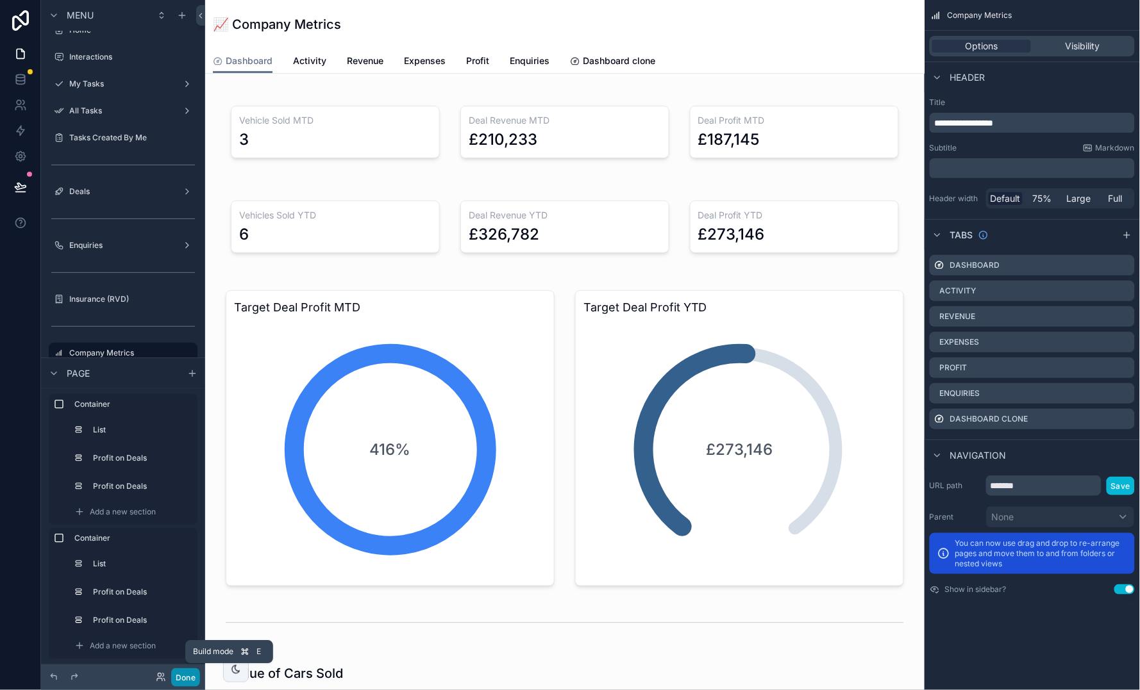
click at [191, 684] on button "Done" at bounding box center [185, 677] width 29 height 19
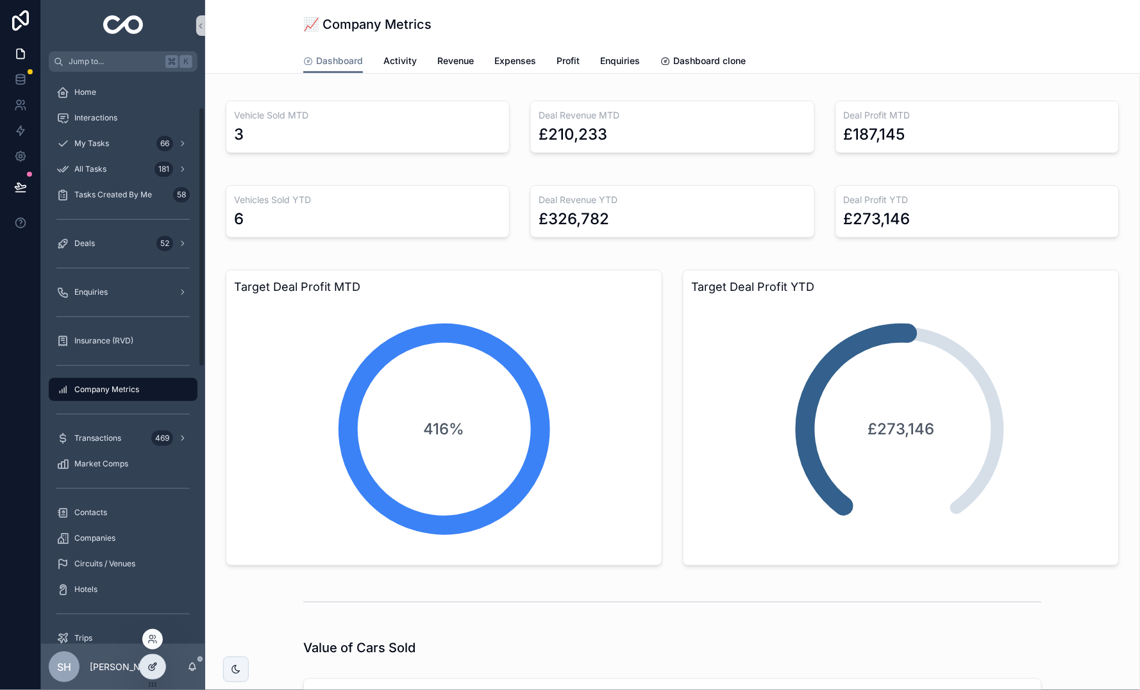
click at [151, 669] on icon at bounding box center [152, 667] width 10 height 10
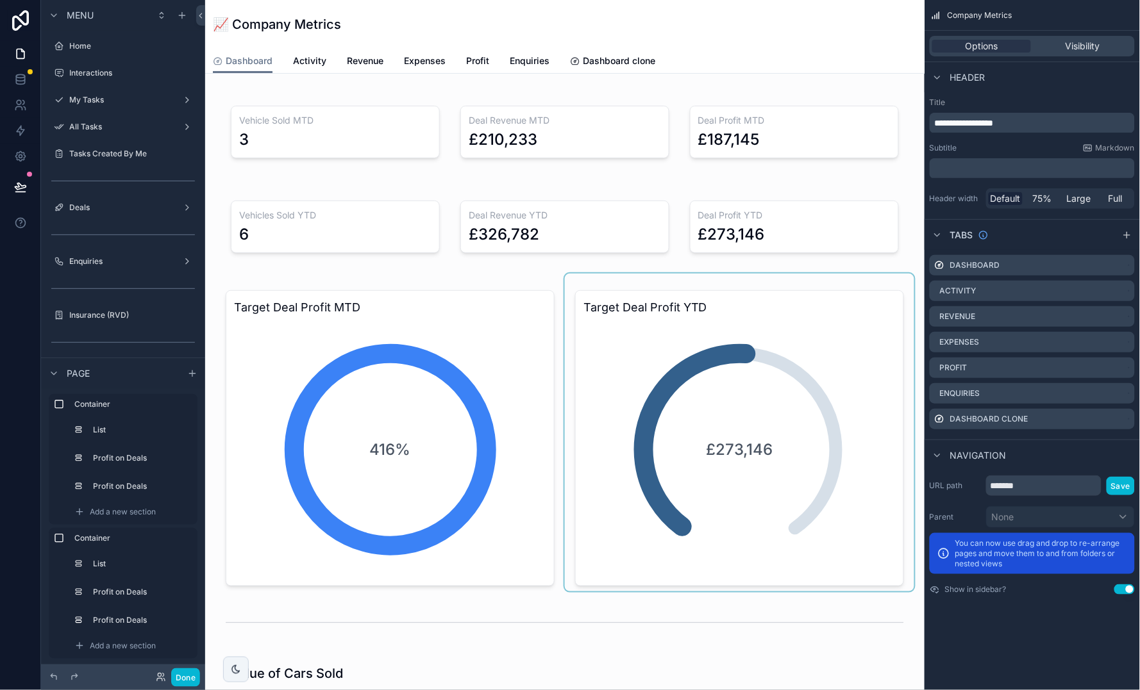
scroll to position [16, 0]
click at [741, 404] on div "scrollable content" at bounding box center [739, 433] width 349 height 318
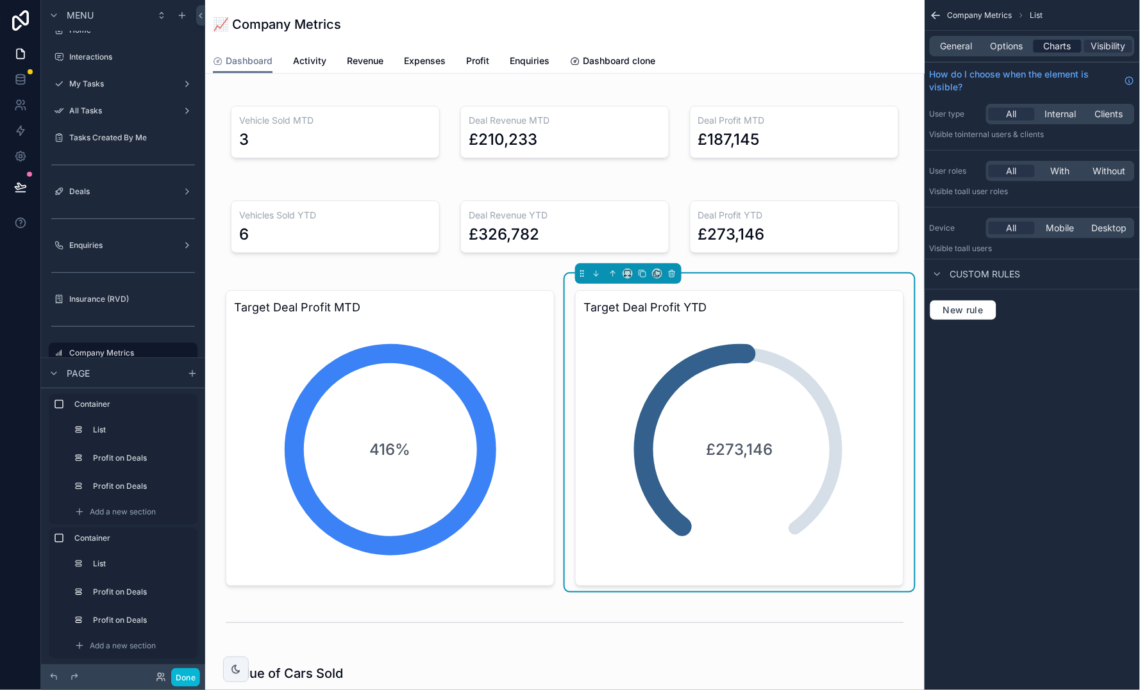
click at [1057, 48] on span "Charts" at bounding box center [1057, 46] width 28 height 13
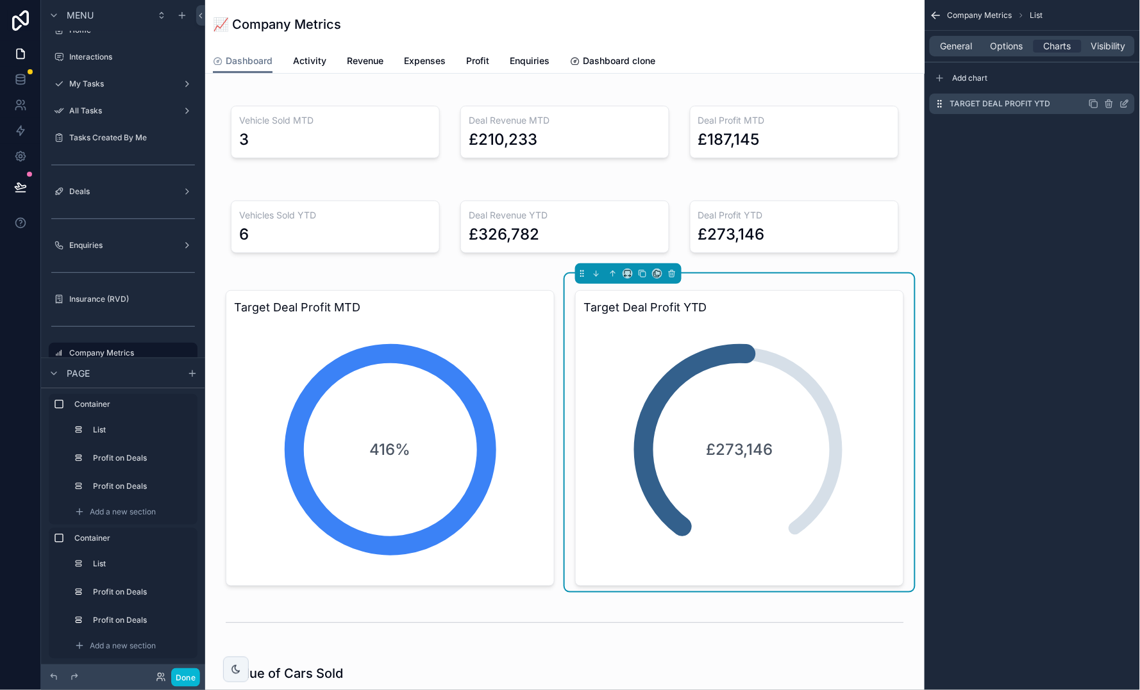
click at [1122, 104] on icon "scrollable content" at bounding box center [1124, 104] width 10 height 10
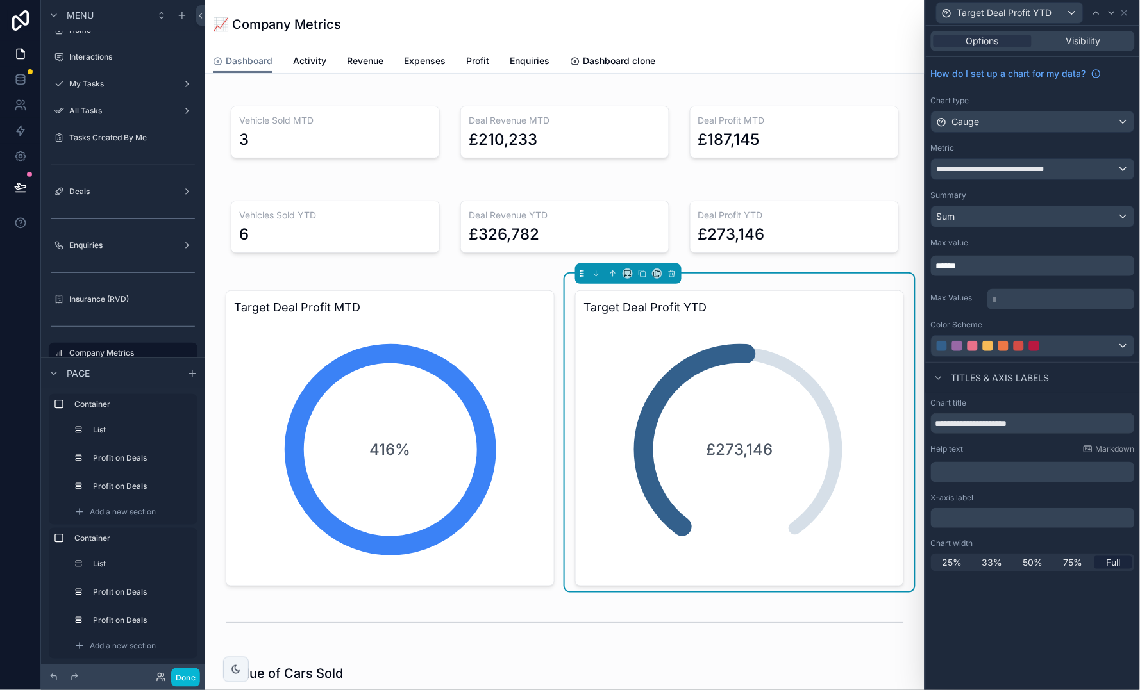
click at [1020, 518] on p "﻿" at bounding box center [1034, 518] width 196 height 13
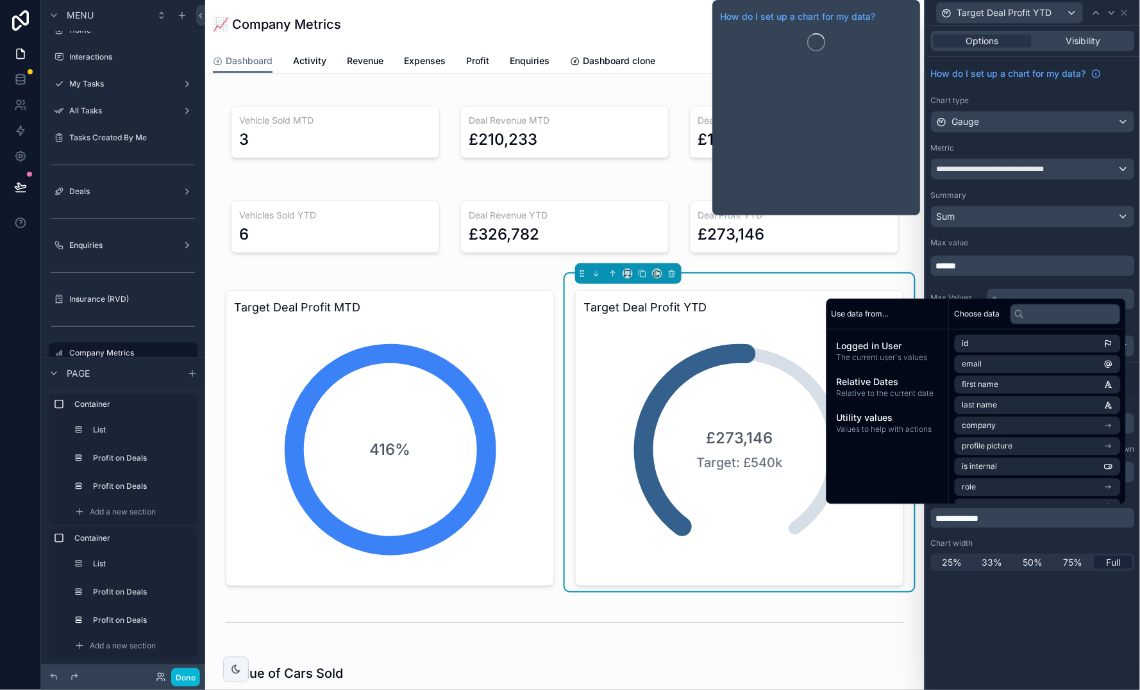
click at [1046, 83] on div "How do I set up a chart for my data?" at bounding box center [1033, 73] width 204 height 23
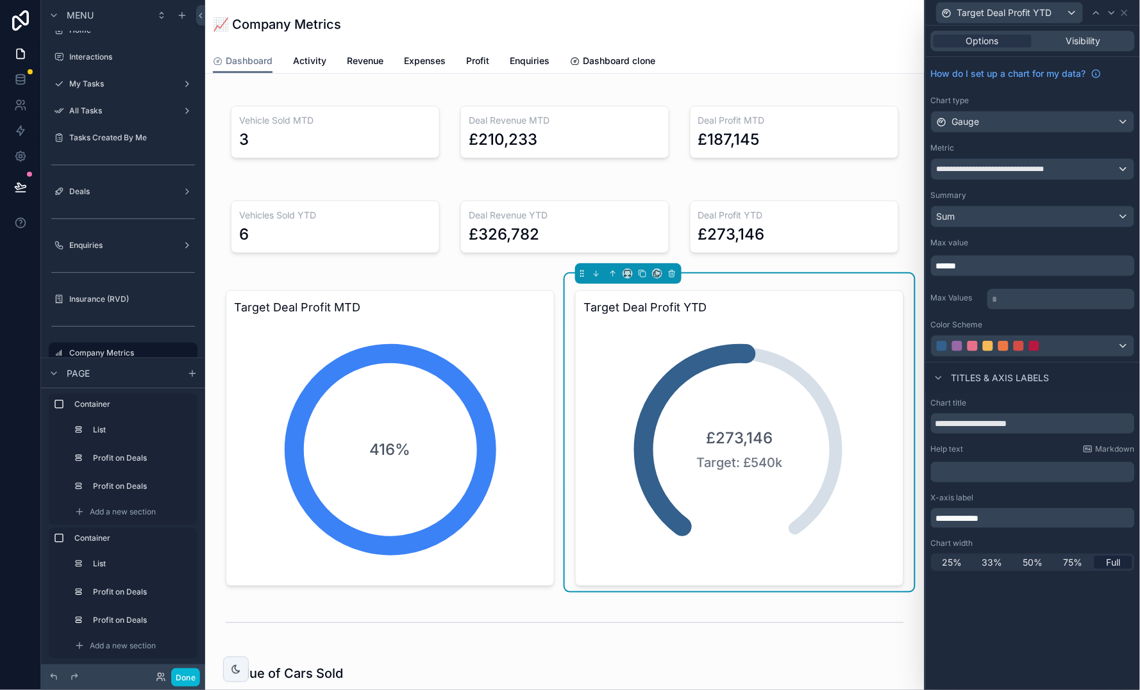
click at [668, 20] on div "📈 Company Metrics" at bounding box center [565, 24] width 704 height 18
click at [430, 378] on div "scrollable content" at bounding box center [389, 433] width 349 height 318
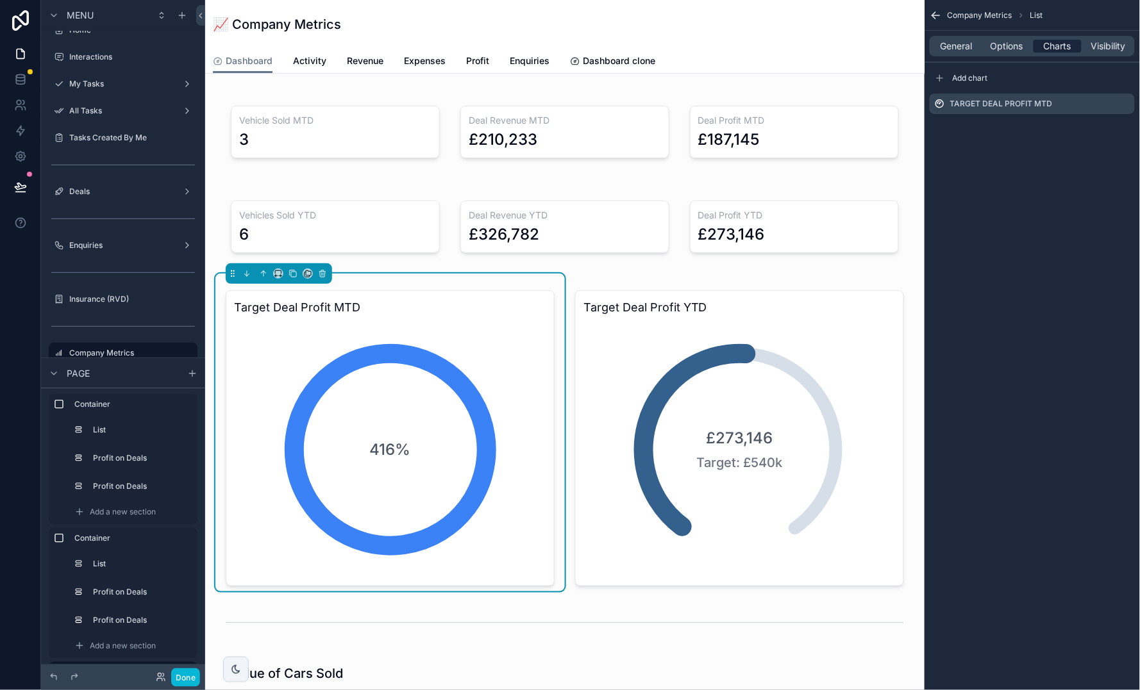
click at [1061, 45] on span "Charts" at bounding box center [1057, 46] width 28 height 13
click at [1122, 106] on icon "scrollable content" at bounding box center [1124, 104] width 10 height 10
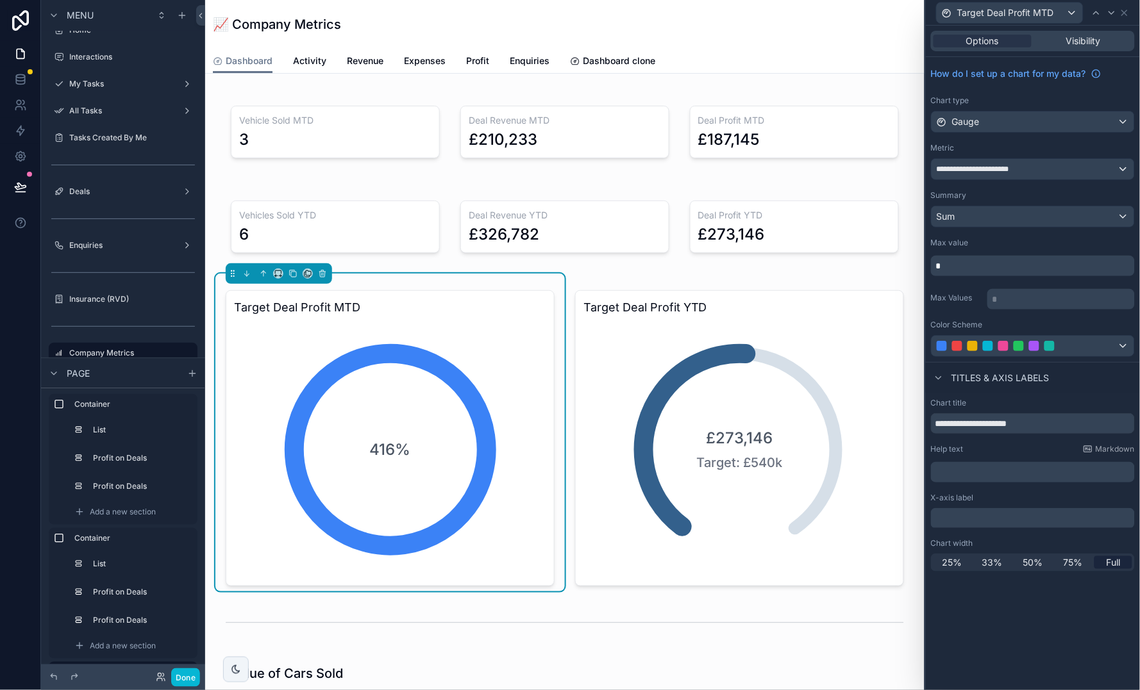
click at [1027, 517] on p "﻿" at bounding box center [1034, 518] width 196 height 13
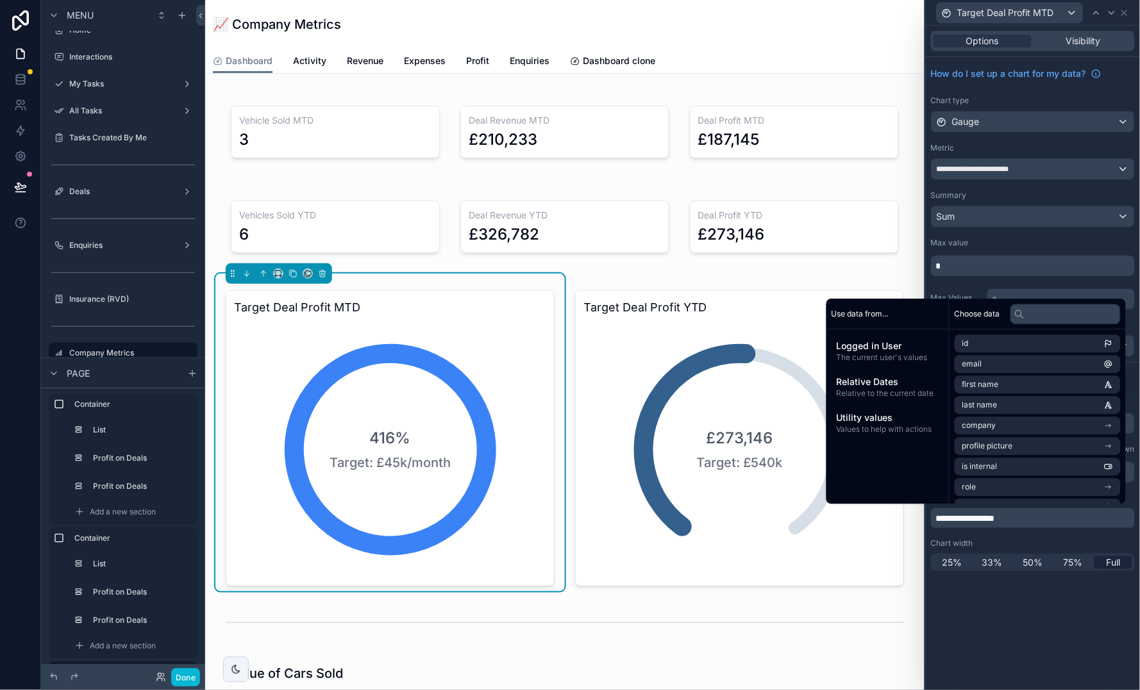
click at [907, 54] on div "Dashboard Activity Revenue Expenses Profit Enquiries Dashboard clone" at bounding box center [565, 61] width 704 height 24
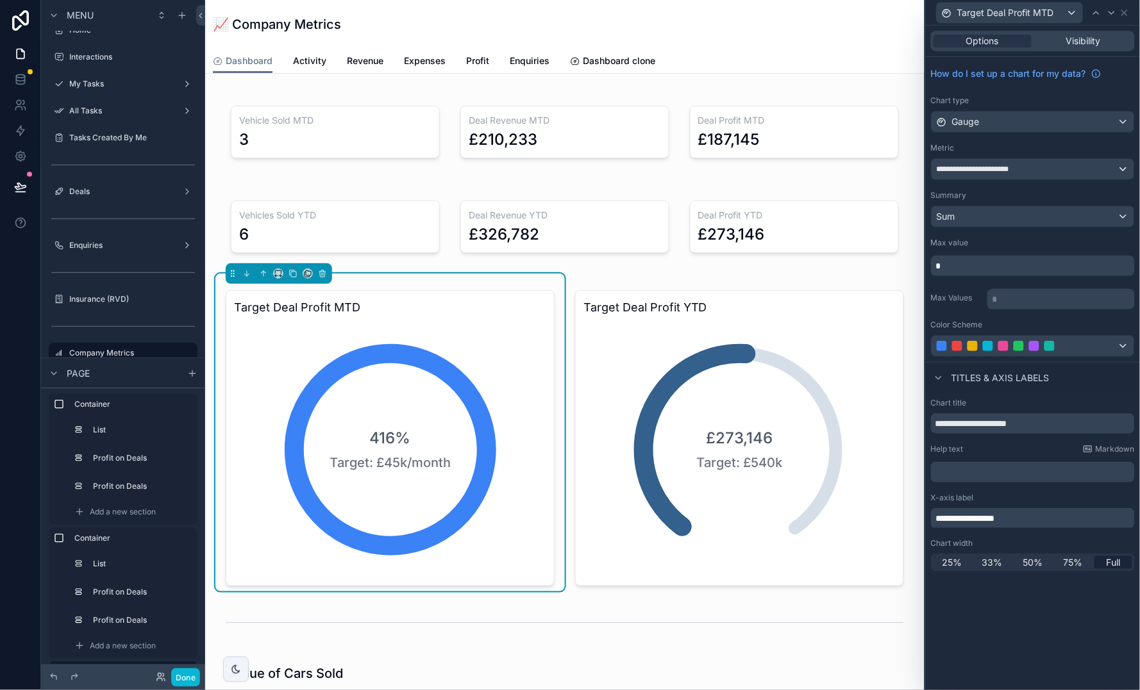
click at [1039, 169] on div "**********" at bounding box center [1032, 169] width 203 height 21
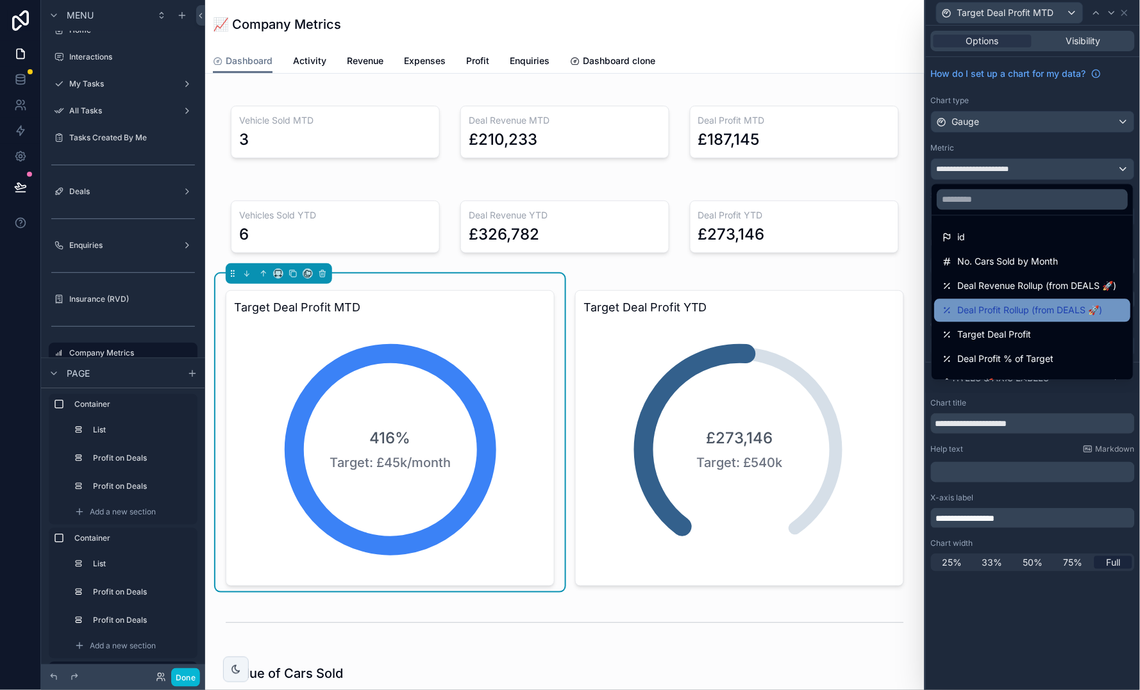
click at [1054, 314] on span "Deal Profit Rollup (from DEALS 🚀)" at bounding box center [1030, 310] width 145 height 15
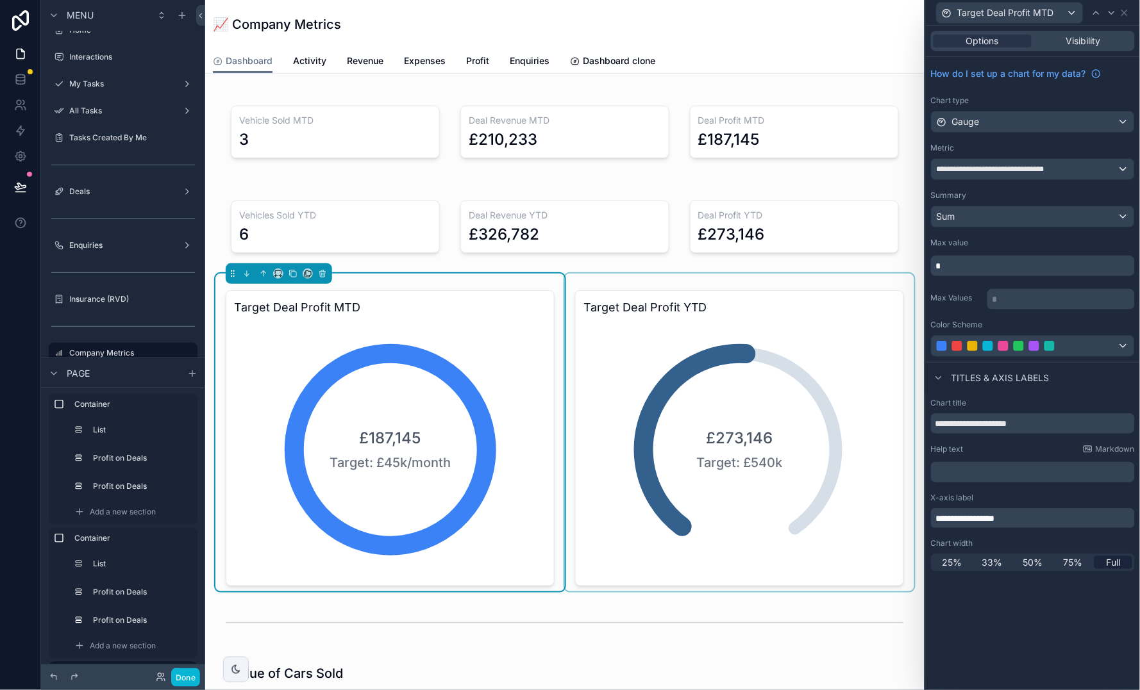
click at [785, 454] on div "scrollable content" at bounding box center [739, 433] width 349 height 318
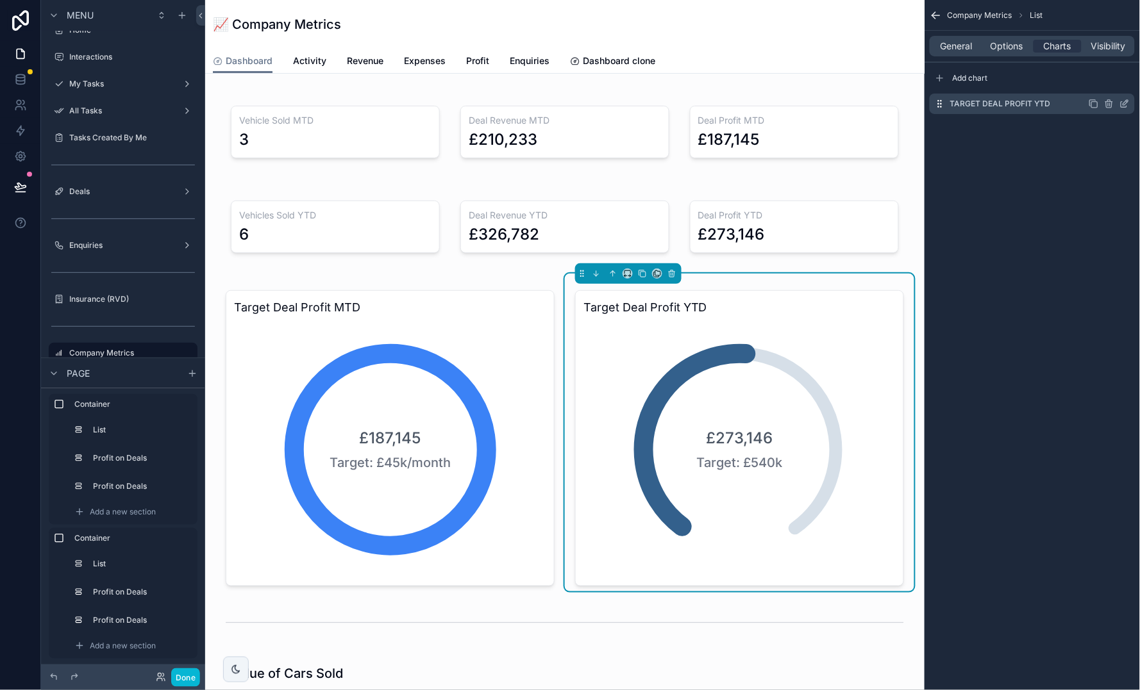
click at [1125, 104] on icon "scrollable content" at bounding box center [1125, 102] width 5 height 5
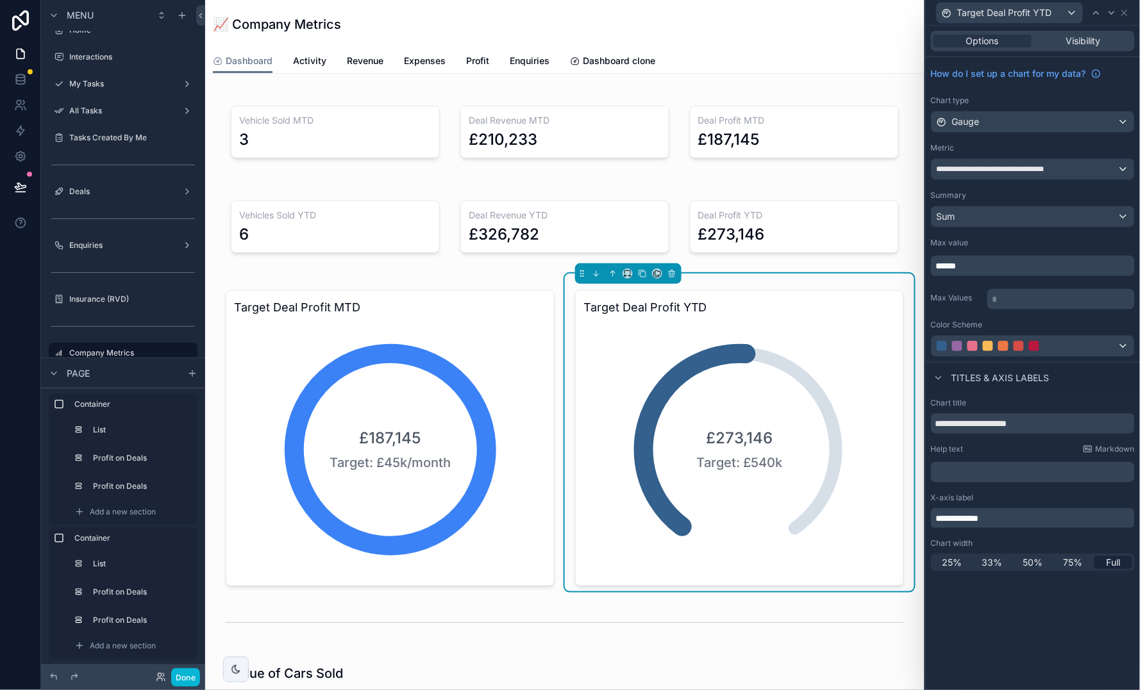
click at [1040, 515] on p "**********" at bounding box center [1034, 518] width 196 height 13
click at [878, 65] on div "Dashboard Activity Revenue Expenses Profit Enquiries Dashboard clone" at bounding box center [565, 61] width 704 height 24
click at [864, 29] on div "📈 Company Metrics" at bounding box center [565, 24] width 704 height 18
click at [854, 24] on div "📈 Company Metrics" at bounding box center [565, 24] width 704 height 18
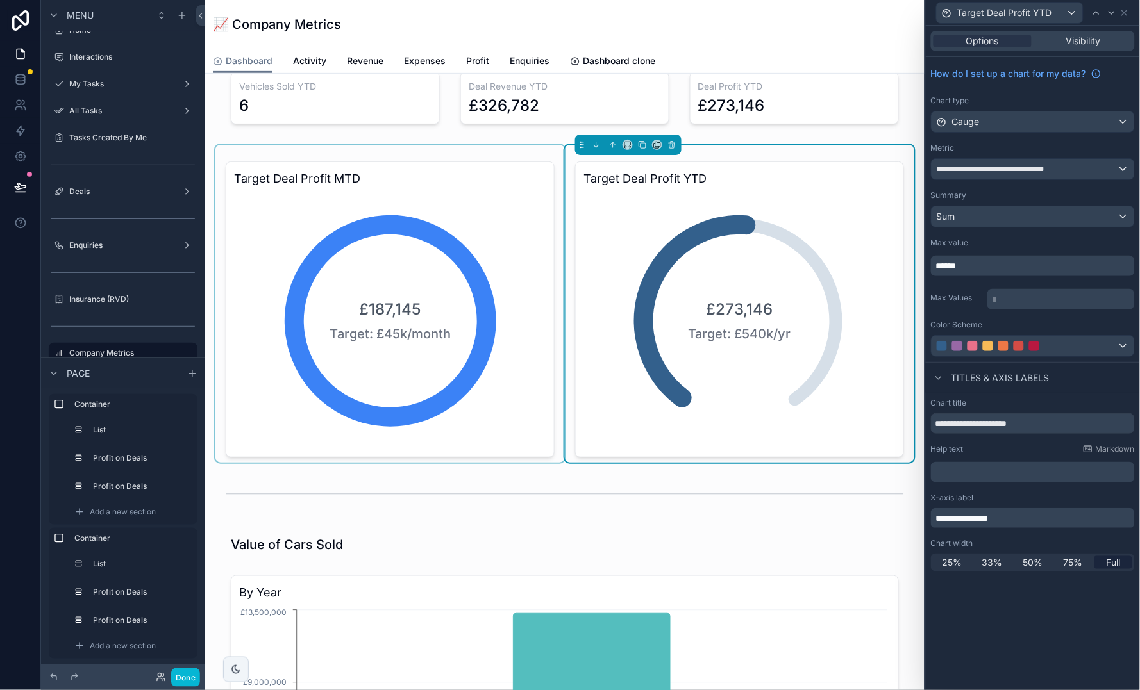
scroll to position [130, 0]
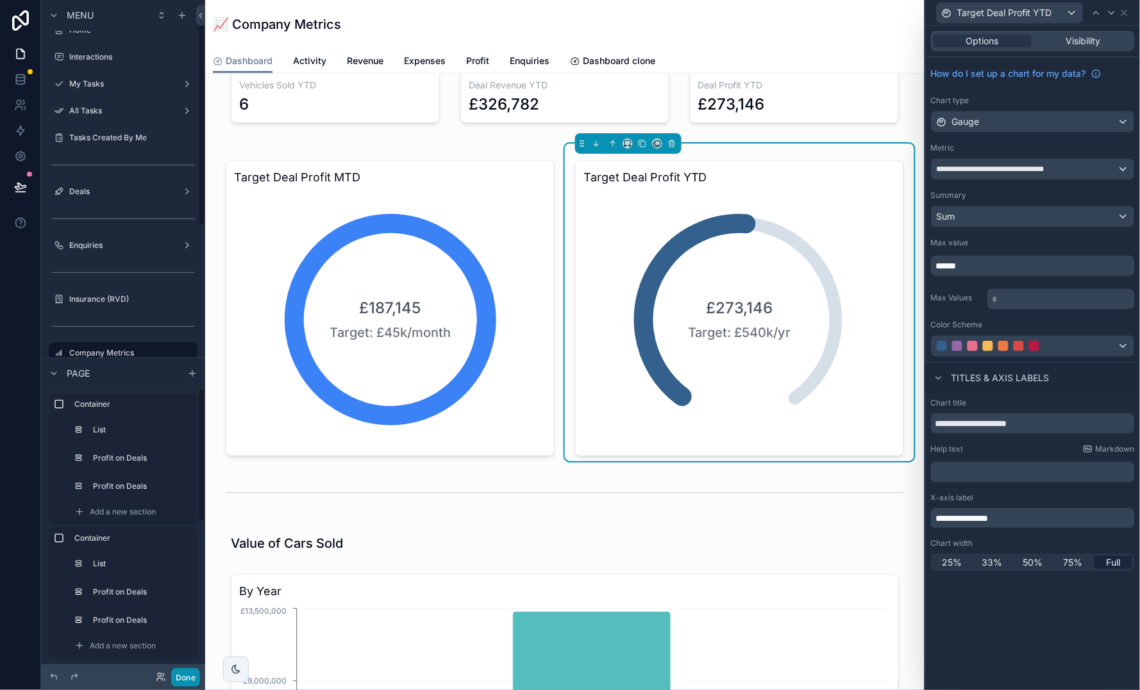
click at [189, 673] on button "Done" at bounding box center [185, 677] width 29 height 19
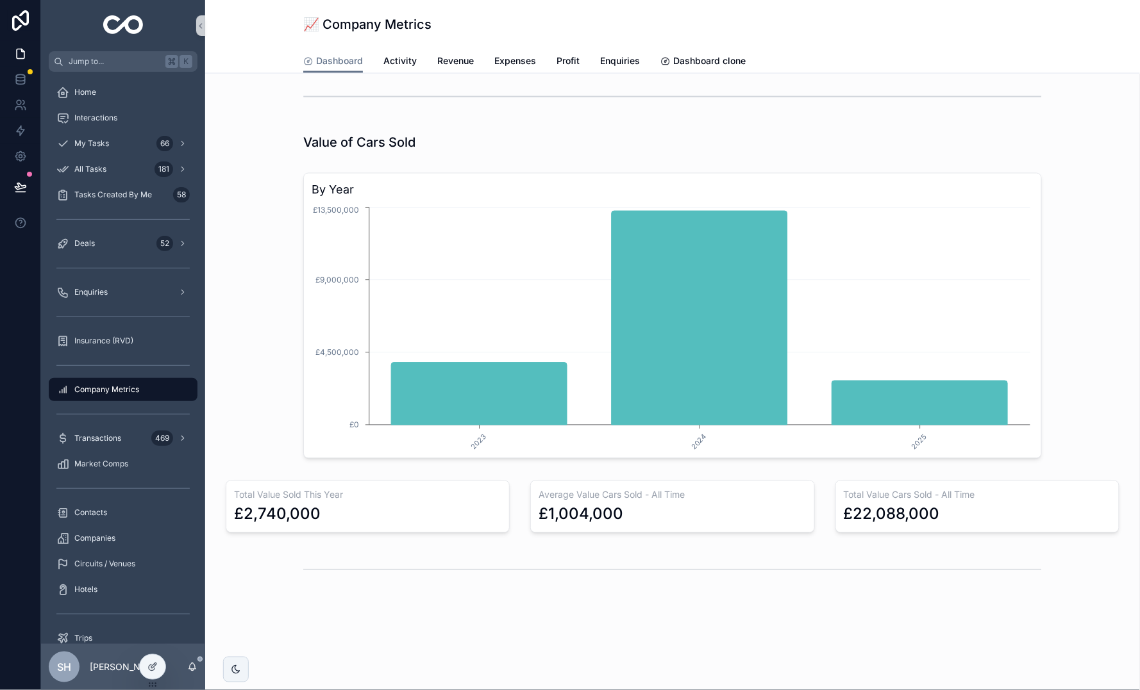
scroll to position [0, 0]
click at [690, 489] on h3 "Average Value Cars Sold - All Time" at bounding box center [671, 495] width 267 height 13
click at [153, 665] on icon at bounding box center [152, 667] width 10 height 10
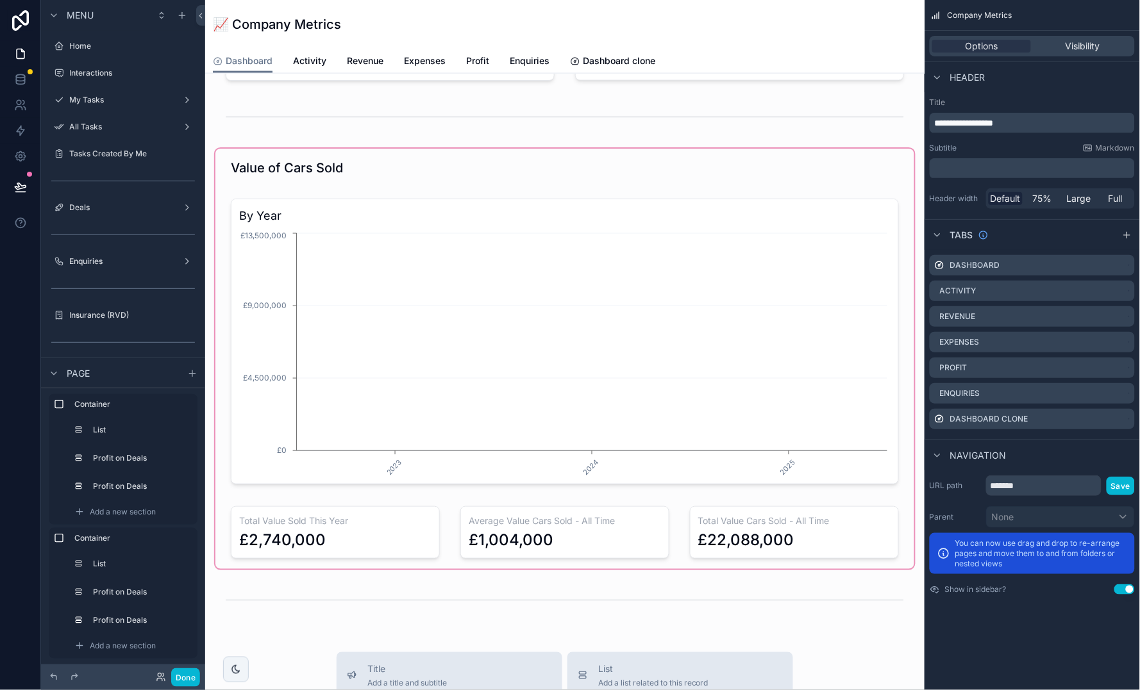
scroll to position [16, 0]
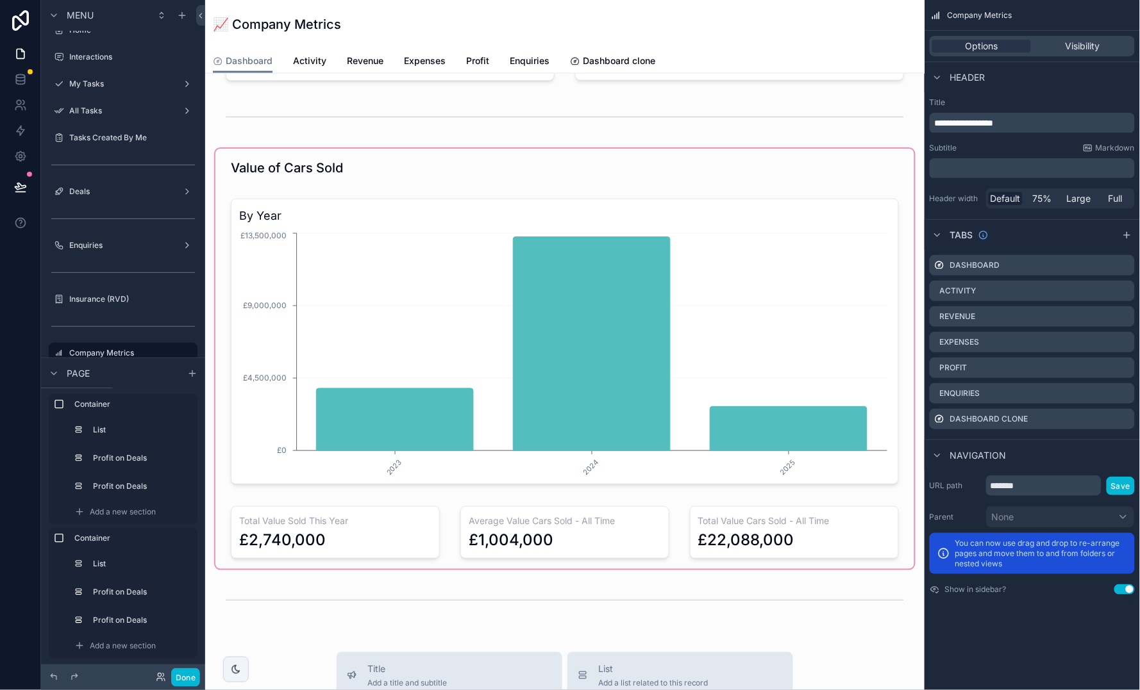
click at [410, 344] on div "scrollable content" at bounding box center [564, 359] width 699 height 420
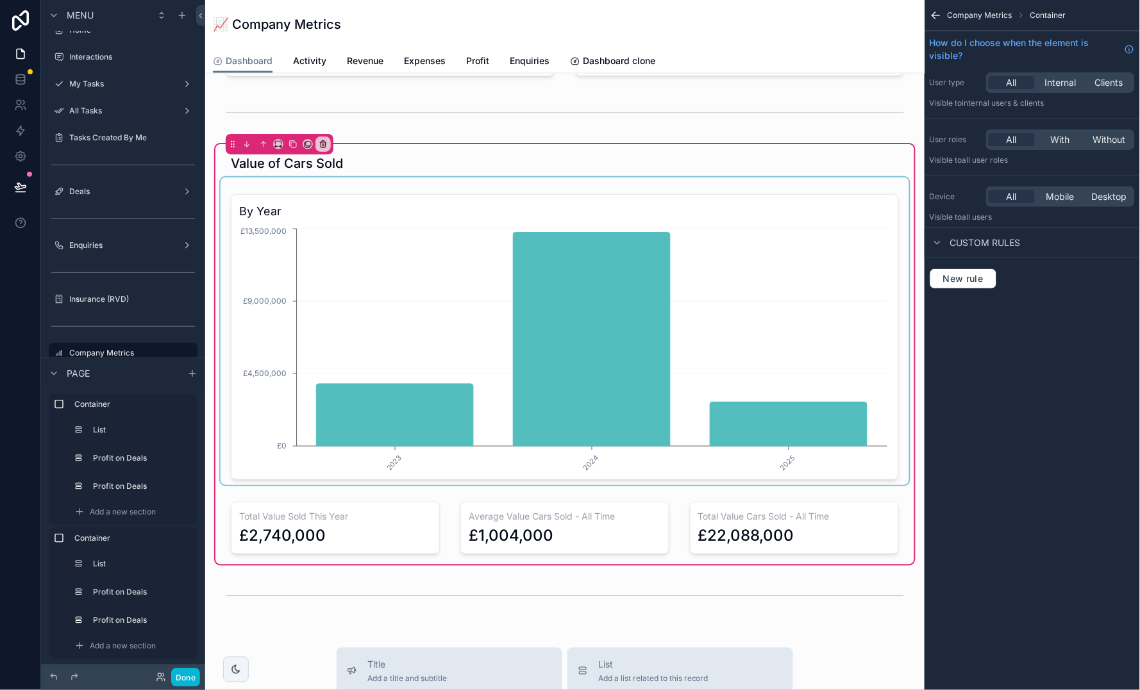
scroll to position [533, 0]
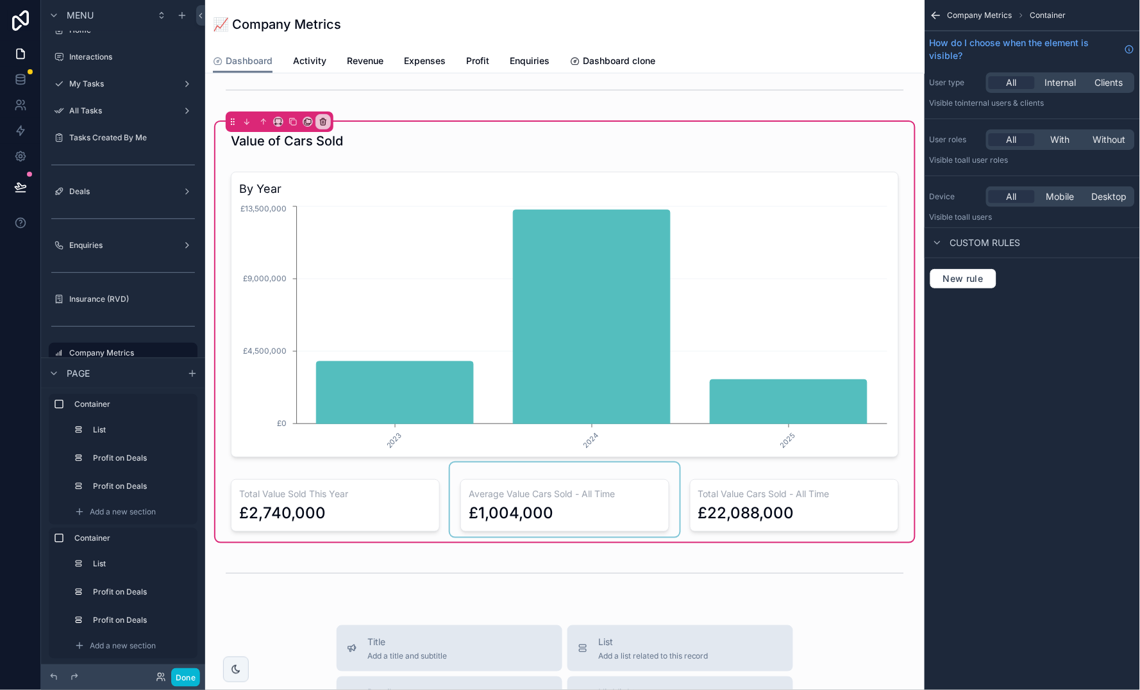
click at [611, 497] on div "scrollable content" at bounding box center [564, 500] width 229 height 74
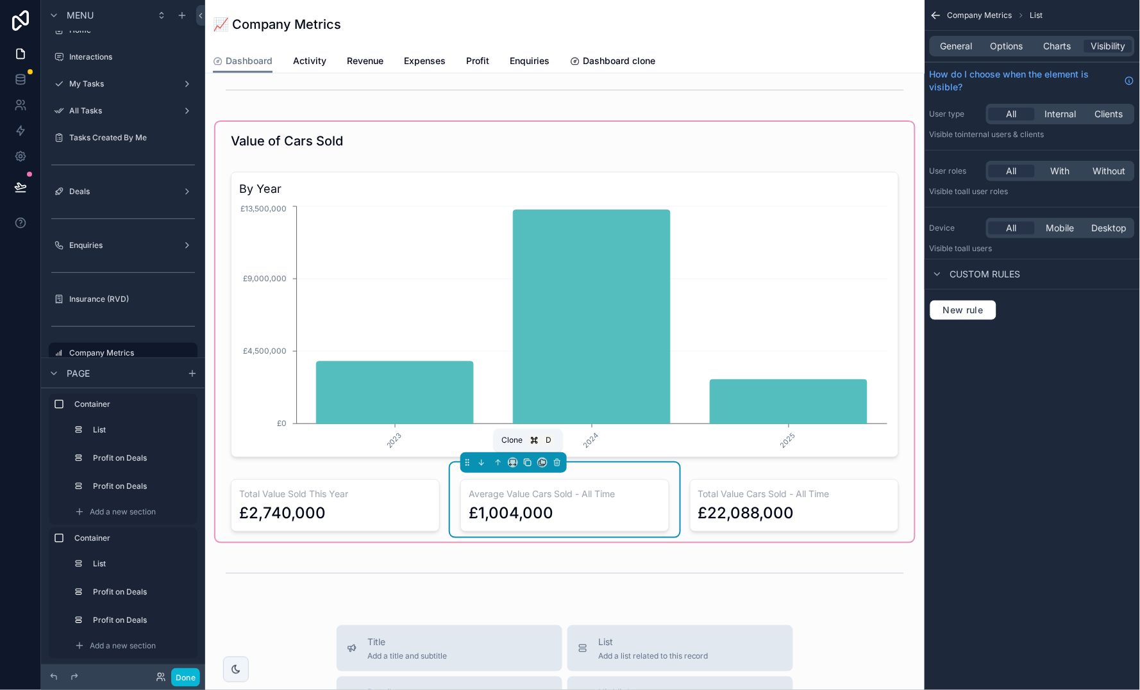
click at [527, 460] on icon "scrollable content" at bounding box center [527, 462] width 9 height 9
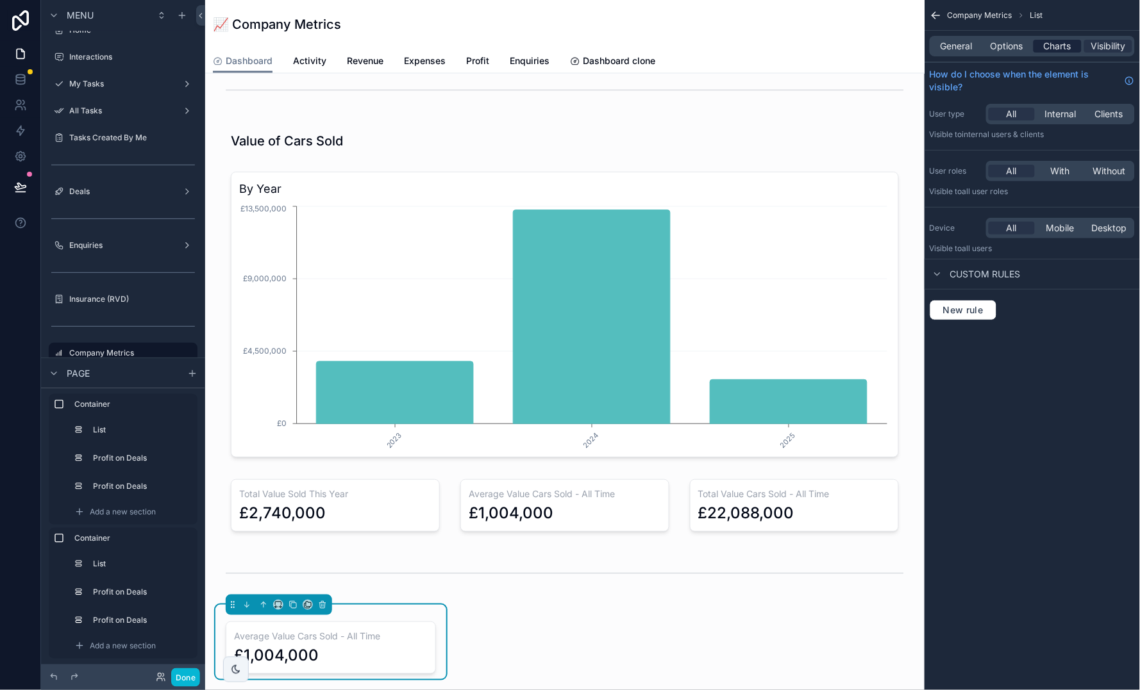
click at [1049, 52] on span "Charts" at bounding box center [1057, 46] width 28 height 13
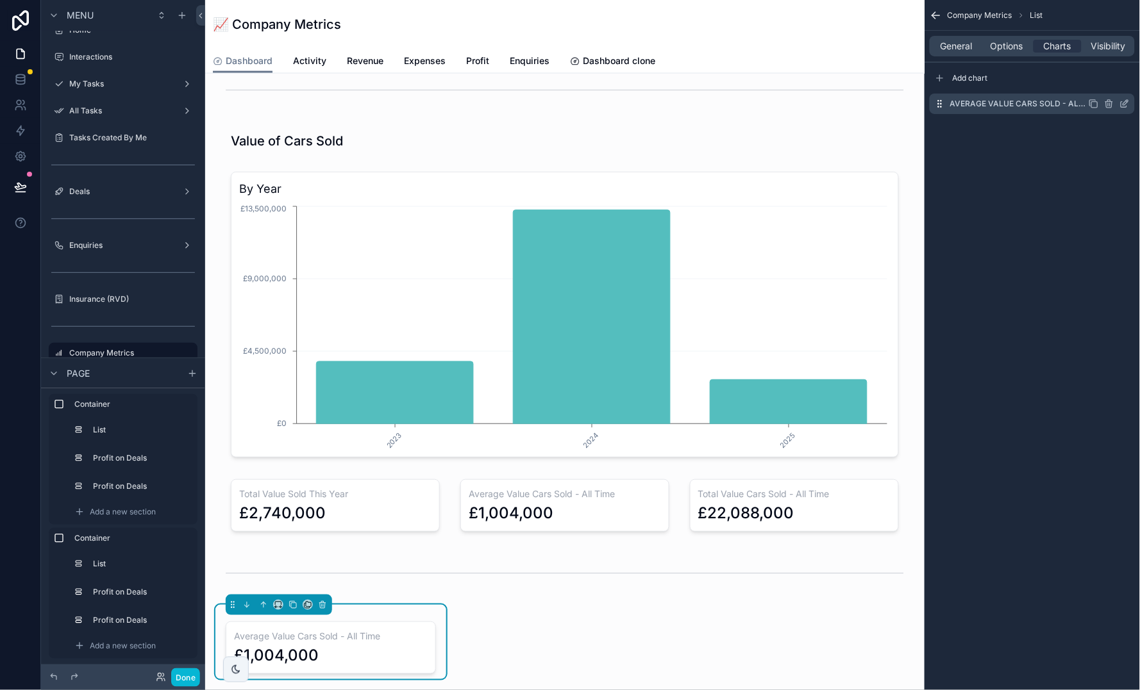
click at [1122, 100] on icon "scrollable content" at bounding box center [1124, 104] width 10 height 10
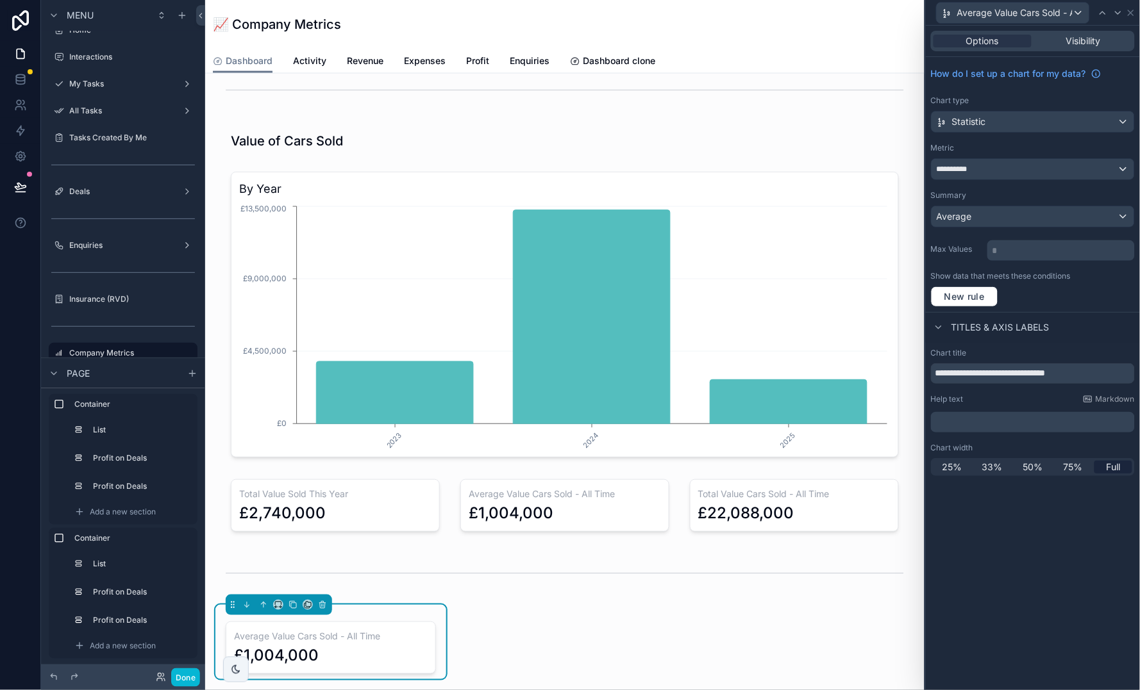
click at [1023, 118] on div "Statistic" at bounding box center [1032, 122] width 203 height 21
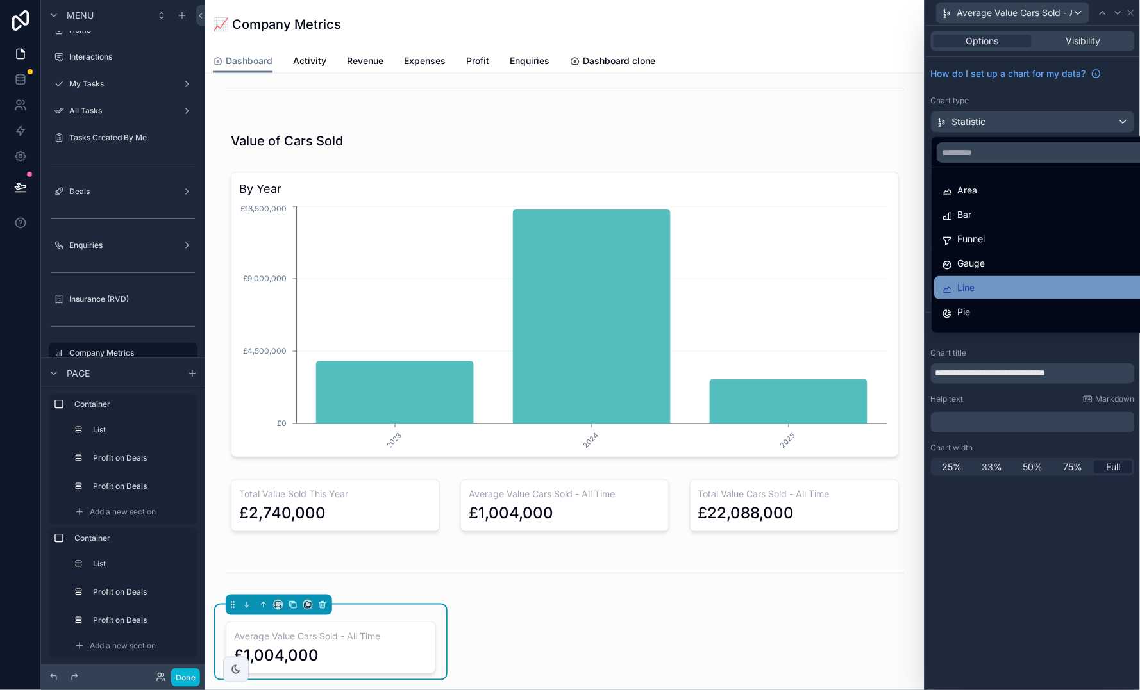
click at [1012, 286] on div "Line" at bounding box center [1048, 287] width 212 height 15
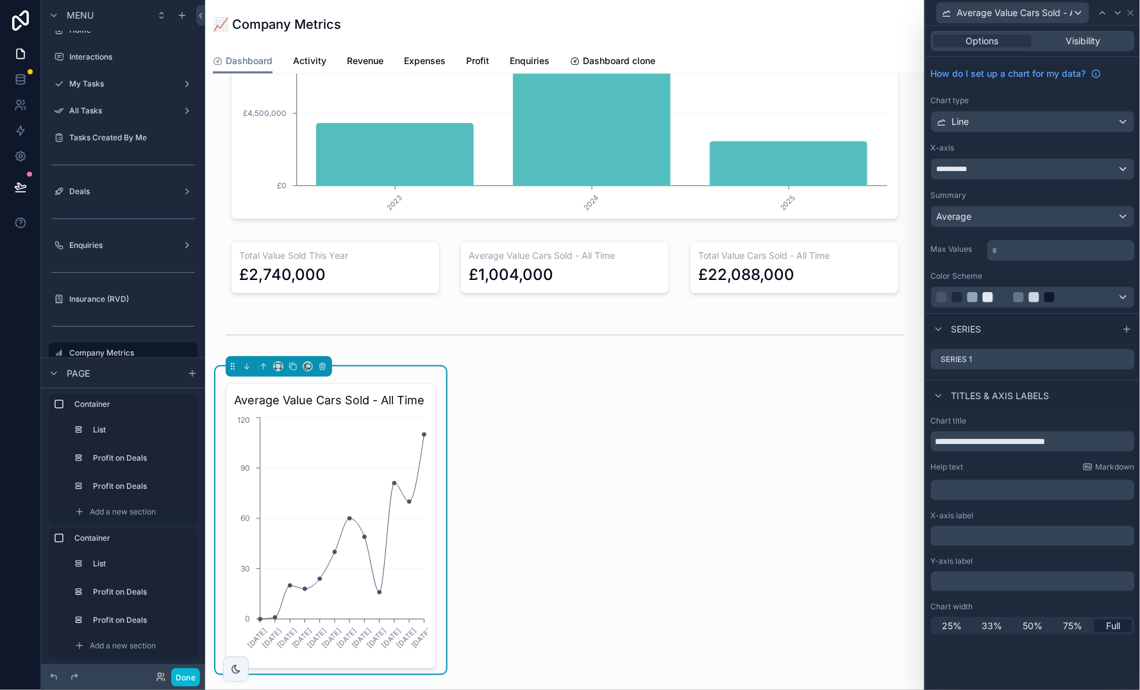
scroll to position [746, 0]
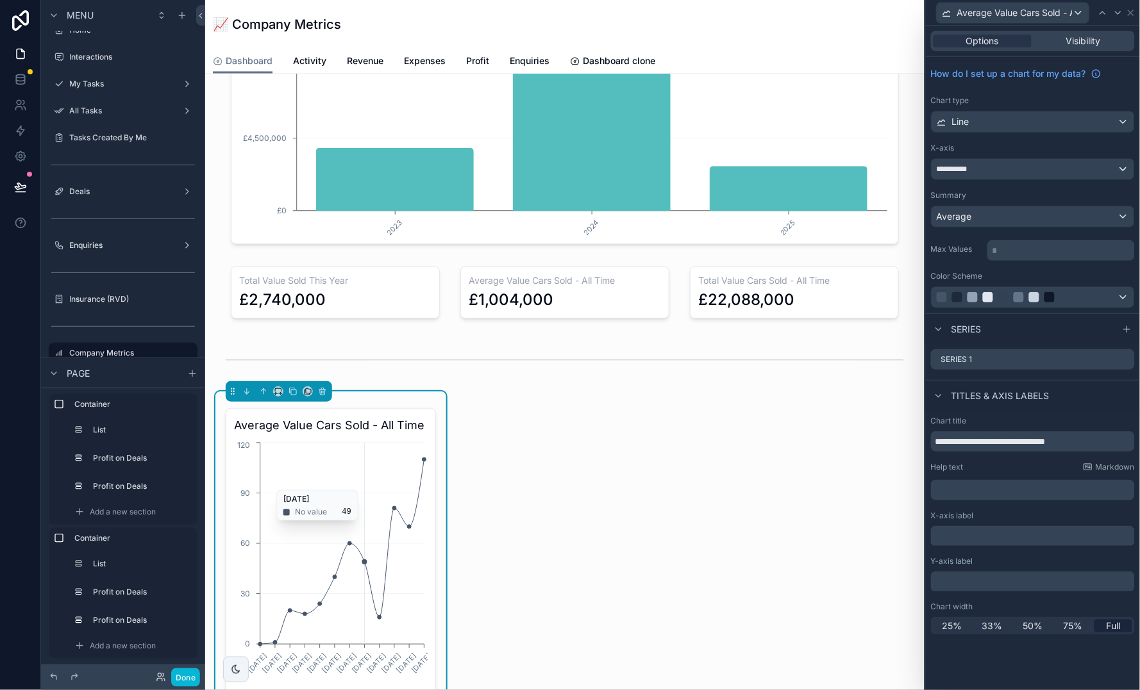
click at [366, 481] on icon "06/01/2025 10/02/2025 10/03/2025 07/04/2025 05/05/2025 09/06/2025 07/07/2025 04…" at bounding box center [331, 563] width 194 height 246
click at [1131, 12] on icon at bounding box center [1130, 12] width 5 height 5
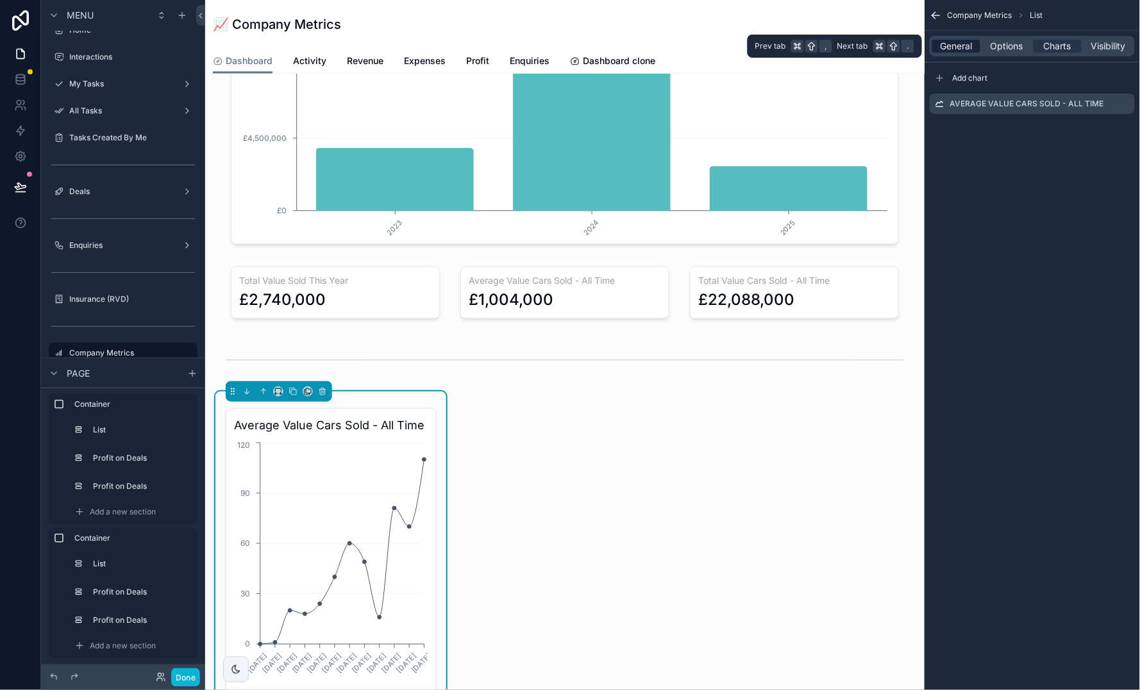
click at [961, 49] on span "General" at bounding box center [956, 46] width 32 height 13
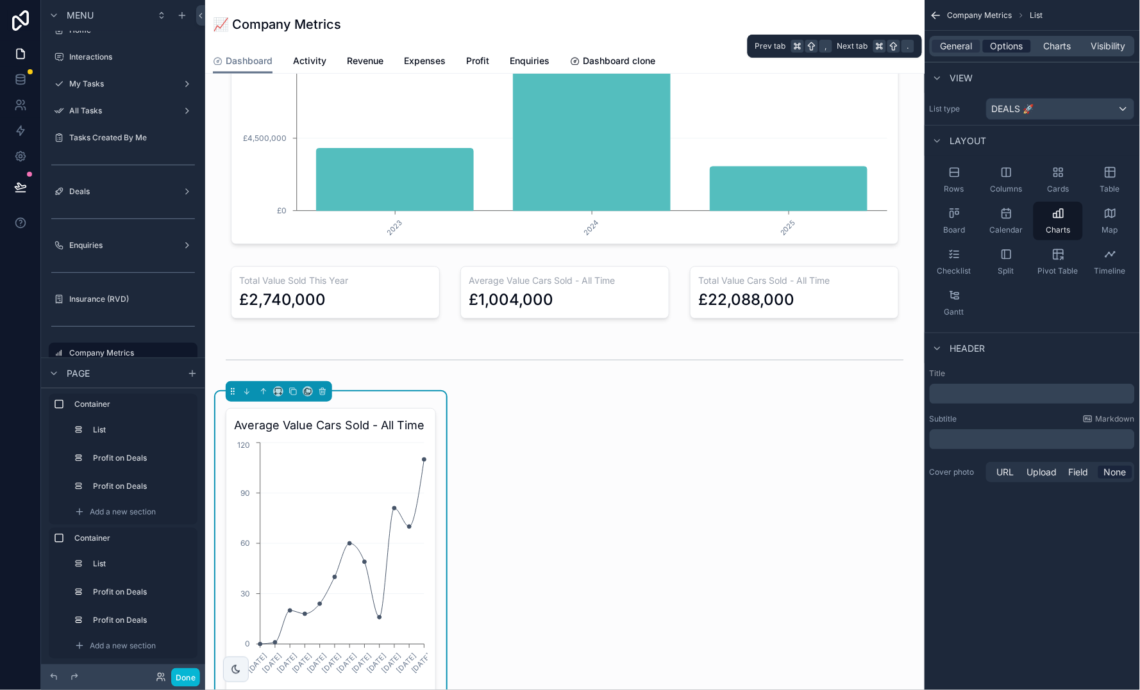
click at [1003, 43] on span "Options" at bounding box center [1006, 46] width 33 height 13
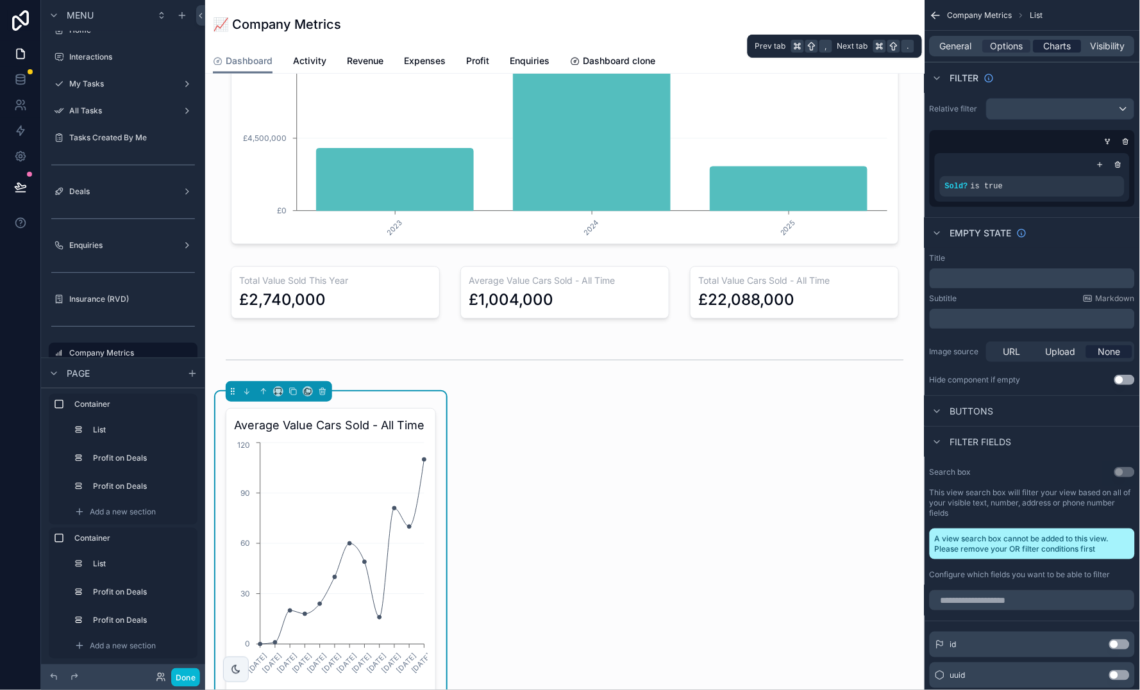
click at [1058, 47] on span "Charts" at bounding box center [1057, 46] width 28 height 13
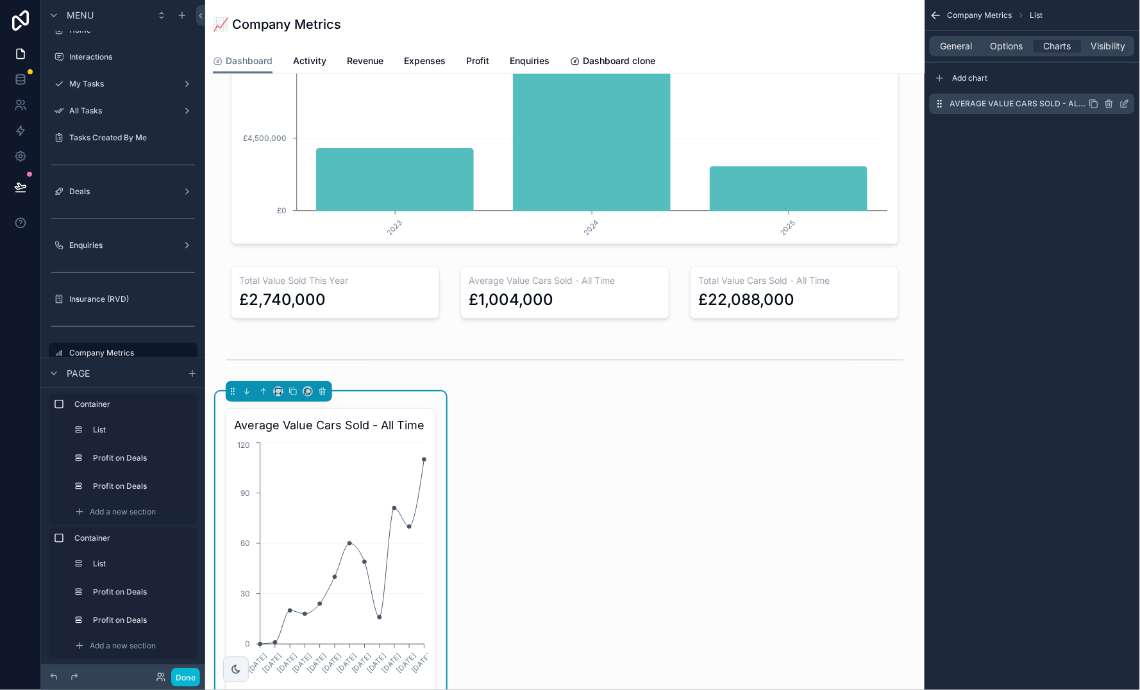
click at [1125, 105] on icon "scrollable content" at bounding box center [1124, 104] width 10 height 10
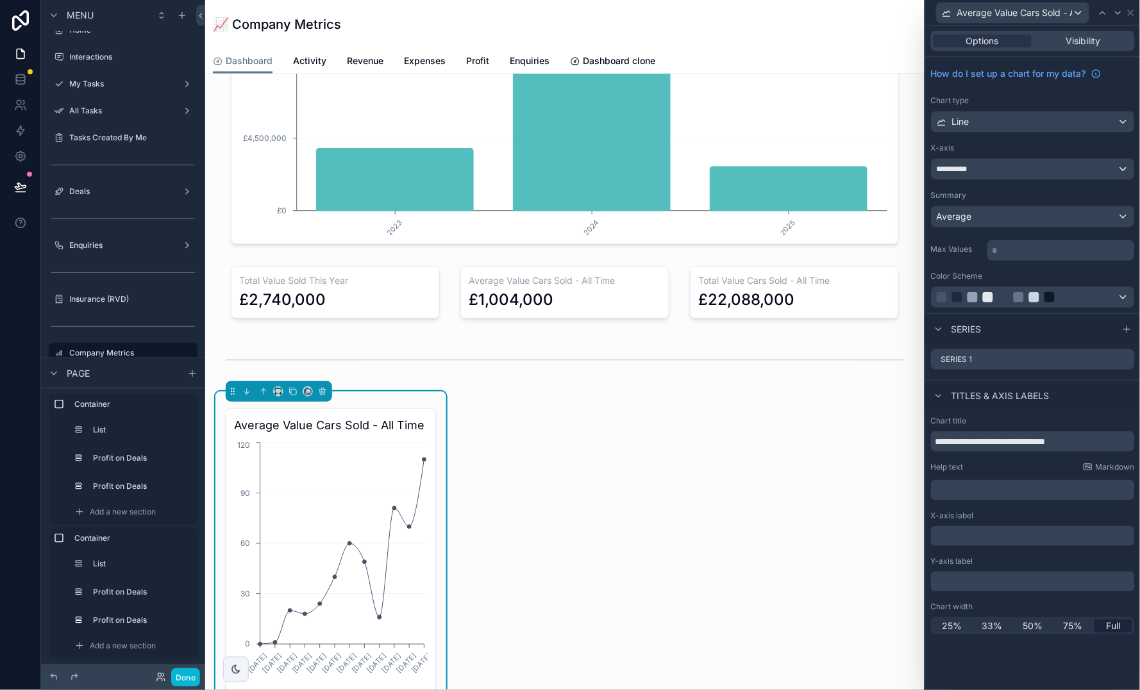
scroll to position [0, 0]
click at [1125, 361] on icon at bounding box center [1124, 359] width 10 height 10
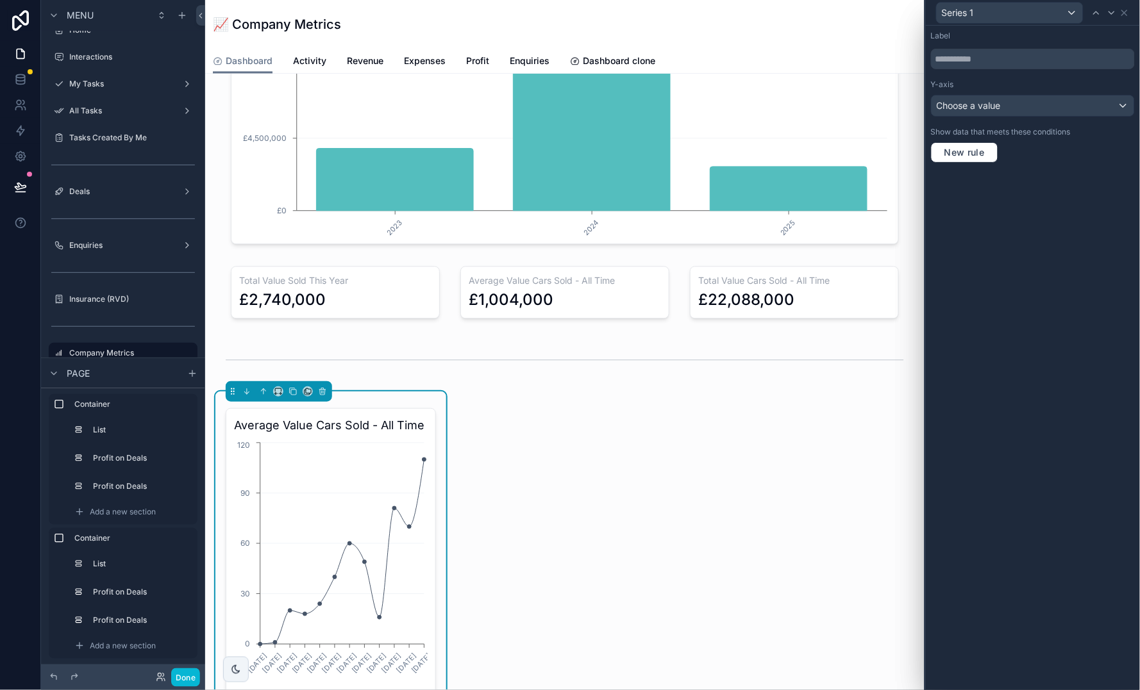
click at [1043, 104] on div "Choose a value" at bounding box center [1032, 105] width 203 height 21
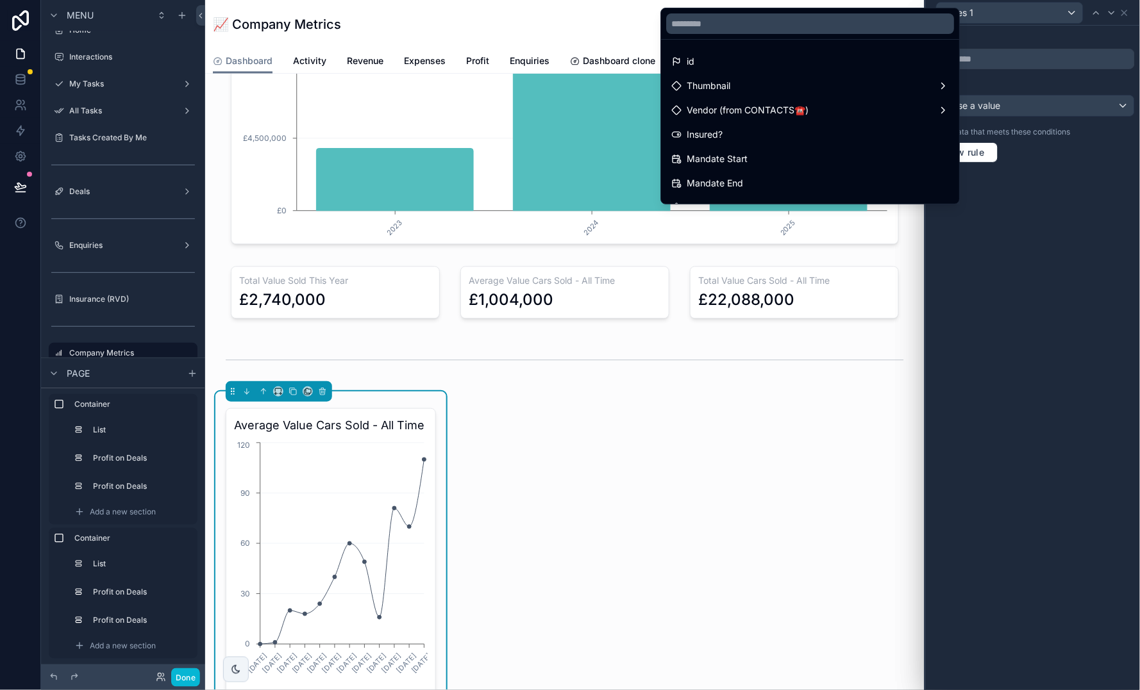
click at [1071, 240] on div at bounding box center [1033, 345] width 214 height 690
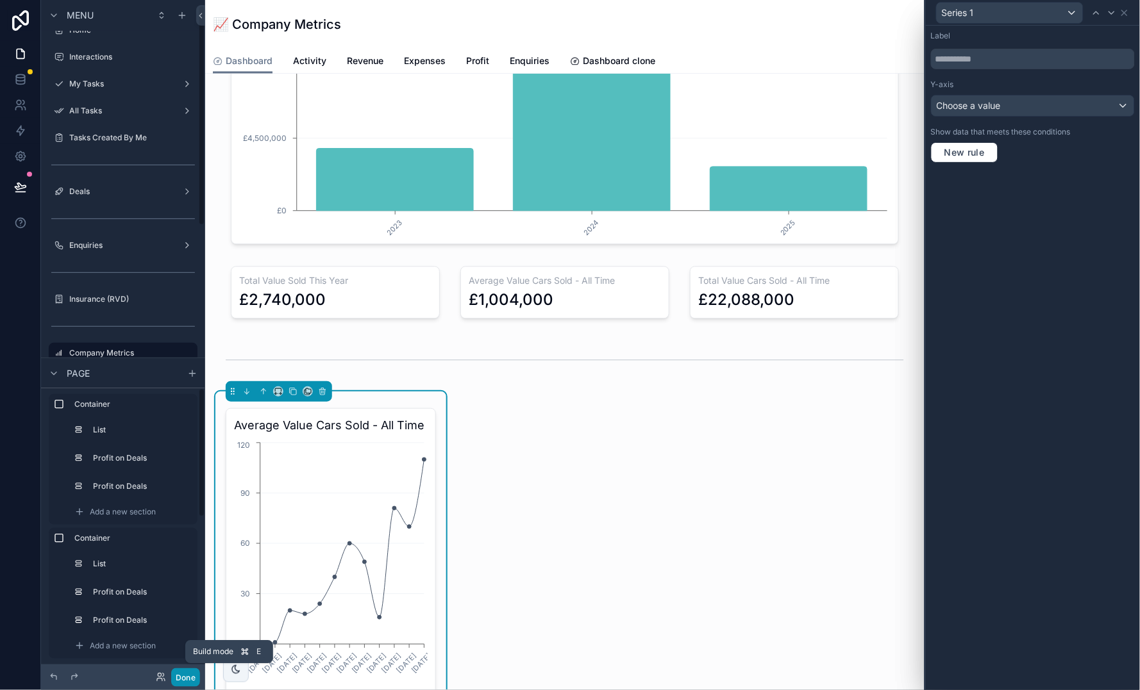
click at [190, 681] on button "Done" at bounding box center [185, 677] width 29 height 19
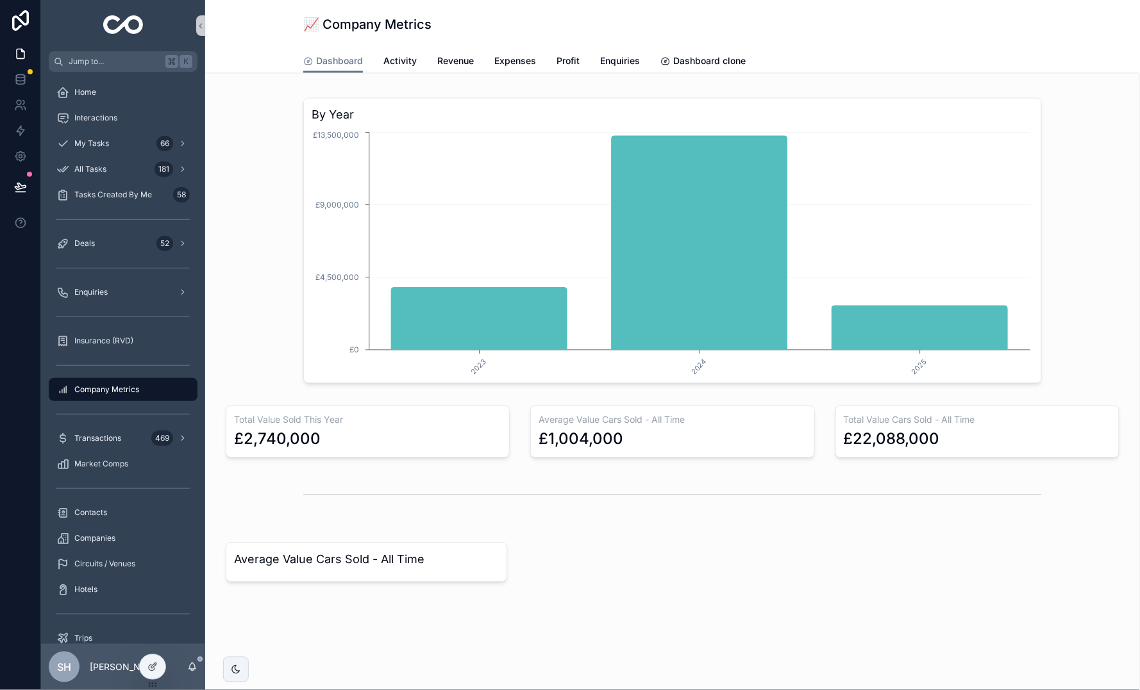
scroll to position [577, 0]
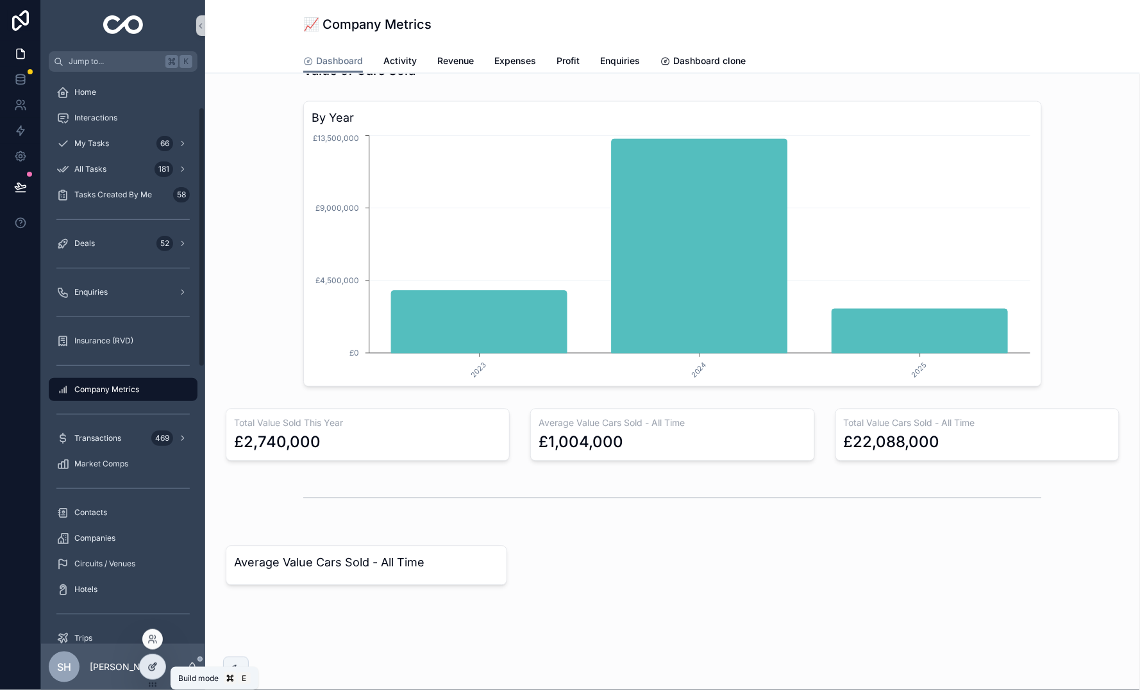
click at [151, 666] on icon at bounding box center [152, 667] width 10 height 10
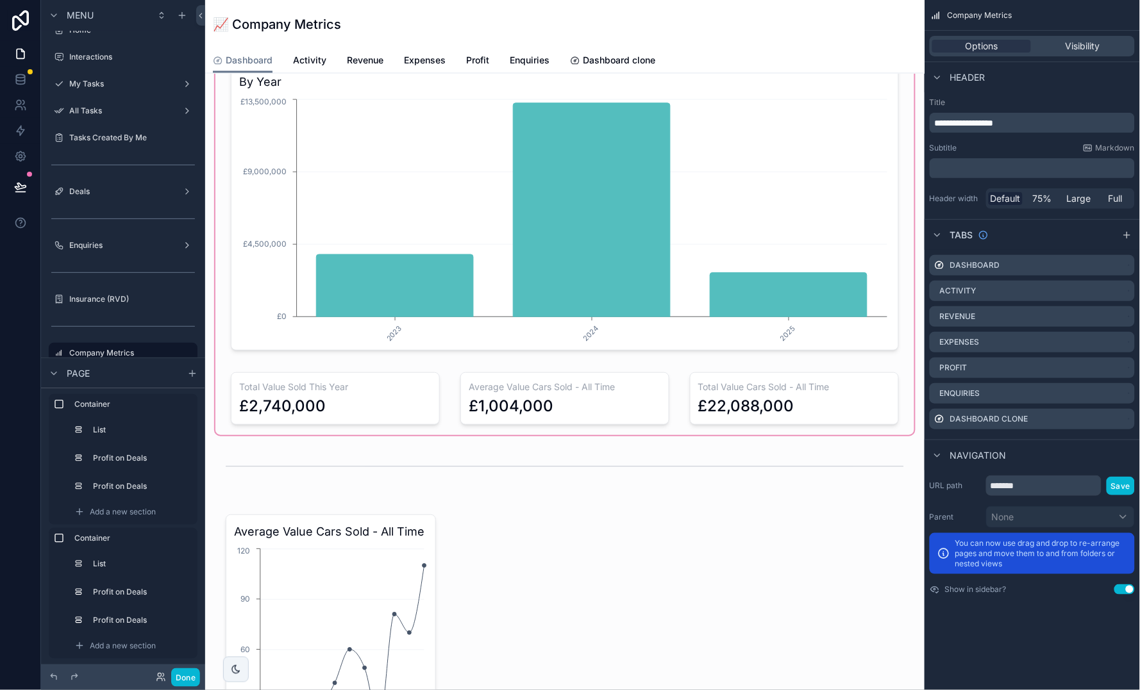
scroll to position [852, 0]
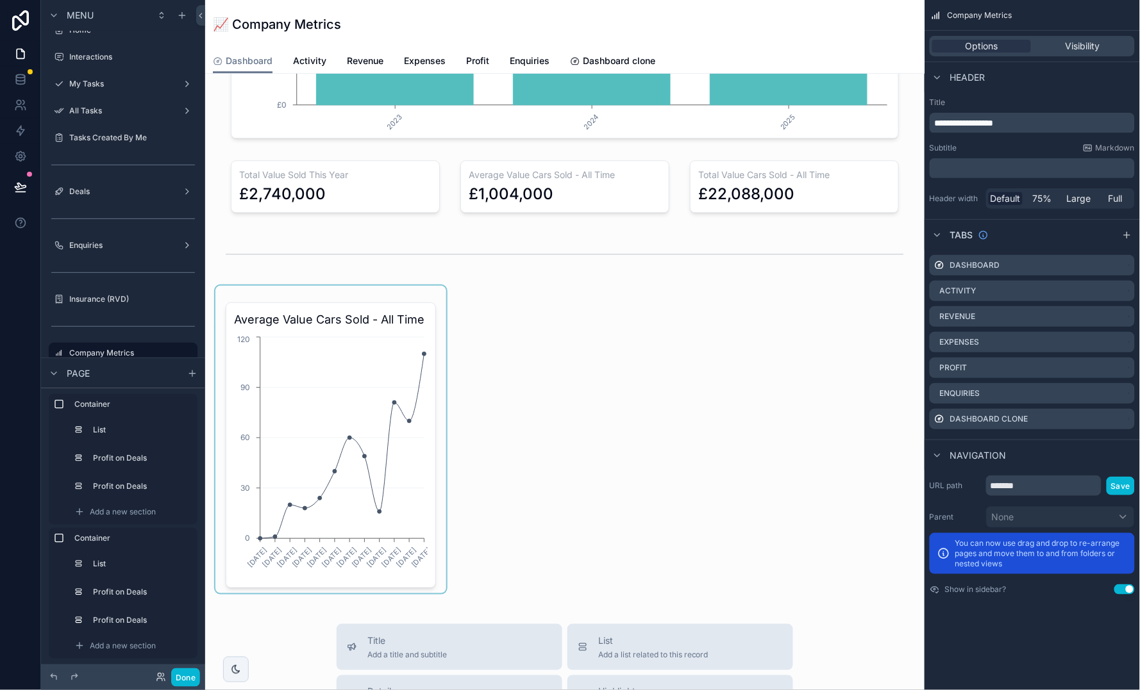
click at [415, 355] on div "scrollable content" at bounding box center [330, 440] width 231 height 308
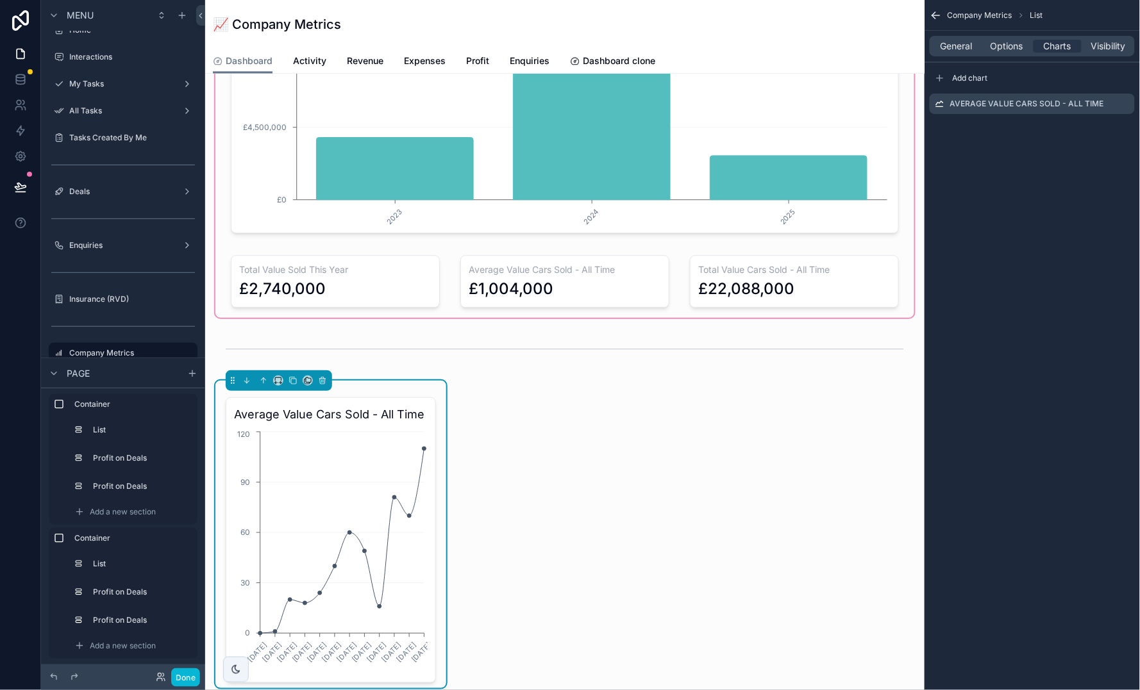
scroll to position [759, 0]
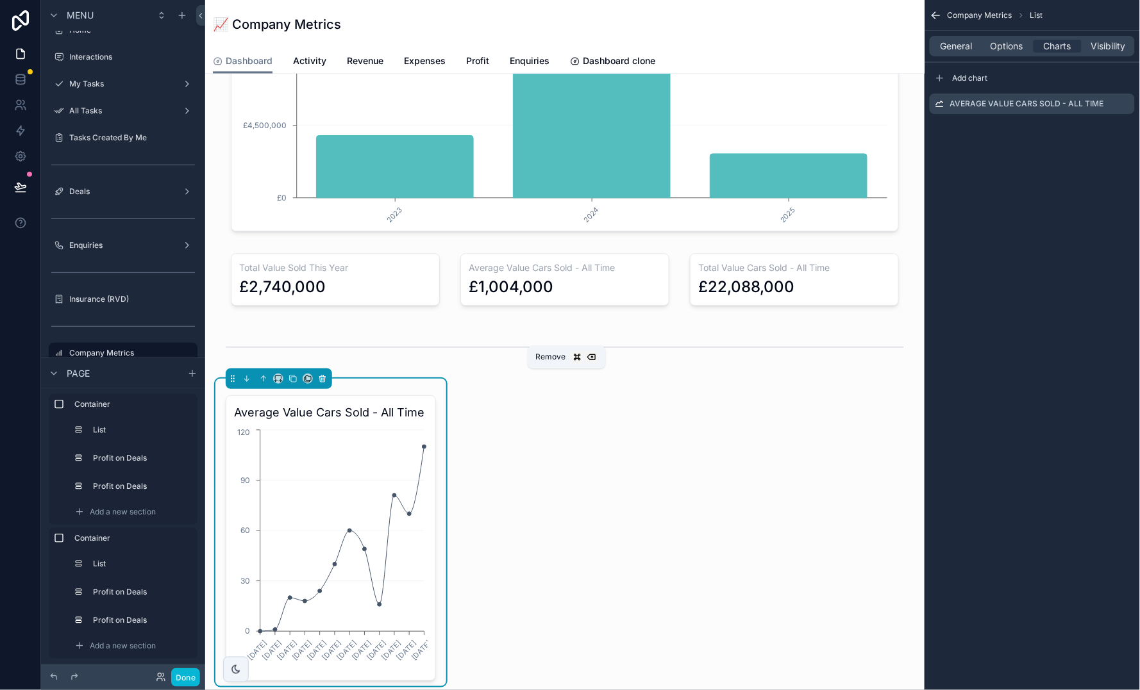
click at [322, 381] on button "scrollable content" at bounding box center [322, 379] width 14 height 14
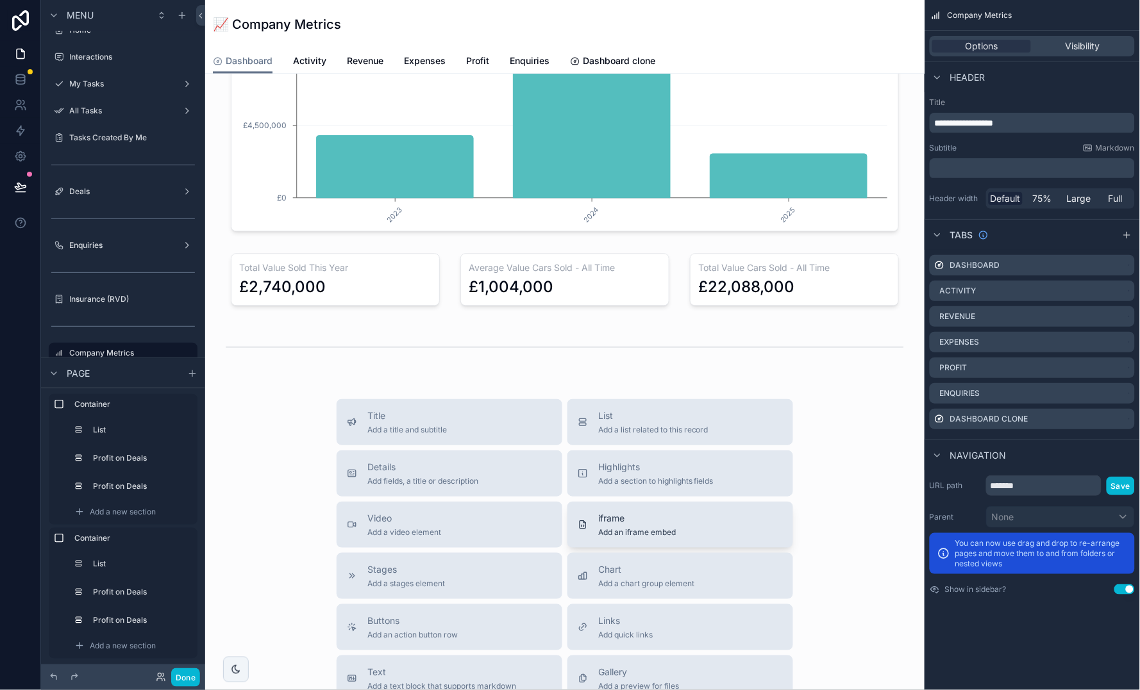
scroll to position [826, 0]
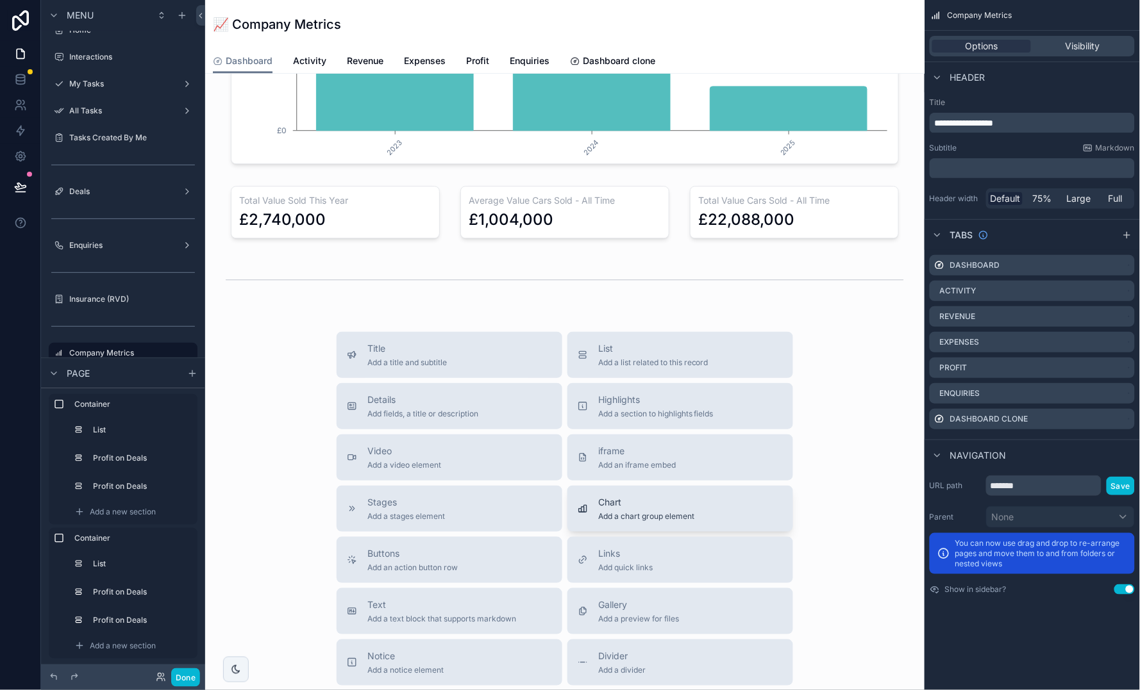
click at [693, 511] on span "Add a chart group element" at bounding box center [646, 516] width 96 height 10
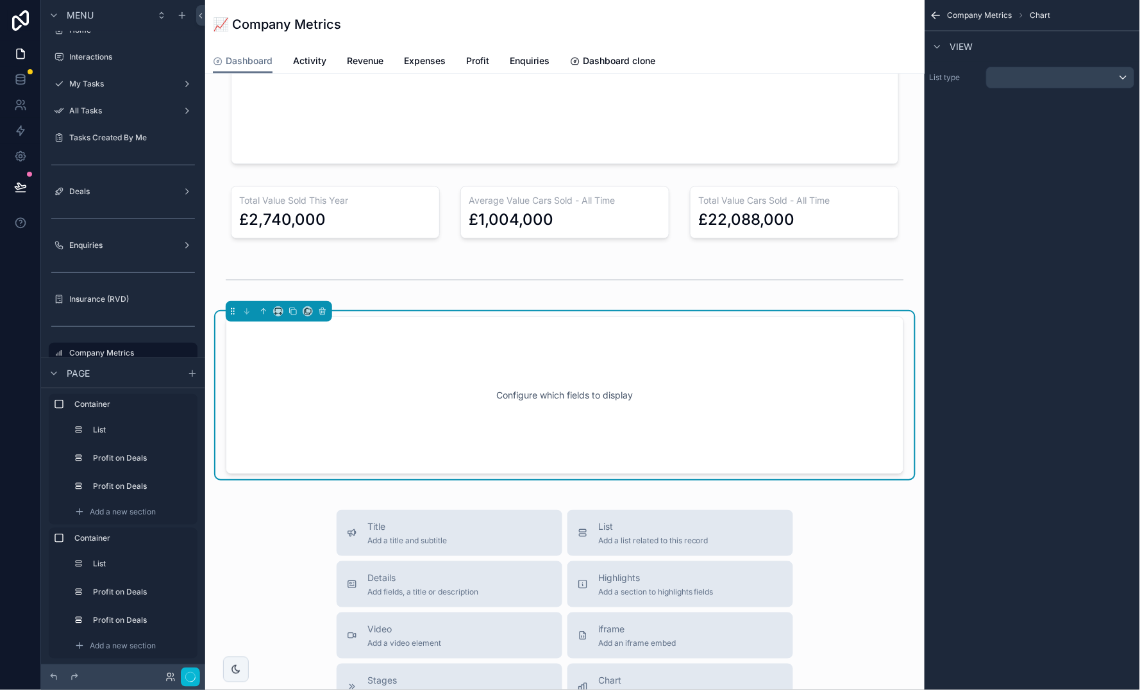
scroll to position [874, 0]
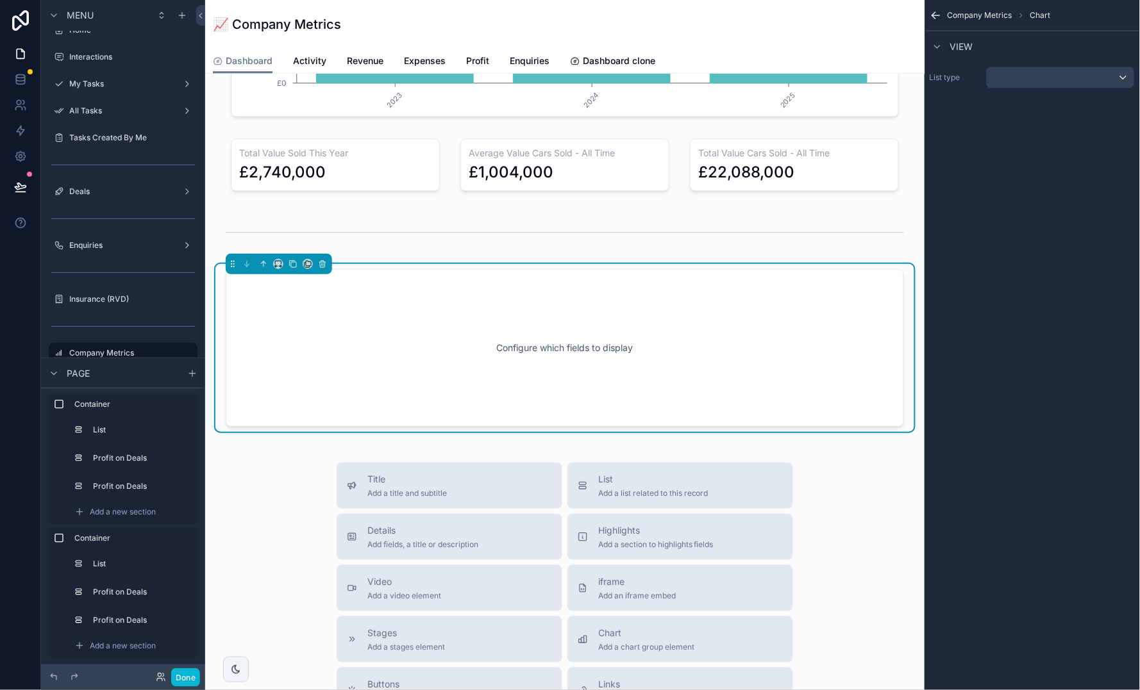
click at [509, 335] on div "Configure which fields to display" at bounding box center [565, 347] width 636 height 115
click at [1020, 76] on div "scrollable content" at bounding box center [1059, 77] width 147 height 21
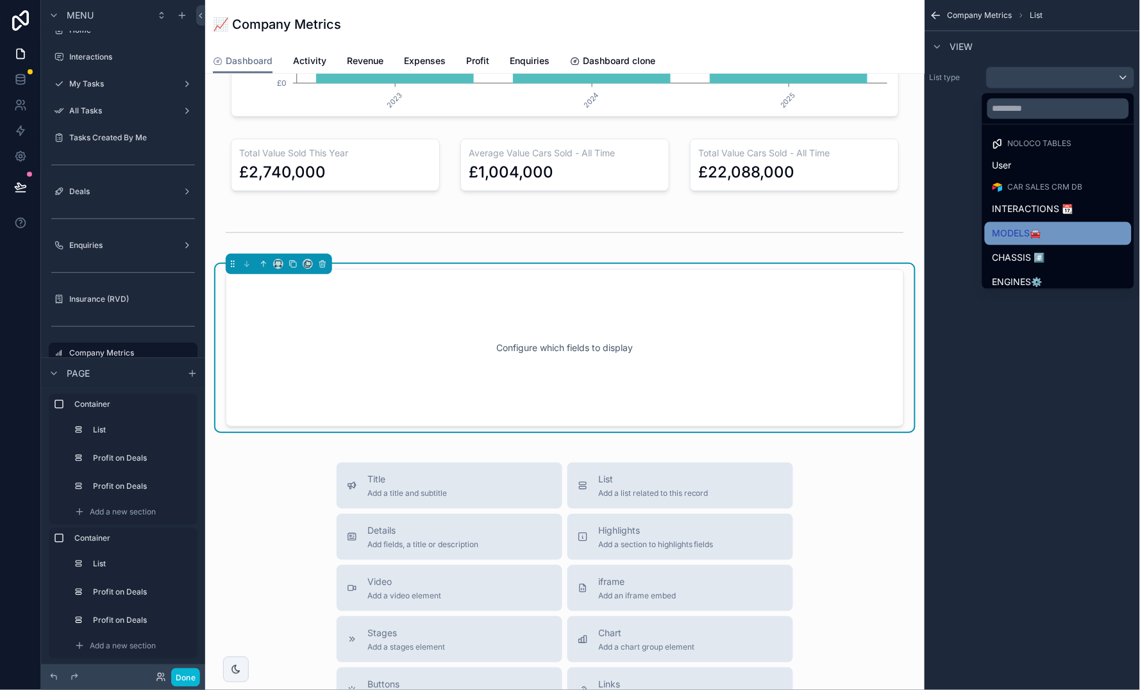
scroll to position [49, 0]
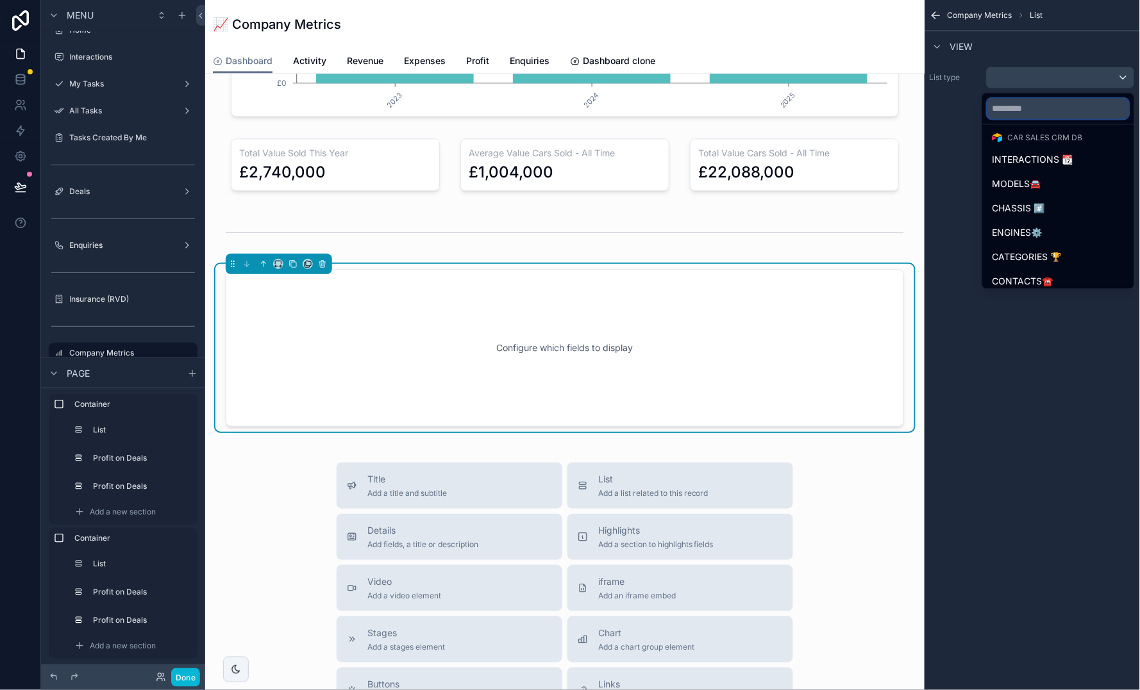
click at [1011, 112] on input "text" at bounding box center [1058, 109] width 142 height 21
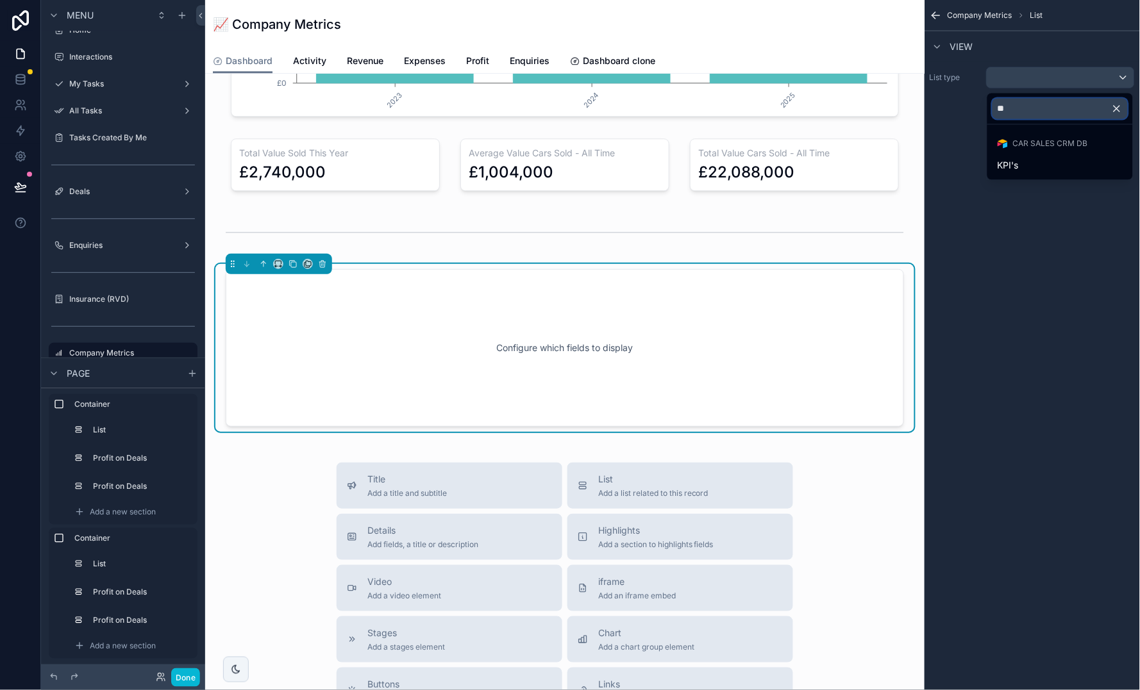
type input "***"
click at [1015, 168] on span "KPI's" at bounding box center [1007, 165] width 21 height 15
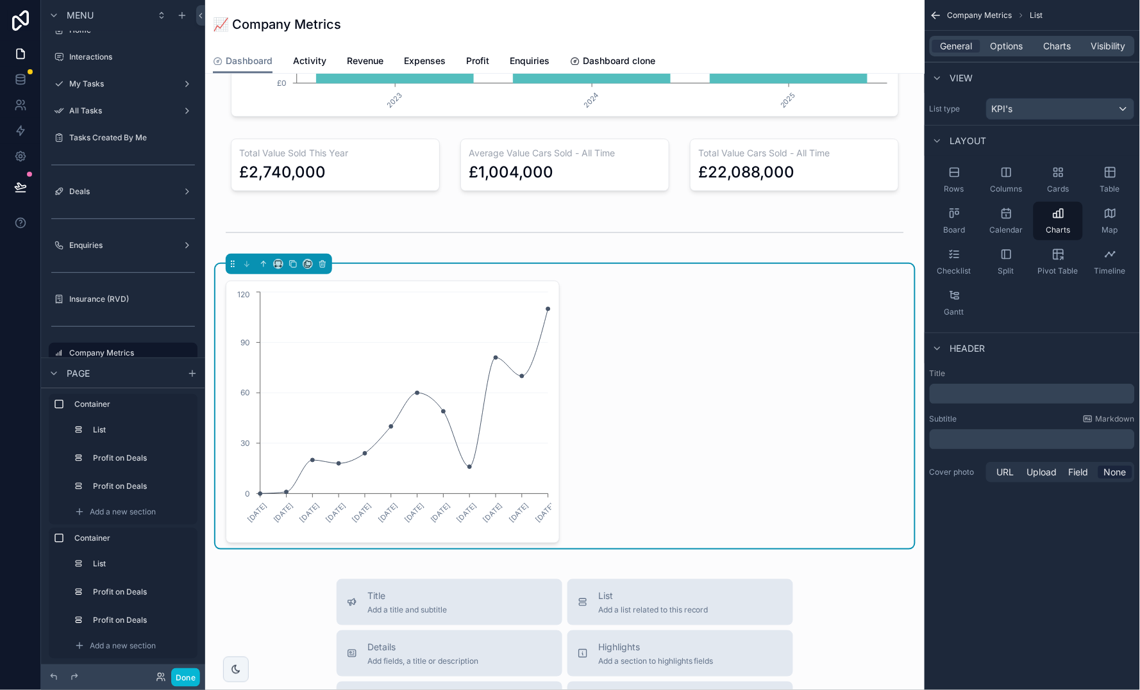
click at [1012, 391] on p "﻿" at bounding box center [1032, 394] width 197 height 13
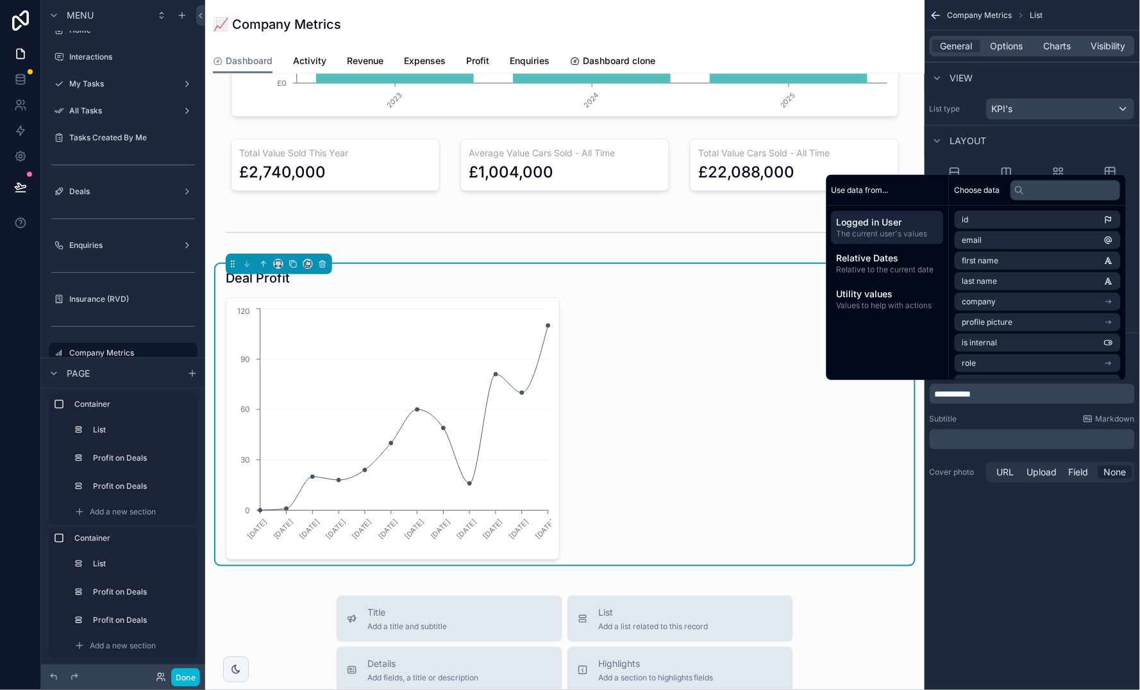
click at [1011, 433] on p "﻿" at bounding box center [1032, 439] width 197 height 13
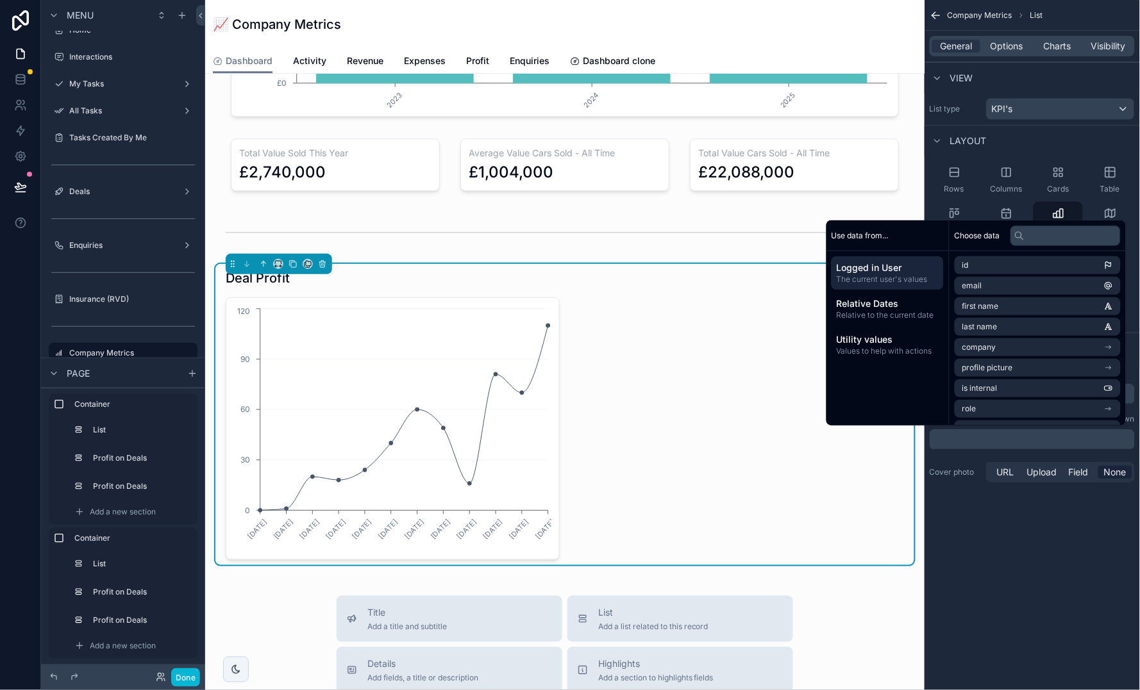
click at [1023, 514] on div "**********" at bounding box center [1031, 345] width 215 height 690
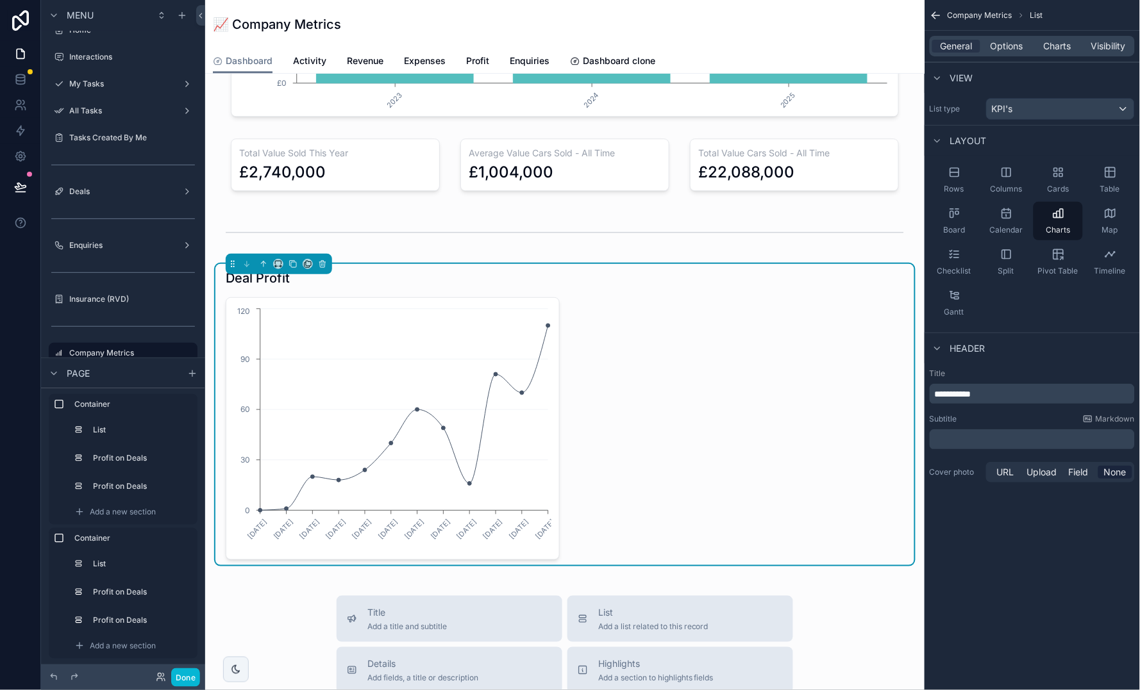
click at [1008, 435] on p "﻿" at bounding box center [1032, 439] width 197 height 13
click at [1034, 515] on div "**********" at bounding box center [1031, 345] width 215 height 690
click at [1011, 442] on p "﻿" at bounding box center [1032, 439] width 197 height 13
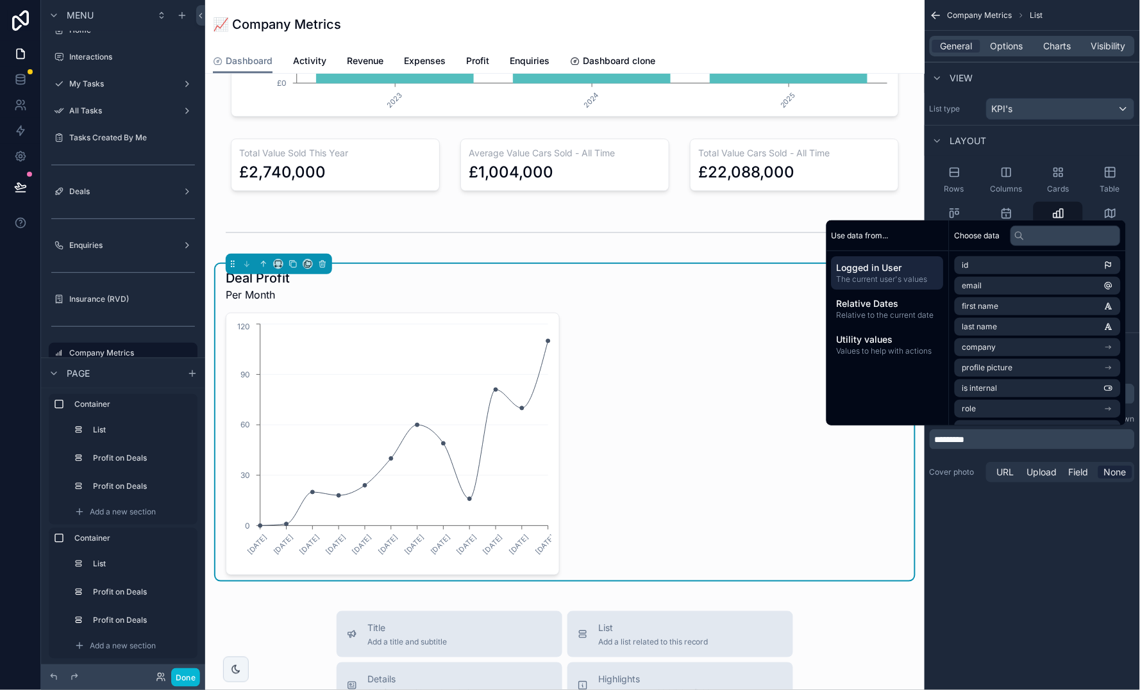
click at [1030, 566] on div "**********" at bounding box center [1031, 345] width 215 height 690
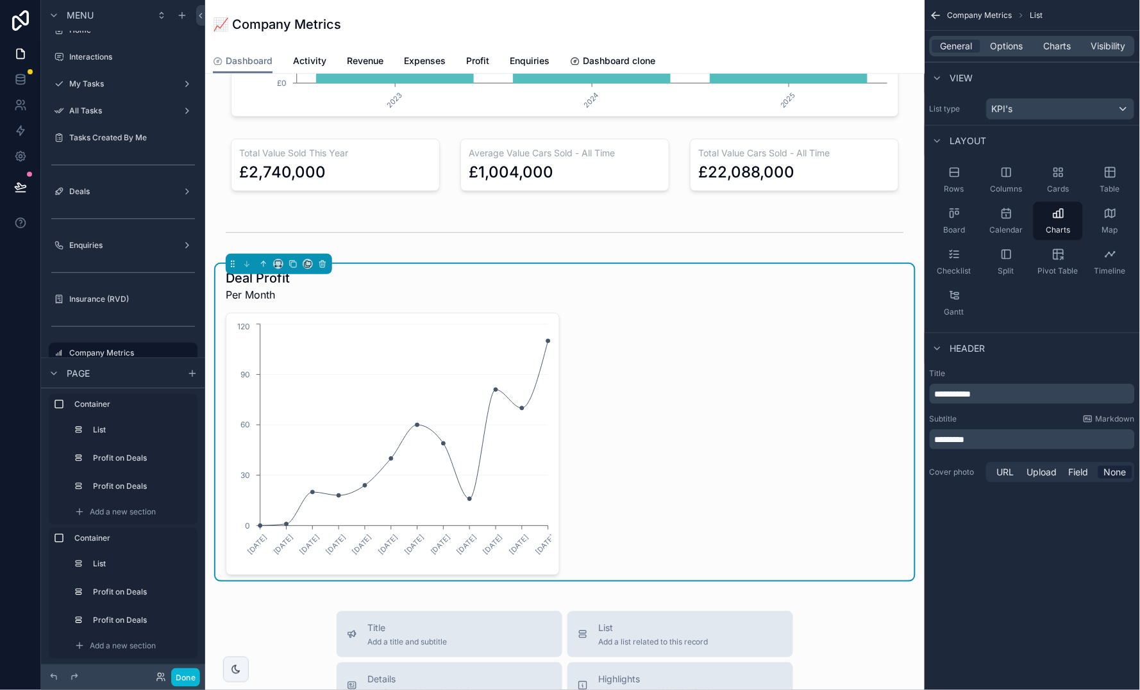
click at [994, 436] on p "*********" at bounding box center [1032, 439] width 197 height 13
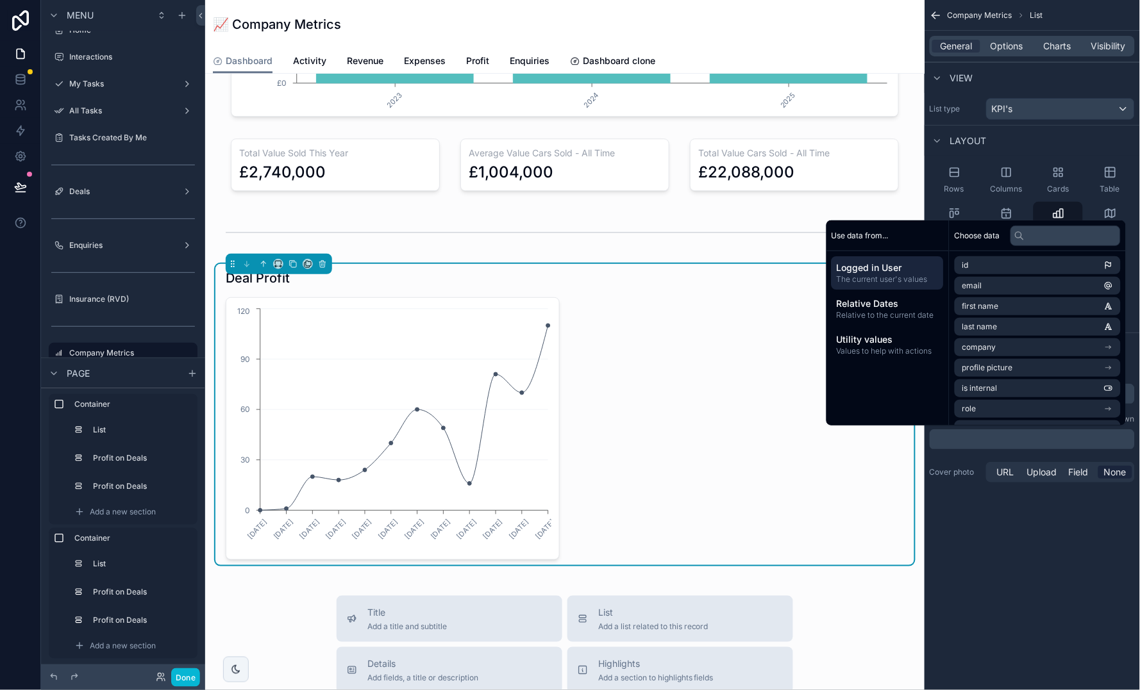
click at [1015, 520] on div "**********" at bounding box center [1031, 345] width 215 height 690
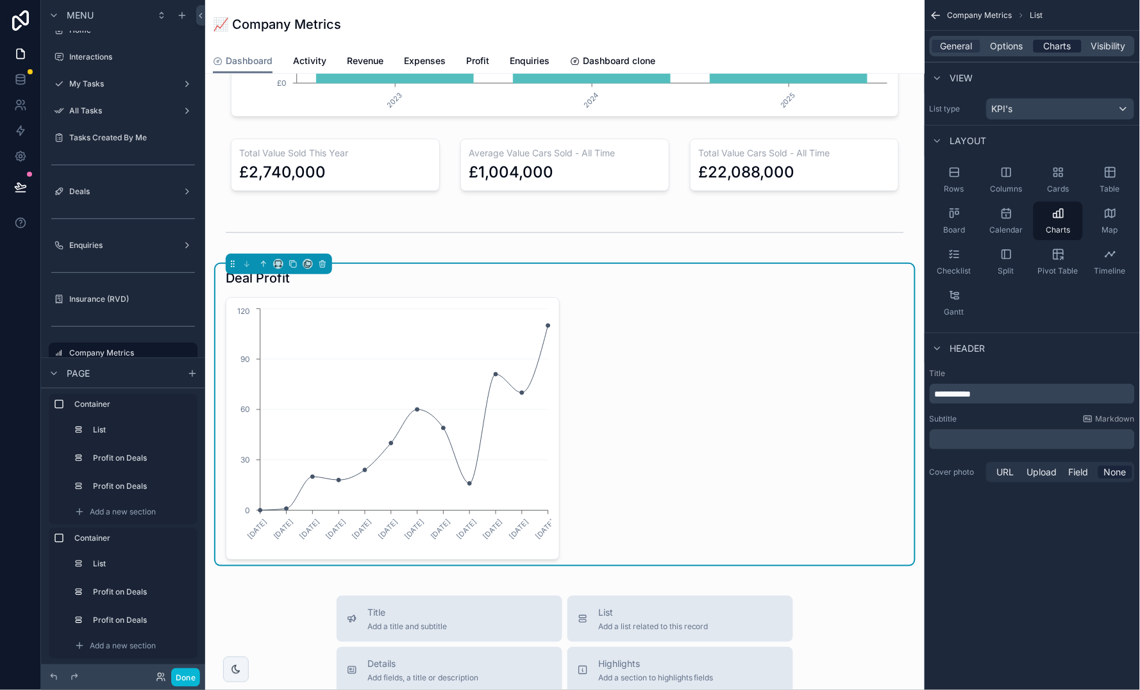
click at [1062, 52] on span "Charts" at bounding box center [1057, 46] width 28 height 13
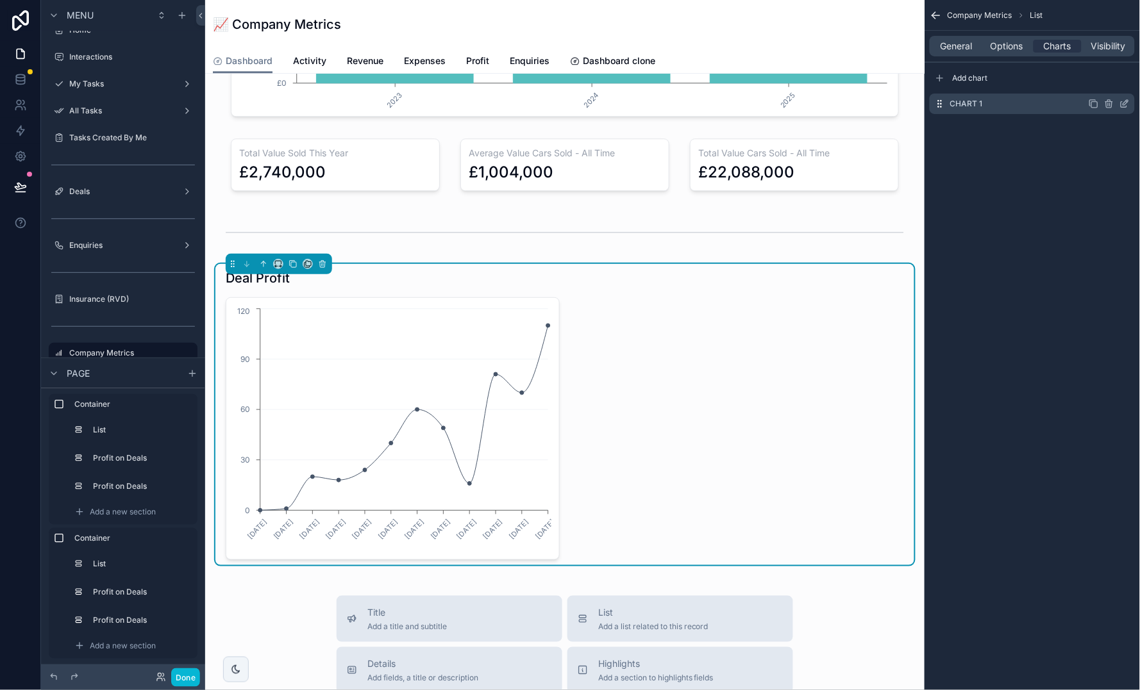
click at [1125, 104] on icon "scrollable content" at bounding box center [1125, 102] width 5 height 5
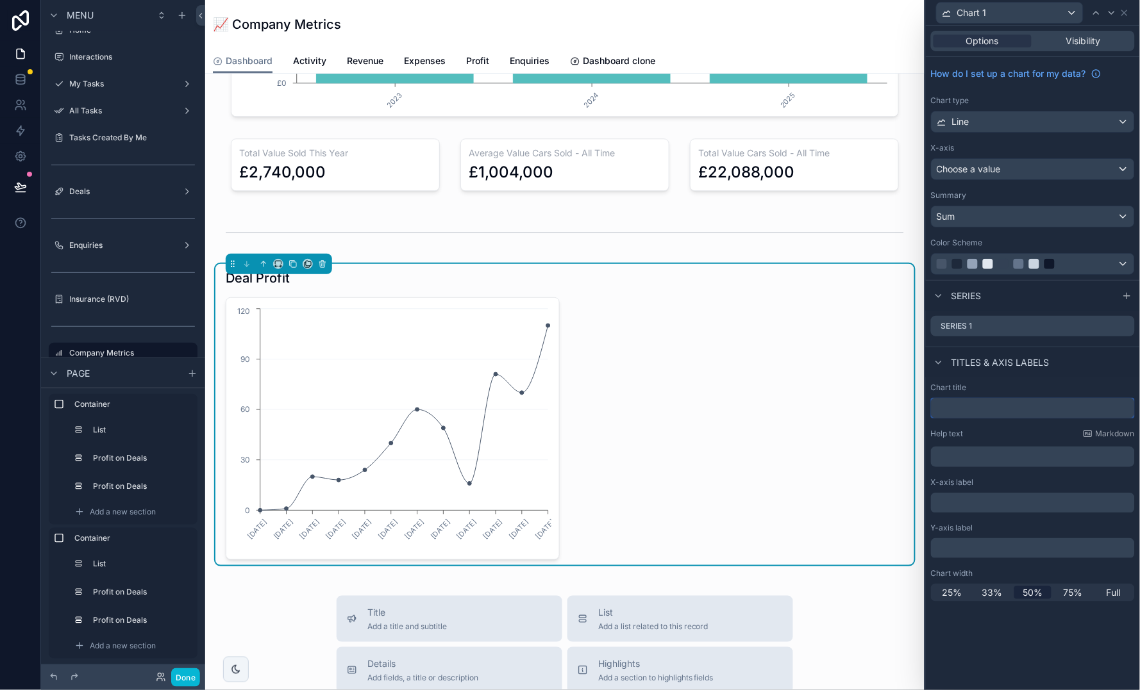
click at [1011, 408] on input "text" at bounding box center [1033, 408] width 204 height 21
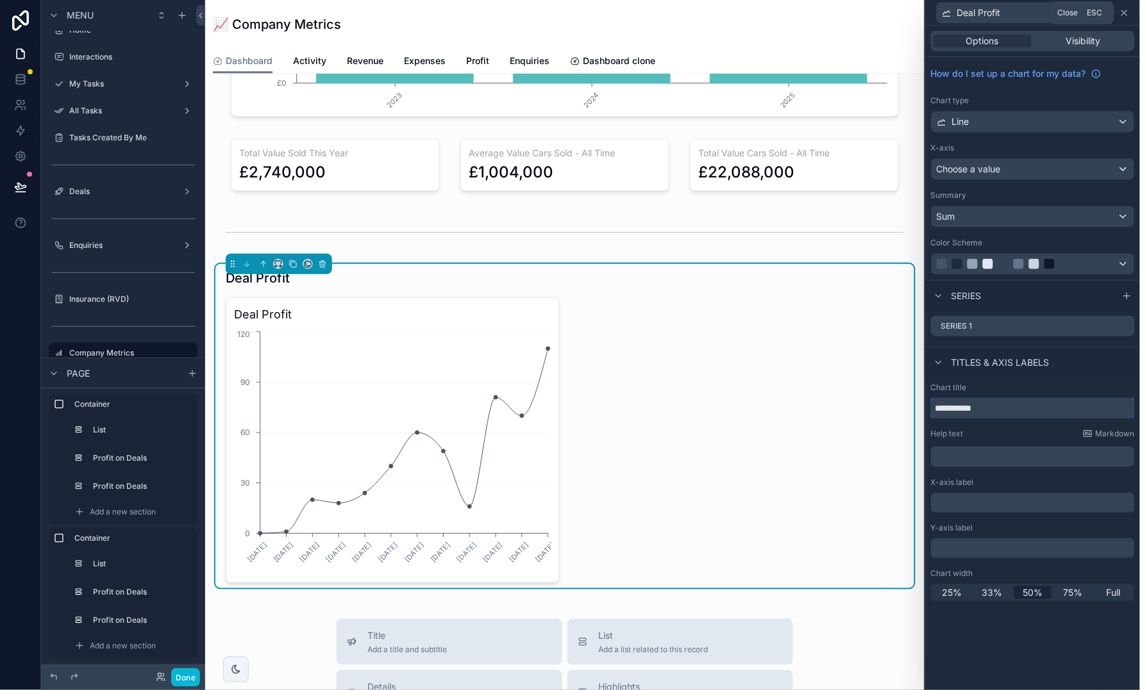
type input "**********"
click at [1125, 14] on icon at bounding box center [1124, 13] width 10 height 10
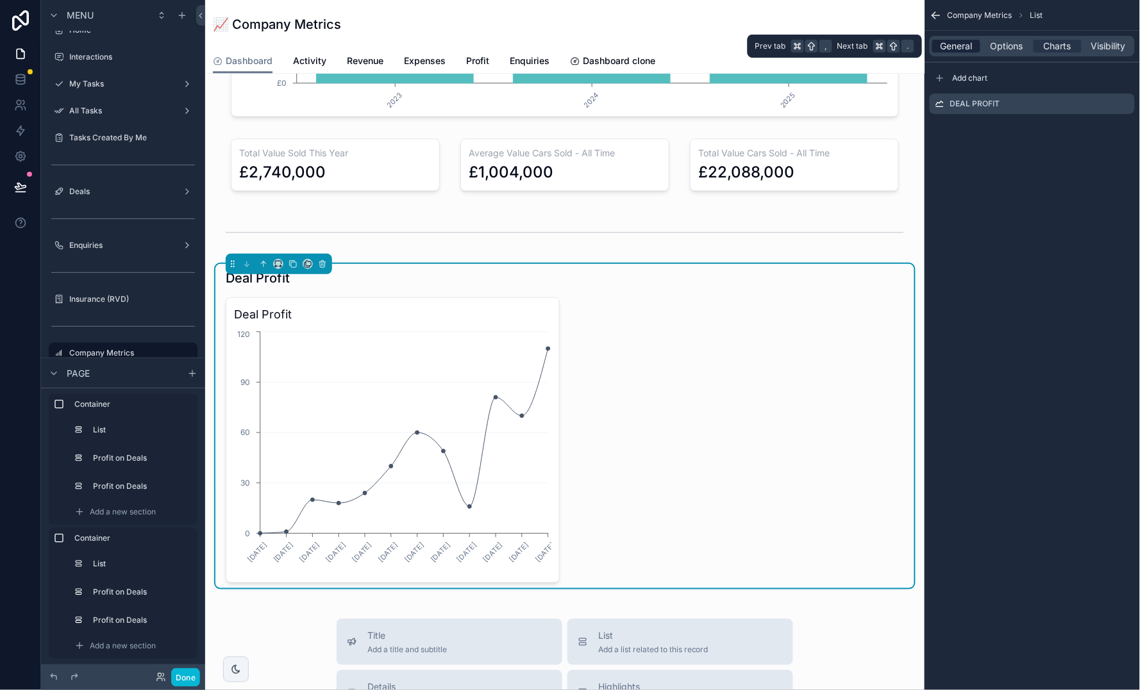
click at [967, 44] on span "General" at bounding box center [956, 46] width 32 height 13
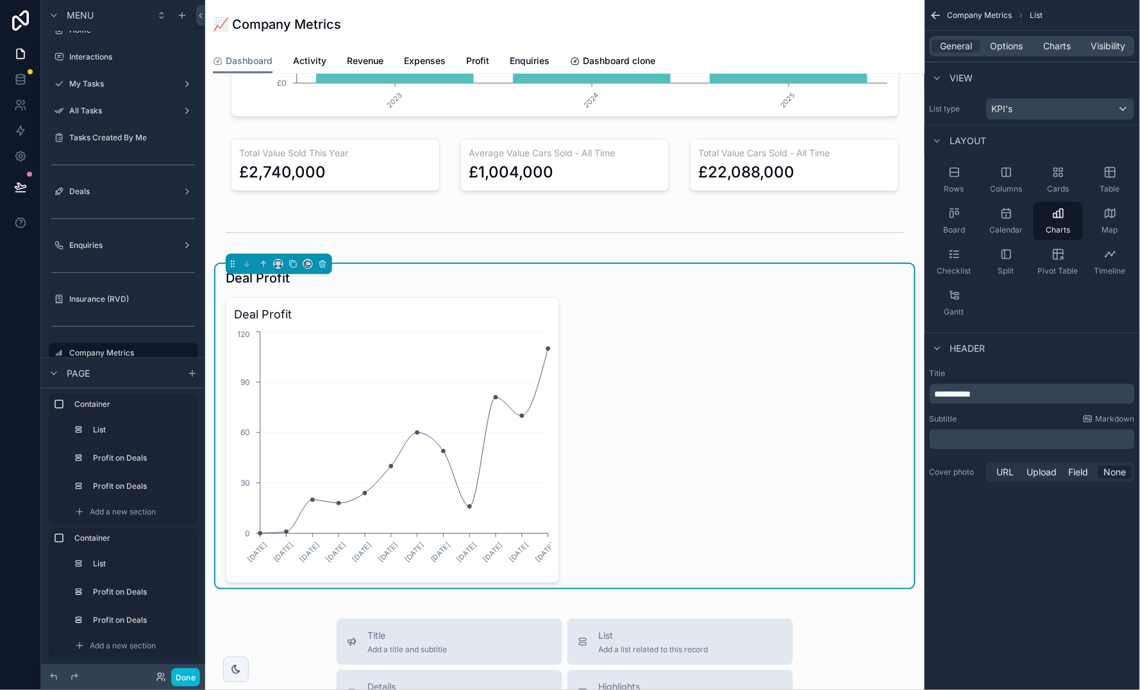
click at [1000, 395] on p "**********" at bounding box center [1032, 394] width 197 height 13
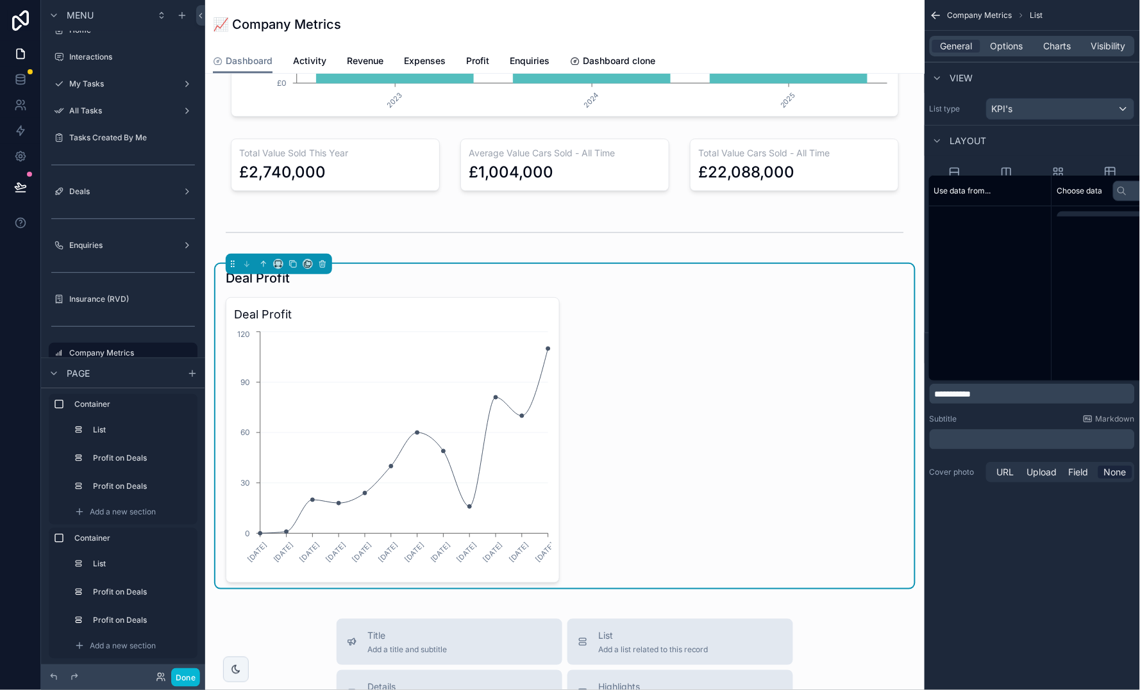
click at [1000, 395] on p "**********" at bounding box center [1032, 394] width 197 height 13
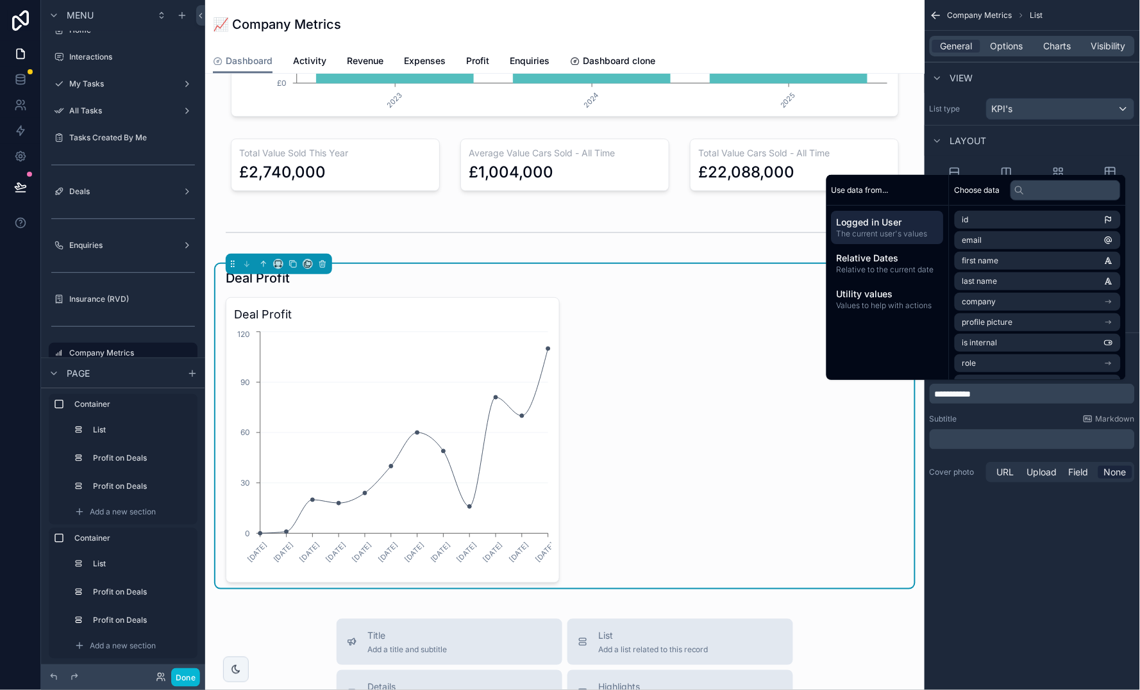
click at [1000, 395] on p "**********" at bounding box center [1032, 394] width 197 height 13
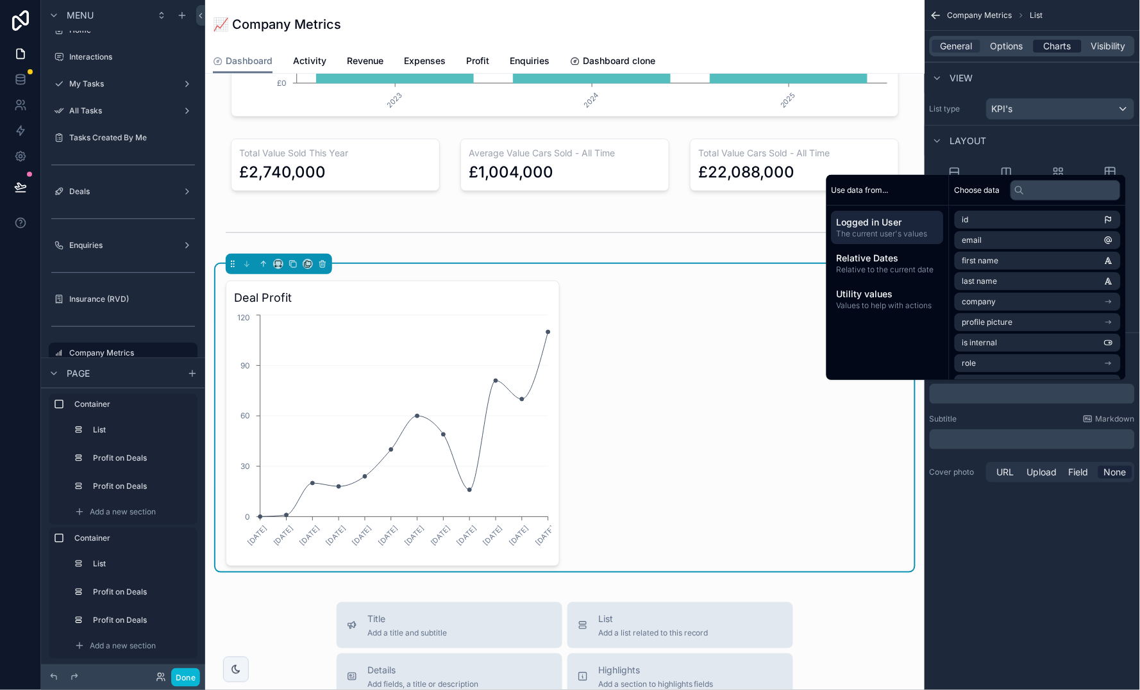
click at [1060, 44] on span "Charts" at bounding box center [1057, 46] width 28 height 13
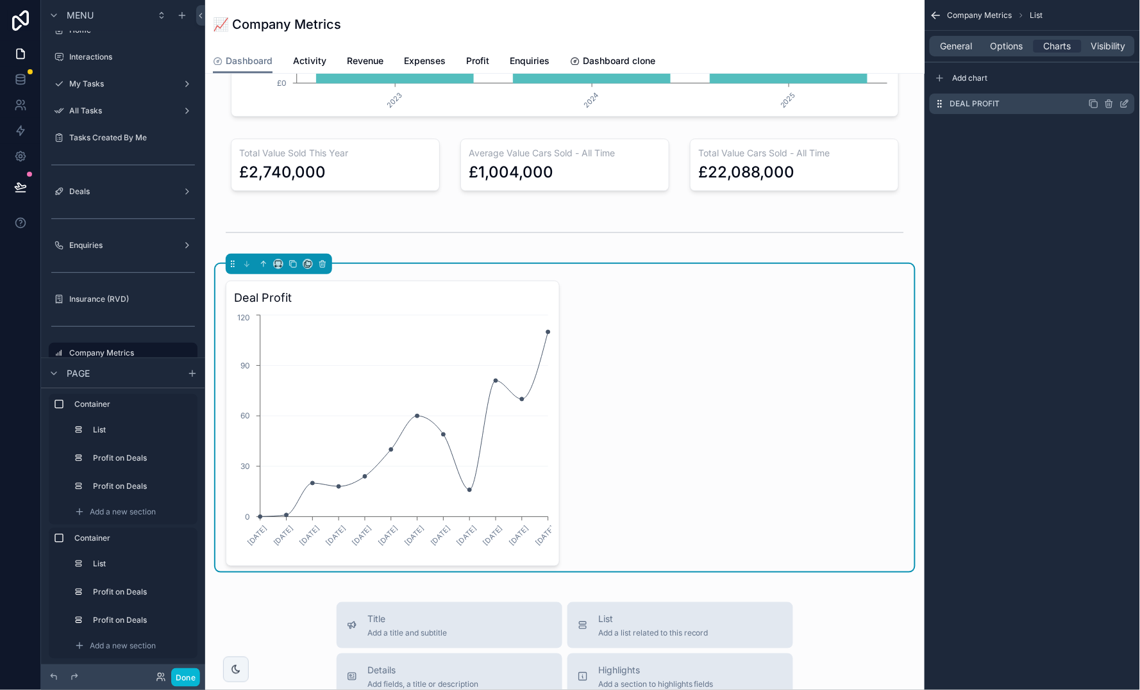
click at [1124, 106] on icon "scrollable content" at bounding box center [1124, 104] width 10 height 10
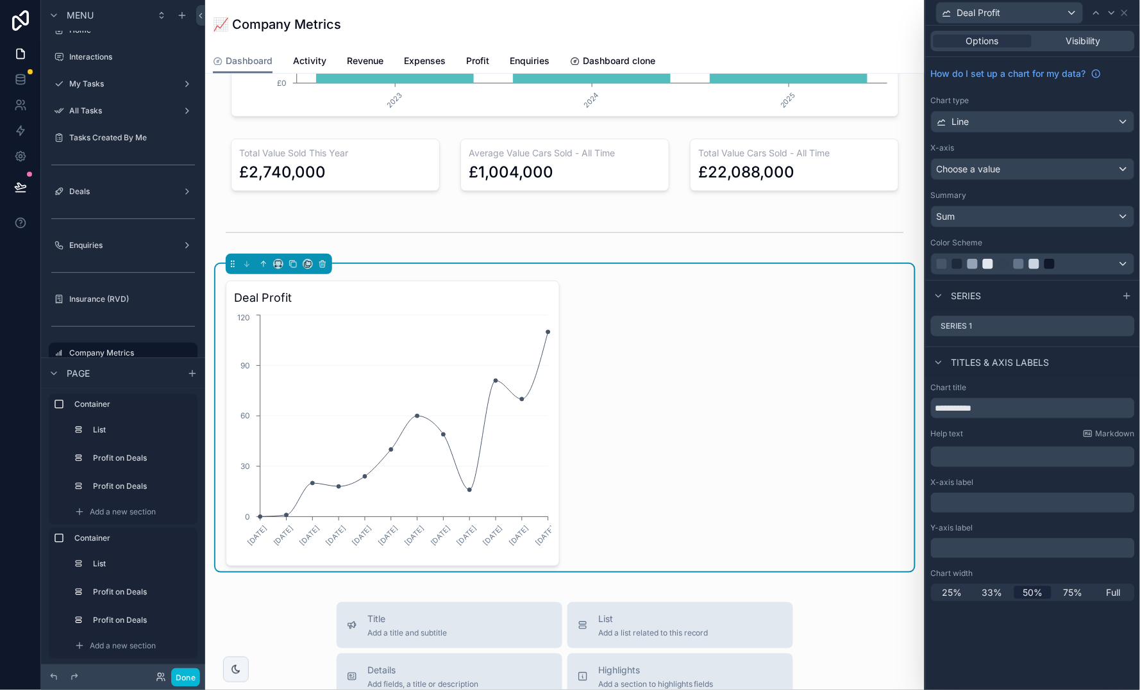
click at [1015, 173] on div "Choose a value" at bounding box center [1032, 169] width 203 height 21
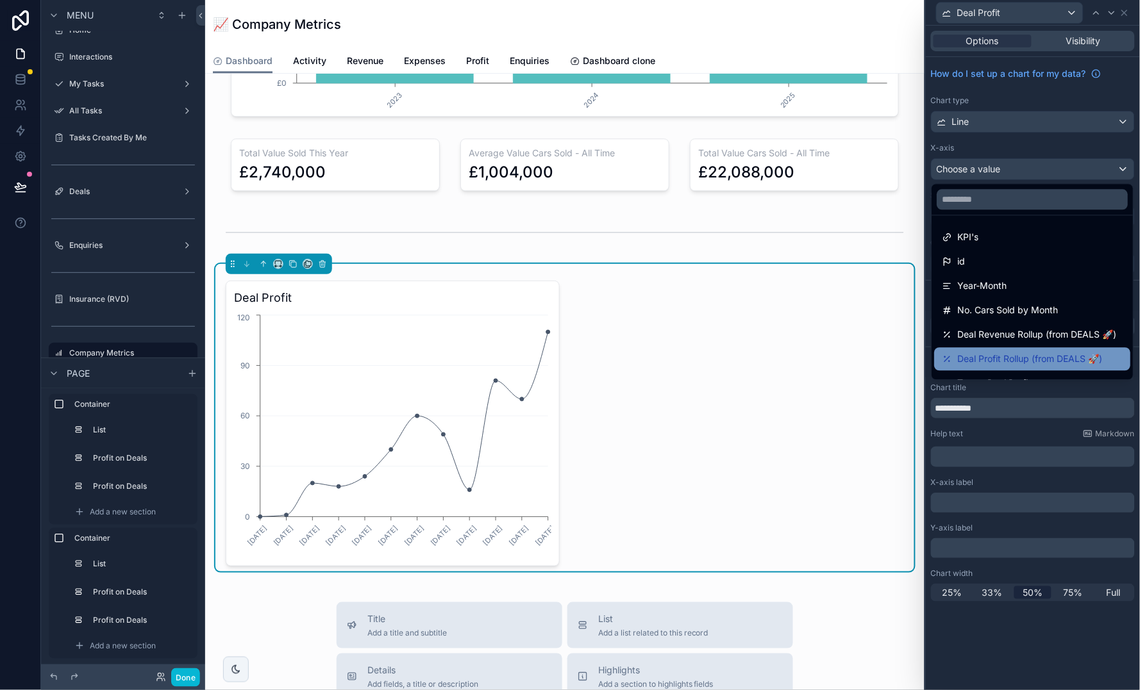
click at [1034, 354] on span "Deal Profit Rollup (from DEALS 🚀)" at bounding box center [1030, 359] width 145 height 15
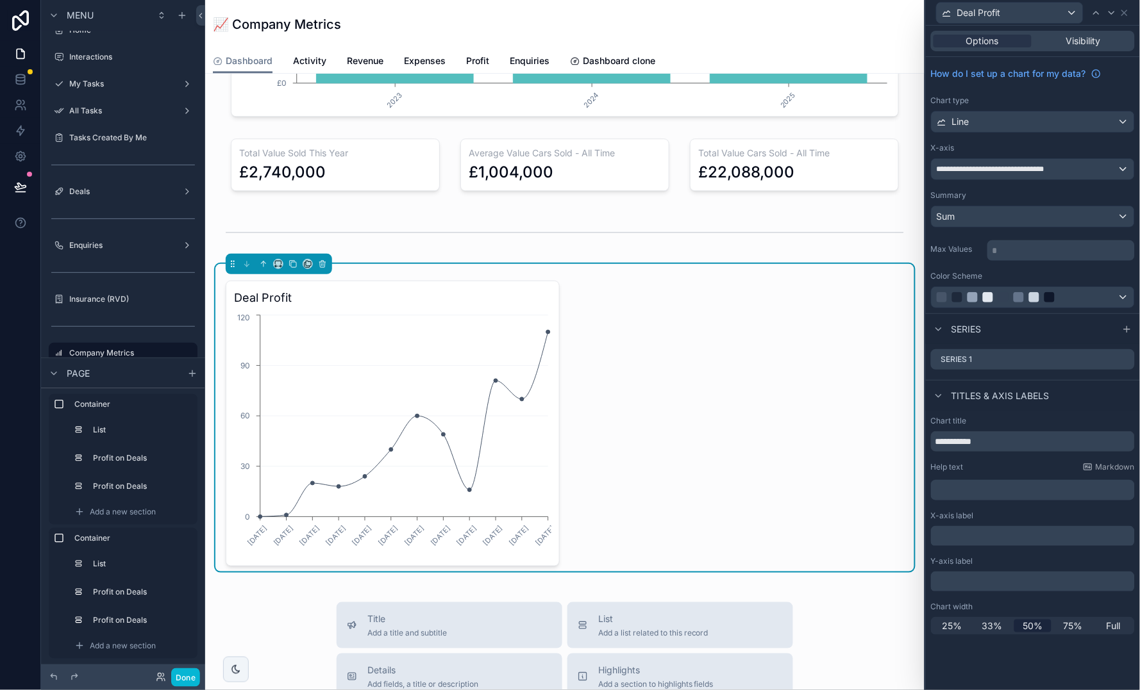
click at [1022, 246] on p "* ﻿" at bounding box center [1062, 250] width 140 height 13
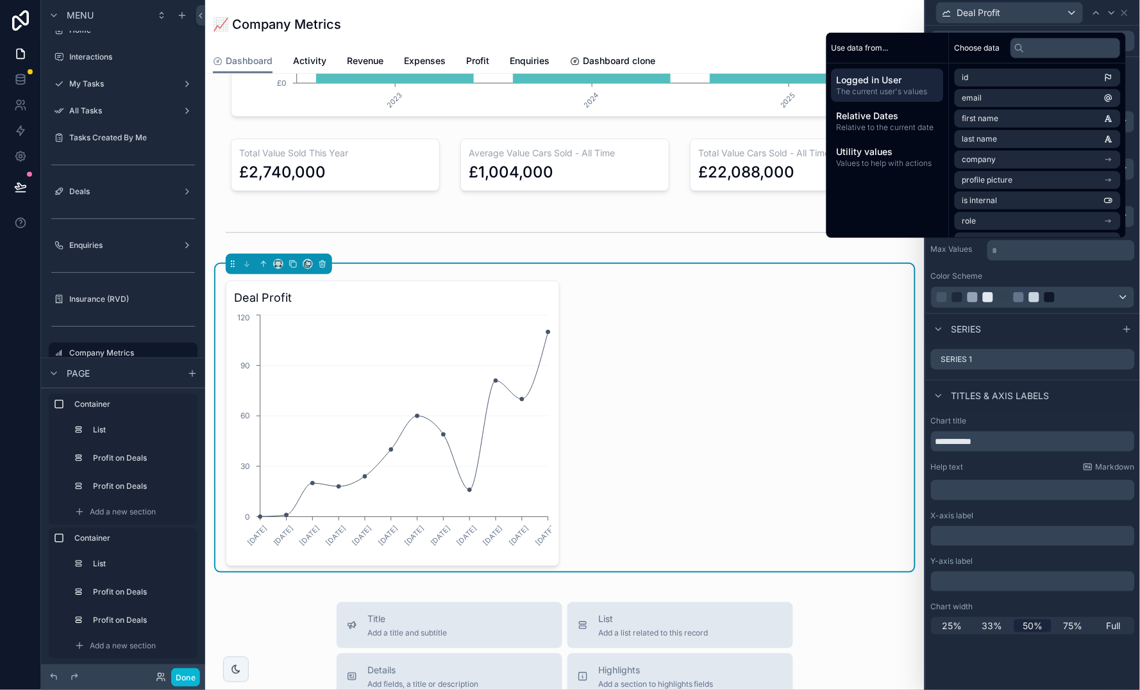
click at [1069, 263] on div "**********" at bounding box center [1033, 185] width 214 height 256
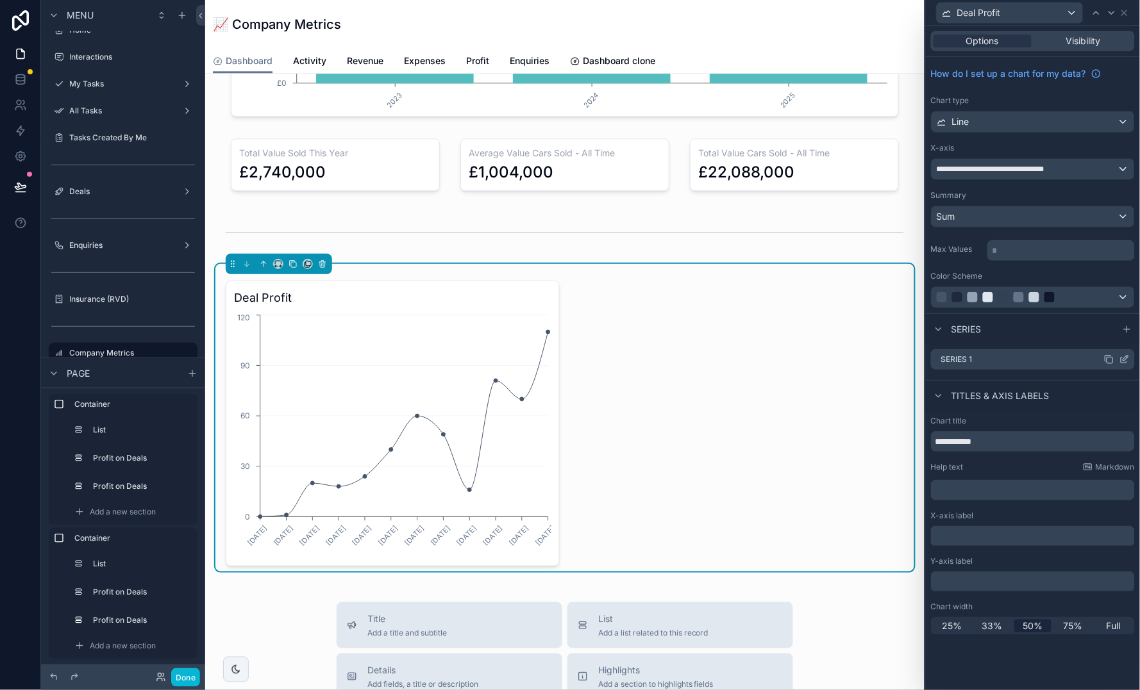
click at [1123, 356] on icon at bounding box center [1124, 359] width 10 height 10
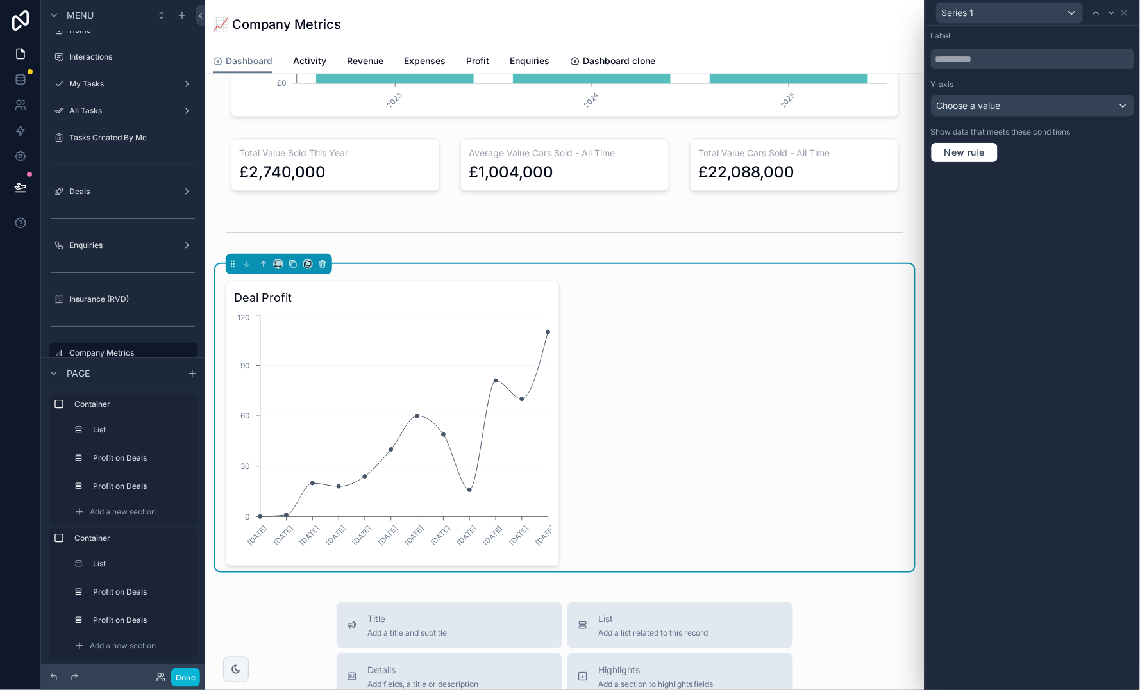
click at [992, 104] on span "Choose a value" at bounding box center [968, 105] width 64 height 11
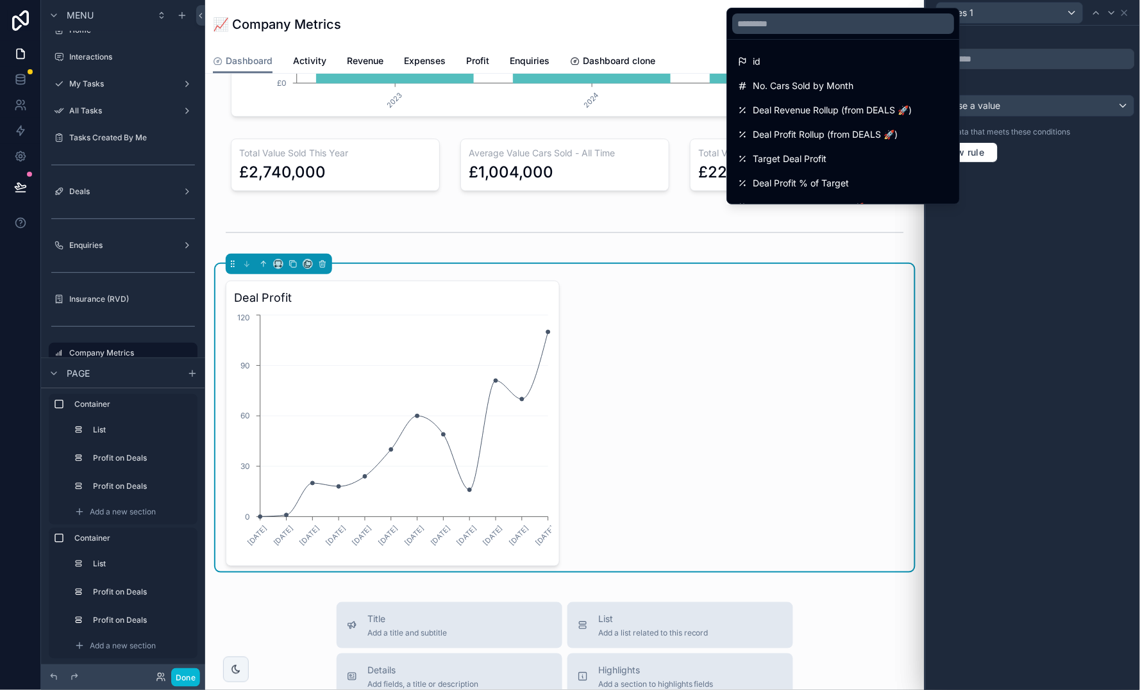
click at [1022, 76] on div at bounding box center [1033, 345] width 214 height 690
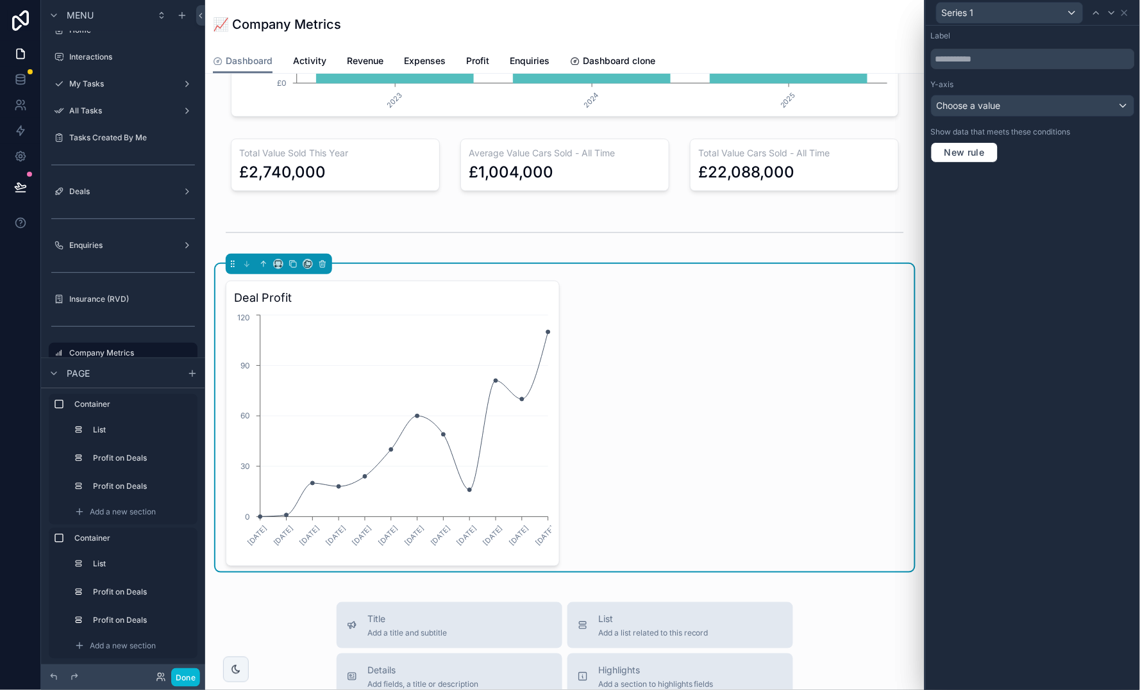
click at [1025, 107] on div "Choose a value" at bounding box center [1032, 105] width 203 height 21
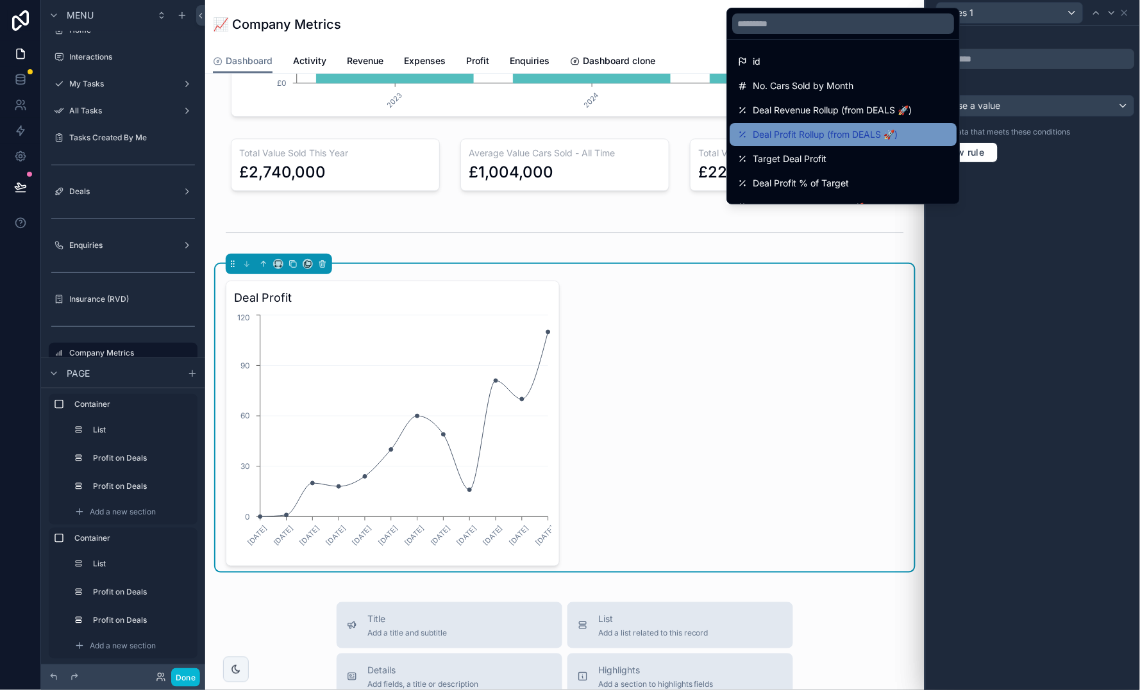
click at [856, 130] on span "Deal Profit Rollup (from DEALS 🚀)" at bounding box center [825, 134] width 145 height 15
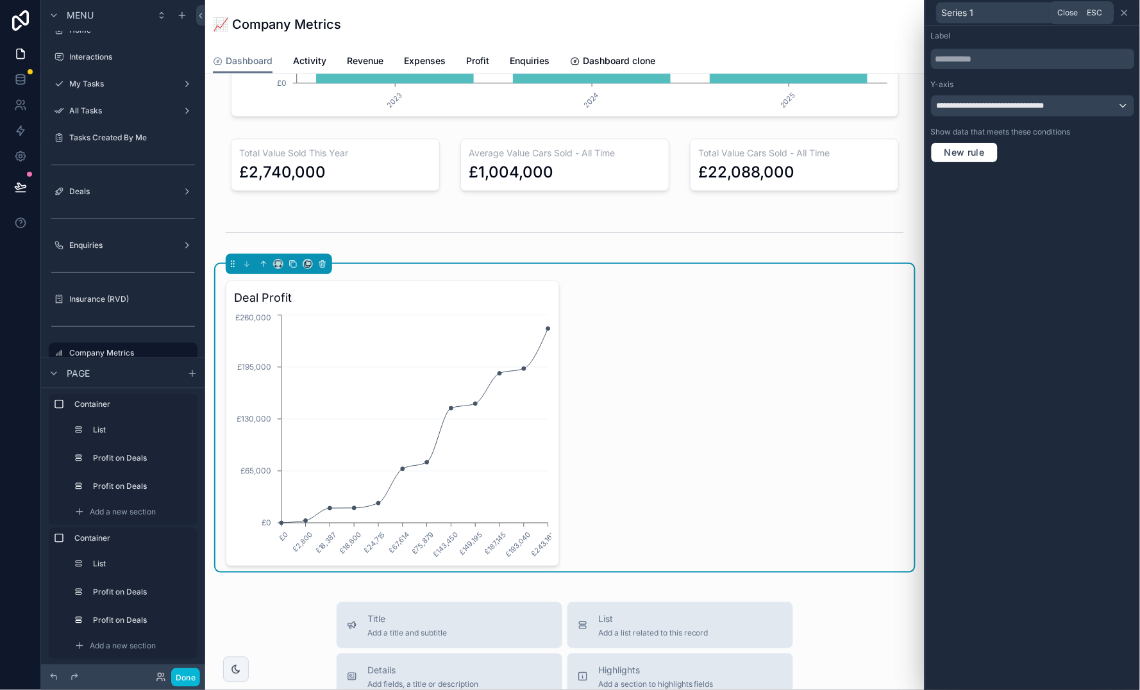
click at [1122, 16] on icon at bounding box center [1124, 13] width 10 height 10
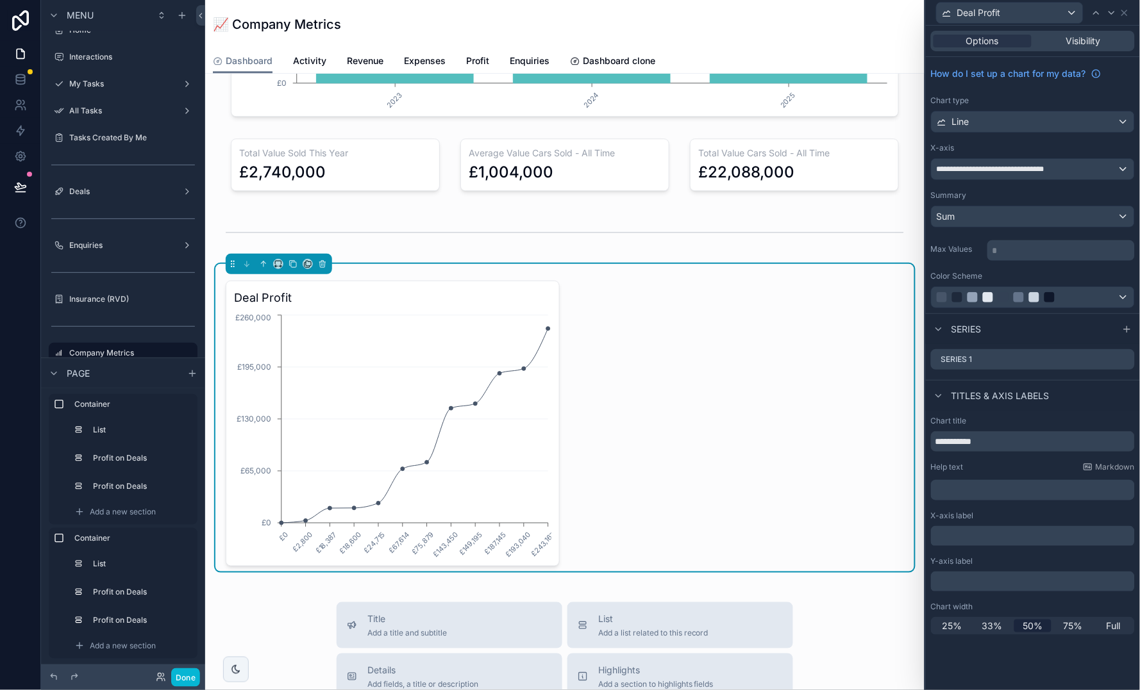
click at [1035, 164] on span "**********" at bounding box center [1000, 169] width 128 height 10
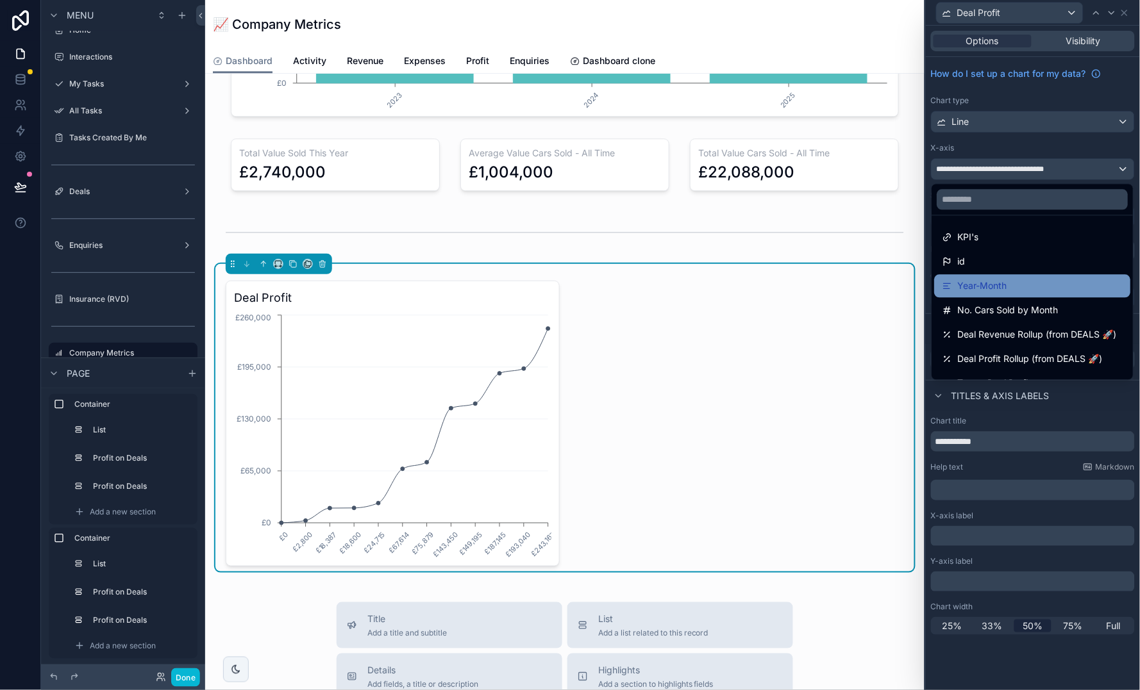
click at [1030, 280] on div "Year-Month" at bounding box center [1032, 286] width 181 height 15
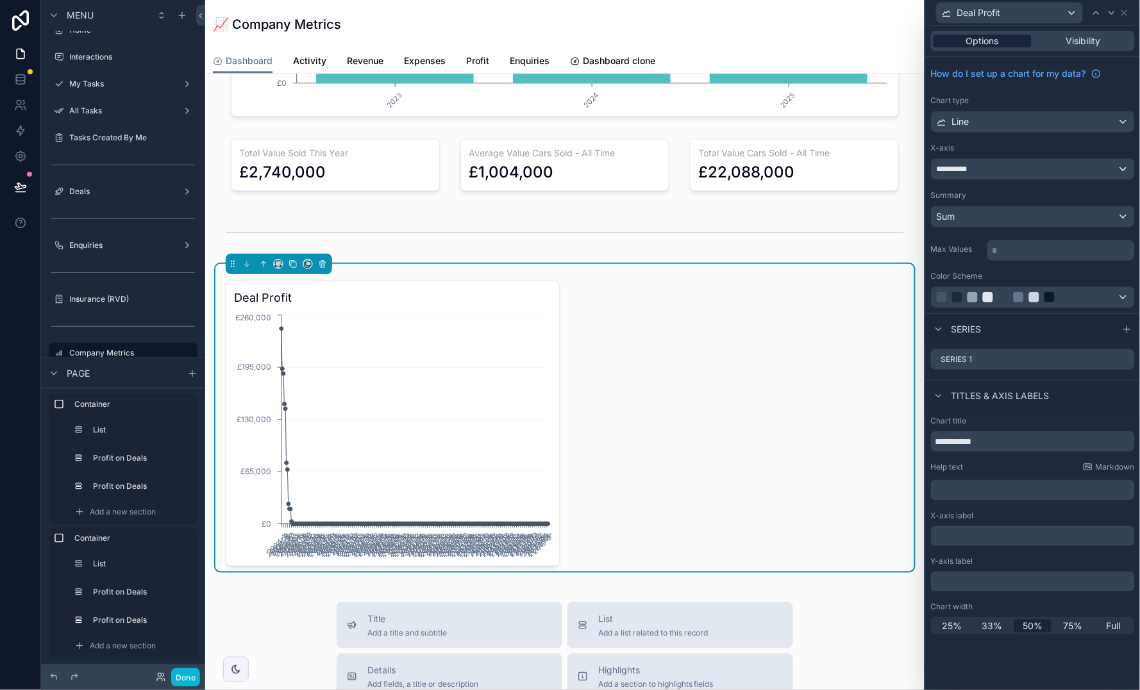
click at [994, 44] on span "Options" at bounding box center [982, 41] width 33 height 13
click at [1129, 11] on icon at bounding box center [1124, 13] width 10 height 10
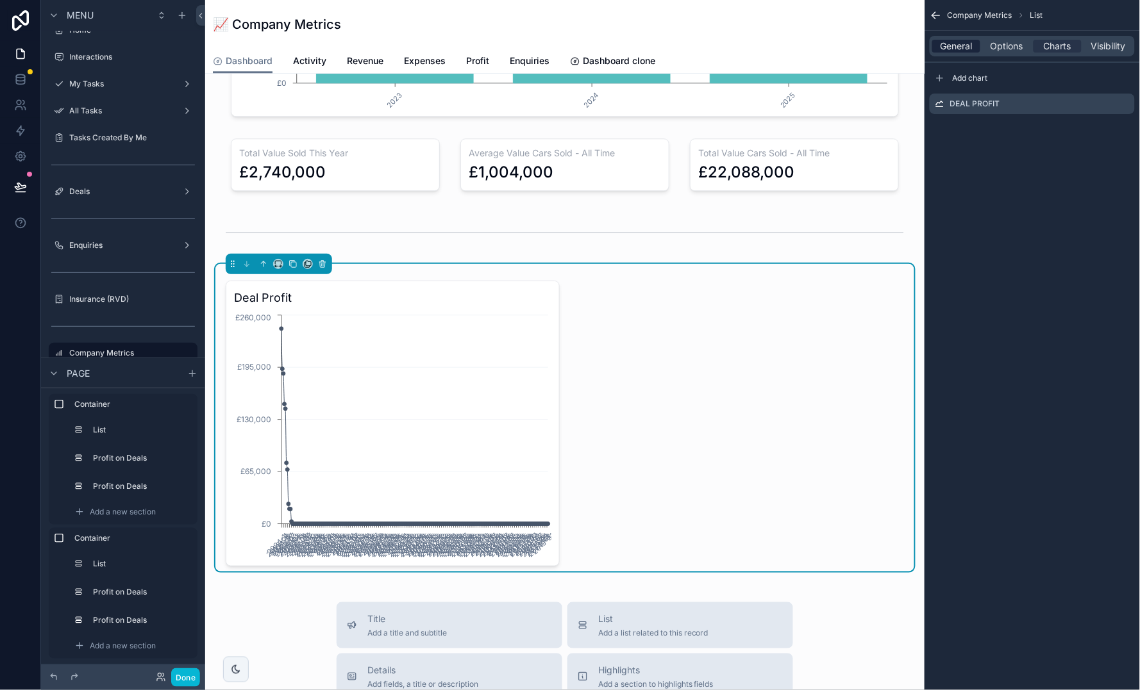
click at [968, 40] on span "General" at bounding box center [956, 46] width 32 height 13
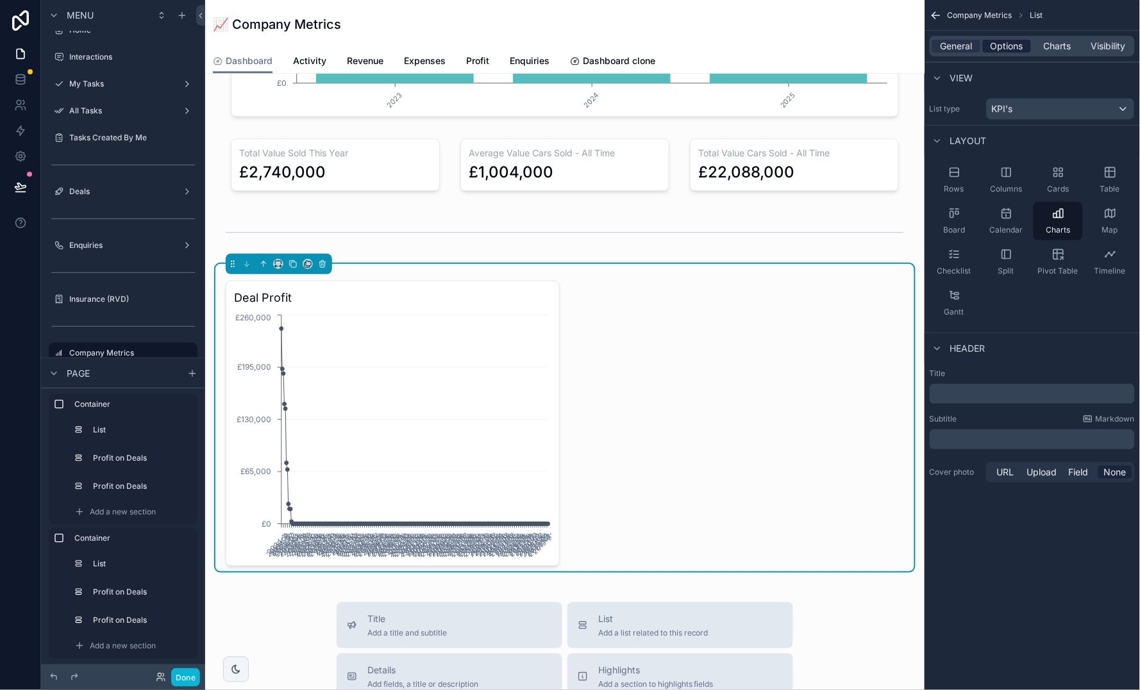
click at [1011, 46] on span "Options" at bounding box center [1006, 46] width 33 height 13
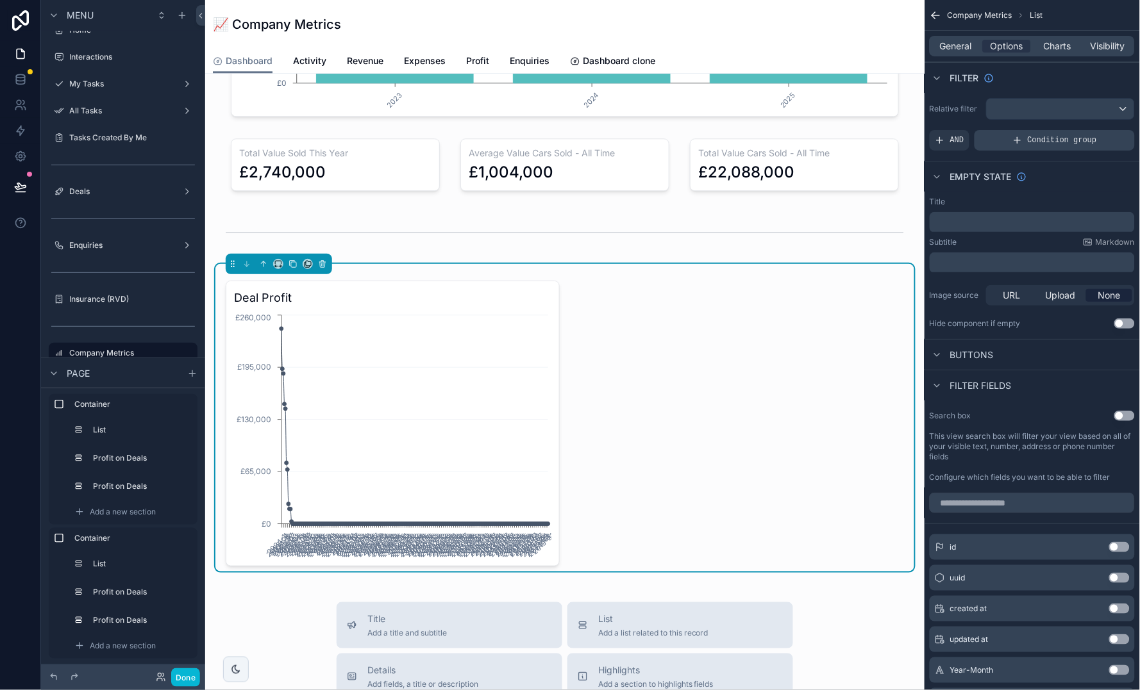
click at [1056, 145] on span "Condition group" at bounding box center [1061, 140] width 69 height 10
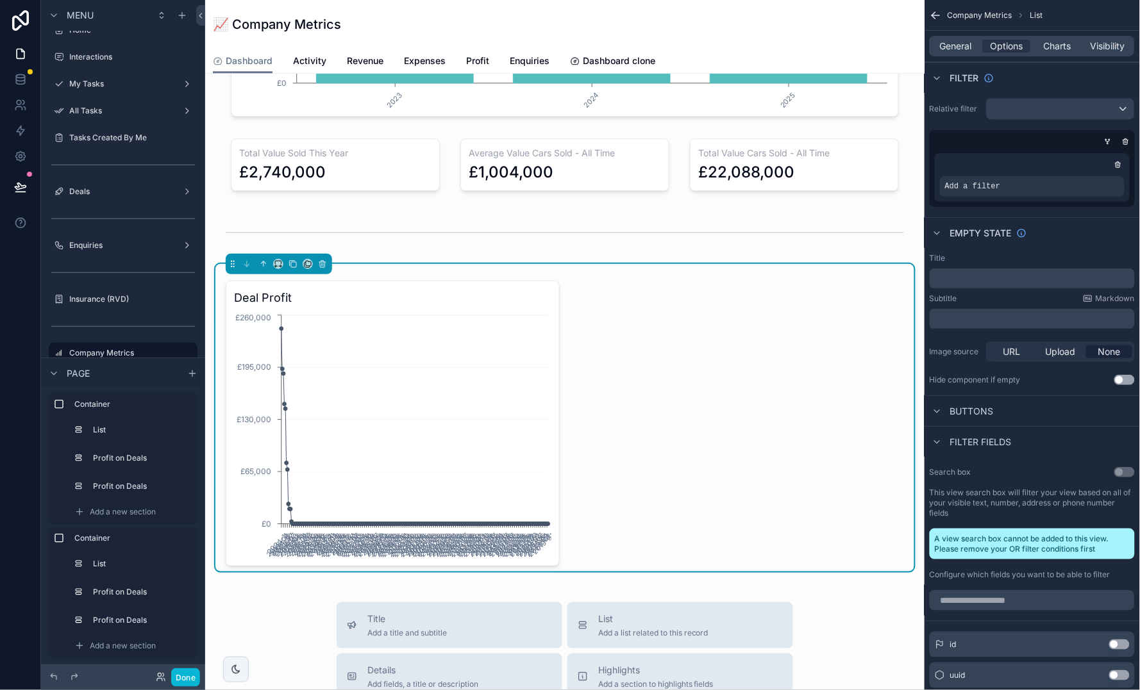
click at [1123, 379] on button "Use setting" at bounding box center [1124, 380] width 21 height 10
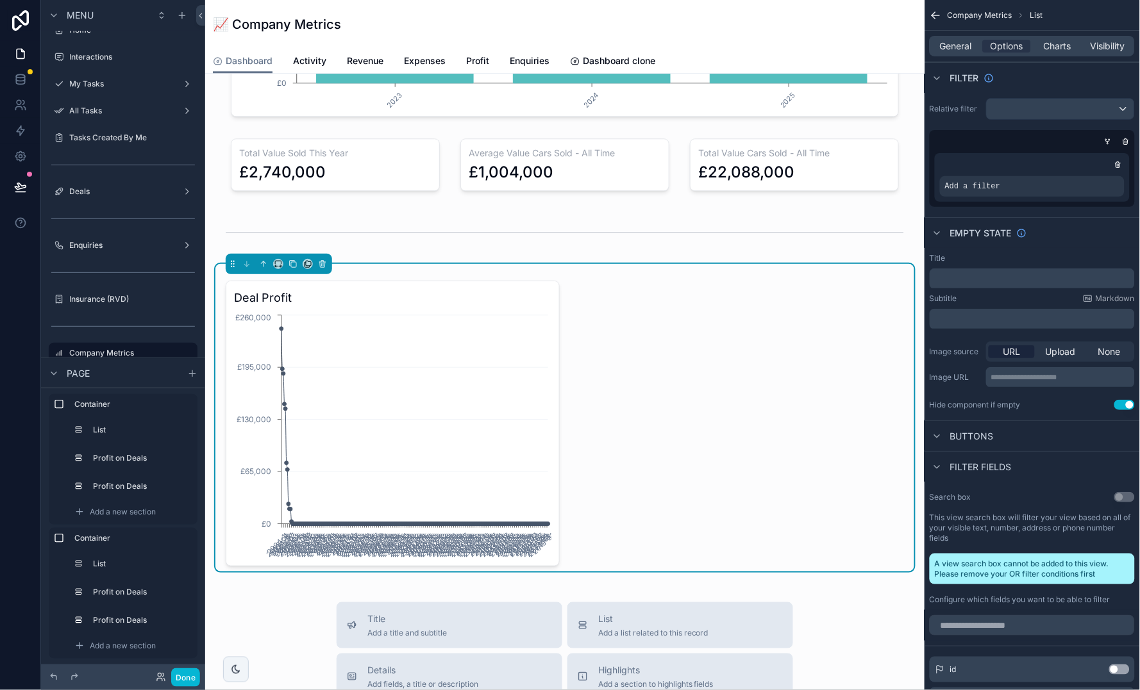
click at [1126, 403] on button "Use setting" at bounding box center [1124, 405] width 21 height 10
click at [1093, 179] on icon "scrollable content" at bounding box center [1092, 178] width 8 height 8
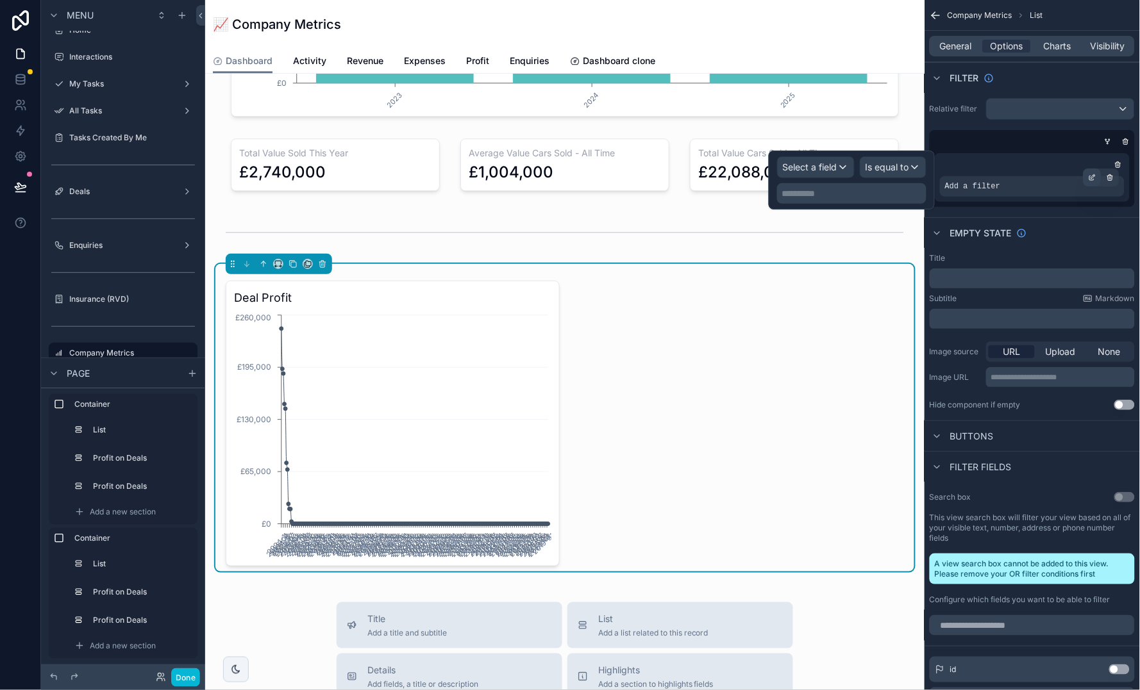
click at [1093, 174] on icon "scrollable content" at bounding box center [1092, 178] width 8 height 8
click at [831, 170] on span "Select a field" at bounding box center [810, 167] width 54 height 11
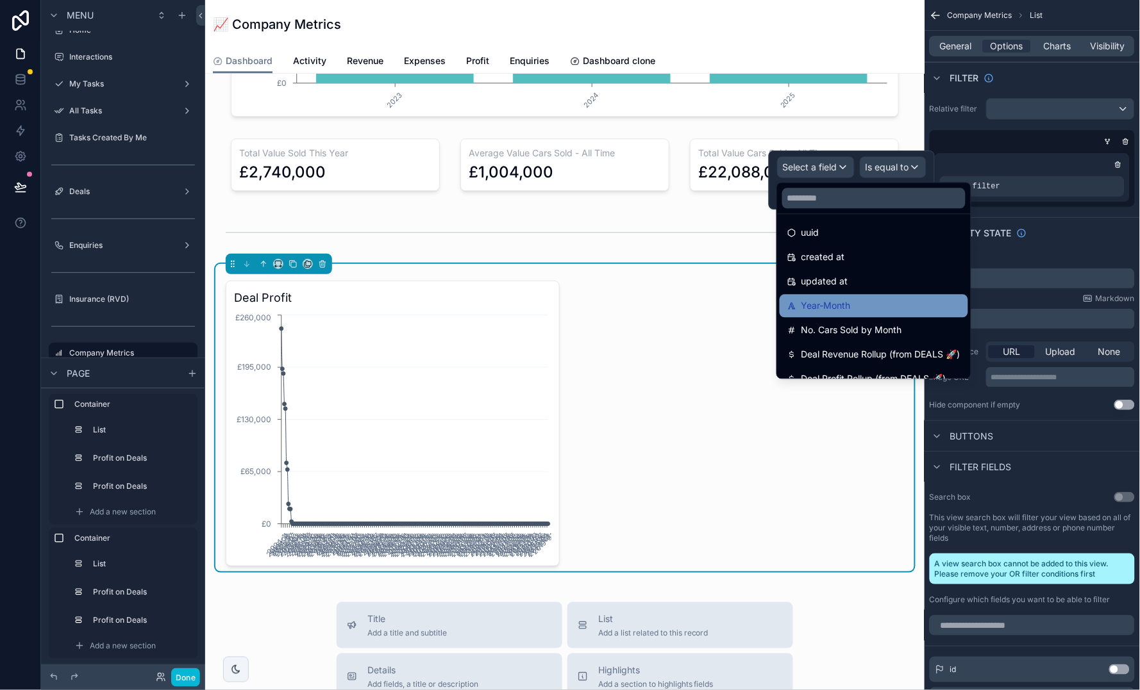
scroll to position [31, 0]
click at [867, 306] on div "Year-Month" at bounding box center [873, 302] width 173 height 15
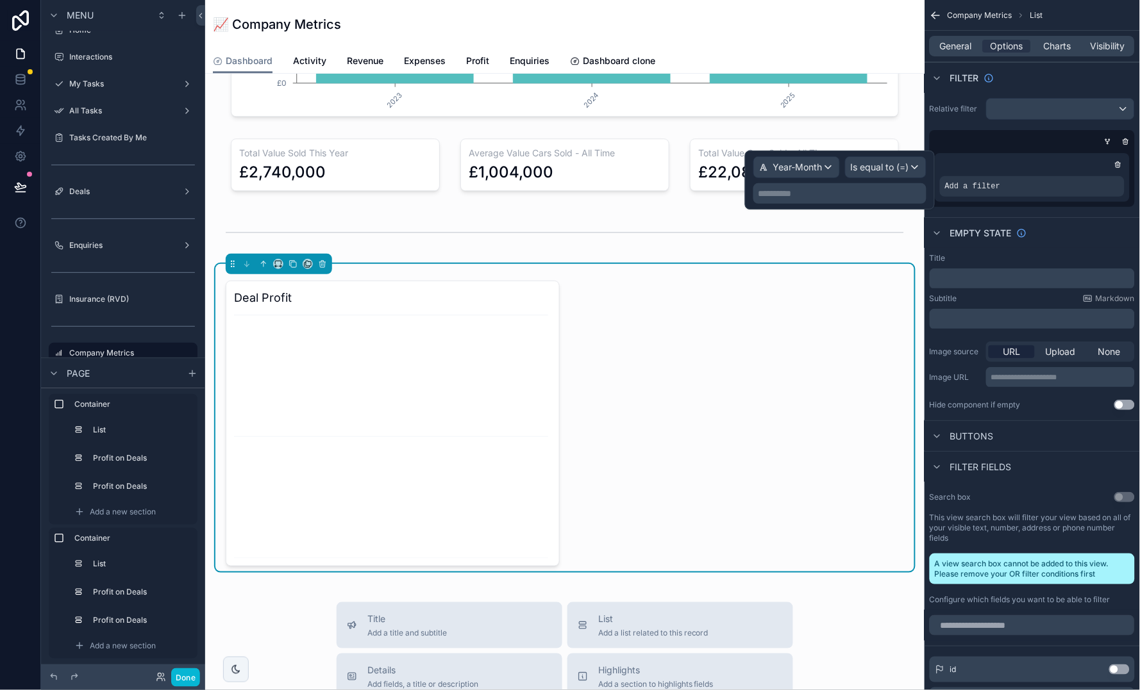
click at [871, 167] on span "Is equal to (=)" at bounding box center [880, 167] width 58 height 13
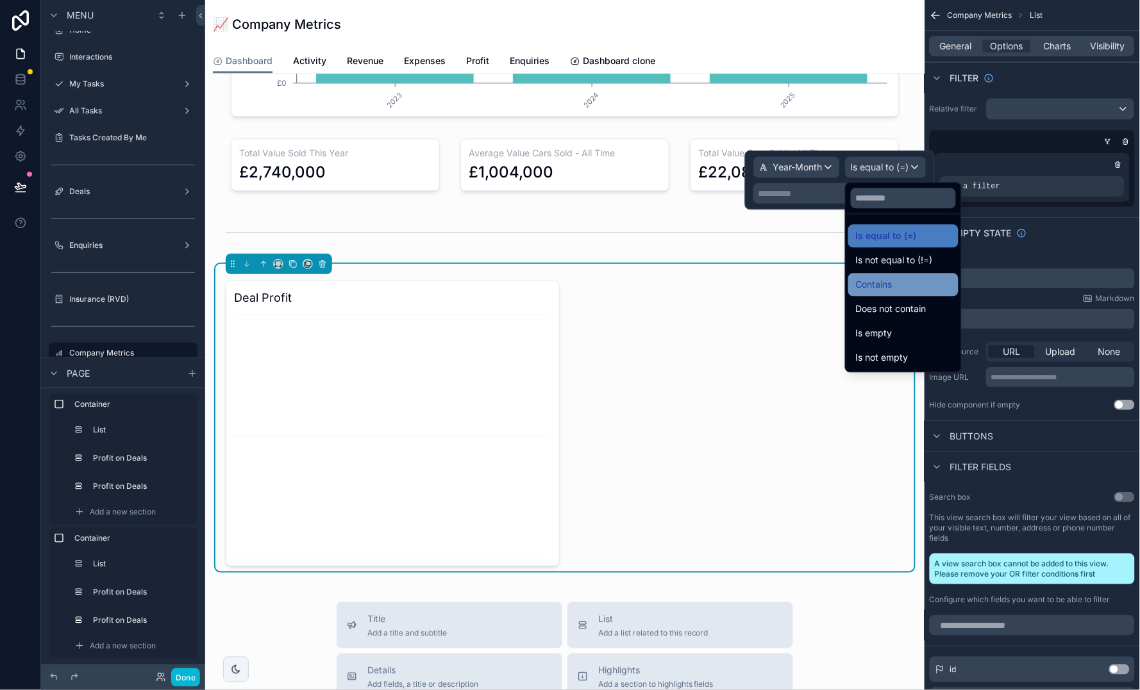
click at [891, 289] on span "Contains" at bounding box center [874, 285] width 37 height 15
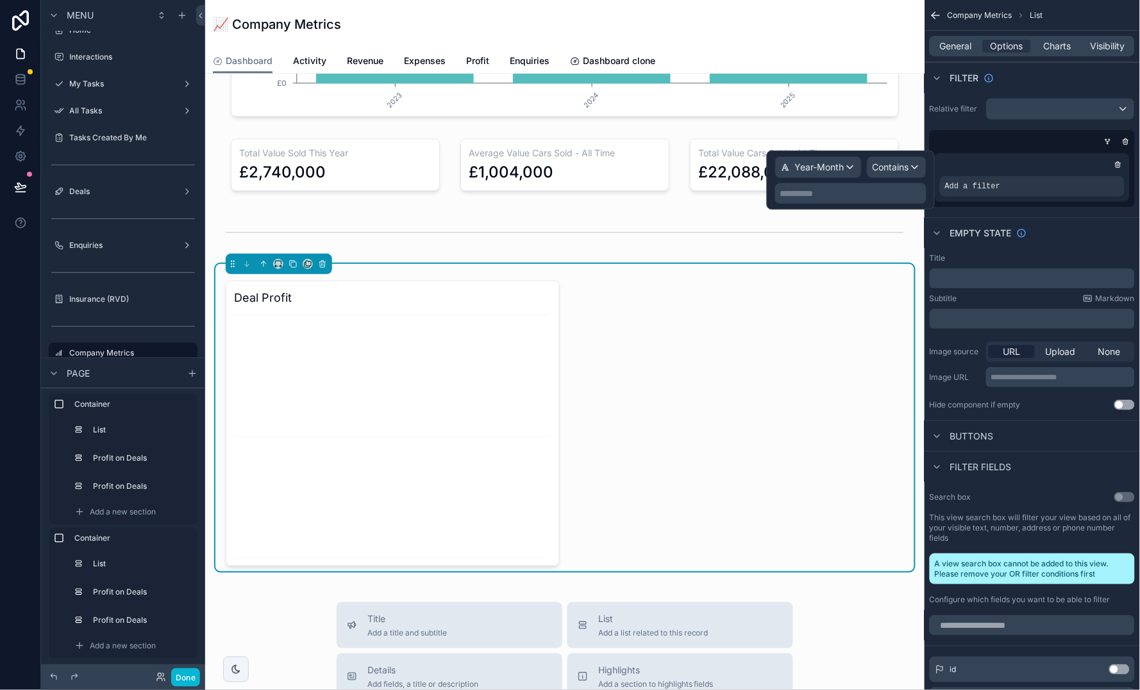
click at [857, 201] on div "**********" at bounding box center [850, 193] width 151 height 21
click at [855, 187] on p "**********" at bounding box center [852, 193] width 144 height 13
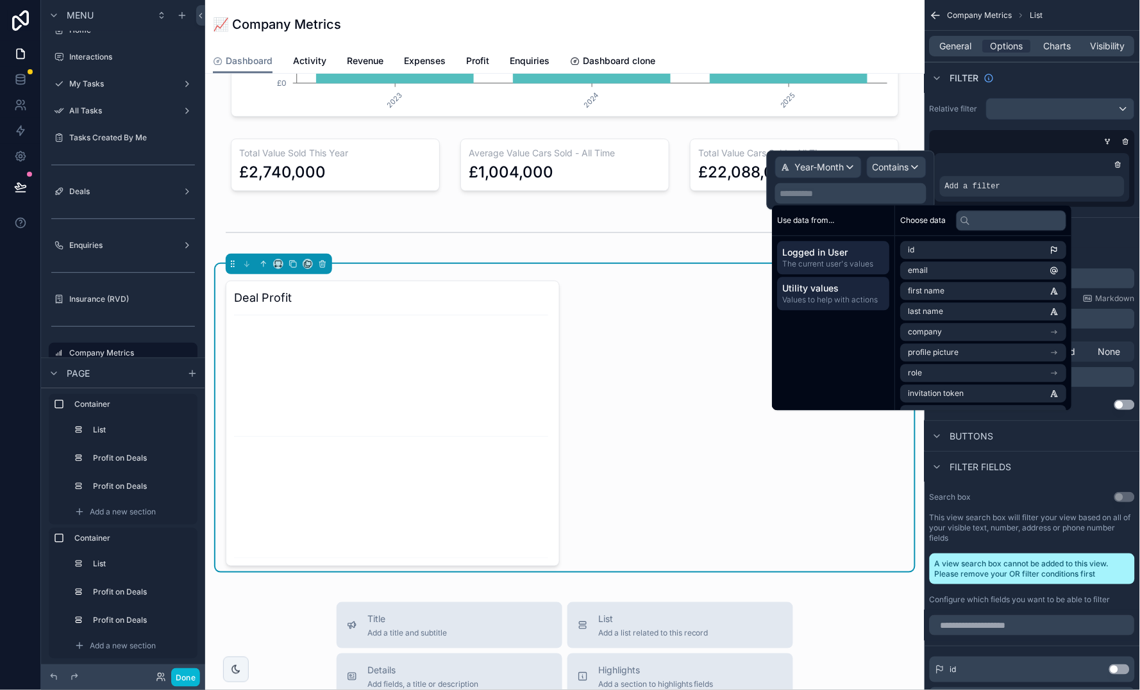
click at [874, 288] on span "Utility values" at bounding box center [834, 289] width 102 height 13
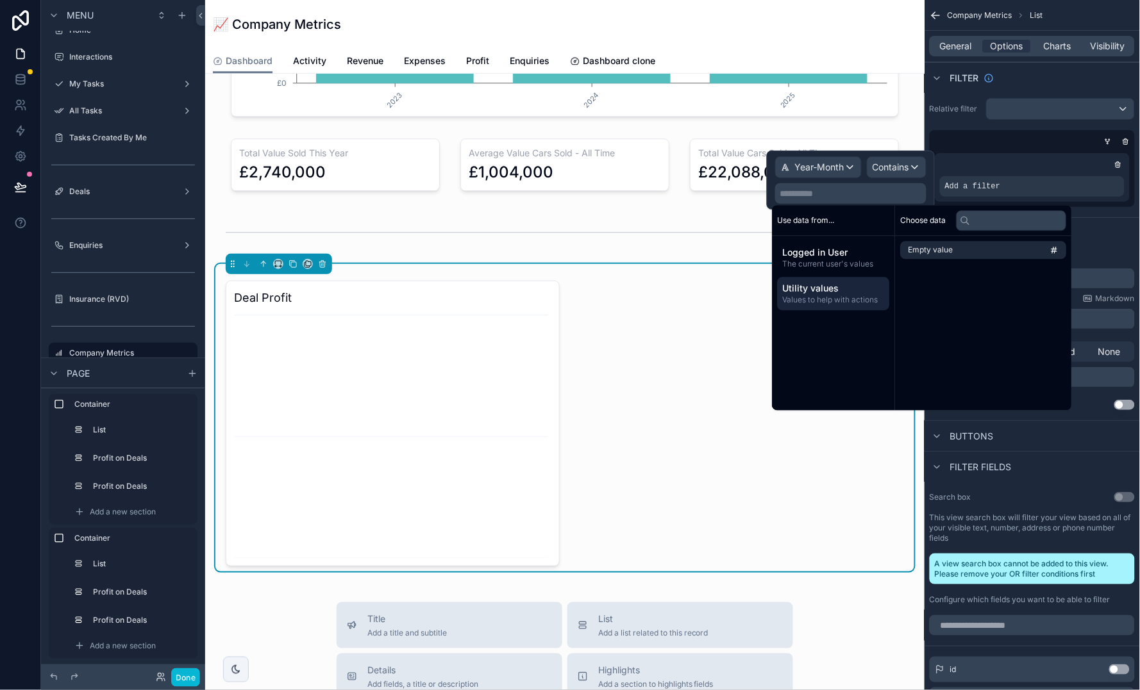
click at [847, 194] on p "**********" at bounding box center [852, 193] width 144 height 13
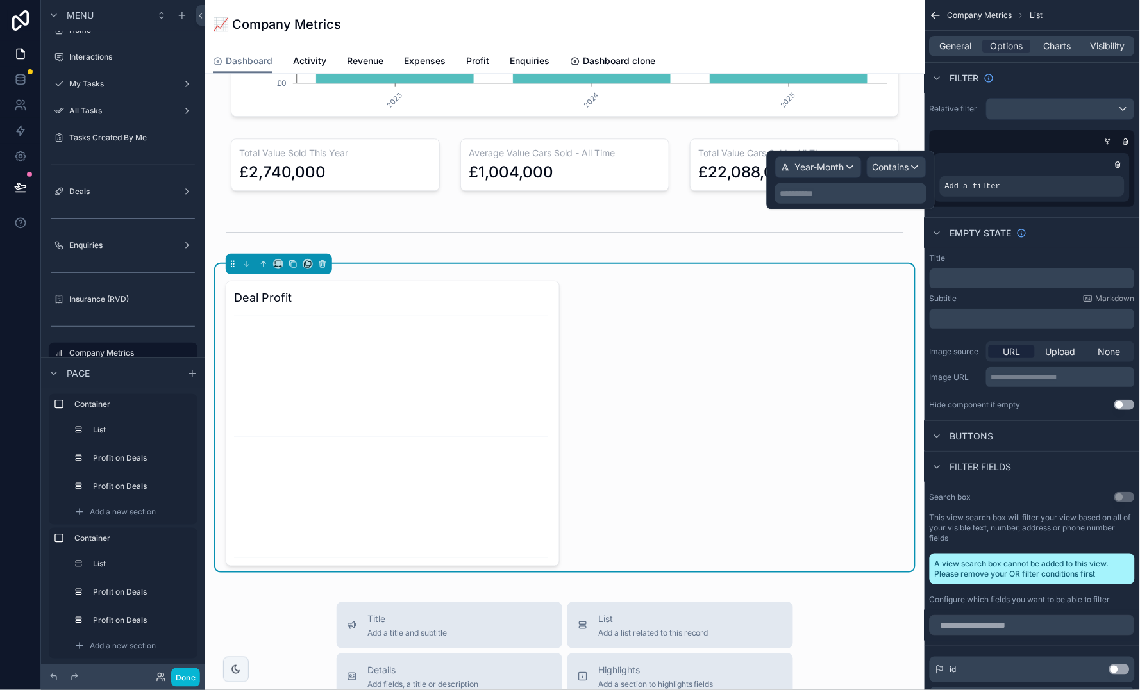
click at [884, 169] on span "Contains" at bounding box center [890, 167] width 37 height 13
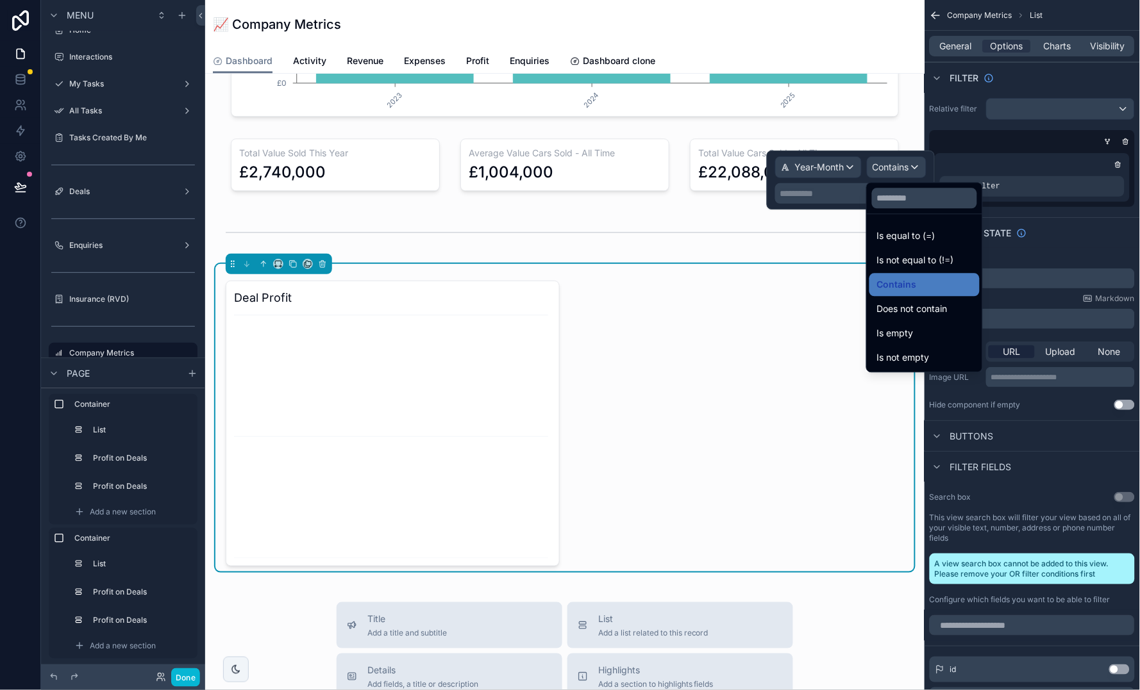
click at [833, 173] on div at bounding box center [851, 180] width 168 height 59
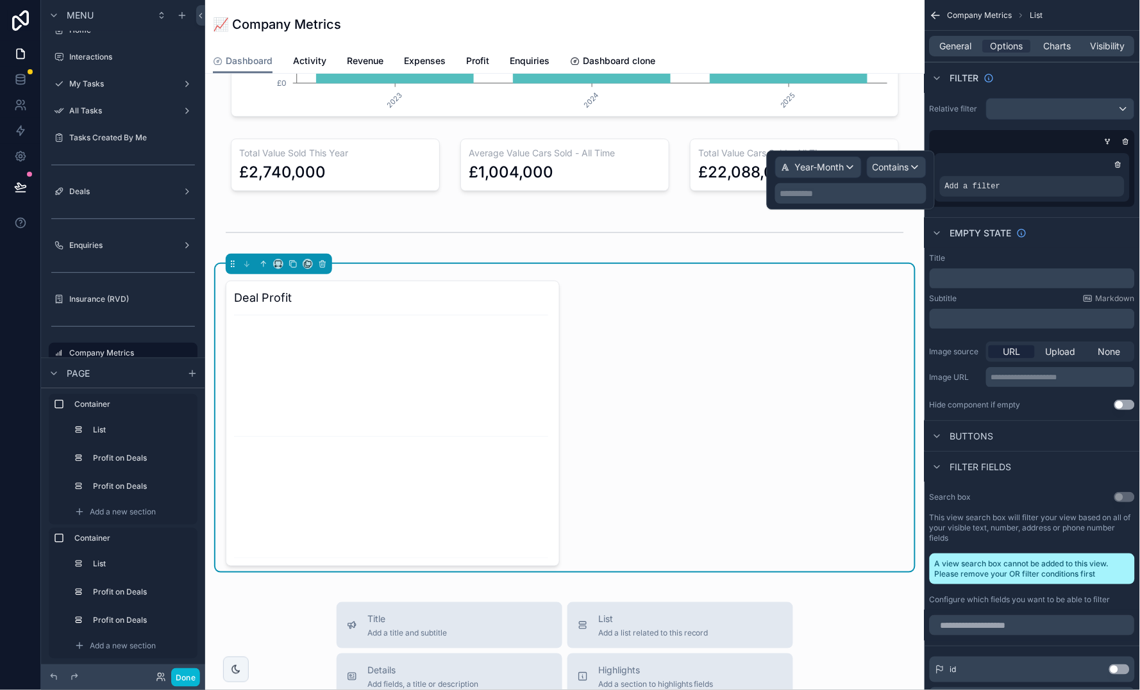
click at [833, 173] on span "Year-Month" at bounding box center [819, 167] width 49 height 13
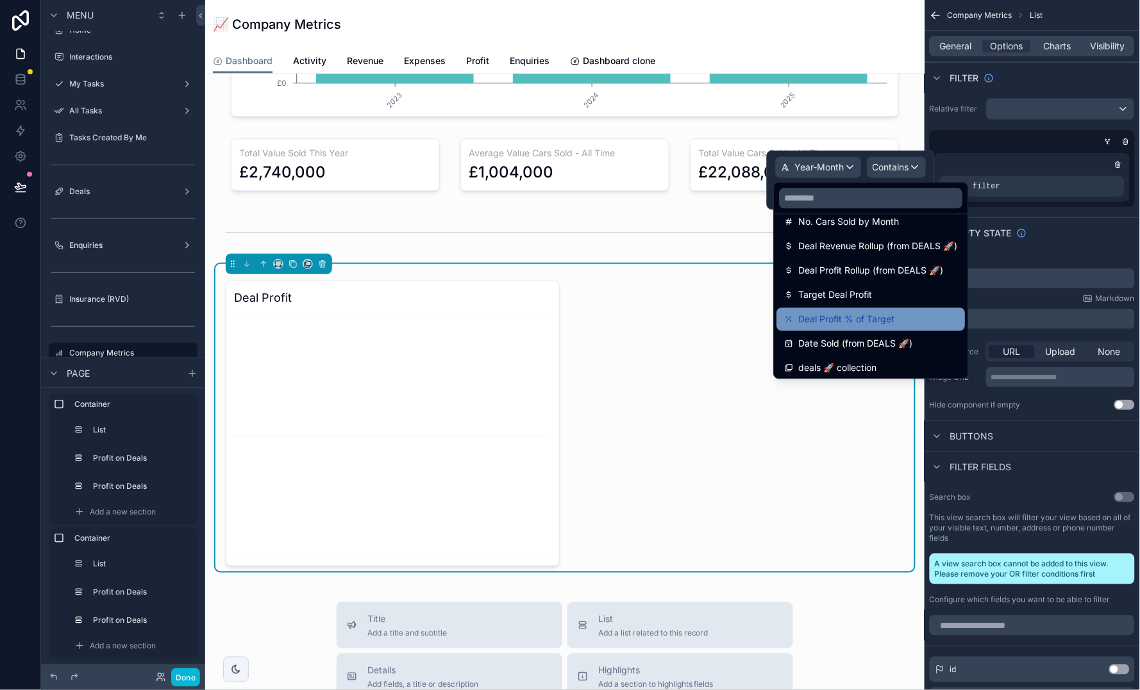
scroll to position [135, 0]
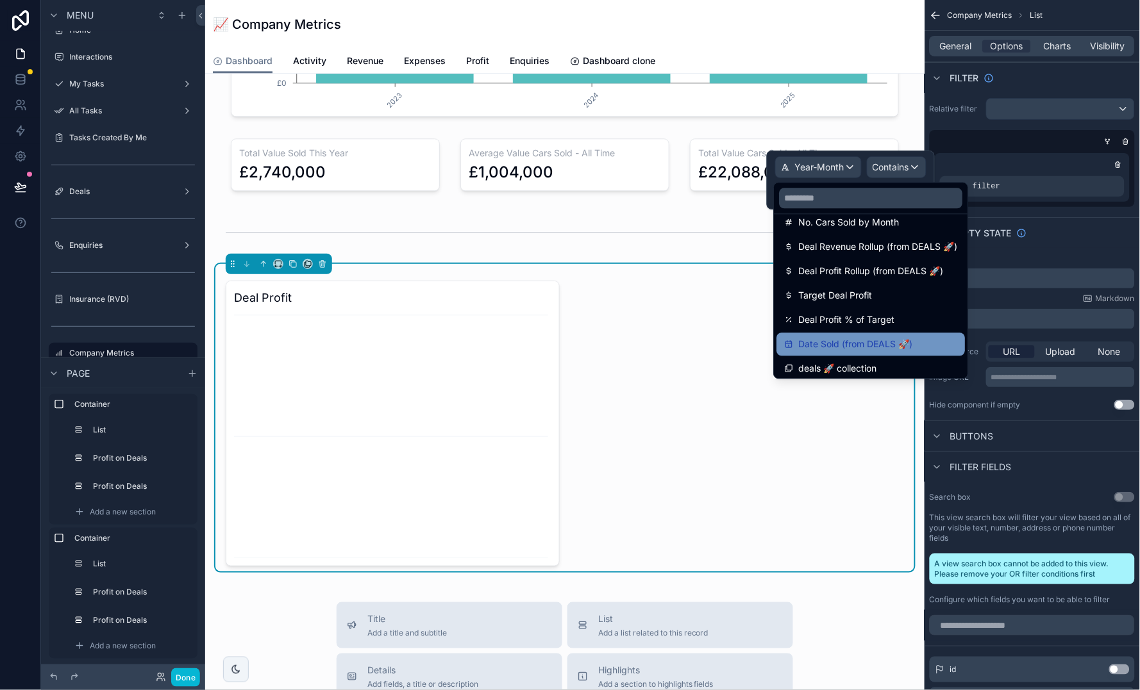
click at [892, 344] on span "Date Sold (from DEALS 🚀)" at bounding box center [856, 344] width 114 height 15
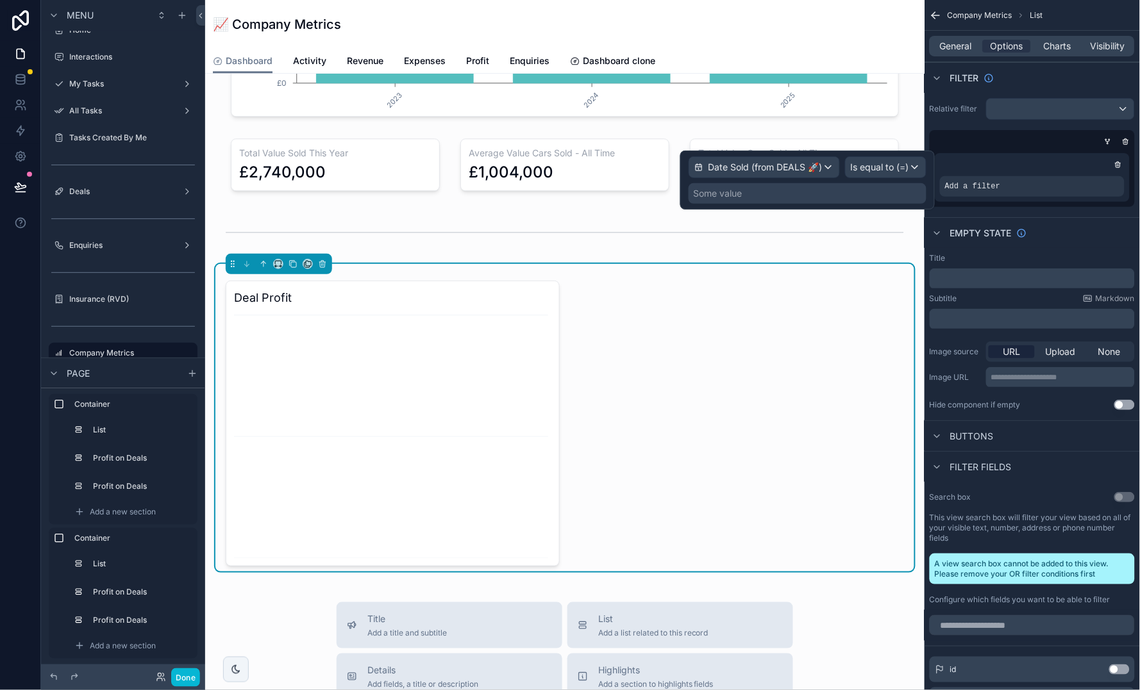
click at [889, 171] on span "Is equal to (=)" at bounding box center [880, 167] width 58 height 13
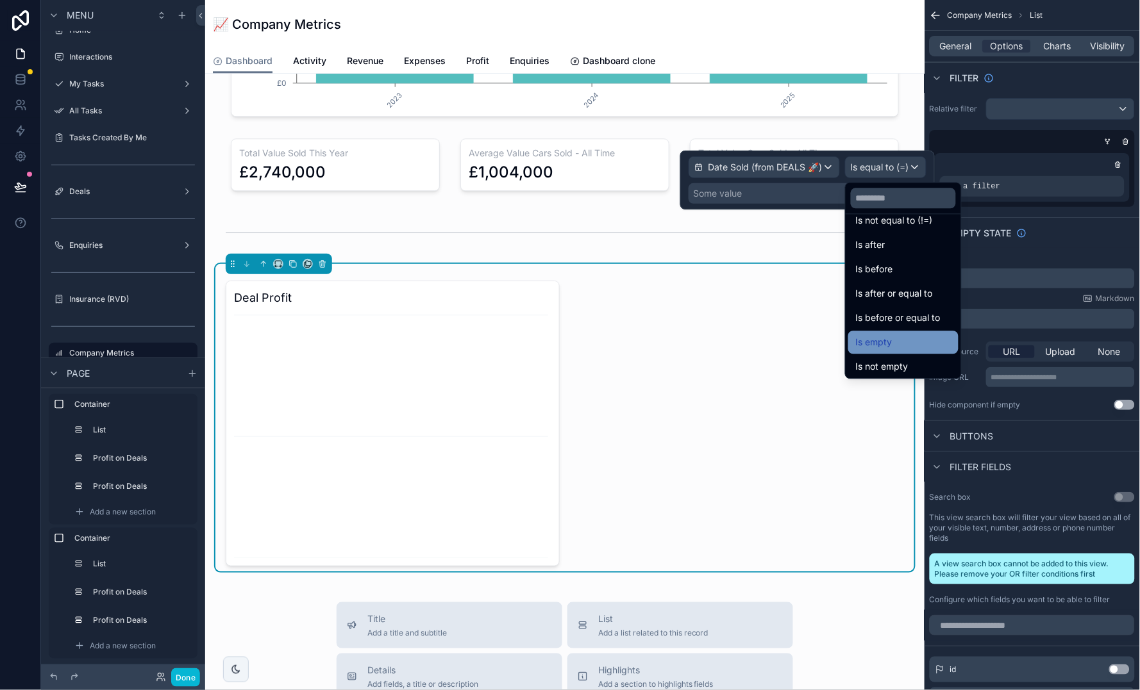
scroll to position [39, 0]
click at [913, 317] on span "Is before or equal to" at bounding box center [898, 318] width 85 height 15
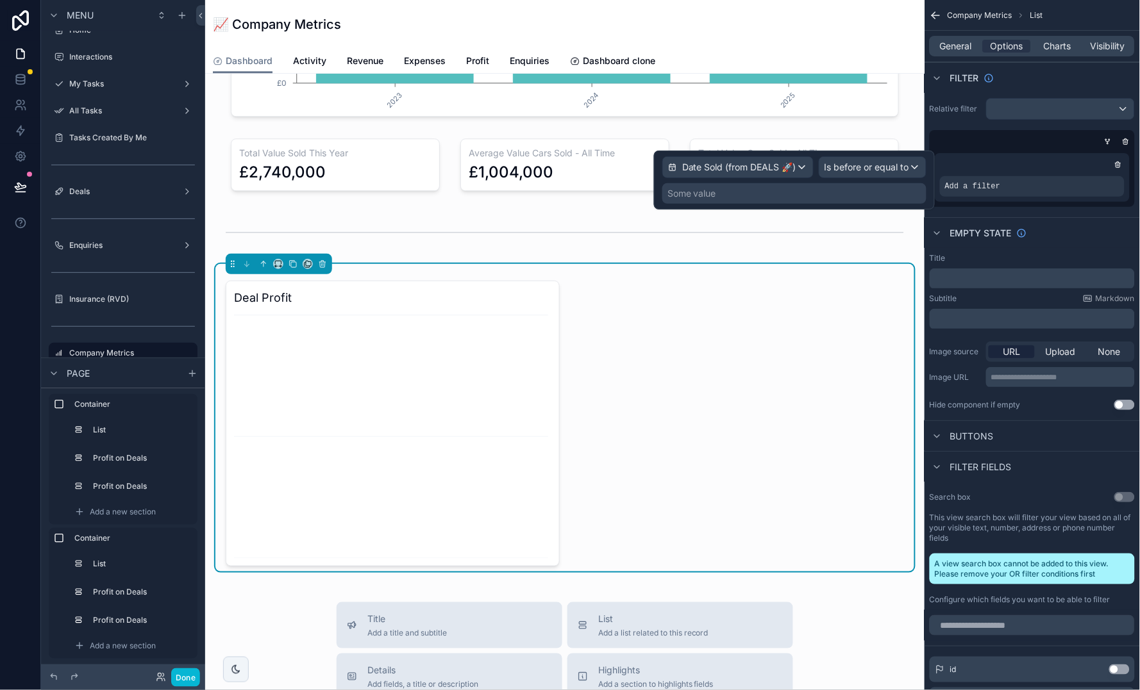
click at [772, 199] on div "Some value" at bounding box center [794, 193] width 264 height 21
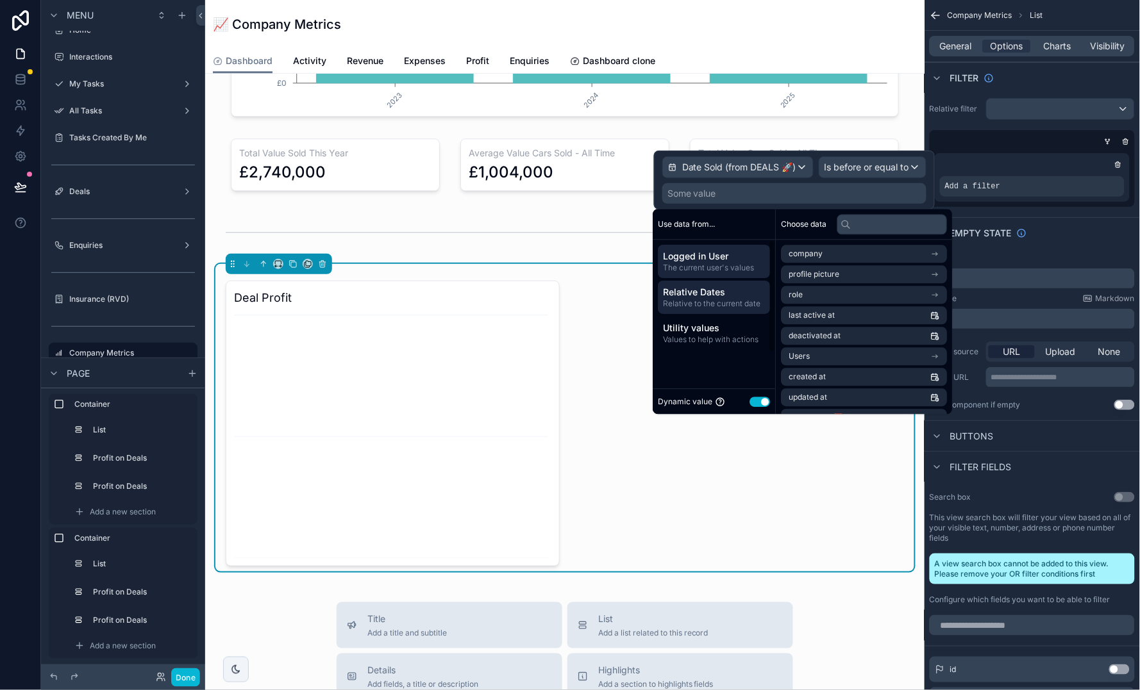
click at [722, 302] on span "Relative to the current date" at bounding box center [714, 304] width 102 height 10
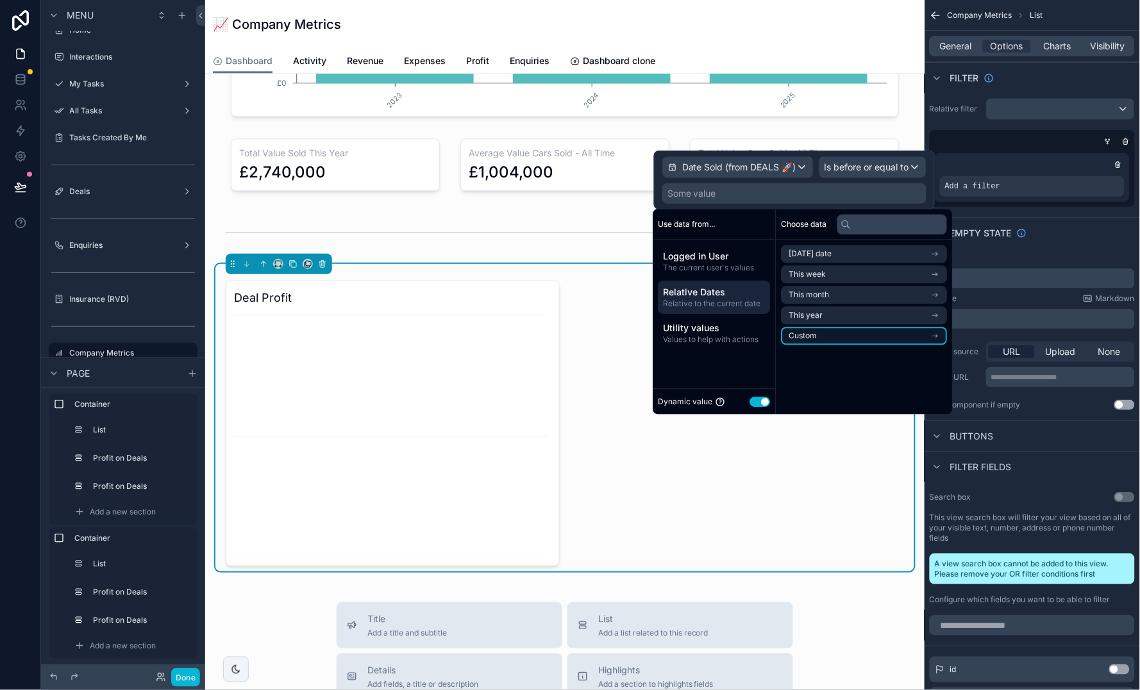
click at [817, 336] on span "Custom" at bounding box center [803, 336] width 28 height 10
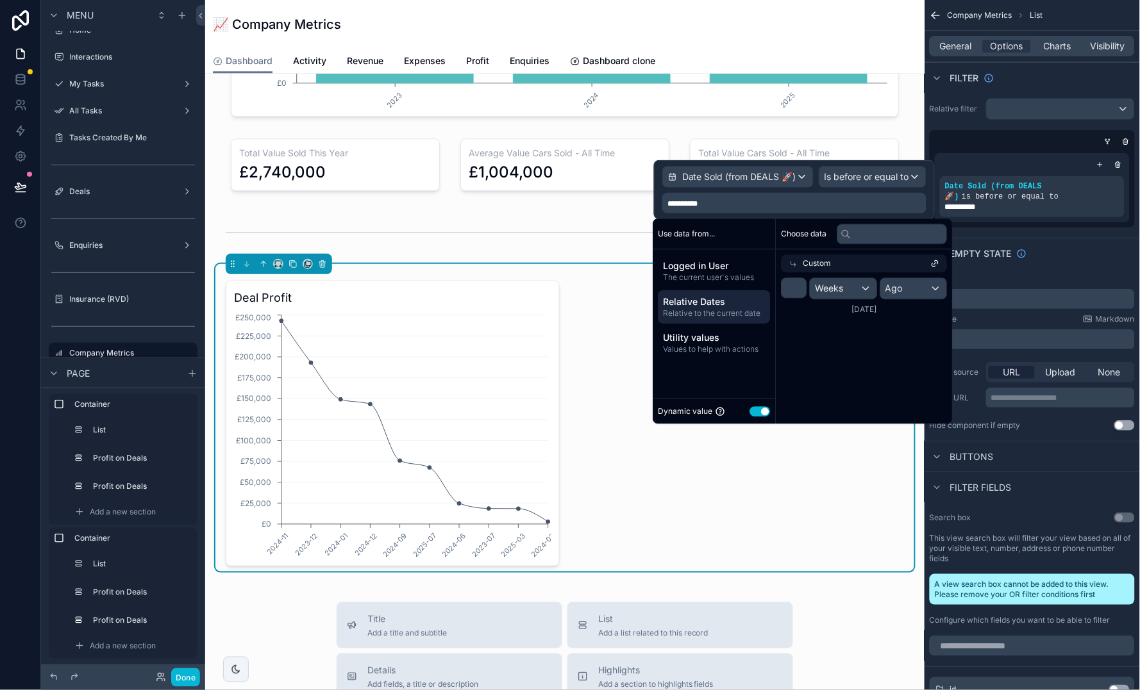
click at [912, 288] on div "Ago" at bounding box center [913, 289] width 67 height 21
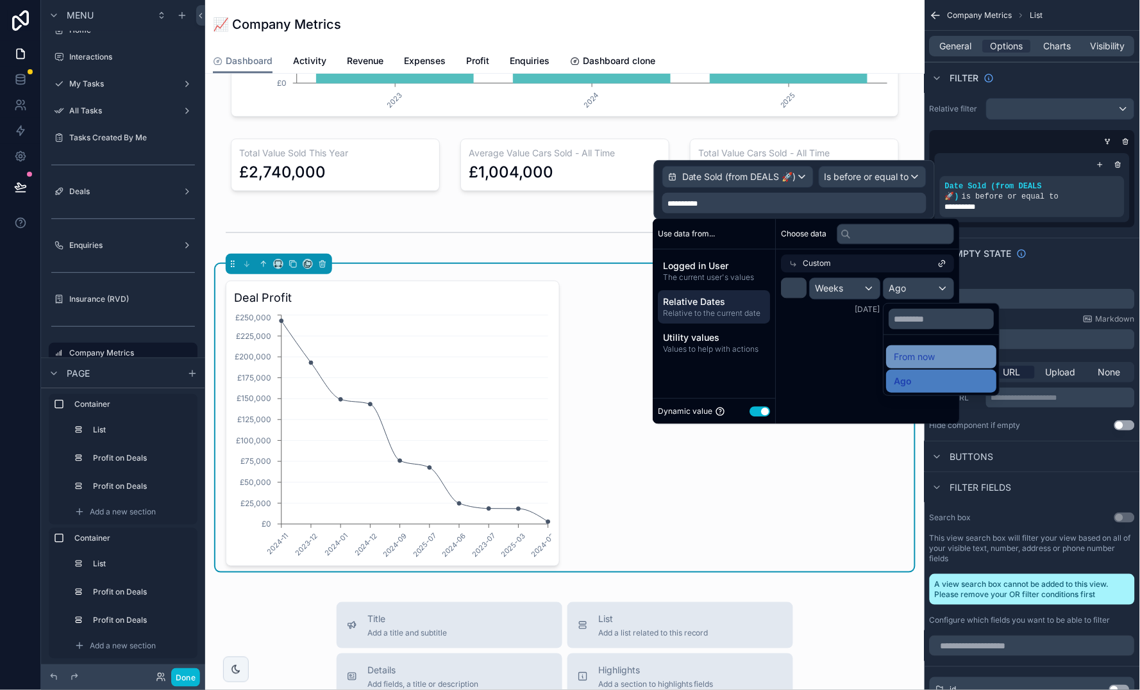
click at [926, 351] on span "From now" at bounding box center [914, 356] width 41 height 15
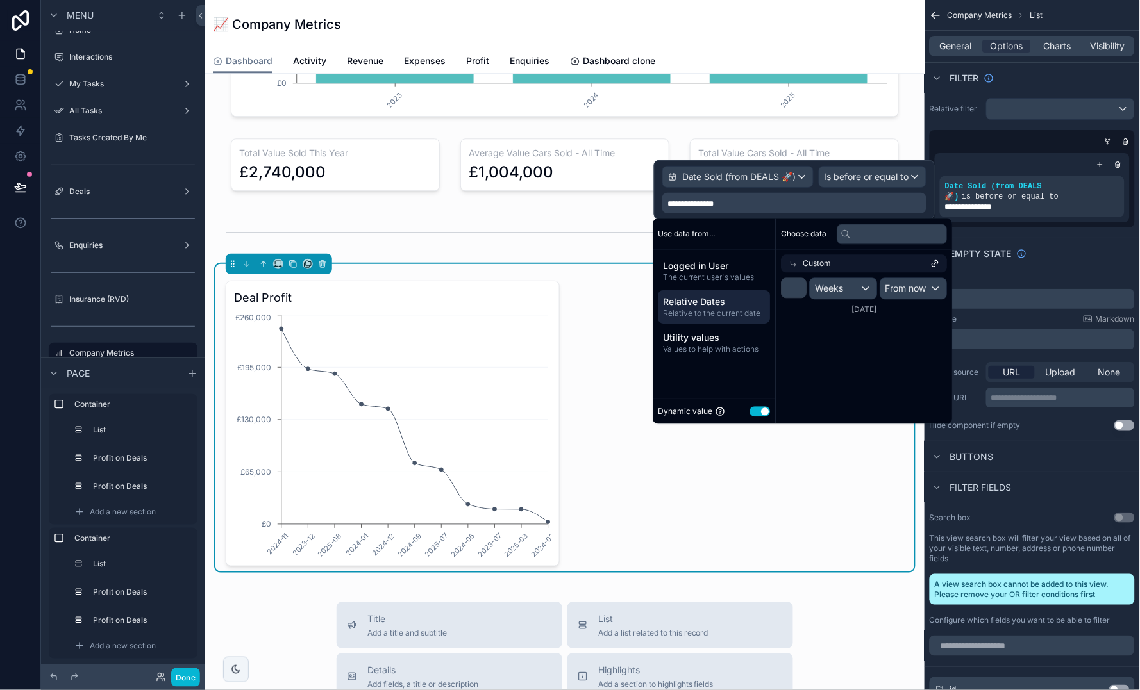
click at [851, 287] on div "Weeks" at bounding box center [843, 289] width 67 height 21
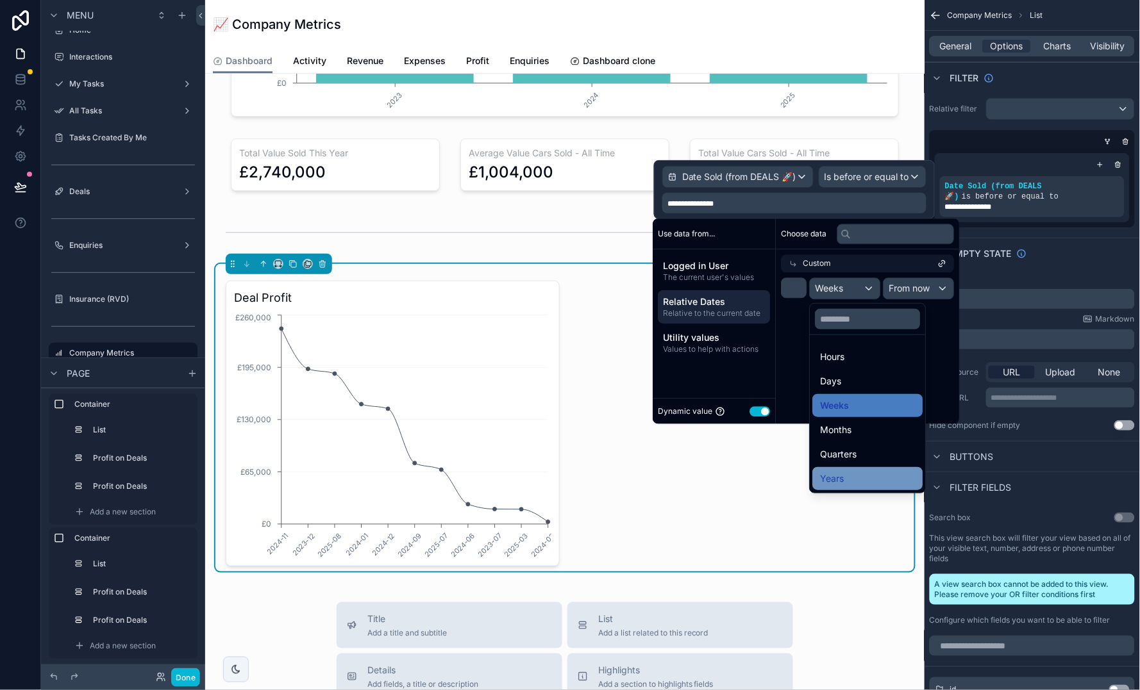
click at [864, 471] on div "Years" at bounding box center [867, 478] width 95 height 15
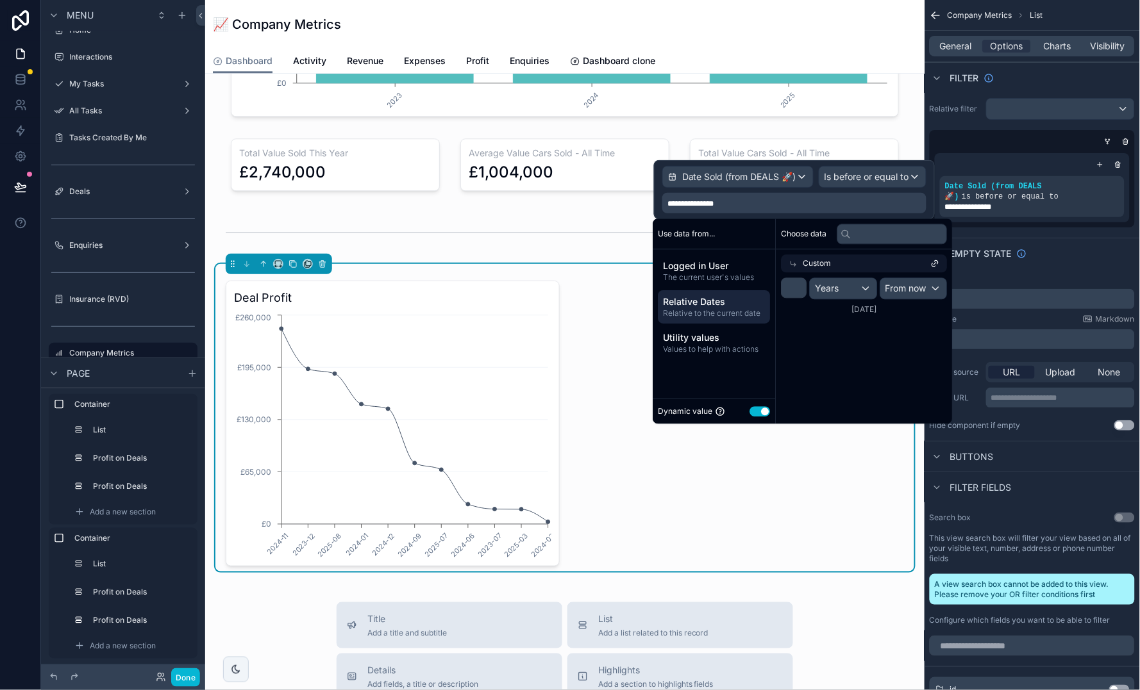
click at [1058, 270] on div "**********" at bounding box center [1031, 352] width 215 height 167
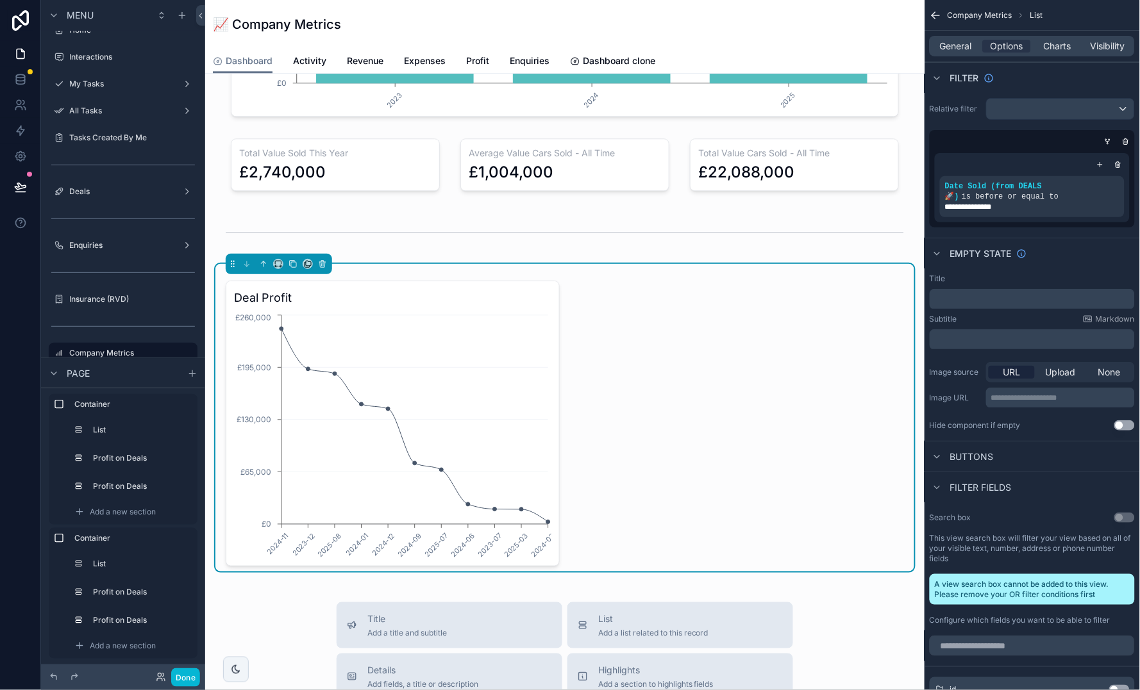
scroll to position [0, 0]
click at [1056, 44] on span "Charts" at bounding box center [1057, 46] width 28 height 13
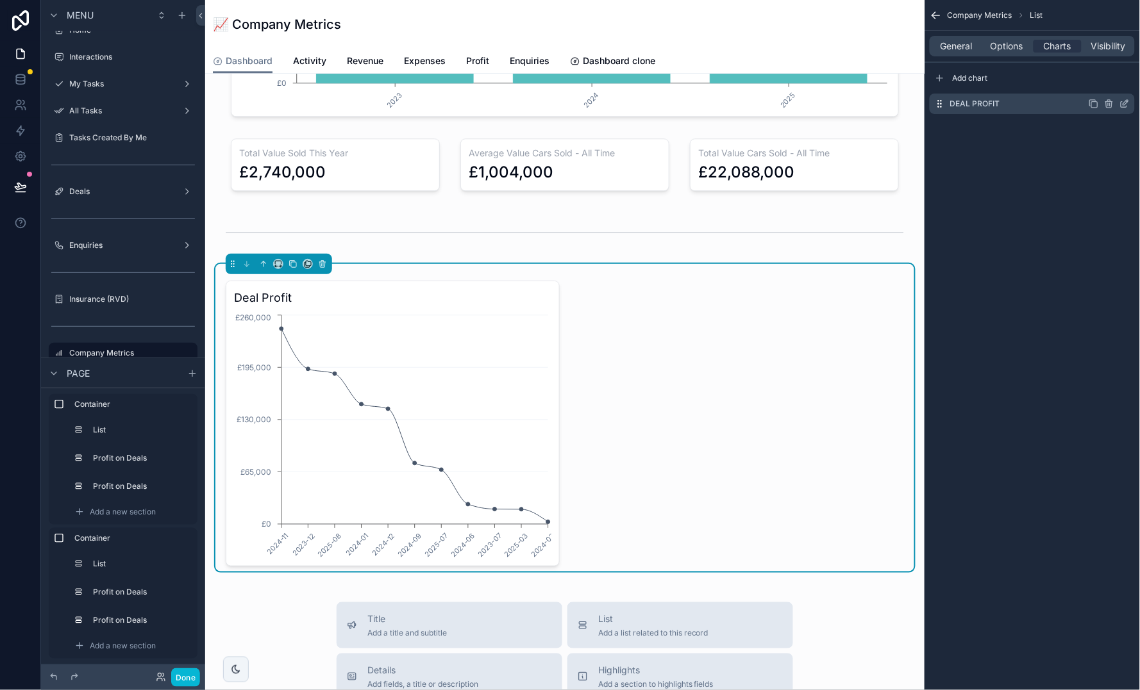
click at [1124, 103] on icon "scrollable content" at bounding box center [1125, 102] width 5 height 5
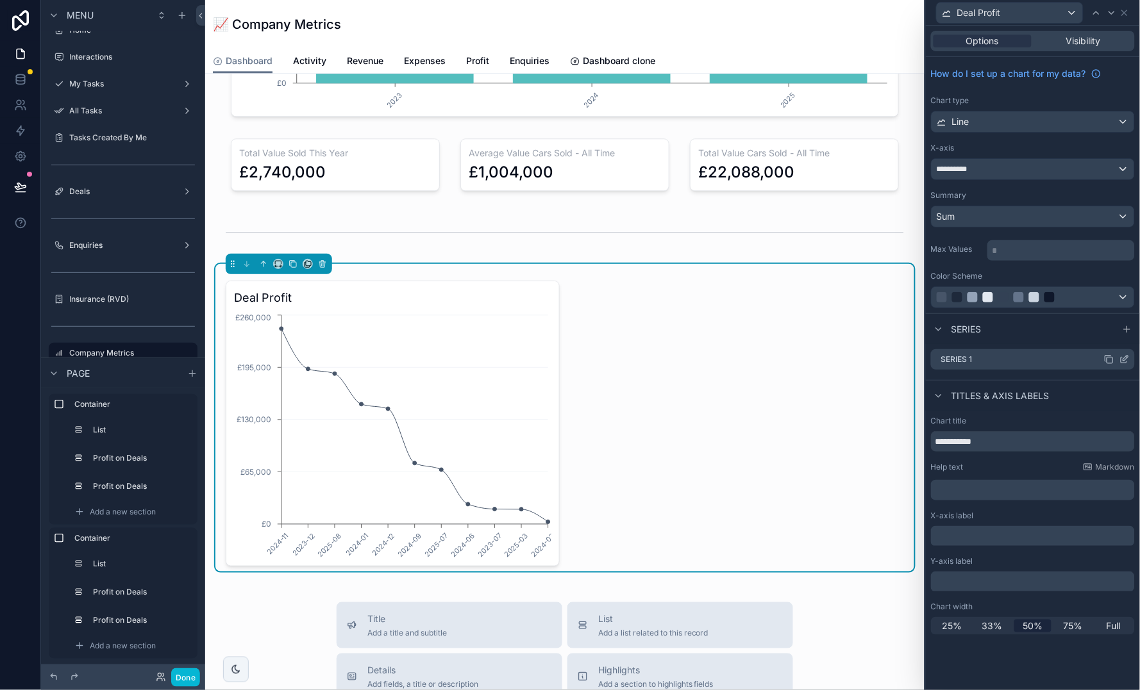
click at [1125, 358] on icon at bounding box center [1125, 358] width 5 height 5
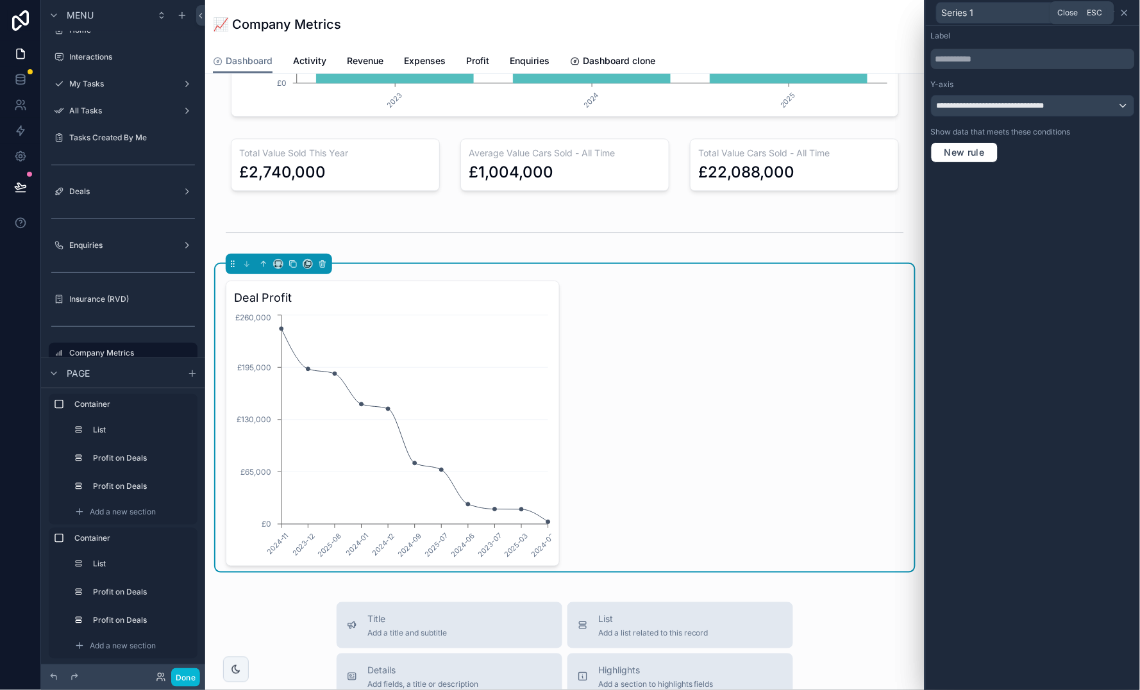
click at [1125, 12] on icon at bounding box center [1124, 12] width 5 height 5
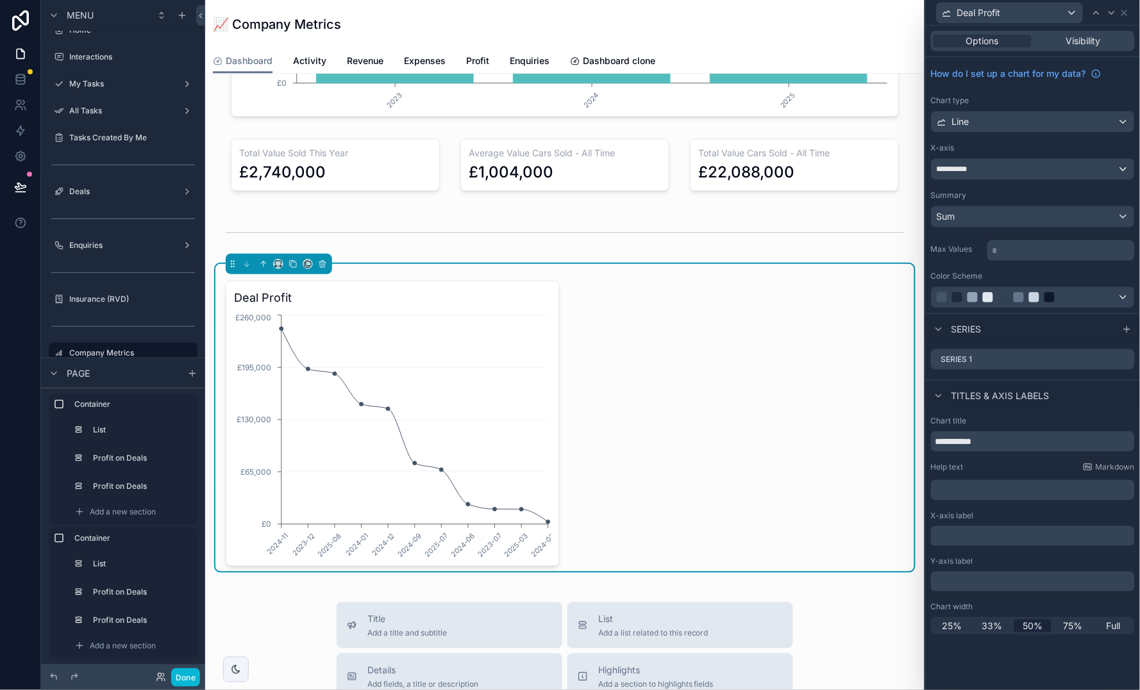
click at [1010, 173] on div "**********" at bounding box center [1032, 169] width 203 height 21
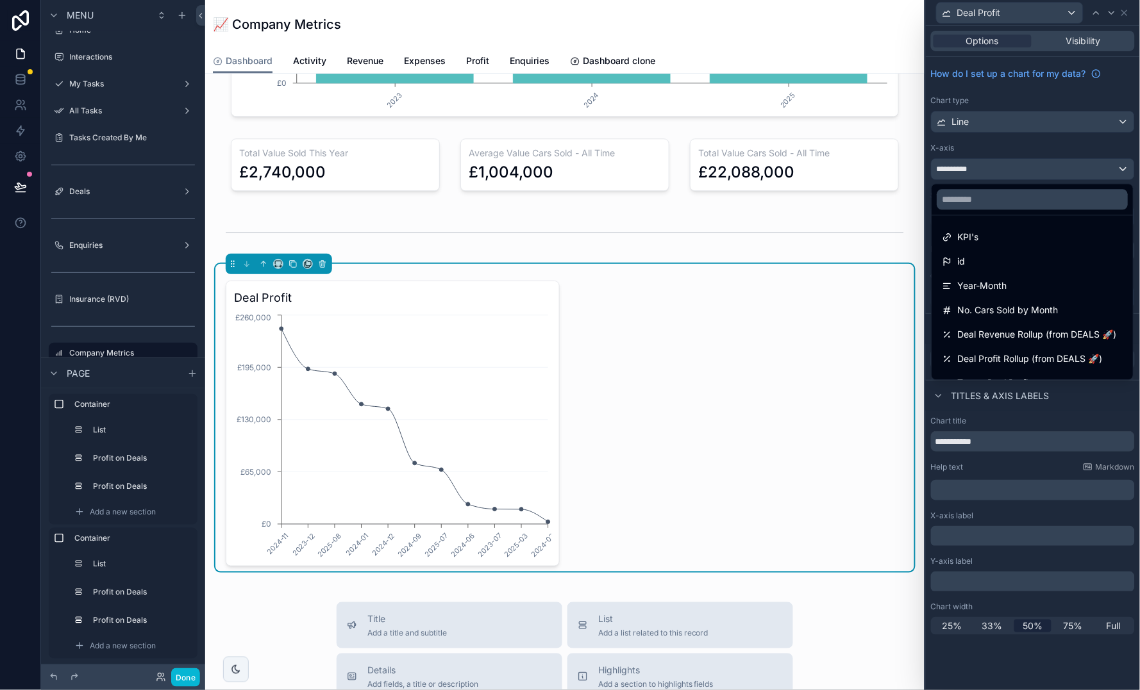
click at [1009, 138] on div at bounding box center [1033, 345] width 214 height 690
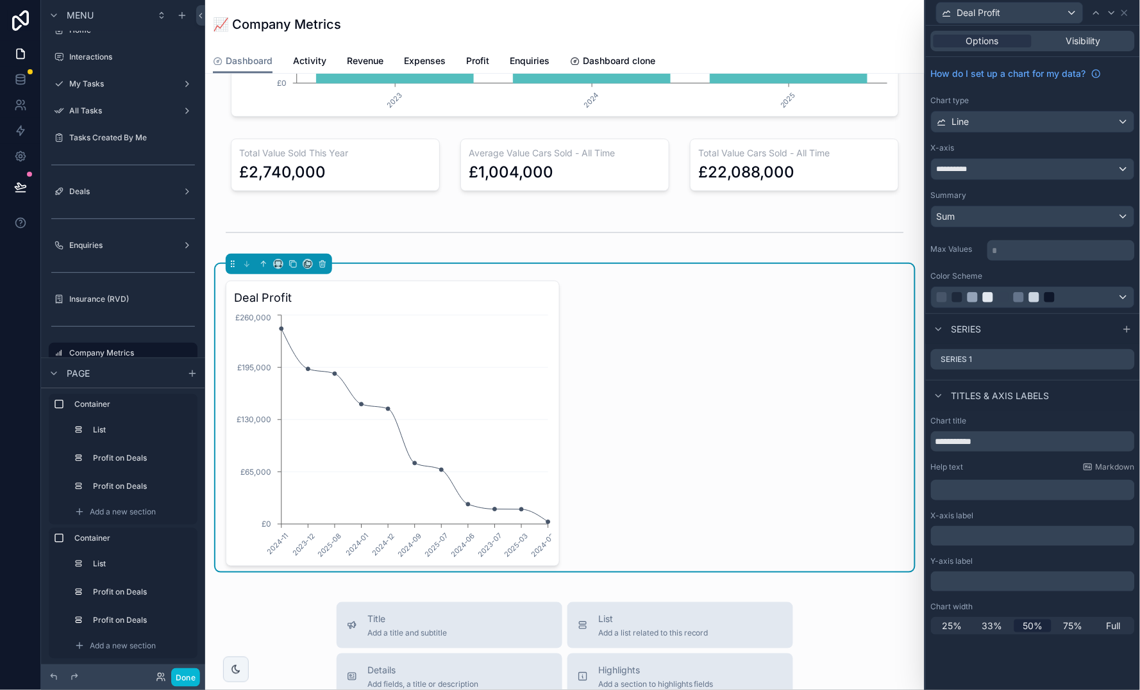
click at [1060, 208] on div "Sum" at bounding box center [1032, 216] width 203 height 21
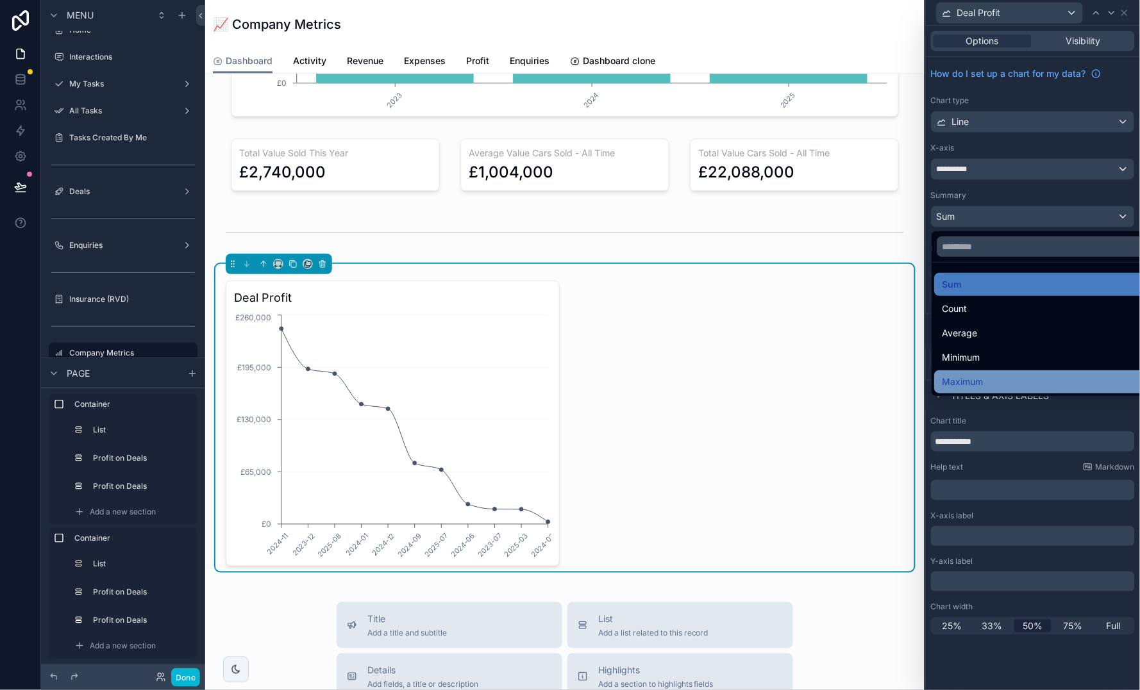
click at [1037, 382] on div "Maximum" at bounding box center [1048, 381] width 212 height 15
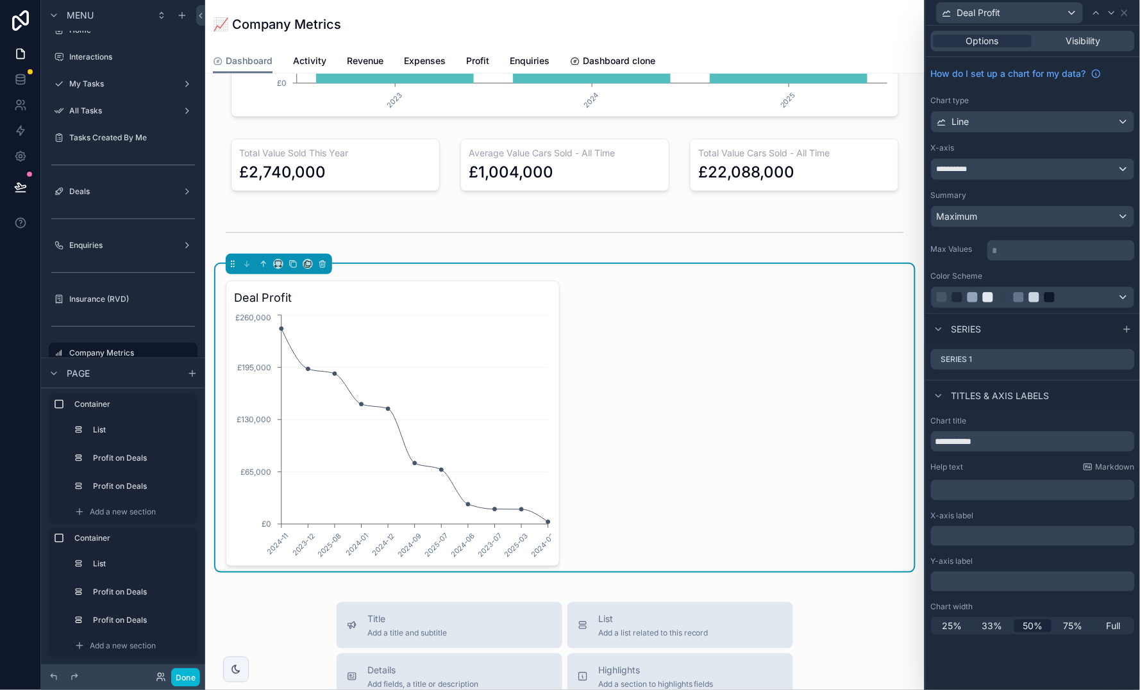
click at [989, 213] on div "Maximum" at bounding box center [1032, 216] width 203 height 21
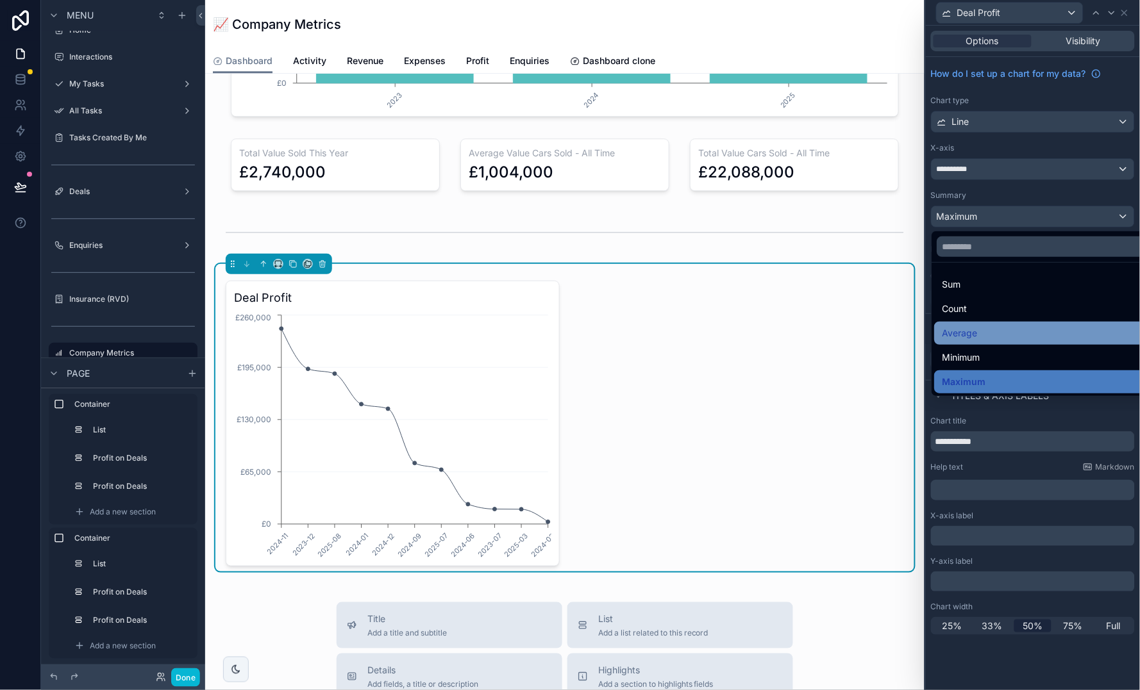
click at [997, 328] on div "Average" at bounding box center [1048, 333] width 212 height 15
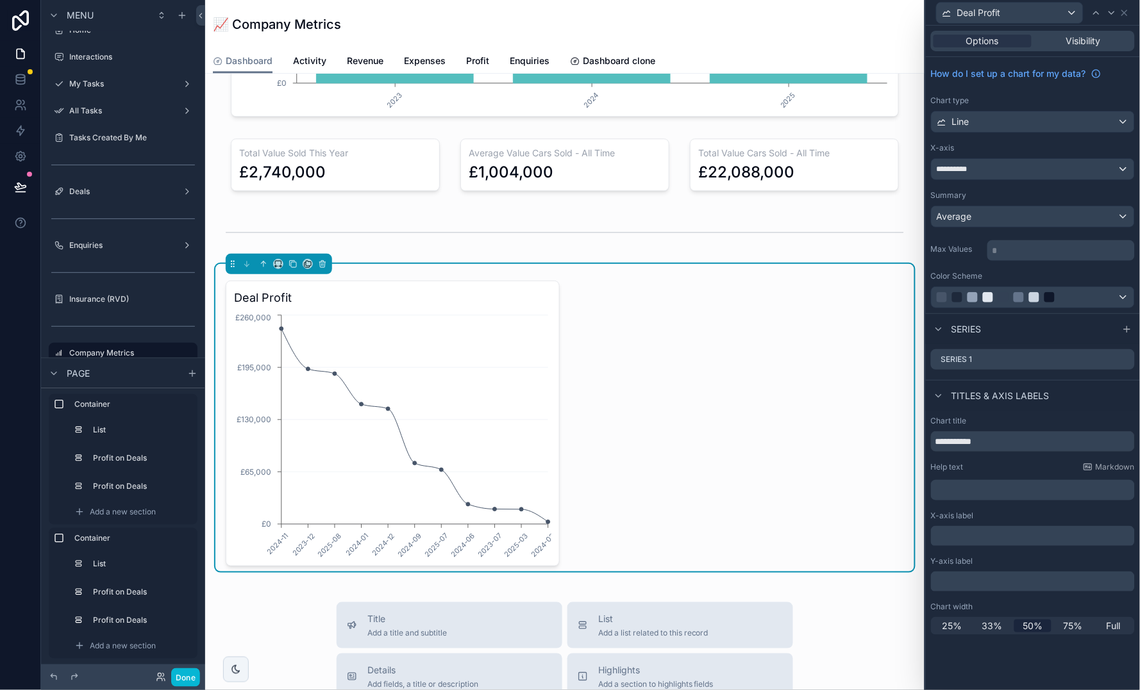
click at [990, 212] on div "Average" at bounding box center [1032, 216] width 203 height 21
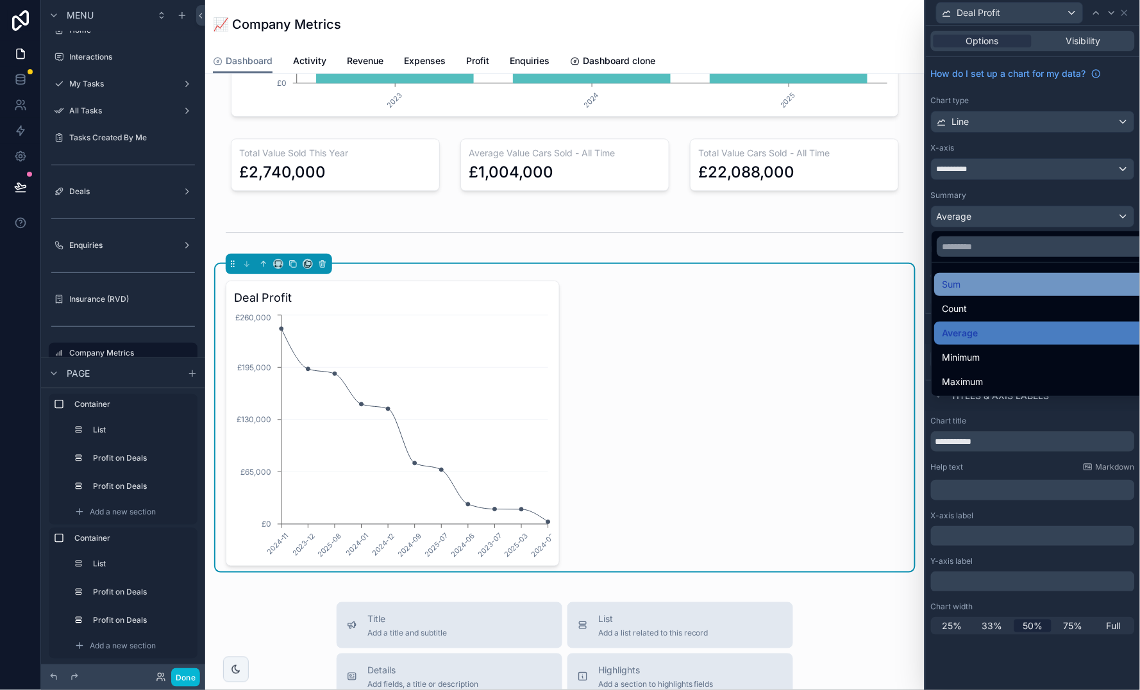
click at [988, 275] on div "Sum" at bounding box center [1047, 284] width 227 height 23
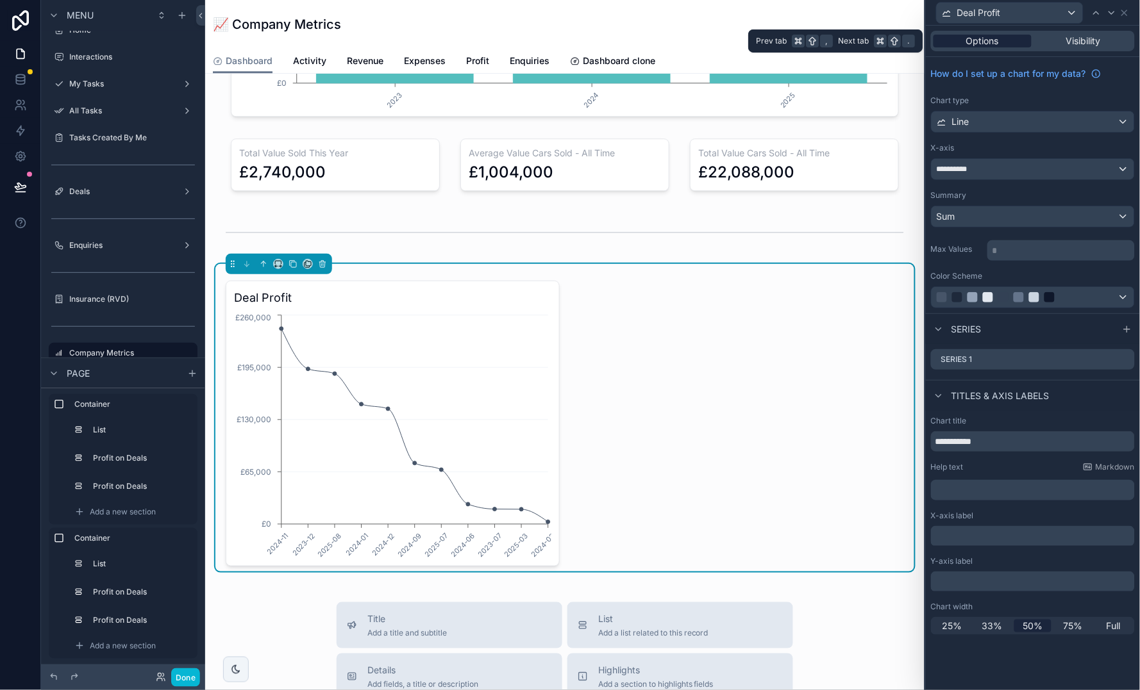
click at [972, 40] on span "Options" at bounding box center [982, 41] width 33 height 13
click at [1126, 15] on icon at bounding box center [1124, 13] width 10 height 10
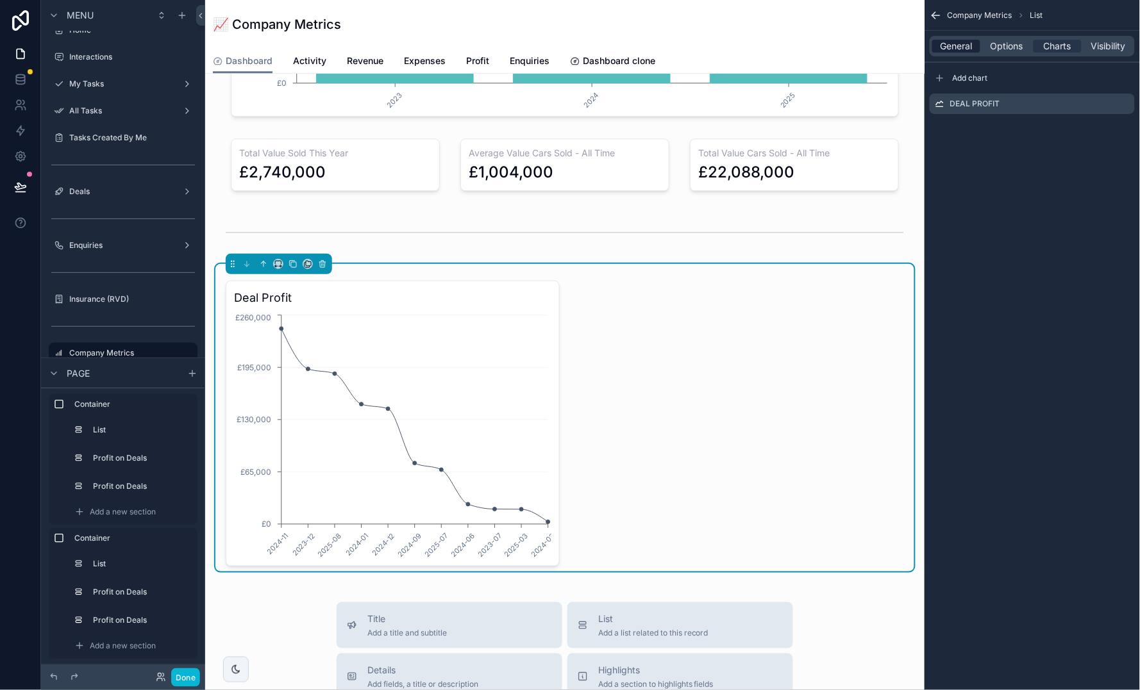
click at [954, 48] on span "General" at bounding box center [956, 46] width 32 height 13
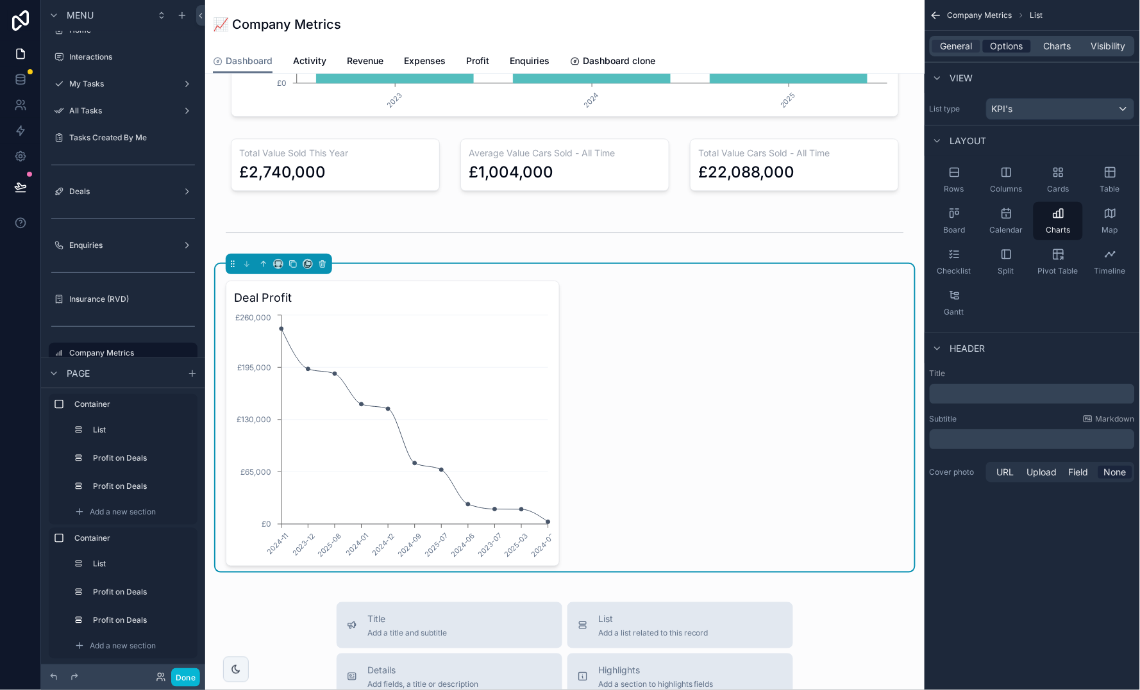
click at [1006, 40] on span "Options" at bounding box center [1006, 46] width 33 height 13
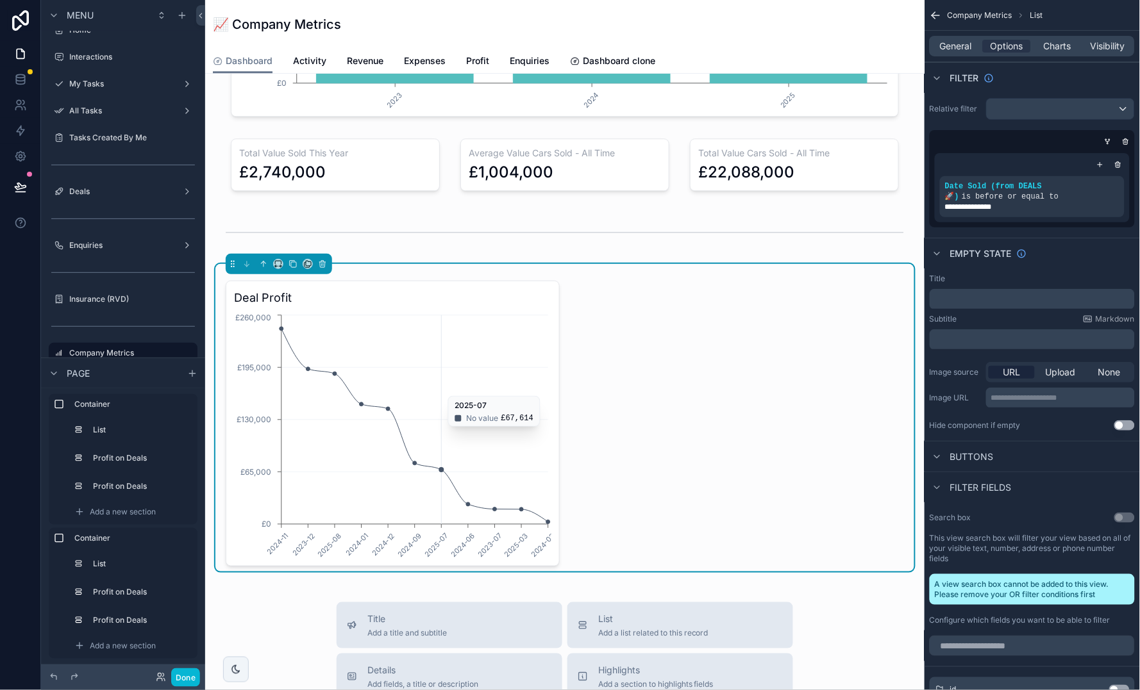
click at [443, 386] on icon "2024-11 2023-12 2025-08 2024-01 2024-12 2024-09 2025-07 2024-06 2023-07 2025-03…" at bounding box center [392, 435] width 317 height 246
click at [1061, 40] on span "Charts" at bounding box center [1057, 46] width 28 height 13
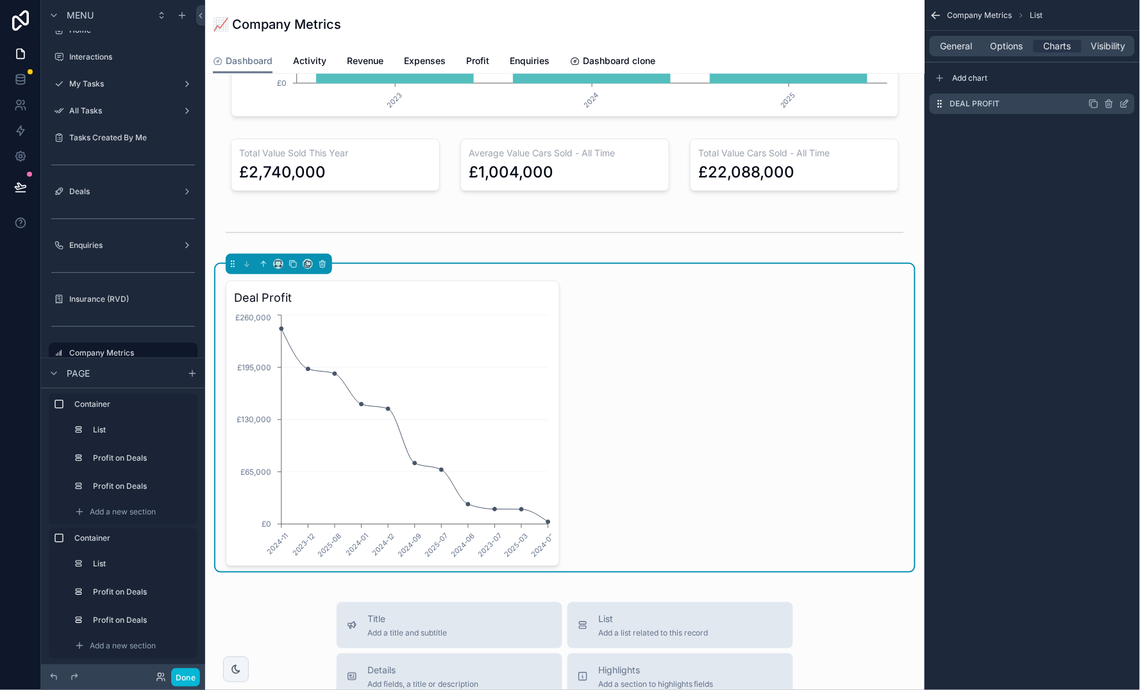
click at [1124, 104] on icon "scrollable content" at bounding box center [1124, 104] width 10 height 10
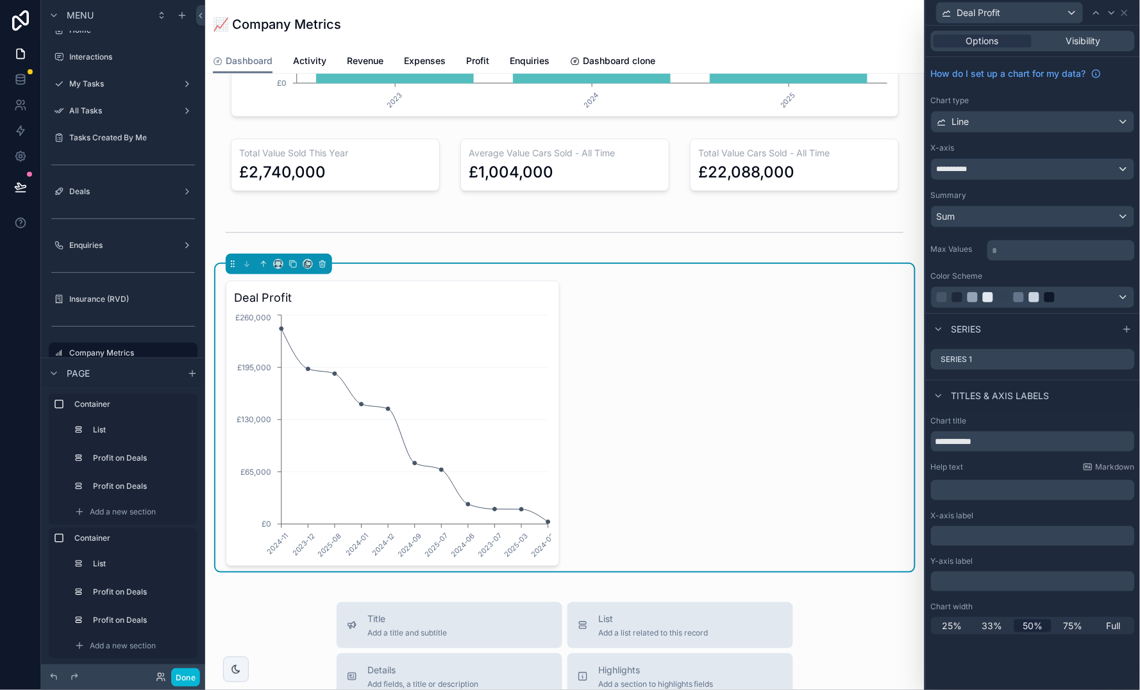
click at [1033, 211] on div "Sum" at bounding box center [1032, 216] width 203 height 21
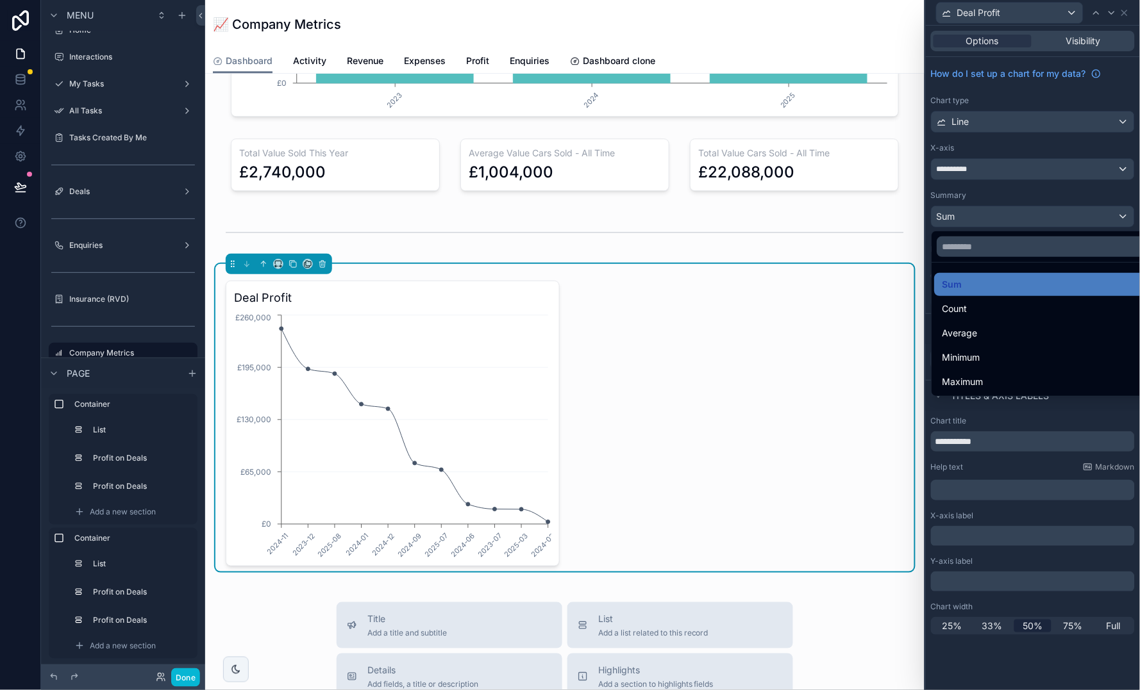
click at [1000, 235] on div at bounding box center [1048, 246] width 232 height 31
click at [1026, 185] on div at bounding box center [1033, 345] width 214 height 690
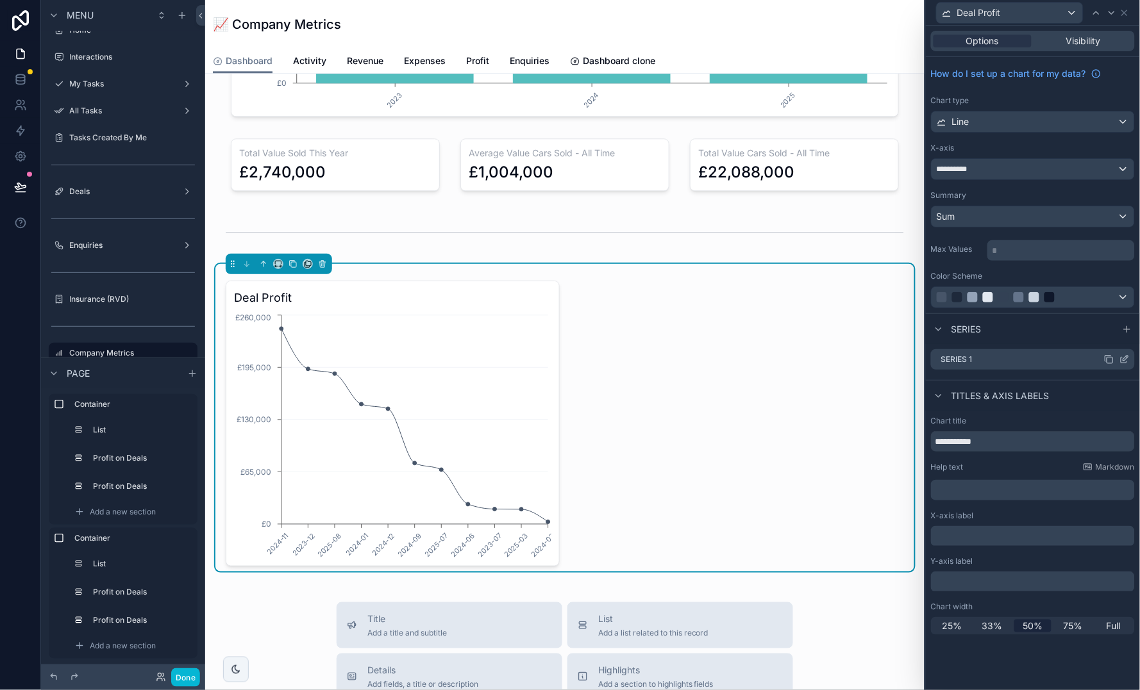
click at [1125, 357] on icon at bounding box center [1124, 359] width 10 height 10
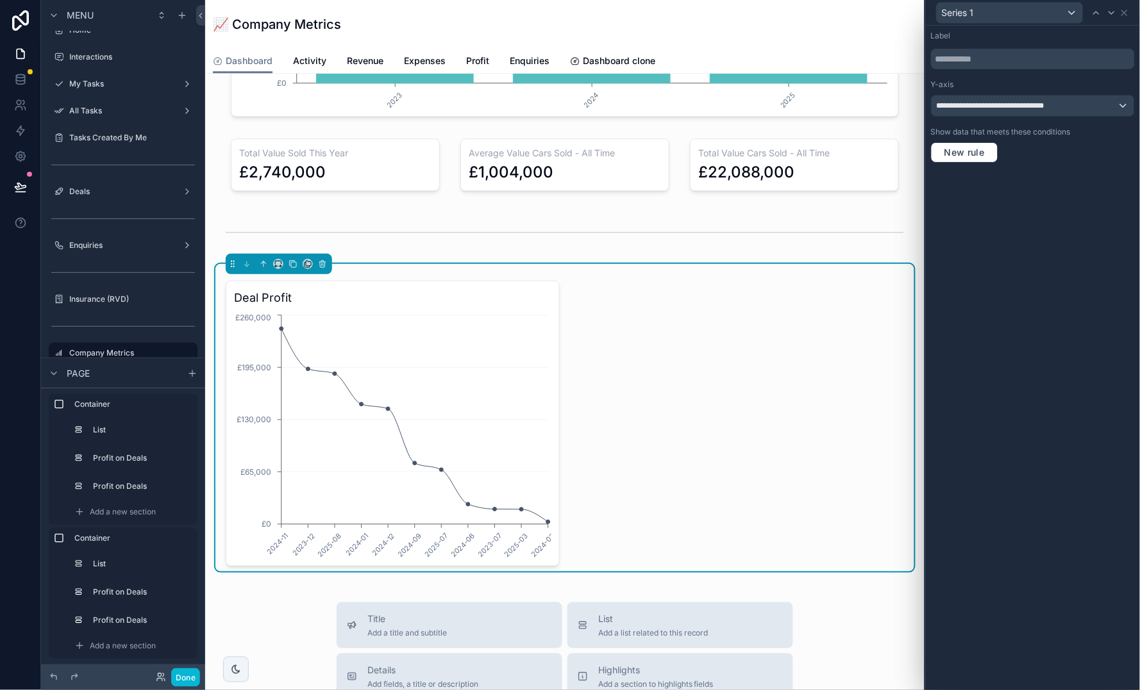
click at [986, 106] on span "**********" at bounding box center [1000, 106] width 128 height 10
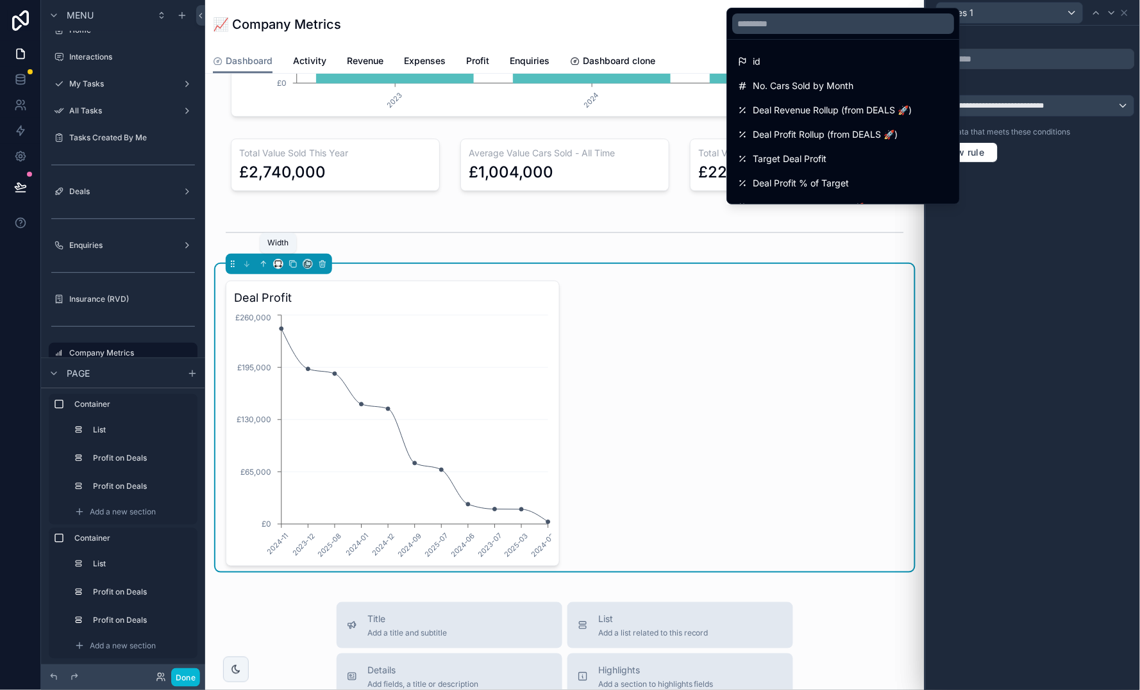
click at [281, 260] on icon "scrollable content" at bounding box center [278, 264] width 9 height 9
click at [315, 424] on span "Full width" at bounding box center [304, 431] width 40 height 15
click at [279, 260] on icon "scrollable content" at bounding box center [278, 264] width 9 height 9
click at [312, 419] on div "Large" at bounding box center [306, 424] width 44 height 15
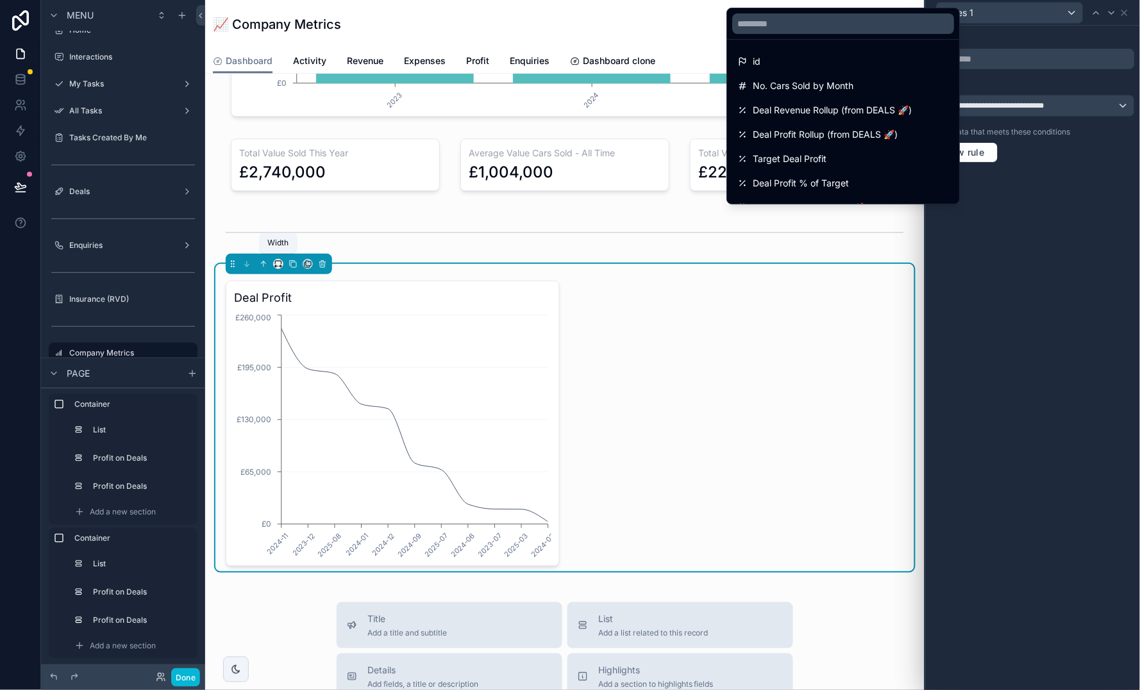
click at [276, 261] on icon "scrollable content" at bounding box center [278, 264] width 9 height 9
click at [320, 428] on span "Full width" at bounding box center [304, 431] width 40 height 15
click at [438, 289] on h3 "Deal Profit" at bounding box center [392, 298] width 317 height 18
click at [1031, 290] on div at bounding box center [1033, 345] width 214 height 690
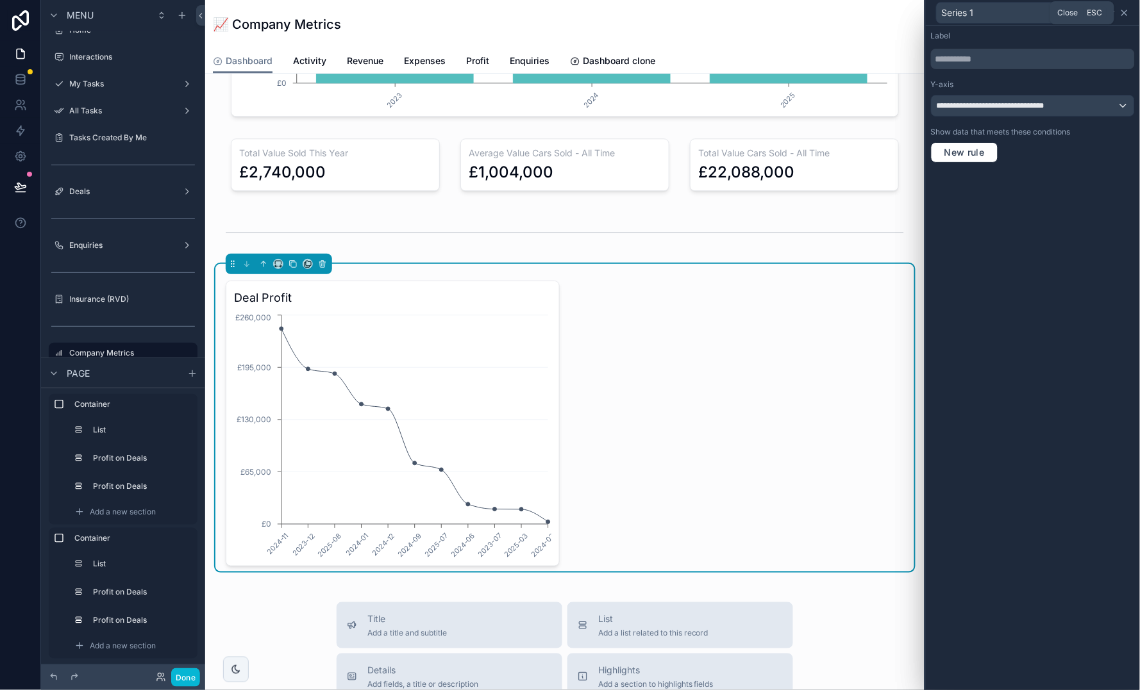
click at [1129, 8] on icon at bounding box center [1124, 13] width 10 height 10
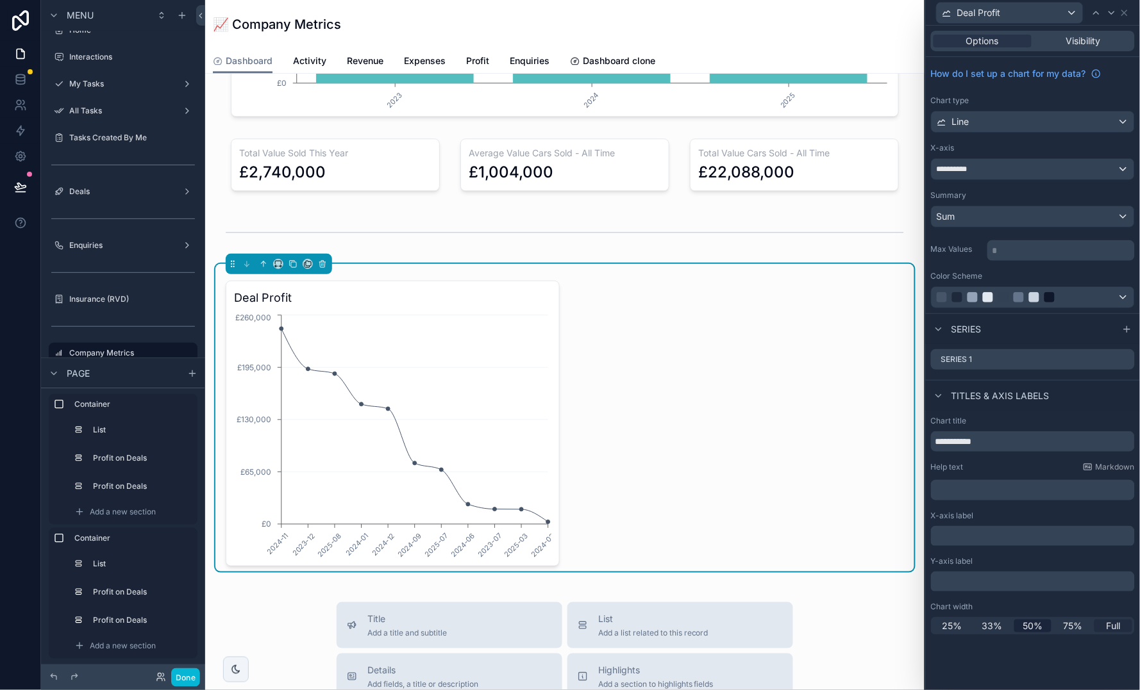
click at [1108, 622] on span "Full" at bounding box center [1113, 626] width 14 height 13
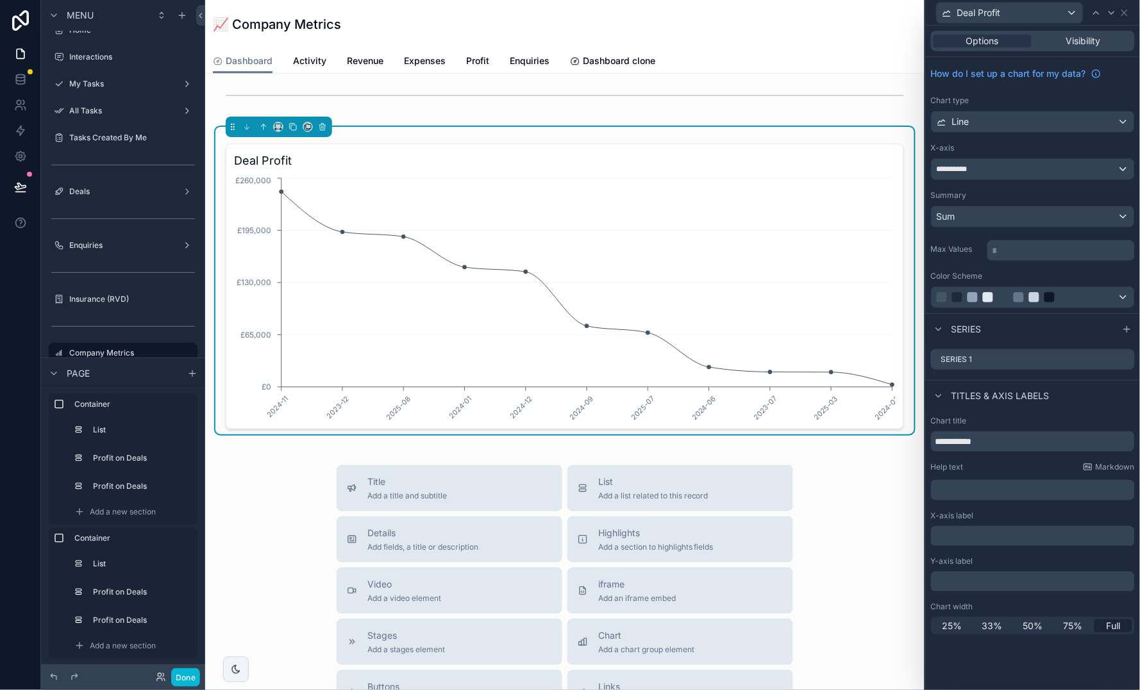
scroll to position [1011, 0]
click at [186, 681] on button "Done" at bounding box center [185, 677] width 29 height 19
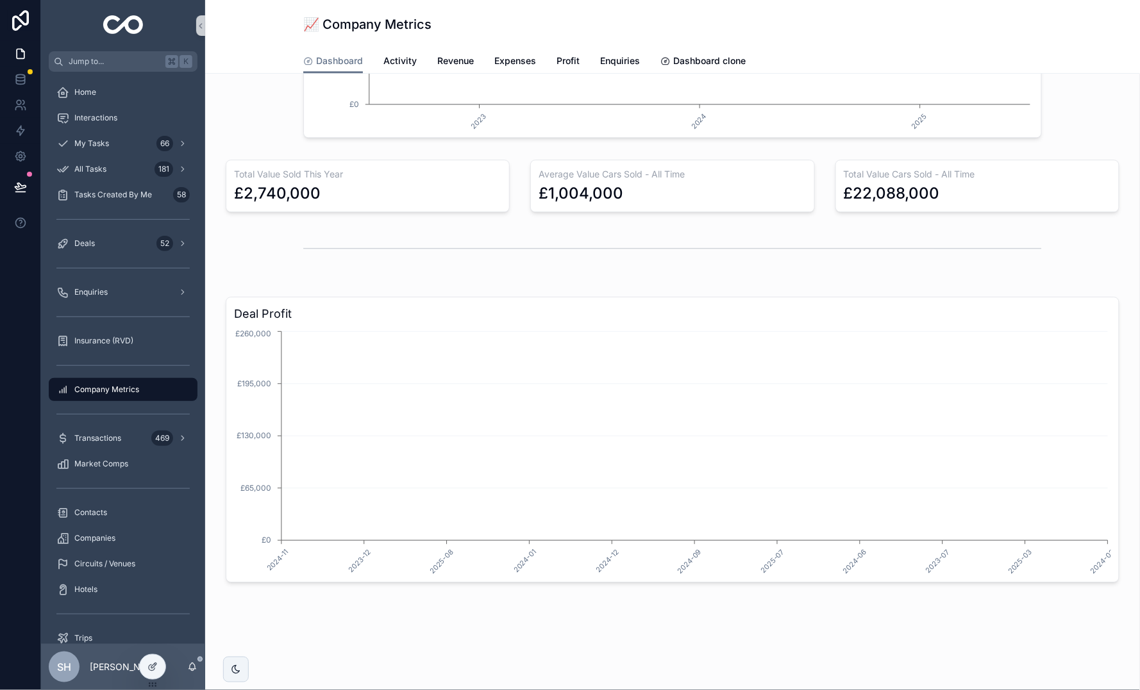
scroll to position [823, 0]
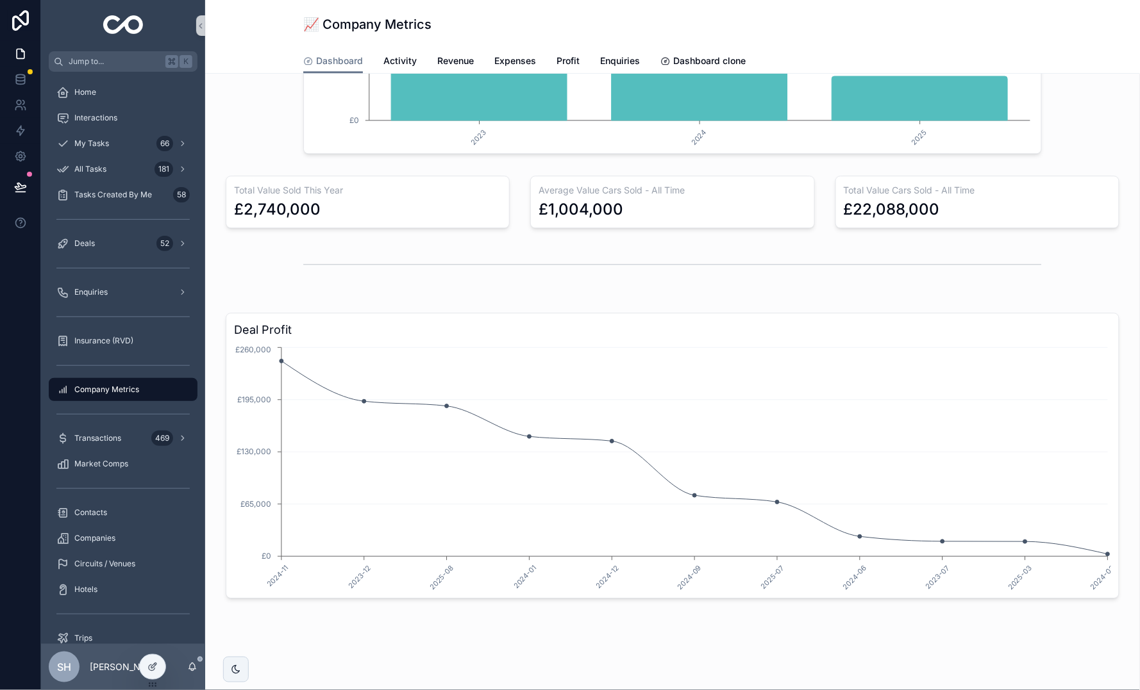
scroll to position [812, 0]
click at [153, 666] on icon at bounding box center [152, 667] width 10 height 10
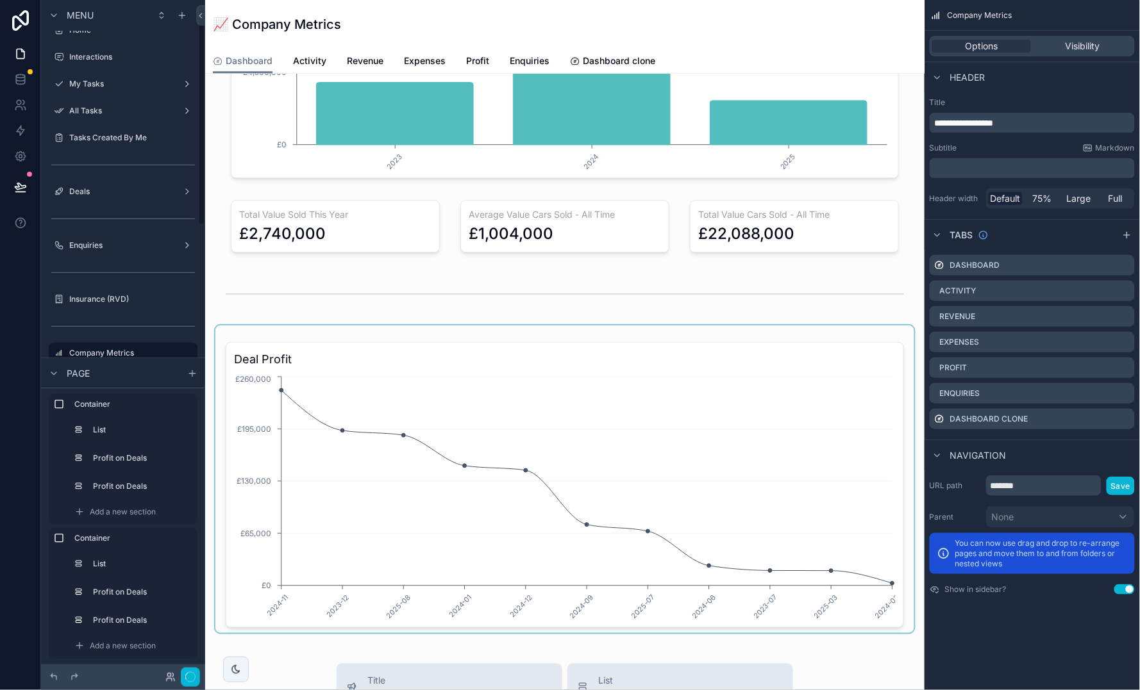
scroll to position [16, 0]
click at [795, 445] on div "scrollable content" at bounding box center [564, 480] width 699 height 308
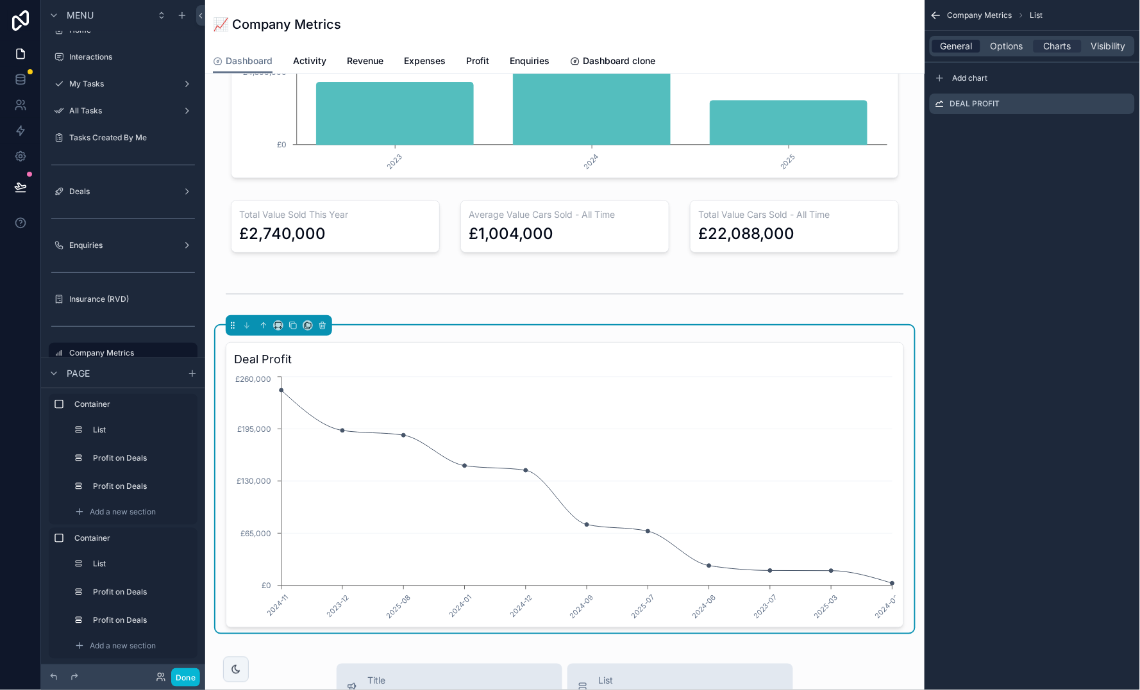
click at [956, 46] on span "General" at bounding box center [956, 46] width 32 height 13
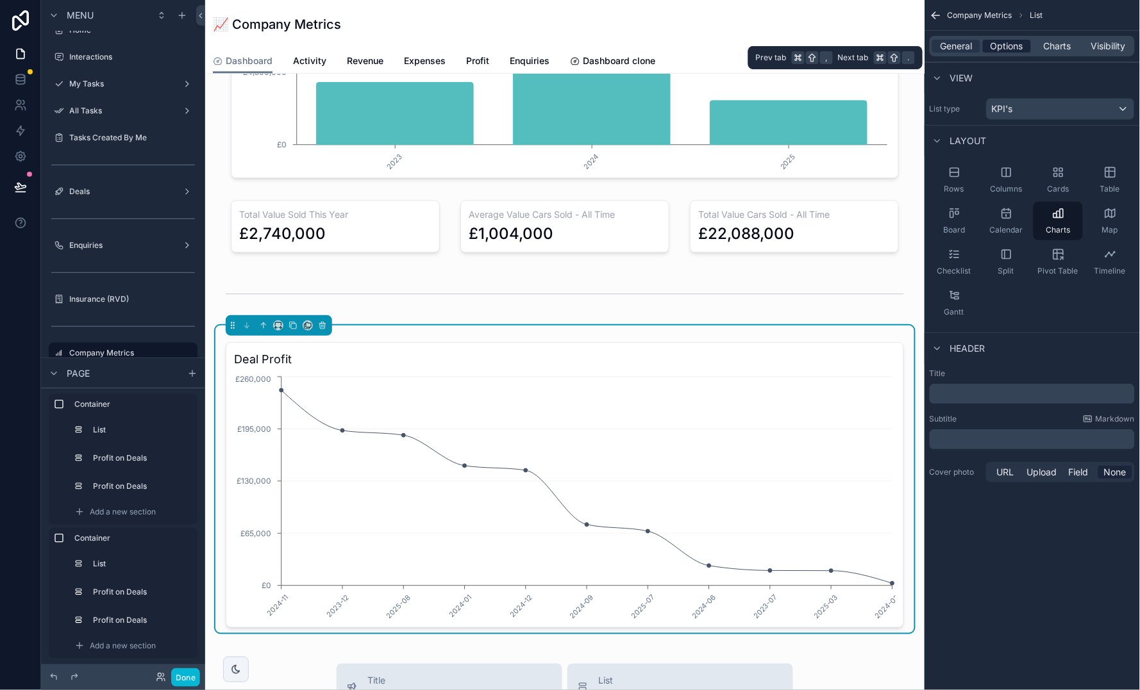
click at [1006, 44] on span "Options" at bounding box center [1006, 46] width 33 height 13
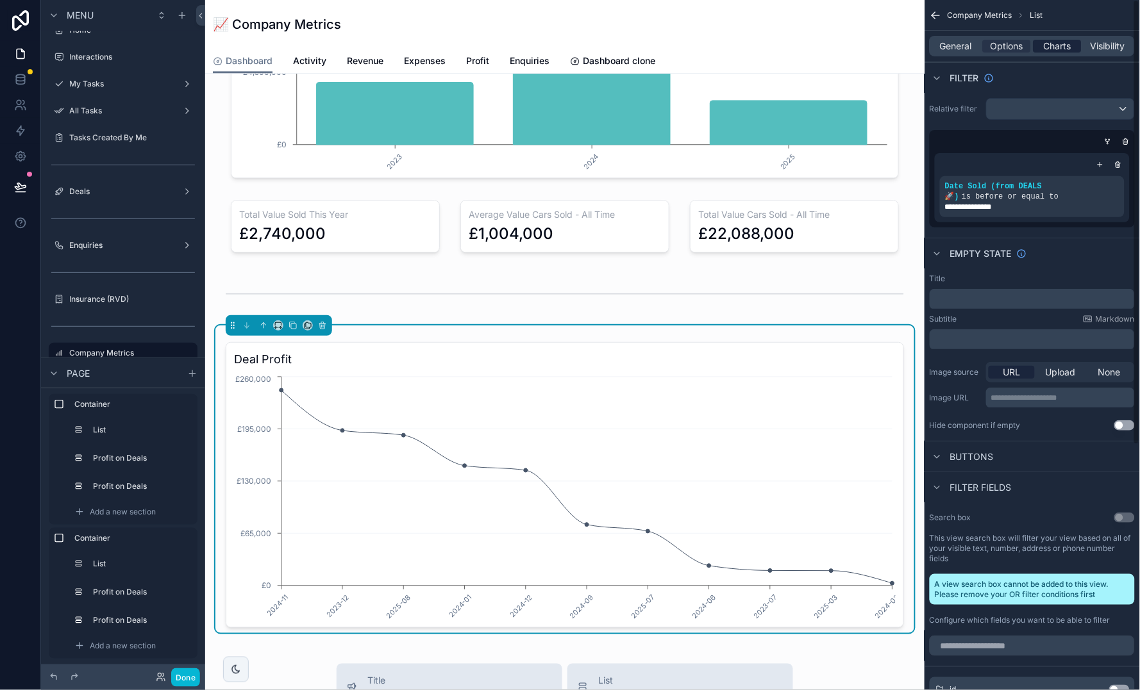
scroll to position [0, 0]
click at [1056, 47] on span "Charts" at bounding box center [1057, 46] width 28 height 13
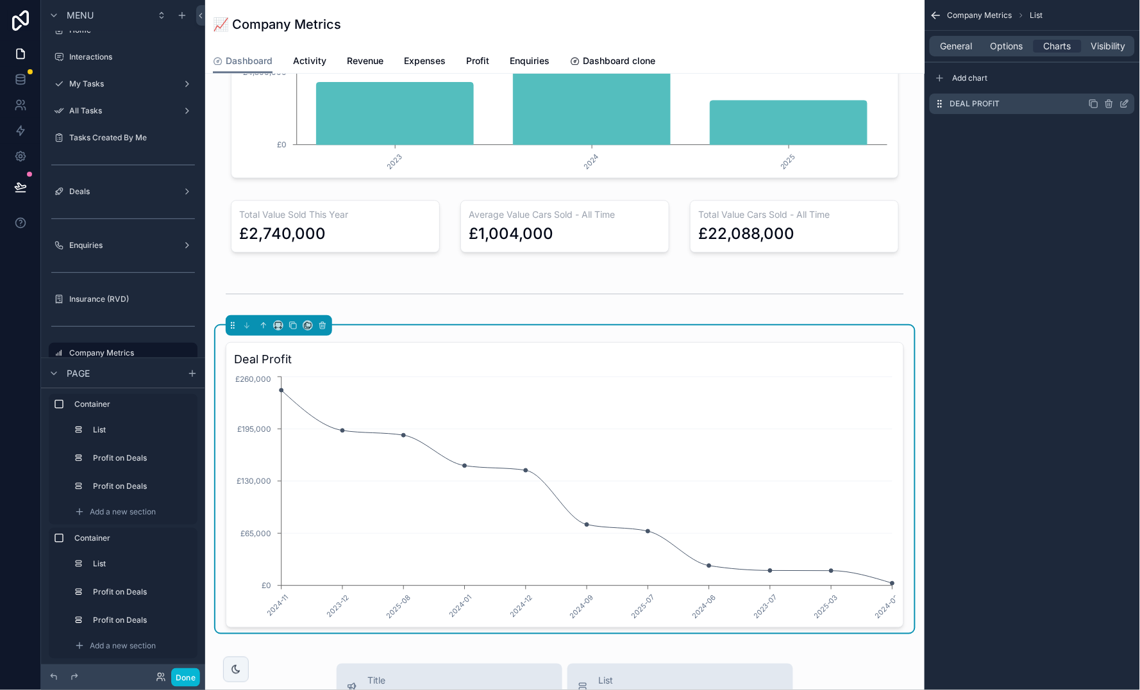
click at [1127, 101] on icon "scrollable content" at bounding box center [1124, 104] width 10 height 10
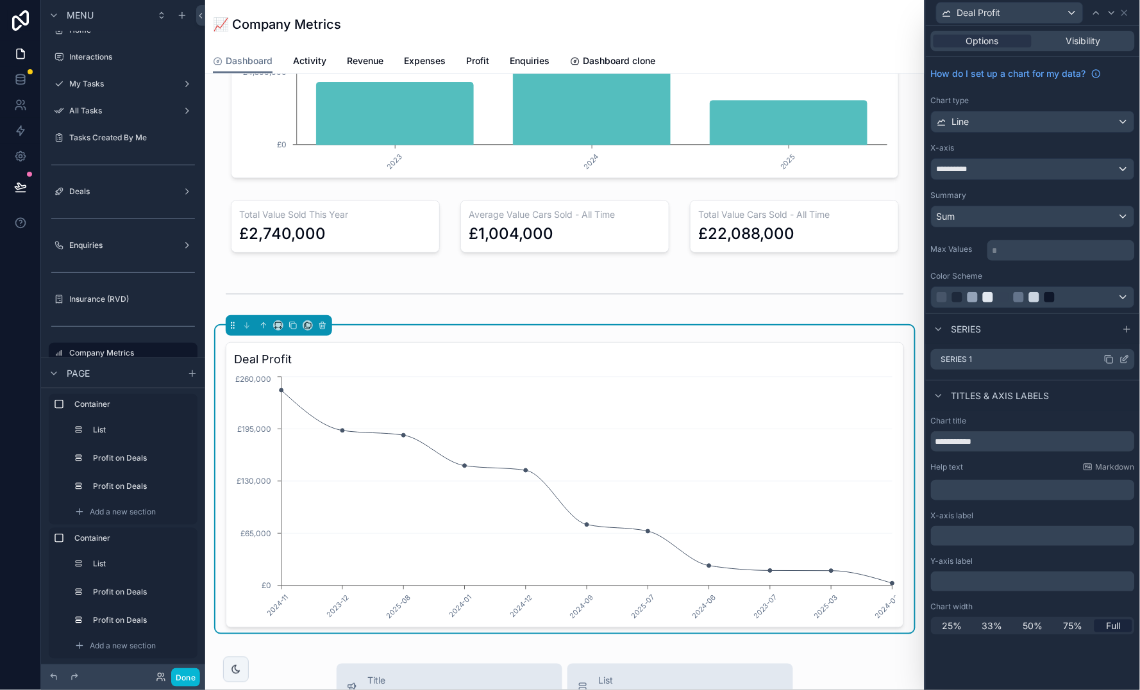
click at [1123, 358] on icon at bounding box center [1125, 358] width 5 height 5
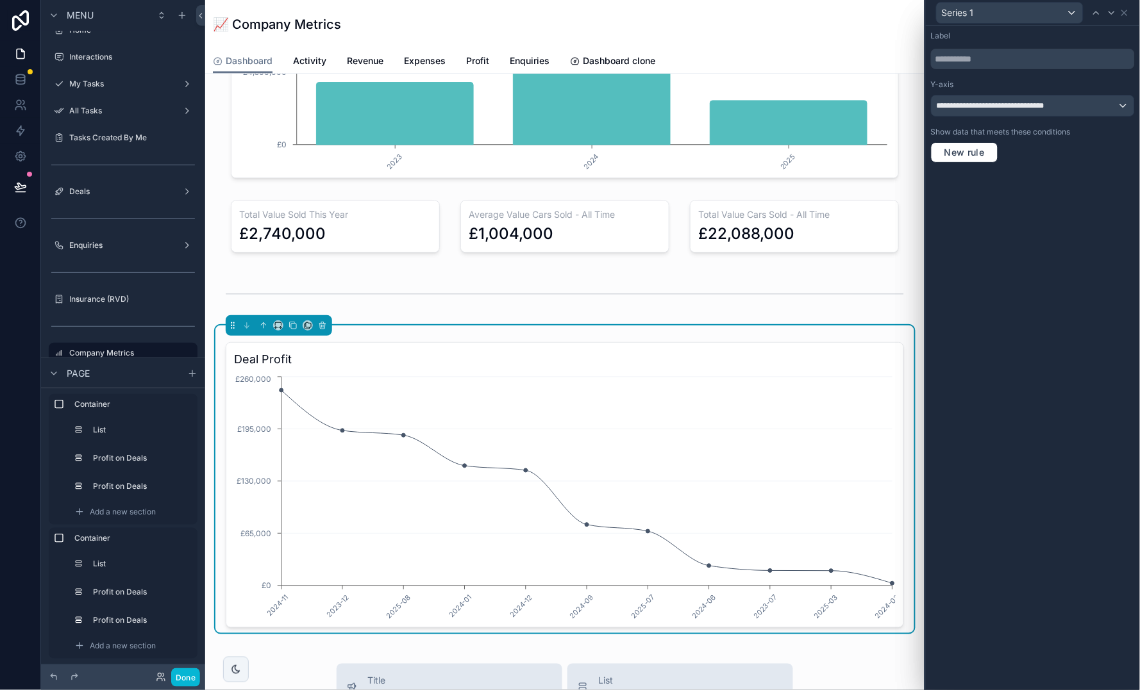
click at [1100, 104] on div "**********" at bounding box center [1032, 105] width 203 height 21
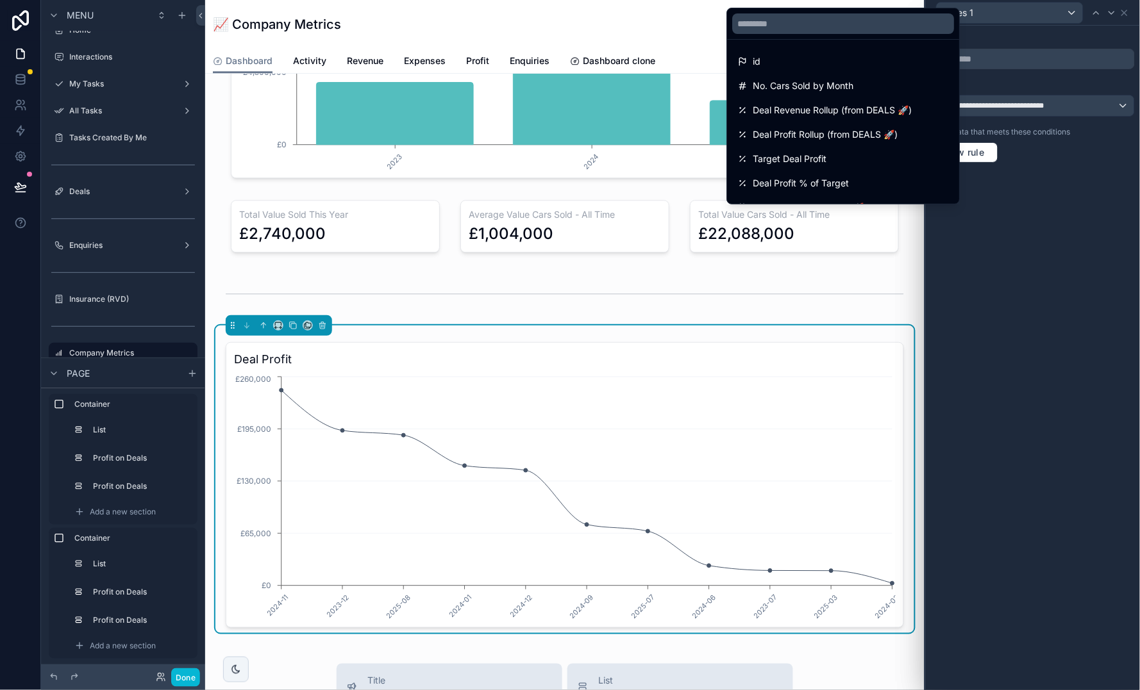
click at [1100, 104] on div at bounding box center [1033, 345] width 214 height 690
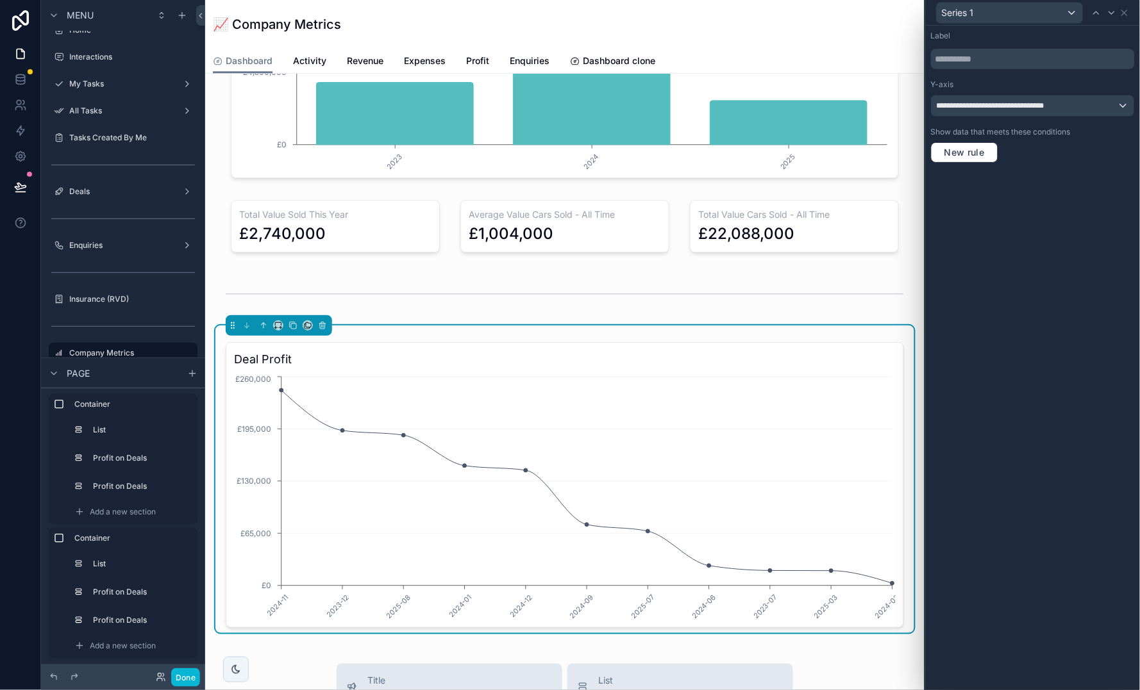
click at [510, 369] on div "Deal Profit 2024-11 2023-12 2025-08 2024-01 2024-12 2024-09 2025-07 2024-06 202…" at bounding box center [565, 485] width 678 height 286
click at [1124, 15] on icon at bounding box center [1124, 13] width 10 height 10
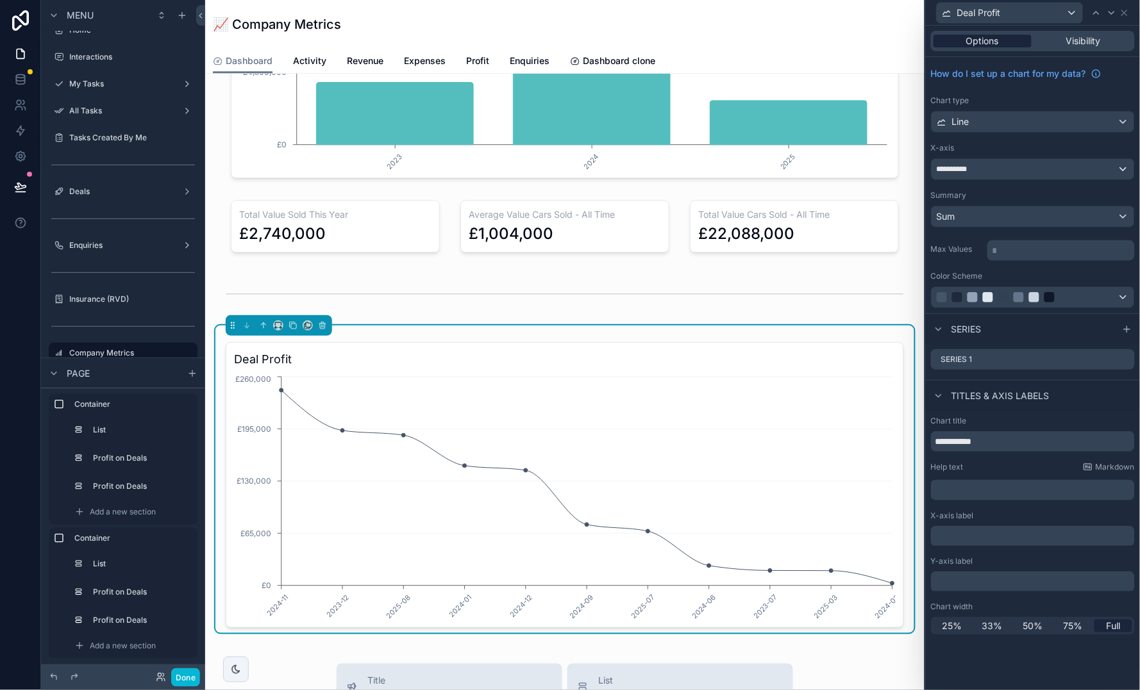
click at [998, 43] on span "Options" at bounding box center [982, 41] width 33 height 13
click at [1123, 11] on icon at bounding box center [1124, 12] width 5 height 5
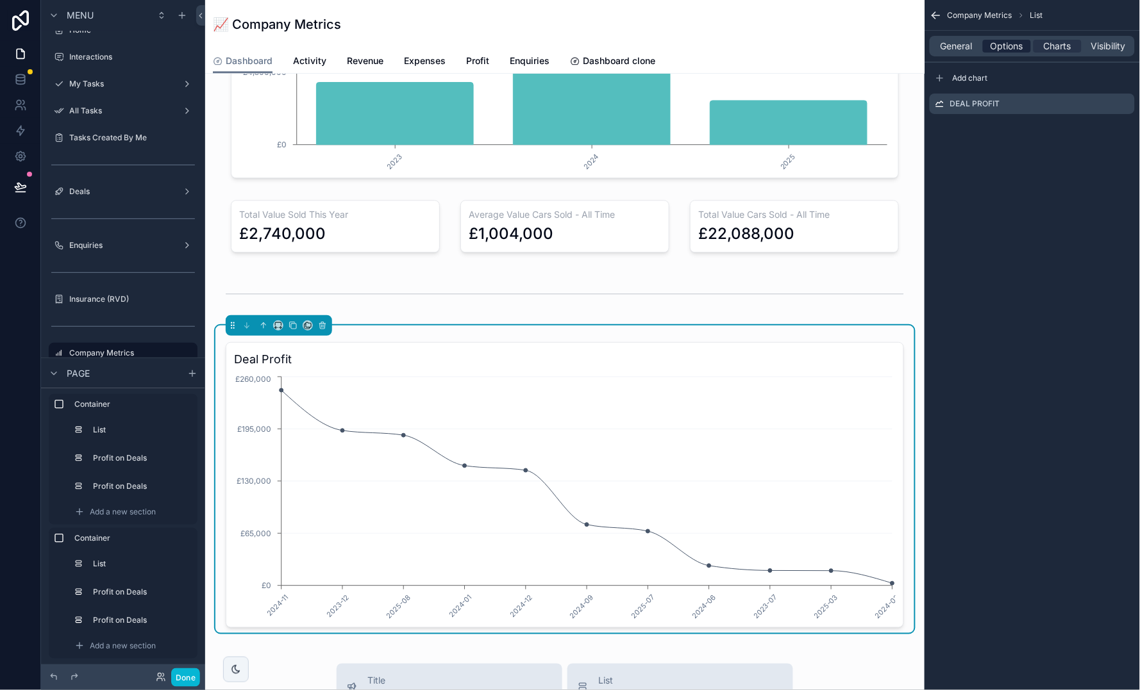
click at [1000, 46] on span "Options" at bounding box center [1006, 46] width 33 height 13
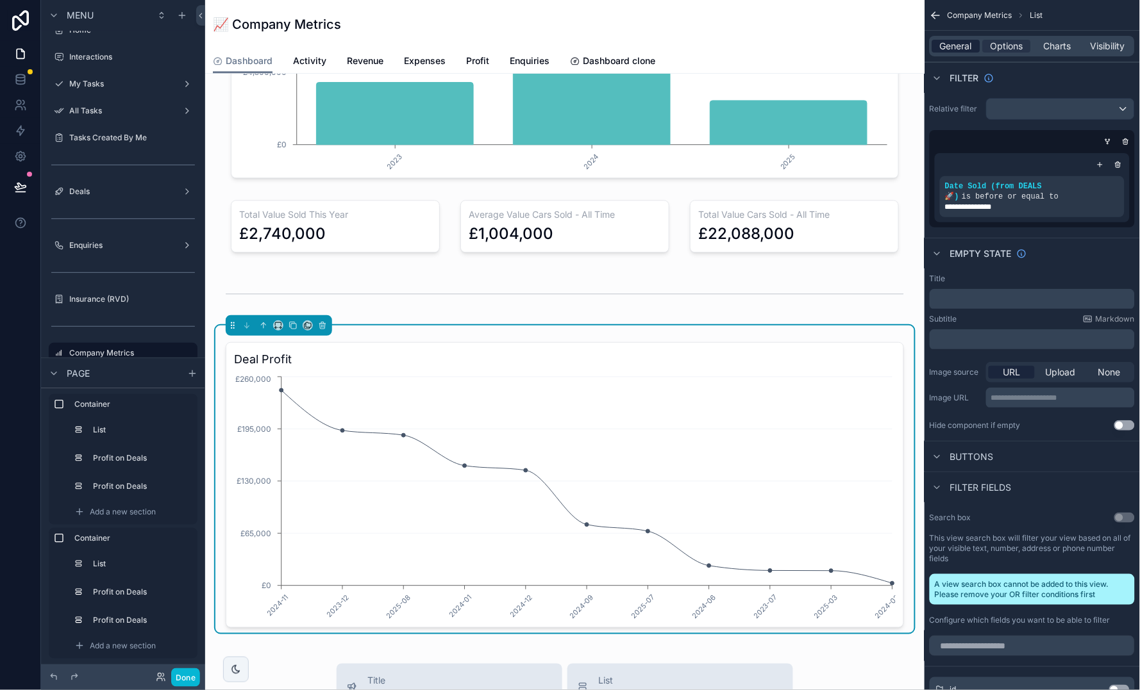
click at [963, 45] on span "General" at bounding box center [956, 46] width 32 height 13
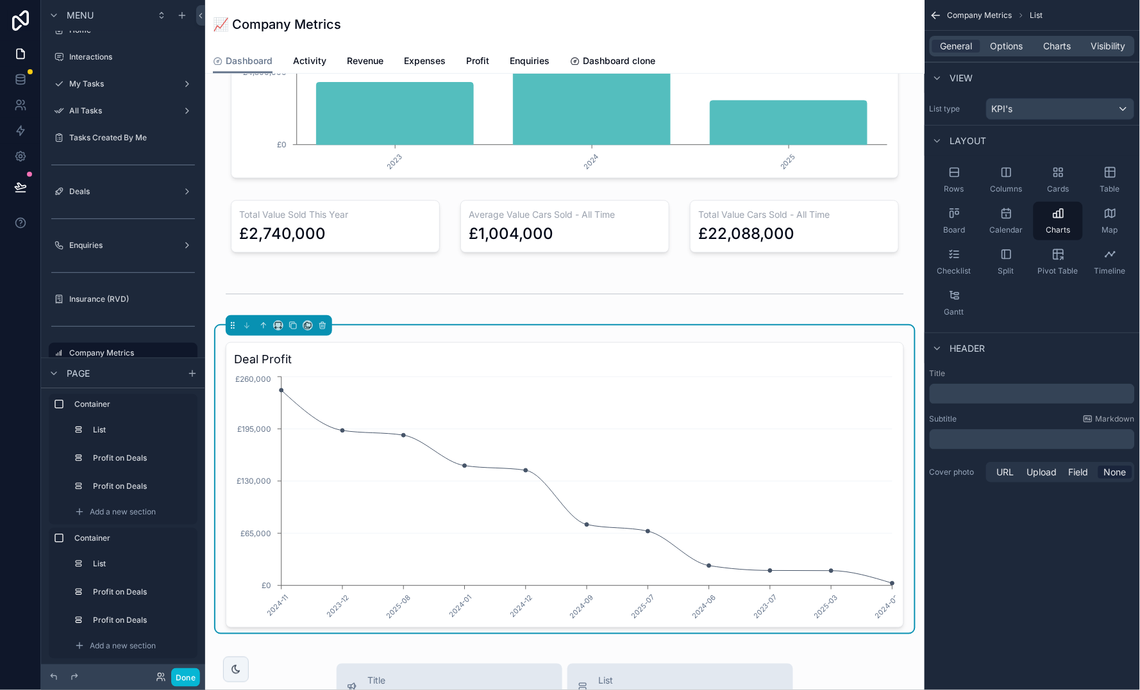
click at [1070, 107] on div "KPI's" at bounding box center [1059, 109] width 147 height 21
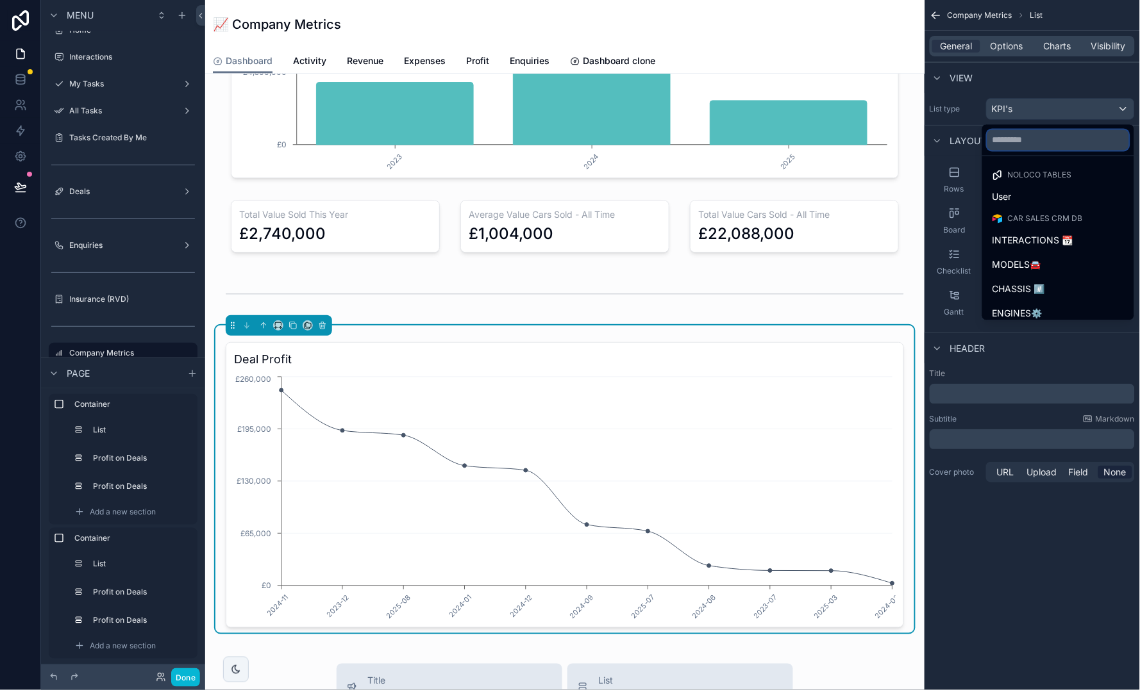
click at [1067, 144] on input "text" at bounding box center [1058, 140] width 142 height 21
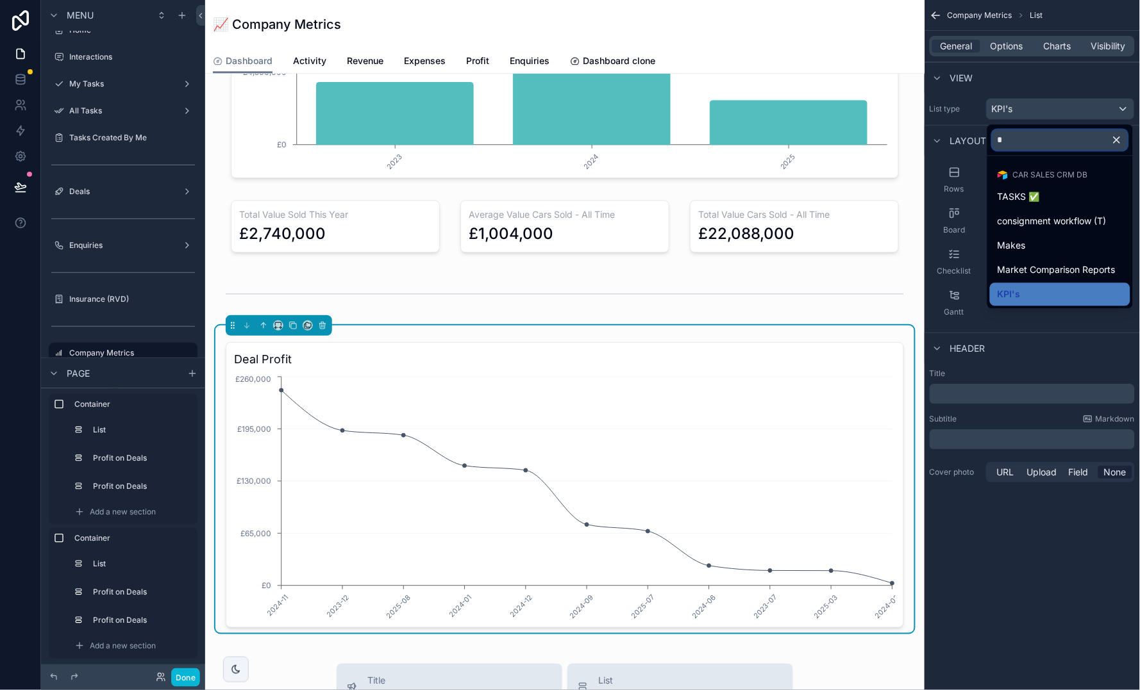
type input "**"
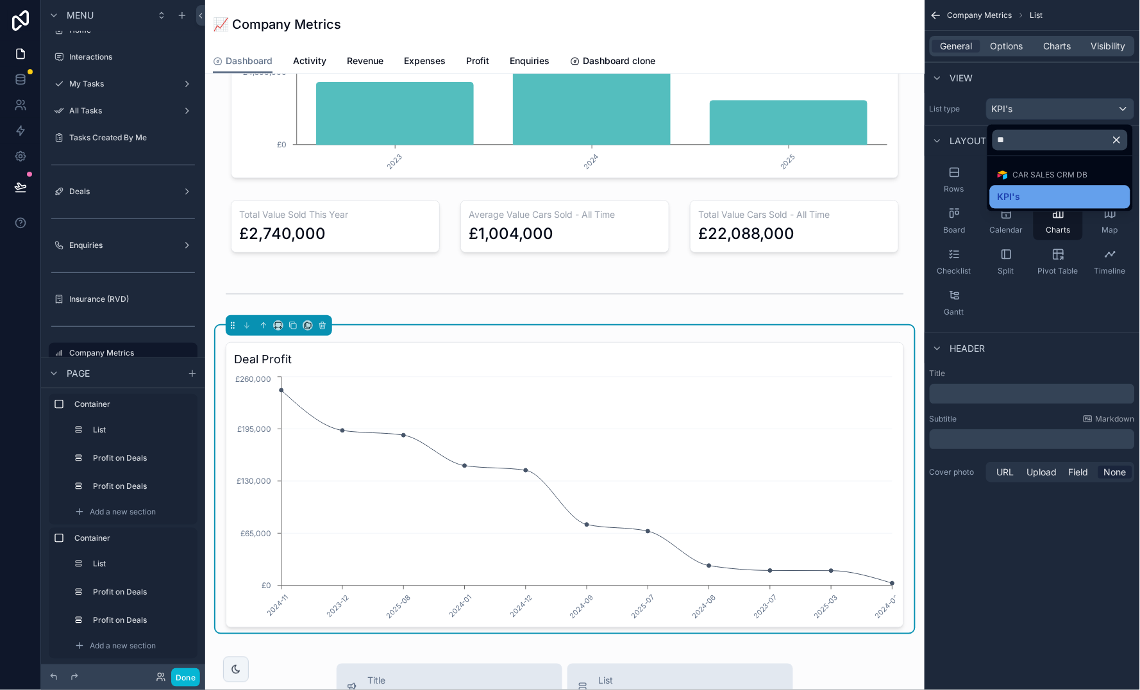
click at [1063, 194] on div "KPI's" at bounding box center [1059, 197] width 125 height 15
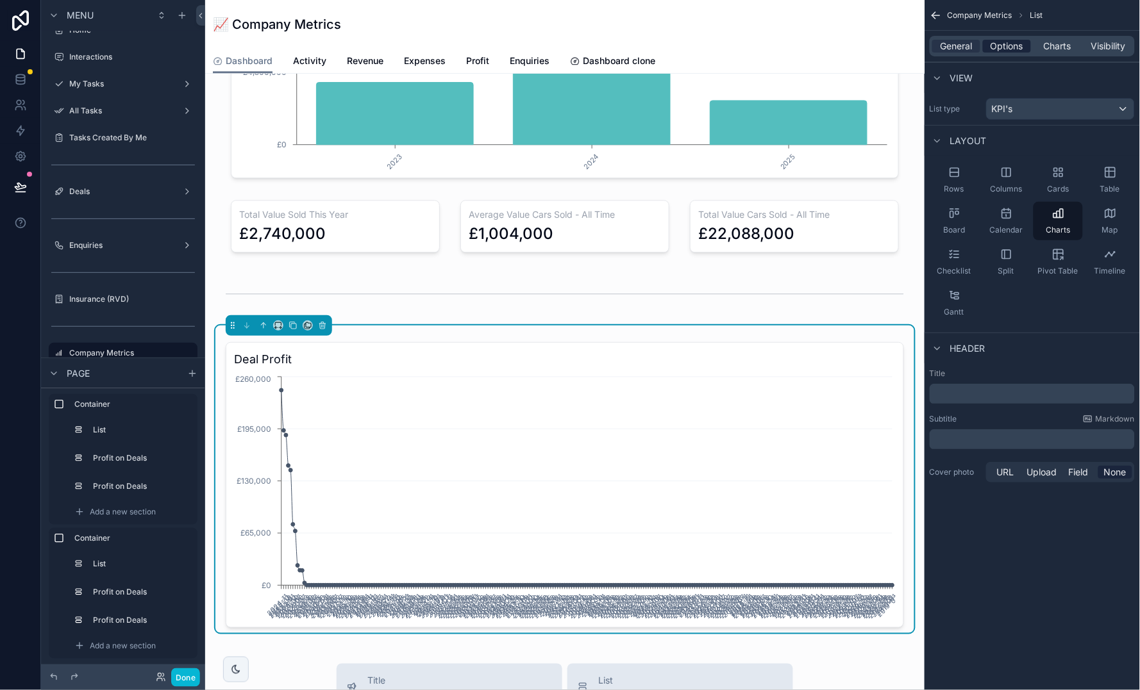
click at [1011, 43] on span "Options" at bounding box center [1006, 46] width 33 height 13
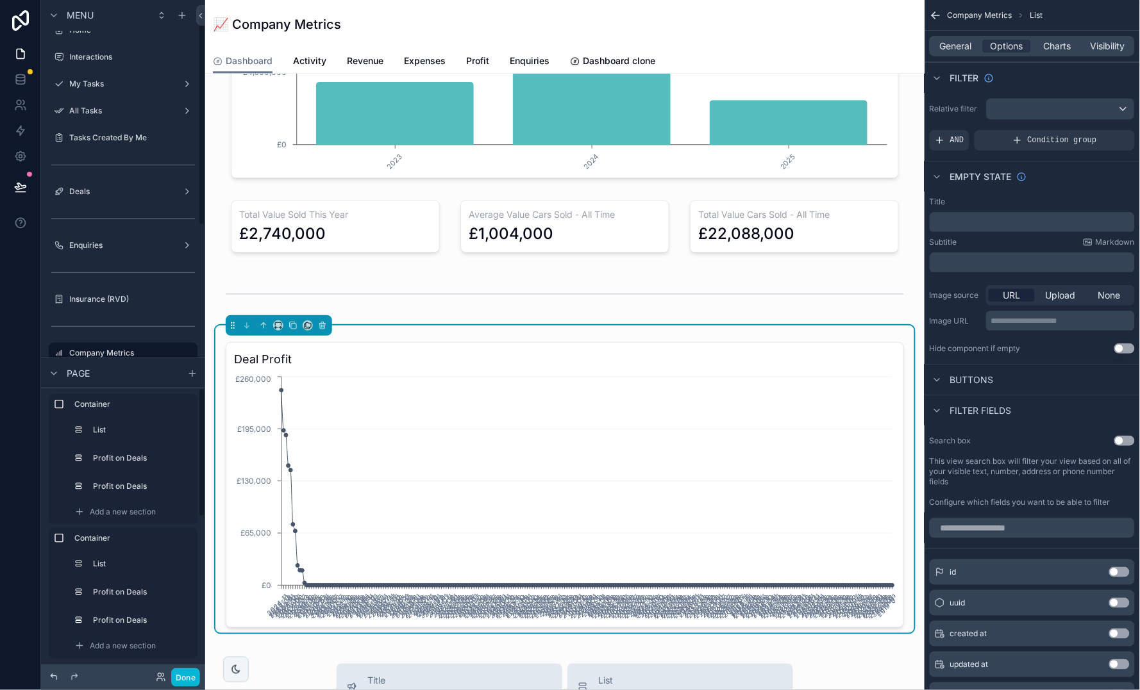
click at [54, 677] on icon at bounding box center [54, 677] width 10 height 10
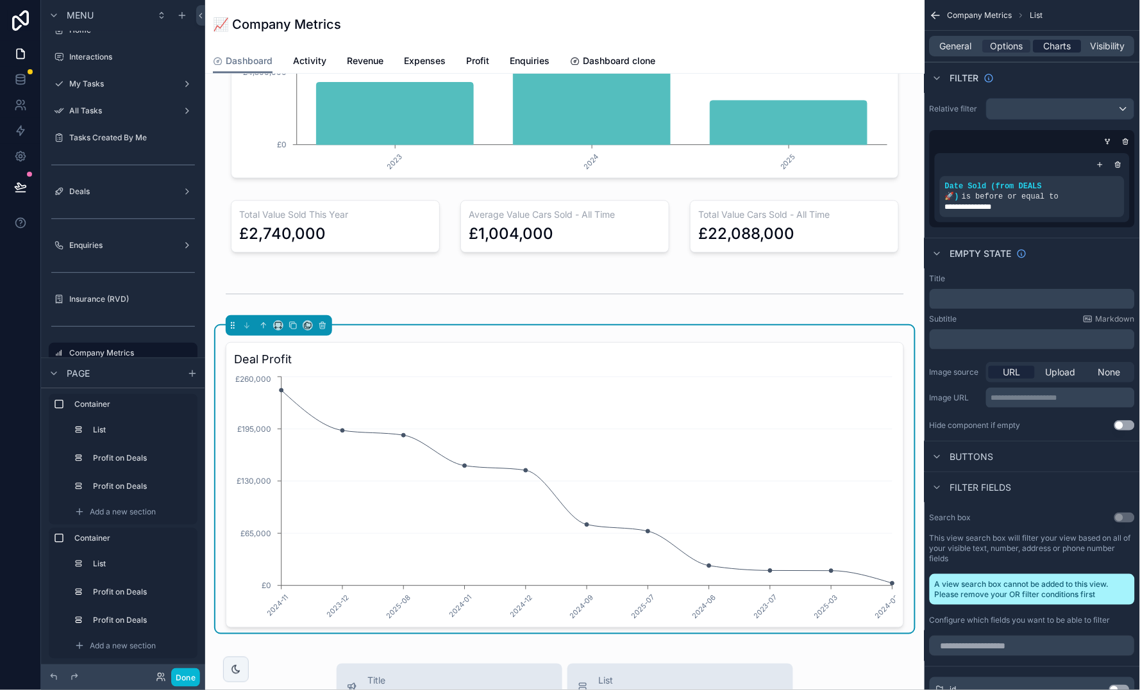
click at [1063, 41] on span "Charts" at bounding box center [1057, 46] width 28 height 13
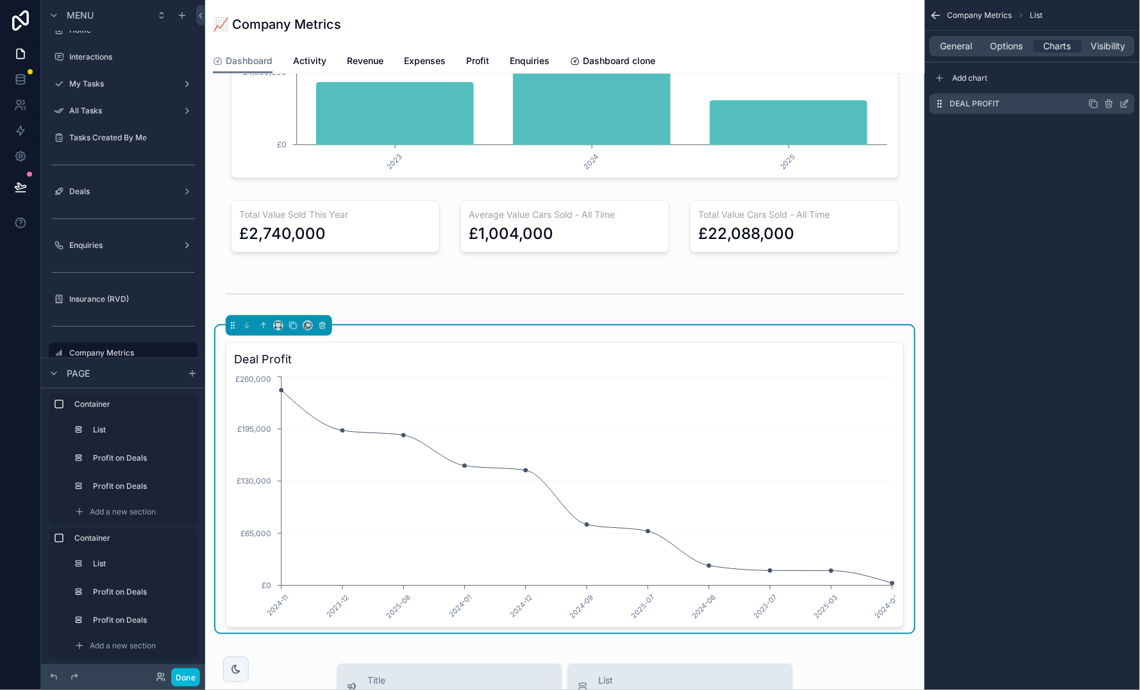
click at [1125, 104] on icon "scrollable content" at bounding box center [1125, 102] width 5 height 5
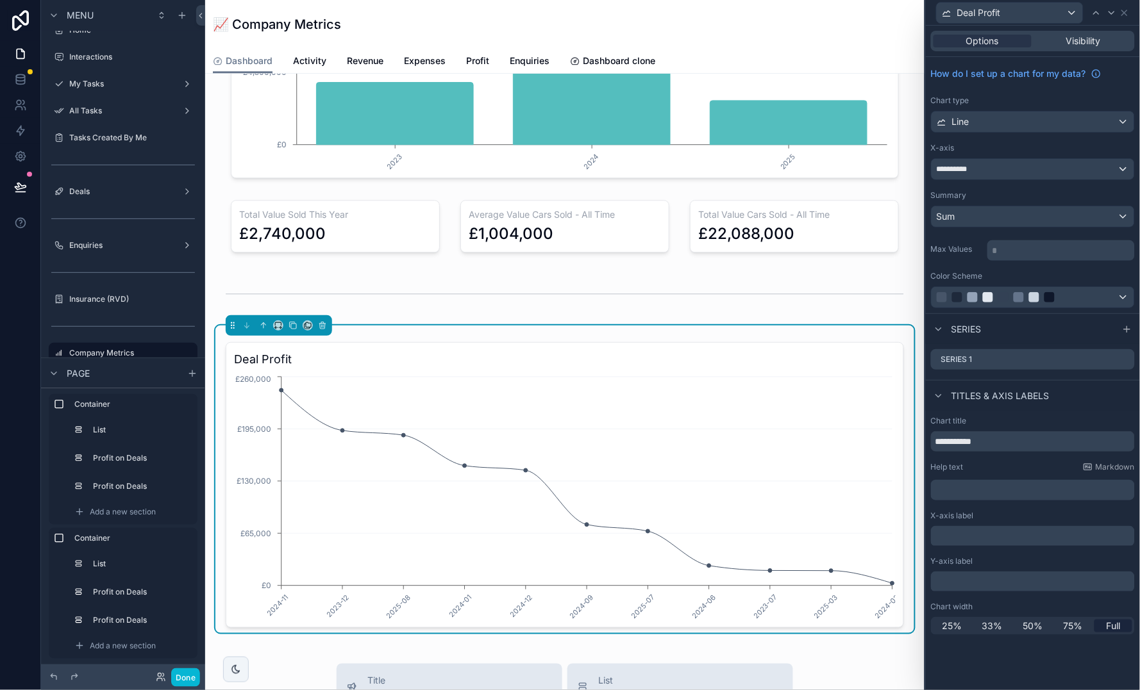
click at [1030, 160] on div "**********" at bounding box center [1032, 169] width 203 height 21
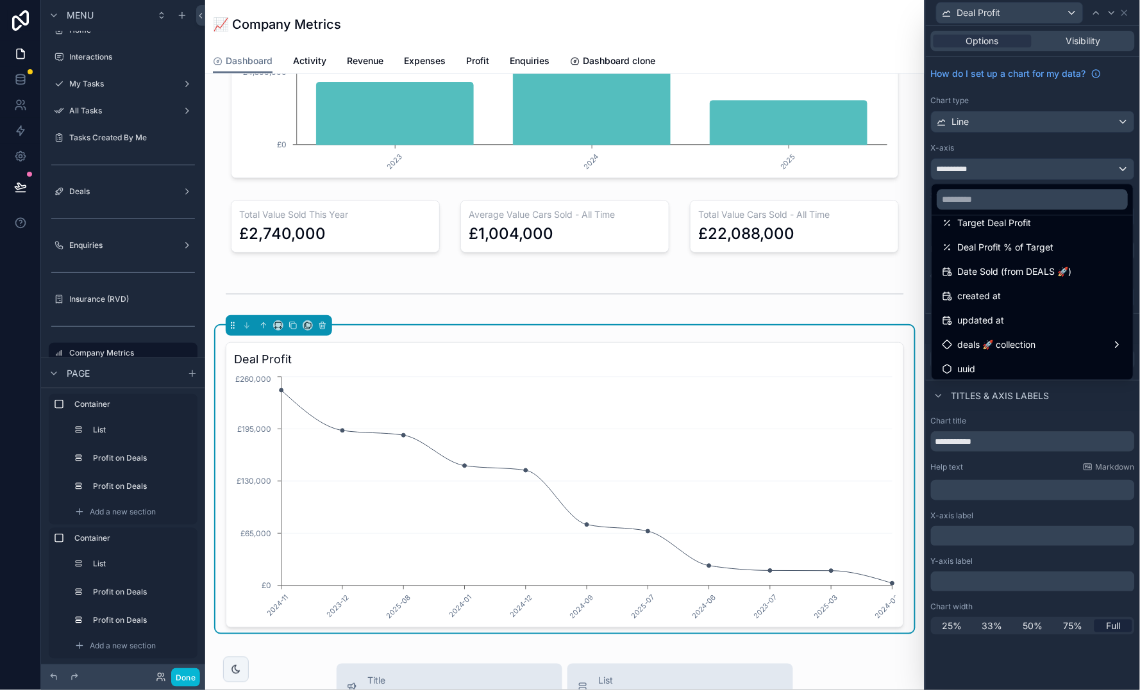
scroll to position [160, 0]
click at [1001, 88] on div at bounding box center [1033, 345] width 214 height 690
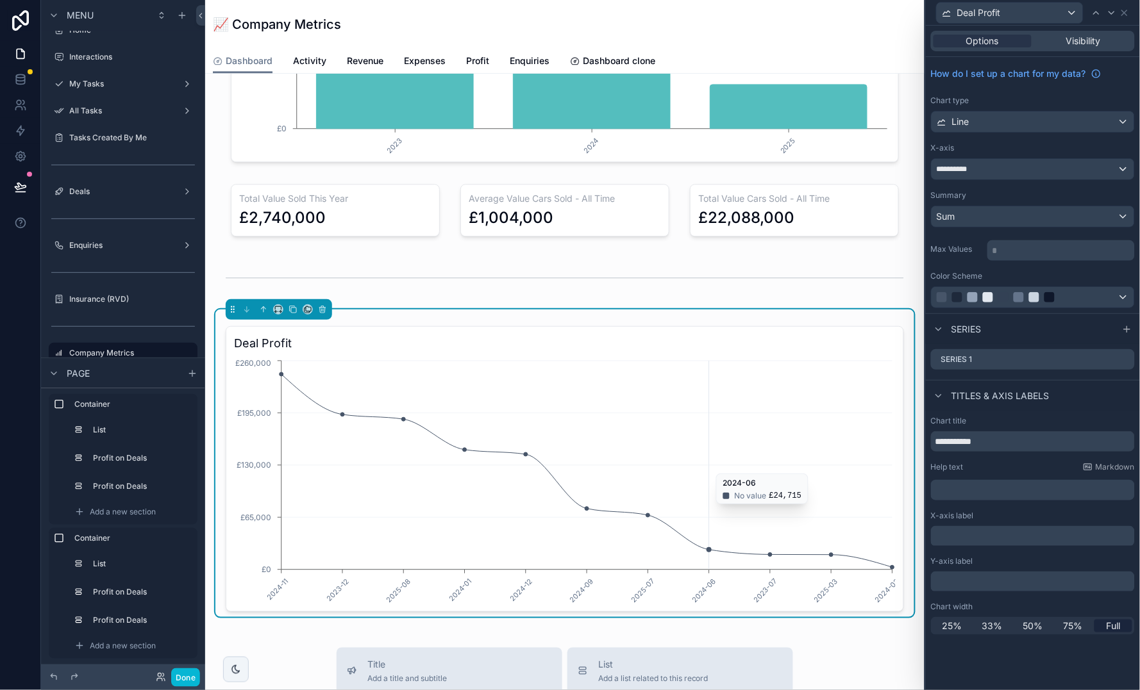
scroll to position [829, 0]
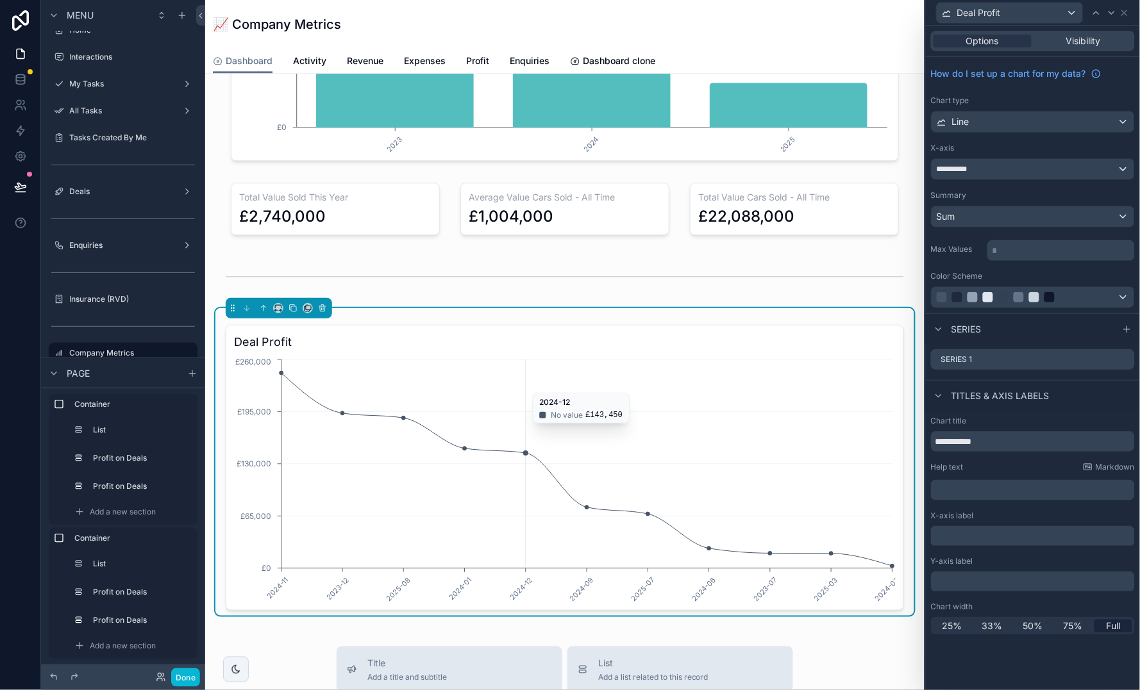
click at [554, 383] on icon "2024-11 2023-12 2025-08 2024-01 2024-12 2024-09 2025-07 2024-06 2023-07 2025-03…" at bounding box center [564, 479] width 661 height 246
click at [1073, 163] on div "**********" at bounding box center [1032, 169] width 203 height 21
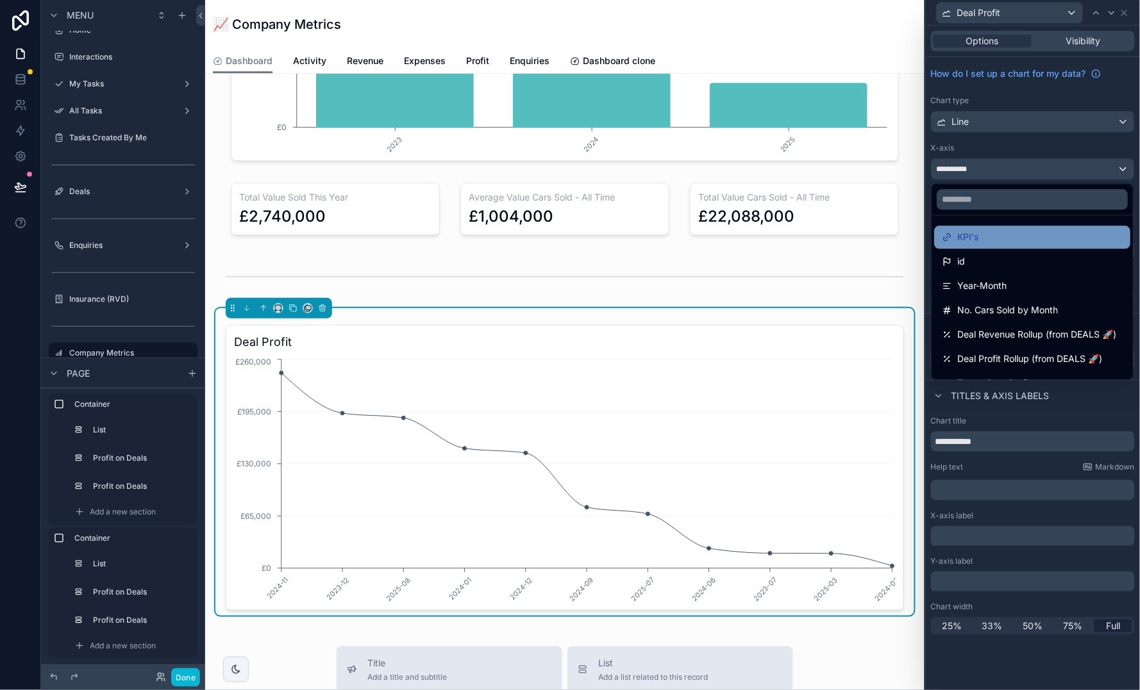
click at [1052, 242] on div "KPI's" at bounding box center [1032, 237] width 181 height 15
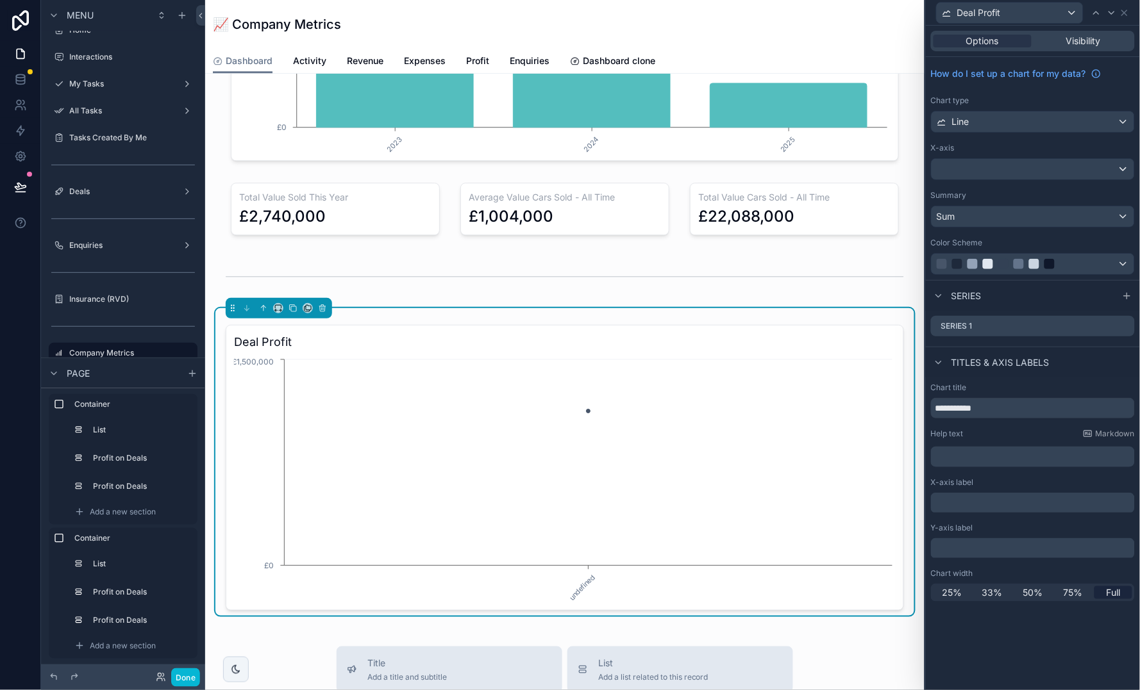
click at [1040, 165] on div at bounding box center [1032, 169] width 203 height 21
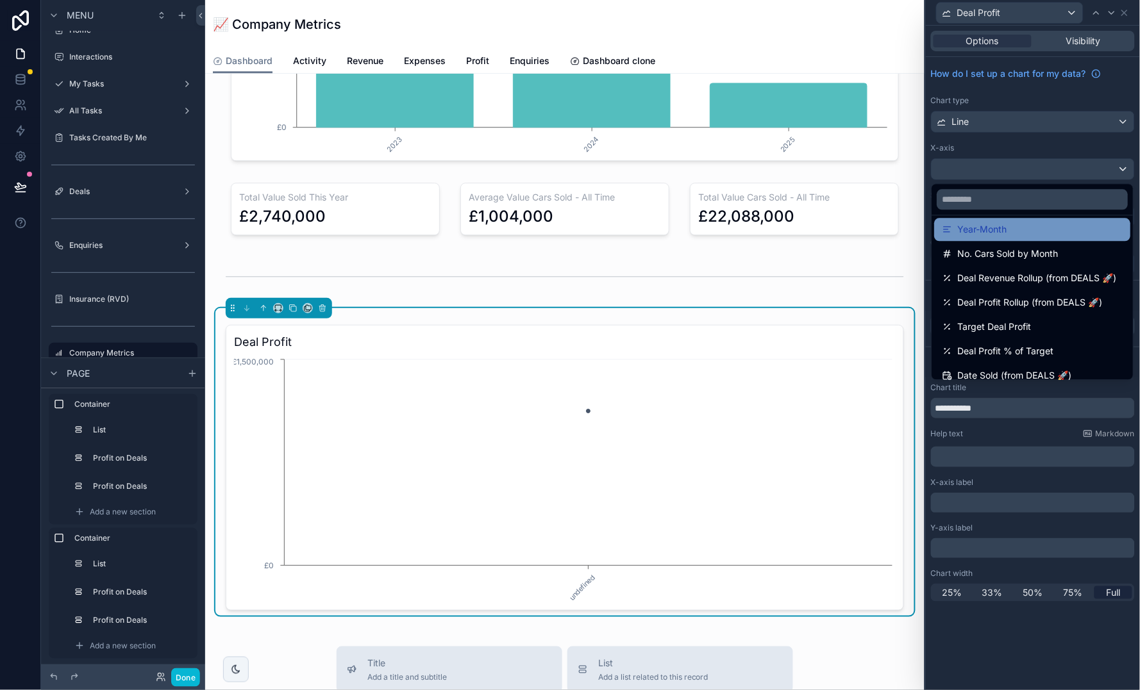
scroll to position [129, 0]
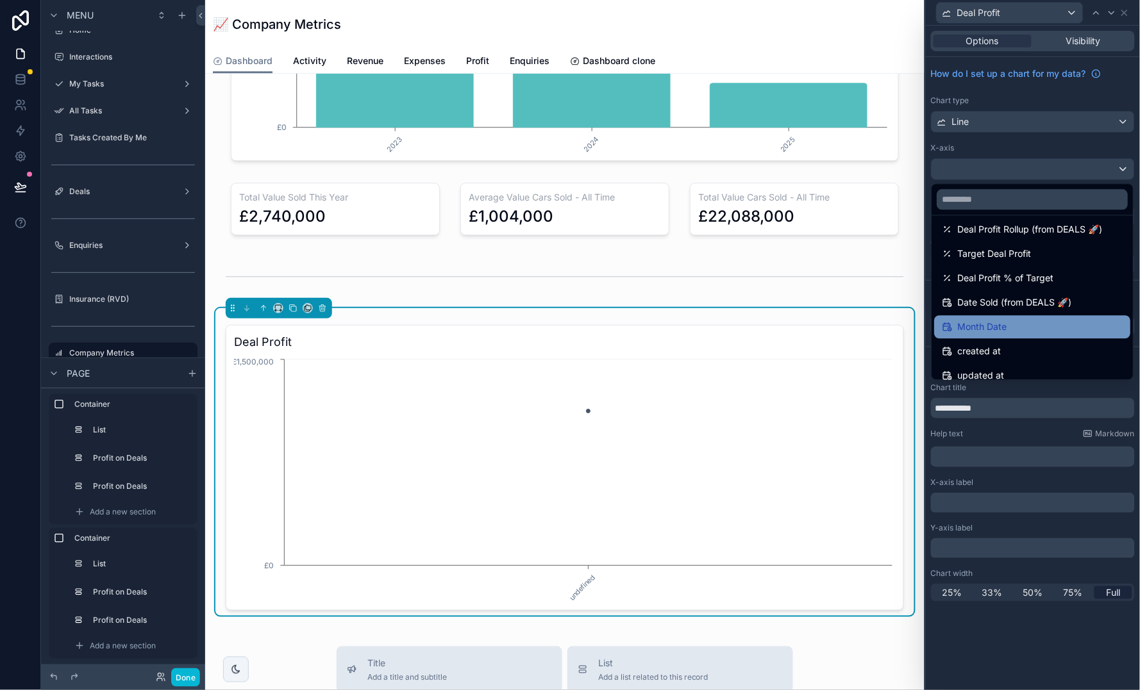
click at [1042, 320] on div "Month Date" at bounding box center [1032, 327] width 181 height 15
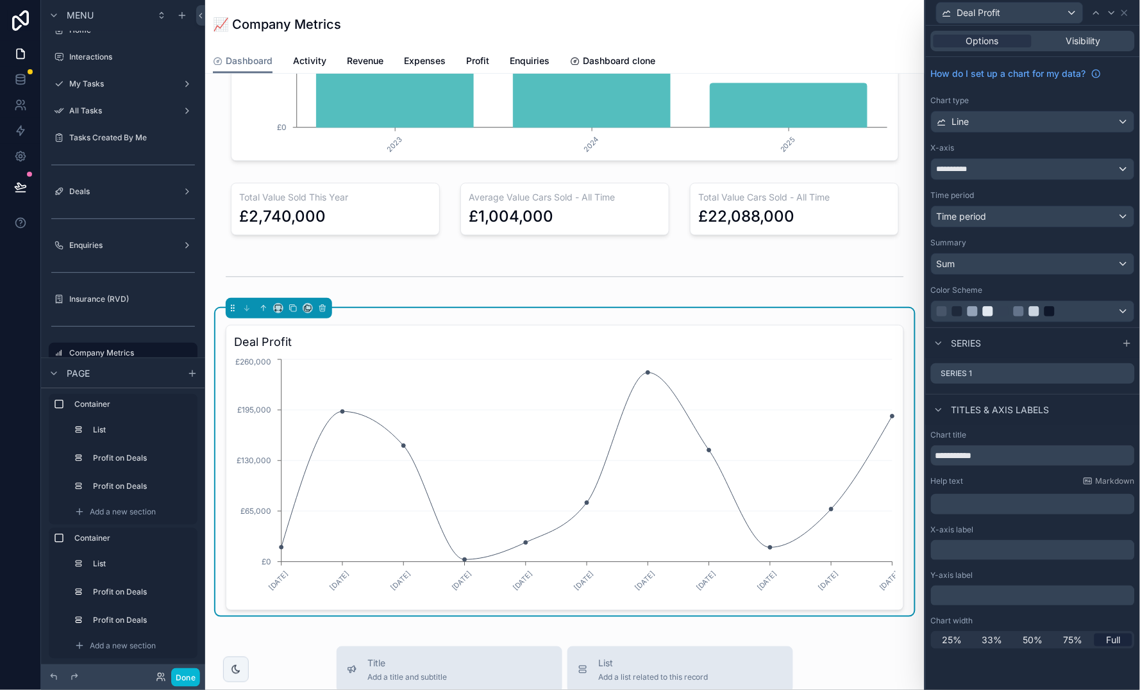
click at [1018, 212] on div "Time period" at bounding box center [1032, 216] width 203 height 21
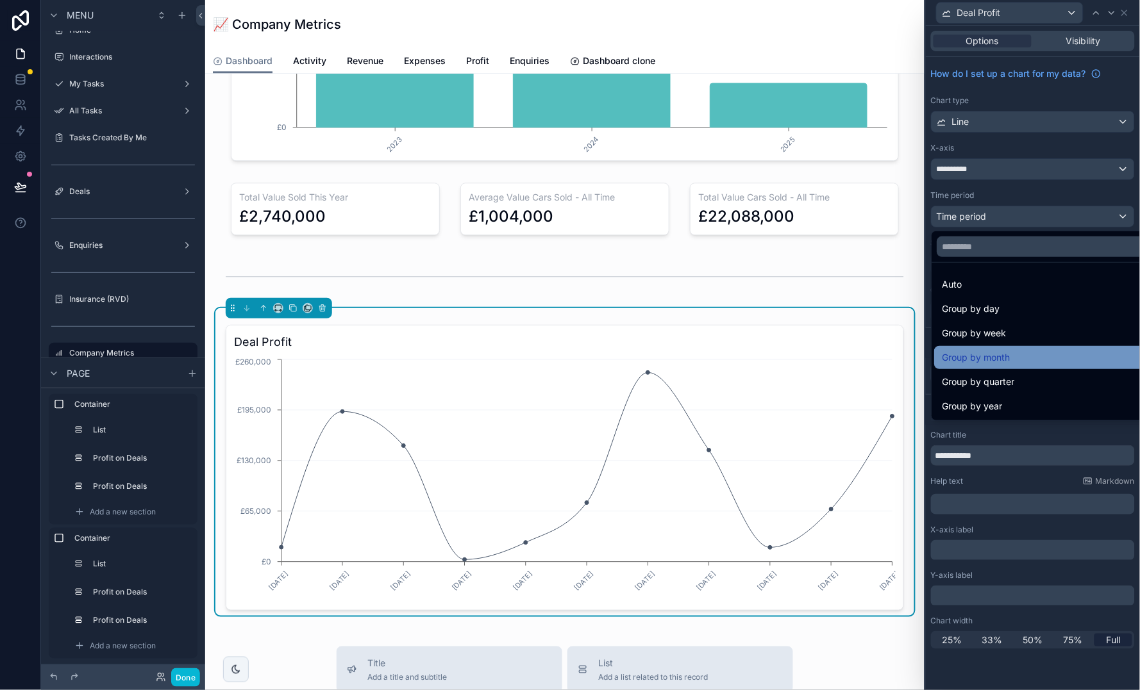
click at [997, 362] on span "Group by month" at bounding box center [976, 357] width 68 height 15
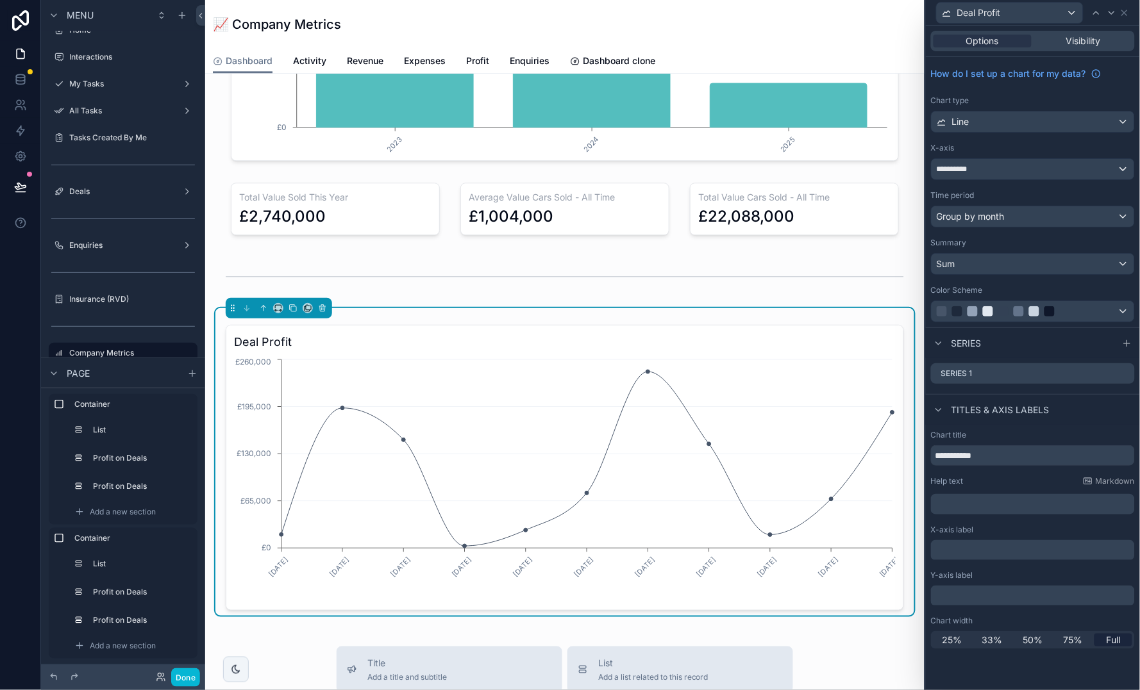
click at [963, 168] on span "**********" at bounding box center [957, 169] width 42 height 10
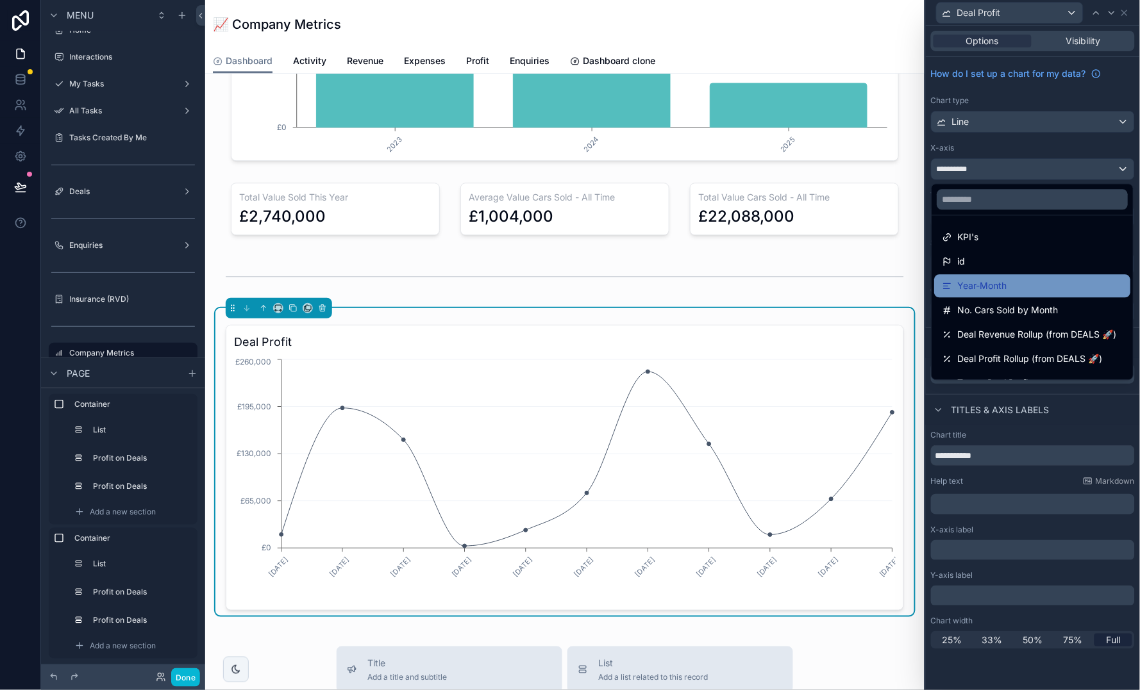
scroll to position [14, 0]
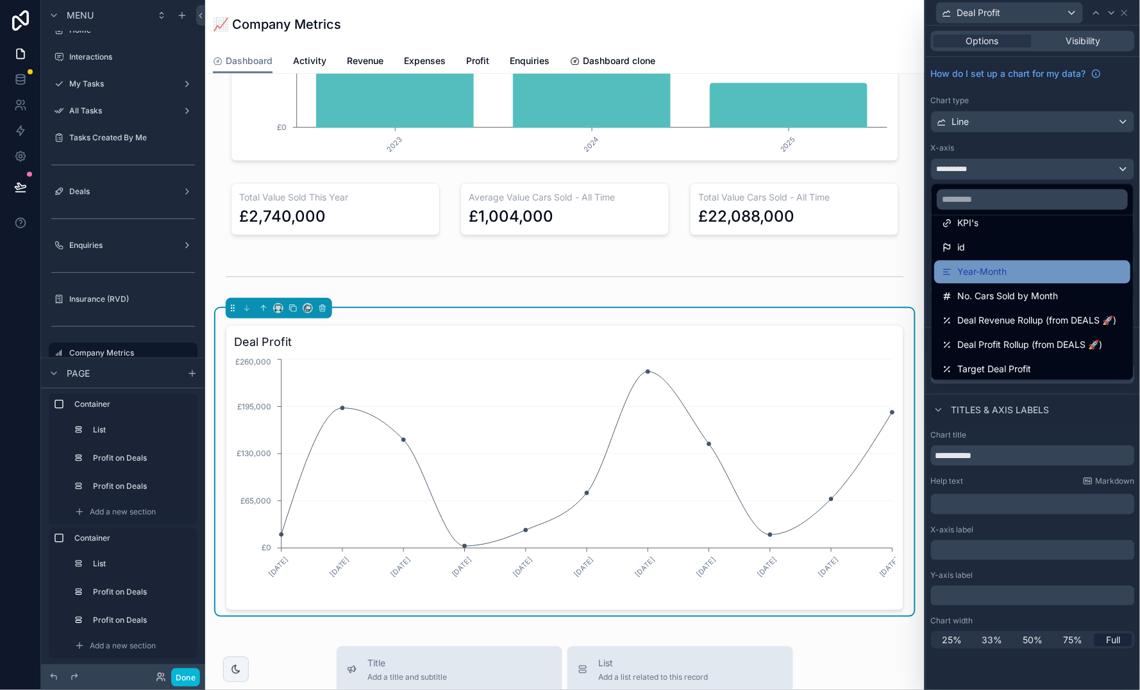
click at [1019, 272] on div "Year-Month" at bounding box center [1032, 272] width 181 height 15
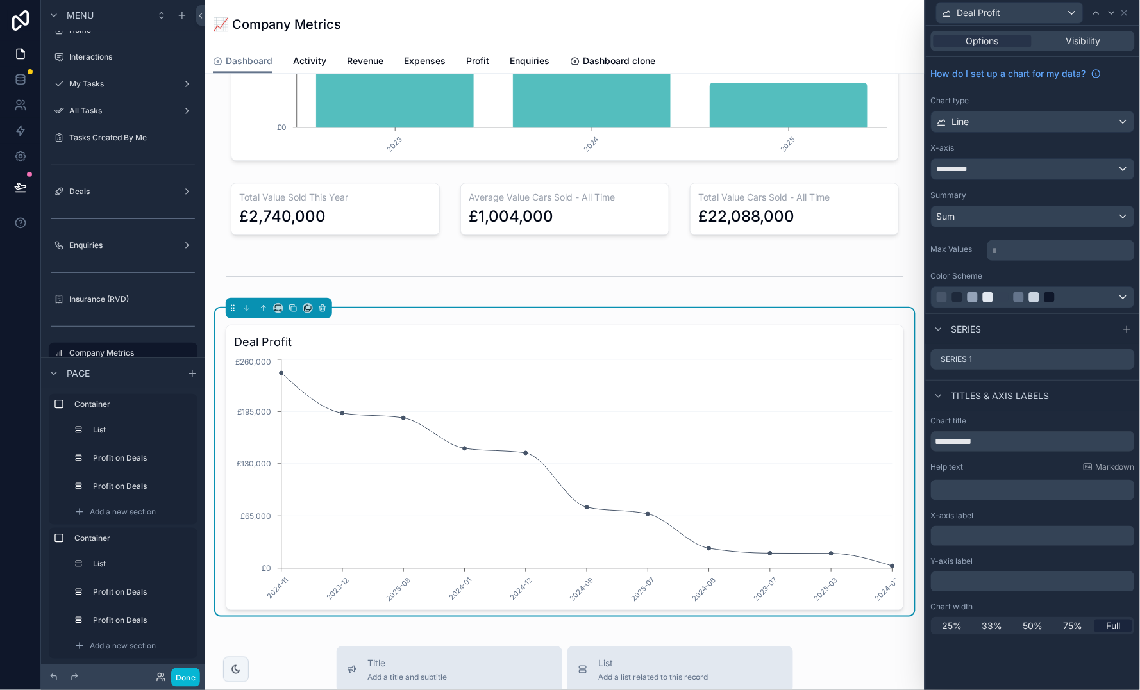
click at [1020, 215] on div "Sum" at bounding box center [1032, 216] width 203 height 21
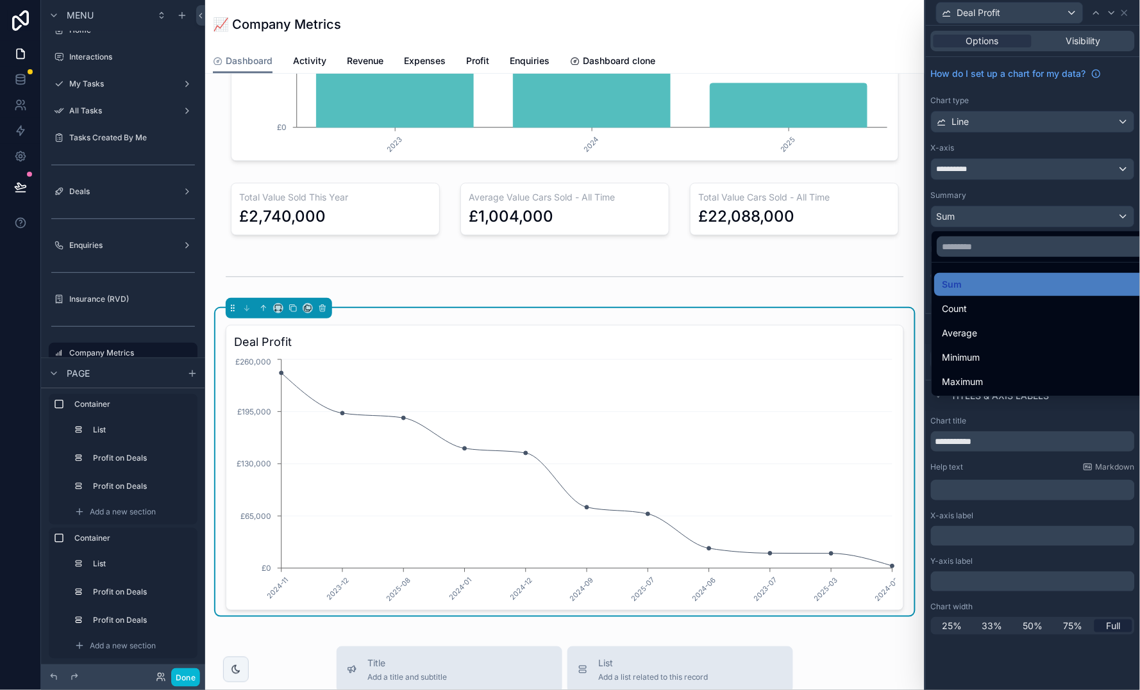
scroll to position [0, 0]
click at [1043, 192] on div at bounding box center [1033, 345] width 214 height 690
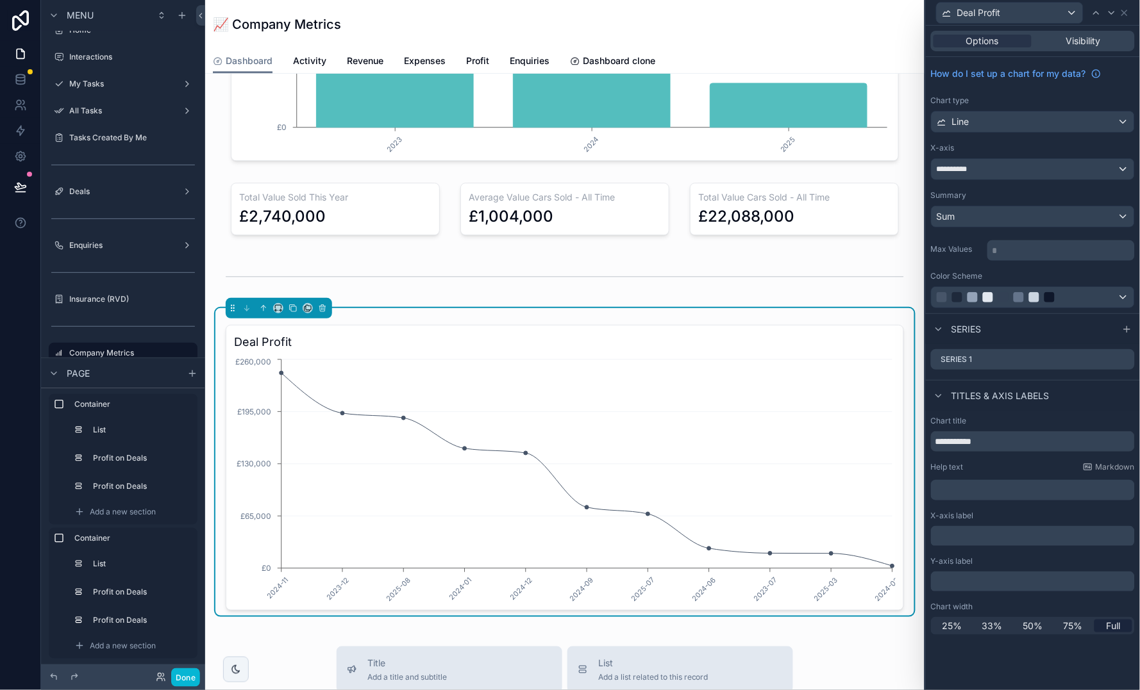
click at [1037, 222] on div "Sum" at bounding box center [1032, 216] width 203 height 21
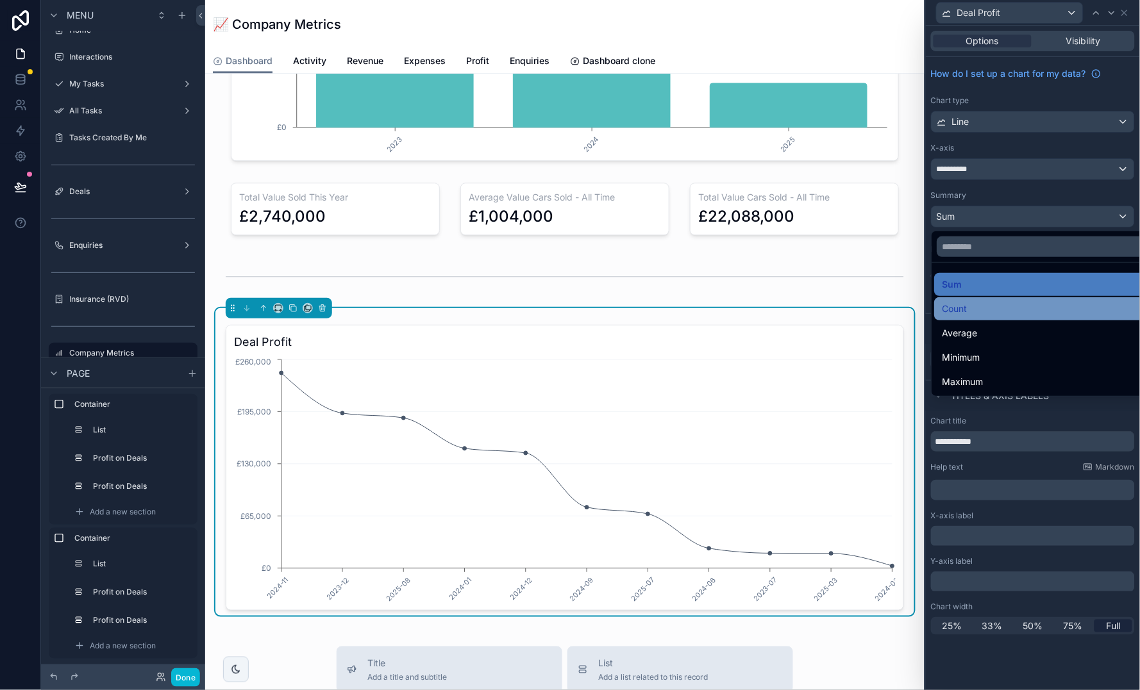
click at [977, 302] on div "Count" at bounding box center [1048, 308] width 212 height 15
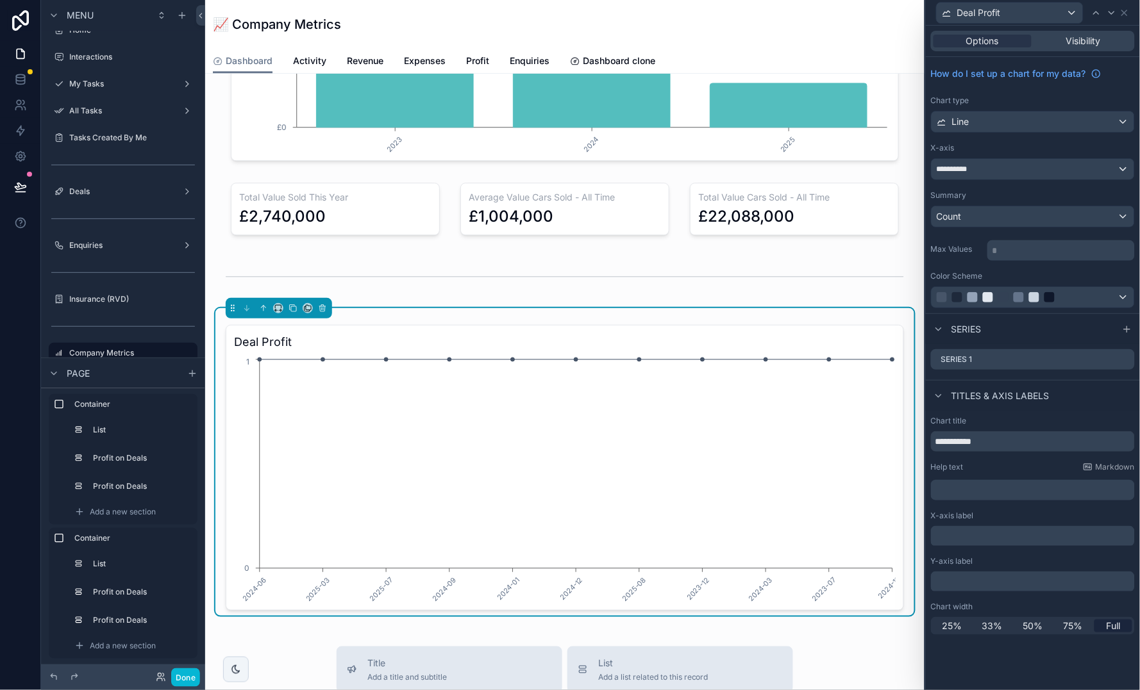
click at [983, 220] on div "Count" at bounding box center [1032, 216] width 203 height 21
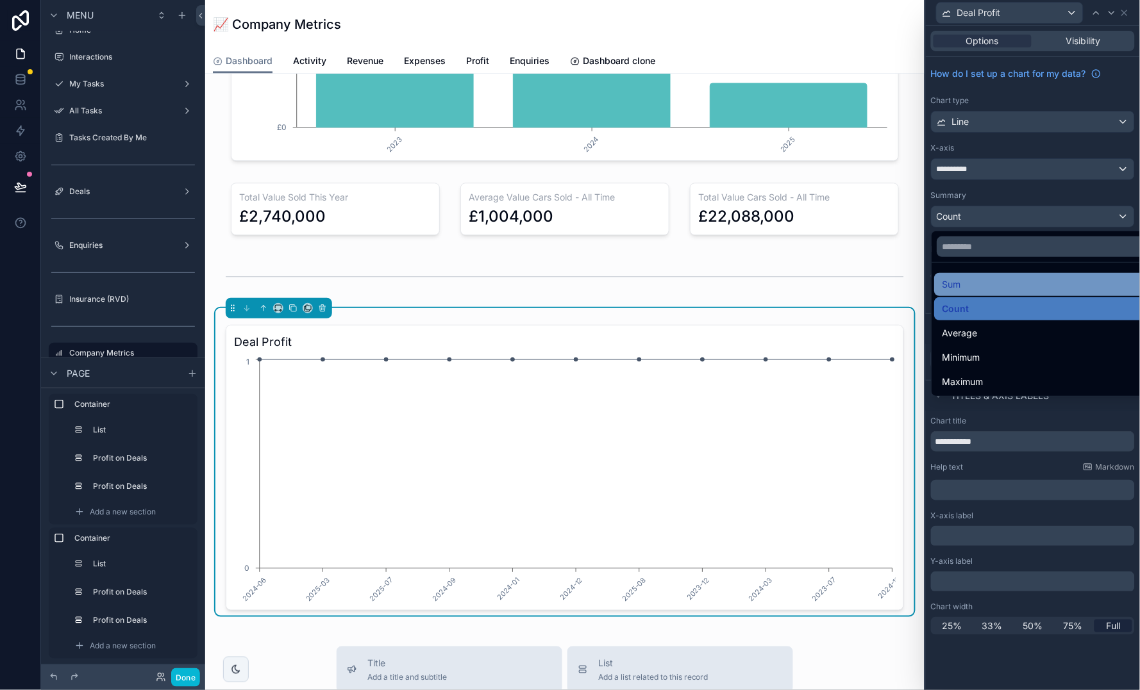
click at [1001, 294] on div "Sum" at bounding box center [1047, 284] width 227 height 23
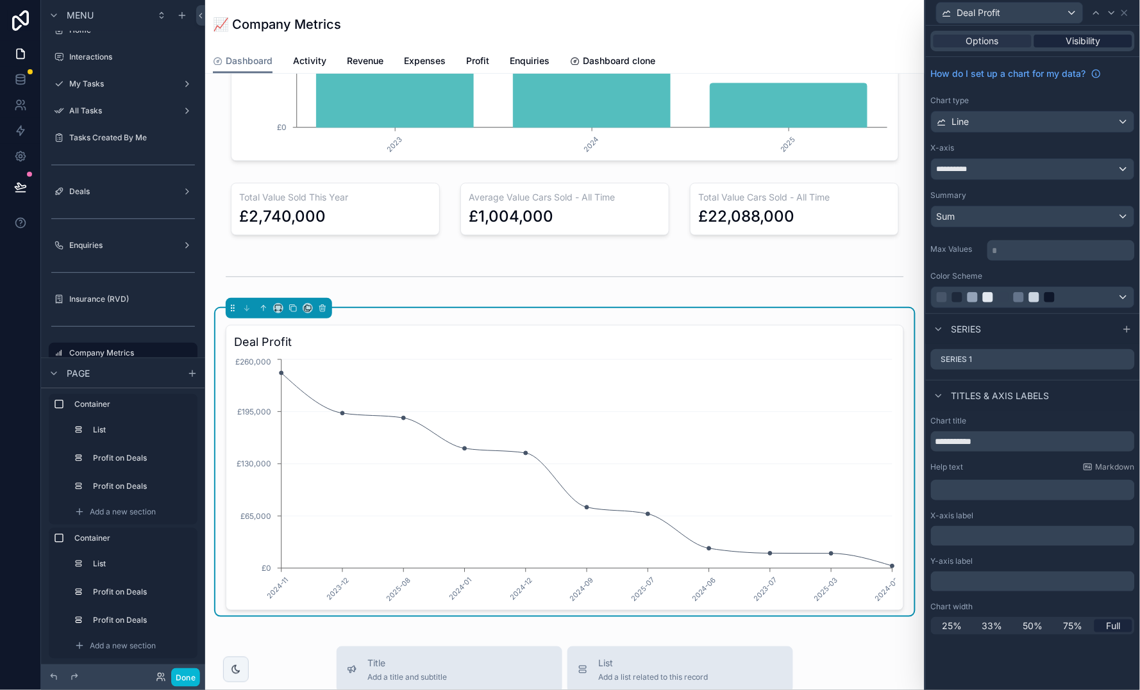
click at [1084, 45] on span "Visibility" at bounding box center [1083, 41] width 35 height 13
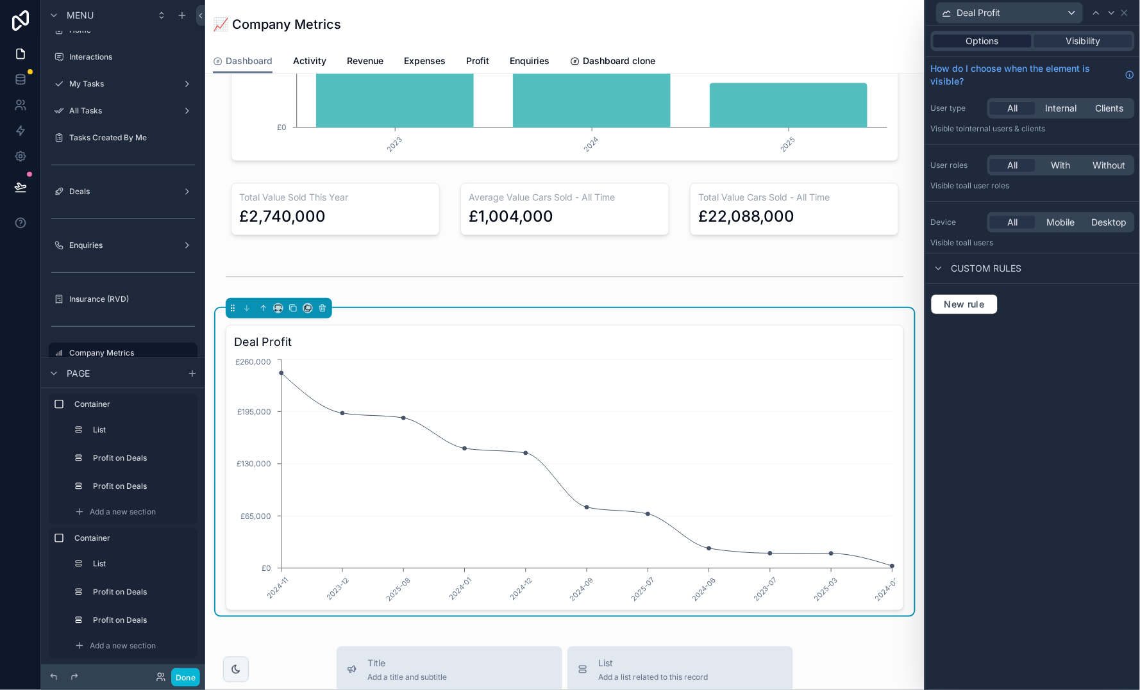
click at [1005, 40] on div "Options" at bounding box center [982, 41] width 98 height 13
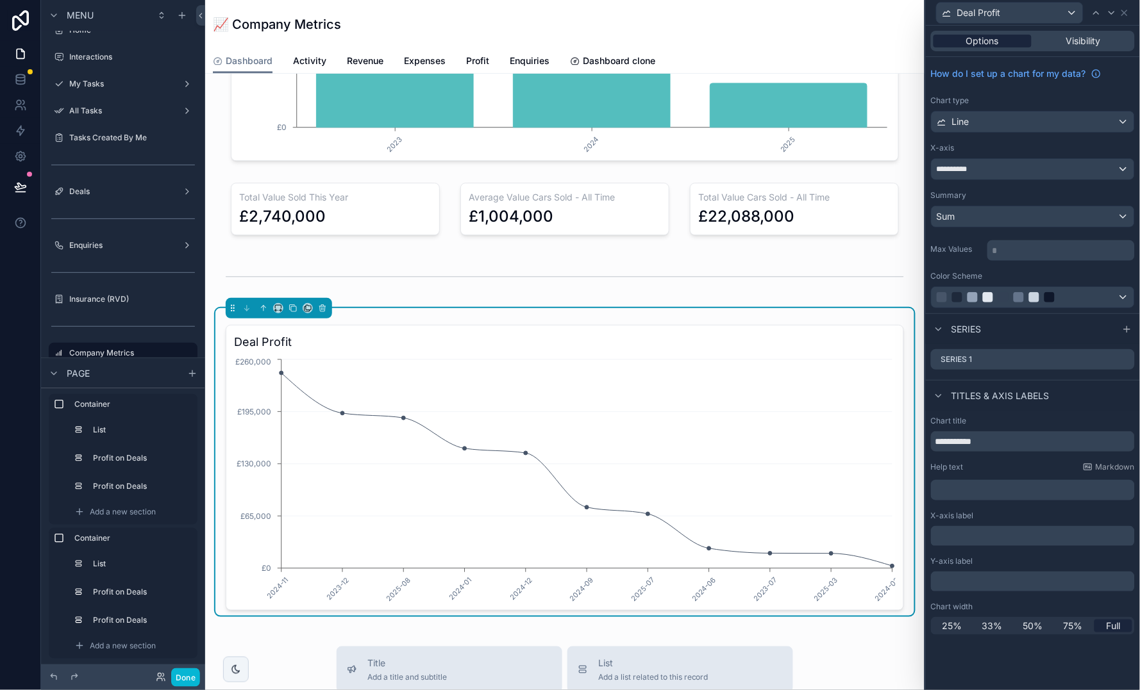
click at [1005, 40] on div "Options" at bounding box center [982, 41] width 98 height 13
click at [1125, 17] on icon at bounding box center [1124, 13] width 10 height 10
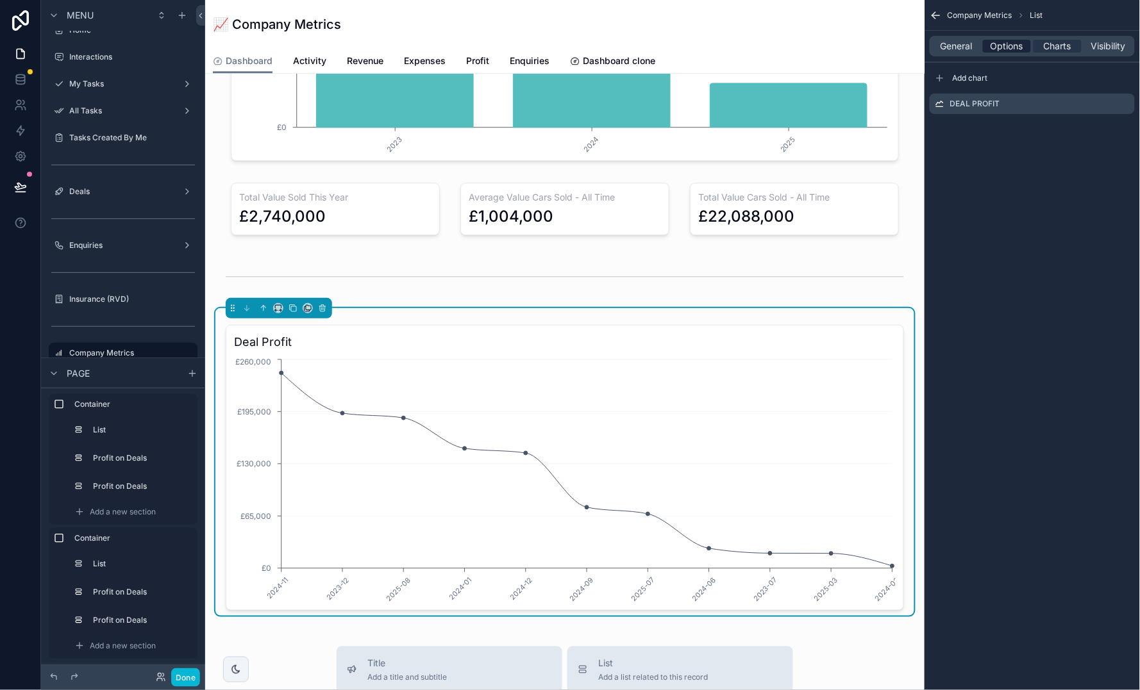
click at [1015, 45] on span "Options" at bounding box center [1006, 46] width 33 height 13
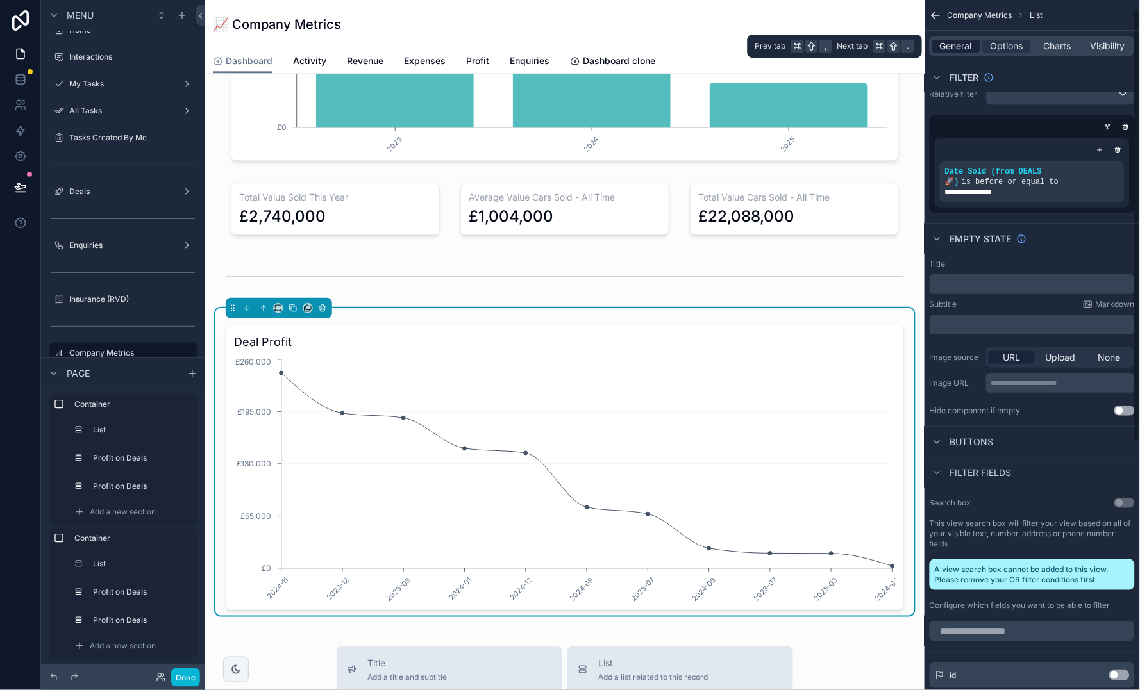
click at [959, 46] on span "General" at bounding box center [956, 46] width 32 height 13
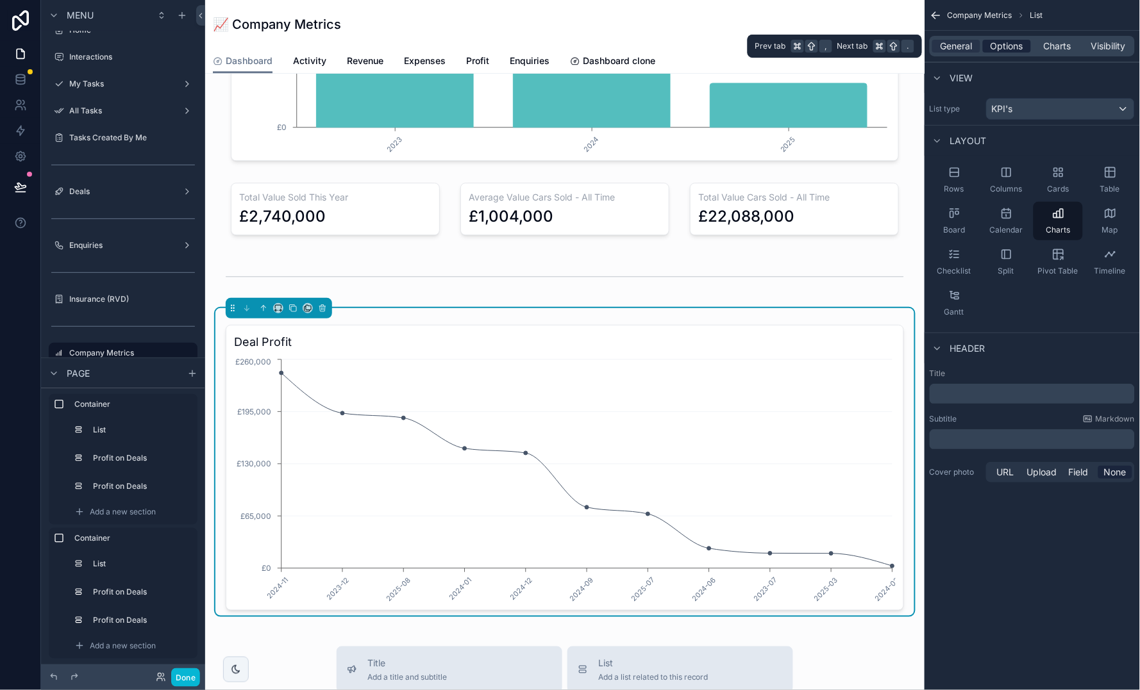
click at [1001, 46] on span "Options" at bounding box center [1006, 46] width 33 height 13
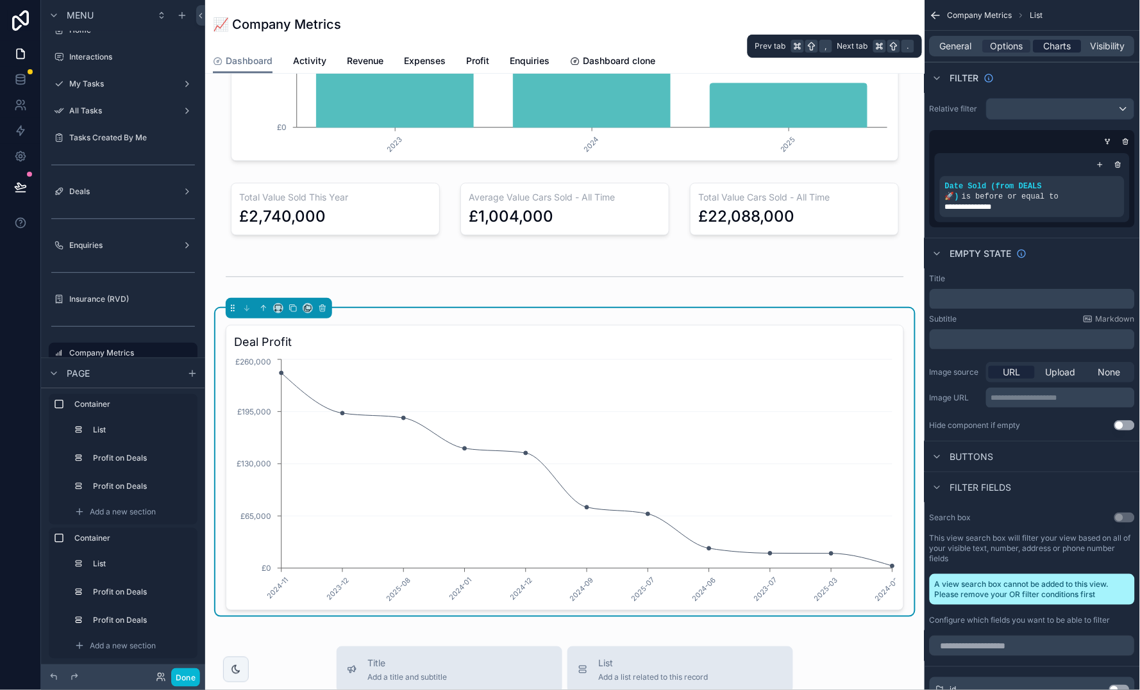
click at [1053, 49] on span "Charts" at bounding box center [1057, 46] width 28 height 13
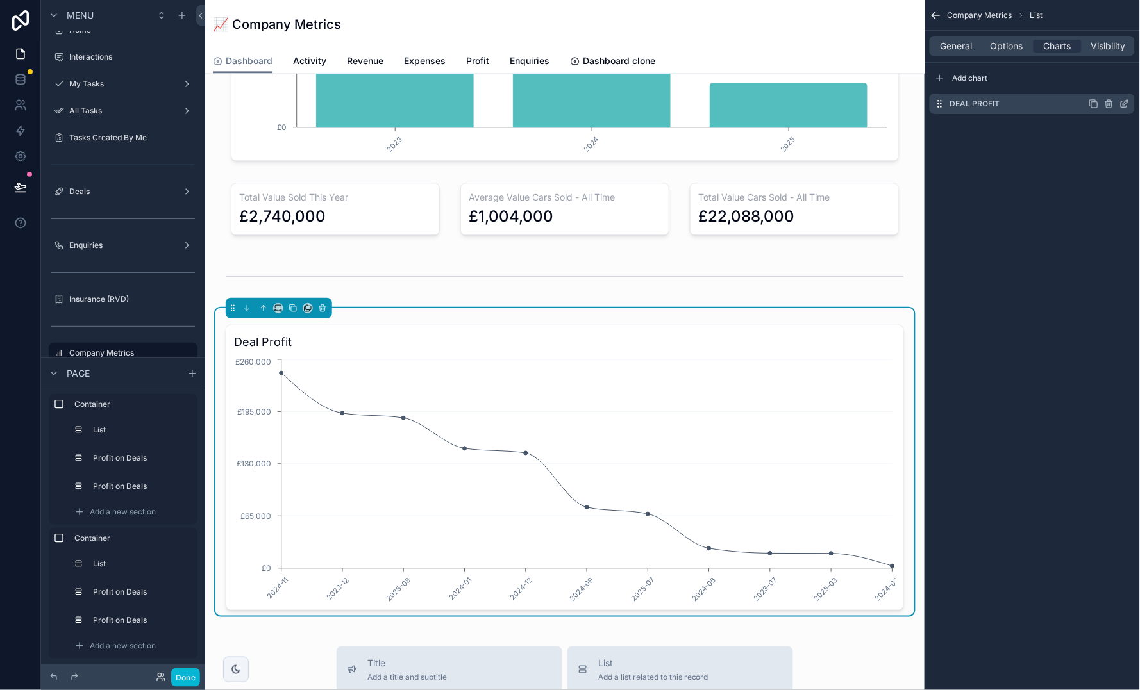
click at [1122, 104] on icon "scrollable content" at bounding box center [1124, 104] width 10 height 10
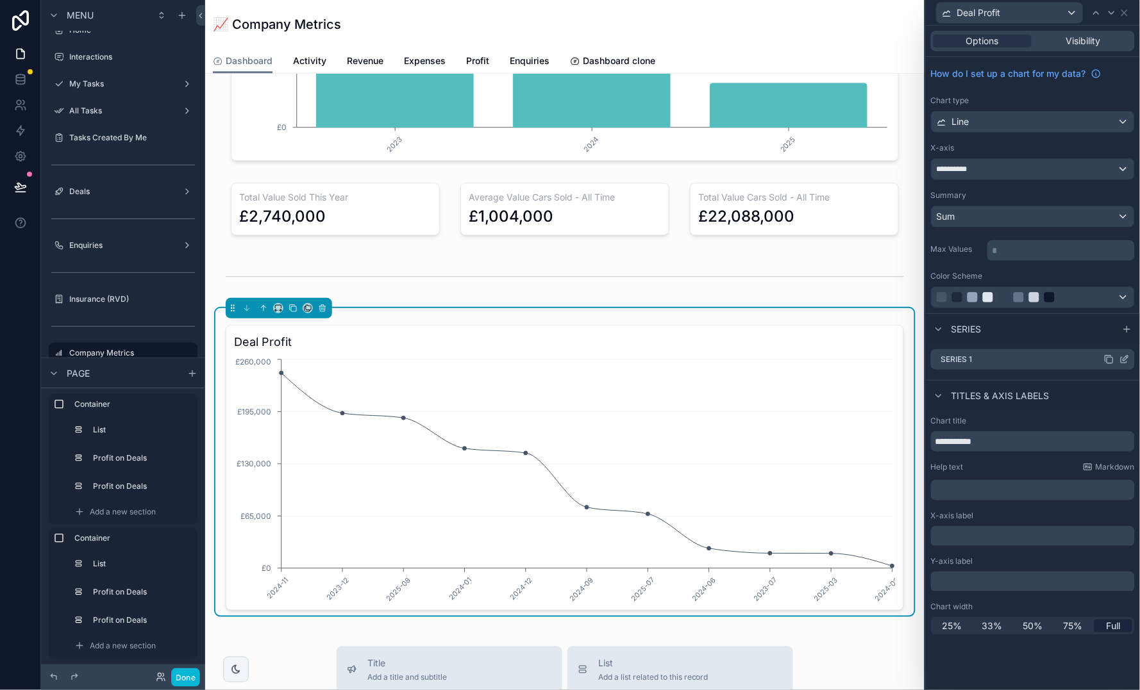
click at [1122, 355] on icon at bounding box center [1124, 359] width 10 height 10
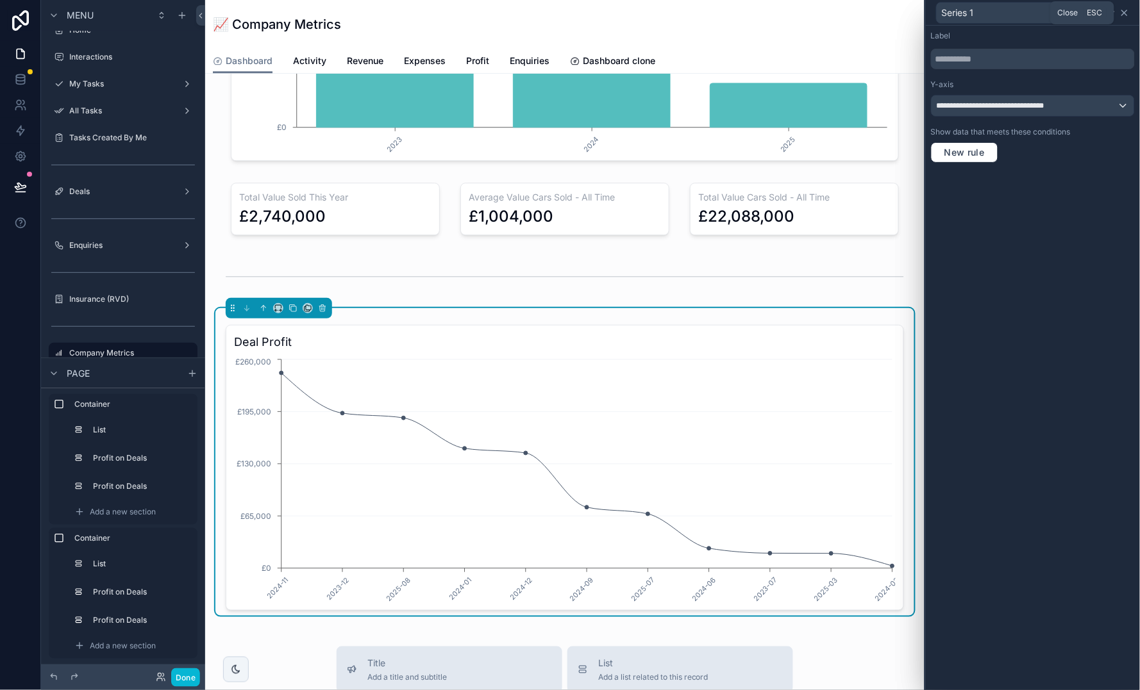
click at [1126, 12] on icon at bounding box center [1124, 13] width 10 height 10
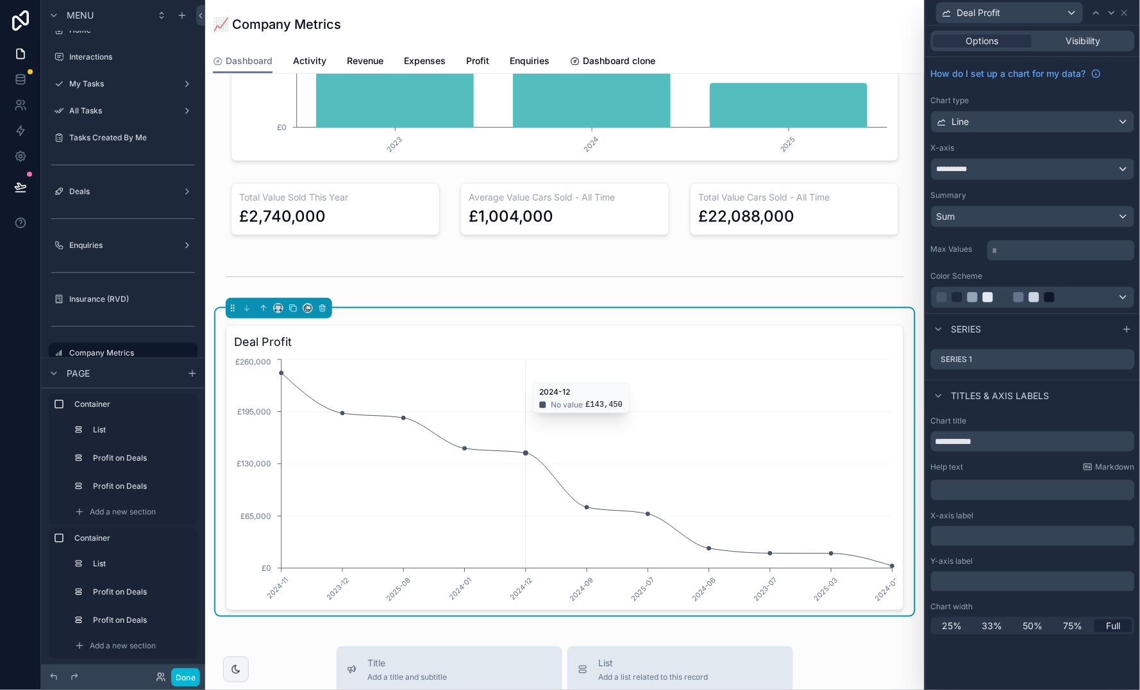
click at [551, 373] on icon "2024-11 2023-12 2025-08 2024-01 2024-12 2024-09 2025-07 2024-06 2023-07 2025-03…" at bounding box center [564, 479] width 661 height 246
click at [993, 49] on div "Options Visibility" at bounding box center [1033, 41] width 204 height 21
click at [1124, 12] on icon at bounding box center [1124, 12] width 5 height 5
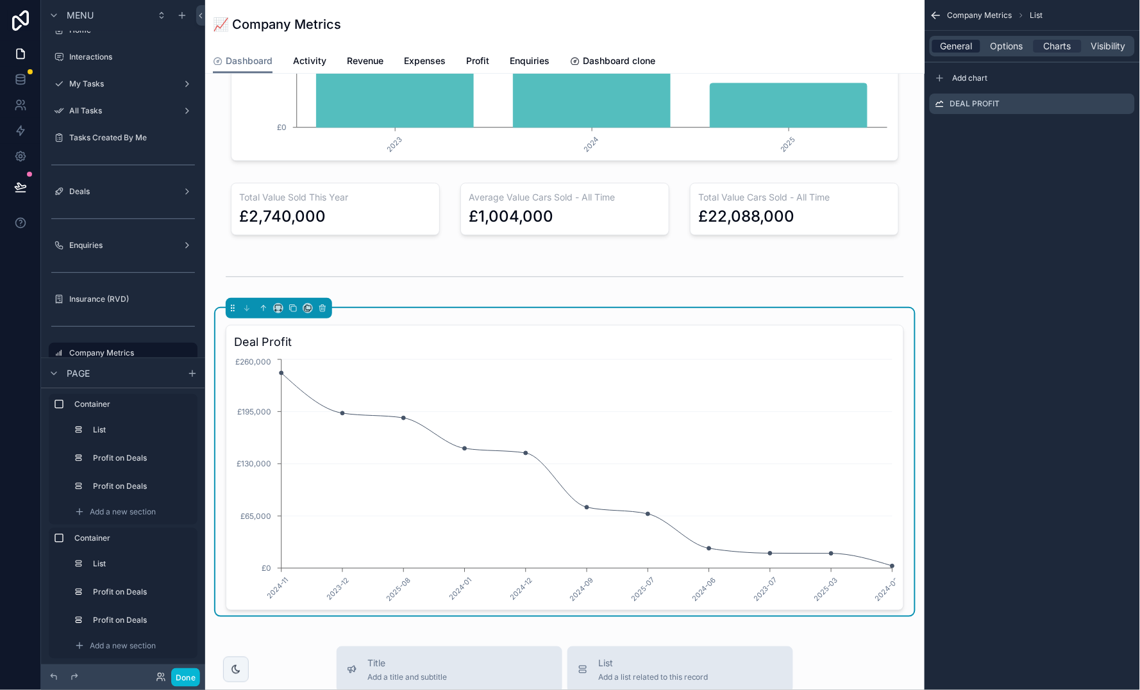
click at [956, 50] on span "General" at bounding box center [956, 46] width 32 height 13
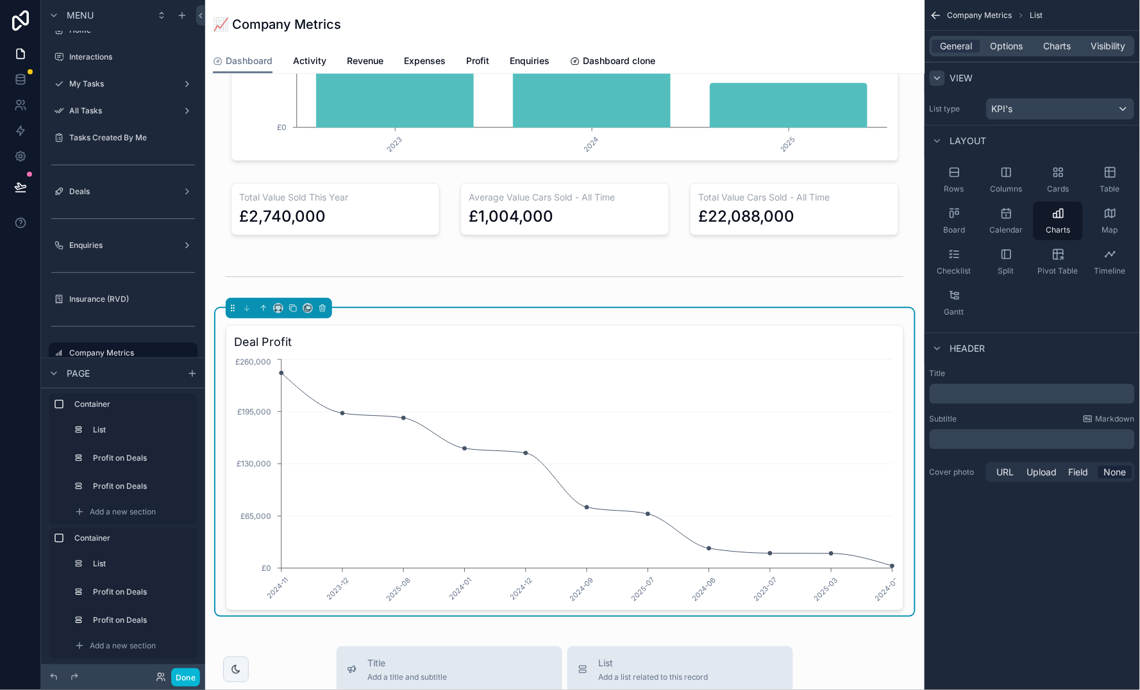
click at [939, 79] on icon "scrollable content" at bounding box center [937, 78] width 10 height 10
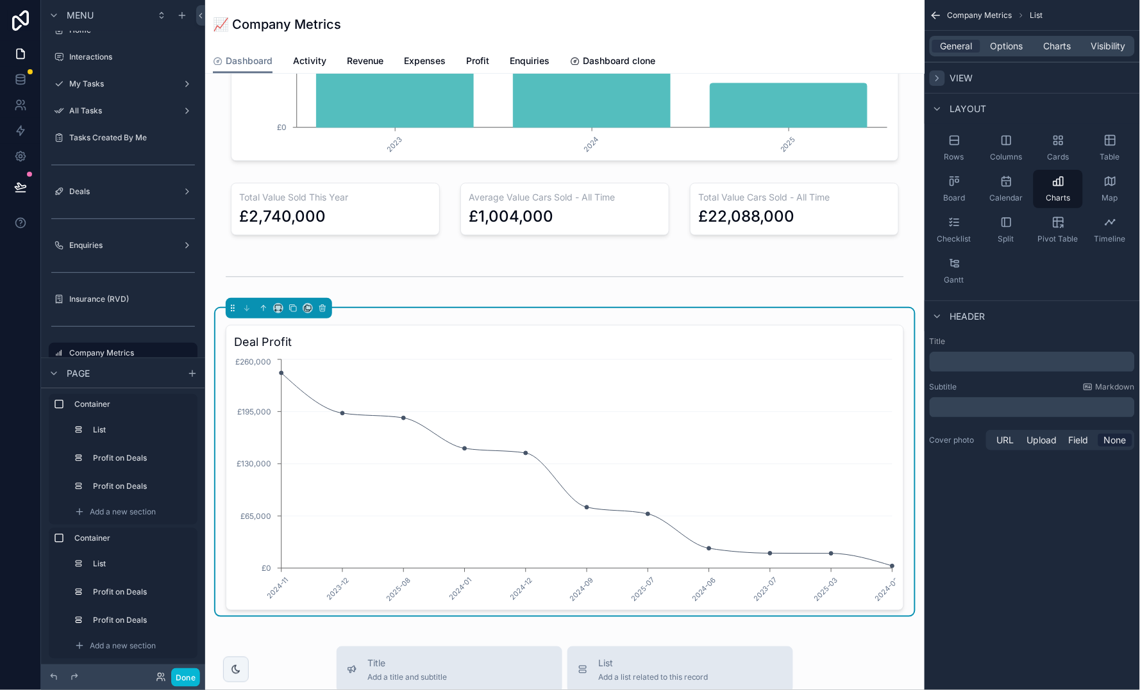
click at [939, 79] on icon "scrollable content" at bounding box center [937, 78] width 10 height 10
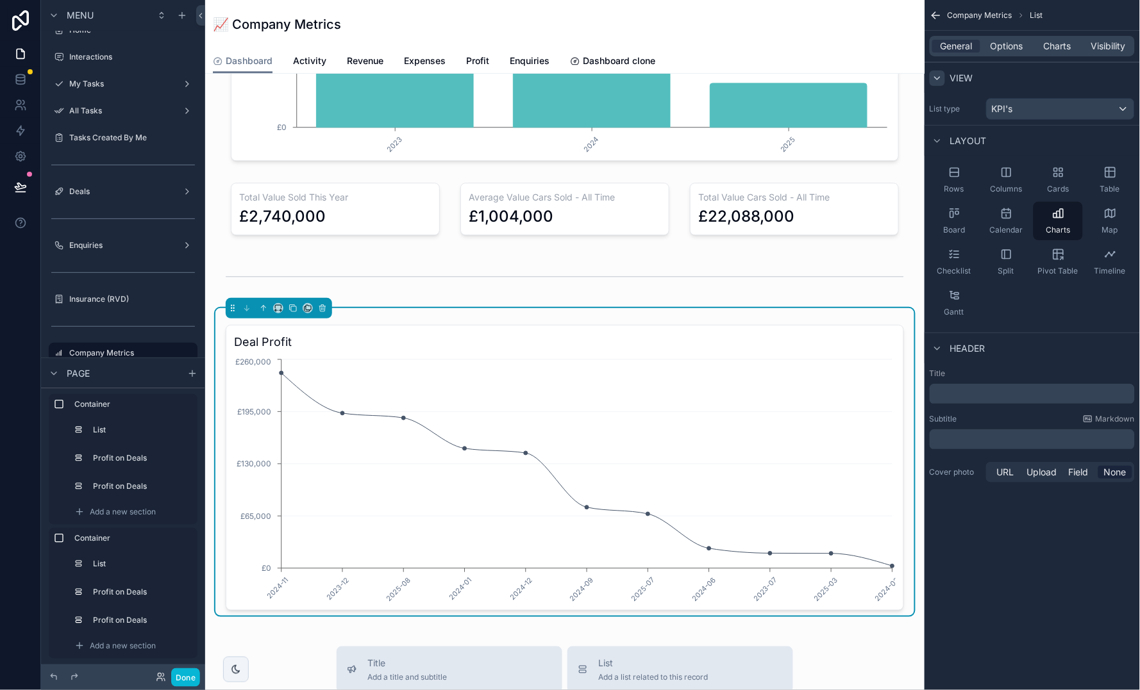
click at [943, 101] on div "List type KPI's" at bounding box center [1031, 109] width 205 height 22
click at [951, 112] on label "List type" at bounding box center [954, 109] width 51 height 10
click at [1061, 108] on div "KPI's" at bounding box center [1059, 109] width 147 height 21
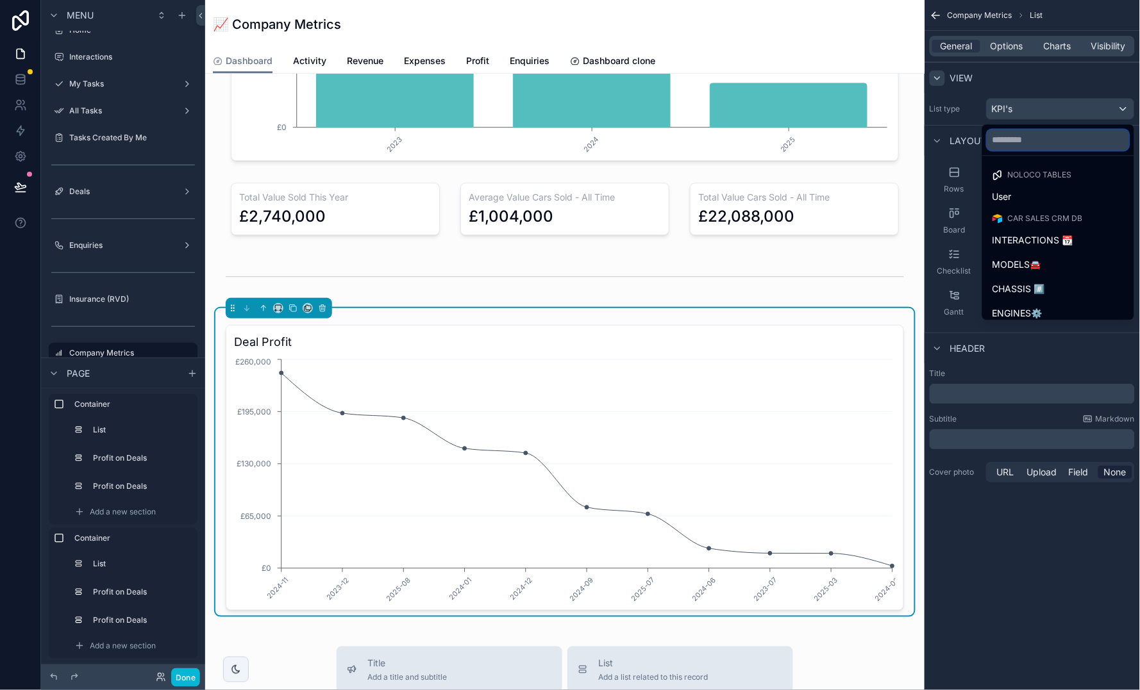
click at [1050, 144] on input "text" at bounding box center [1058, 140] width 142 height 21
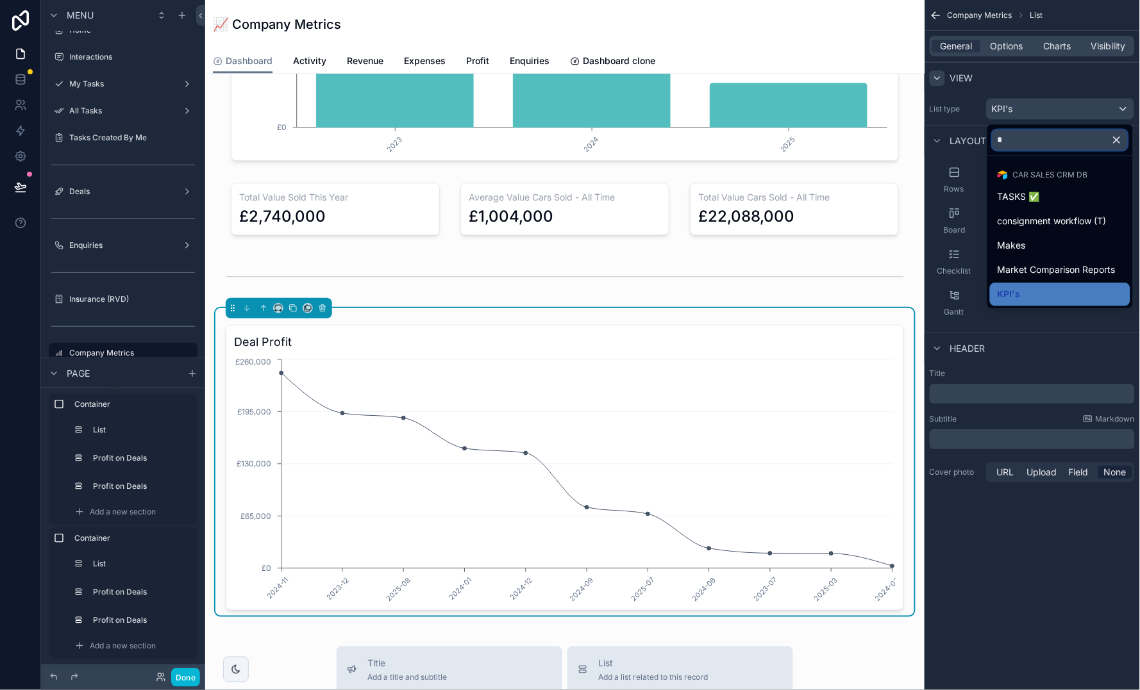
type input "**"
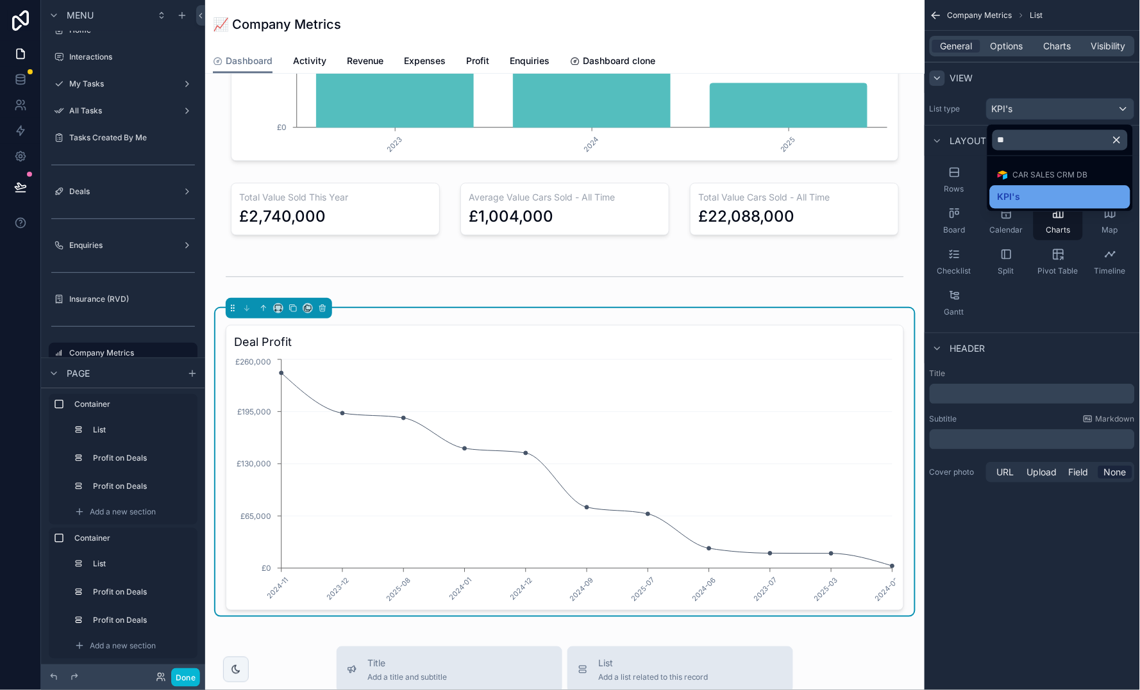
click at [1027, 194] on div "KPI's" at bounding box center [1059, 197] width 125 height 15
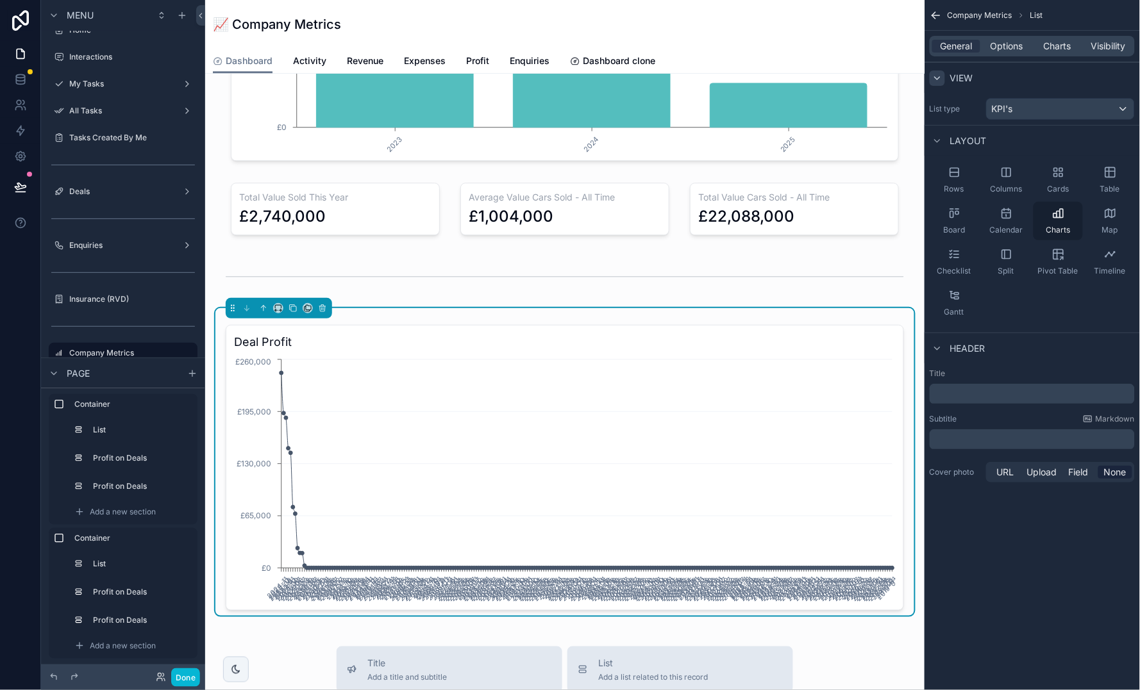
click at [1062, 224] on div "Charts" at bounding box center [1057, 221] width 49 height 38
click at [1005, 47] on span "Options" at bounding box center [1006, 46] width 33 height 13
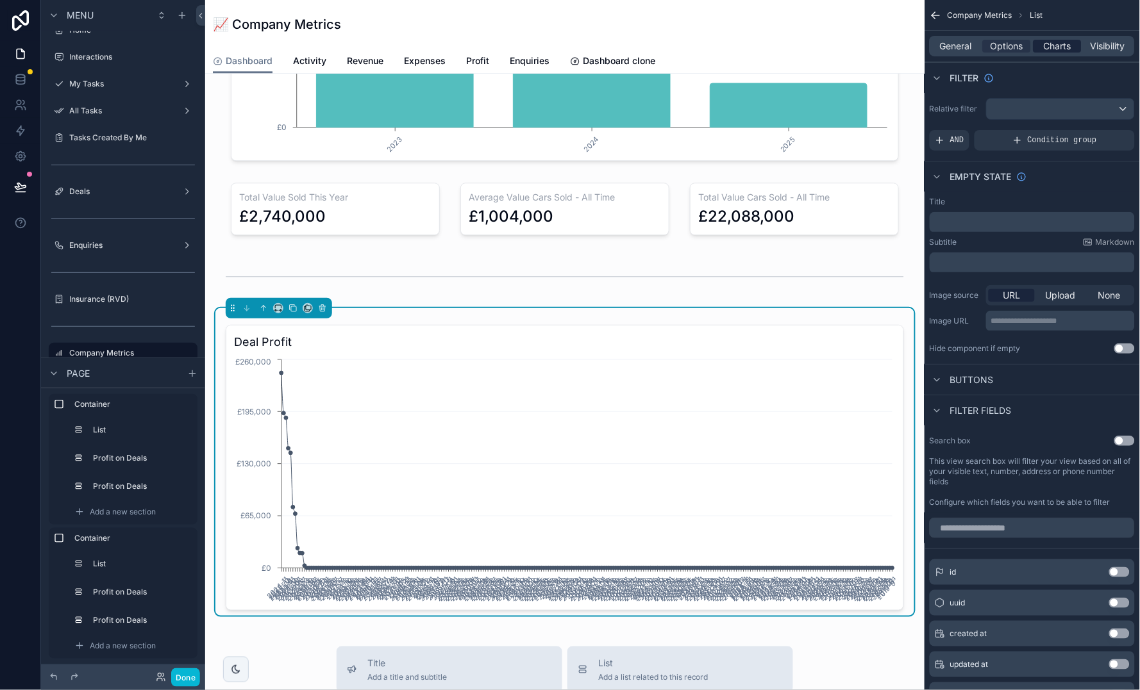
click at [1059, 41] on span "Charts" at bounding box center [1057, 46] width 28 height 13
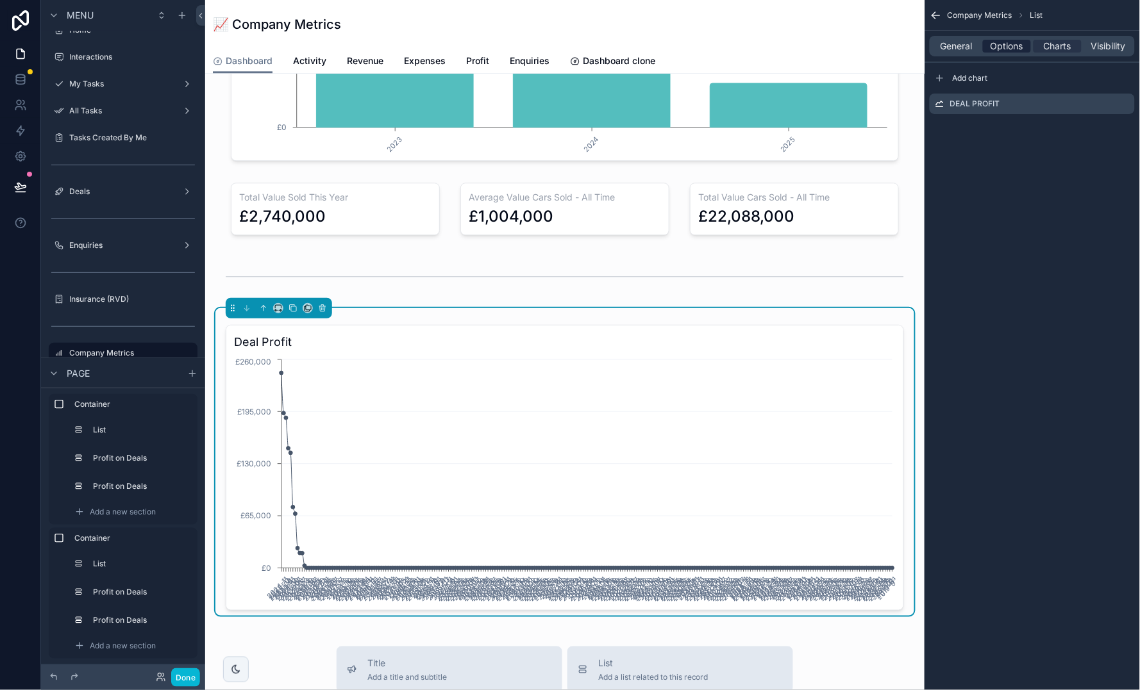
click at [1000, 41] on span "Options" at bounding box center [1006, 46] width 33 height 13
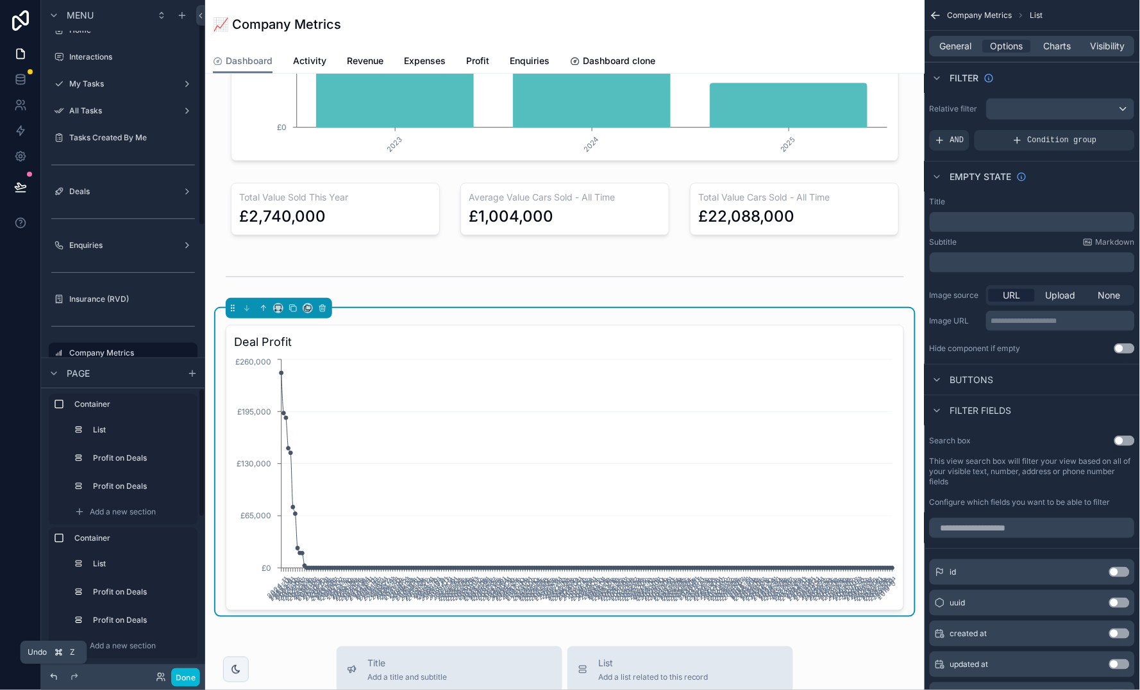
click at [54, 677] on icon at bounding box center [54, 677] width 10 height 10
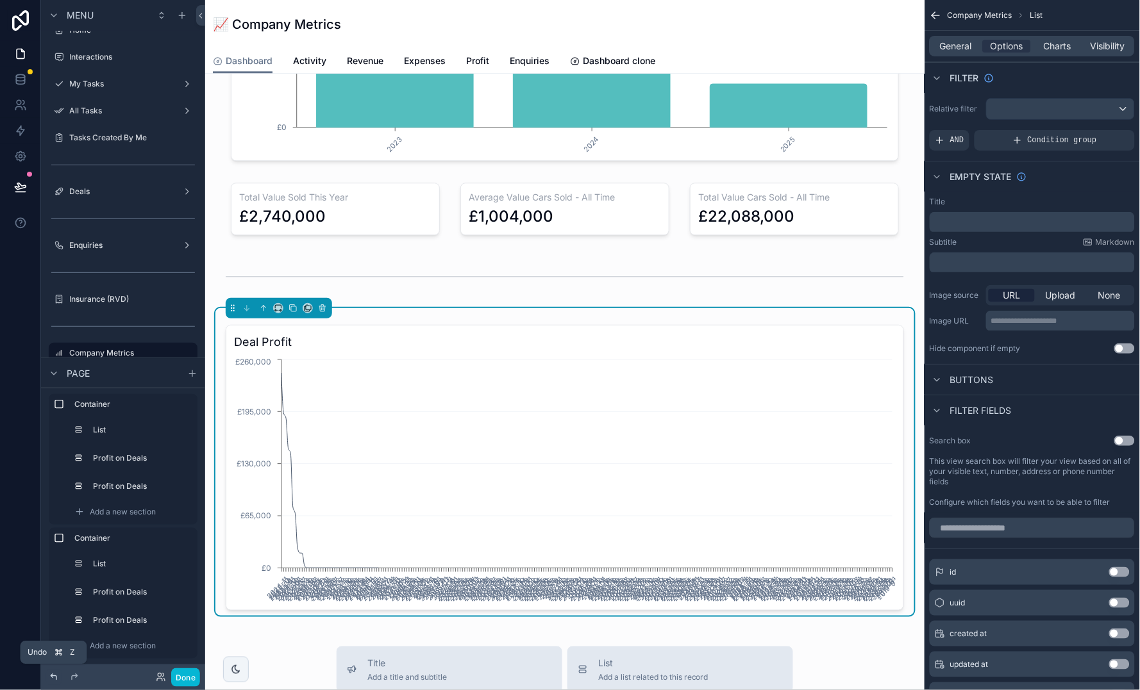
click at [54, 677] on icon at bounding box center [54, 677] width 10 height 10
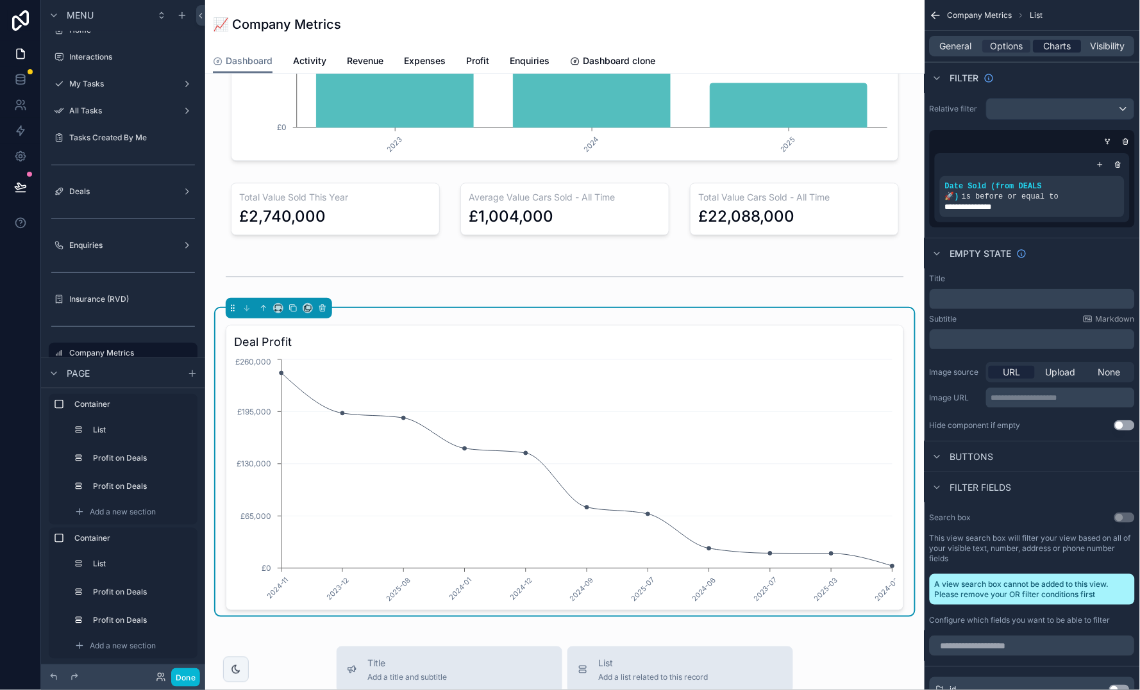
click at [1063, 49] on span "Charts" at bounding box center [1057, 46] width 28 height 13
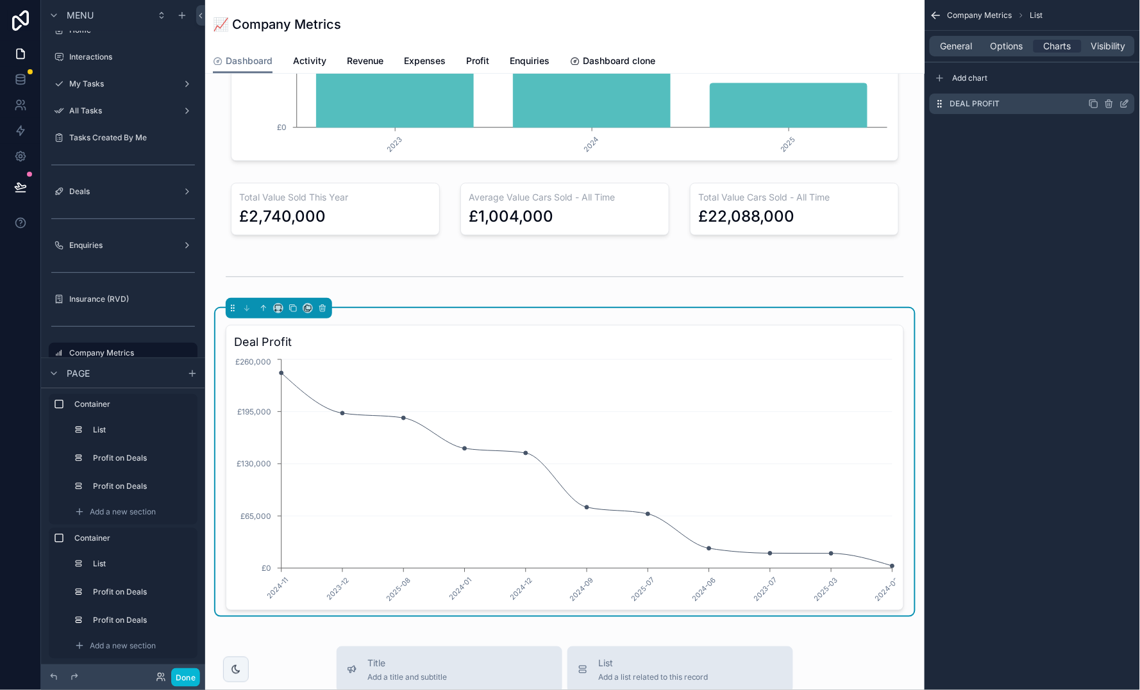
click at [1122, 102] on icon "scrollable content" at bounding box center [1124, 105] width 6 height 6
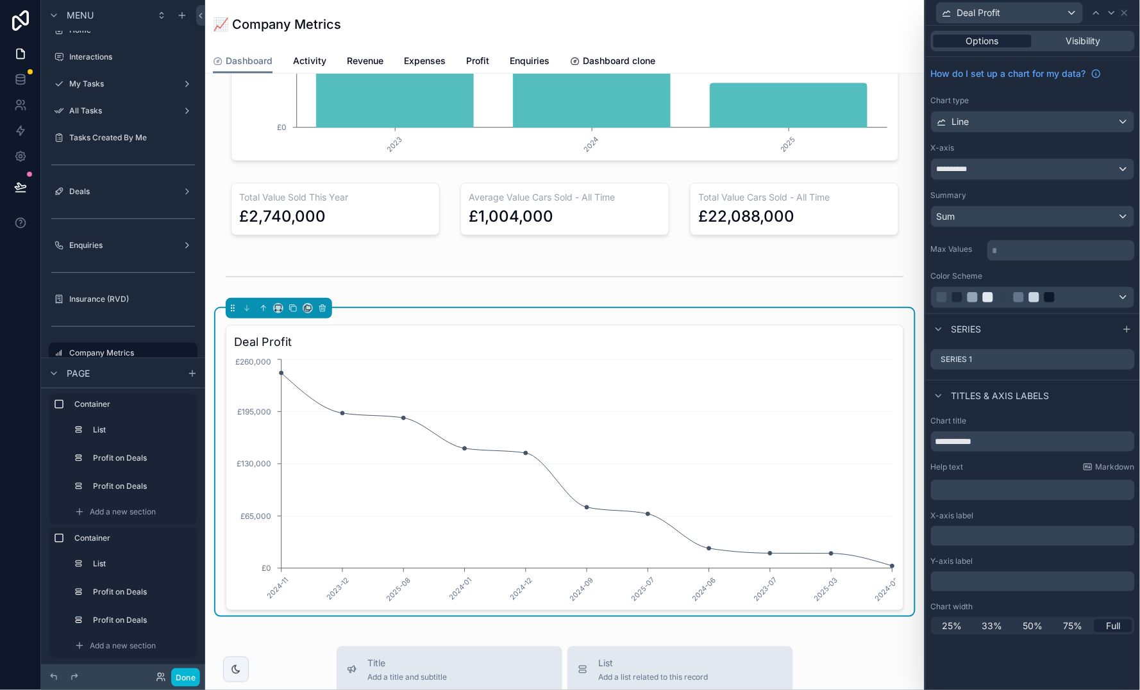
click at [1000, 35] on div "Options" at bounding box center [982, 41] width 98 height 13
click at [1016, 172] on div "**********" at bounding box center [1032, 169] width 203 height 21
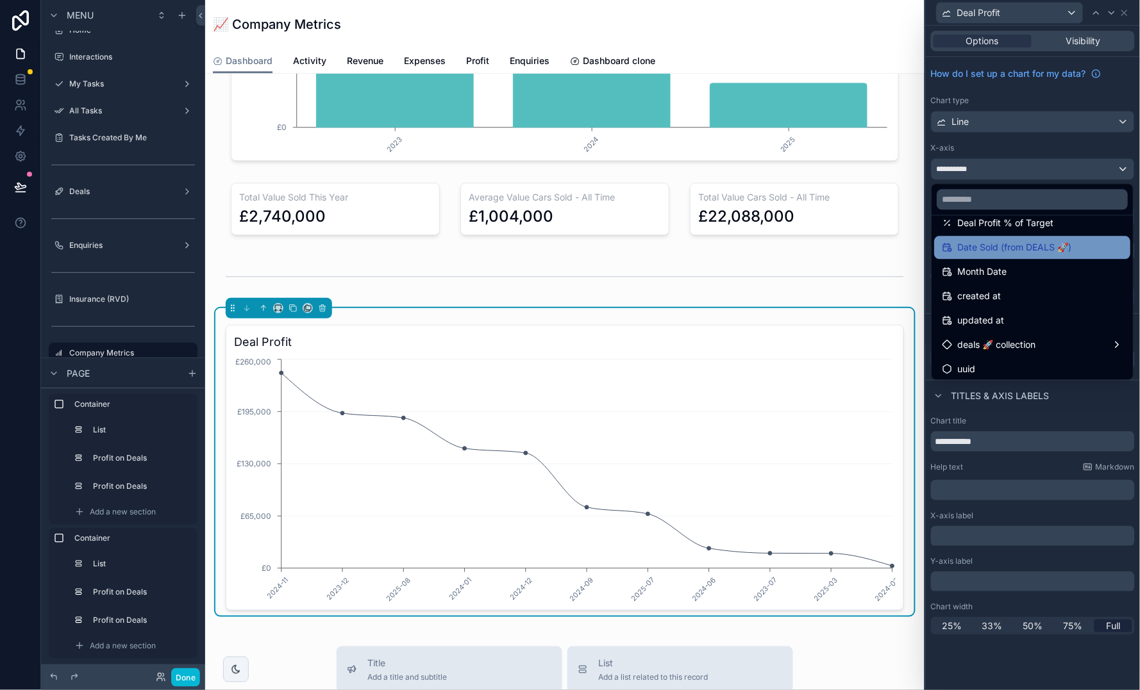
scroll to position [184, 0]
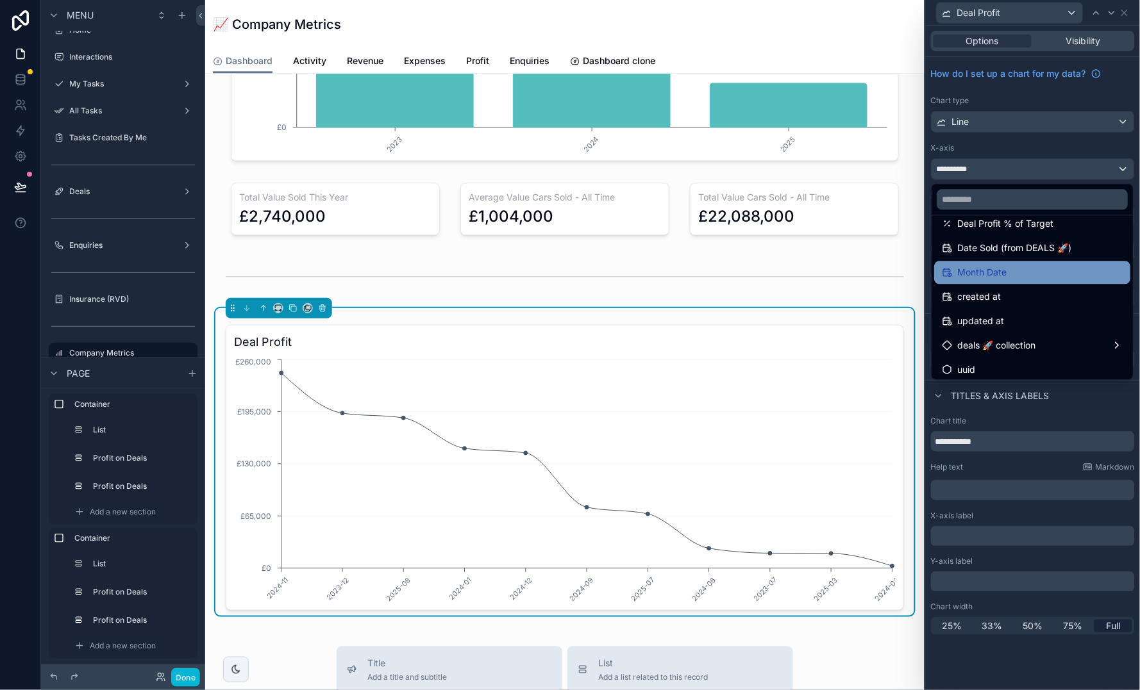
click at [1001, 265] on span "Month Date" at bounding box center [982, 272] width 49 height 15
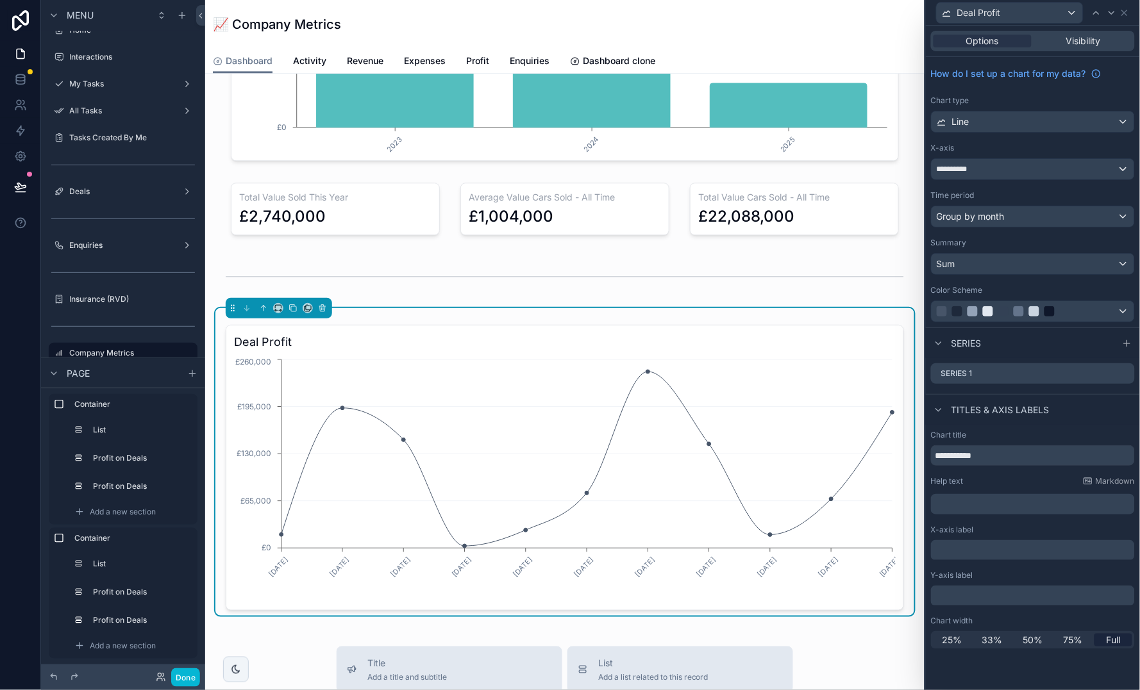
click at [1001, 263] on div "Sum" at bounding box center [1032, 264] width 203 height 21
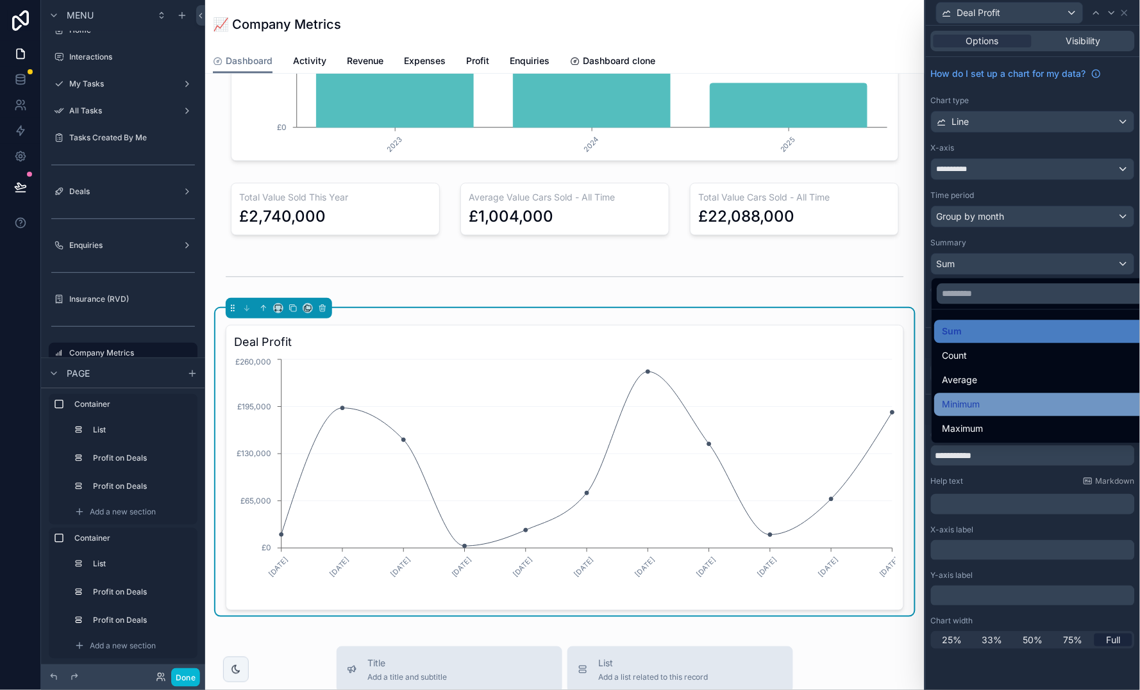
scroll to position [0, 0]
click at [1036, 188] on div at bounding box center [1033, 345] width 214 height 690
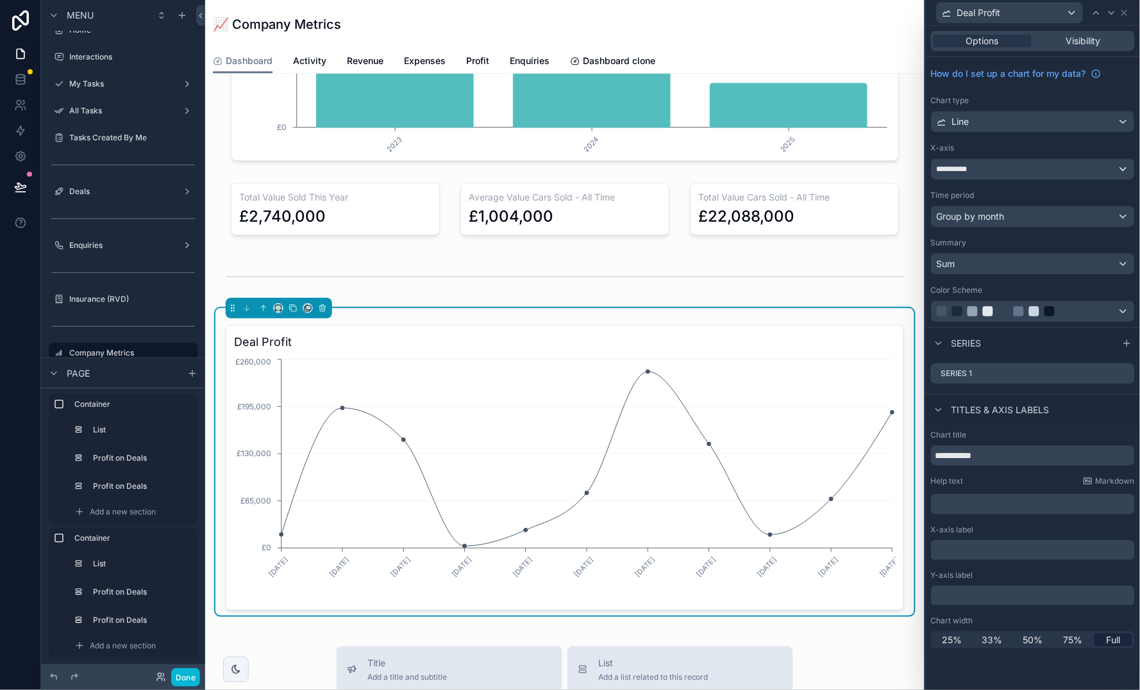
click at [1017, 216] on div "Group by month" at bounding box center [1032, 216] width 203 height 21
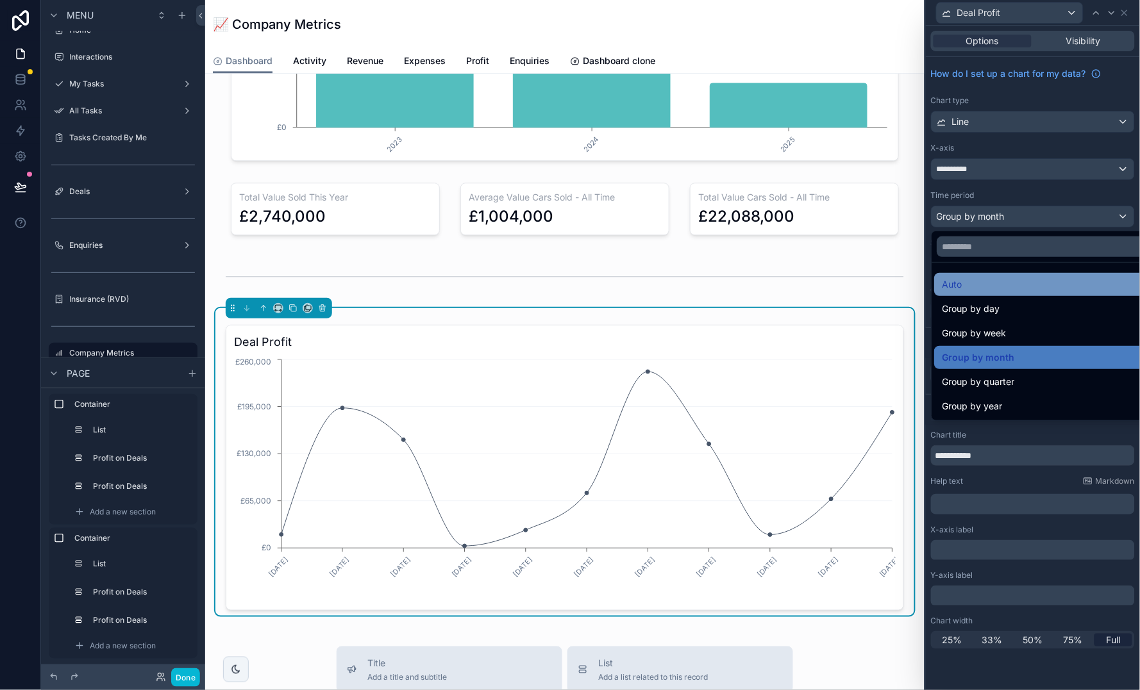
click at [967, 281] on div "Auto" at bounding box center [1048, 284] width 212 height 15
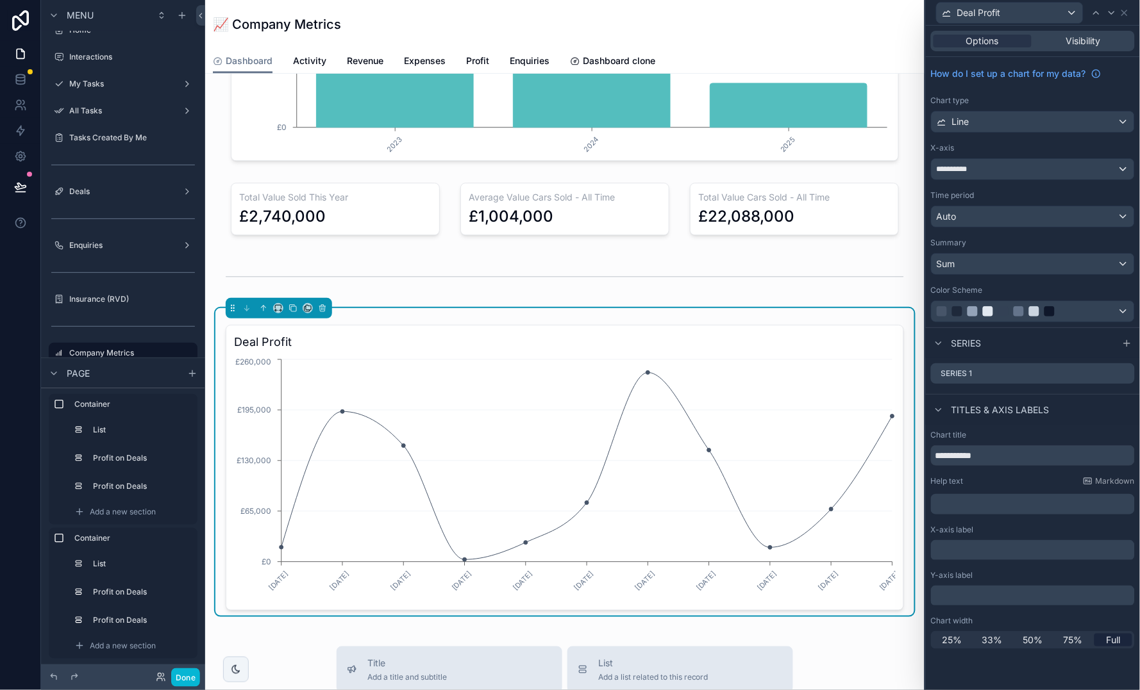
click at [959, 219] on div "Auto" at bounding box center [1032, 216] width 203 height 21
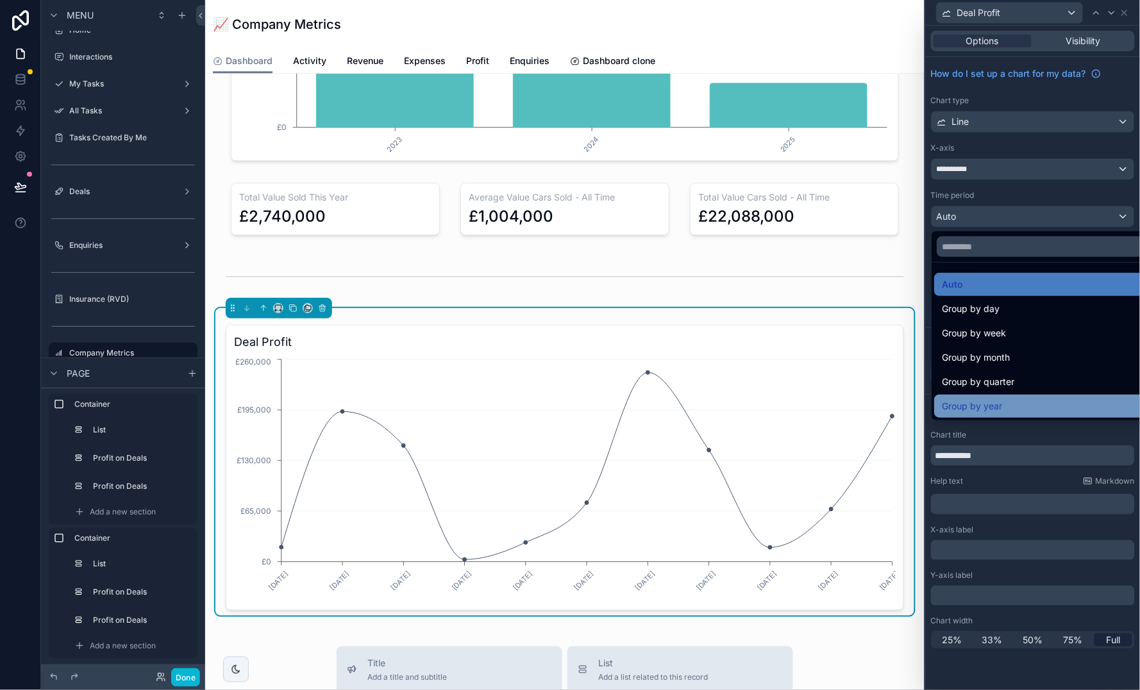
click at [990, 399] on span "Group by year" at bounding box center [972, 406] width 60 height 15
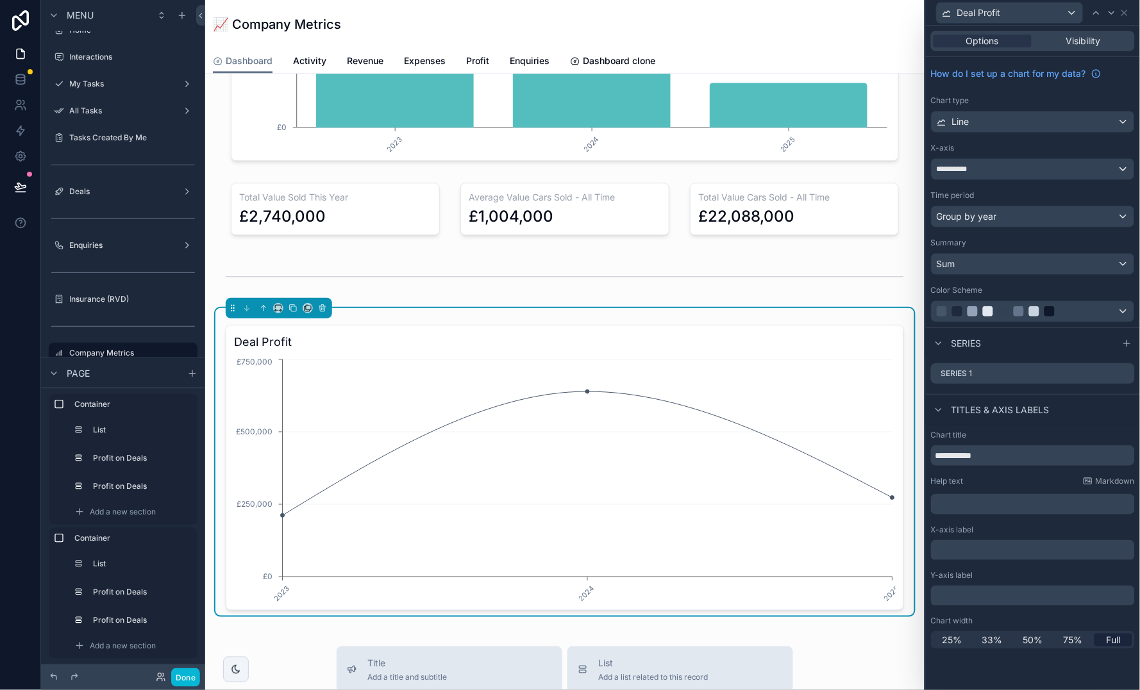
click at [988, 266] on div "Sum" at bounding box center [1032, 264] width 203 height 21
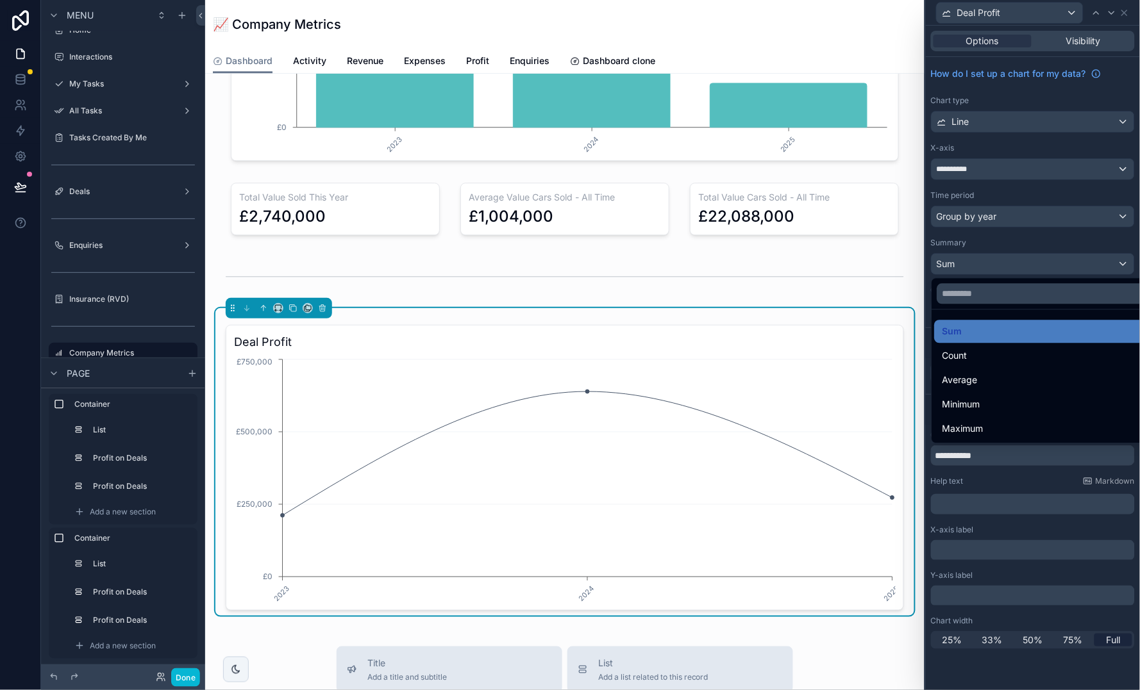
click at [988, 266] on div at bounding box center [1033, 345] width 214 height 690
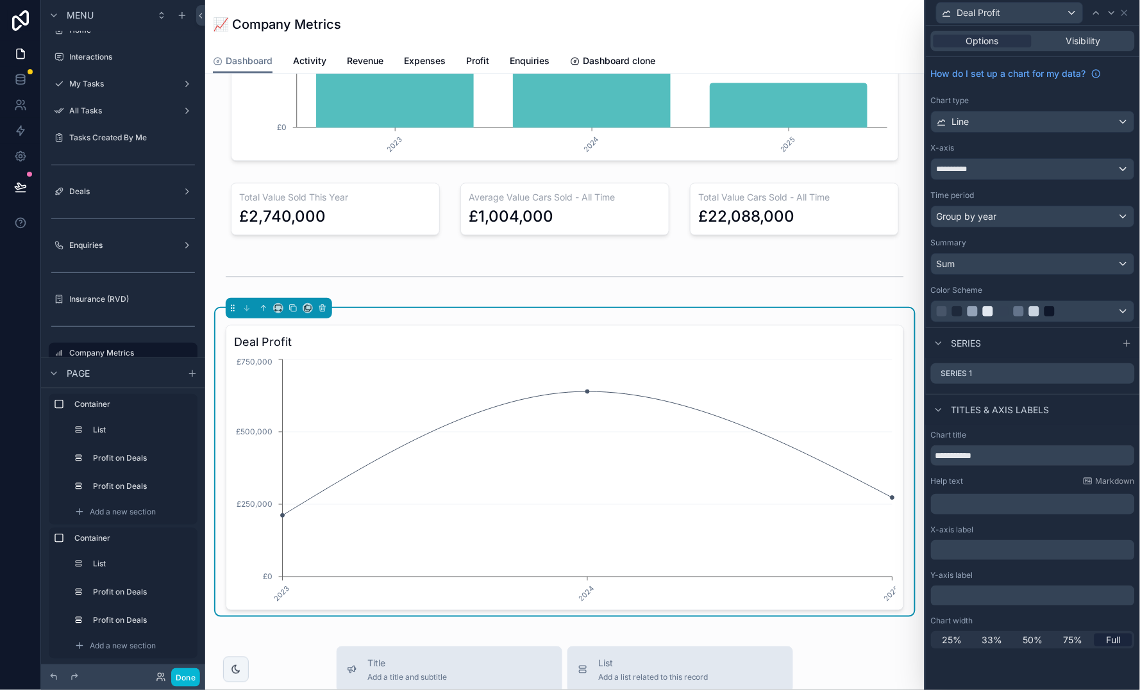
click at [990, 217] on span "Group by year" at bounding box center [966, 216] width 60 height 13
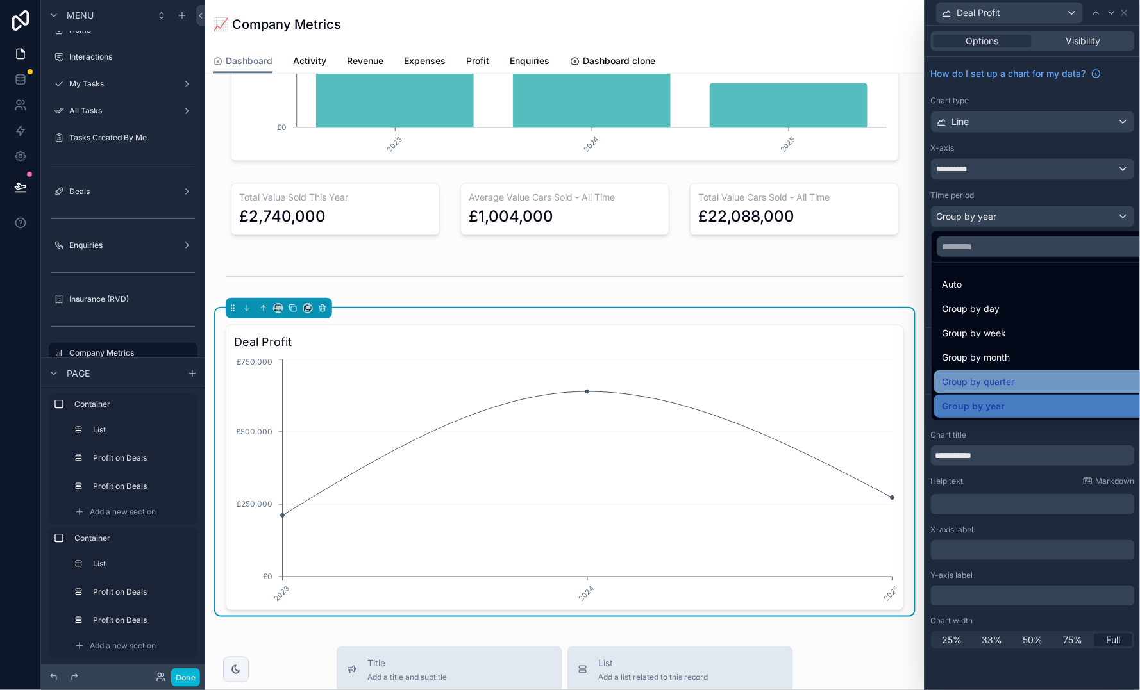
click at [1015, 379] on div "Group by quarter" at bounding box center [1048, 381] width 212 height 15
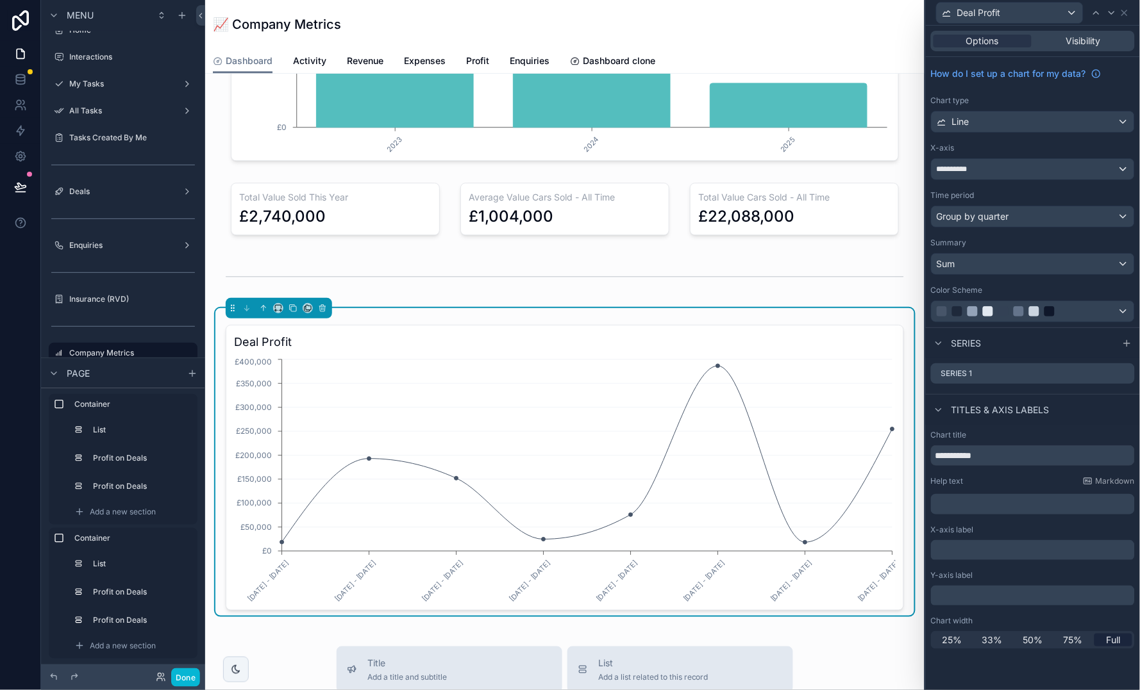
click at [1000, 266] on div "Sum" at bounding box center [1032, 264] width 203 height 21
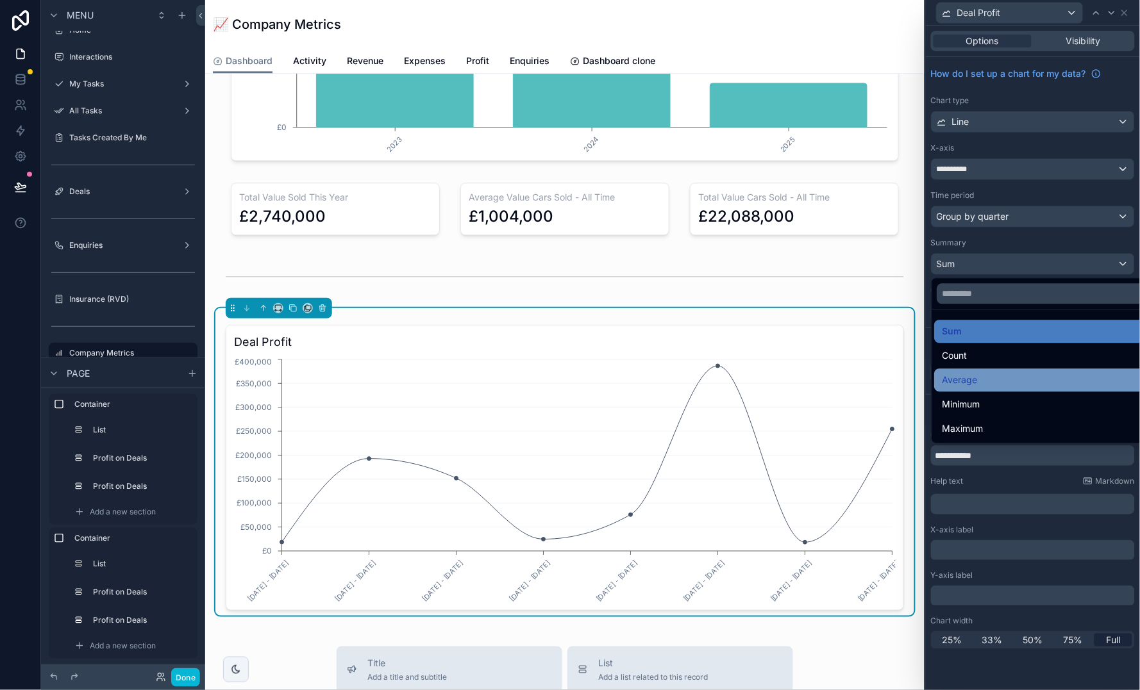
click at [1006, 385] on div "Average" at bounding box center [1048, 380] width 212 height 15
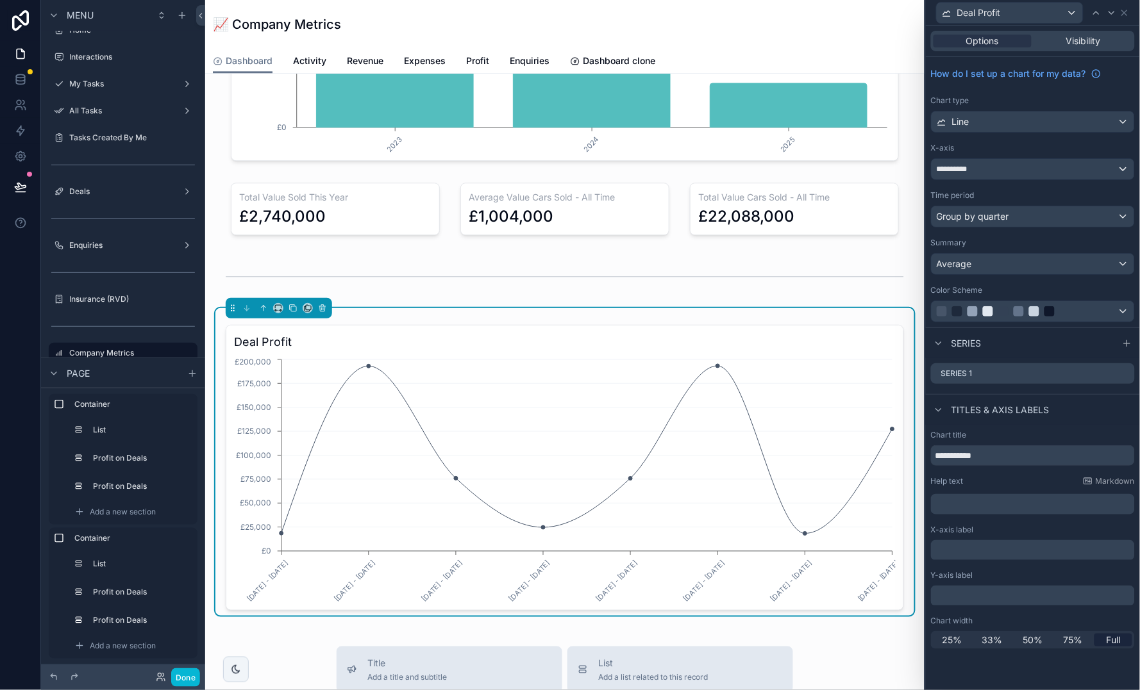
click at [998, 263] on div "Average" at bounding box center [1032, 264] width 203 height 21
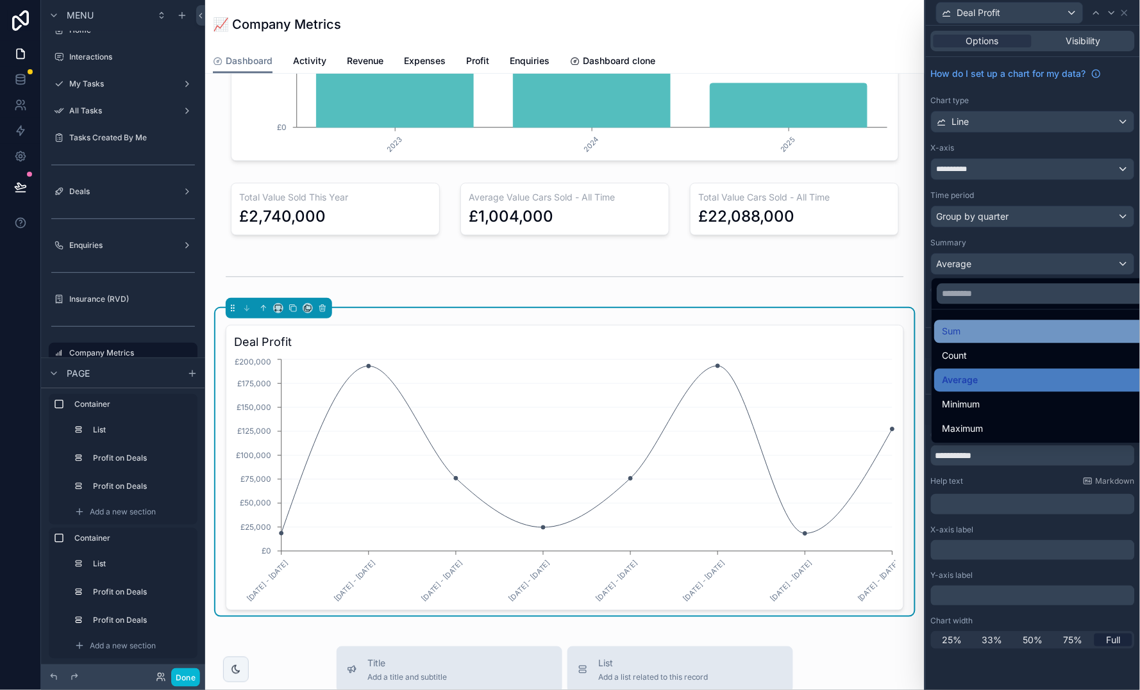
click at [985, 328] on div "Sum" at bounding box center [1048, 331] width 212 height 15
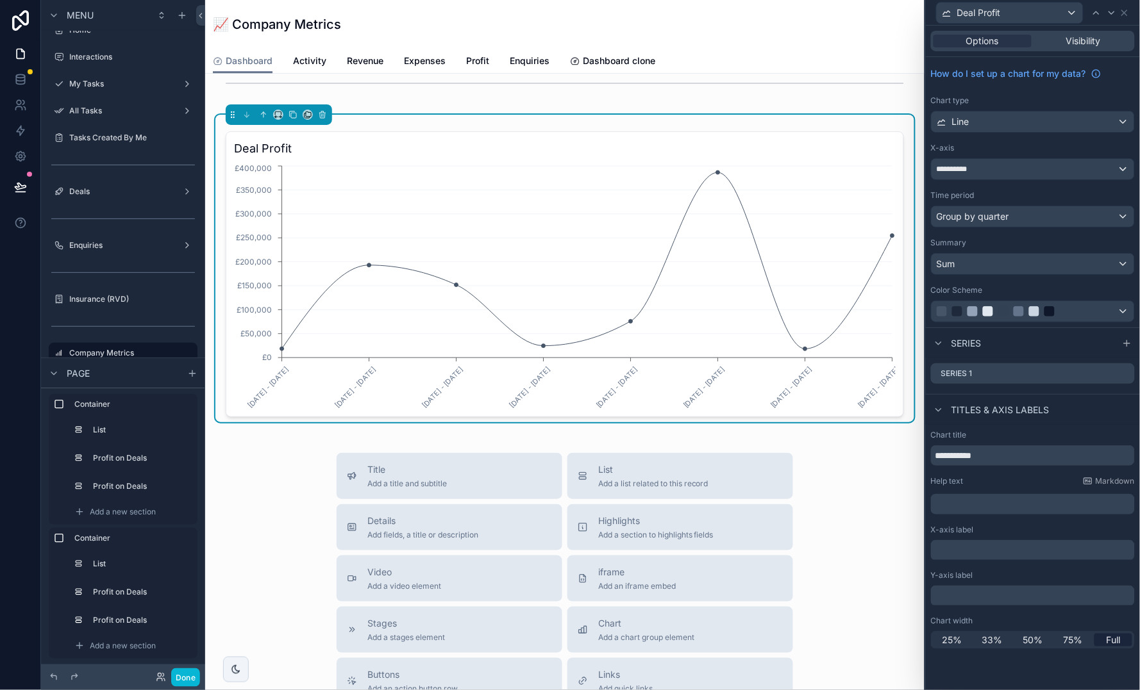
scroll to position [1006, 0]
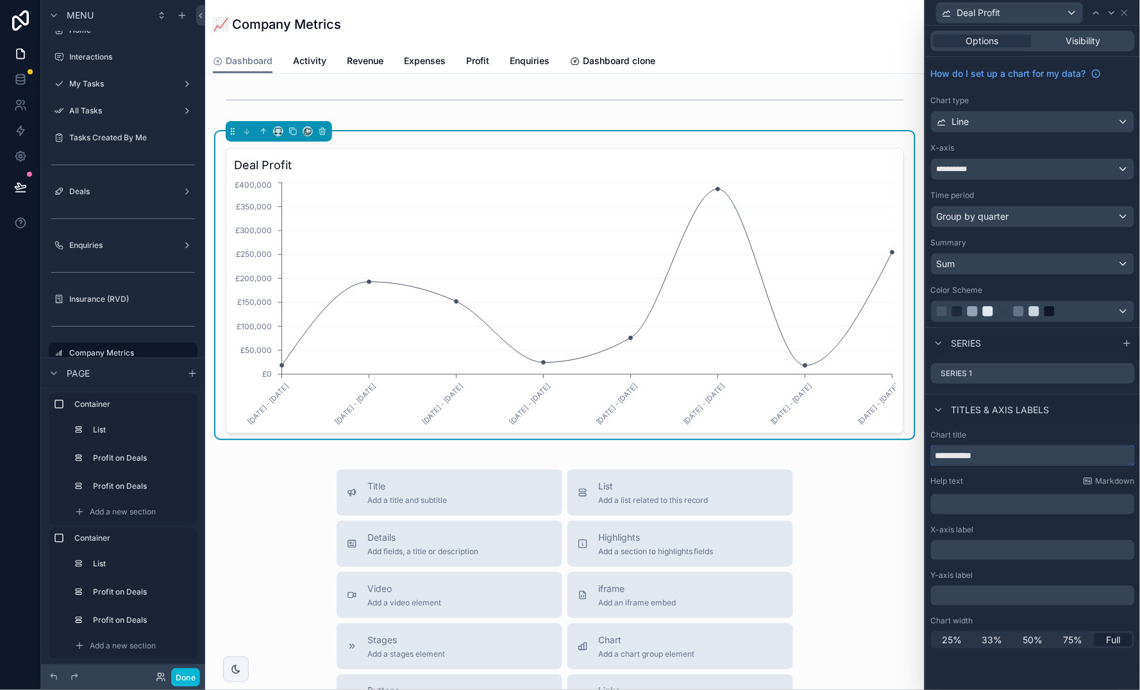
click at [1004, 448] on input "**********" at bounding box center [1033, 455] width 204 height 21
click at [249, 543] on div "Title Add a title and subtitle List Add a list related to this record Details A…" at bounding box center [564, 698] width 699 height 456
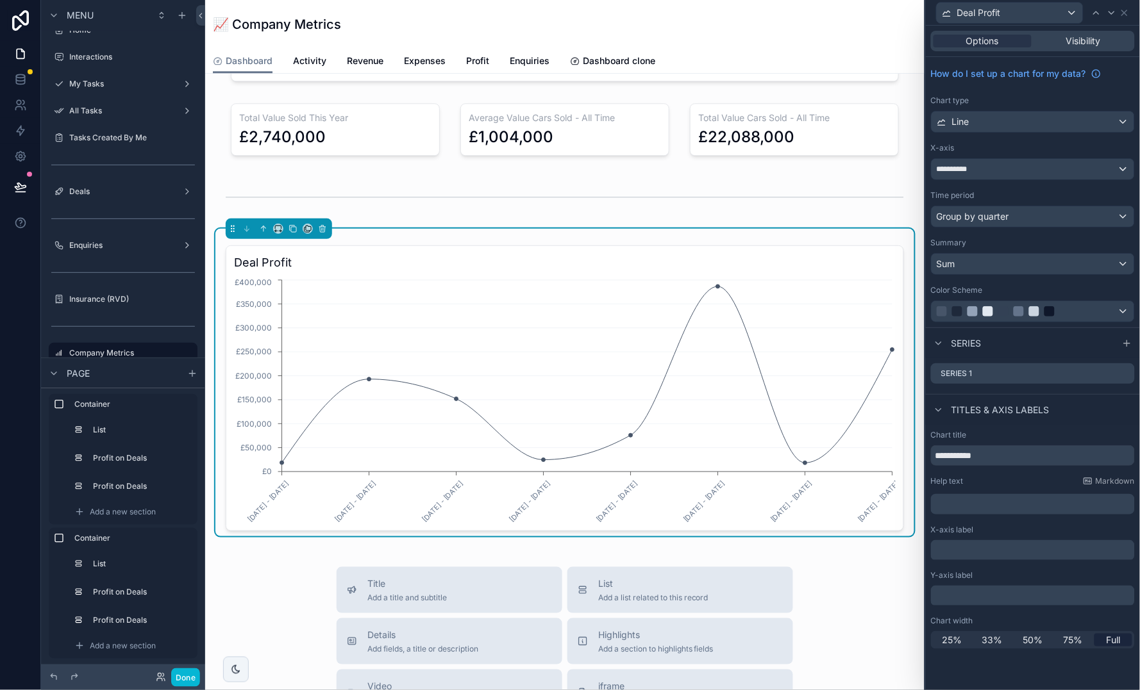
scroll to position [904, 0]
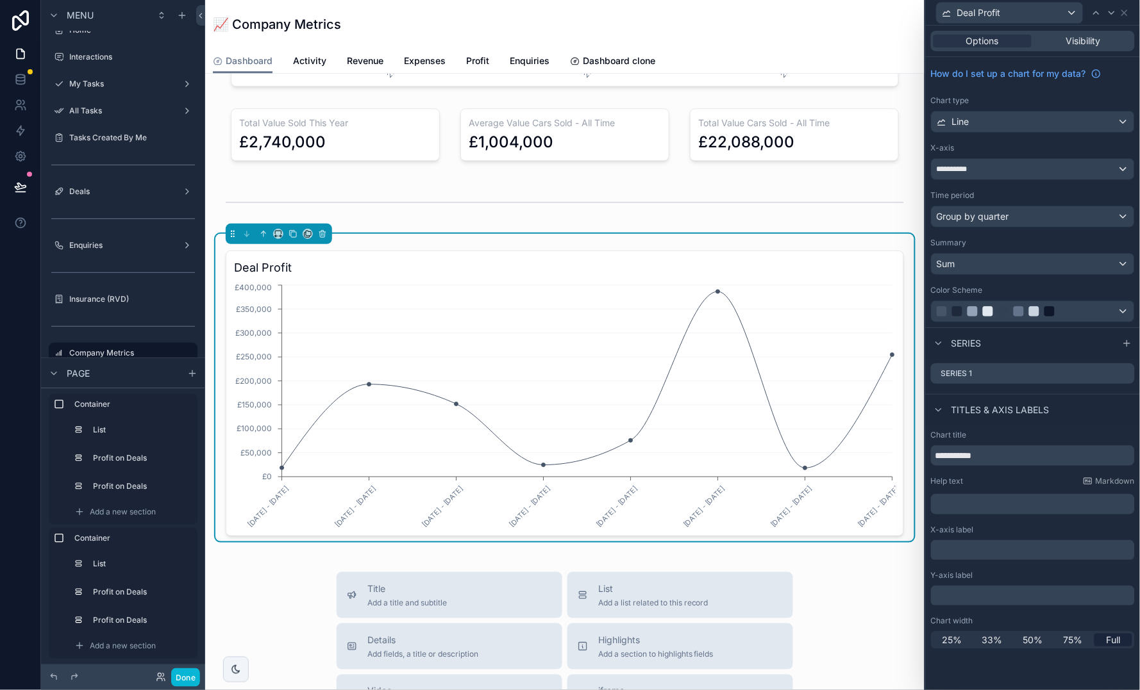
click at [965, 203] on div "Time period Group by quarter" at bounding box center [1033, 208] width 204 height 37
click at [965, 215] on span "Group by quarter" at bounding box center [972, 216] width 72 height 13
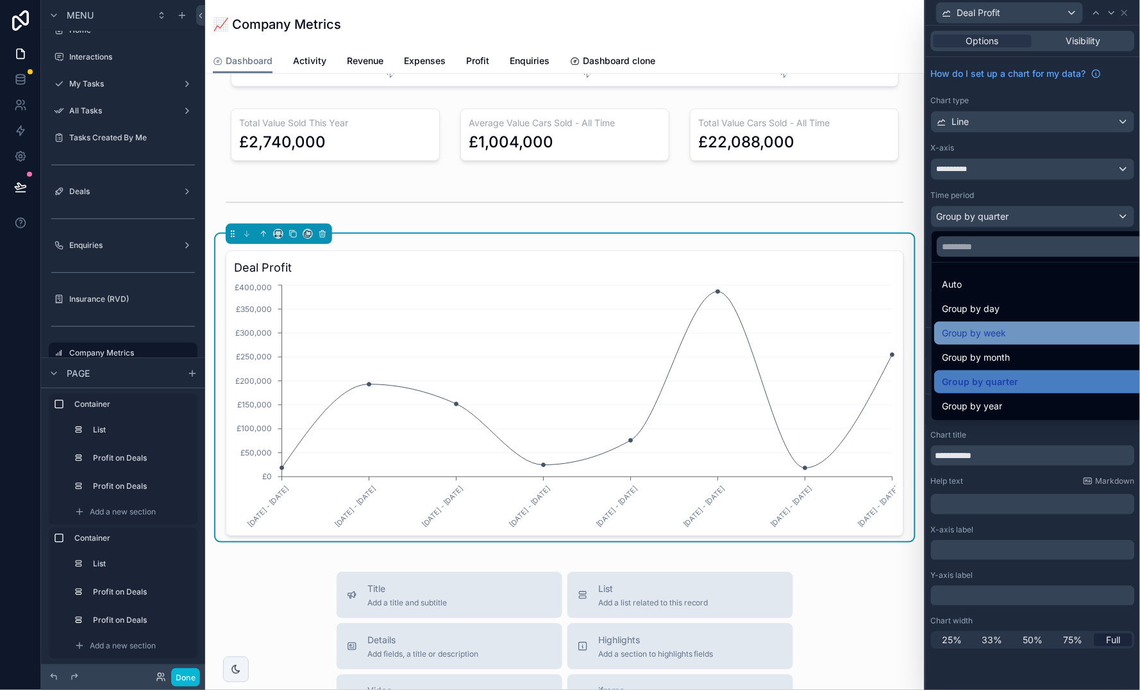
click at [989, 343] on div "Group by week" at bounding box center [1047, 333] width 227 height 23
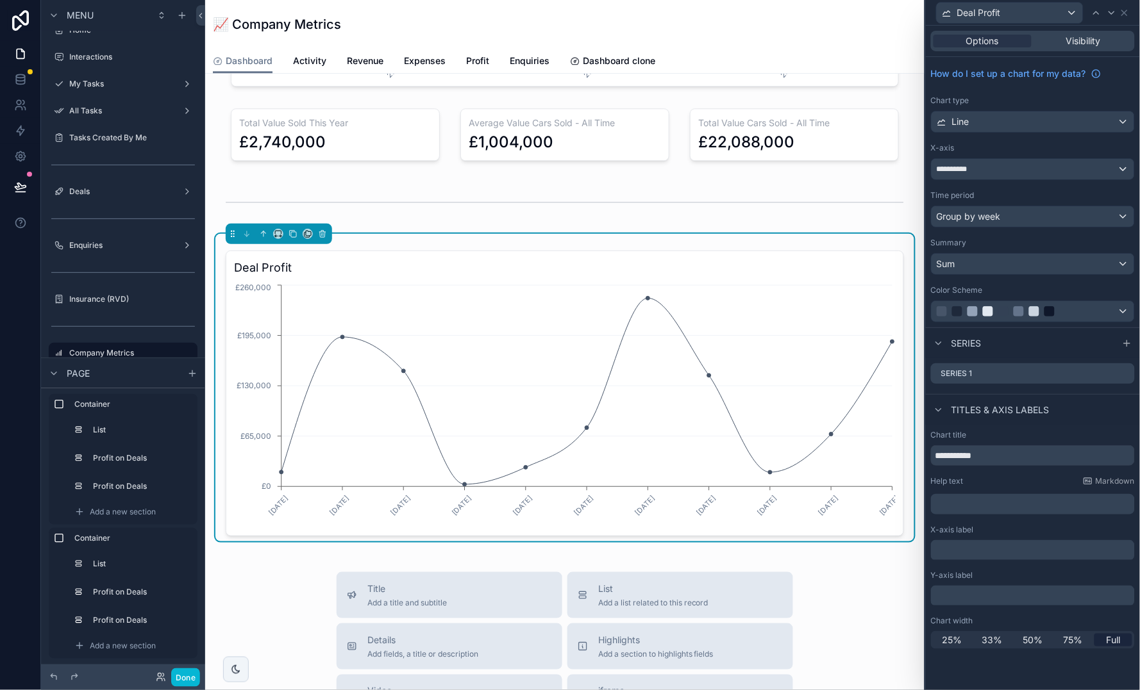
click at [994, 214] on span "Group by week" at bounding box center [968, 216] width 64 height 13
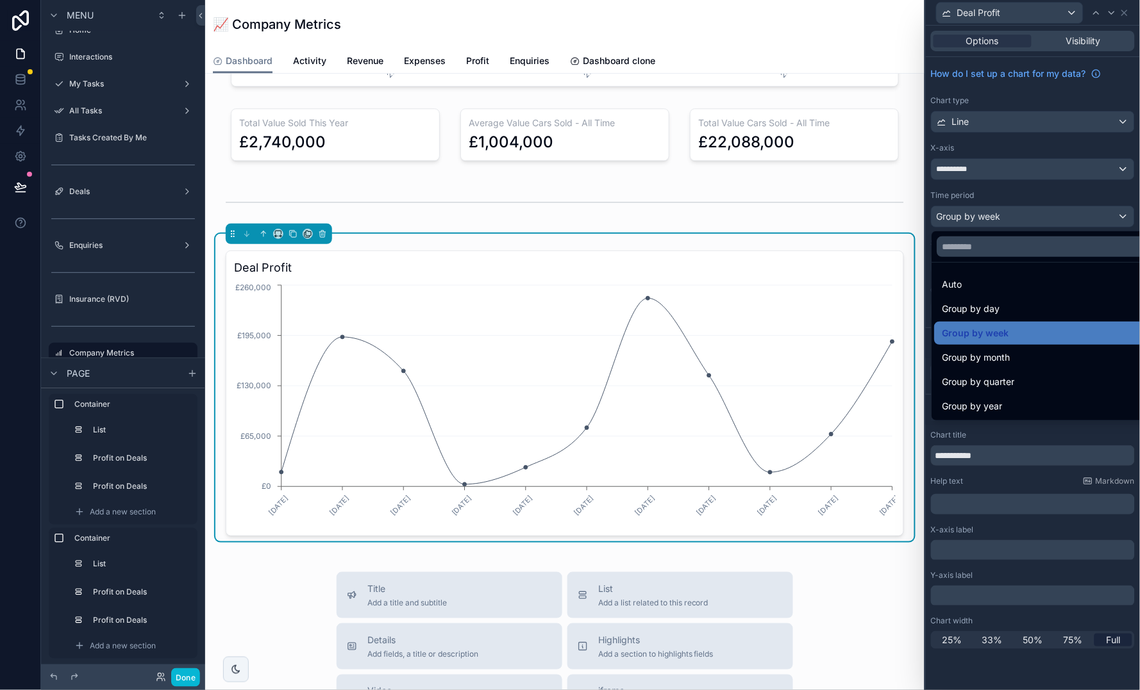
click at [988, 123] on div at bounding box center [1033, 345] width 214 height 690
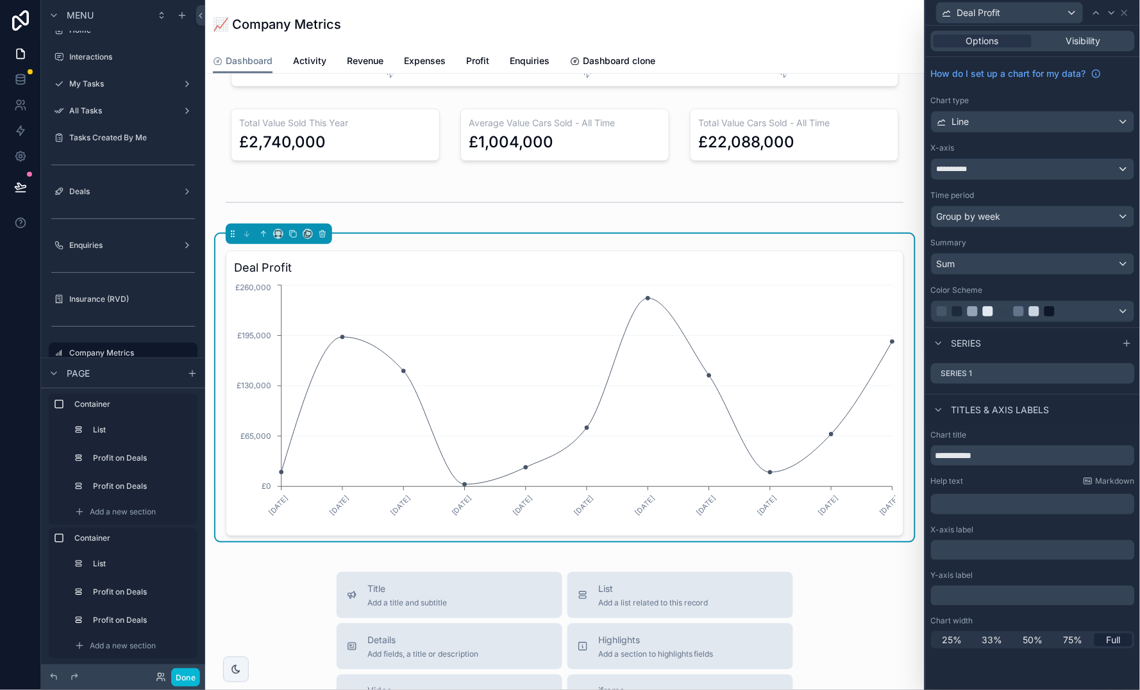
click at [988, 123] on div "Line" at bounding box center [1032, 122] width 203 height 21
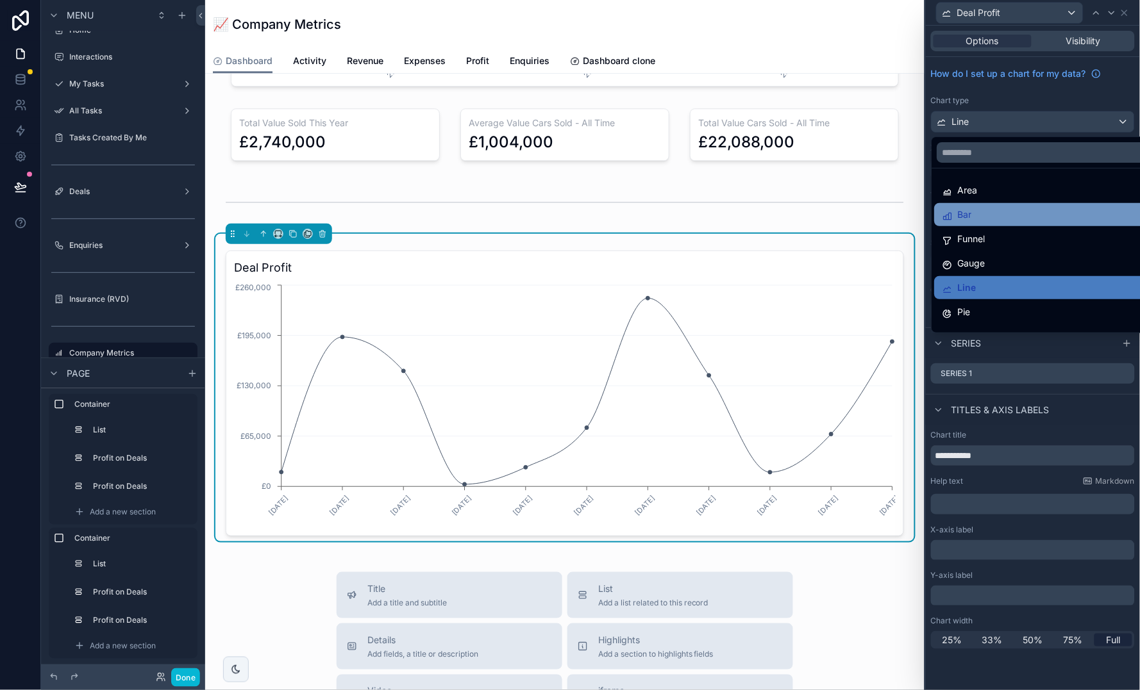
click at [986, 217] on div "Bar" at bounding box center [1048, 214] width 212 height 15
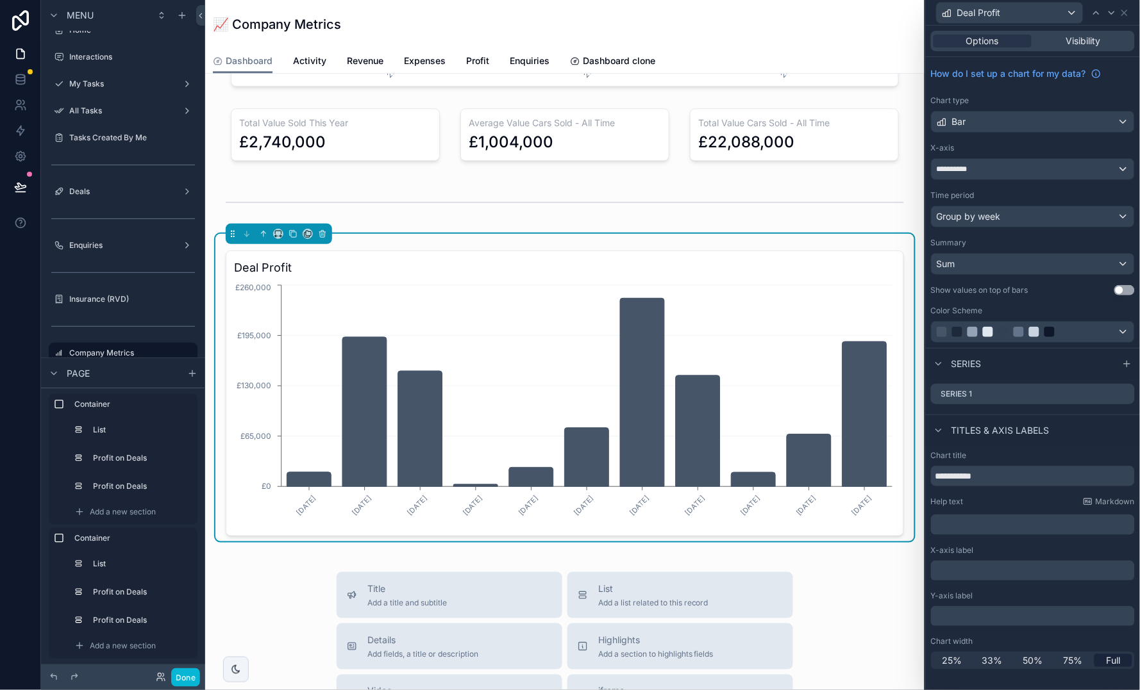
click at [986, 217] on span "Group by week" at bounding box center [968, 216] width 64 height 13
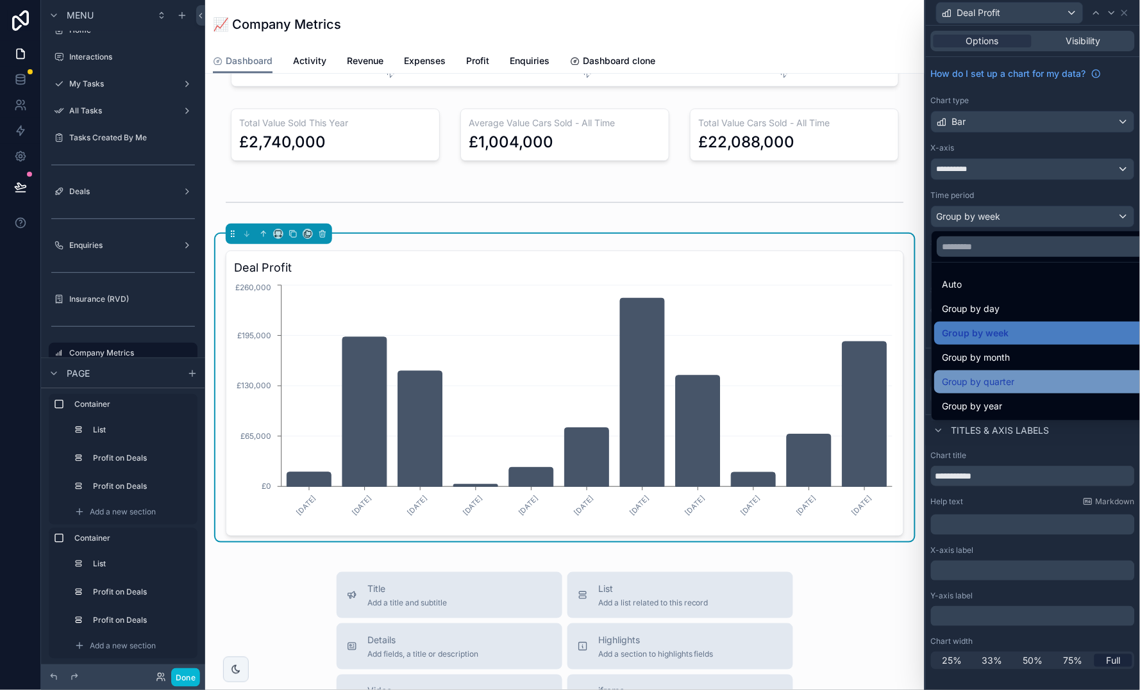
click at [1007, 384] on span "Group by quarter" at bounding box center [978, 381] width 72 height 15
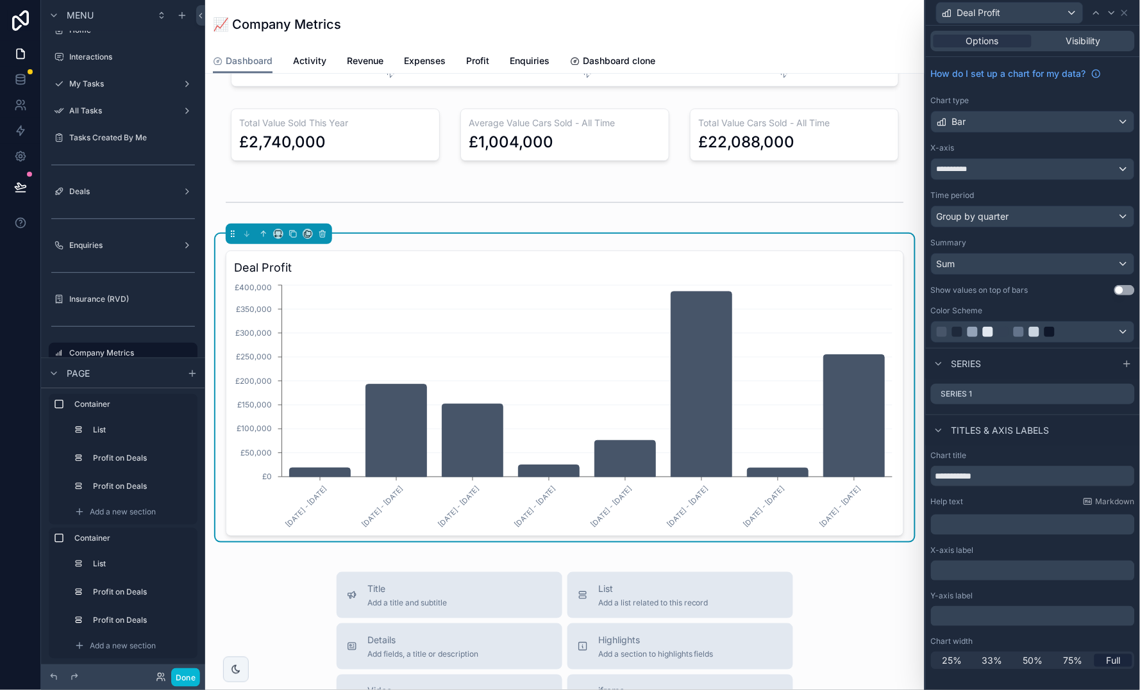
click at [993, 115] on div "Bar" at bounding box center [1032, 122] width 203 height 21
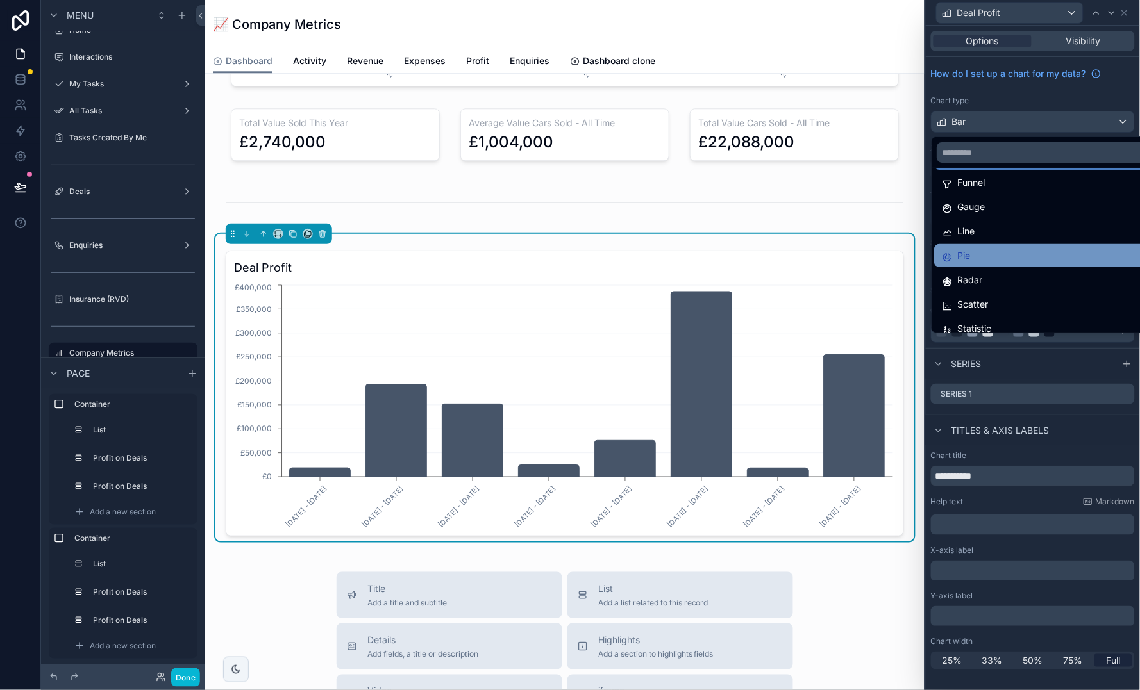
scroll to position [40, 0]
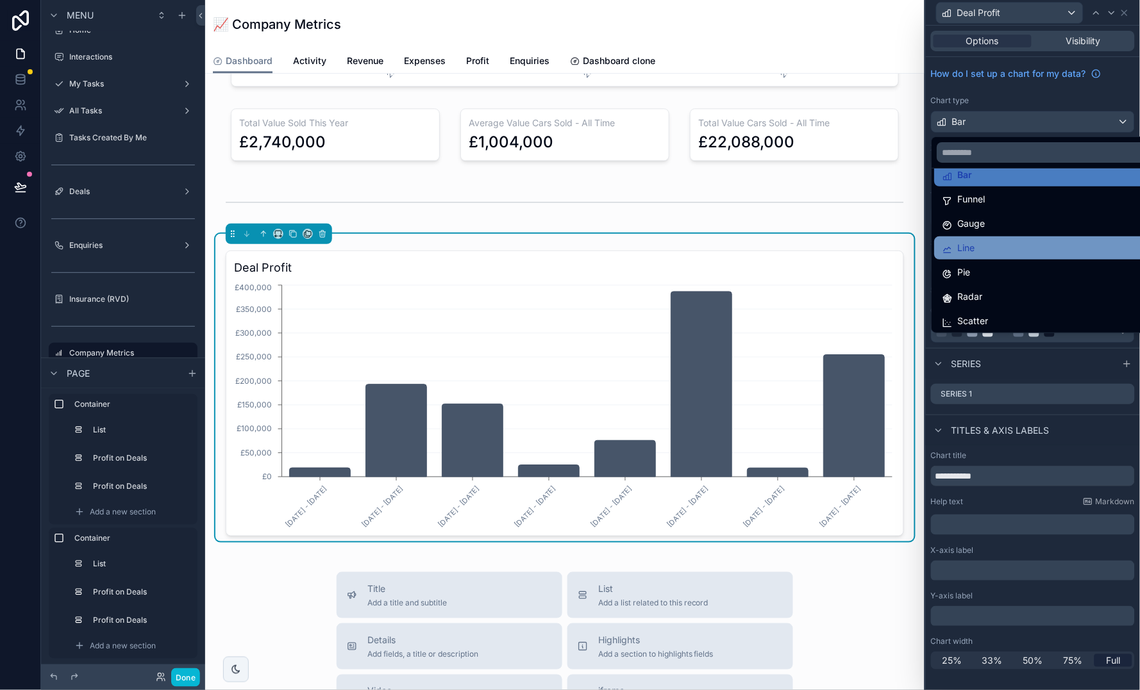
click at [972, 249] on span "Line" at bounding box center [966, 247] width 17 height 15
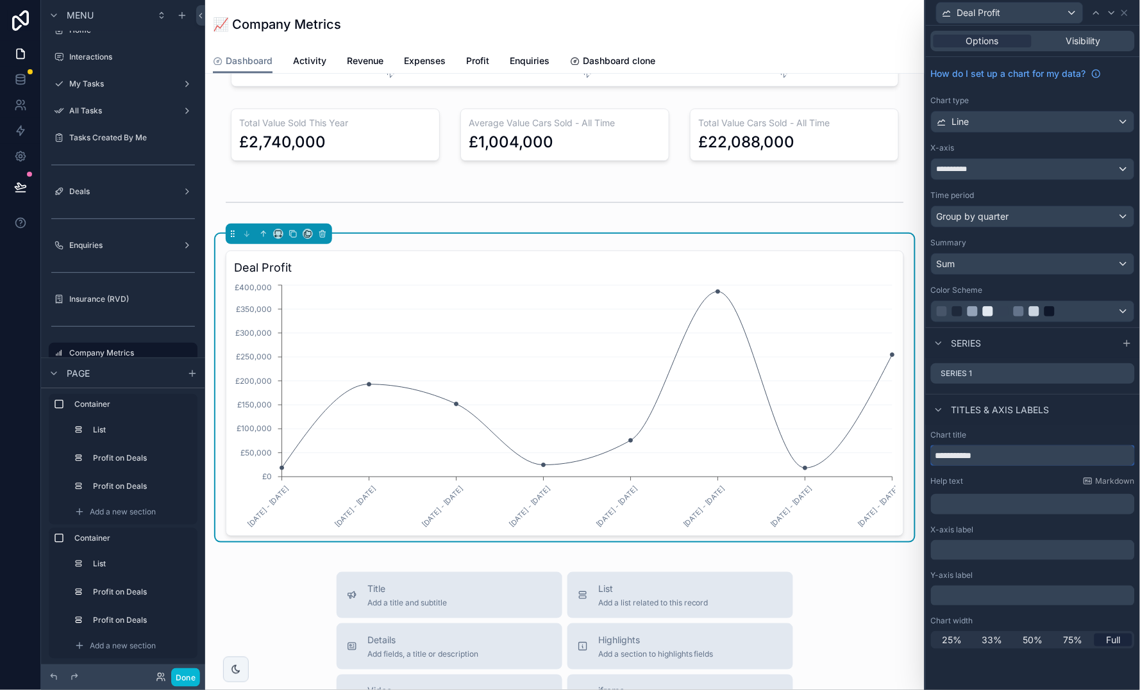
click at [1015, 453] on input "**********" at bounding box center [1033, 455] width 204 height 21
type input "**********"
click at [187, 681] on button "Done" at bounding box center [185, 677] width 29 height 19
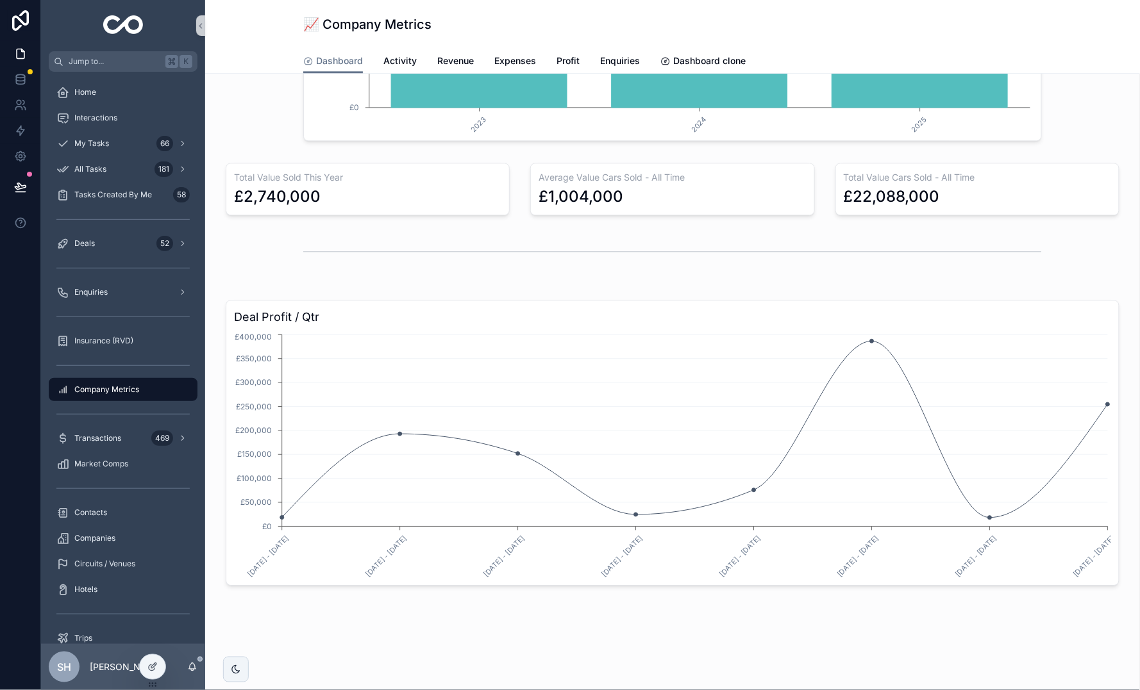
scroll to position [823, 0]
click at [158, 669] on div at bounding box center [153, 667] width 26 height 24
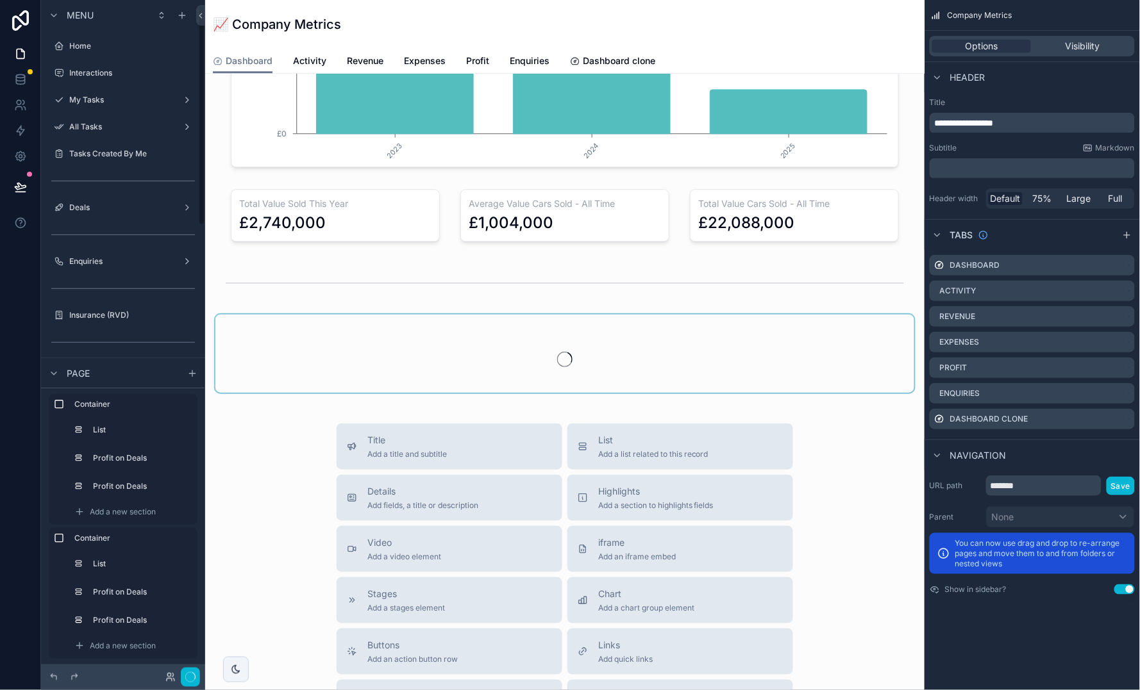
scroll to position [16, 0]
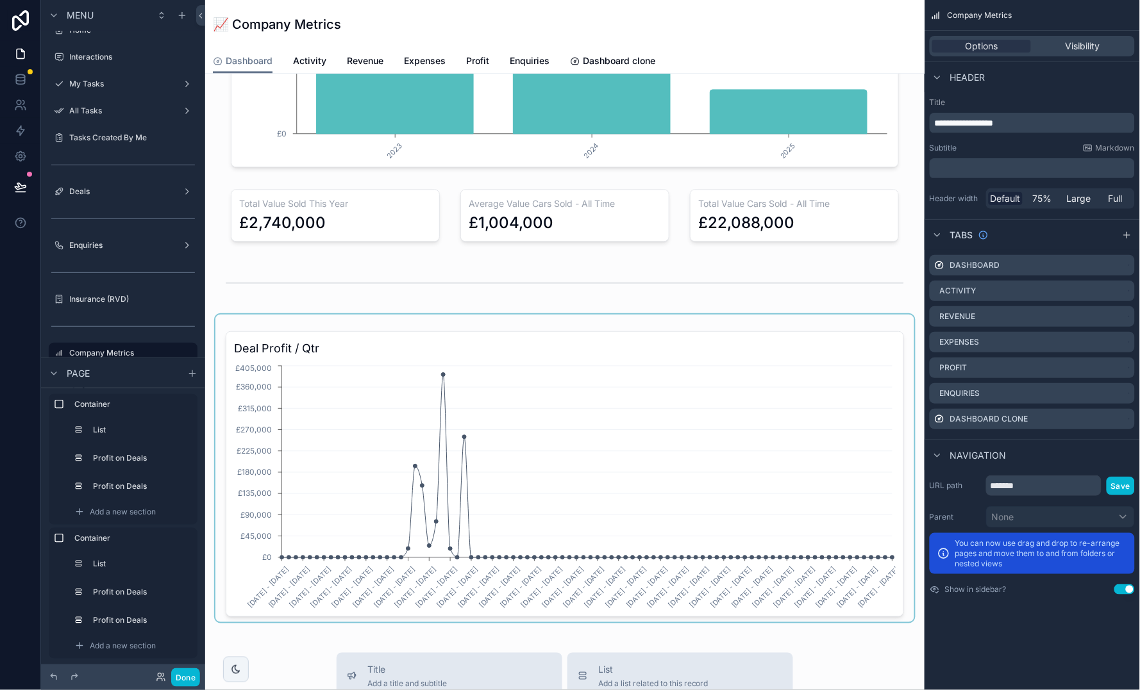
click at [762, 401] on div "scrollable content" at bounding box center [564, 469] width 699 height 308
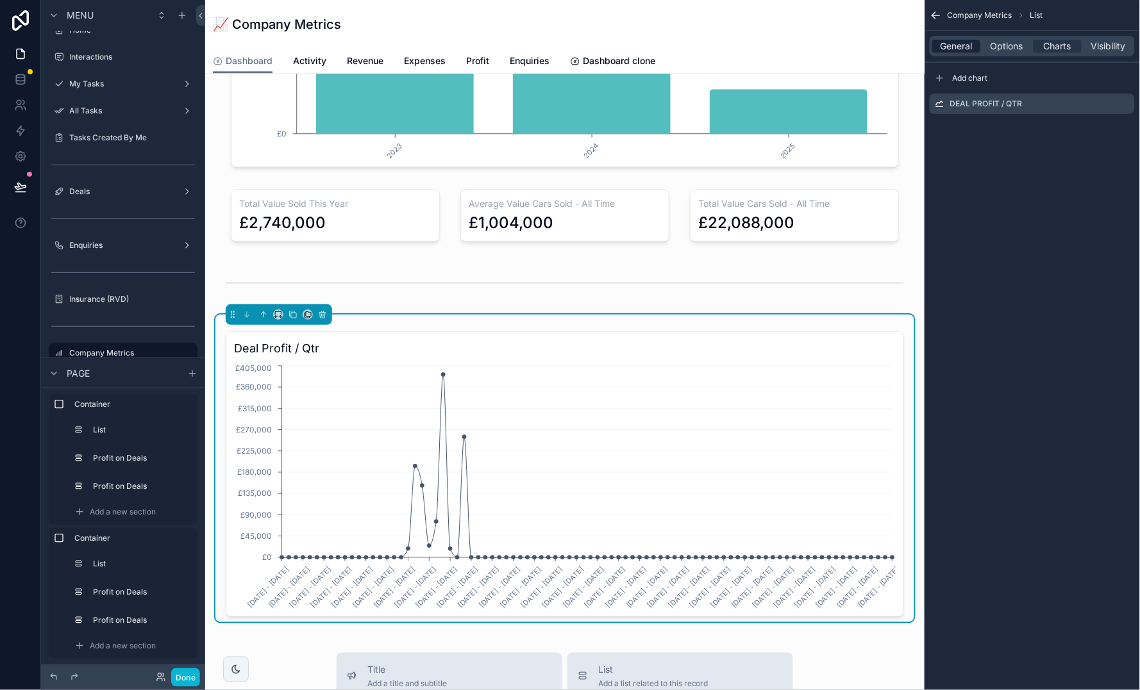
click at [958, 42] on span "General" at bounding box center [956, 46] width 32 height 13
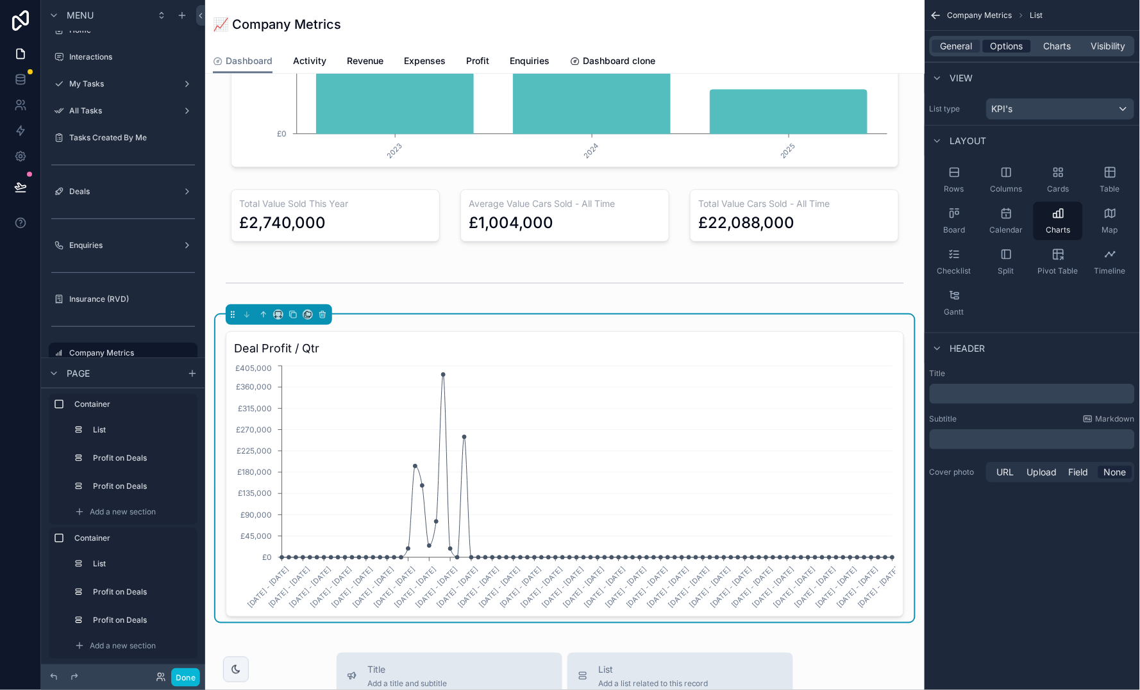
click at [1006, 46] on span "Options" at bounding box center [1006, 46] width 33 height 13
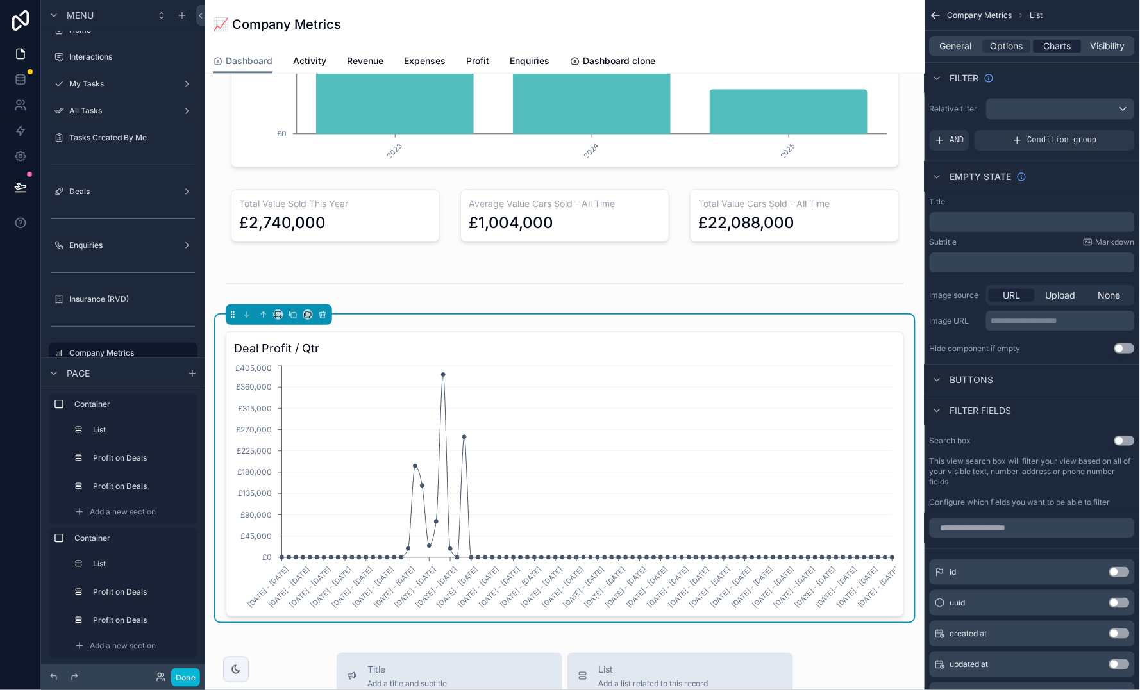
click at [1056, 46] on span "Charts" at bounding box center [1057, 46] width 28 height 13
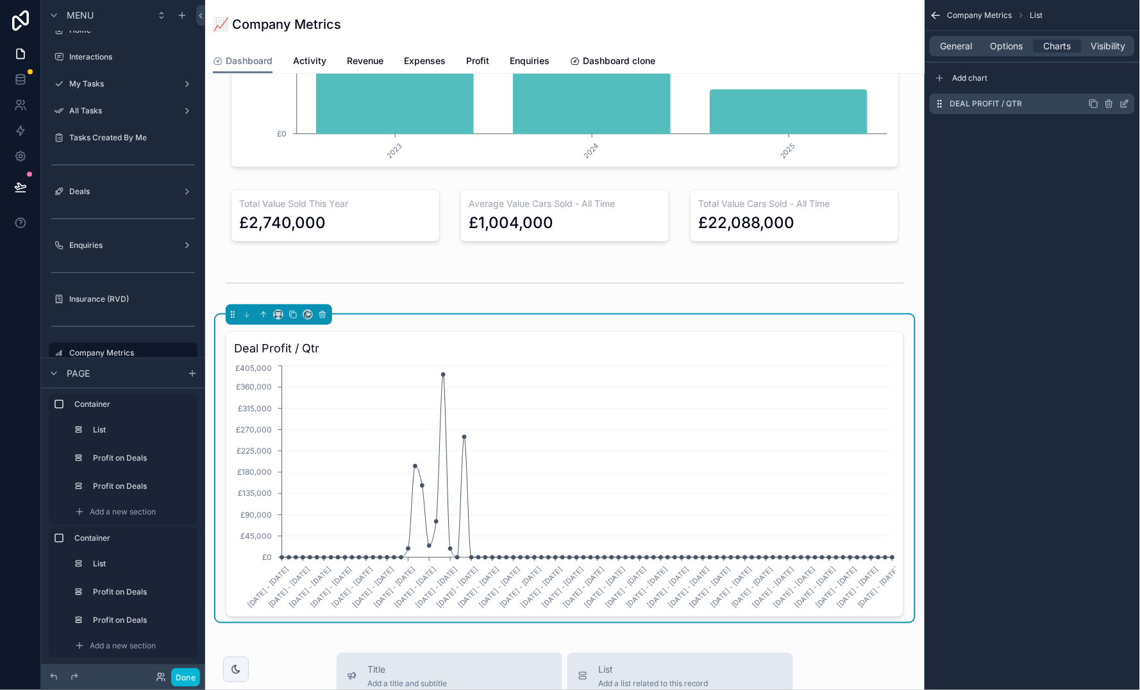
click at [1125, 105] on icon "scrollable content" at bounding box center [1124, 104] width 10 height 10
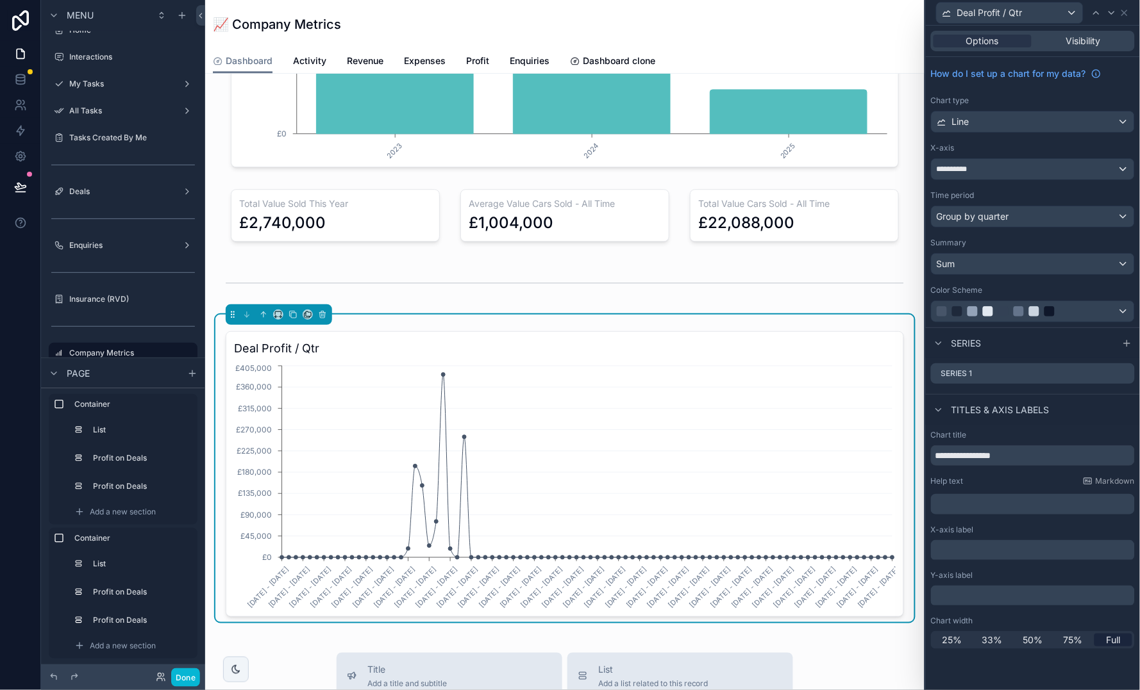
click at [975, 172] on span "**********" at bounding box center [957, 169] width 42 height 10
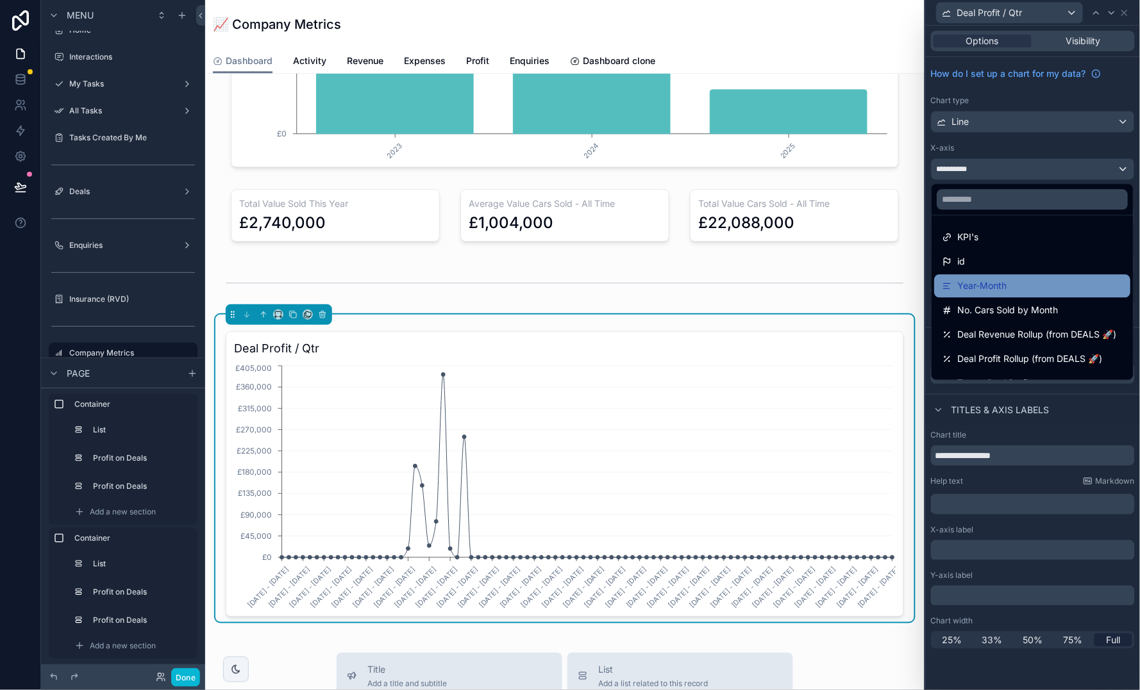
click at [1006, 283] on span "Year-Month" at bounding box center [982, 286] width 49 height 15
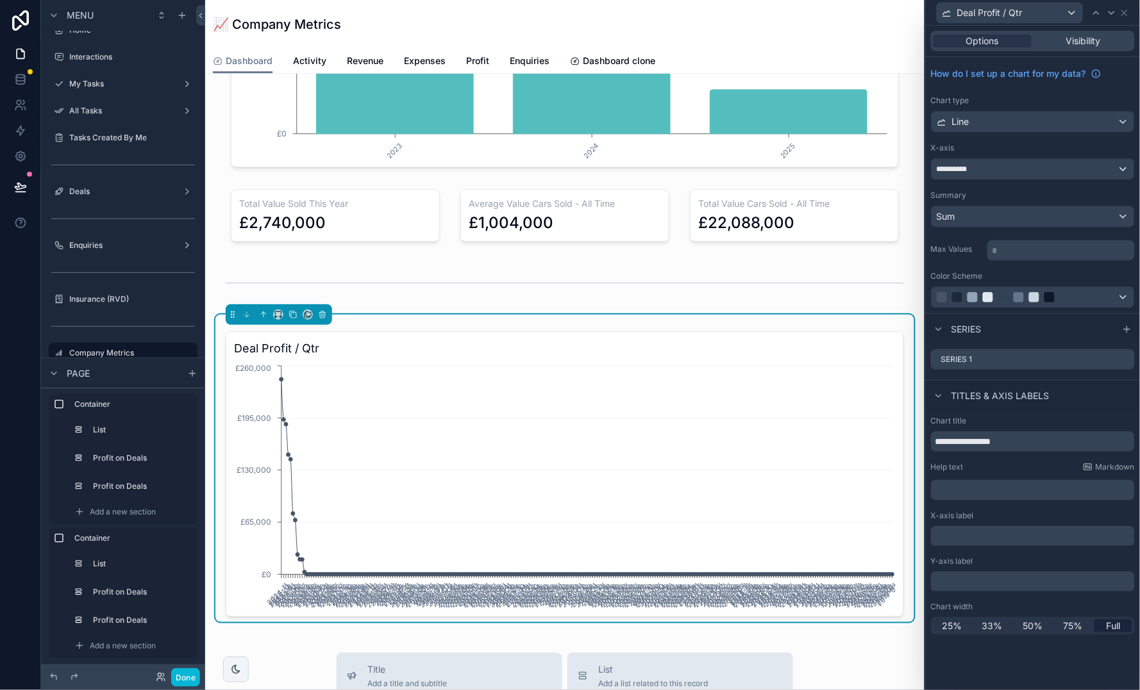
click at [1003, 166] on div "**********" at bounding box center [1032, 169] width 203 height 21
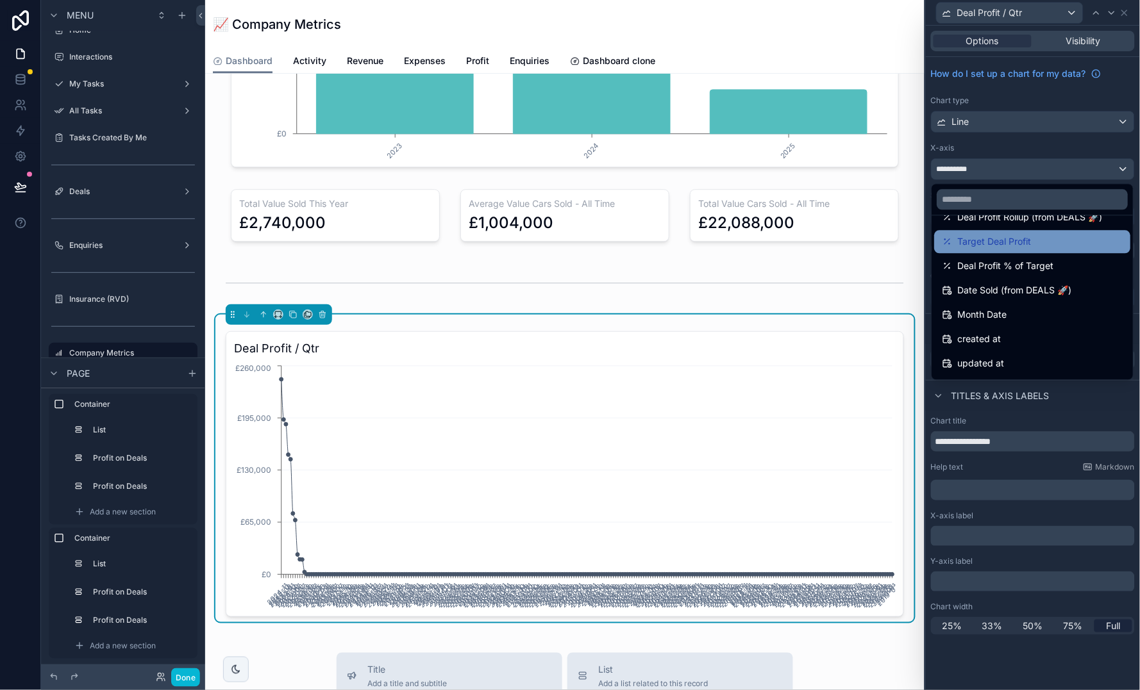
scroll to position [159, 0]
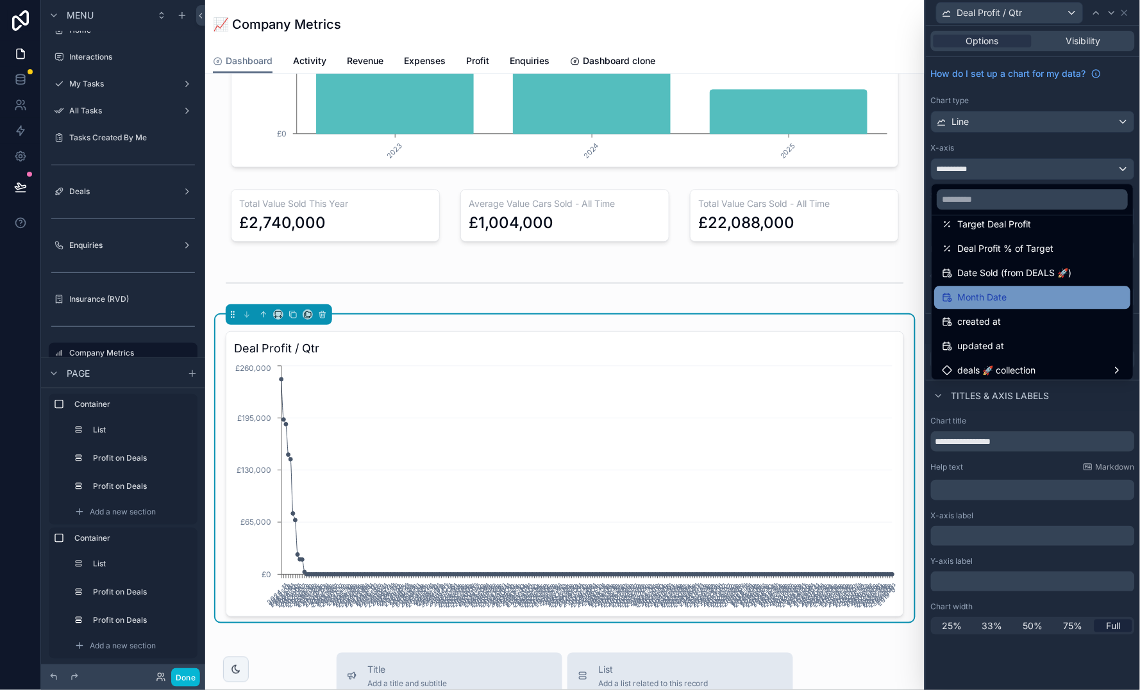
click at [1010, 296] on div "Month Date" at bounding box center [1032, 297] width 181 height 15
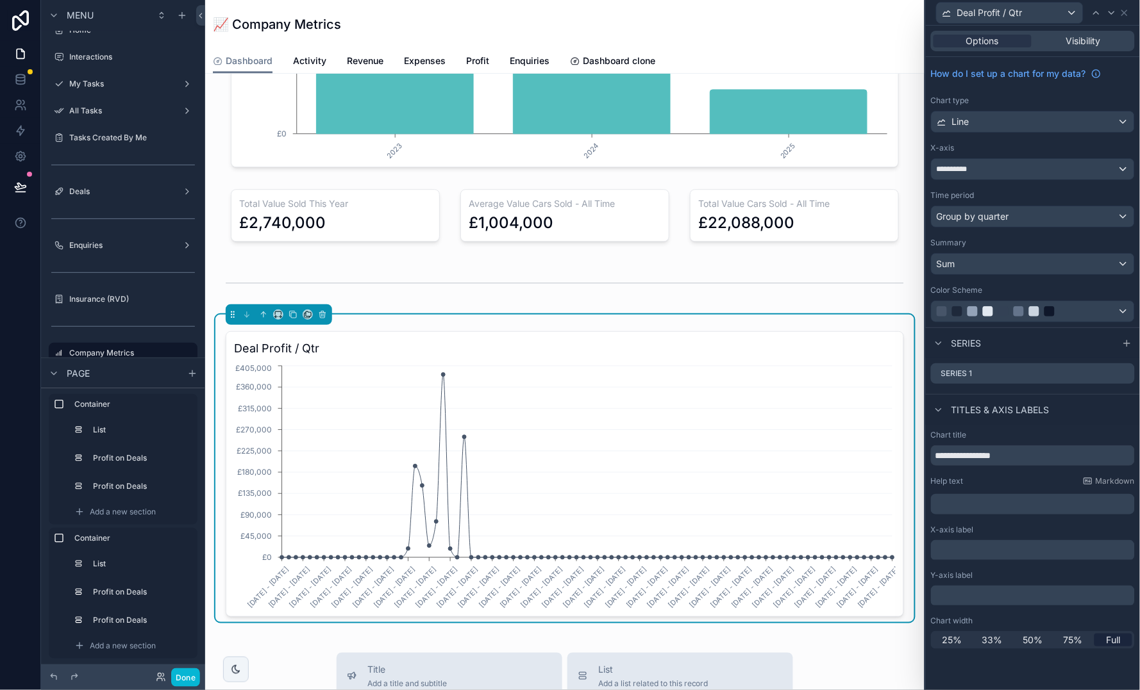
click at [1011, 210] on div "Group by quarter" at bounding box center [1032, 216] width 203 height 21
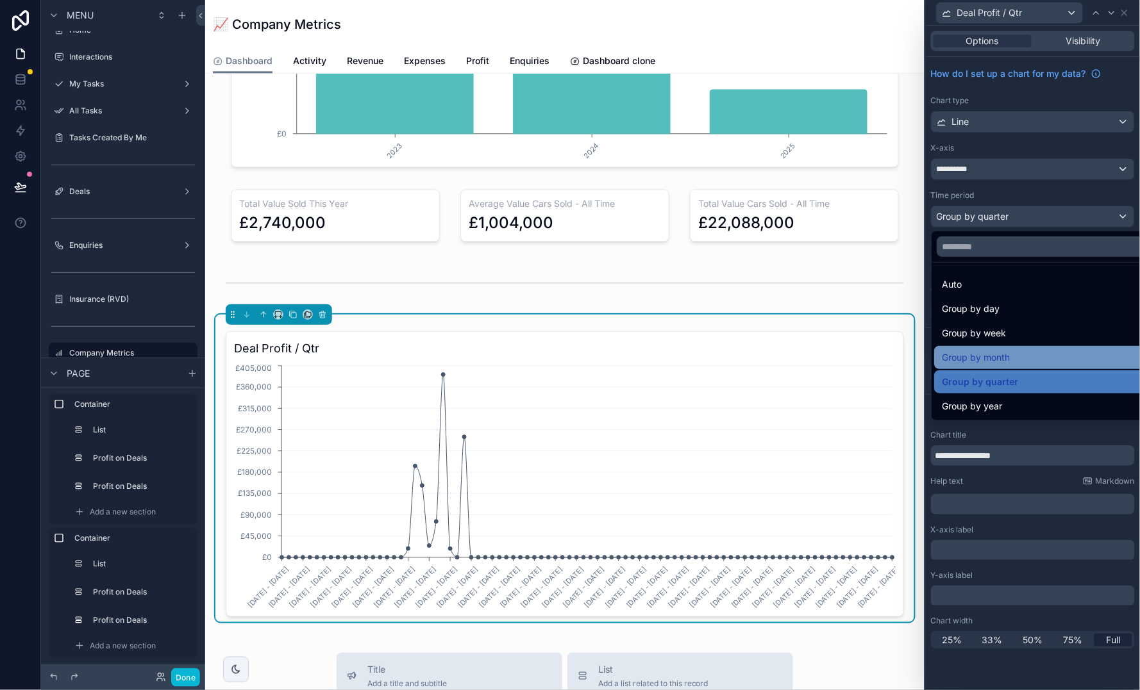
click at [1009, 346] on div "Group by month" at bounding box center [1047, 357] width 227 height 23
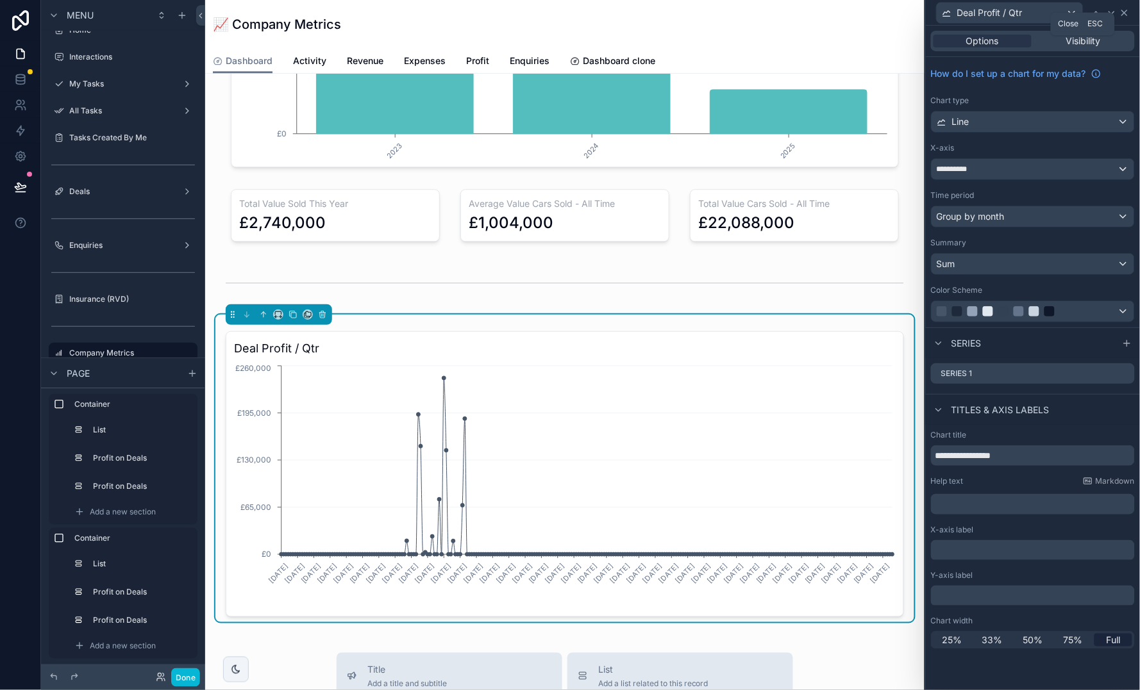
click at [1125, 9] on icon at bounding box center [1124, 13] width 10 height 10
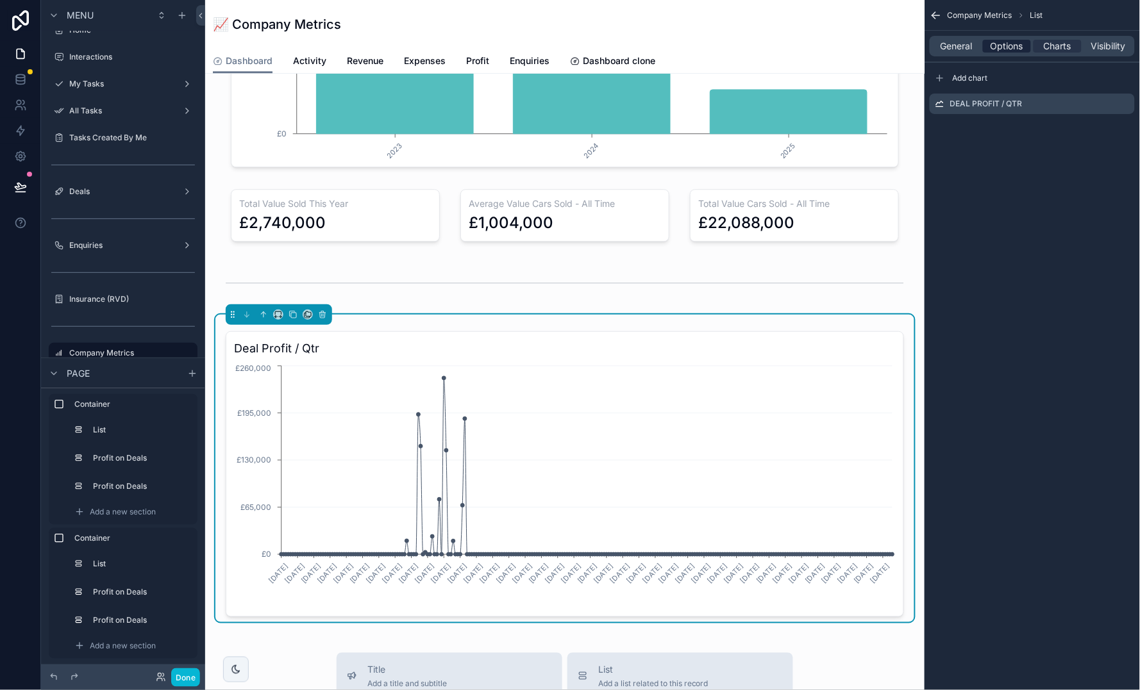
click at [997, 40] on span "Options" at bounding box center [1006, 46] width 33 height 13
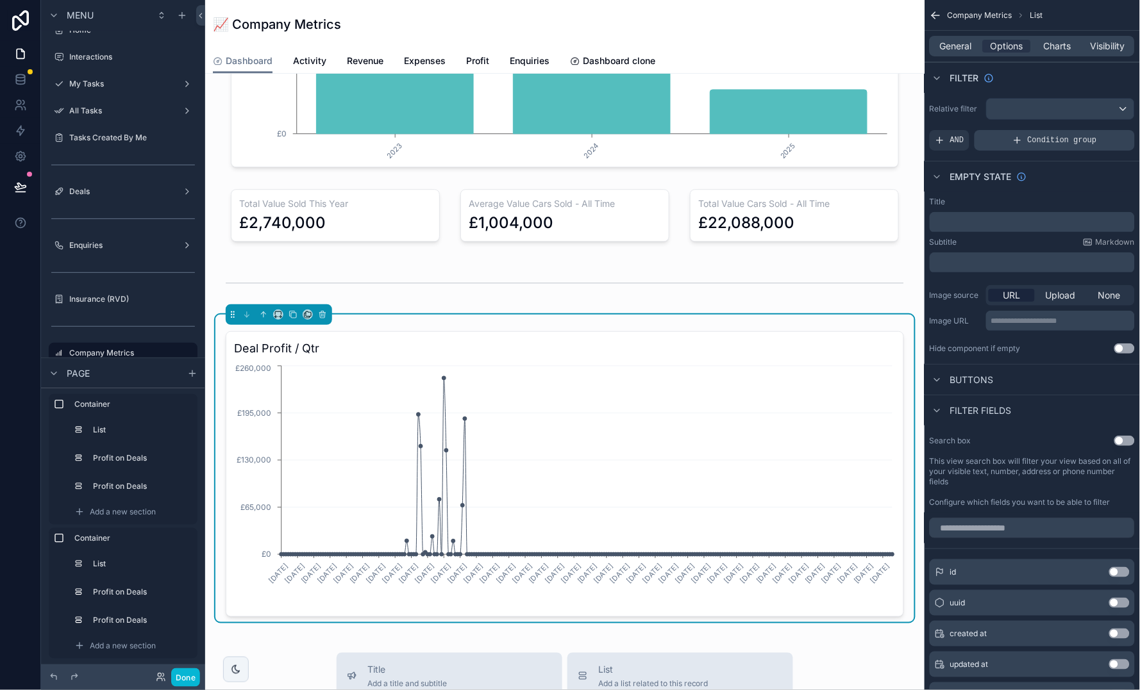
click at [1059, 139] on span "Condition group" at bounding box center [1061, 140] width 69 height 10
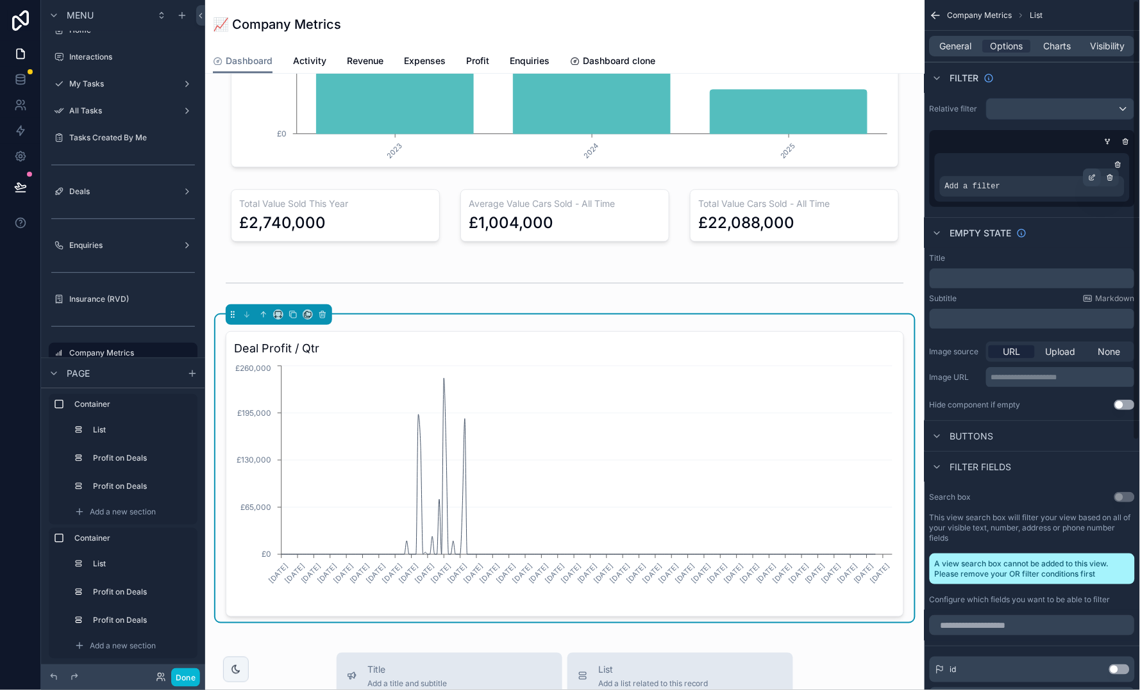
click at [1094, 178] on icon "scrollable content" at bounding box center [1092, 178] width 8 height 8
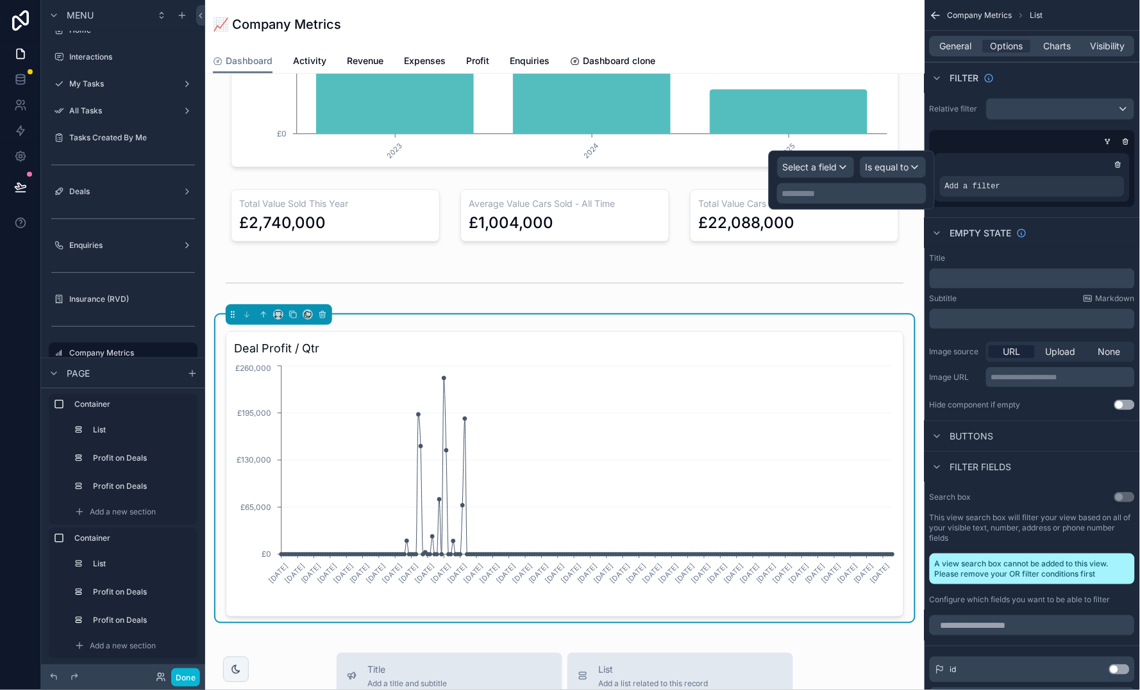
click at [828, 174] on div "Select a field" at bounding box center [815, 167] width 76 height 21
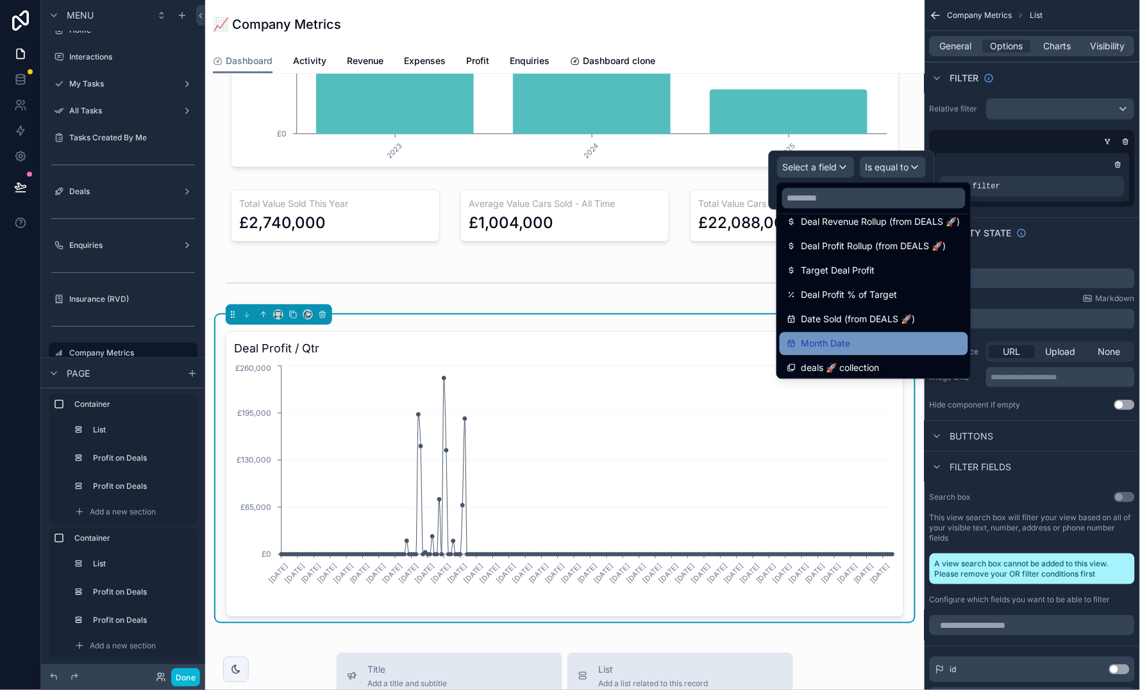
scroll to position [160, 0]
click at [842, 345] on span "Month Date" at bounding box center [825, 344] width 49 height 15
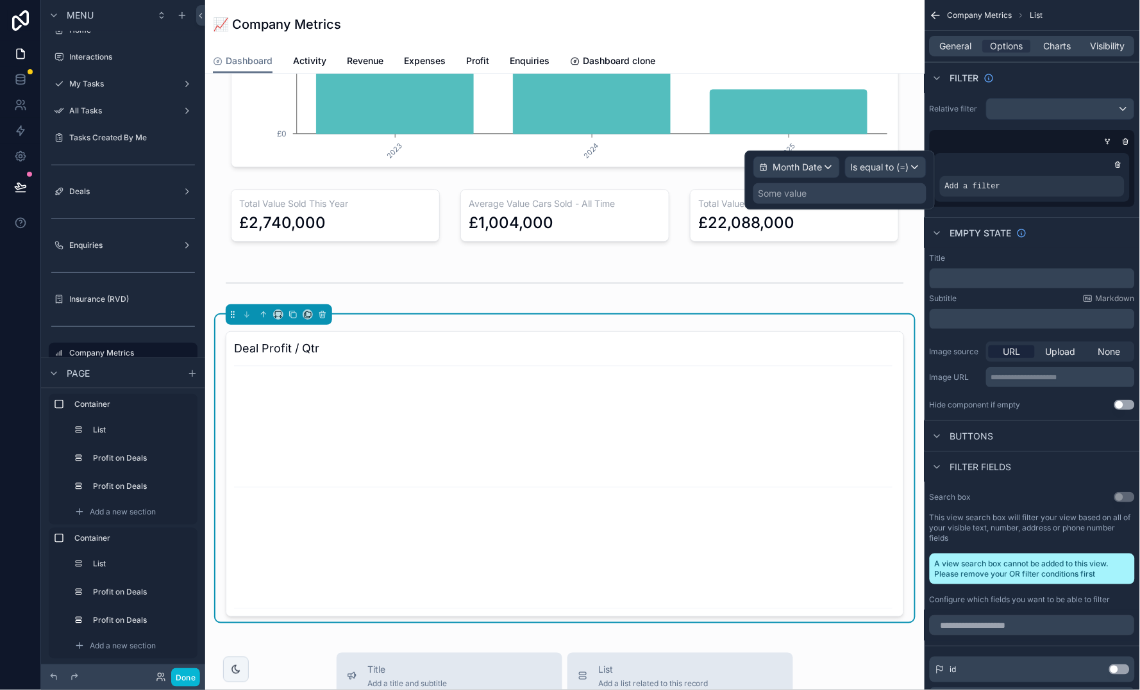
click at [884, 166] on span "Is equal to (=)" at bounding box center [880, 167] width 58 height 13
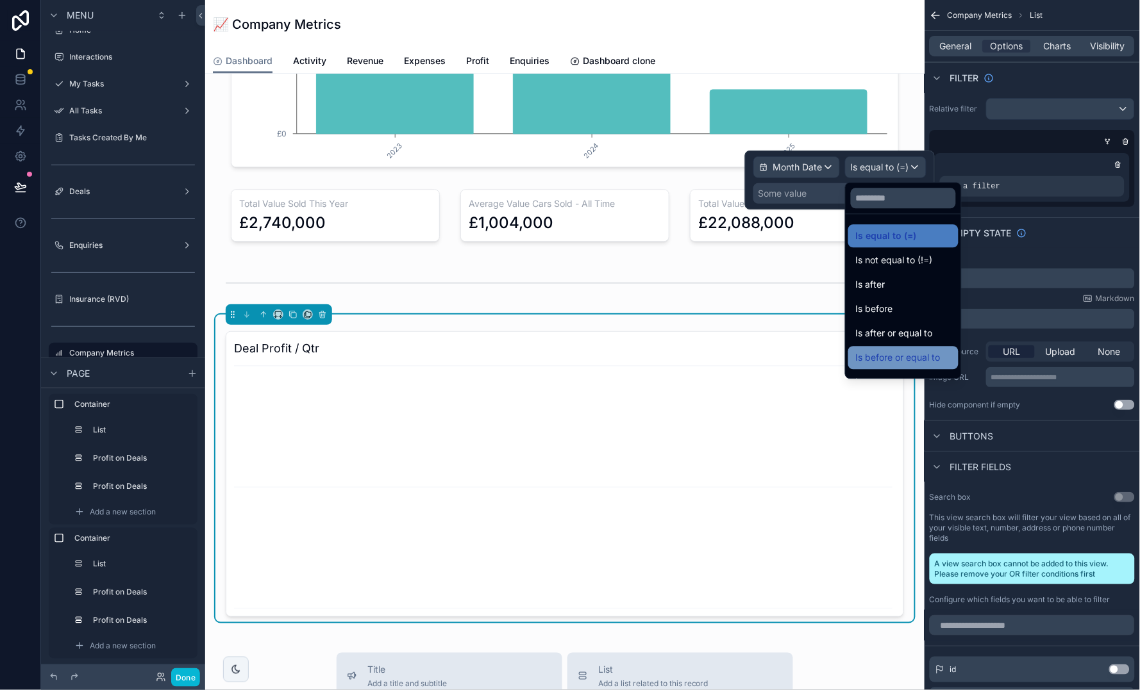
click at [927, 351] on span "Is before or equal to" at bounding box center [898, 358] width 85 height 15
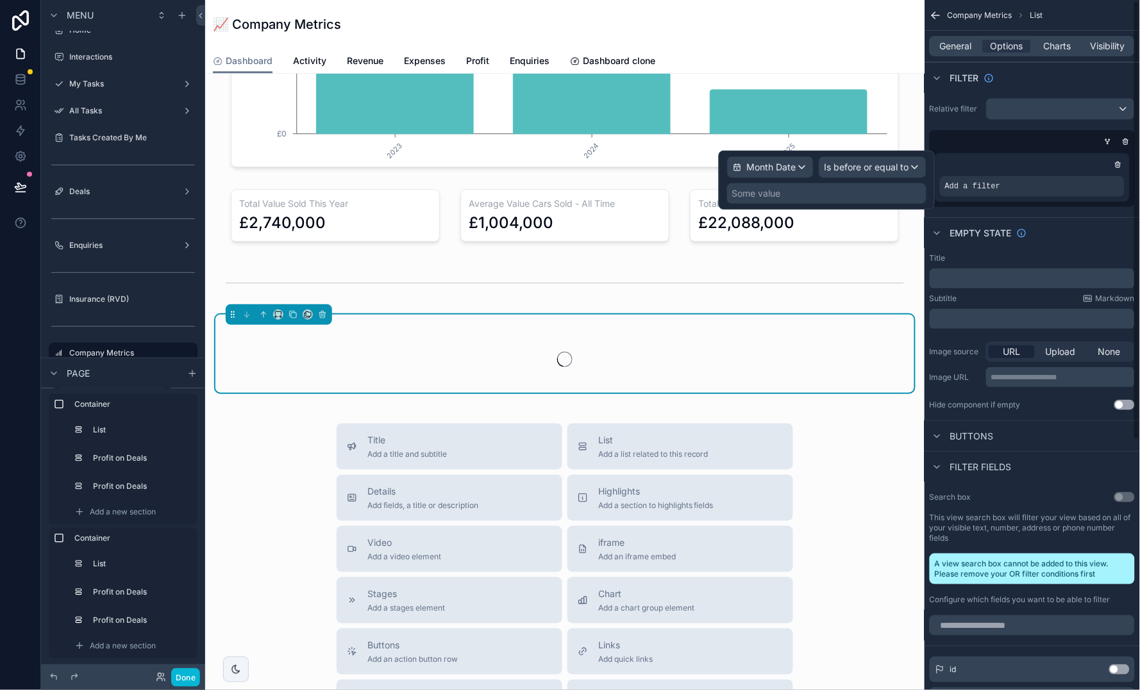
click at [799, 203] on div "Some value" at bounding box center [826, 193] width 199 height 21
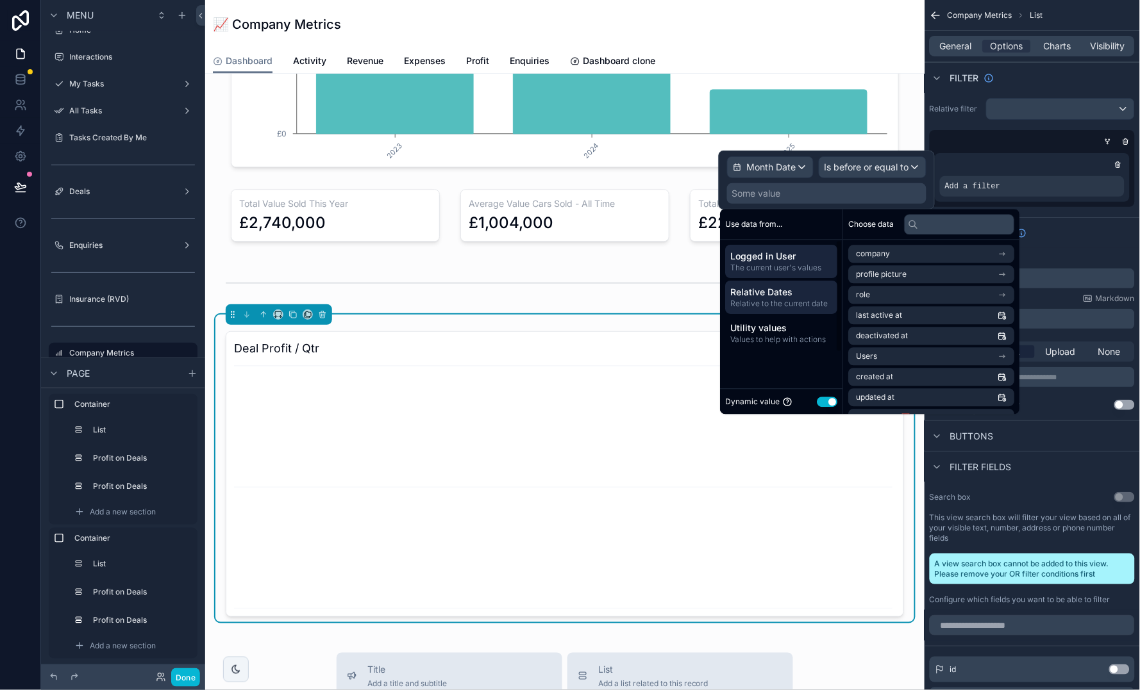
click at [821, 296] on span "Relative Dates" at bounding box center [782, 292] width 102 height 13
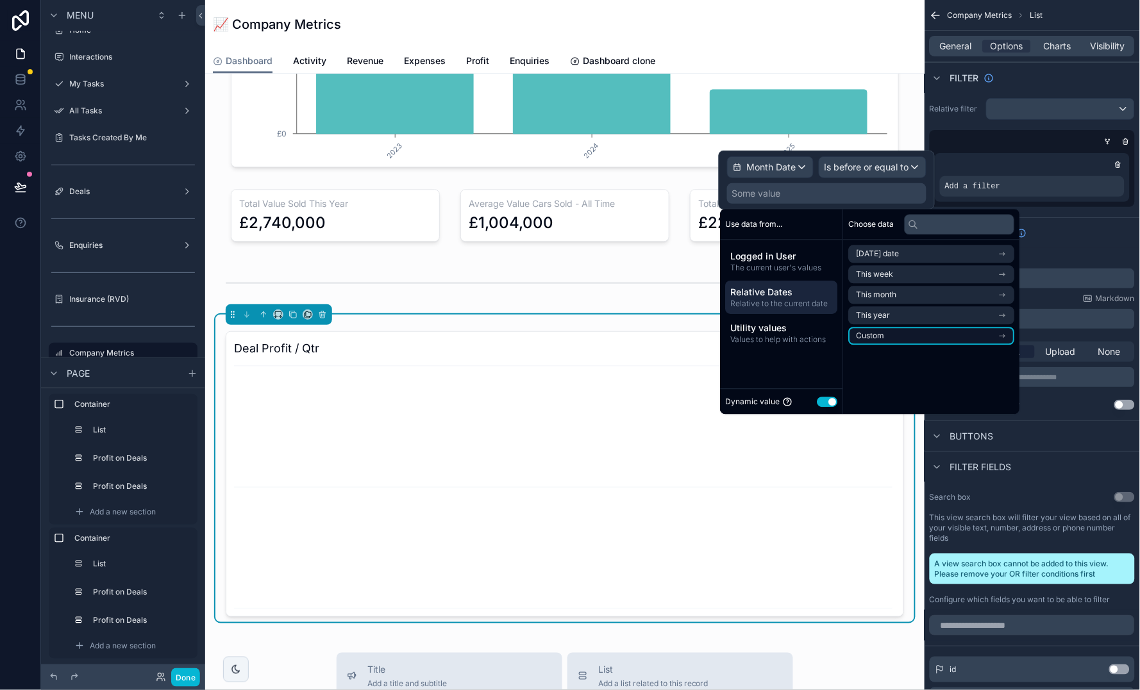
click at [884, 338] on li "Custom" at bounding box center [932, 337] width 166 height 18
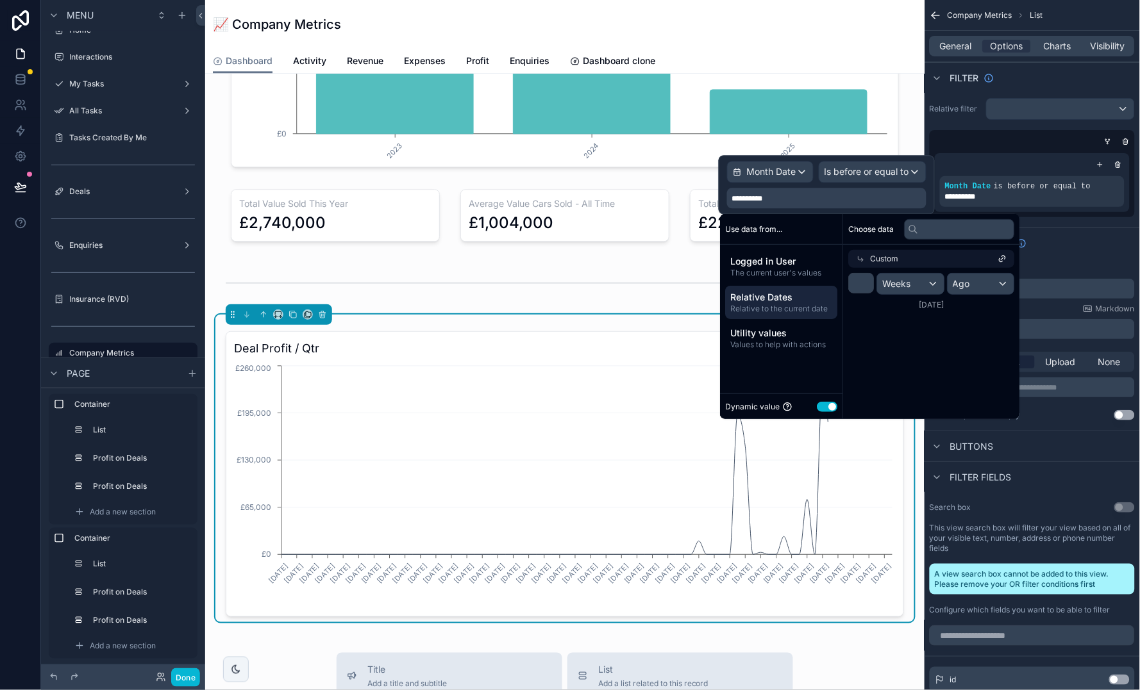
click at [913, 285] on div "Weeks" at bounding box center [910, 284] width 67 height 21
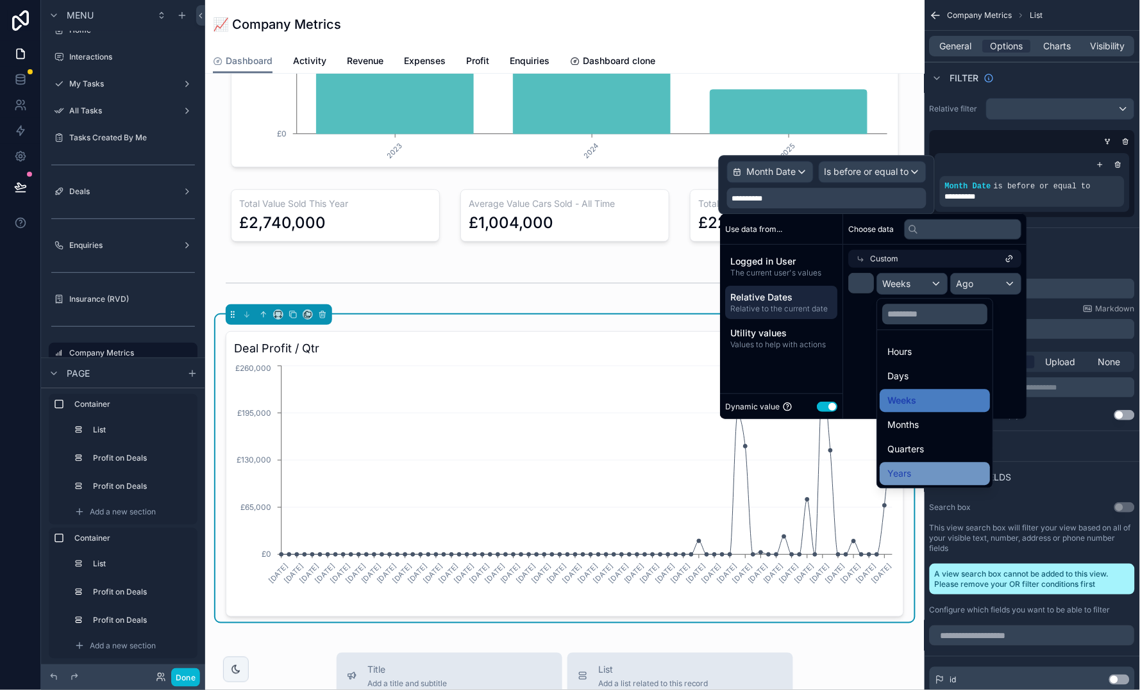
click at [935, 469] on div "Years" at bounding box center [935, 474] width 95 height 15
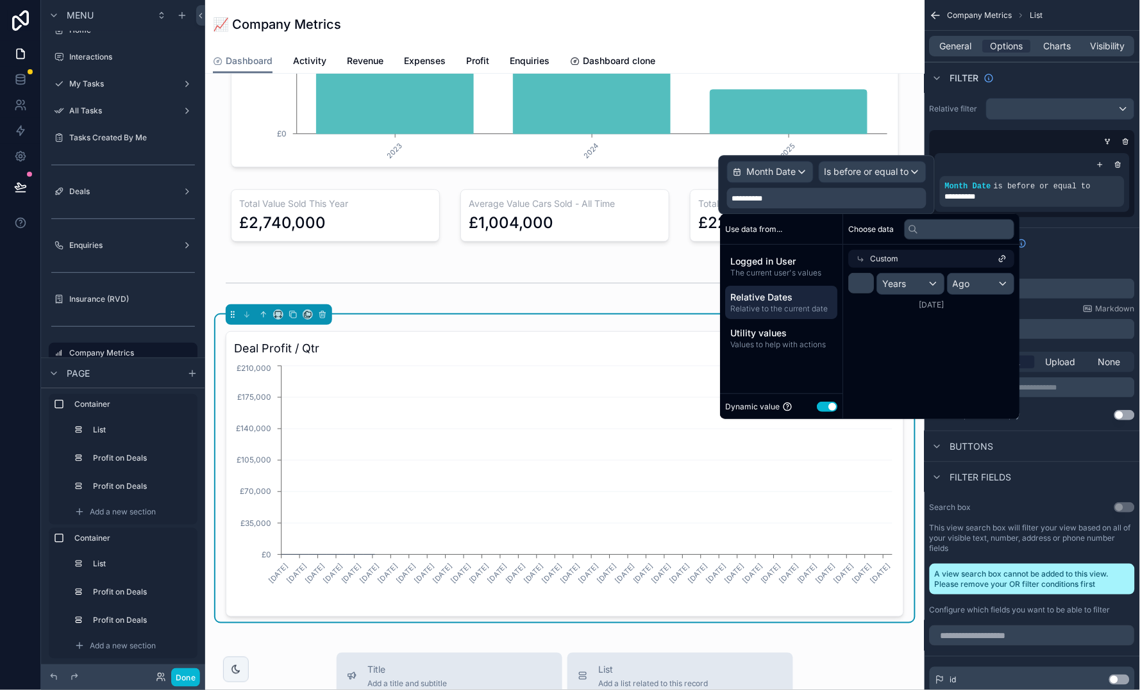
click at [976, 279] on div "Ago" at bounding box center [980, 284] width 67 height 21
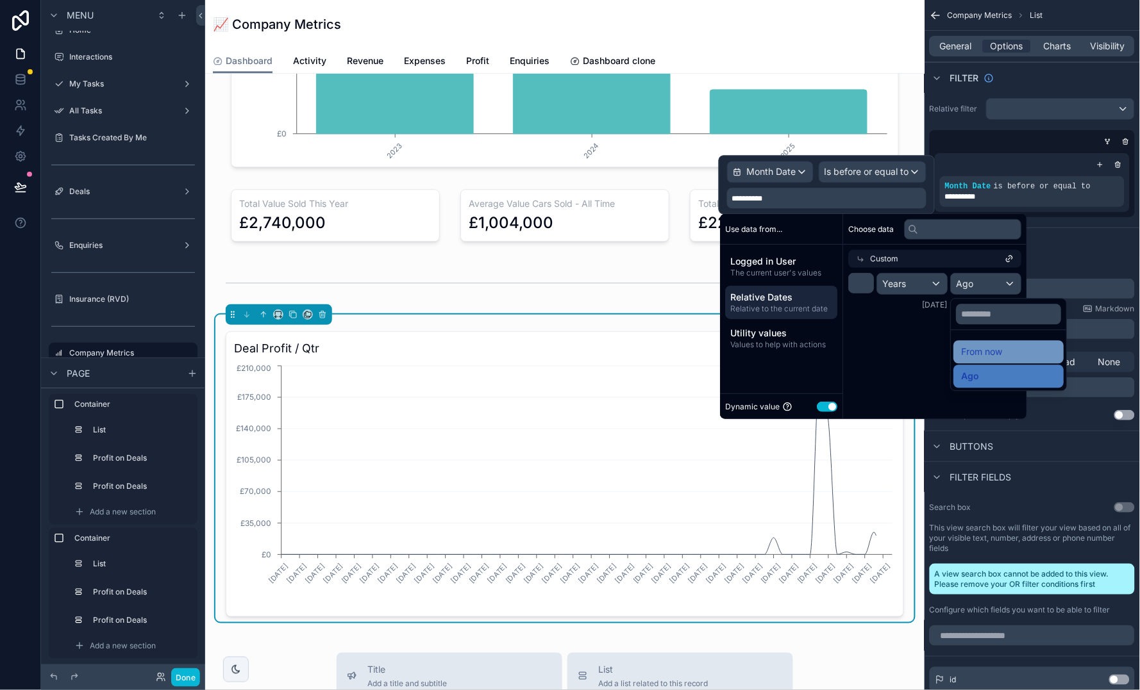
click at [992, 349] on span "From now" at bounding box center [981, 352] width 41 height 15
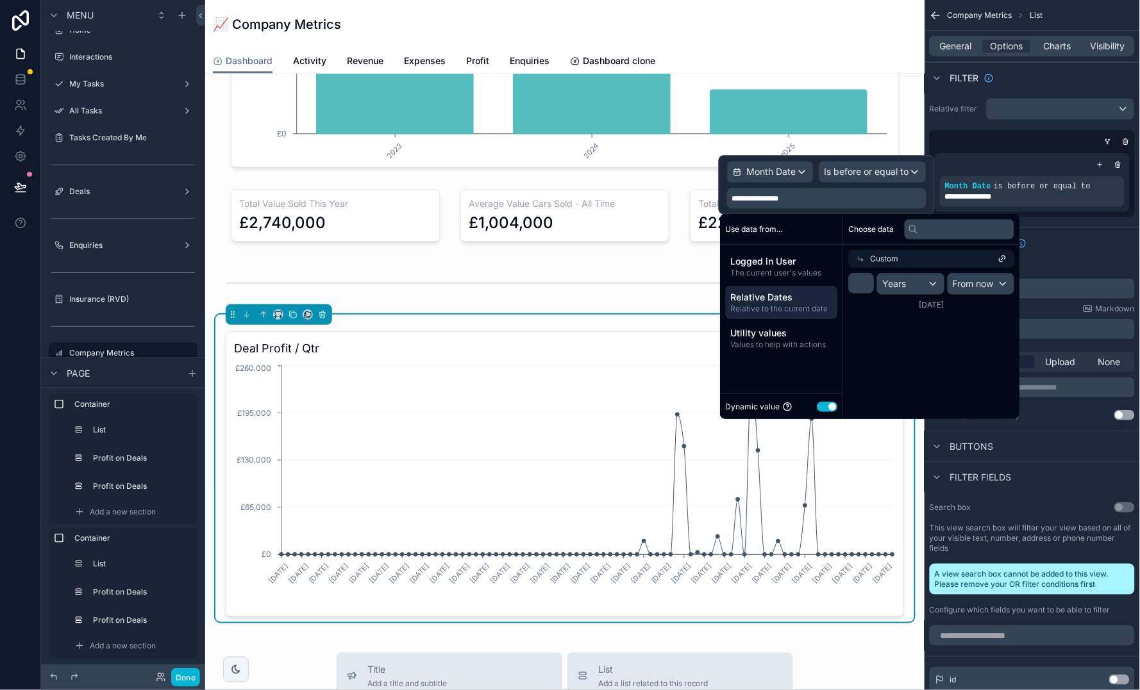
click at [936, 283] on div "Years" at bounding box center [910, 284] width 67 height 21
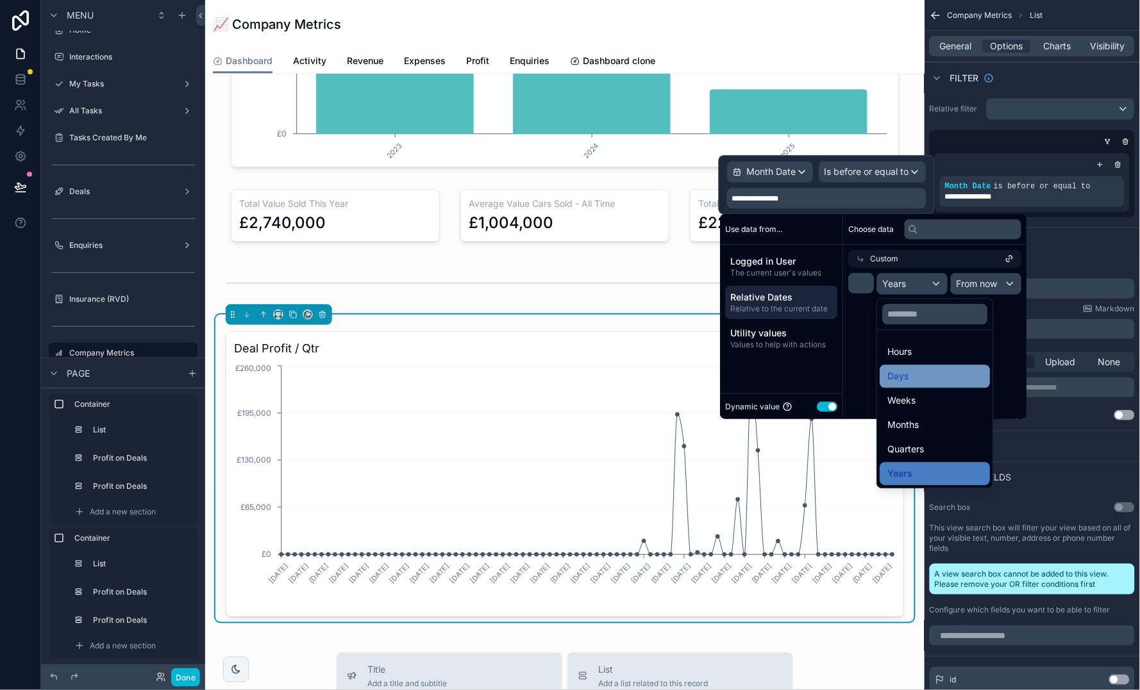
click at [958, 378] on div "Days" at bounding box center [935, 376] width 95 height 15
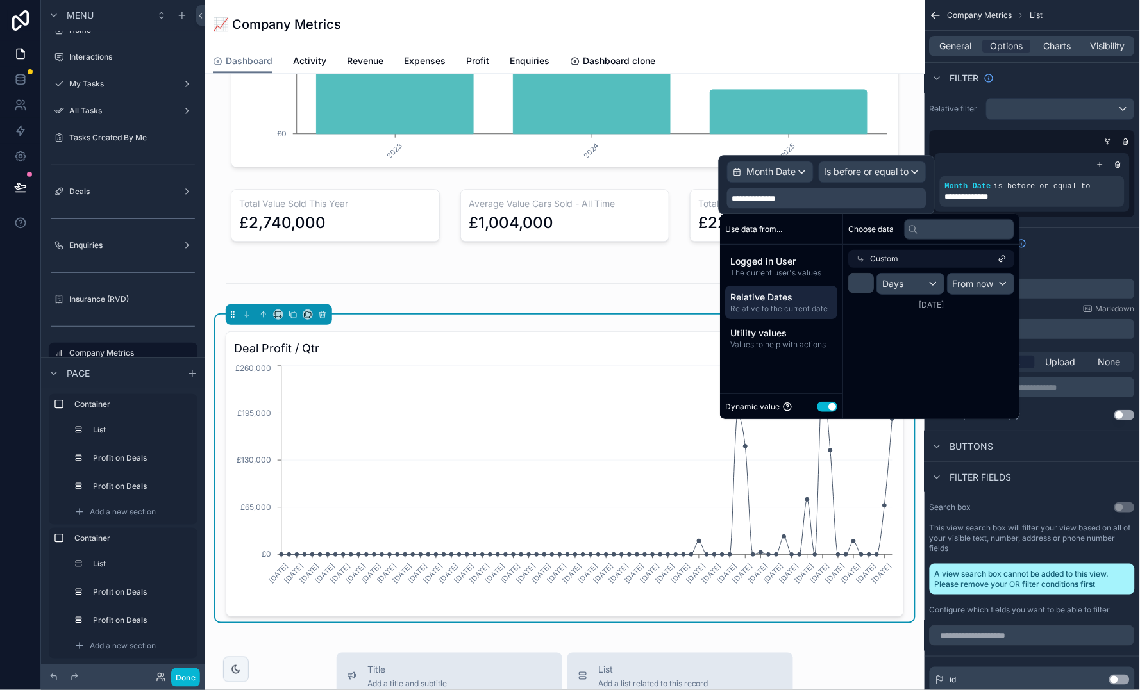
click at [1074, 254] on div "Empty state" at bounding box center [1031, 243] width 215 height 31
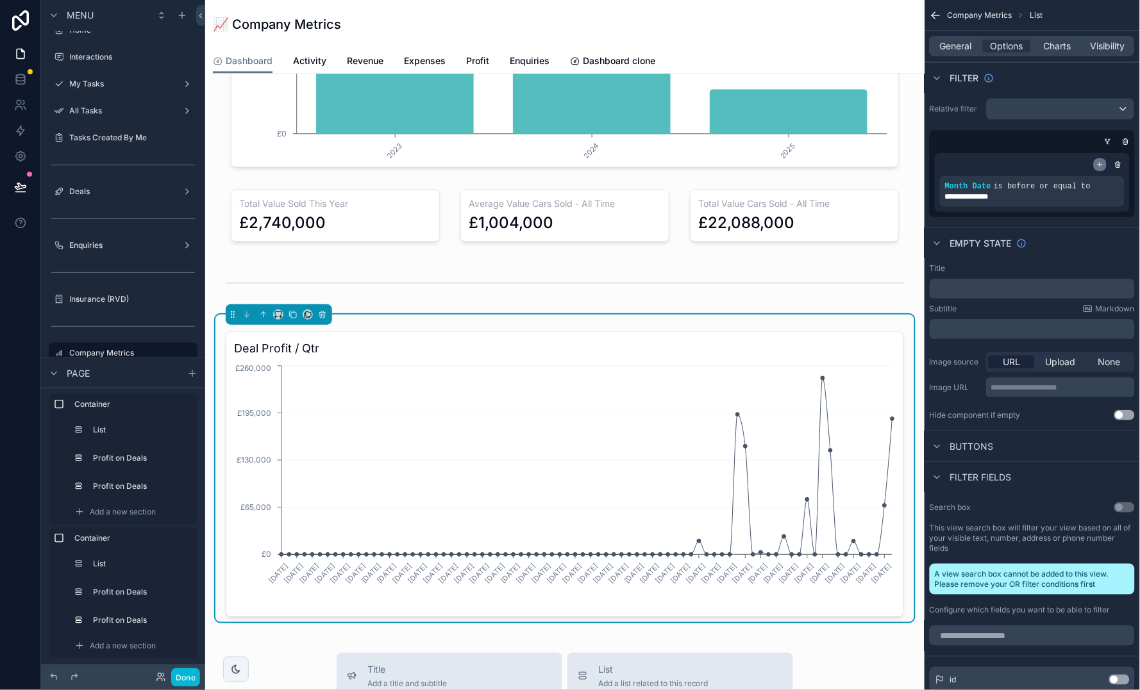
click at [1101, 171] on div "scrollable content" at bounding box center [1099, 164] width 13 height 13
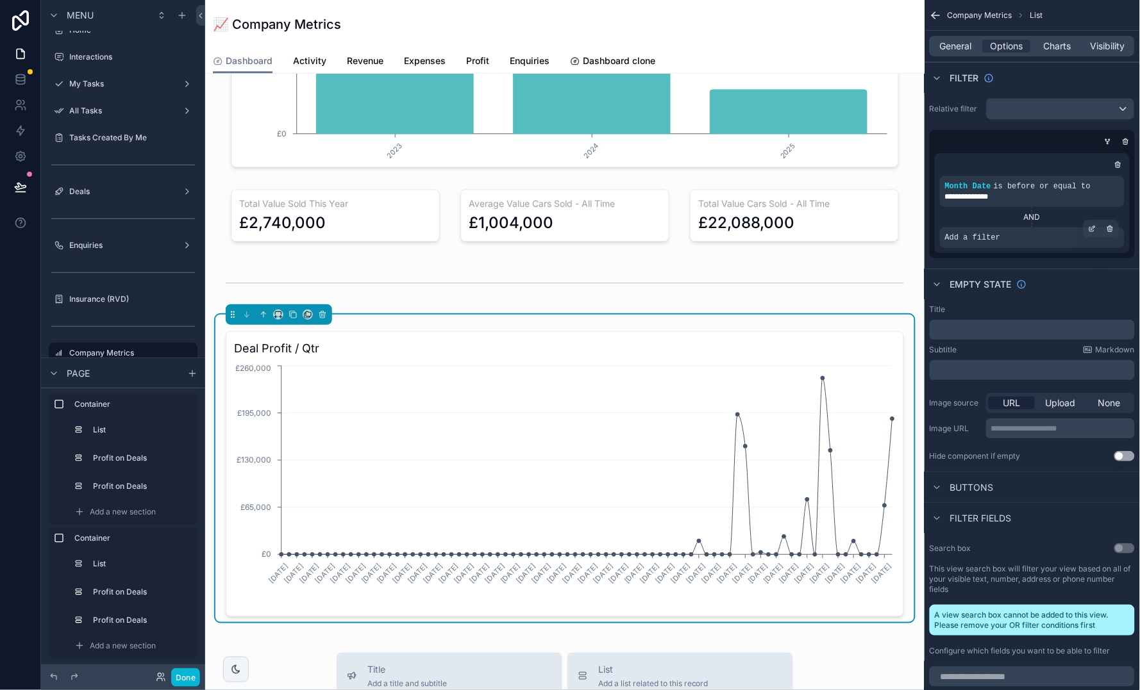
click at [996, 237] on span "Add a filter" at bounding box center [972, 238] width 55 height 10
click at [1095, 221] on div "scrollable content" at bounding box center [1092, 229] width 18 height 18
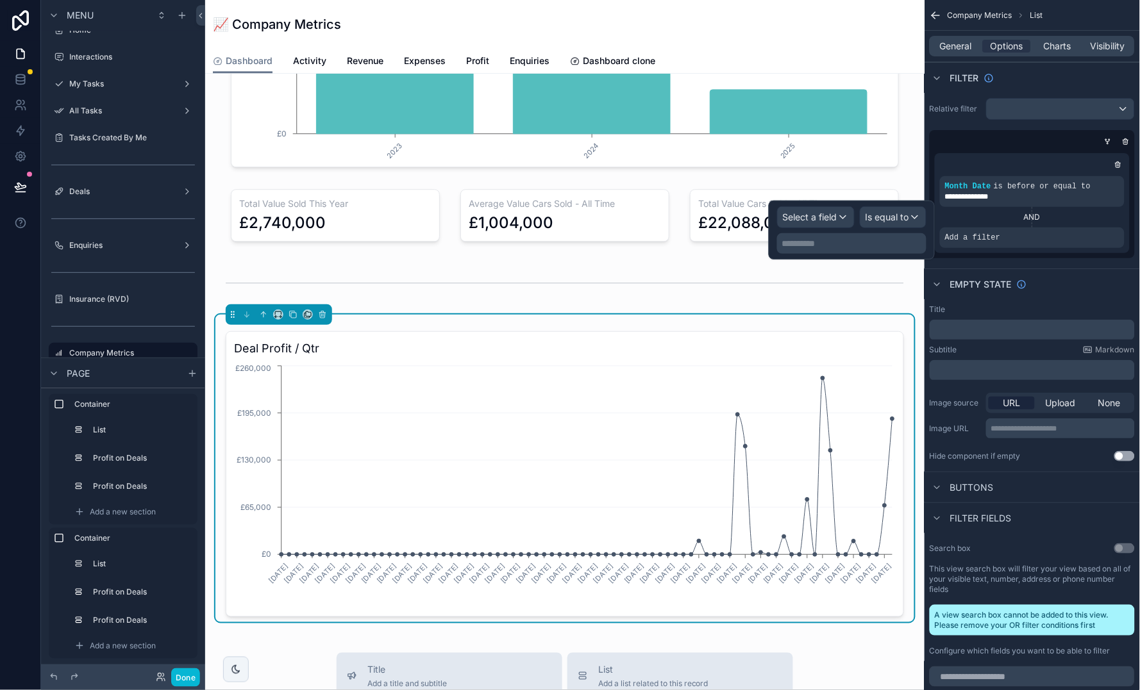
click at [827, 214] on span "Select a field" at bounding box center [810, 217] width 54 height 11
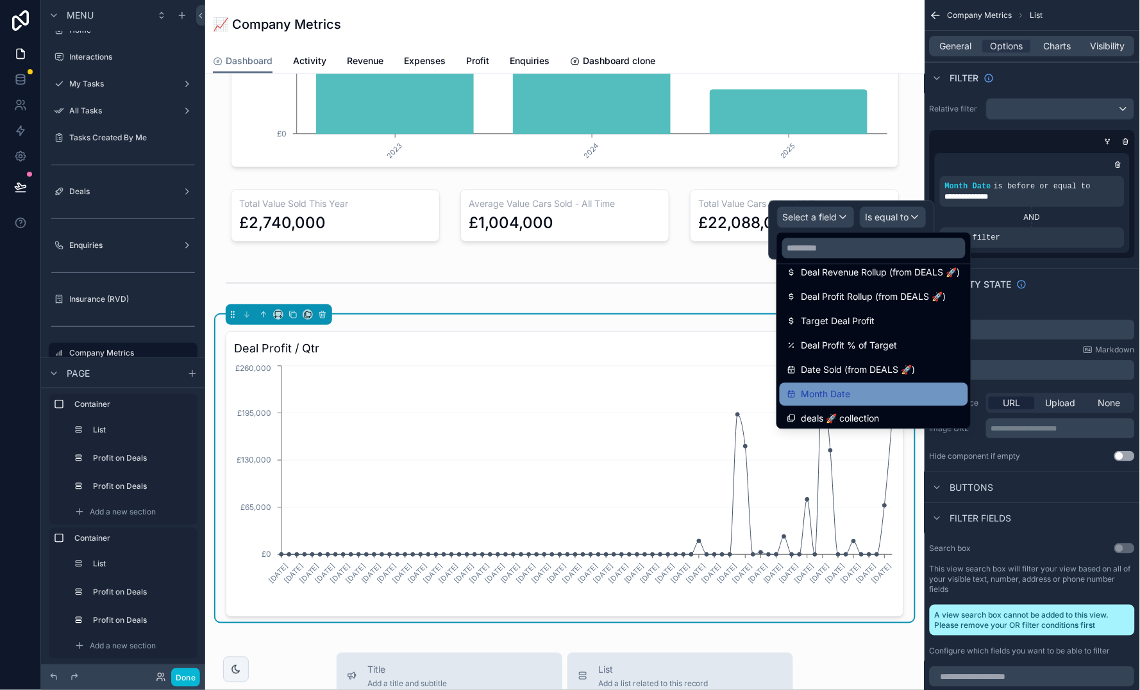
click at [866, 392] on div "Month Date" at bounding box center [873, 394] width 173 height 15
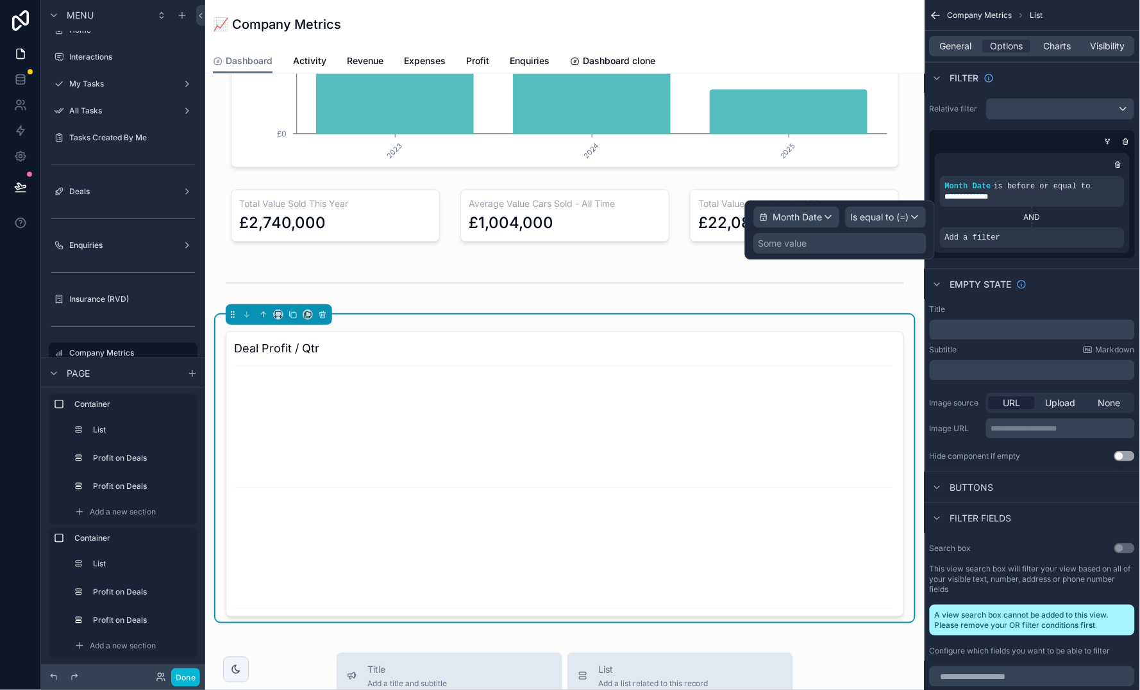
click at [858, 219] on span "Is equal to (=)" at bounding box center [880, 217] width 58 height 13
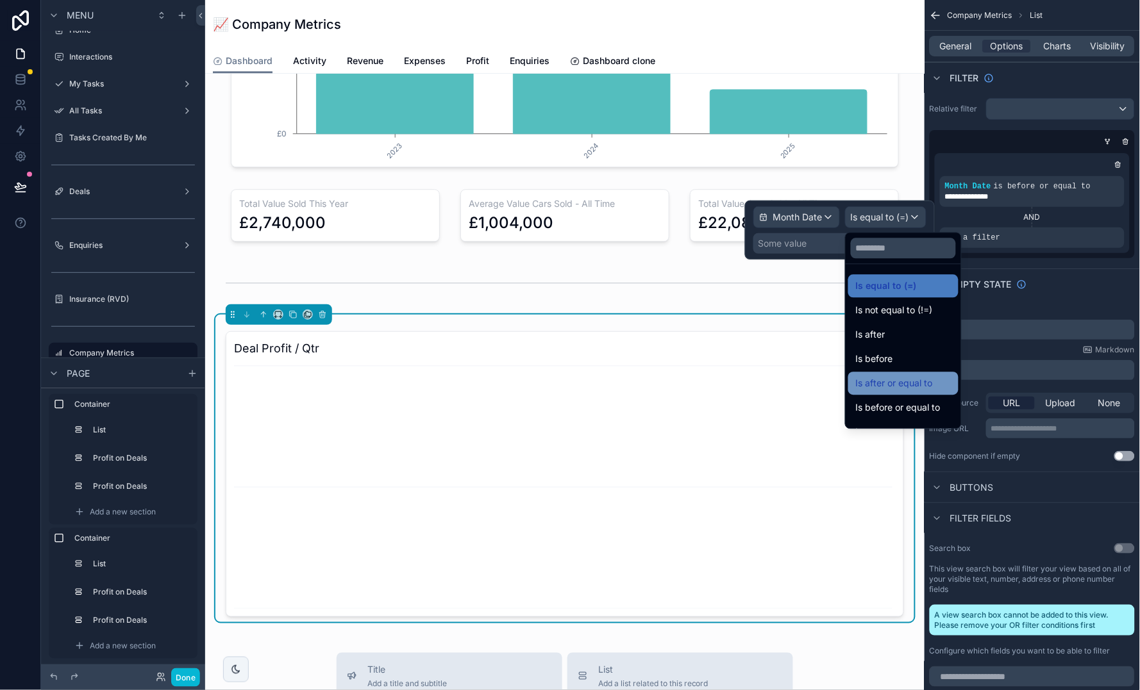
click at [909, 376] on span "Is after or equal to" at bounding box center [894, 383] width 77 height 15
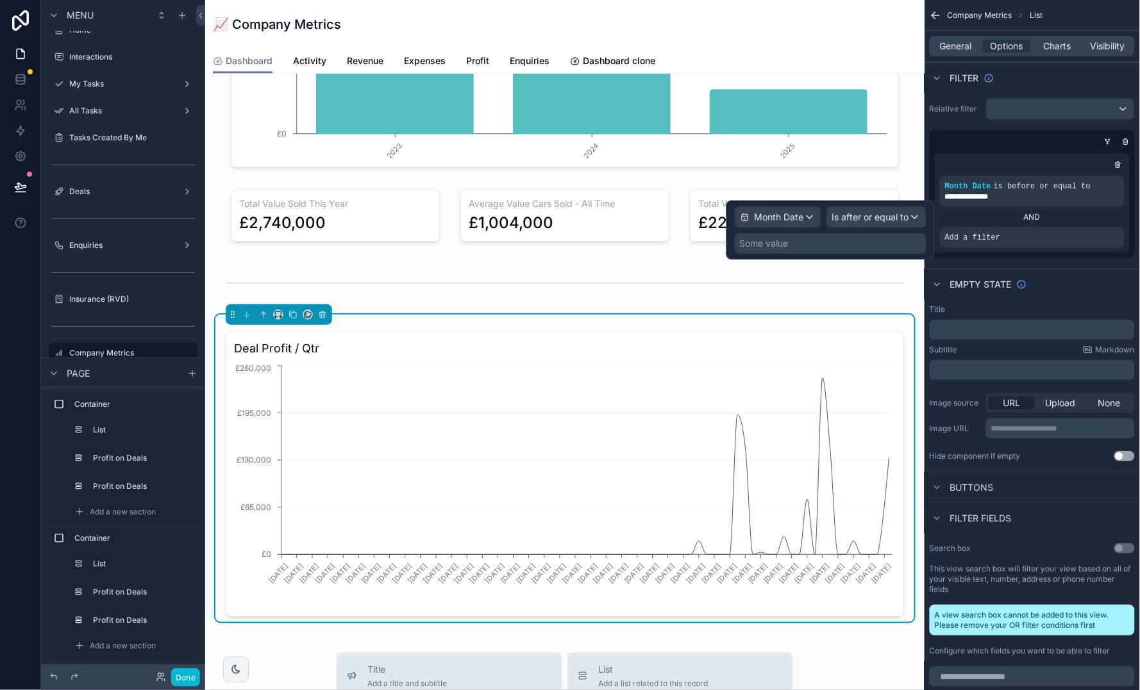
click at [783, 238] on div "Some value" at bounding box center [764, 243] width 49 height 13
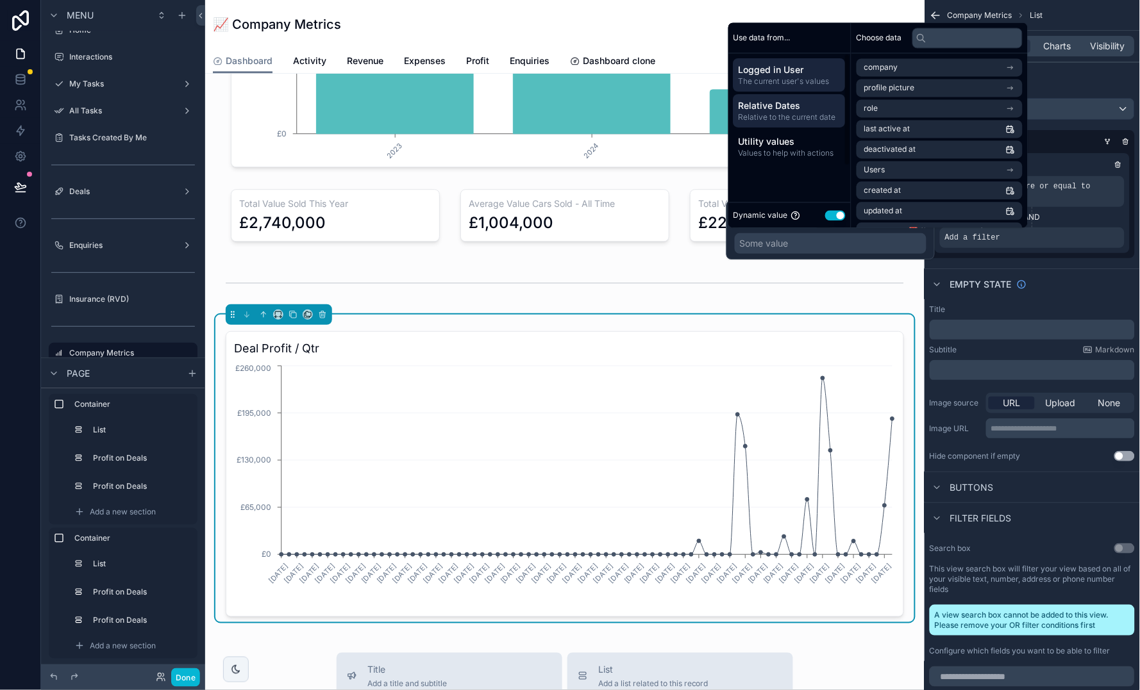
click at [809, 107] on span "Relative Dates" at bounding box center [789, 106] width 102 height 13
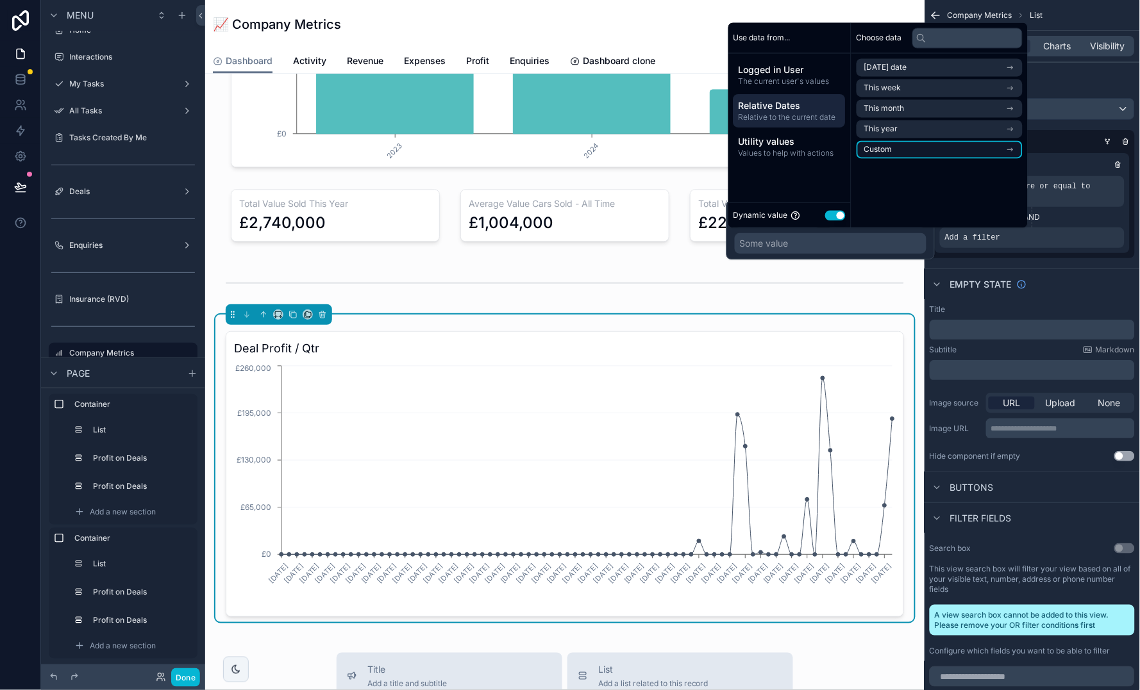
click at [909, 153] on li "Custom" at bounding box center [939, 150] width 166 height 18
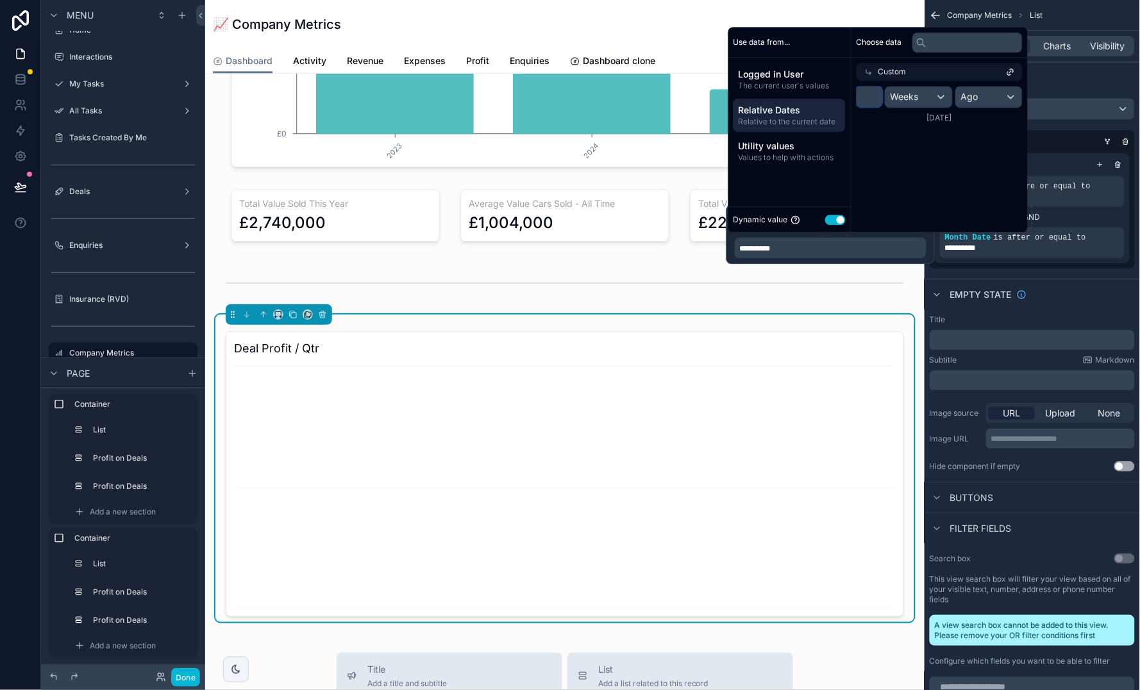
click at [872, 95] on input "*" at bounding box center [869, 97] width 26 height 21
type input "*"
click at [929, 92] on div "Weeks" at bounding box center [920, 97] width 70 height 21
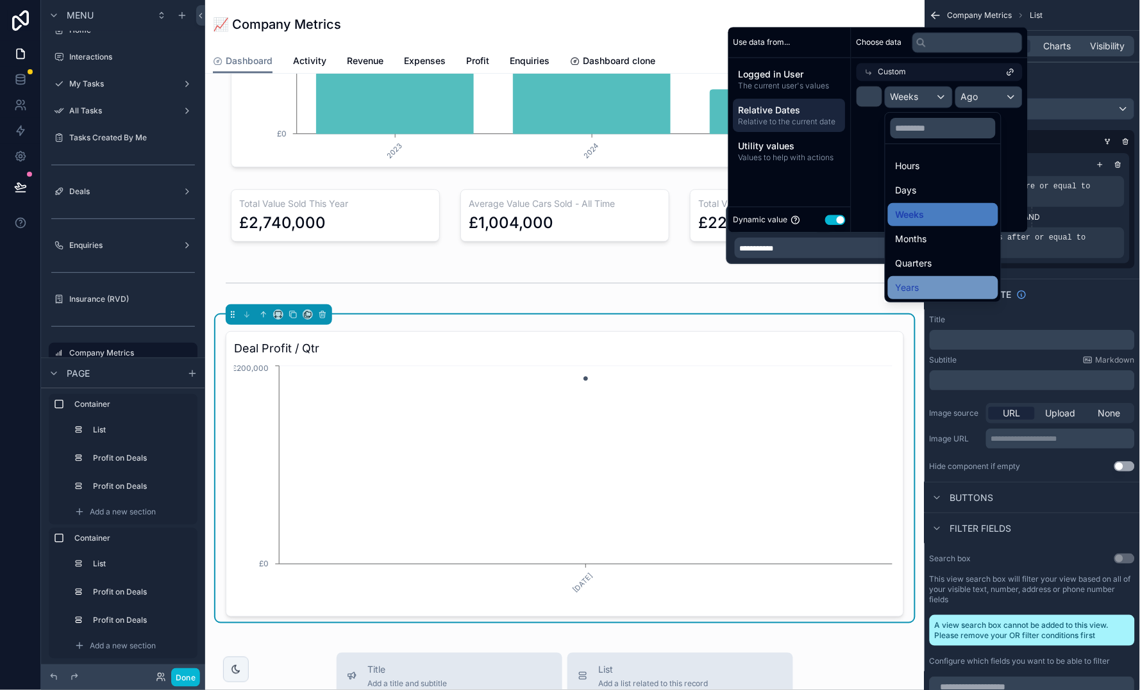
click at [913, 280] on span "Years" at bounding box center [907, 287] width 24 height 15
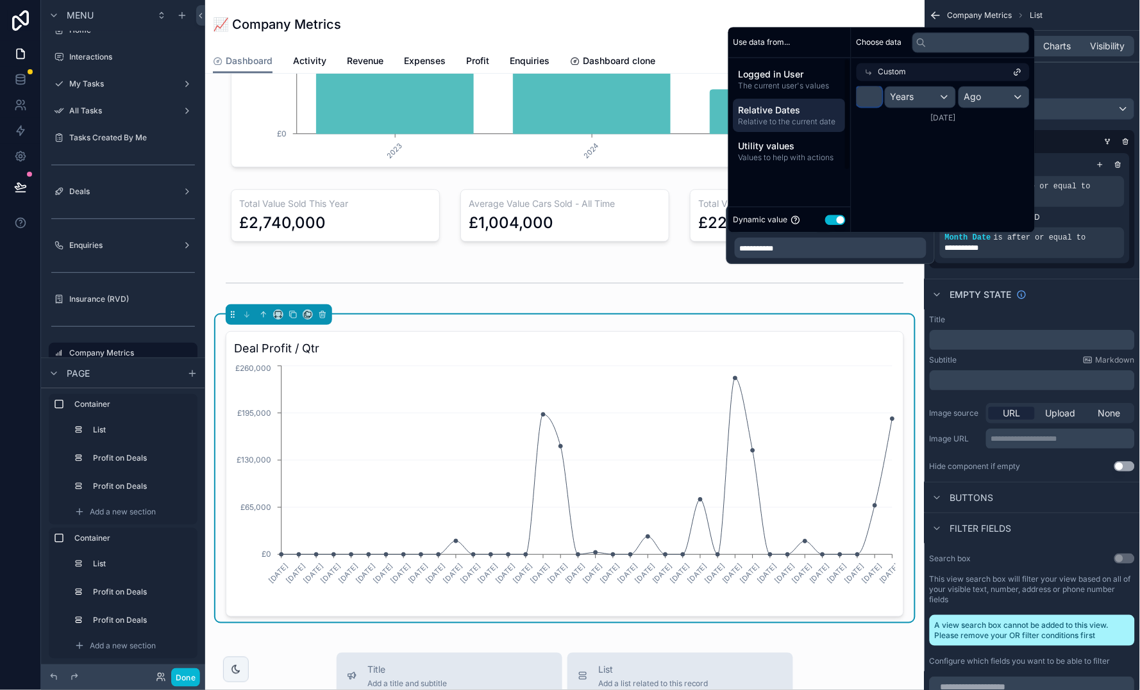
click at [874, 96] on input "*" at bounding box center [869, 97] width 26 height 21
type input "*"
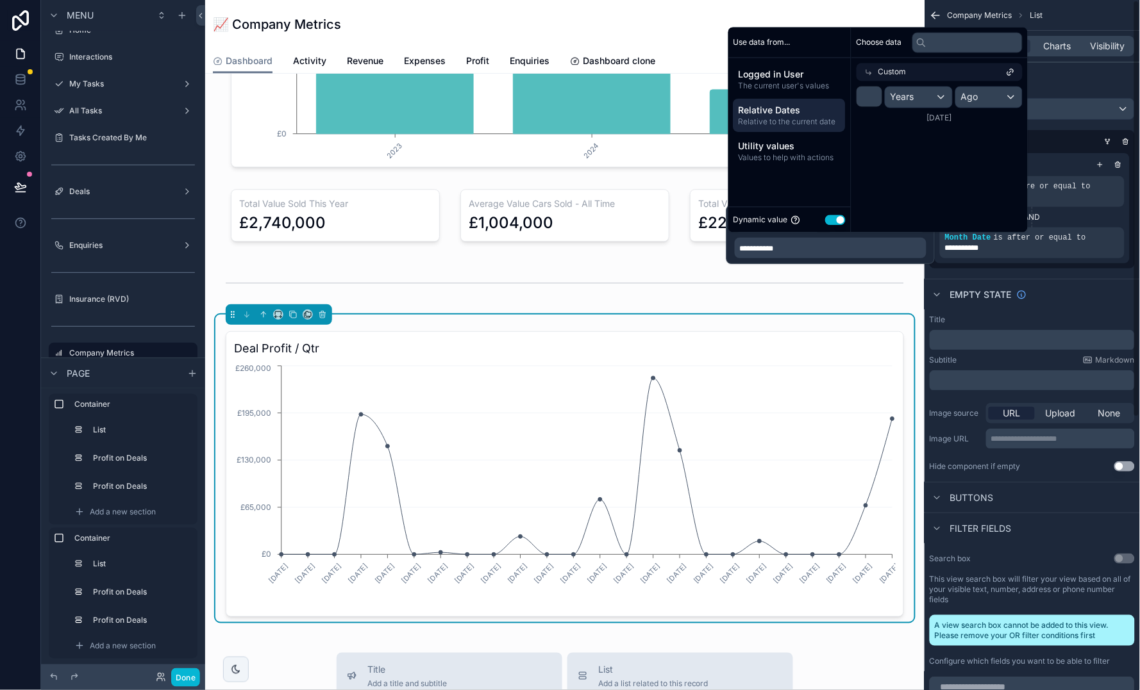
click at [1077, 76] on div "Filter" at bounding box center [1031, 77] width 215 height 31
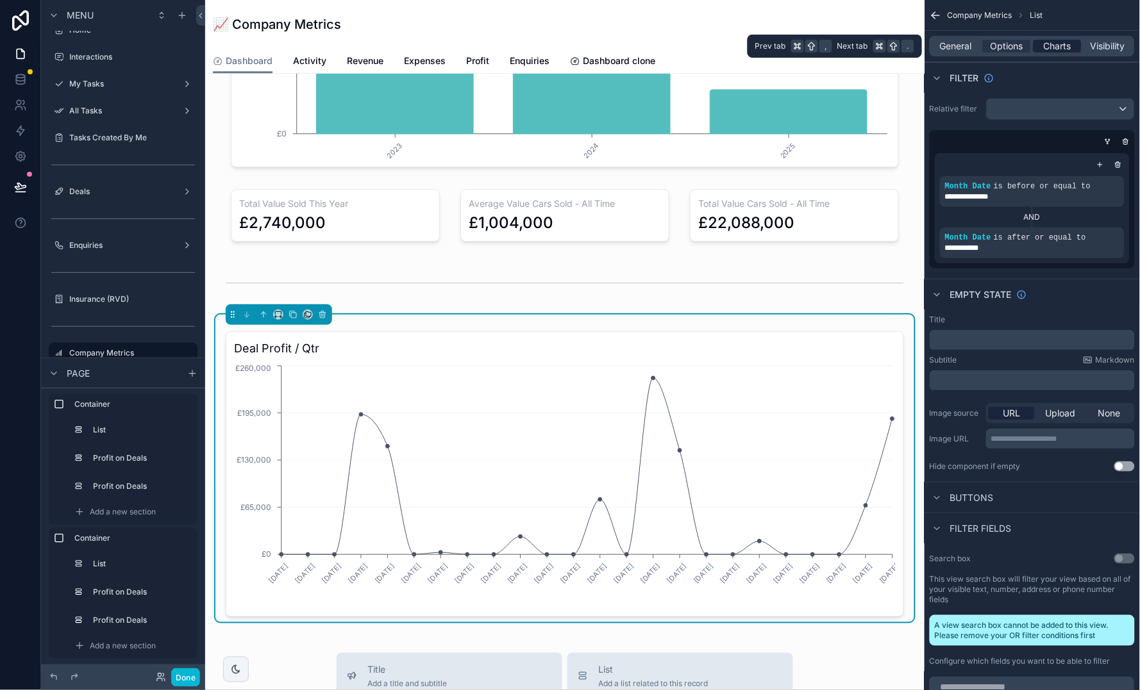
click at [1063, 45] on span "Charts" at bounding box center [1057, 46] width 28 height 13
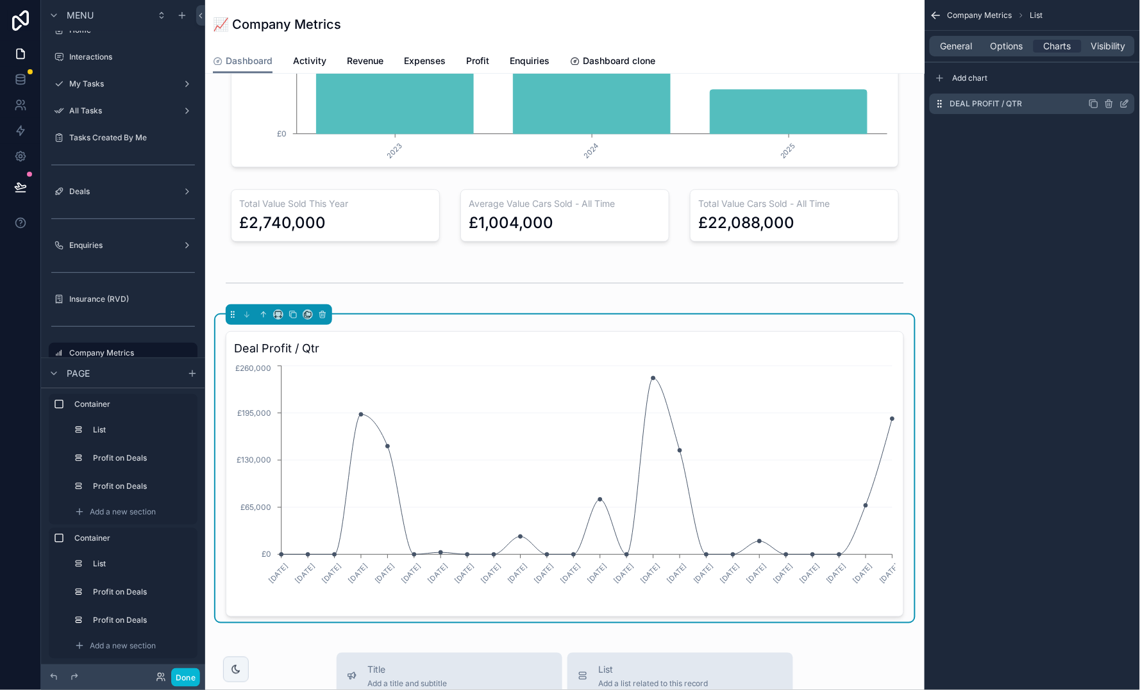
click at [1124, 106] on icon "scrollable content" at bounding box center [1124, 104] width 10 height 10
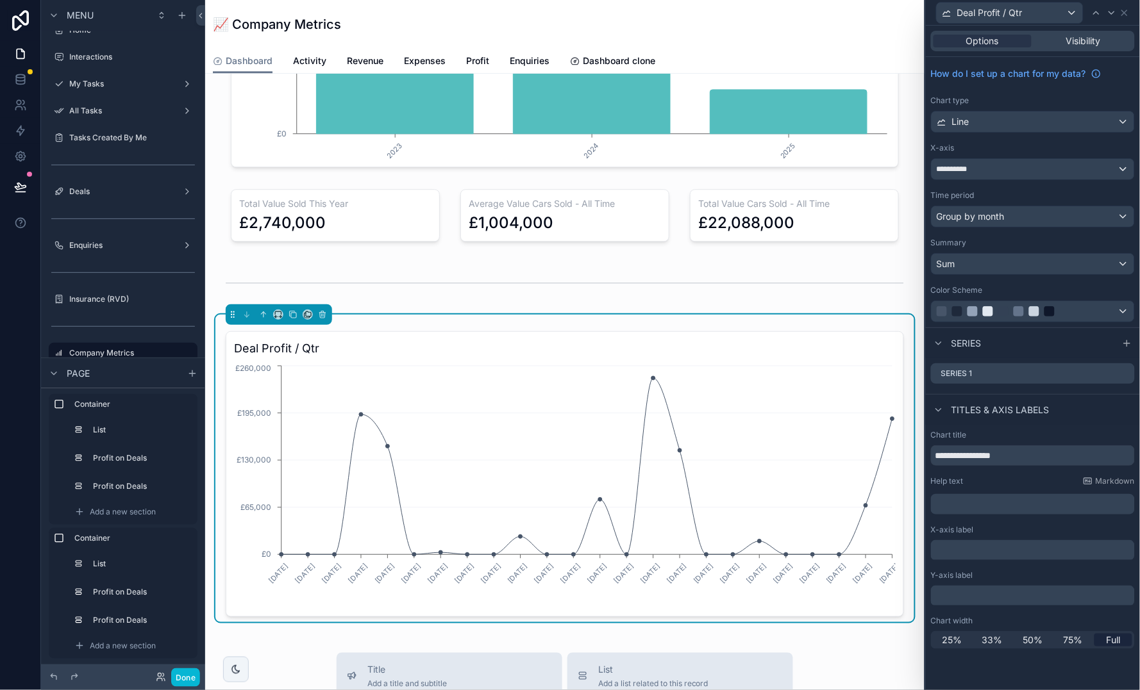
click at [1002, 217] on span "Group by month" at bounding box center [970, 216] width 68 height 13
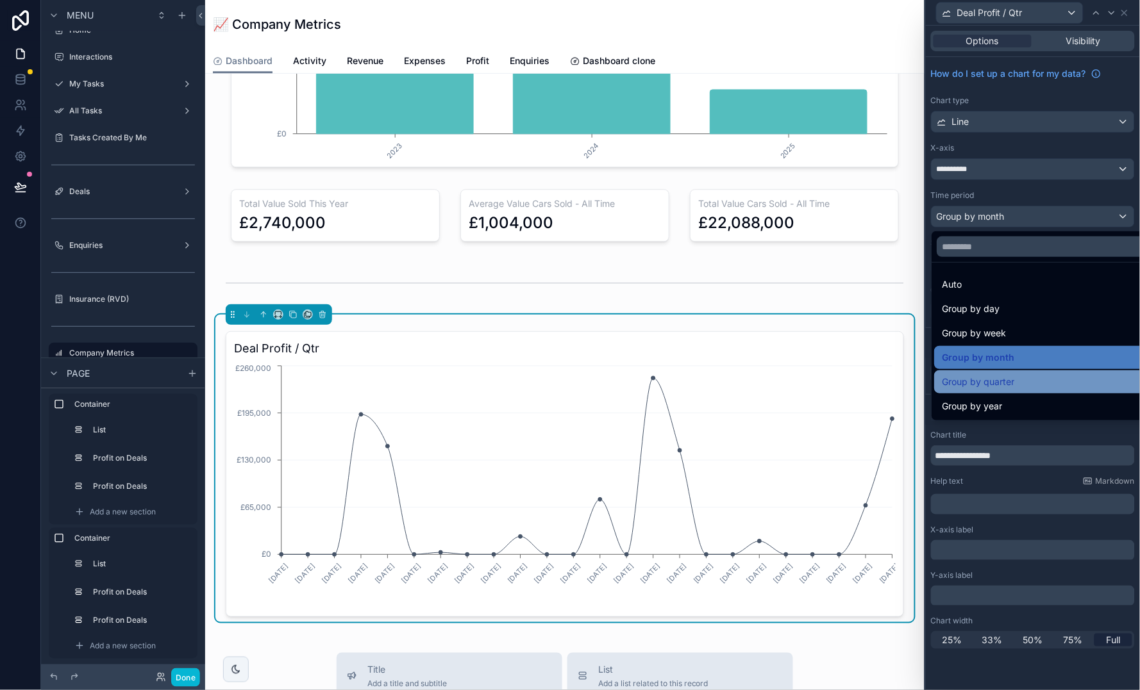
click at [999, 386] on span "Group by quarter" at bounding box center [978, 381] width 72 height 15
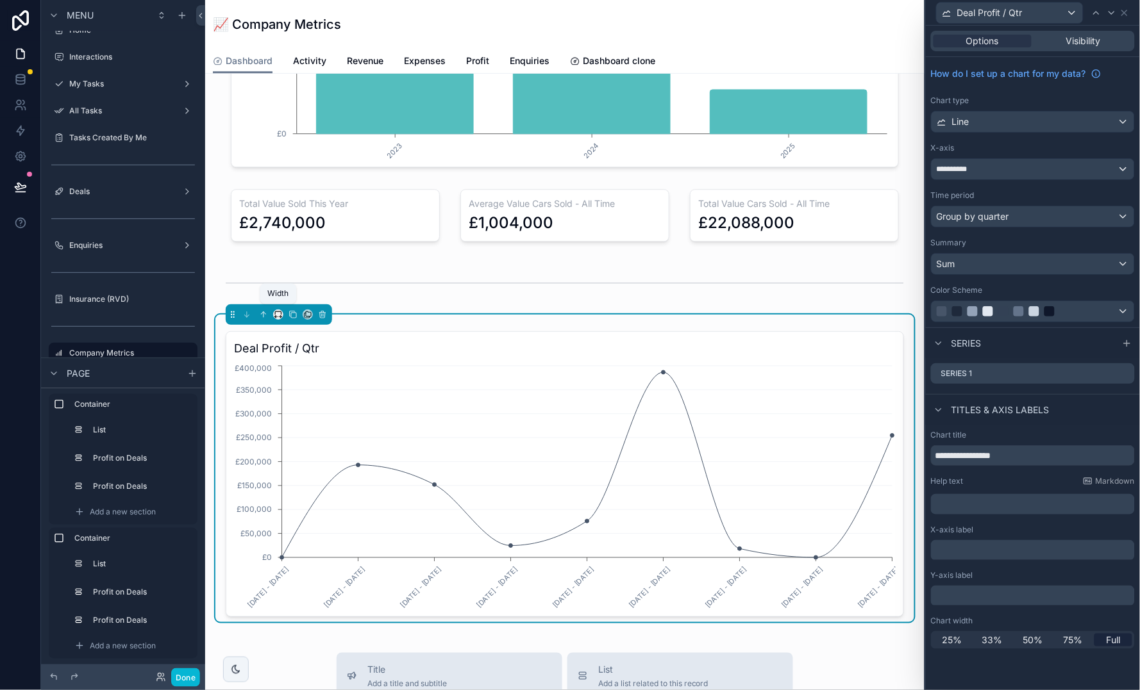
click at [276, 311] on icon "scrollable content" at bounding box center [278, 312] width 6 height 3
click at [311, 467] on div "Large" at bounding box center [306, 474] width 44 height 15
click at [280, 310] on icon "scrollable content" at bounding box center [278, 314] width 9 height 9
click at [319, 408] on div "50%" at bounding box center [304, 408] width 40 height 15
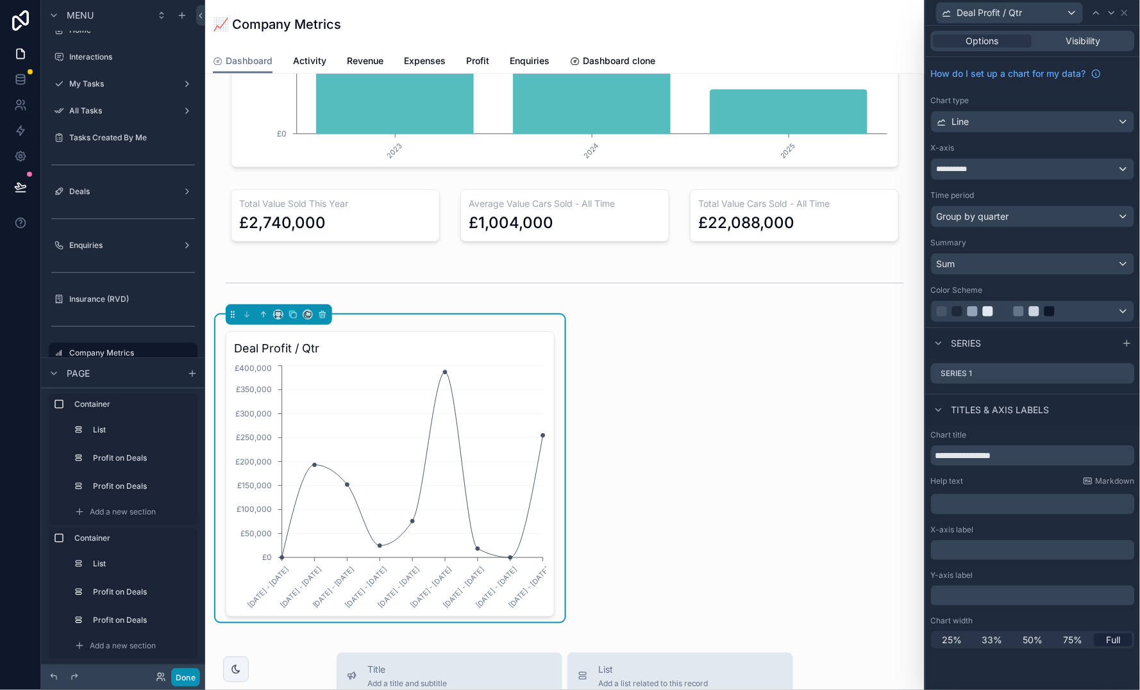
click at [190, 680] on button "Done" at bounding box center [185, 677] width 29 height 19
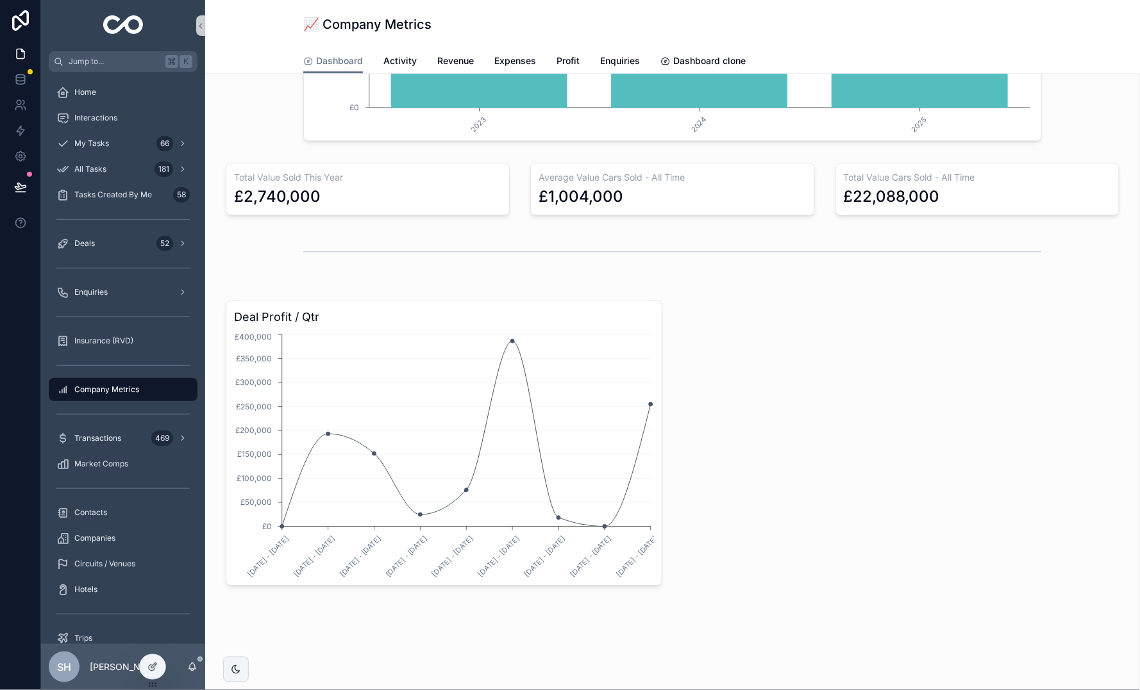
scroll to position [823, 0]
click at [152, 672] on div at bounding box center [153, 667] width 26 height 24
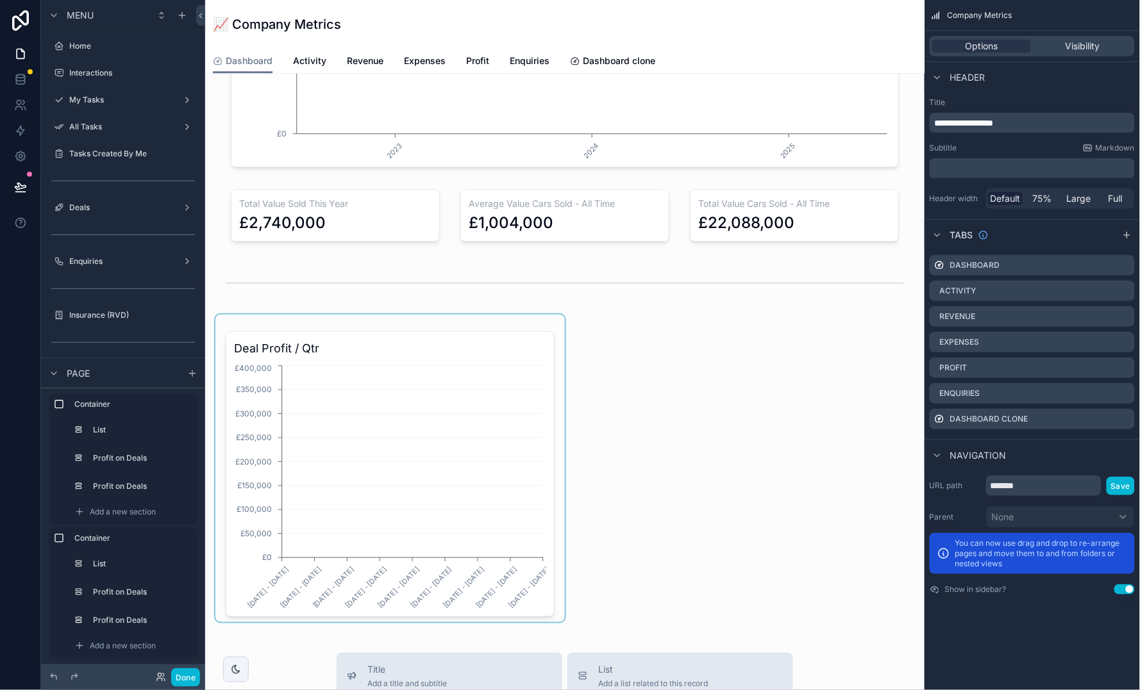
scroll to position [16, 0]
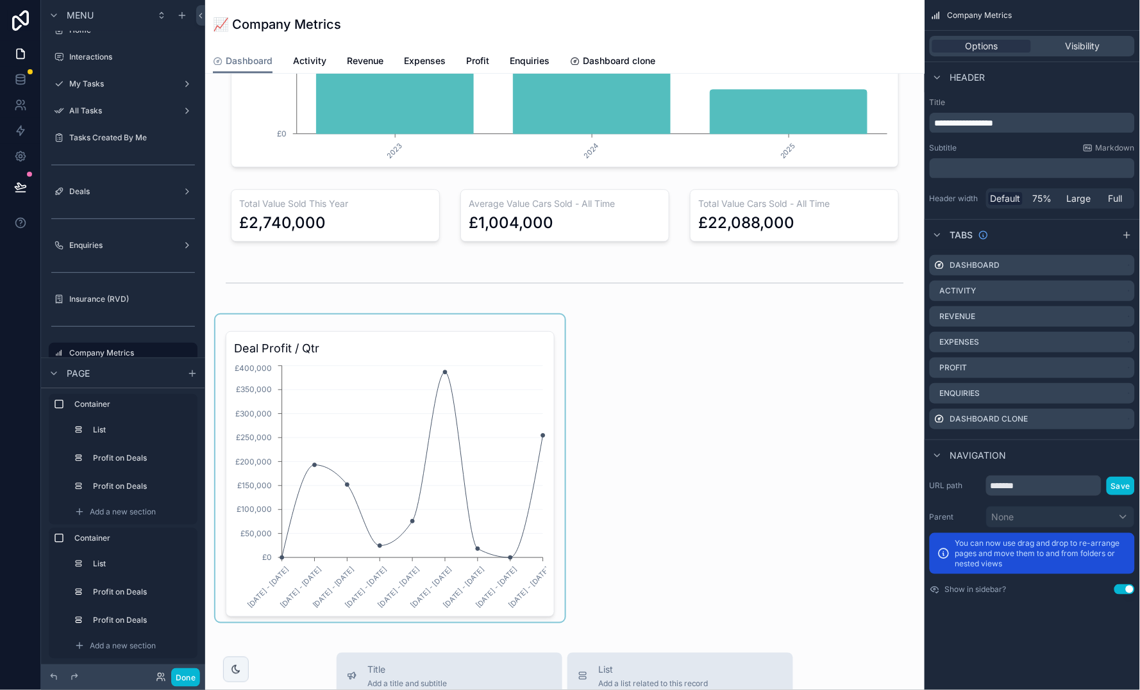
click at [469, 444] on div "scrollable content" at bounding box center [389, 469] width 349 height 308
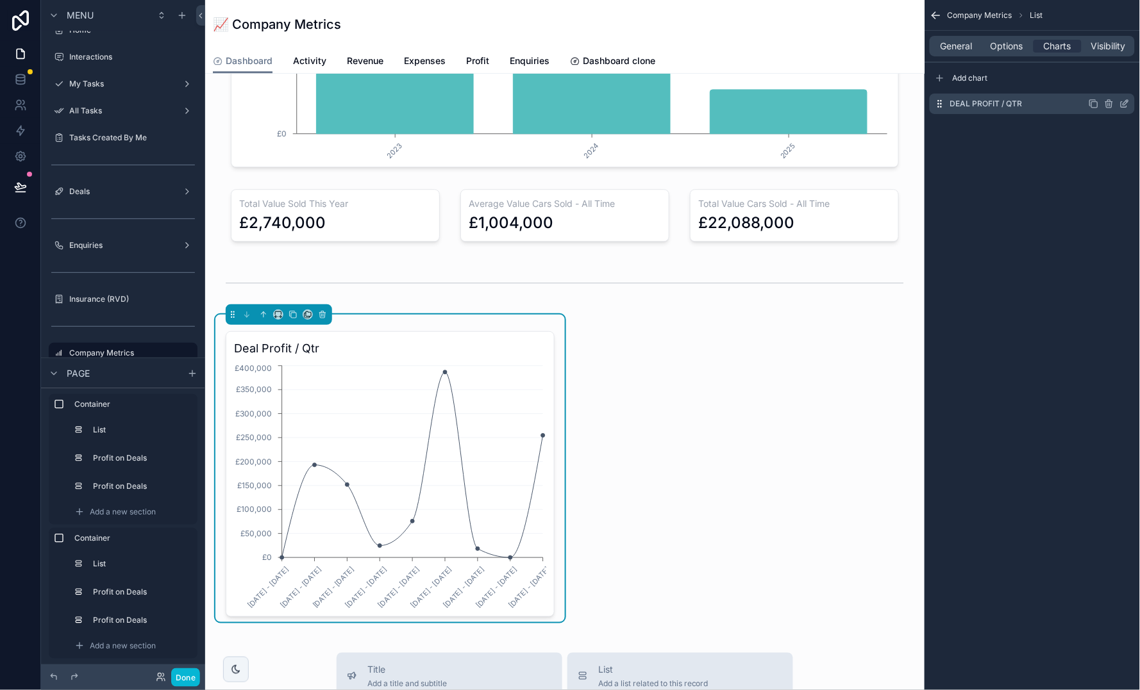
click at [1122, 101] on icon "scrollable content" at bounding box center [1124, 104] width 10 height 10
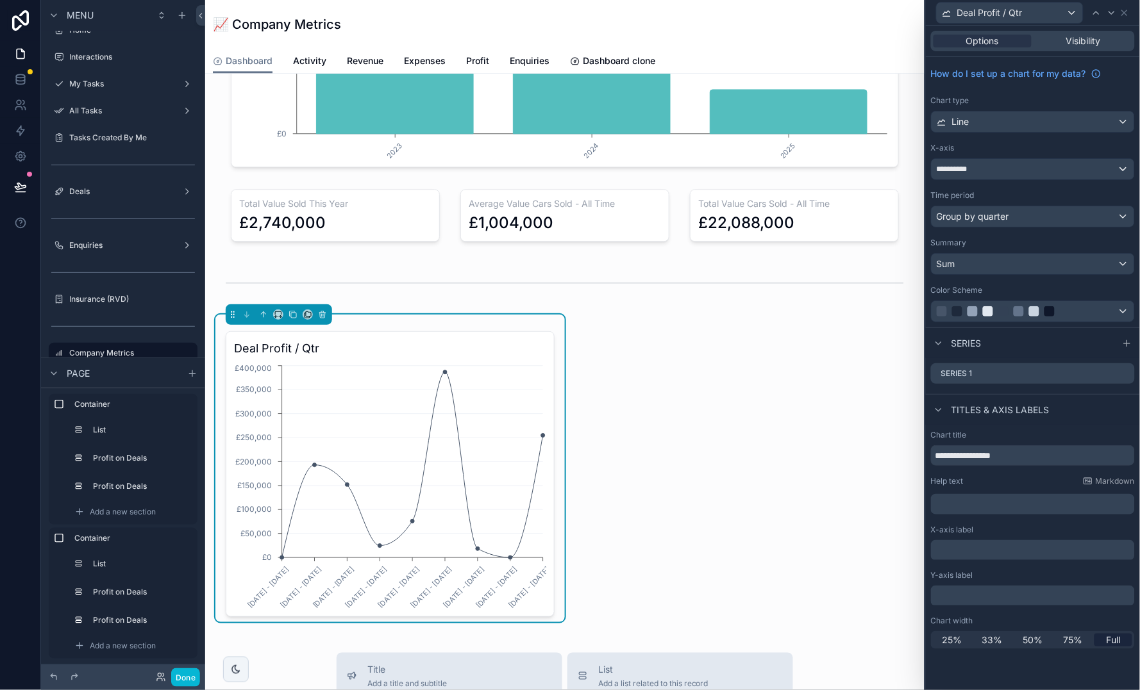
click at [1031, 215] on div "Group by quarter" at bounding box center [1032, 216] width 203 height 21
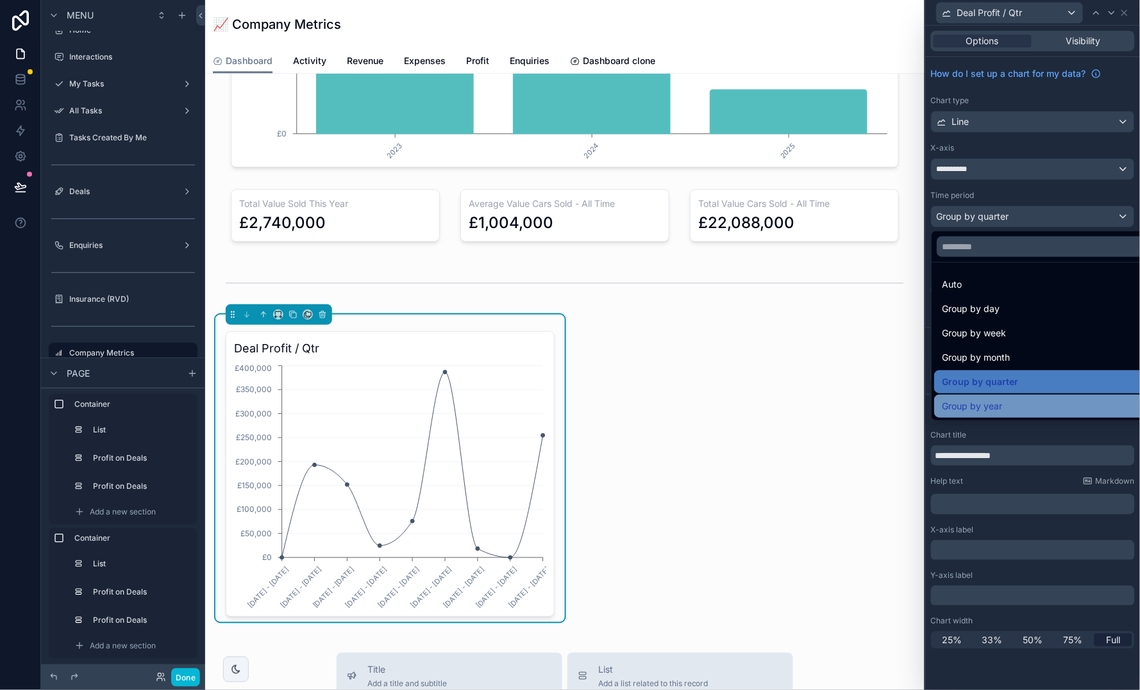
click at [995, 406] on span "Group by year" at bounding box center [972, 406] width 60 height 15
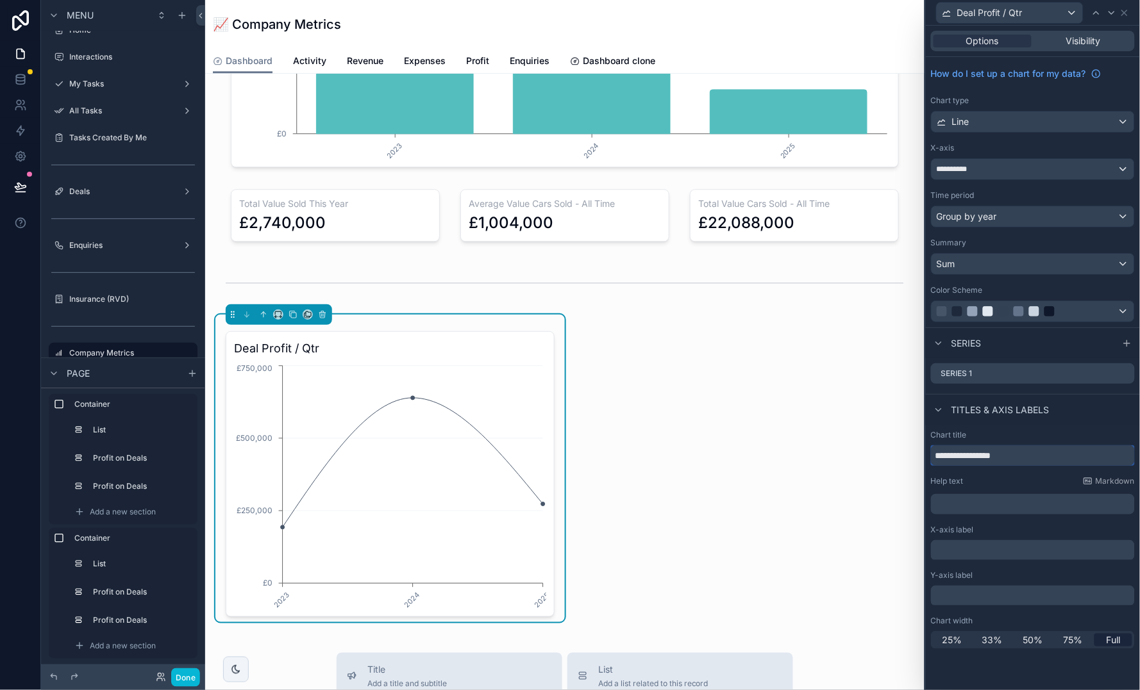
click at [1026, 454] on input "**********" at bounding box center [1033, 455] width 204 height 21
click at [999, 122] on div "Line" at bounding box center [1032, 122] width 203 height 21
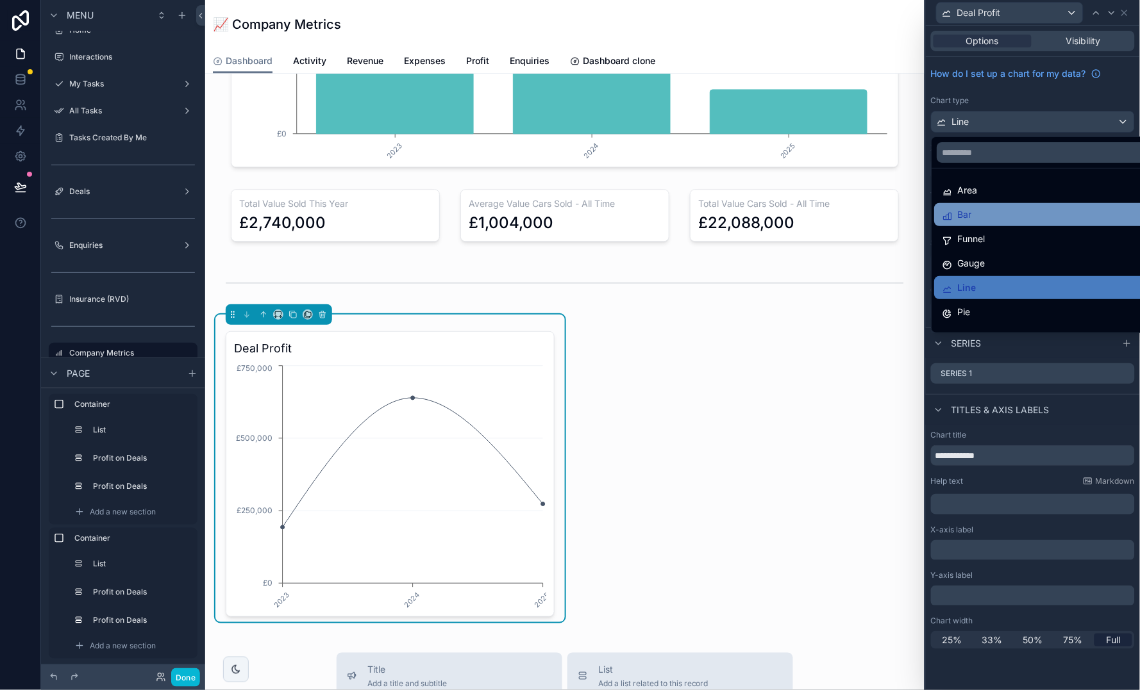
click at [1024, 217] on div "Bar" at bounding box center [1048, 214] width 212 height 15
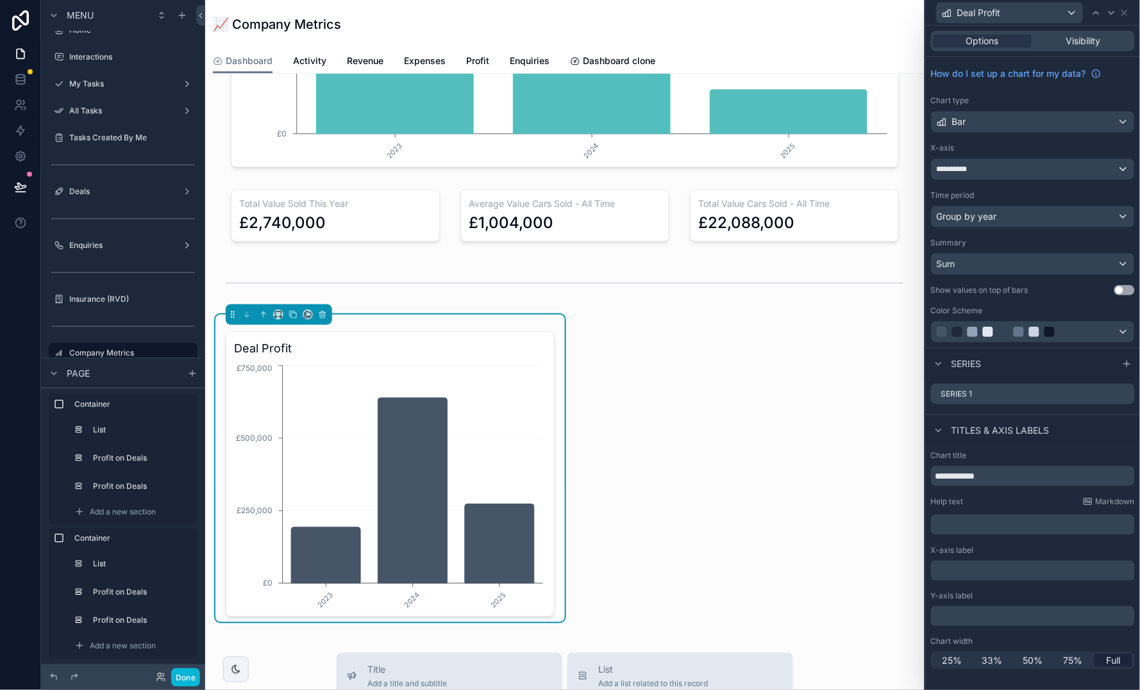
click at [1067, 327] on div at bounding box center [1018, 332] width 164 height 10
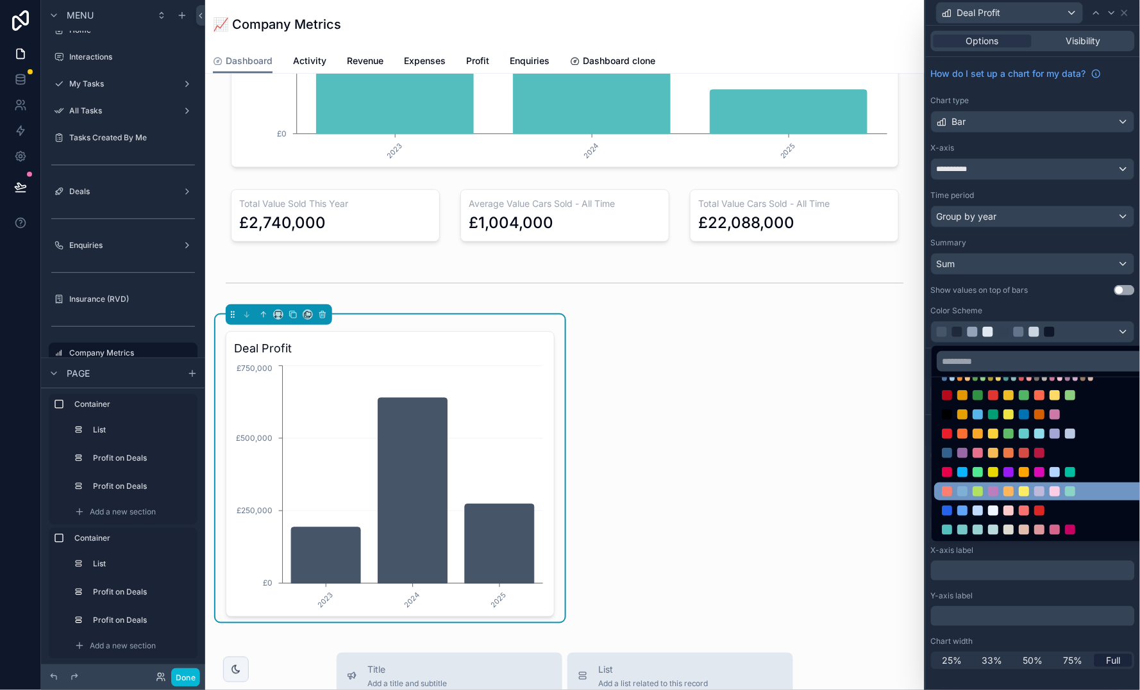
scroll to position [78, 0]
click at [1017, 483] on div at bounding box center [1047, 492] width 227 height 18
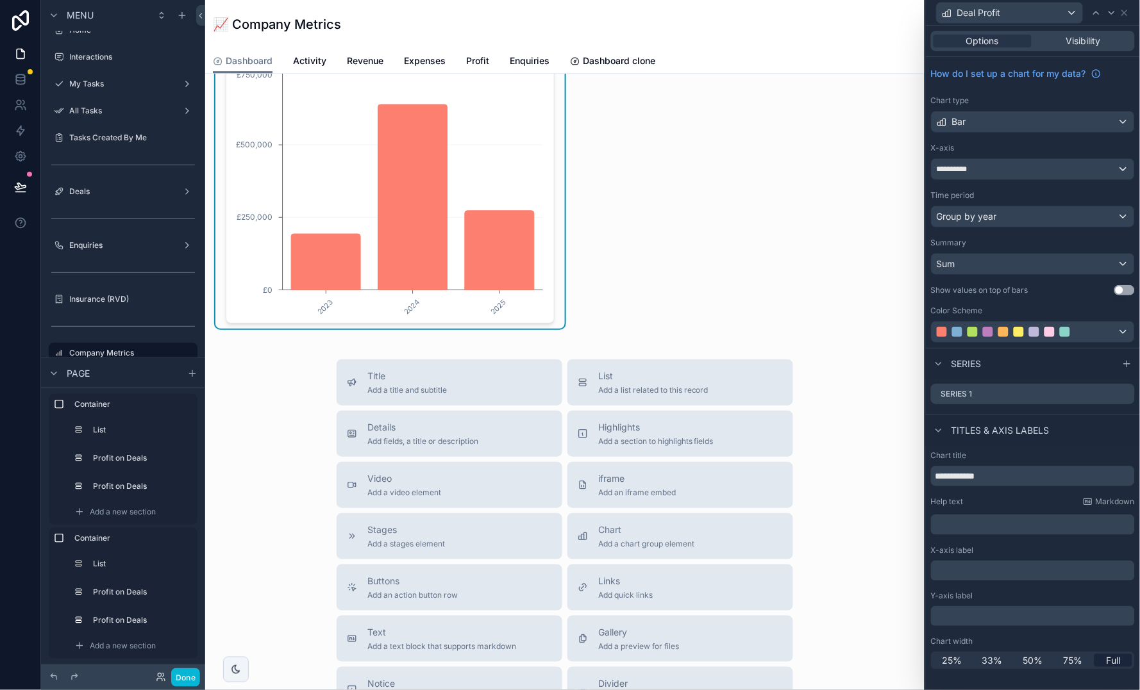
scroll to position [781, 0]
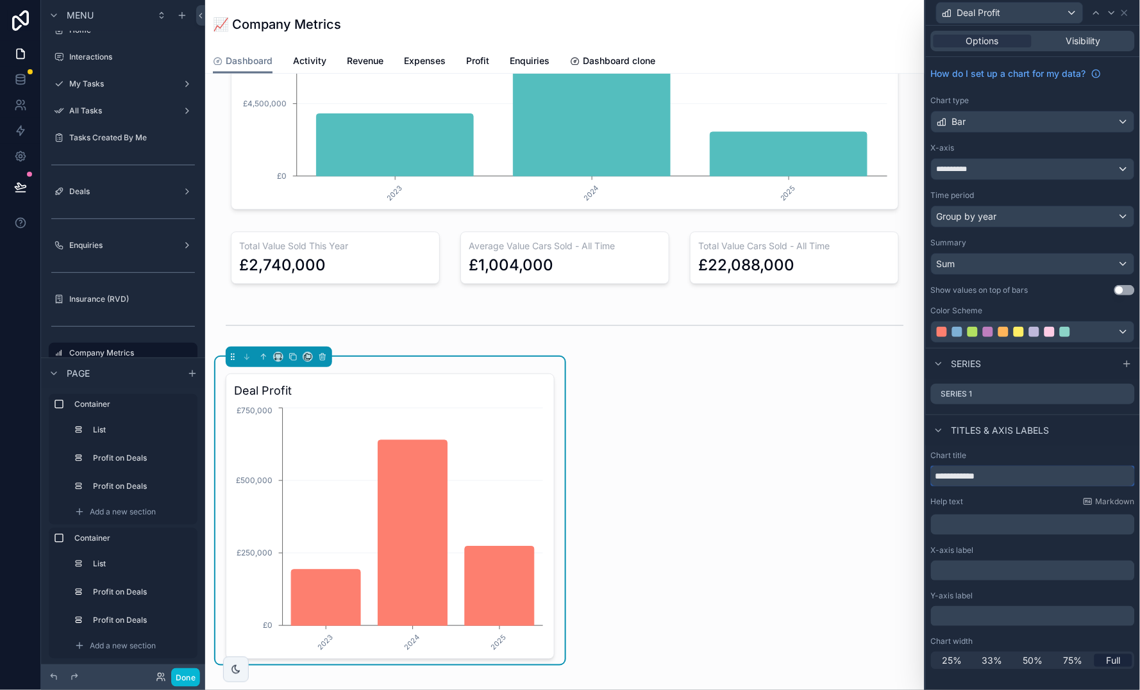
click at [1044, 473] on input "**********" at bounding box center [1033, 476] width 204 height 21
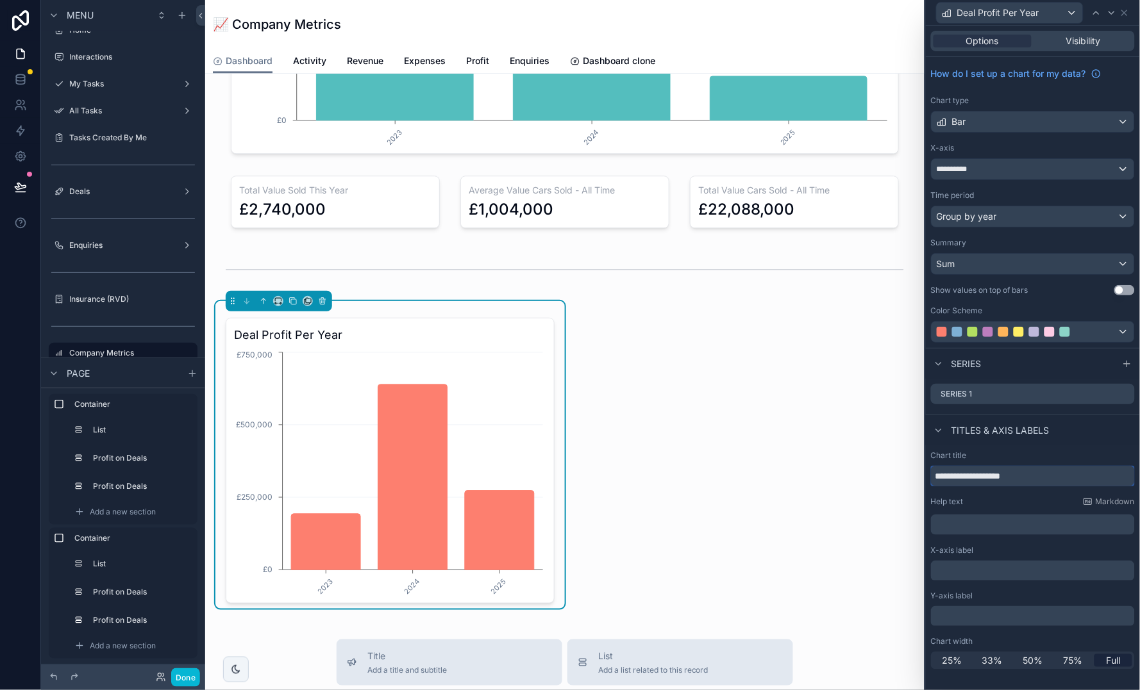
scroll to position [839, 0]
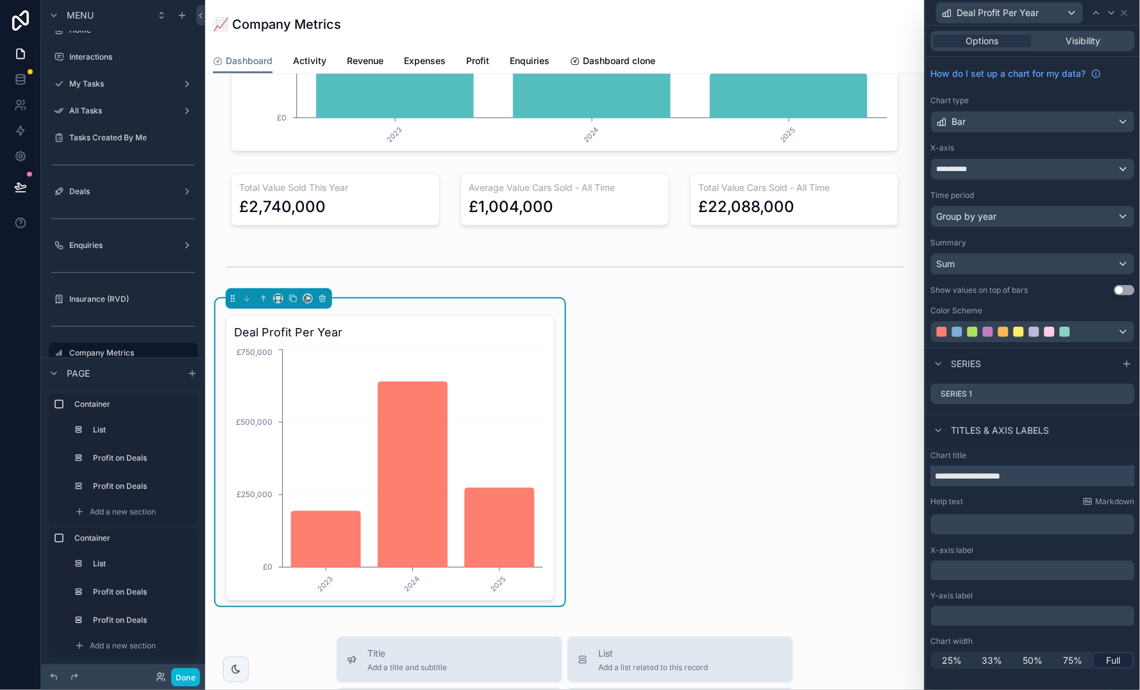
type input "**********"
click at [1121, 286] on button "Use setting" at bounding box center [1124, 290] width 21 height 10
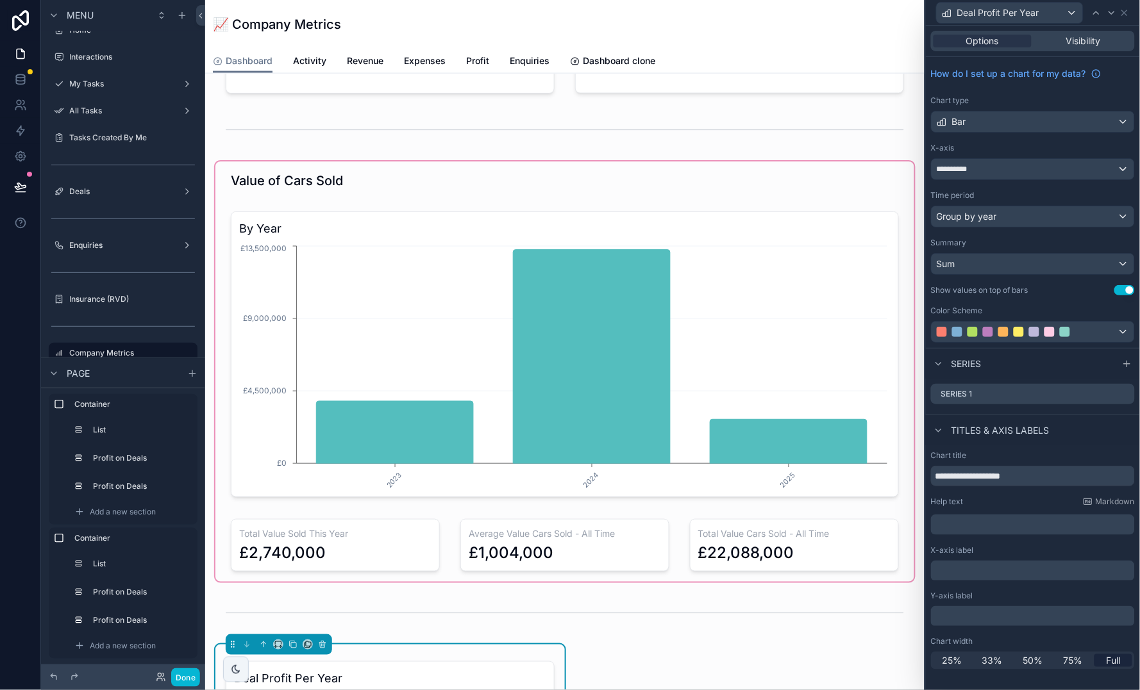
scroll to position [497, 0]
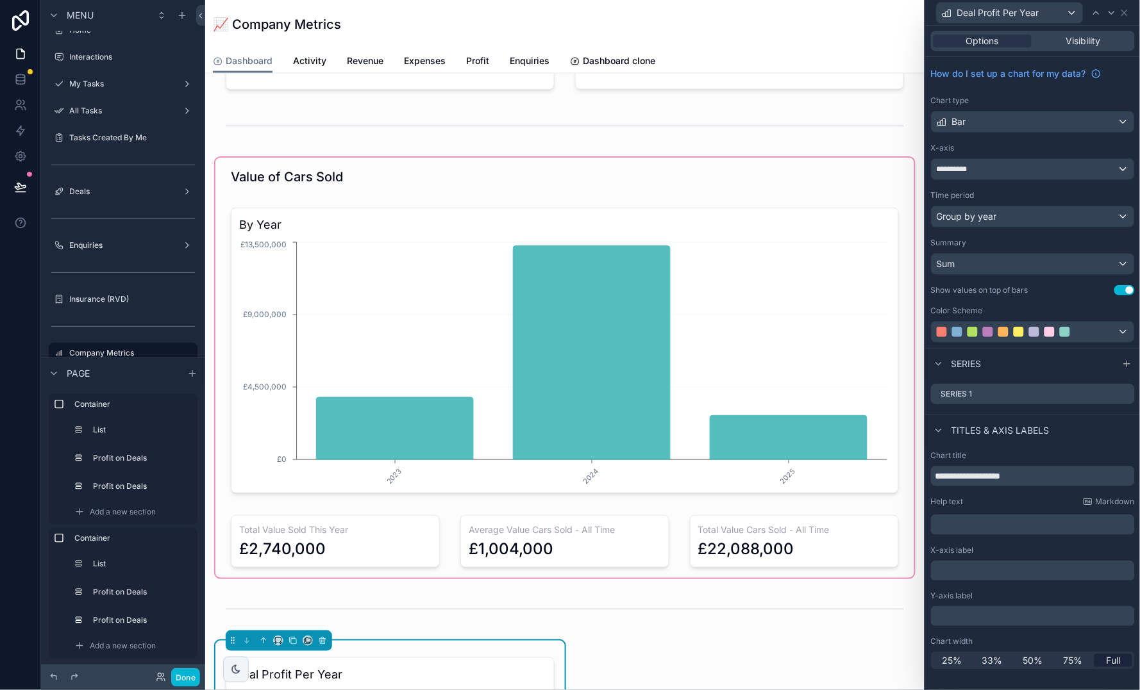
click at [426, 386] on div "scrollable content" at bounding box center [564, 368] width 699 height 420
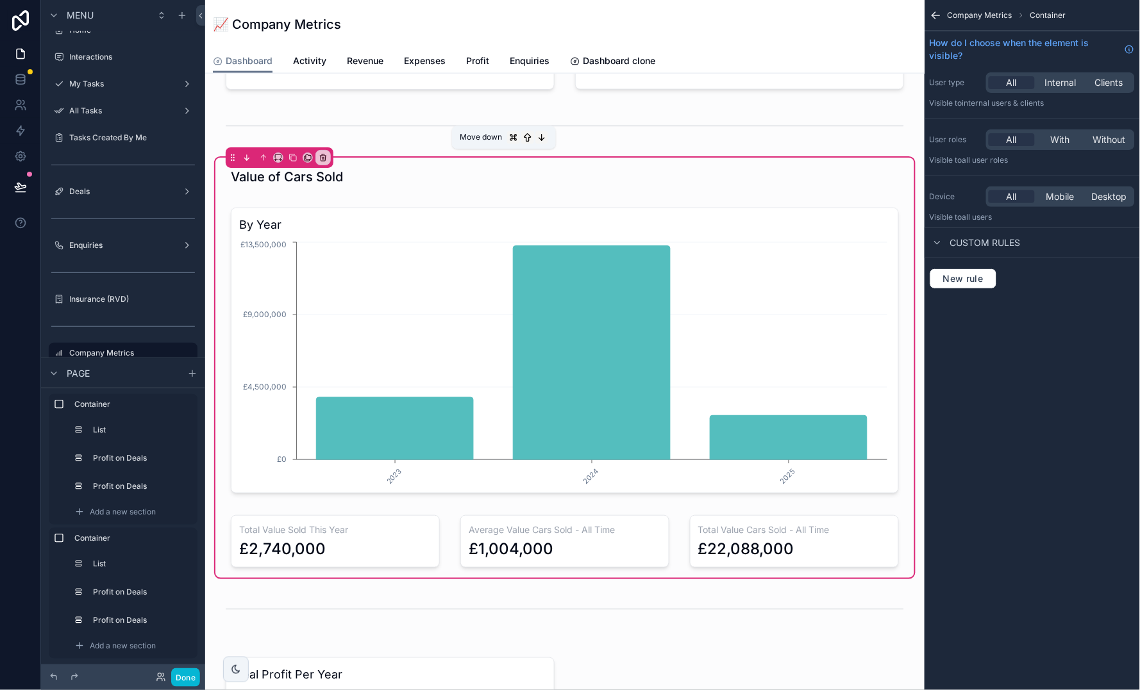
click at [247, 159] on icon "scrollable content" at bounding box center [246, 157] width 9 height 9
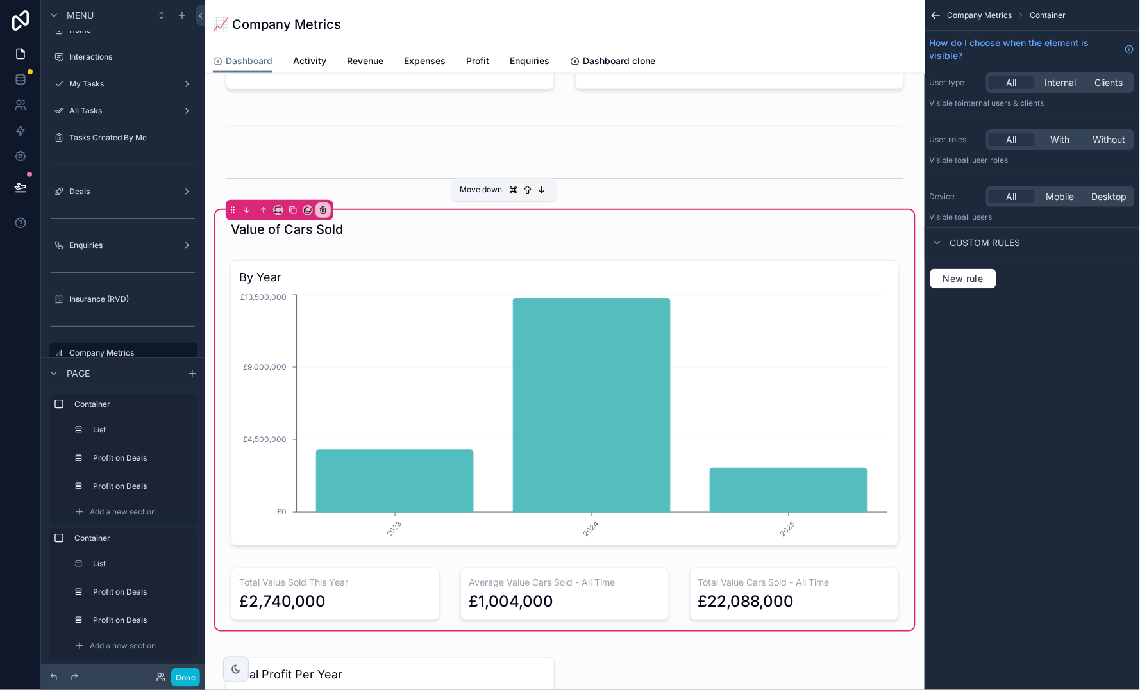
click at [242, 207] on icon "scrollable content" at bounding box center [246, 210] width 9 height 9
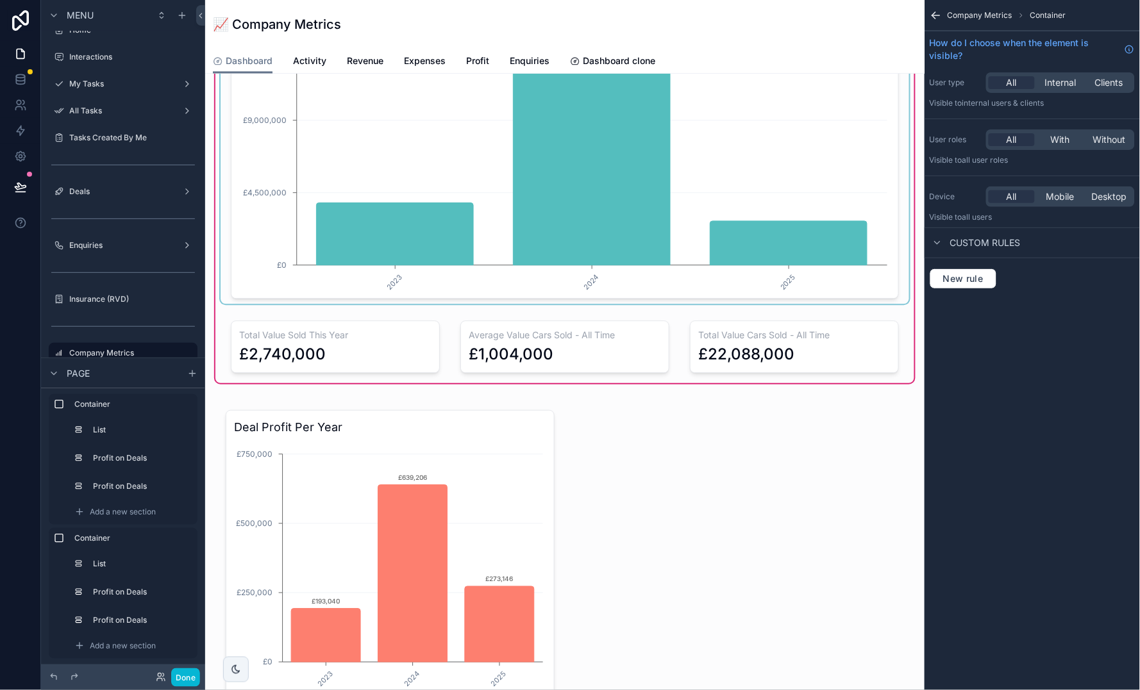
scroll to position [684, 0]
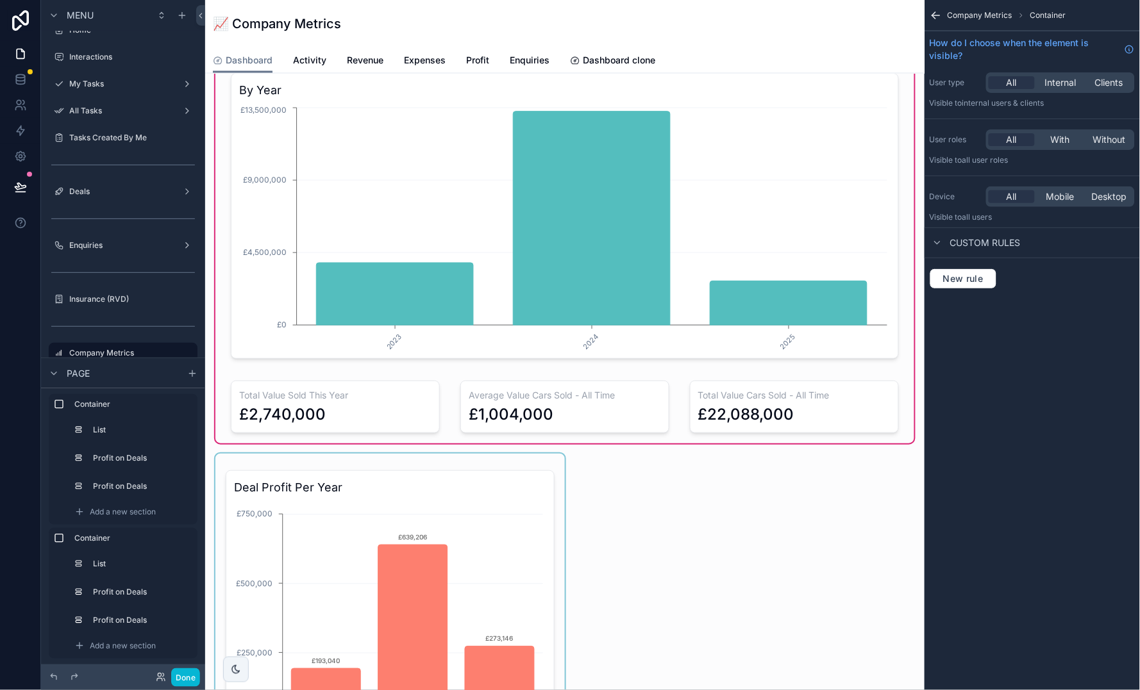
click at [361, 560] on div "scrollable content" at bounding box center [389, 608] width 349 height 308
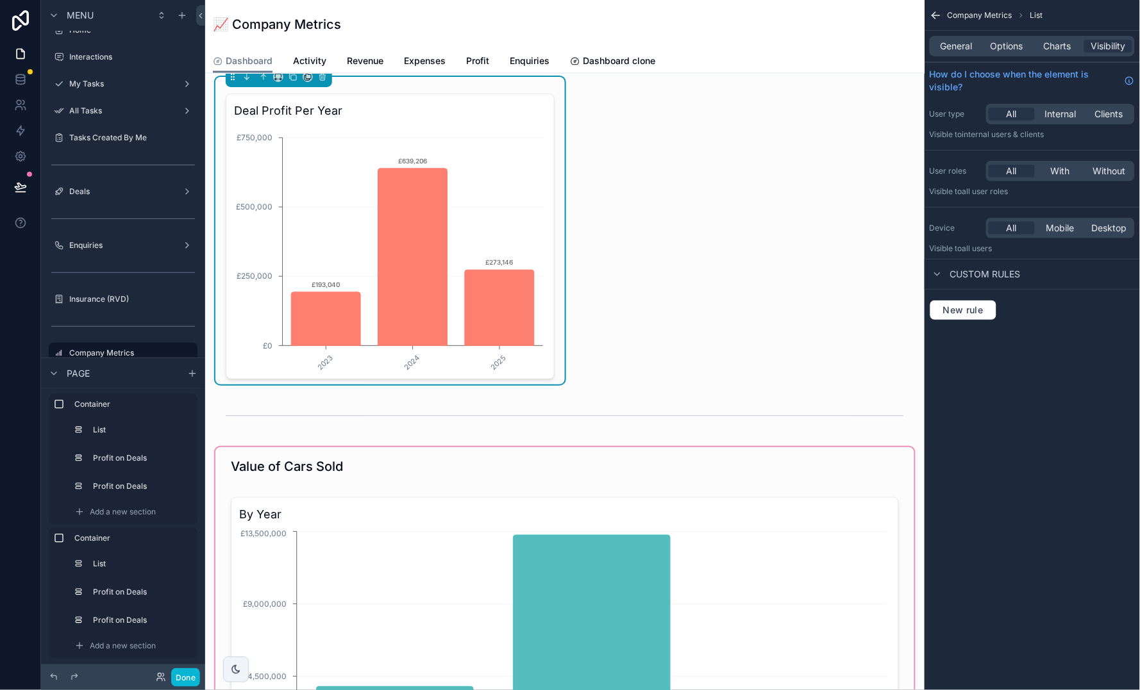
scroll to position [435, 0]
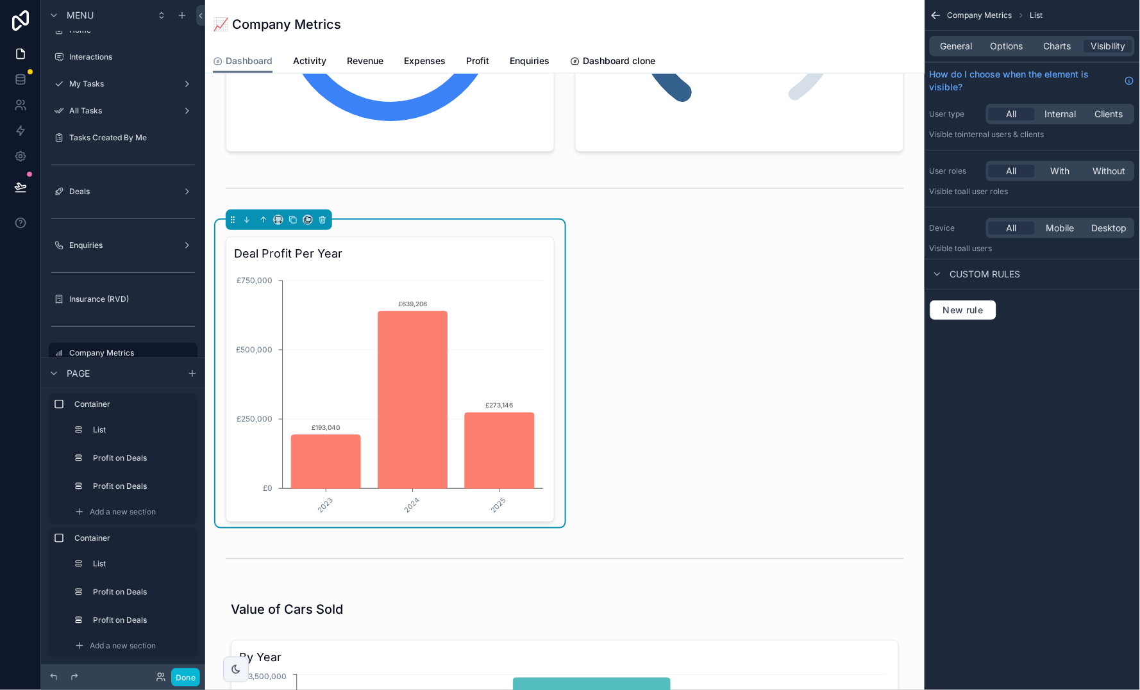
click at [515, 241] on div "Deal Profit Per Year [DATE] 2024 2025 £0 £250,000 £500,000 £750,000 £193,040 £6…" at bounding box center [390, 380] width 329 height 286
click at [293, 220] on icon "scrollable content" at bounding box center [292, 219] width 9 height 9
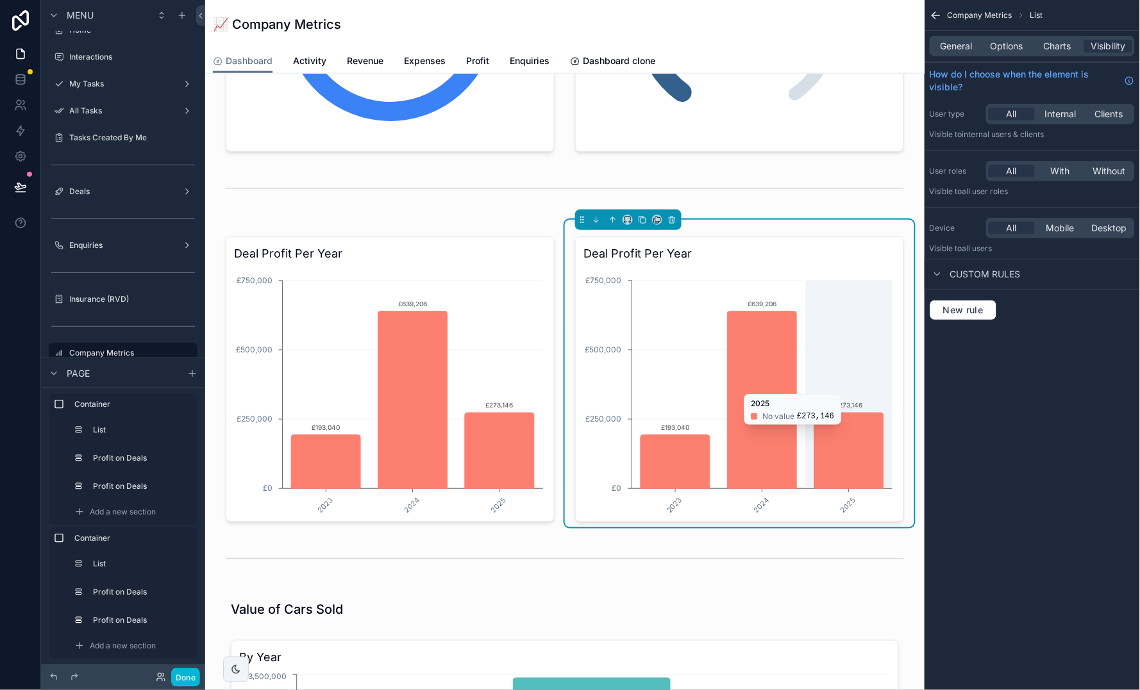
click at [835, 385] on icon "2023 2024 2025 £0 £250,000 £500,000 £750,000 £193,040 £639,206 £273,146" at bounding box center [739, 391] width 312 height 246
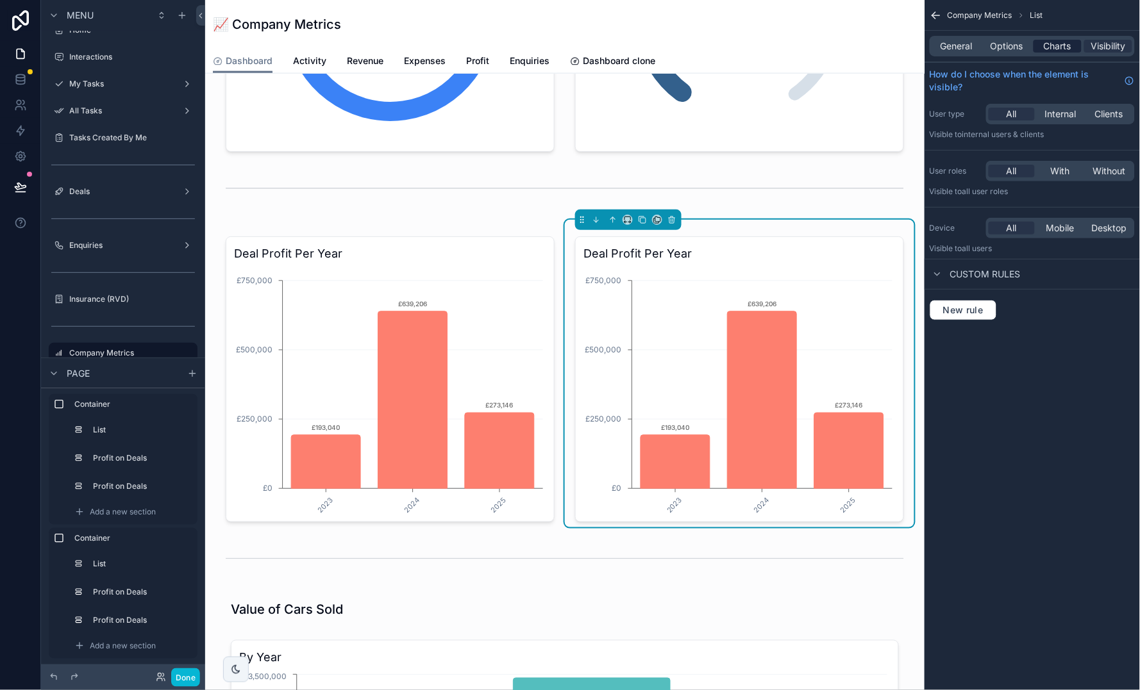
click at [1063, 42] on span "Charts" at bounding box center [1057, 46] width 28 height 13
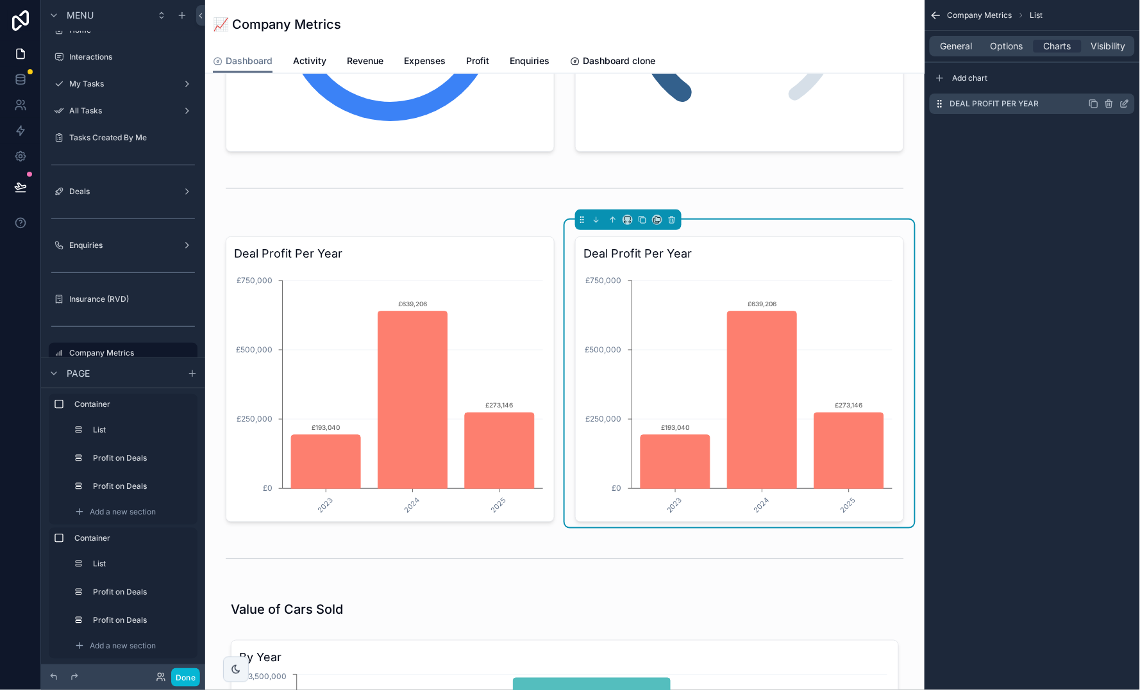
click at [1125, 106] on icon "scrollable content" at bounding box center [1124, 104] width 10 height 10
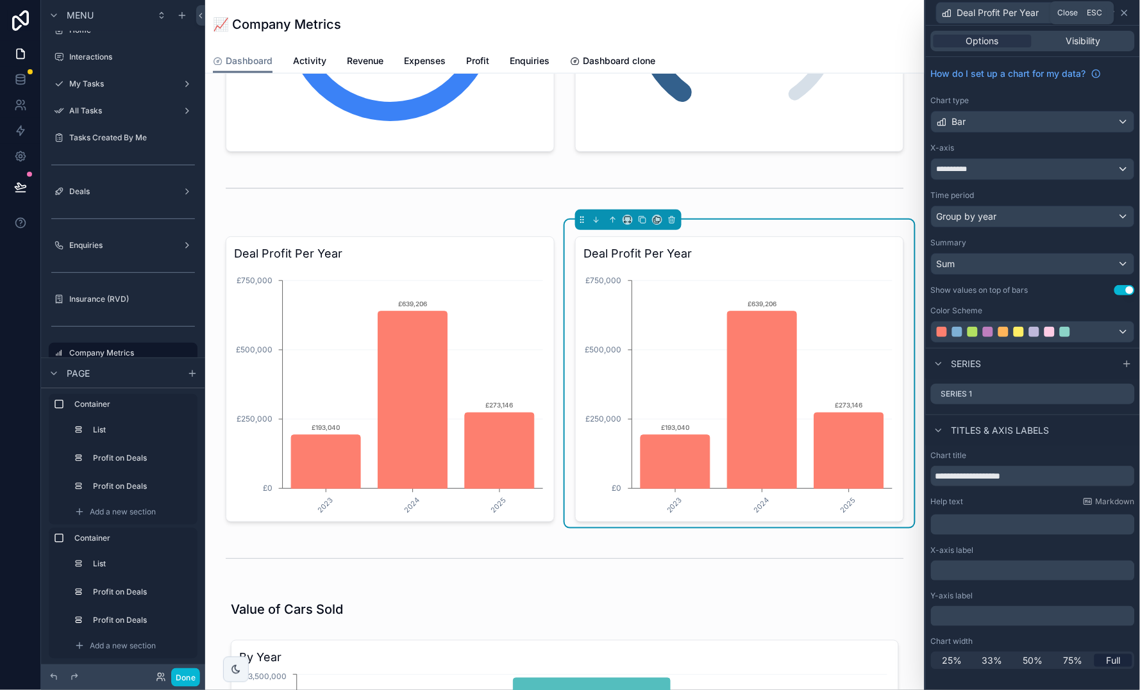
click at [1125, 10] on icon at bounding box center [1124, 13] width 10 height 10
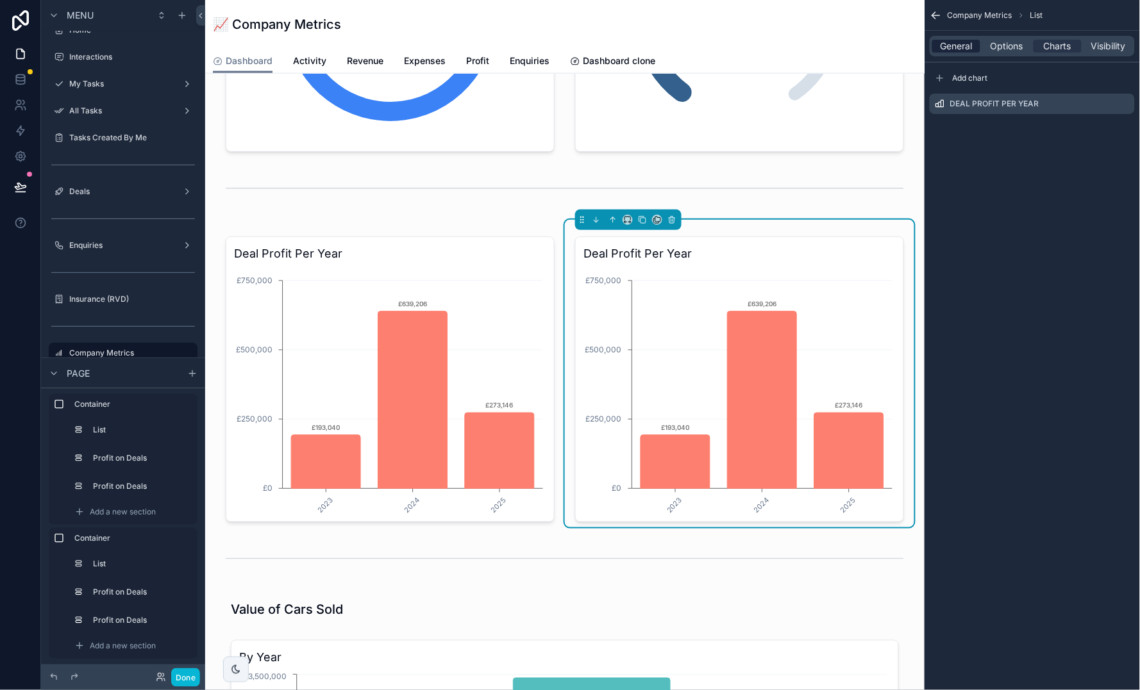
click at [958, 46] on span "General" at bounding box center [956, 46] width 32 height 13
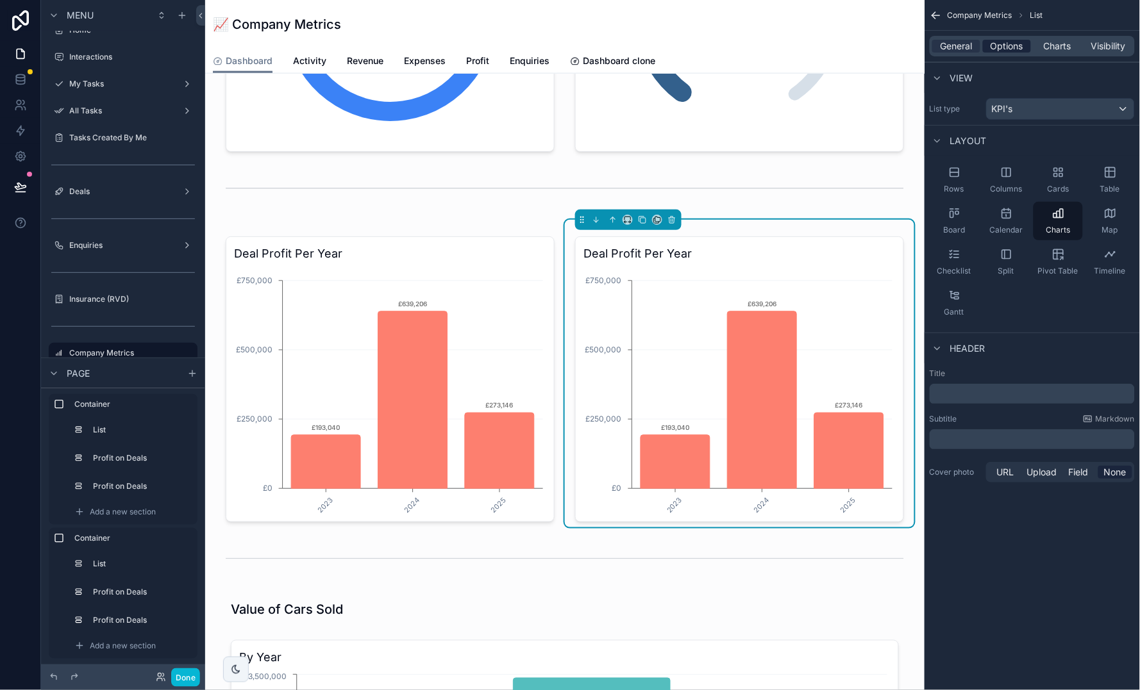
click at [1022, 40] on span "Options" at bounding box center [1006, 46] width 33 height 13
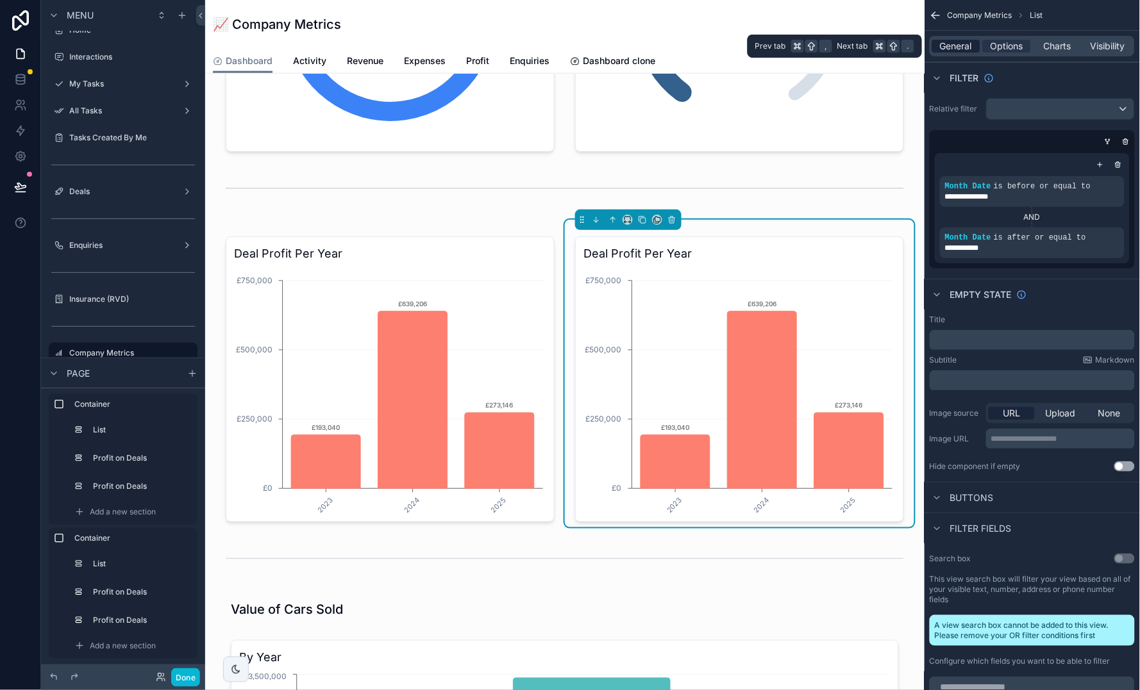
click at [950, 49] on span "General" at bounding box center [956, 46] width 32 height 13
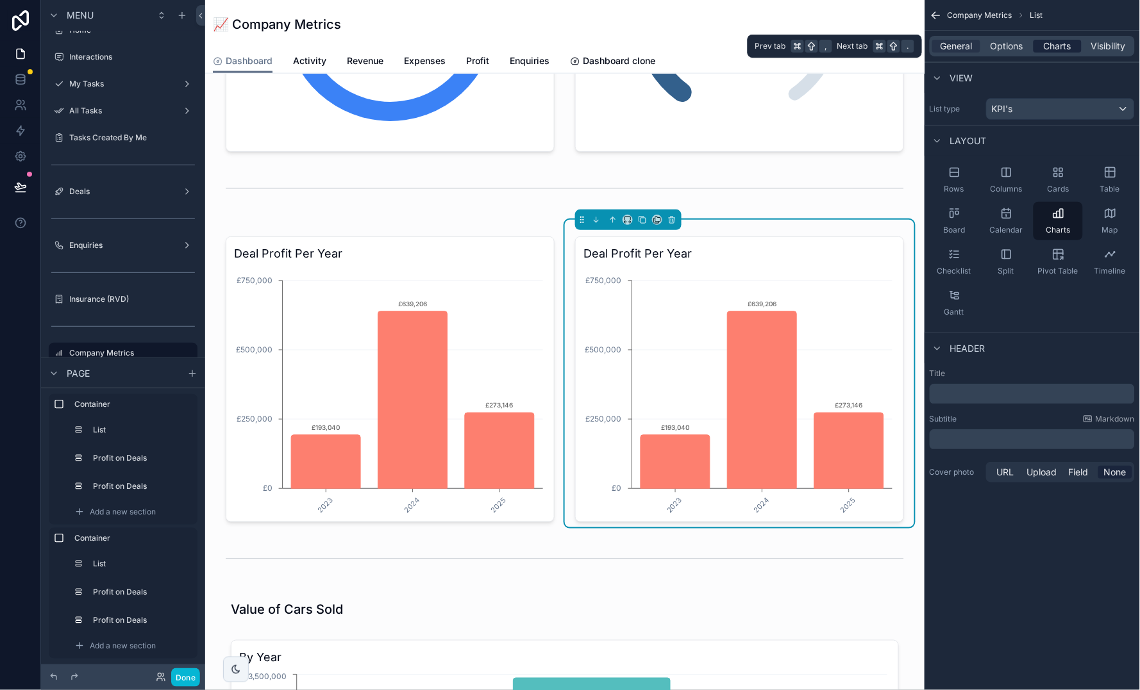
click at [1063, 45] on span "Charts" at bounding box center [1057, 46] width 28 height 13
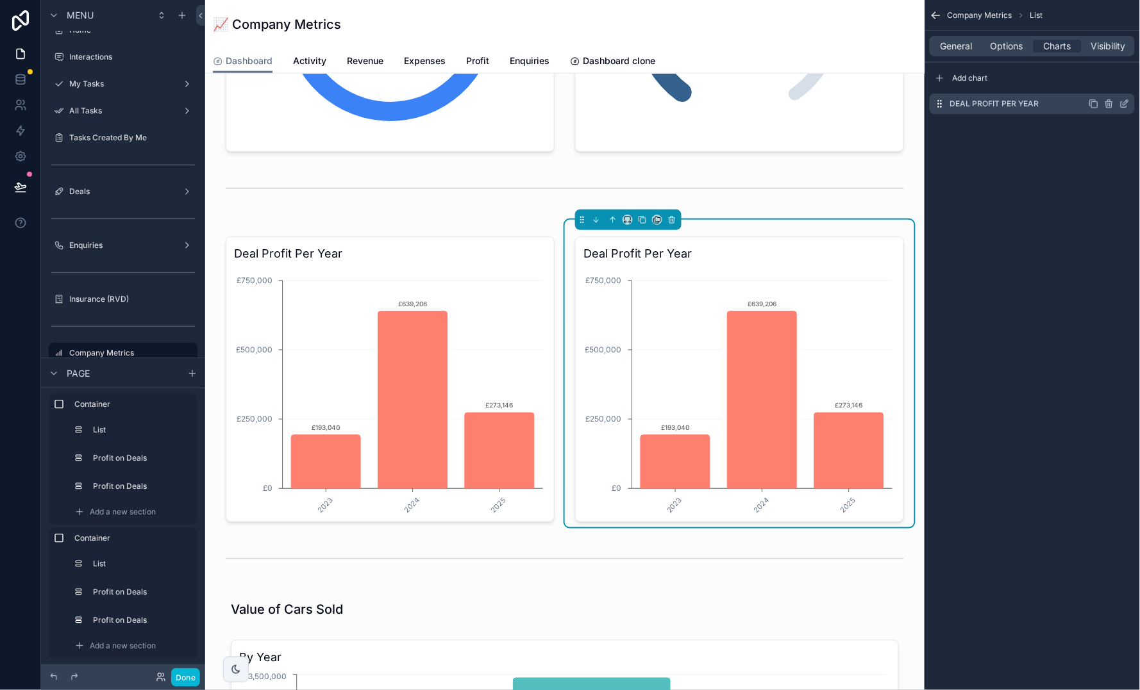
click at [1125, 103] on icon "scrollable content" at bounding box center [1124, 104] width 10 height 10
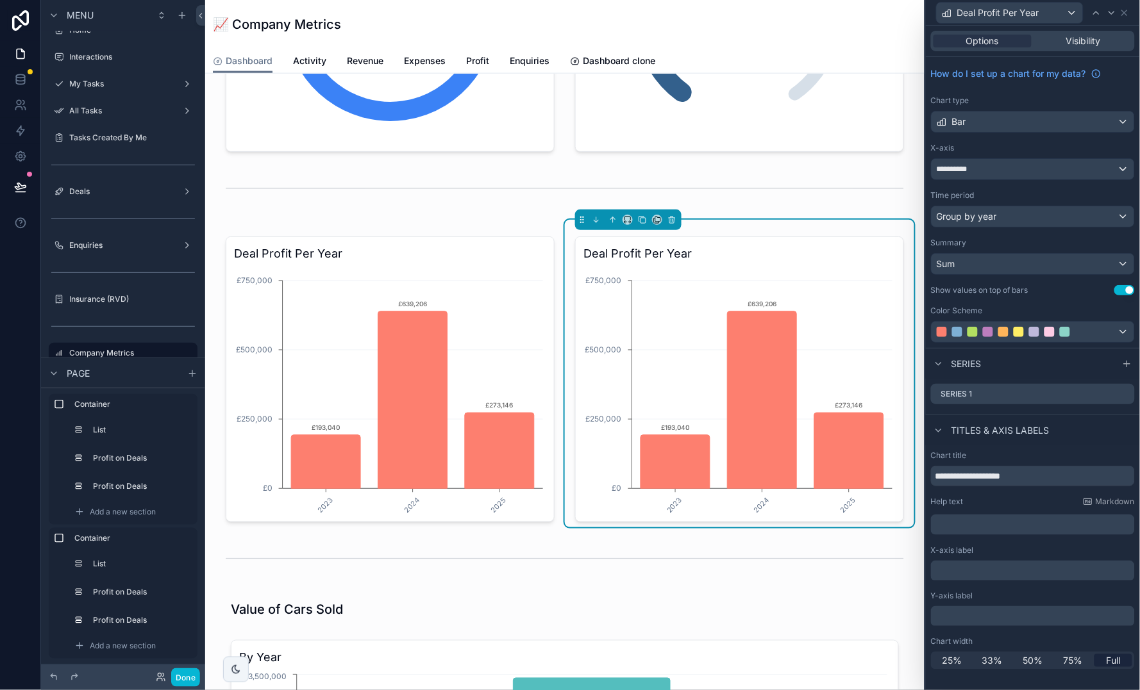
click at [983, 170] on div "**********" at bounding box center [1032, 169] width 203 height 21
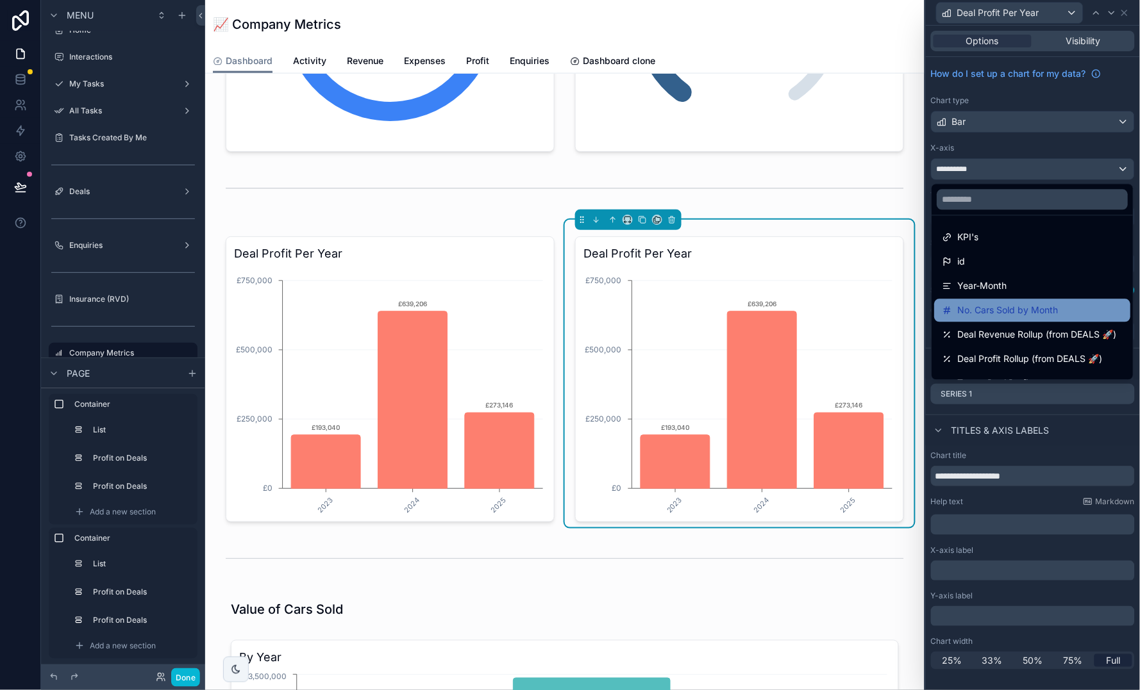
click at [1010, 309] on span "No. Cars Sold by Month" at bounding box center [1008, 310] width 101 height 15
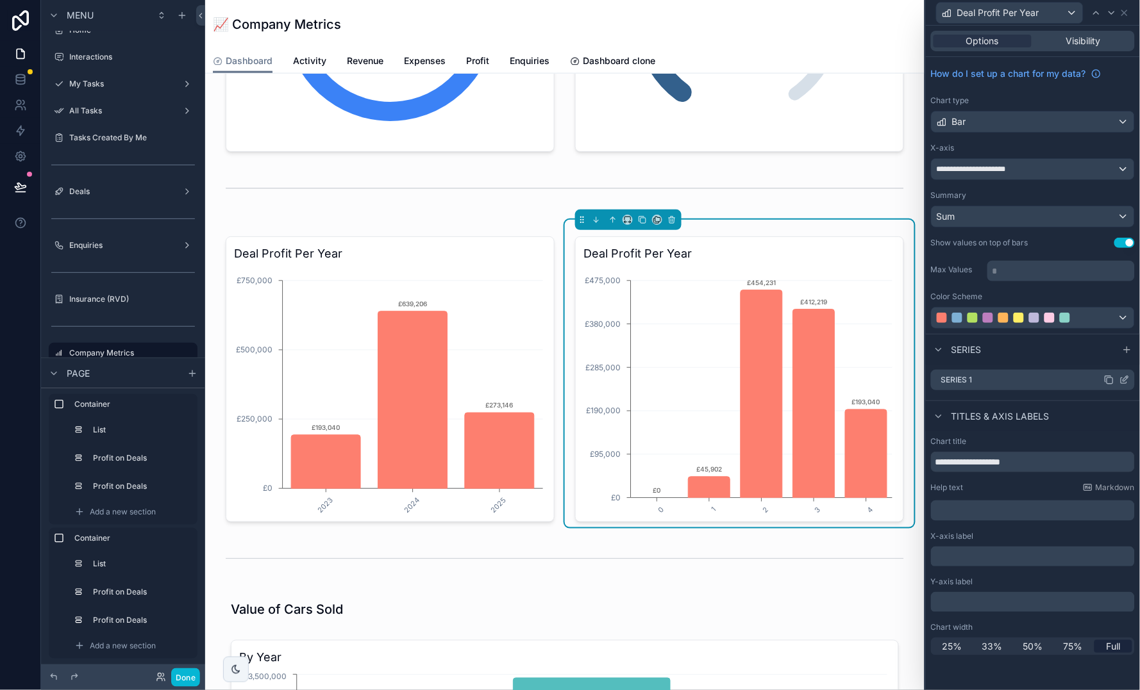
click at [1124, 379] on icon at bounding box center [1125, 378] width 5 height 5
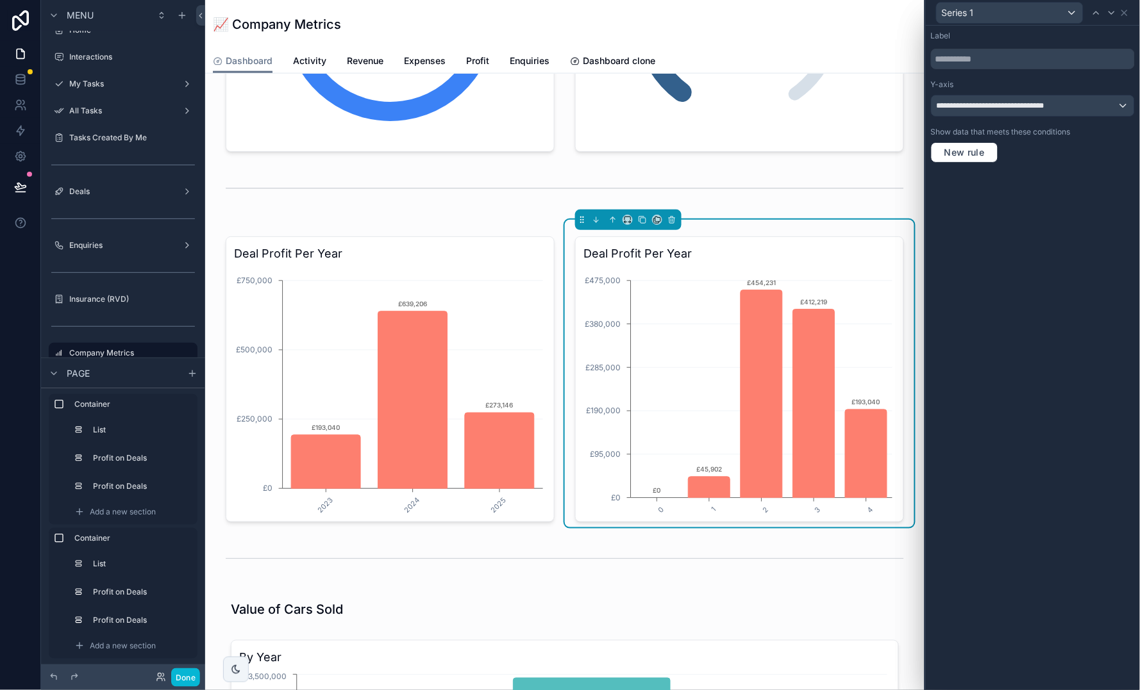
click at [988, 108] on span "**********" at bounding box center [1000, 106] width 128 height 10
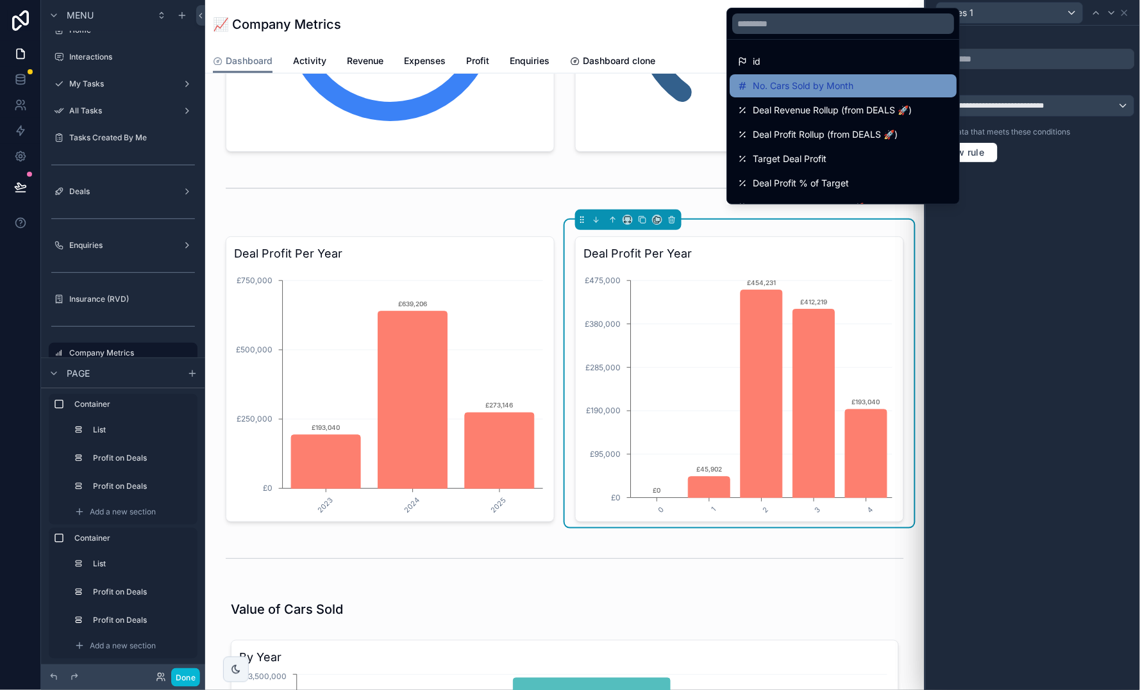
click at [801, 83] on span "No. Cars Sold by Month" at bounding box center [803, 85] width 101 height 15
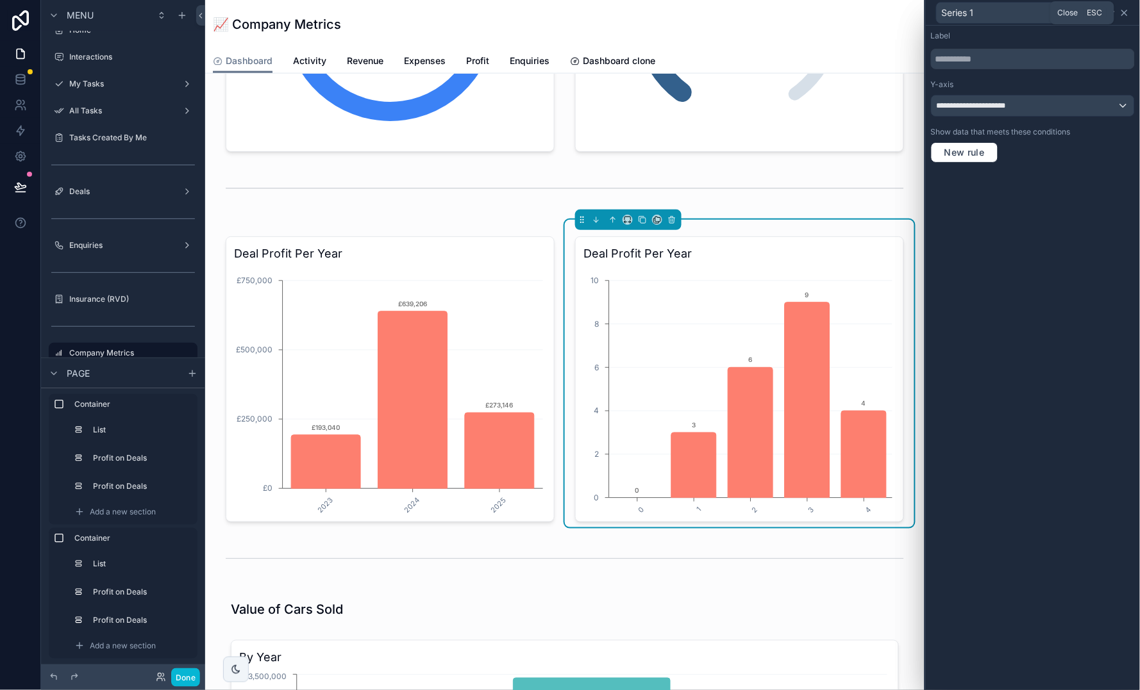
click at [1126, 8] on icon at bounding box center [1124, 13] width 10 height 10
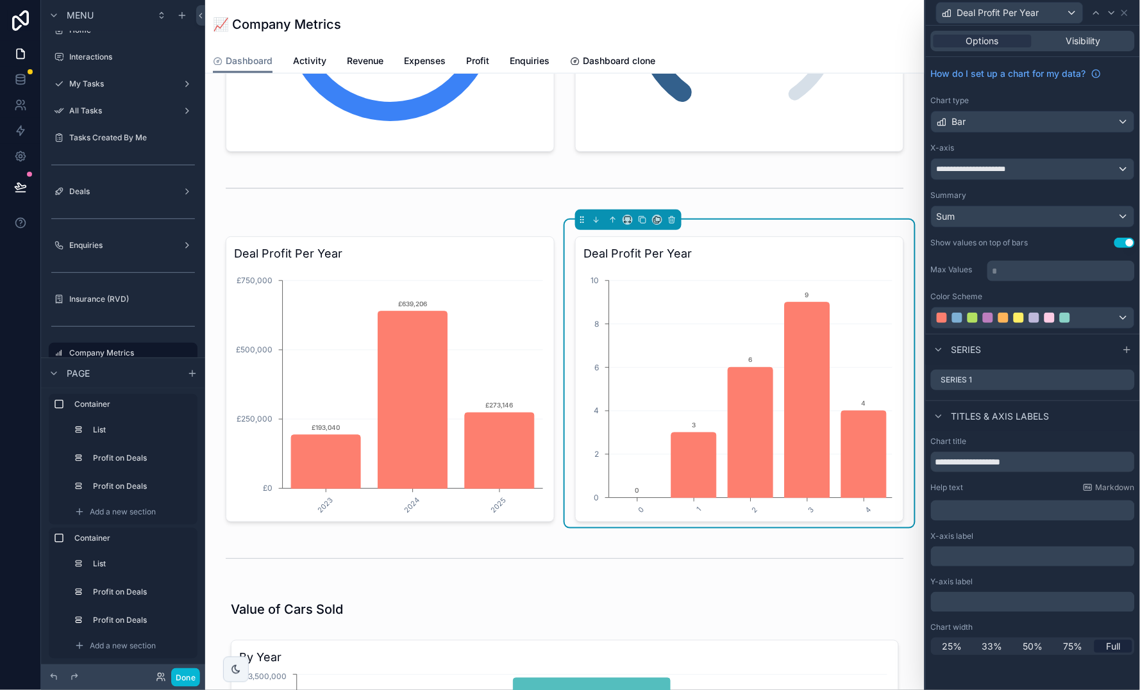
click at [1002, 164] on span "**********" at bounding box center [979, 169] width 87 height 10
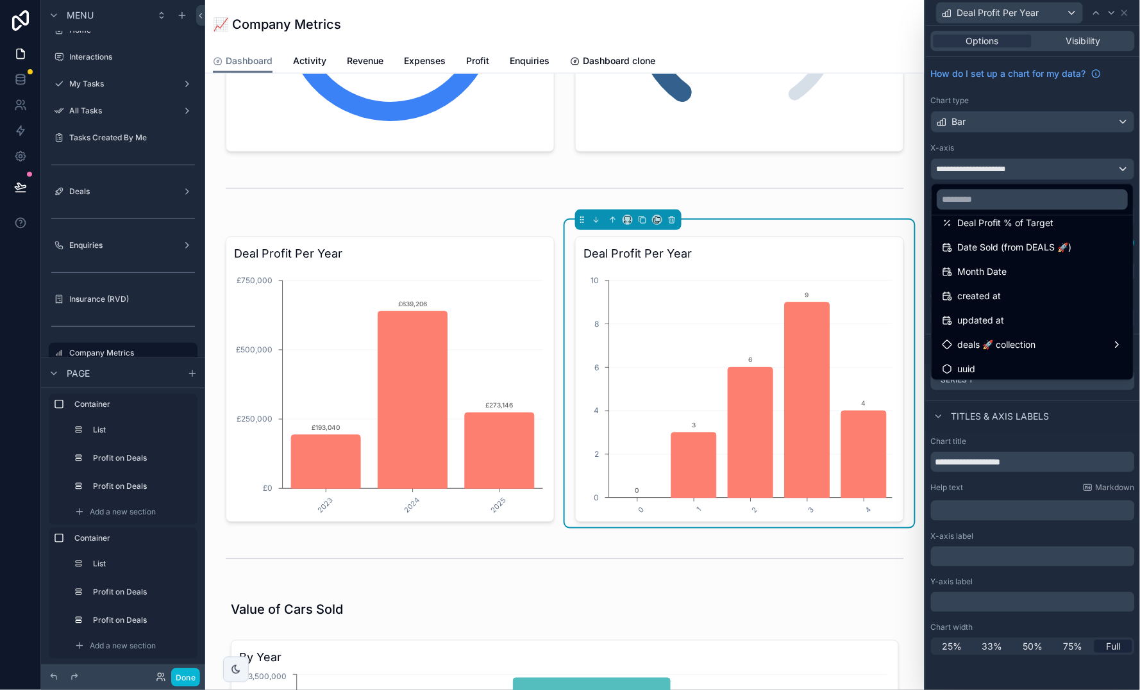
scroll to position [184, 0]
click at [981, 265] on span "Month Date" at bounding box center [982, 272] width 49 height 15
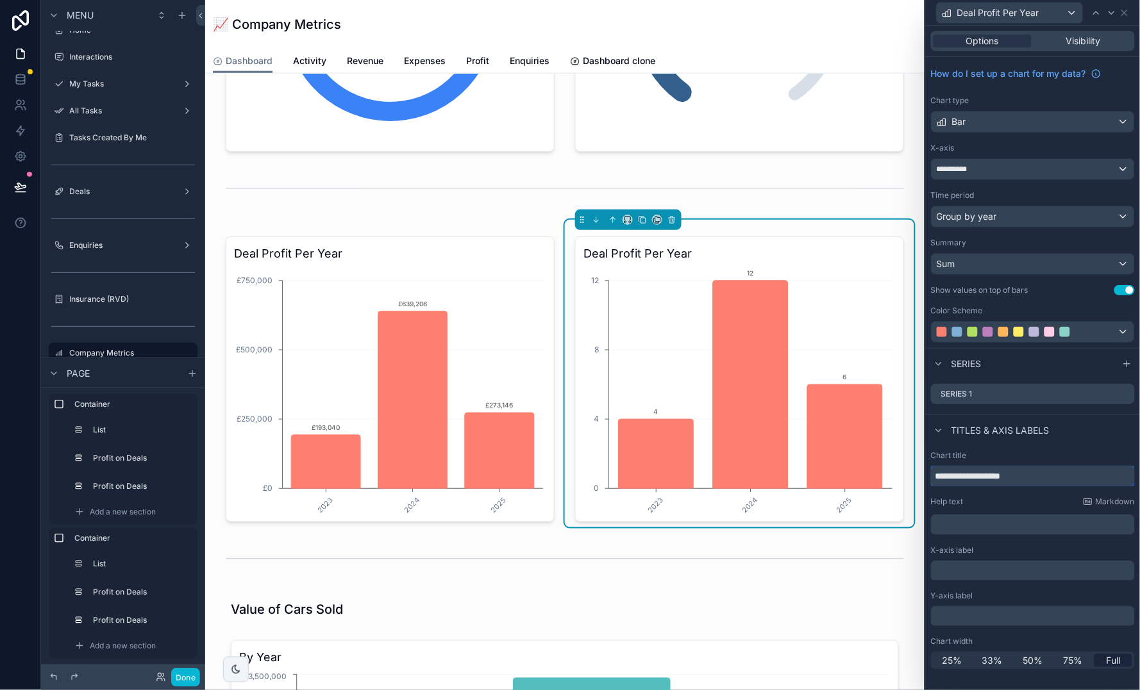
click at [999, 477] on input "**********" at bounding box center [1033, 476] width 204 height 21
type input "**********"
click at [1127, 326] on div at bounding box center [1032, 332] width 203 height 21
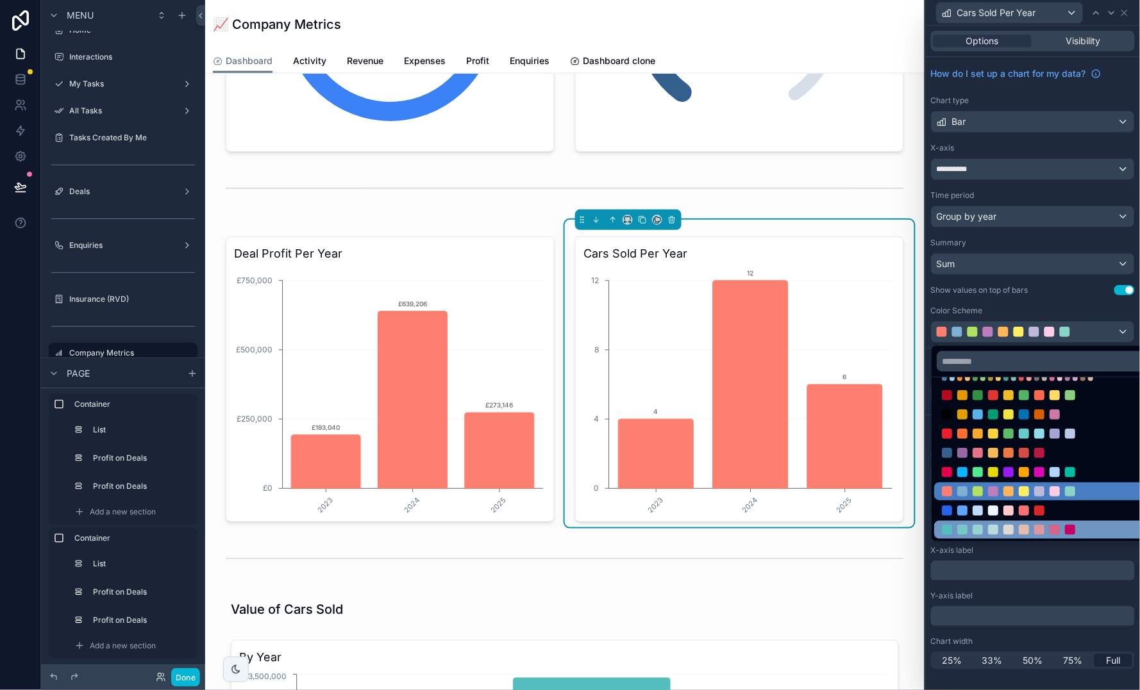
scroll to position [78, 0]
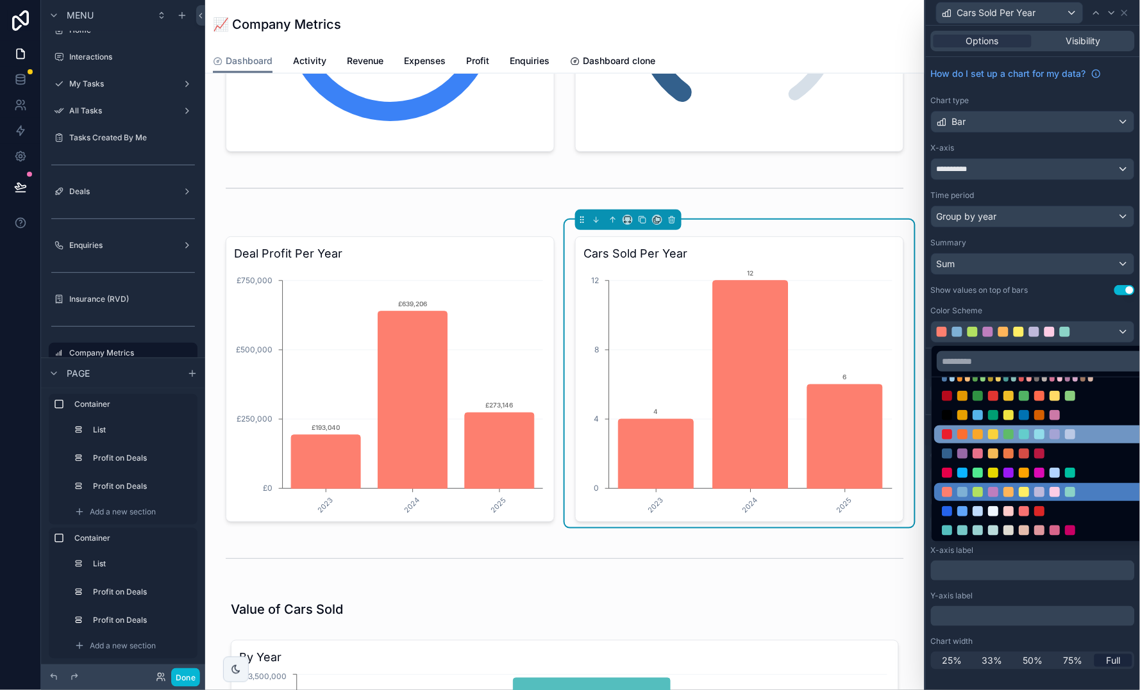
click at [1007, 439] on div at bounding box center [1009, 434] width 10 height 10
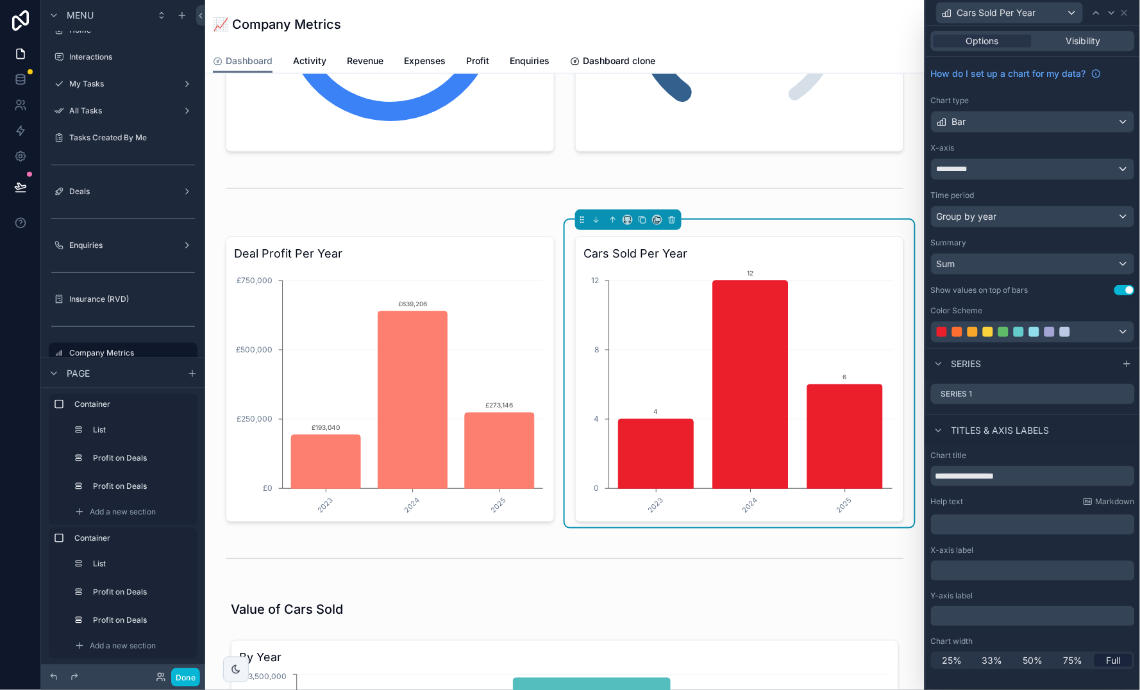
click at [1109, 333] on div at bounding box center [1032, 332] width 203 height 21
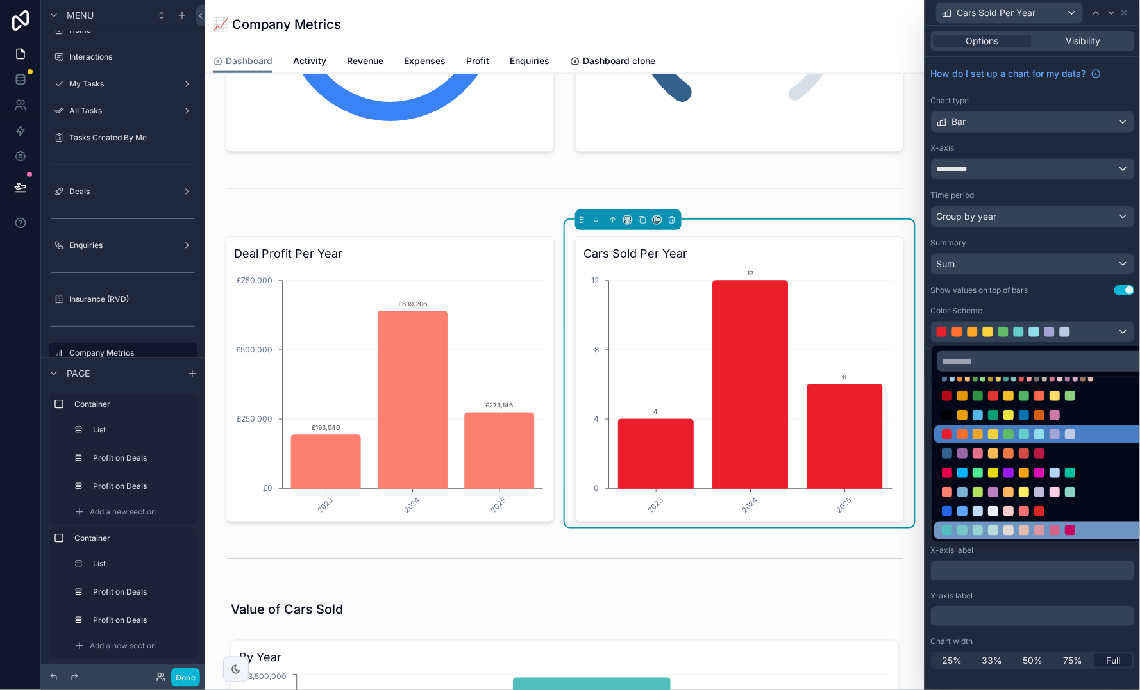
click at [979, 529] on div at bounding box center [978, 531] width 10 height 10
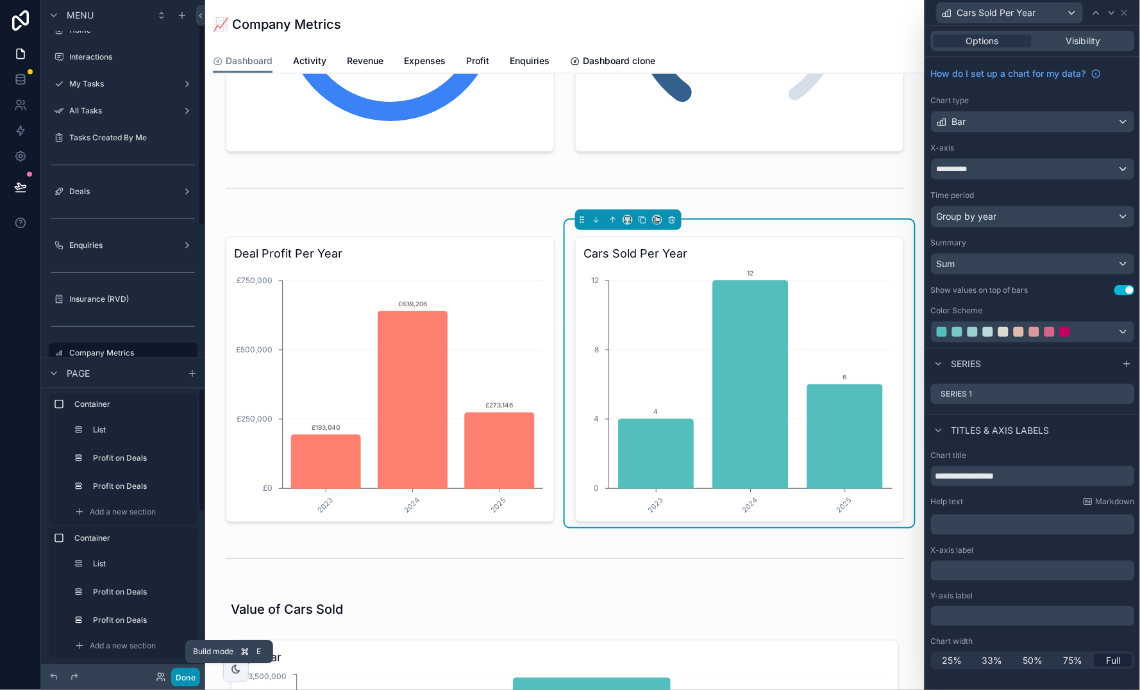
click at [189, 673] on button "Done" at bounding box center [185, 677] width 29 height 19
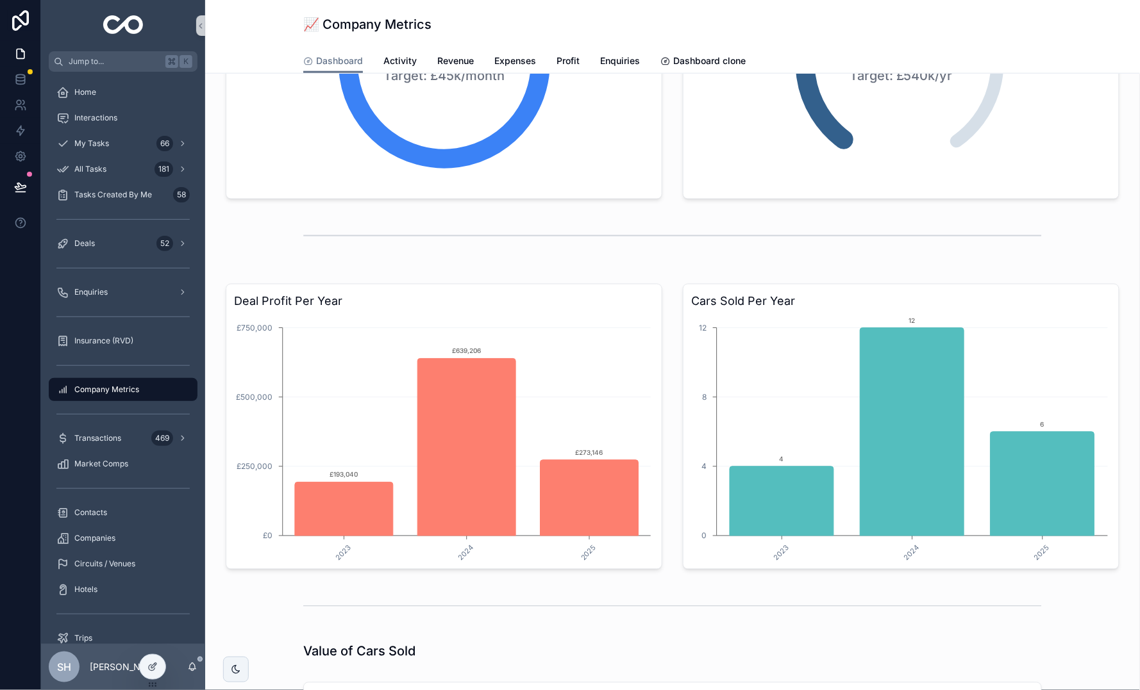
scroll to position [374, 0]
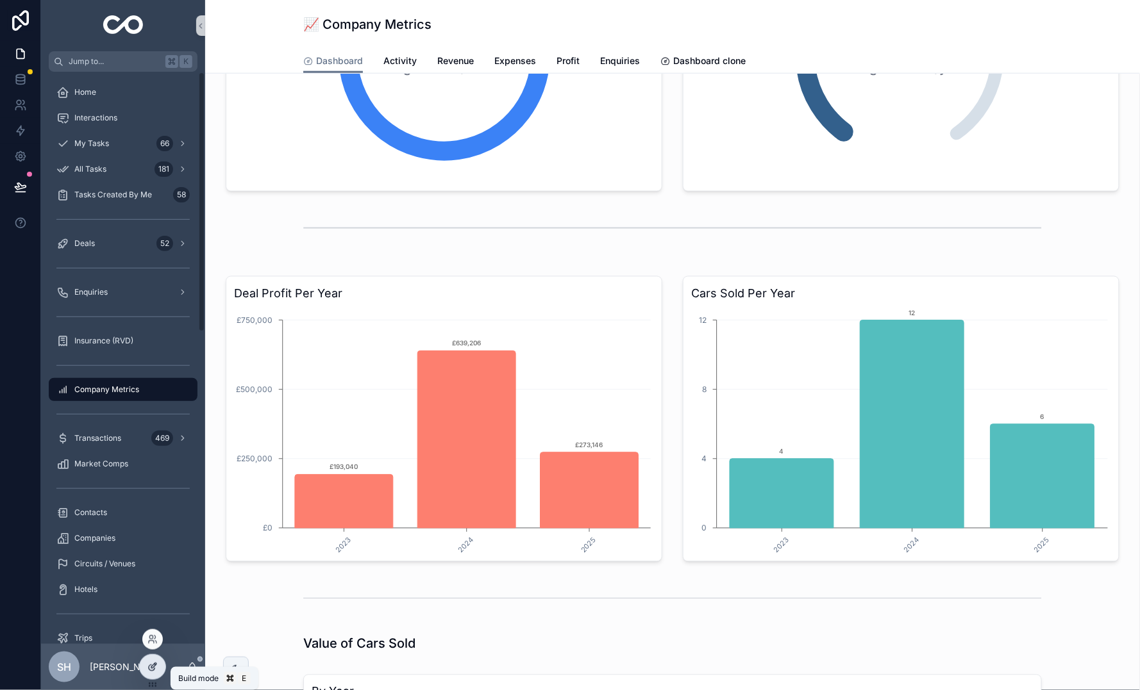
click at [158, 668] on div at bounding box center [153, 667] width 26 height 24
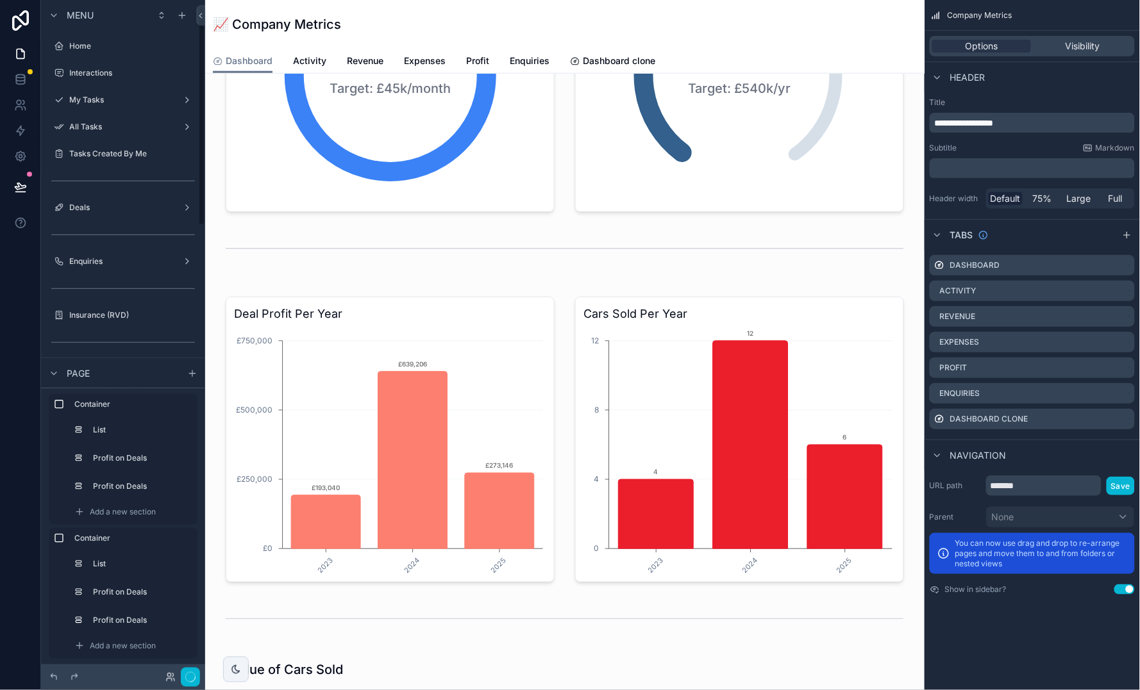
scroll to position [16, 0]
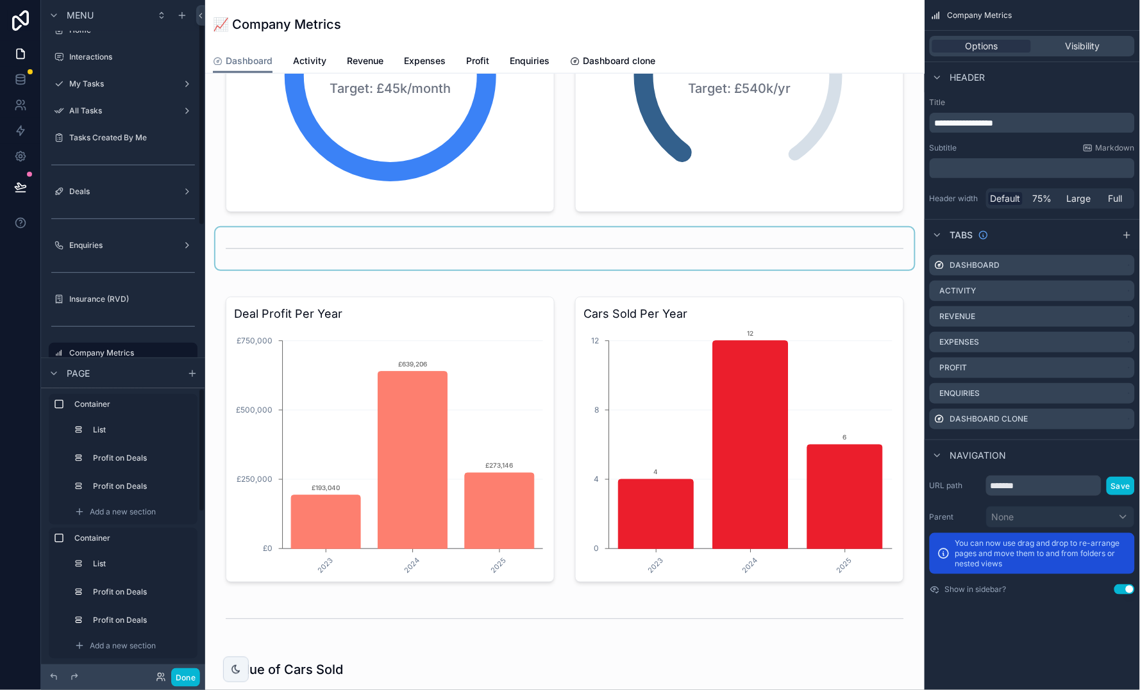
click at [484, 249] on div "scrollable content" at bounding box center [564, 249] width 699 height 42
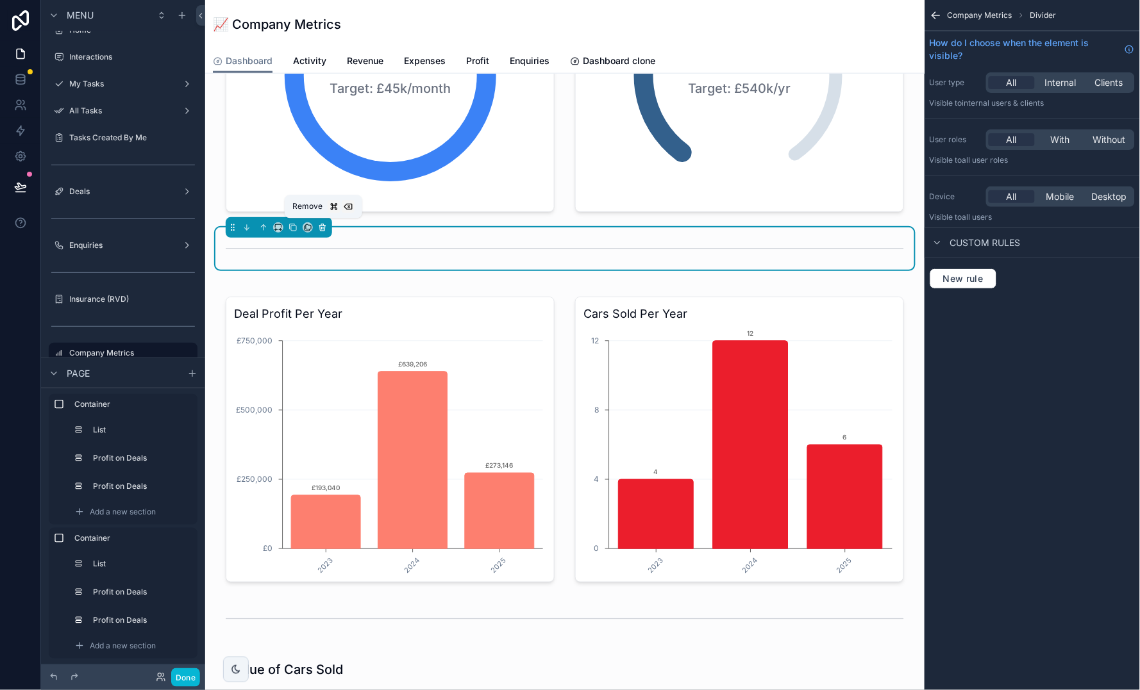
click at [322, 225] on icon "scrollable content" at bounding box center [322, 227] width 9 height 9
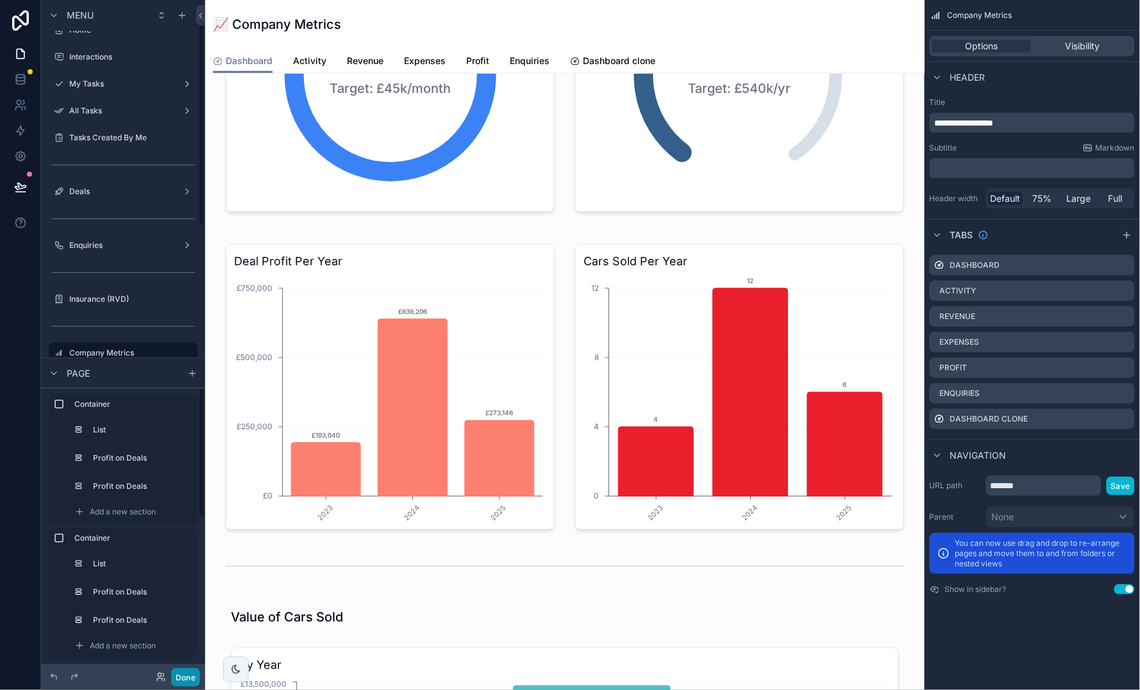
click at [177, 677] on button "Done" at bounding box center [185, 677] width 29 height 19
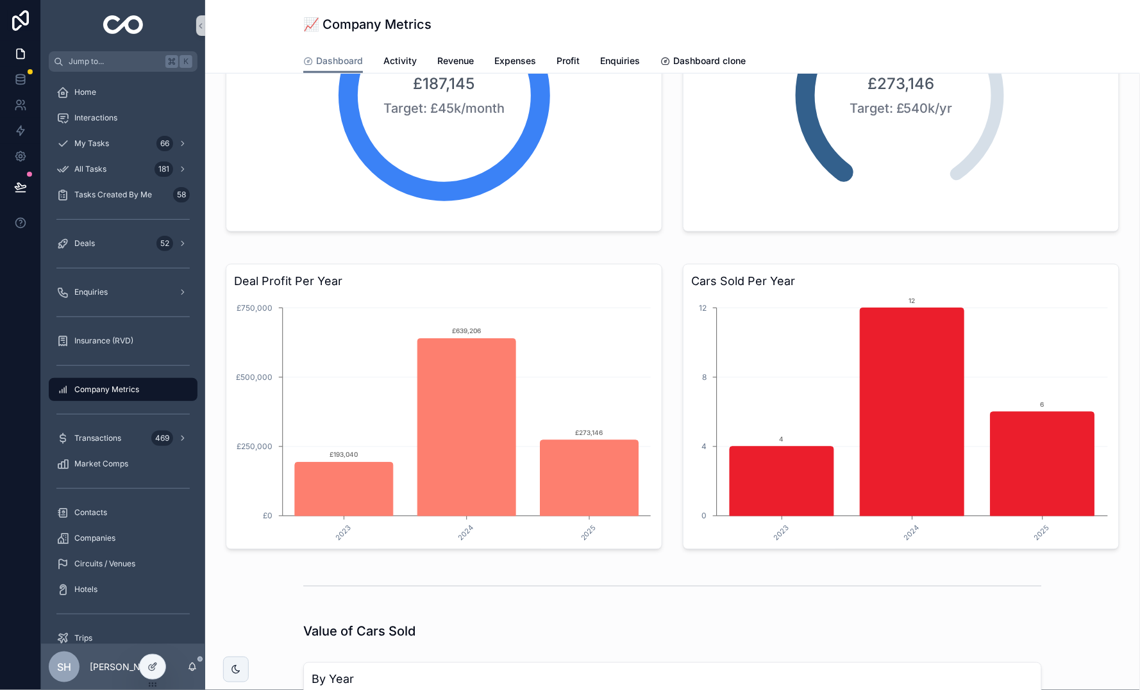
scroll to position [335, 0]
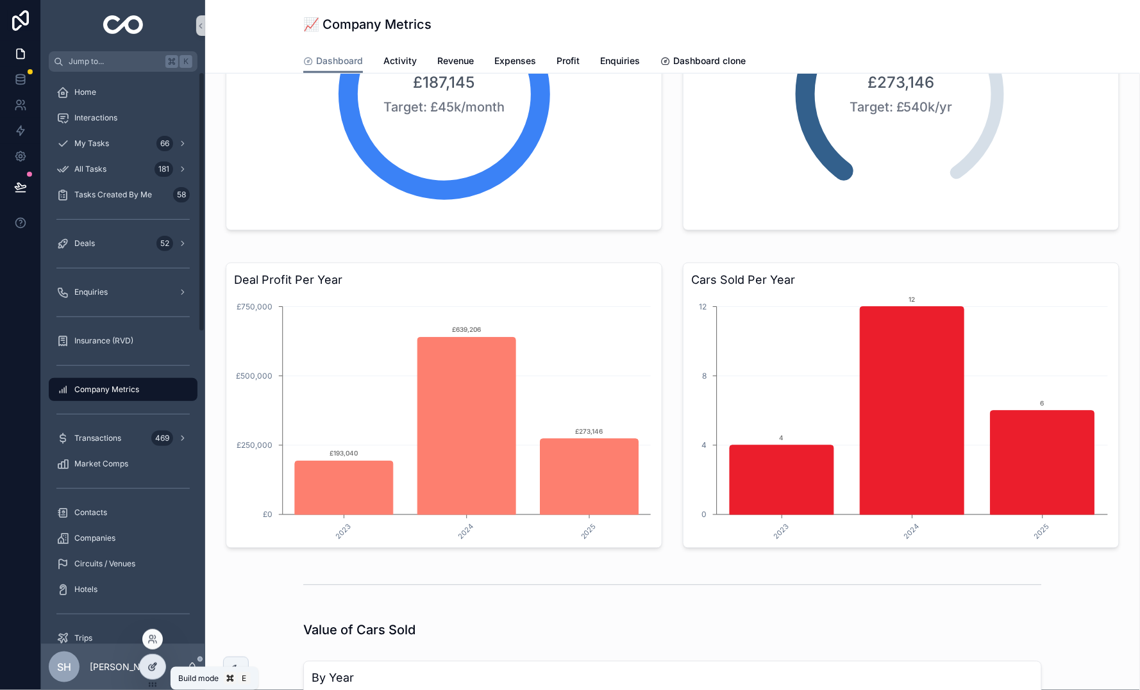
click at [144, 665] on div at bounding box center [153, 667] width 26 height 24
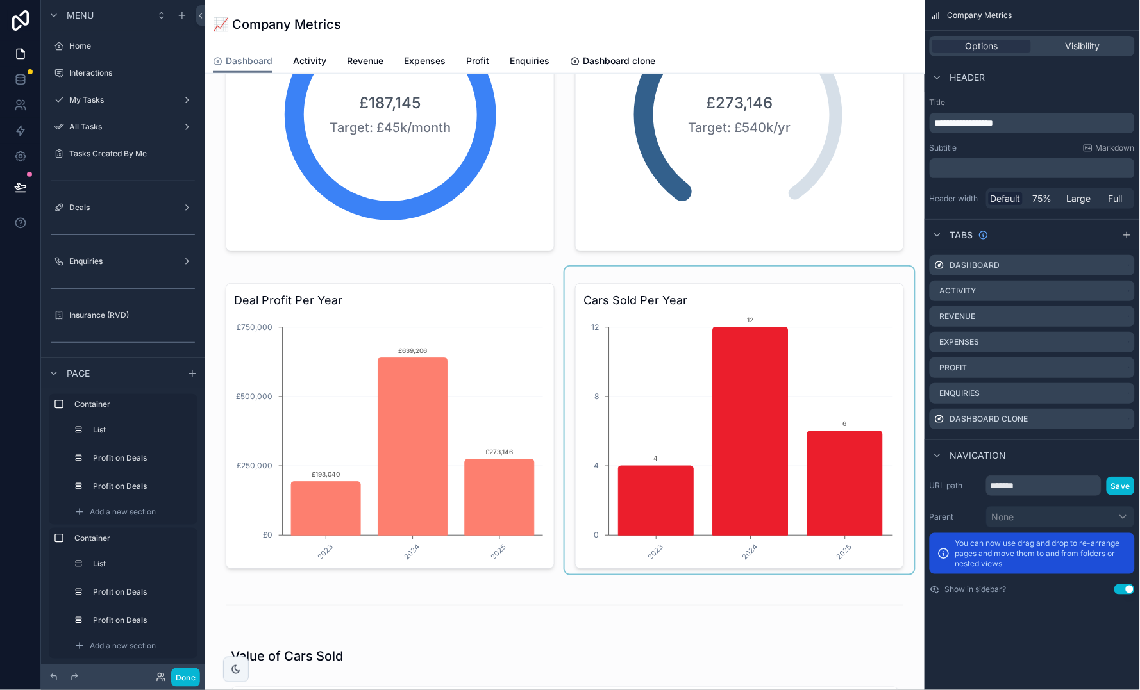
scroll to position [16, 0]
click at [836, 406] on div "scrollable content" at bounding box center [739, 421] width 349 height 308
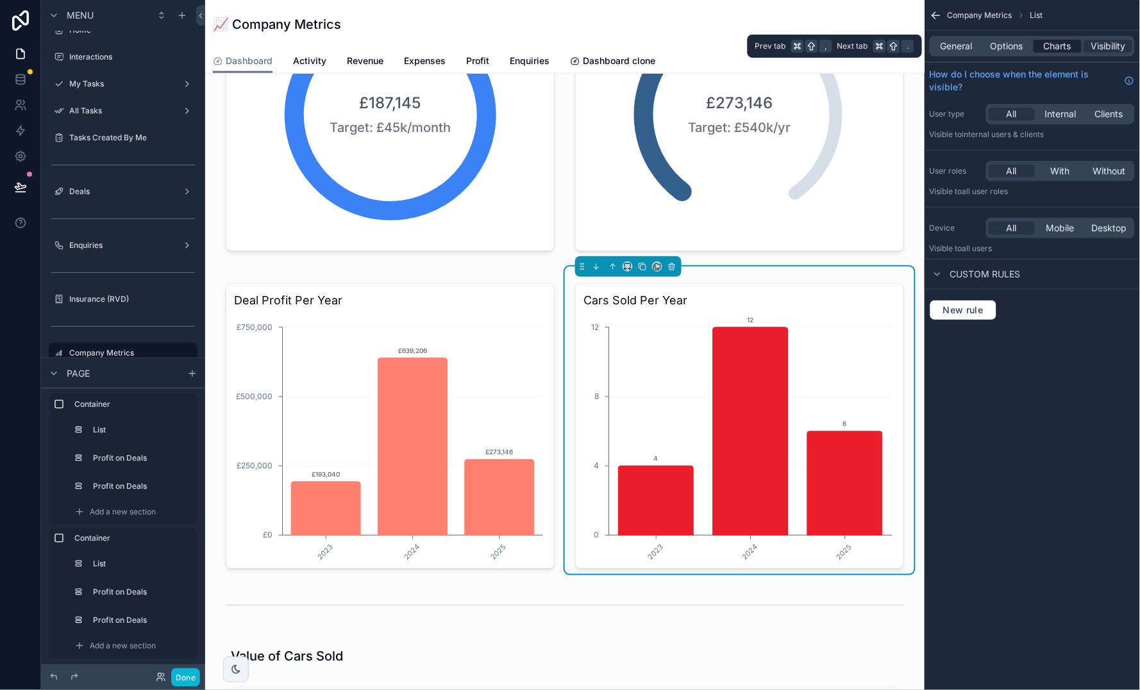
click at [1056, 46] on span "Charts" at bounding box center [1057, 46] width 28 height 13
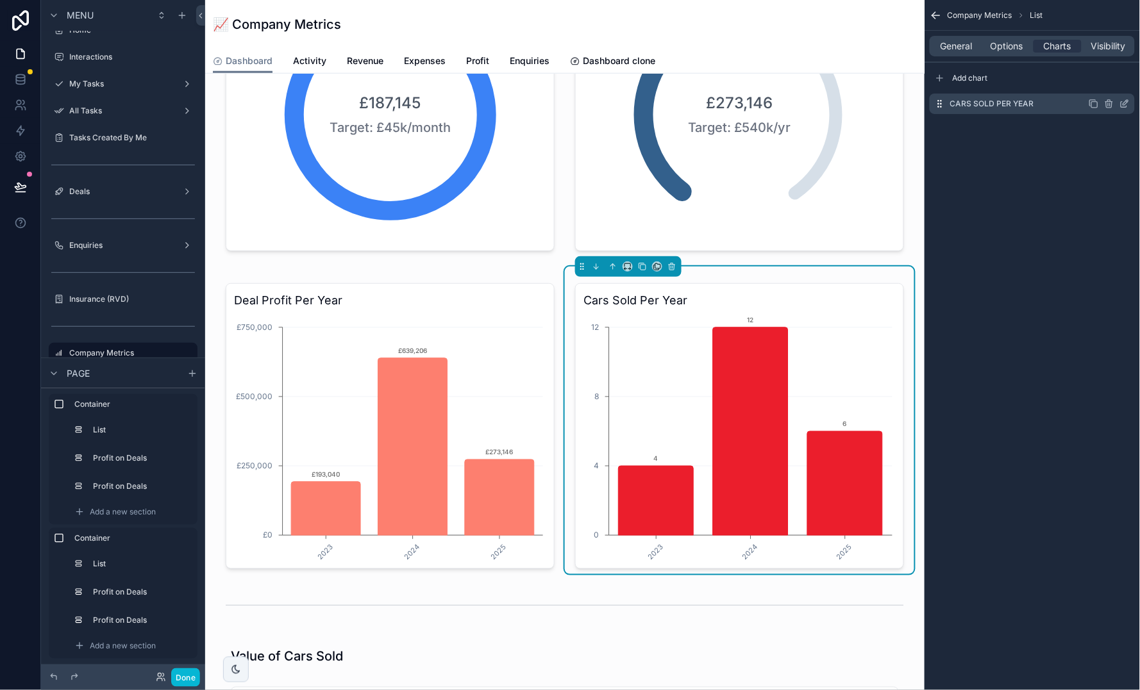
click at [1122, 103] on icon "scrollable content" at bounding box center [1124, 104] width 10 height 10
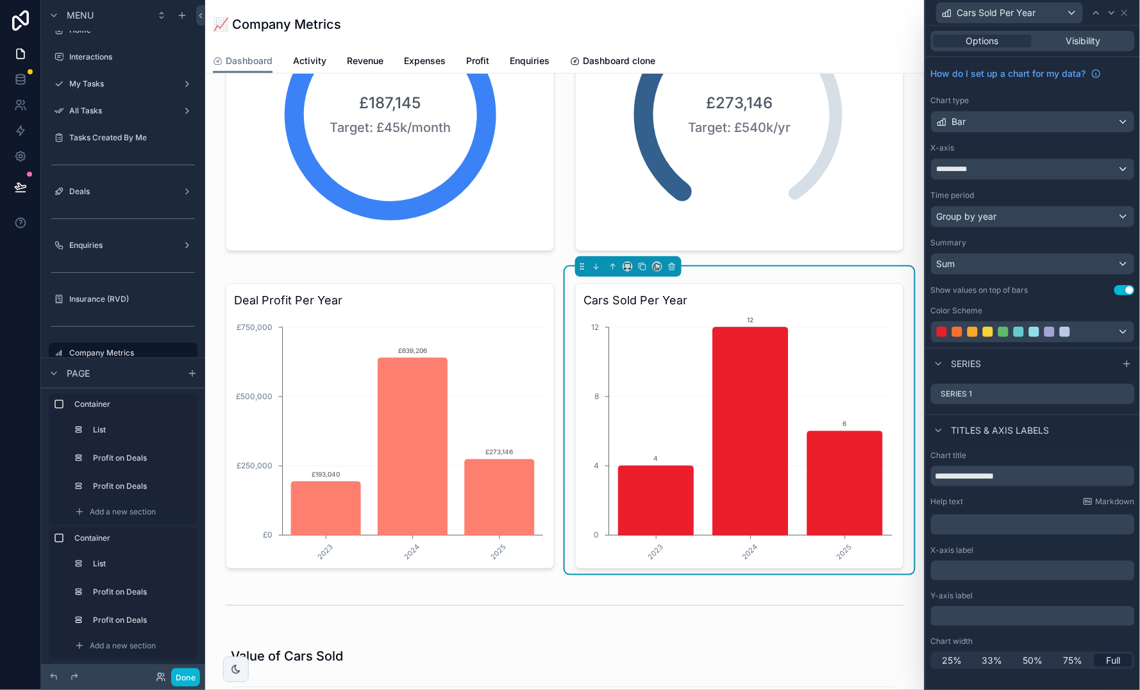
click at [1011, 327] on div at bounding box center [1018, 332] width 164 height 10
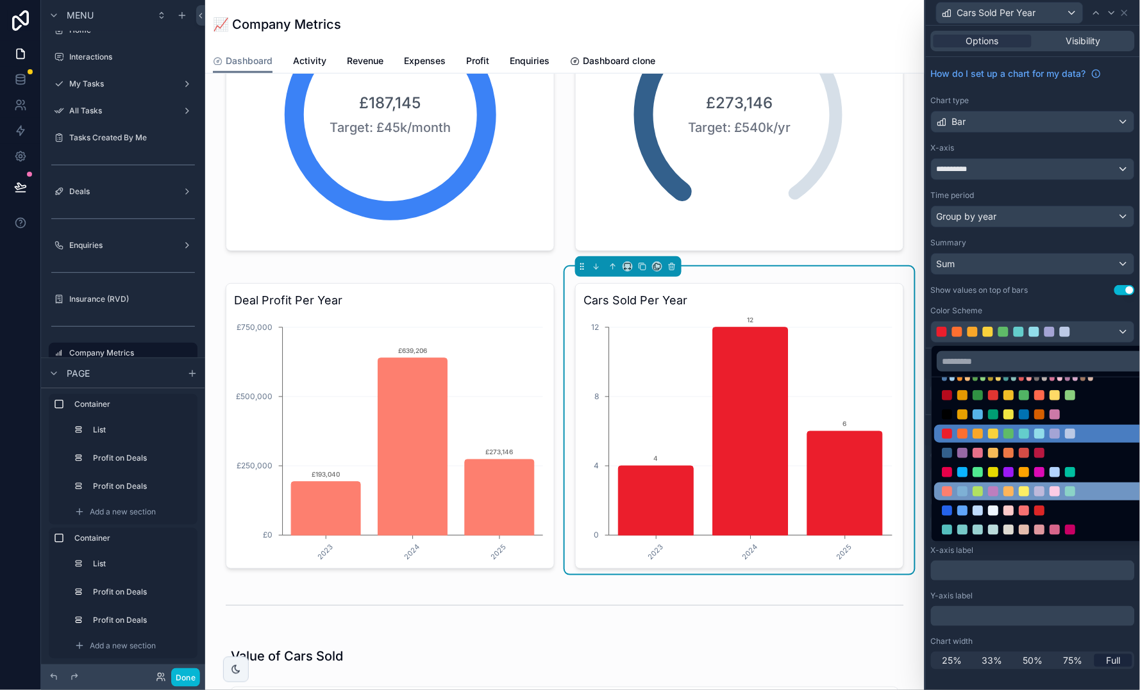
scroll to position [78, 0]
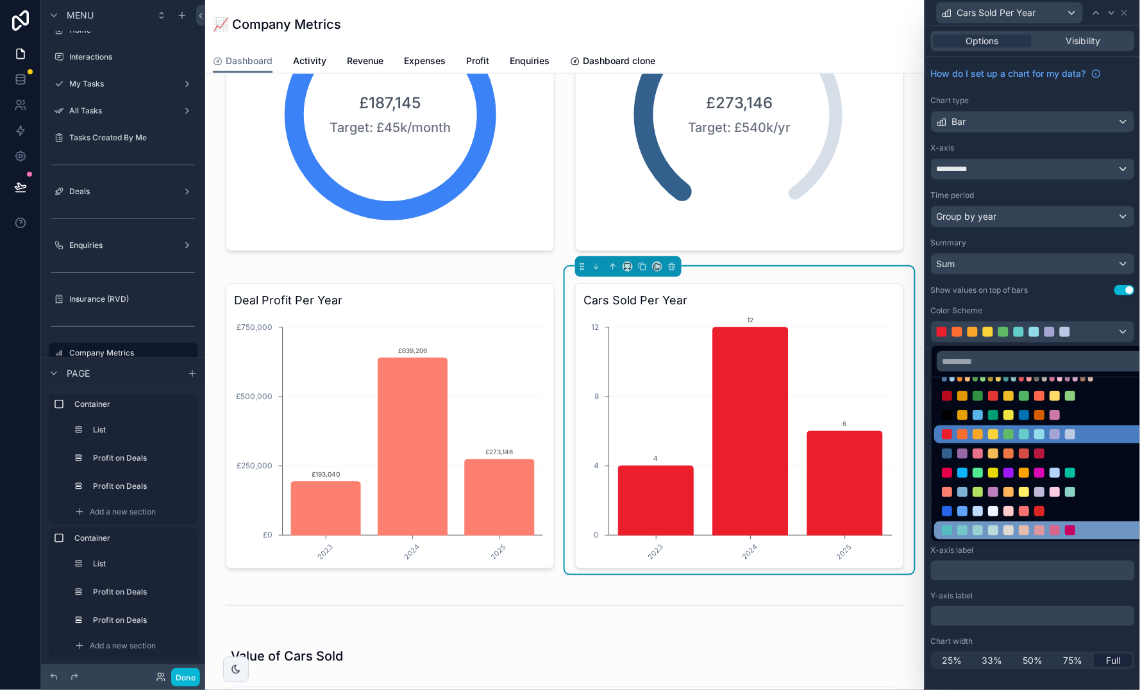
click at [968, 527] on div at bounding box center [1024, 531] width 164 height 10
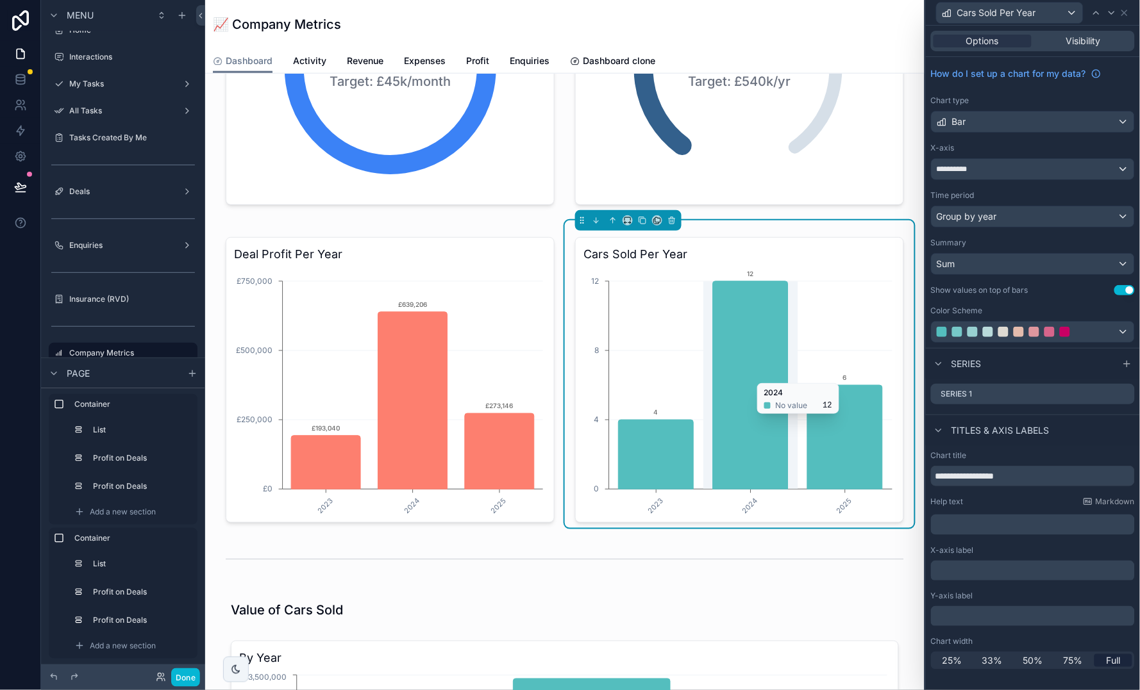
scroll to position [436, 0]
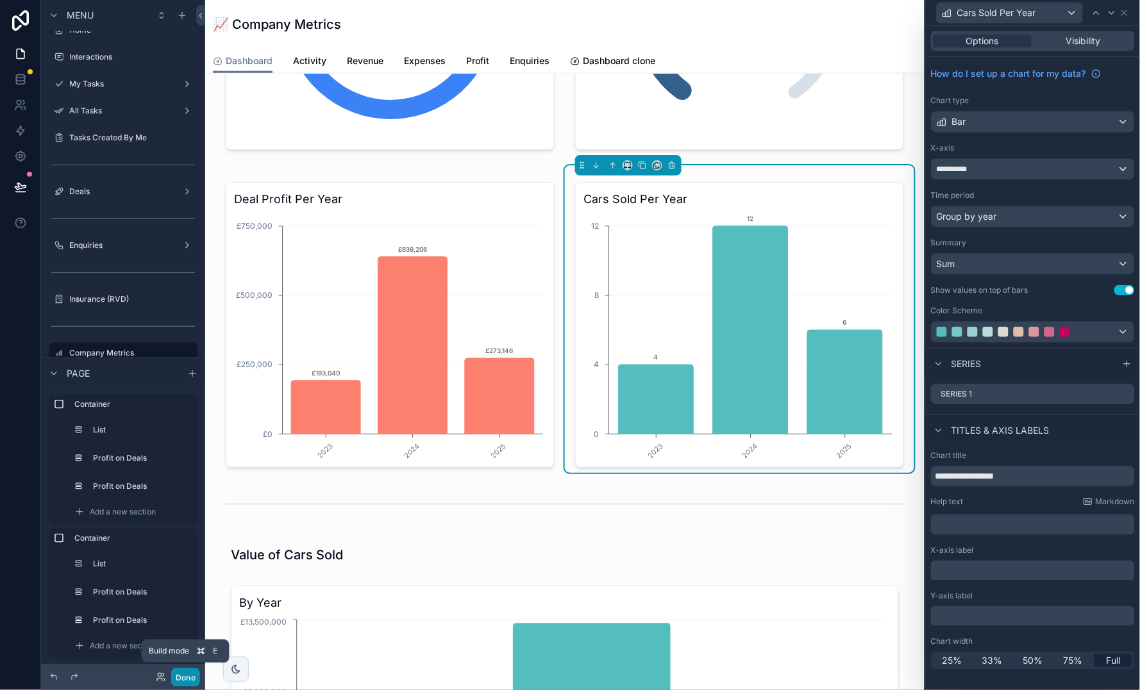
click at [189, 678] on button "Done" at bounding box center [185, 677] width 29 height 19
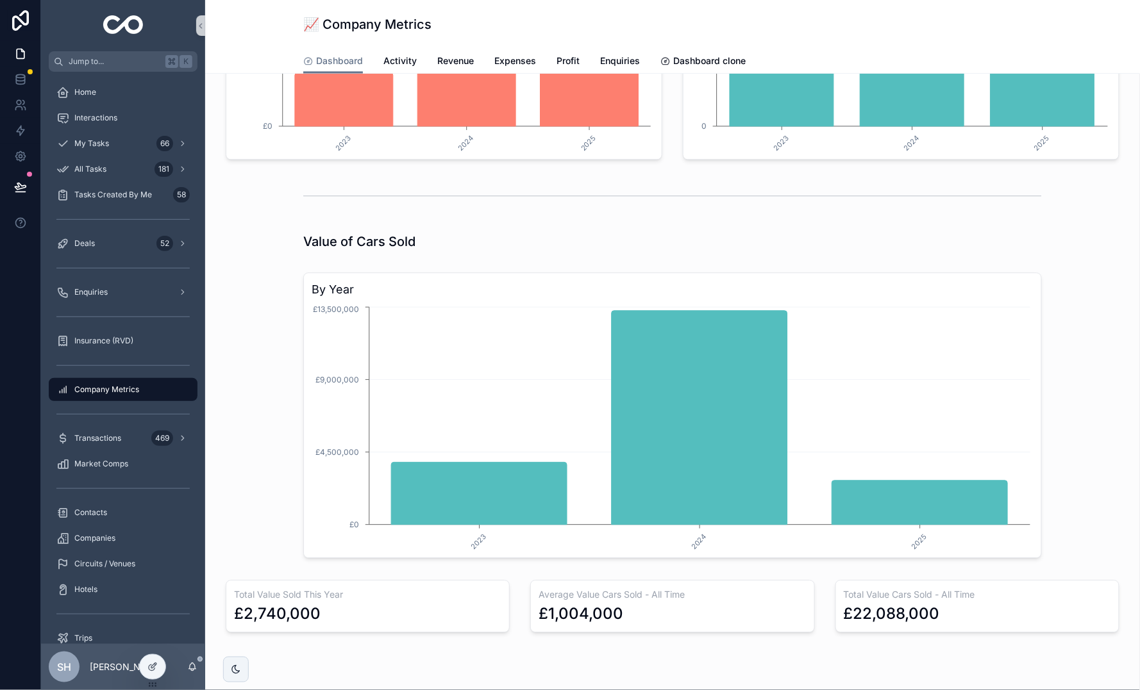
scroll to position [727, 0]
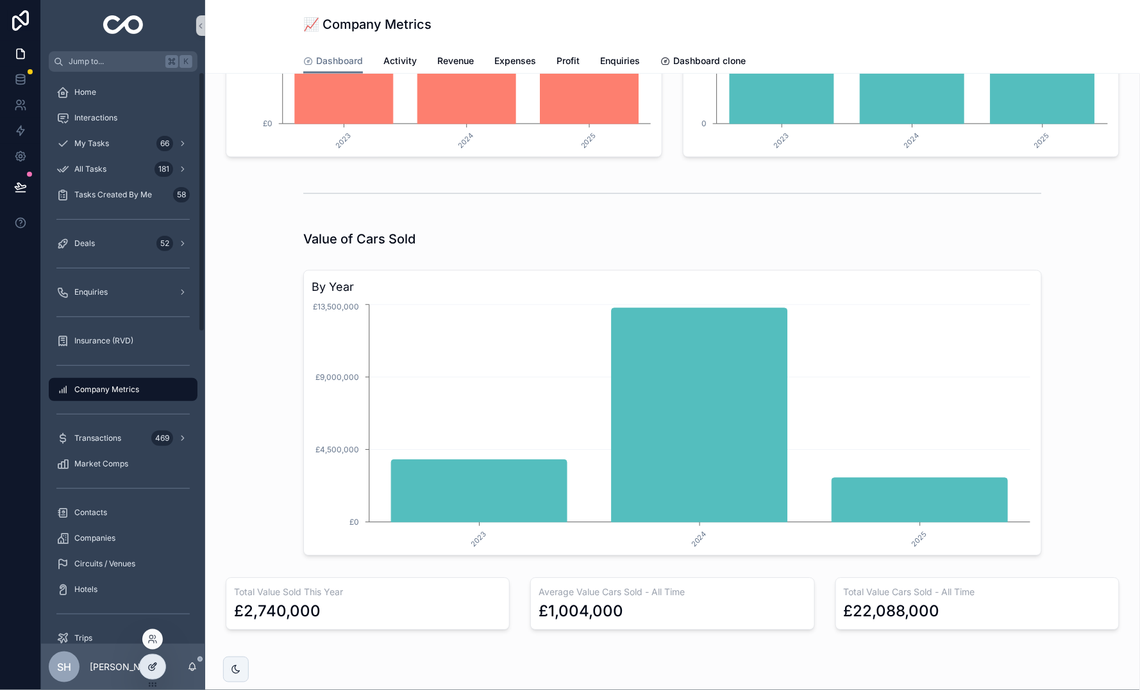
click at [142, 674] on div at bounding box center [153, 667] width 26 height 24
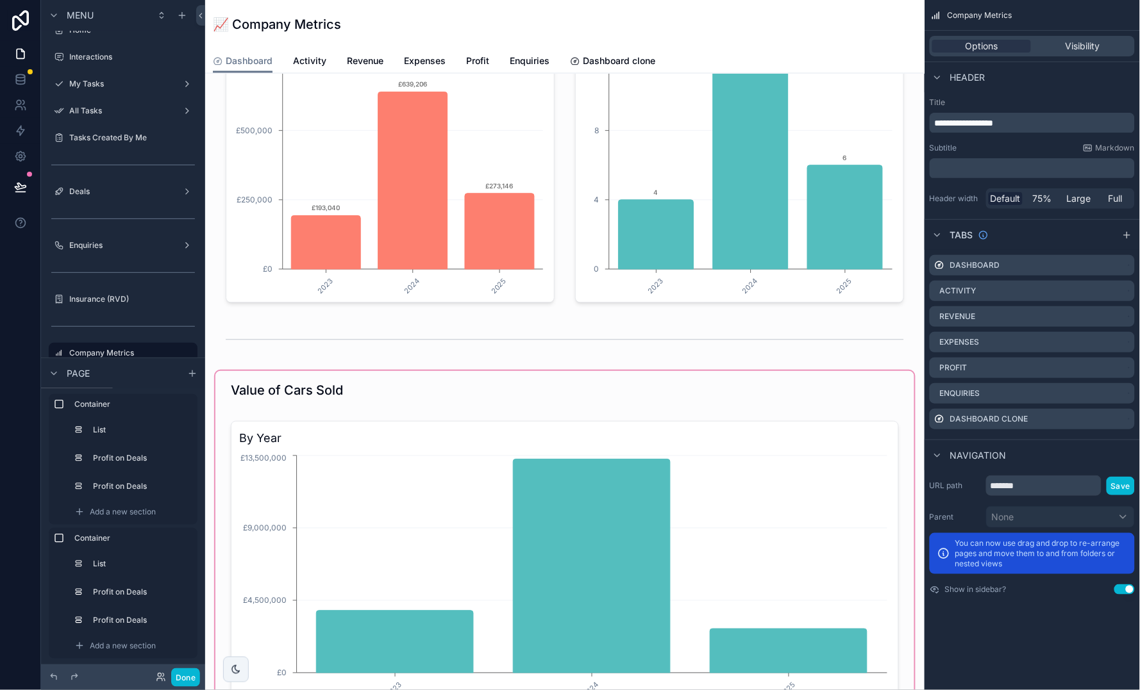
scroll to position [592, 0]
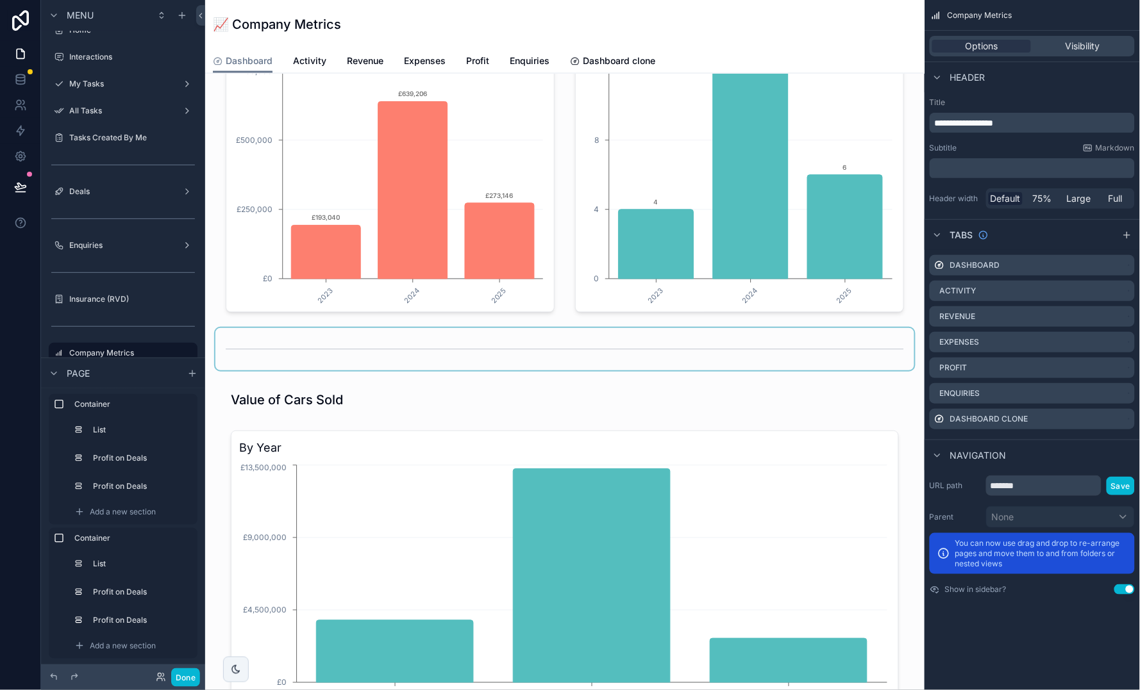
click at [582, 347] on div "scrollable content" at bounding box center [564, 349] width 699 height 42
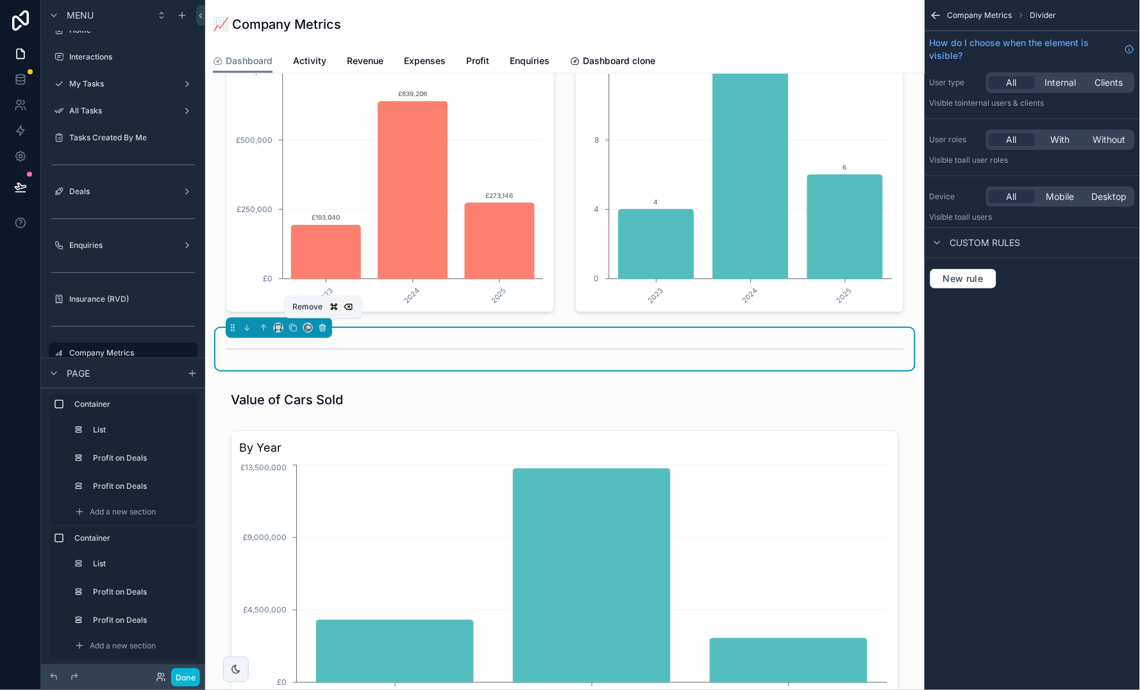
click at [321, 326] on icon "scrollable content" at bounding box center [322, 328] width 9 height 9
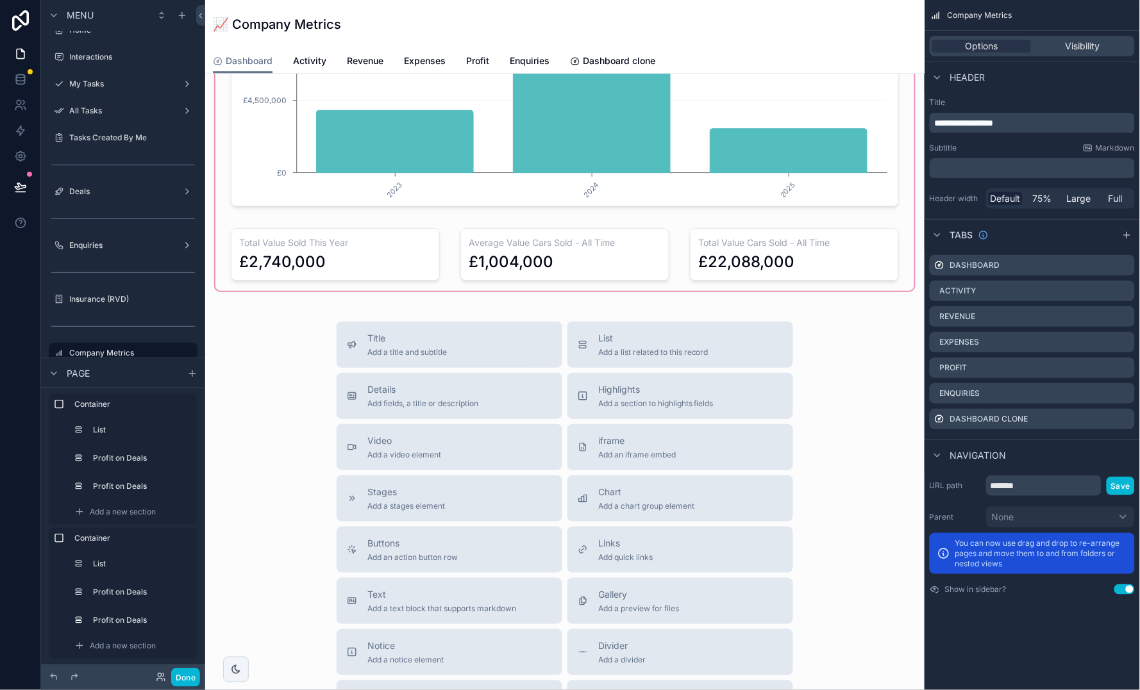
scroll to position [1231, 0]
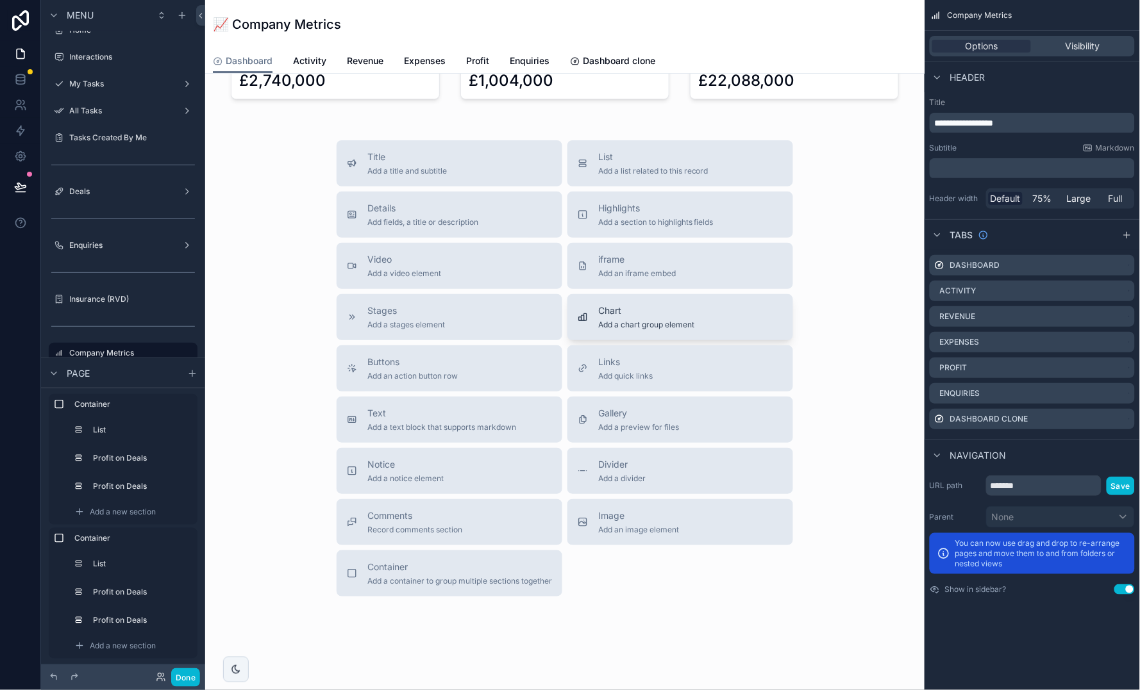
click at [651, 311] on span "Chart" at bounding box center [646, 310] width 96 height 13
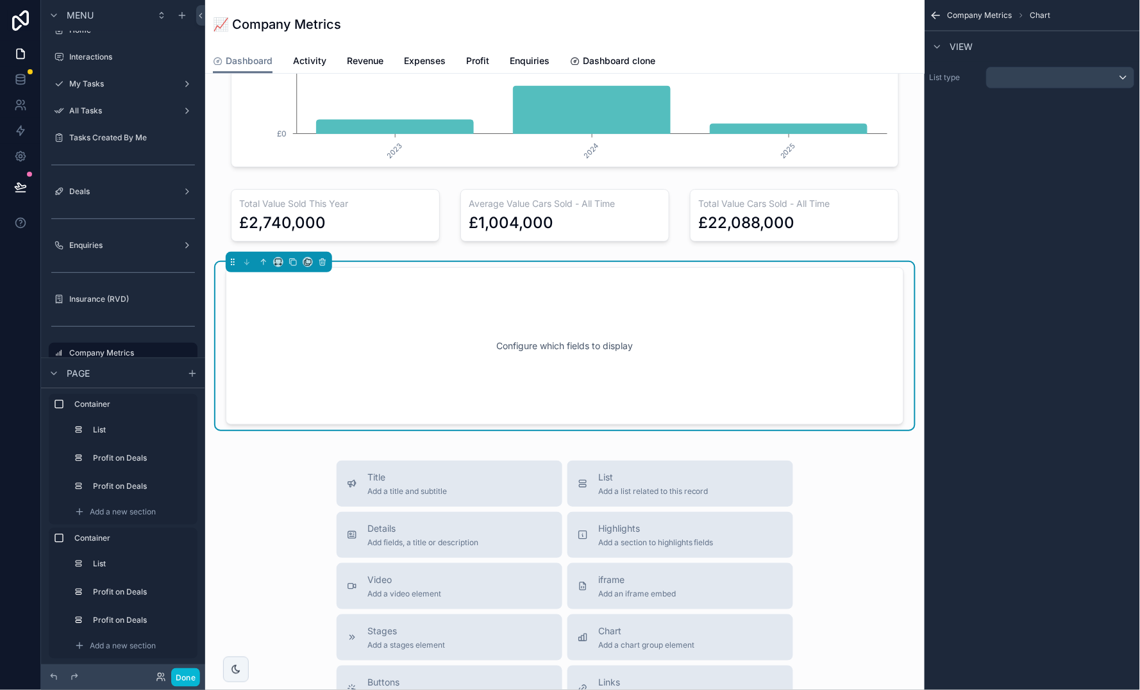
scroll to position [1086, 0]
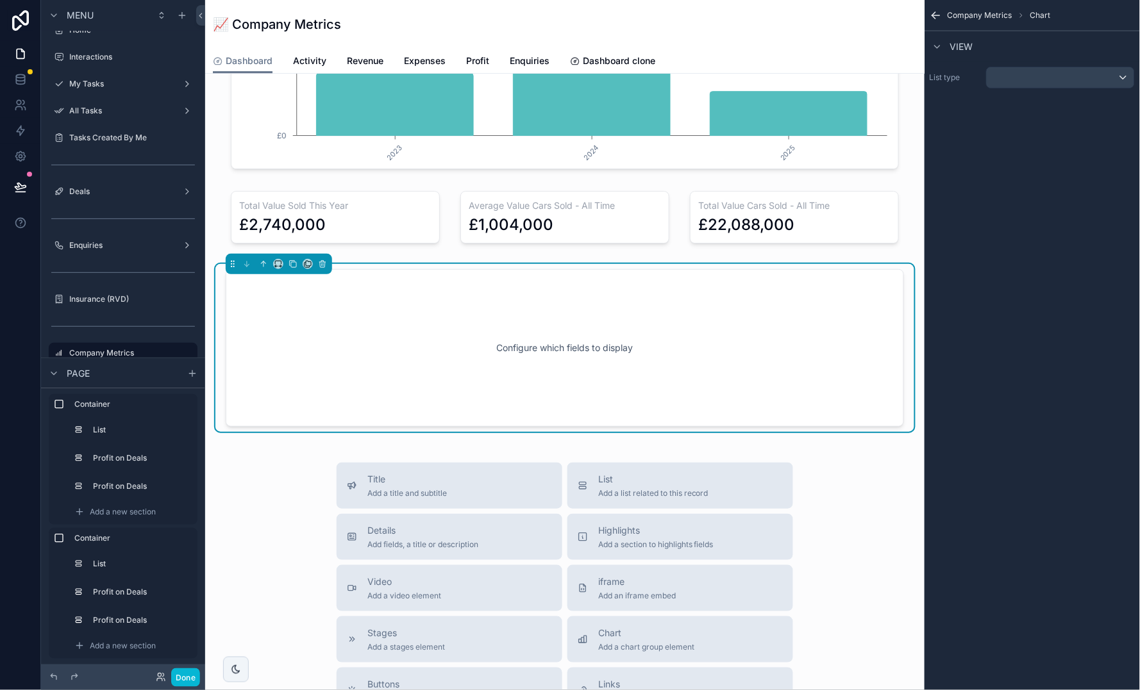
click at [734, 331] on div "Configure which fields to display" at bounding box center [565, 347] width 636 height 115
click at [1096, 78] on div "scrollable content" at bounding box center [1059, 77] width 147 height 21
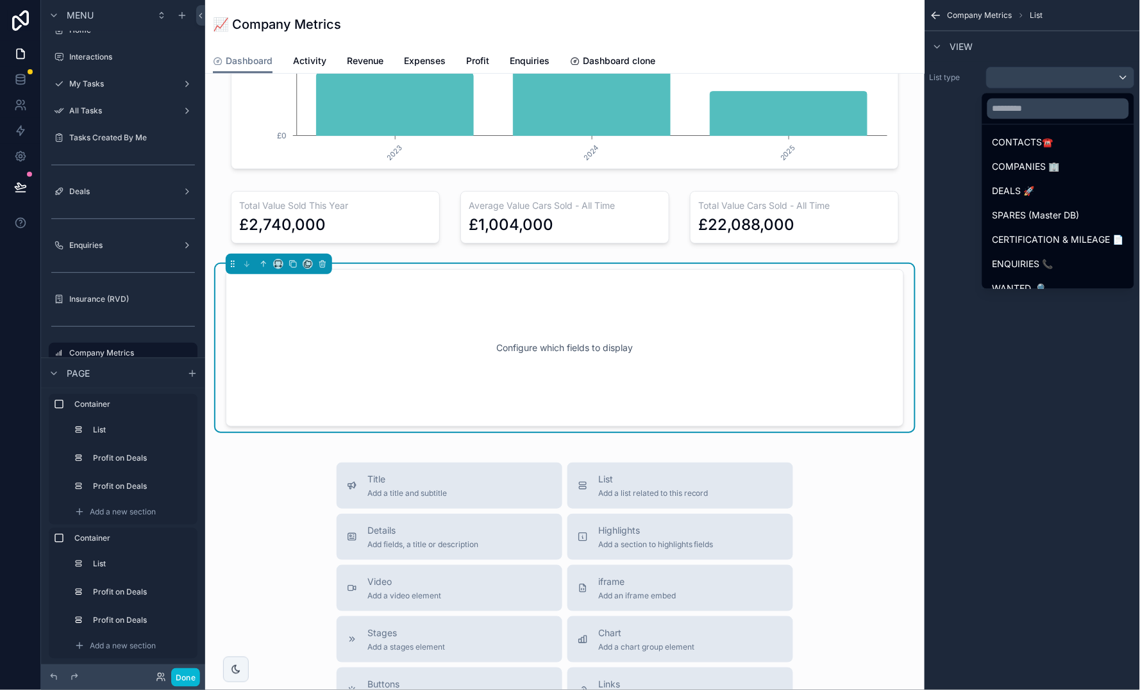
scroll to position [190, 0]
click at [1006, 185] on span "DEALS 🚀" at bounding box center [1013, 189] width 42 height 15
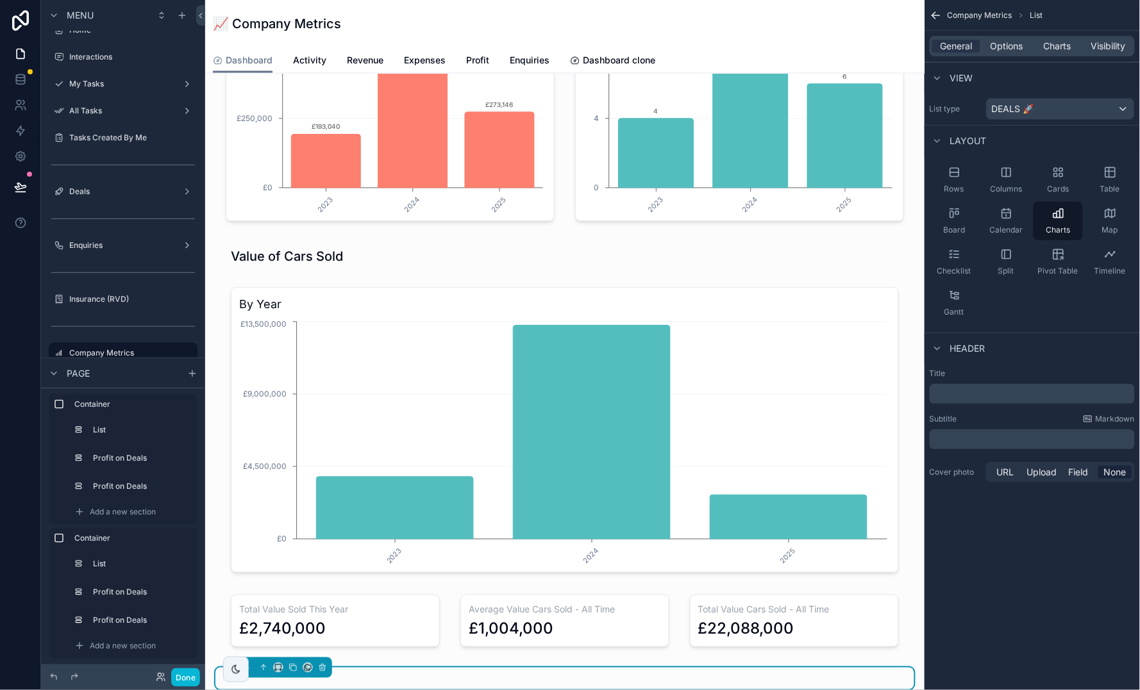
scroll to position [690, 0]
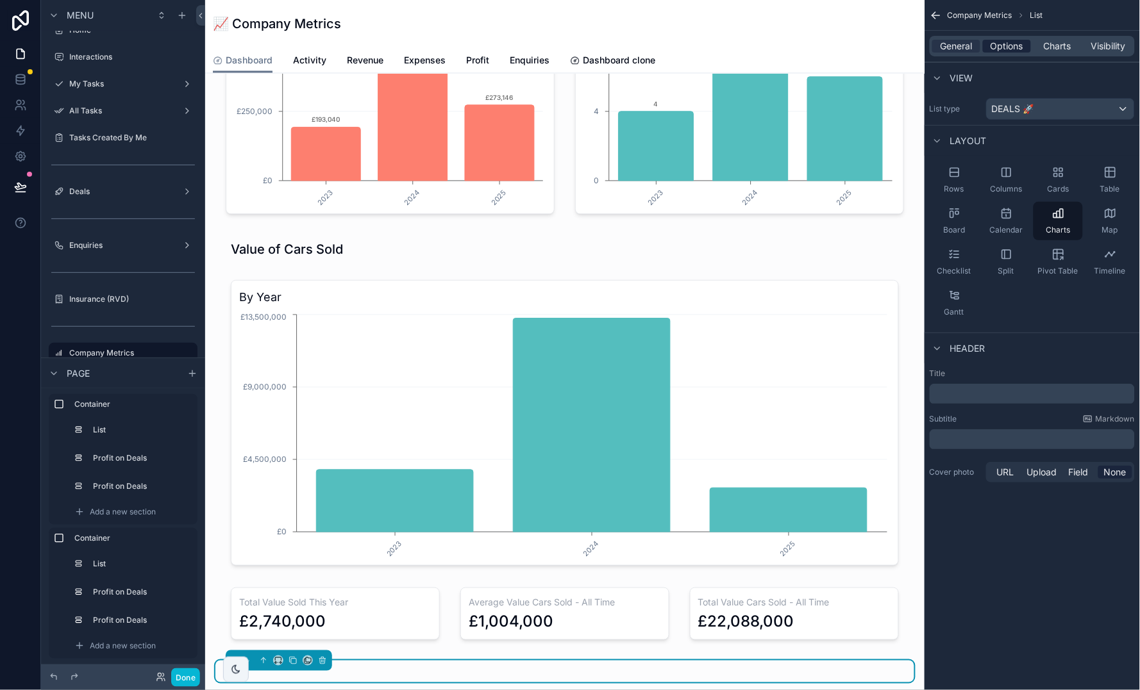
click at [1015, 47] on span "Options" at bounding box center [1006, 46] width 33 height 13
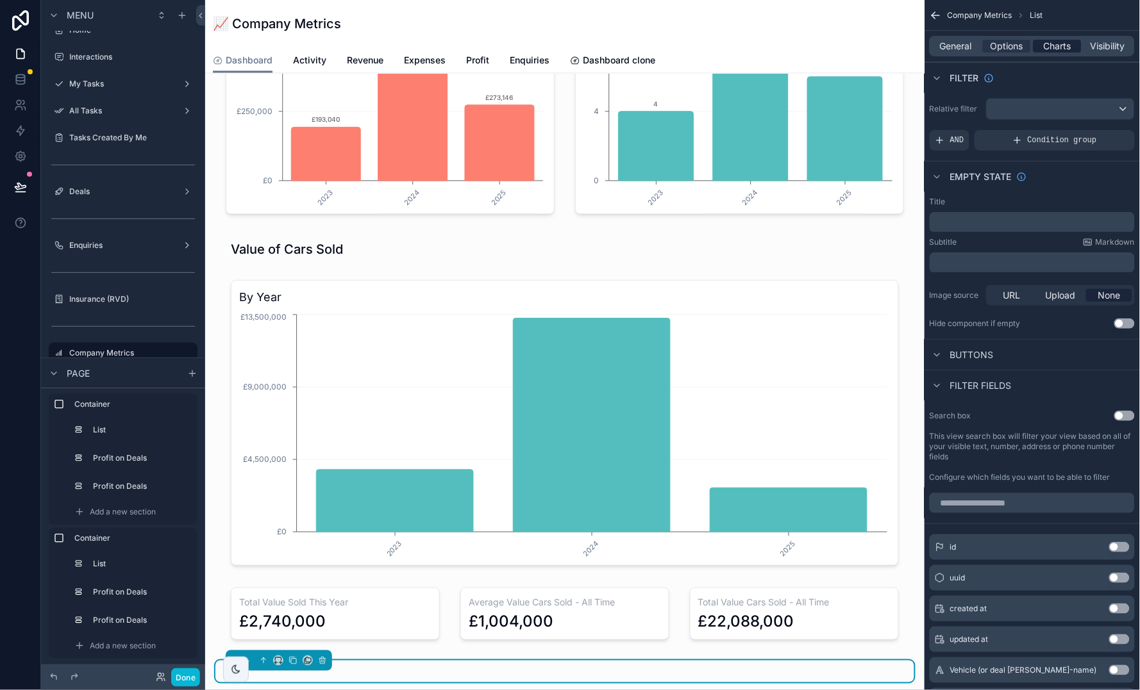
click at [1066, 48] on span "Charts" at bounding box center [1057, 46] width 28 height 13
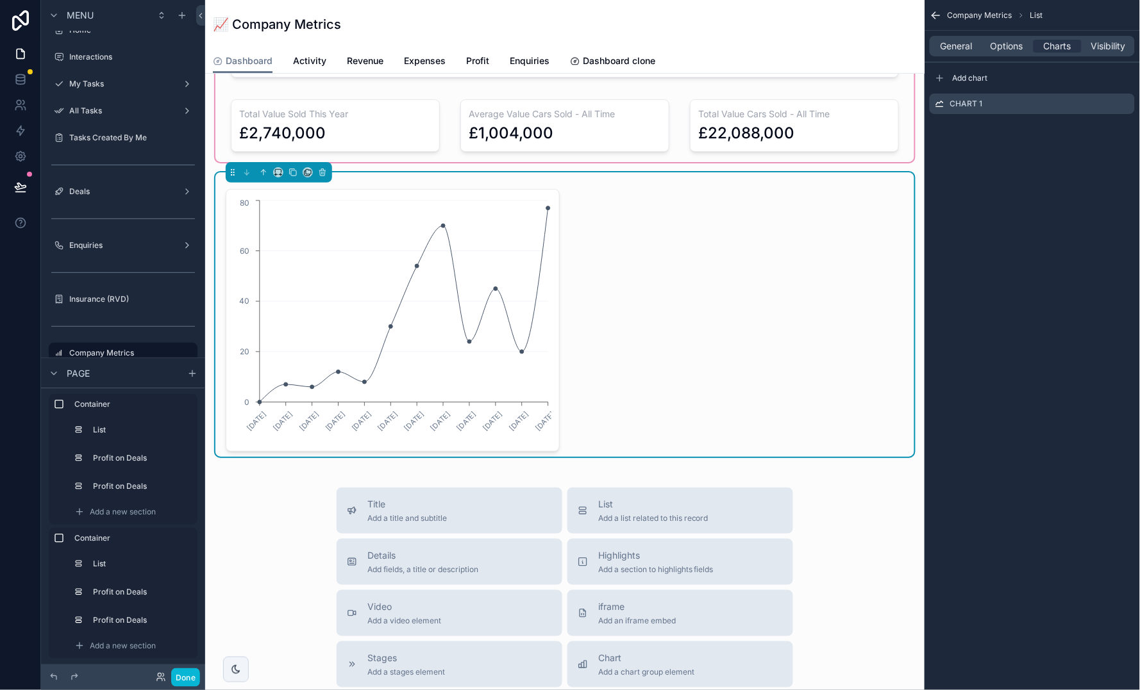
scroll to position [1159, 0]
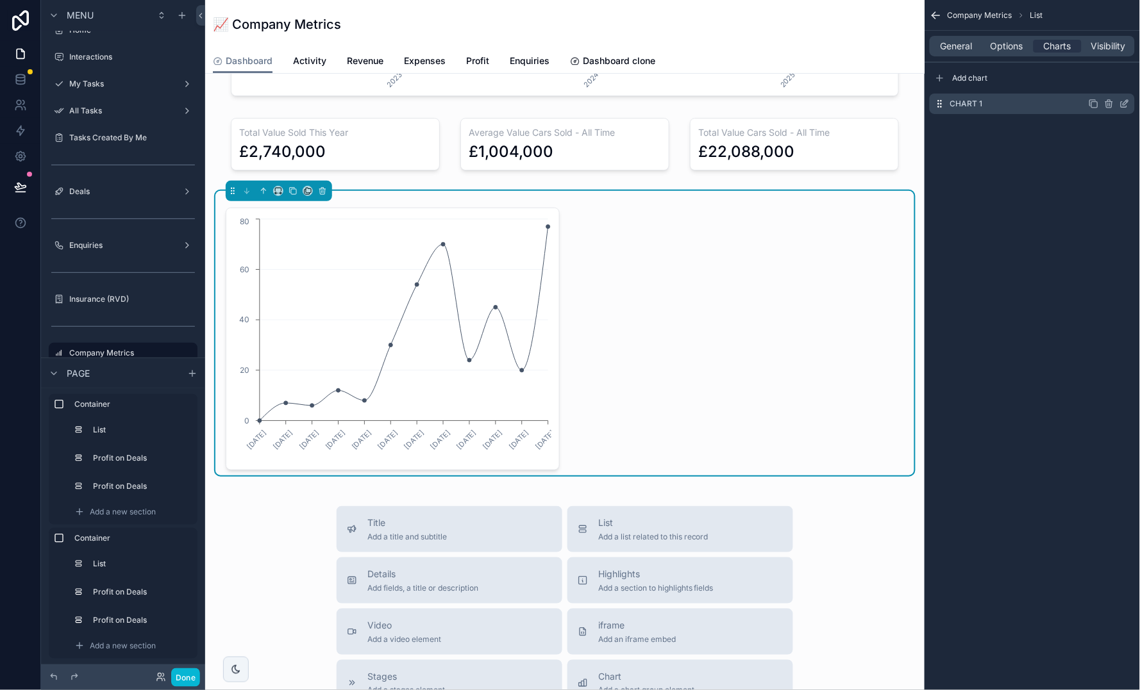
click at [1125, 107] on icon "scrollable content" at bounding box center [1124, 105] width 6 height 6
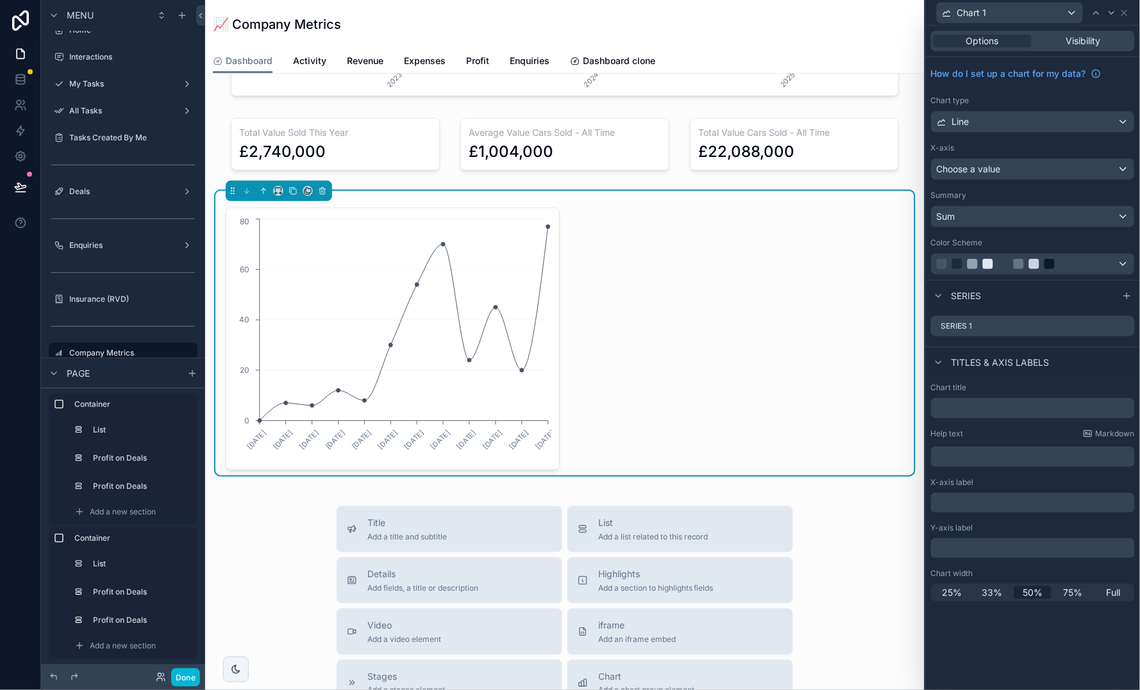
click at [1074, 124] on div "Line" at bounding box center [1032, 122] width 203 height 21
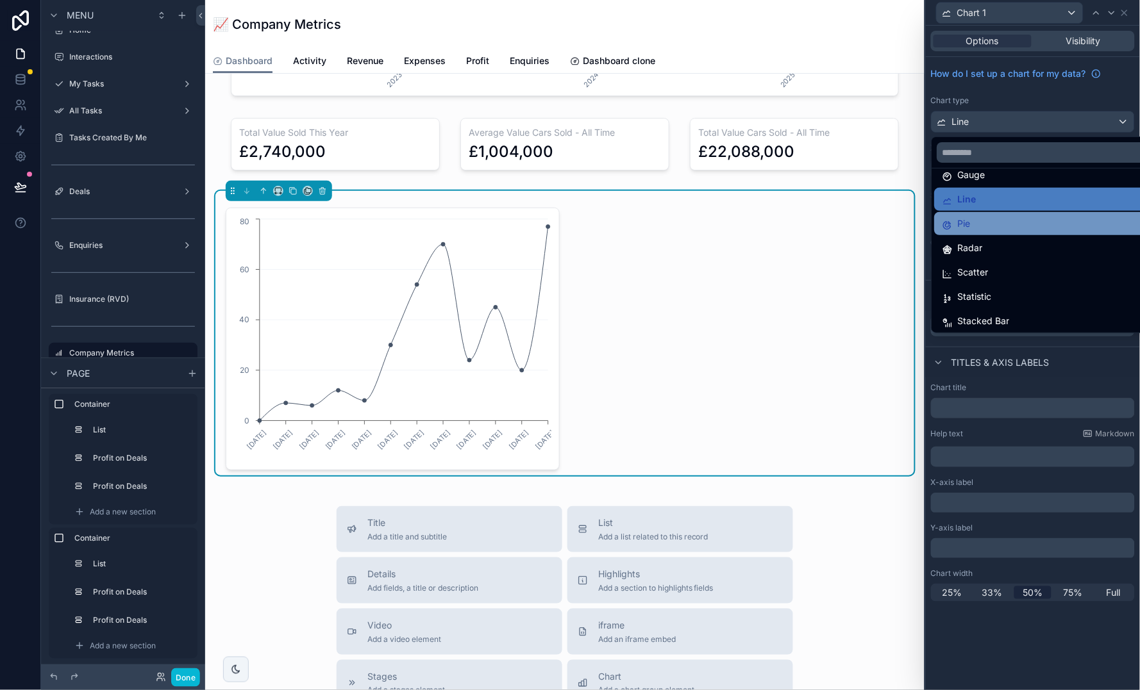
scroll to position [87, 0]
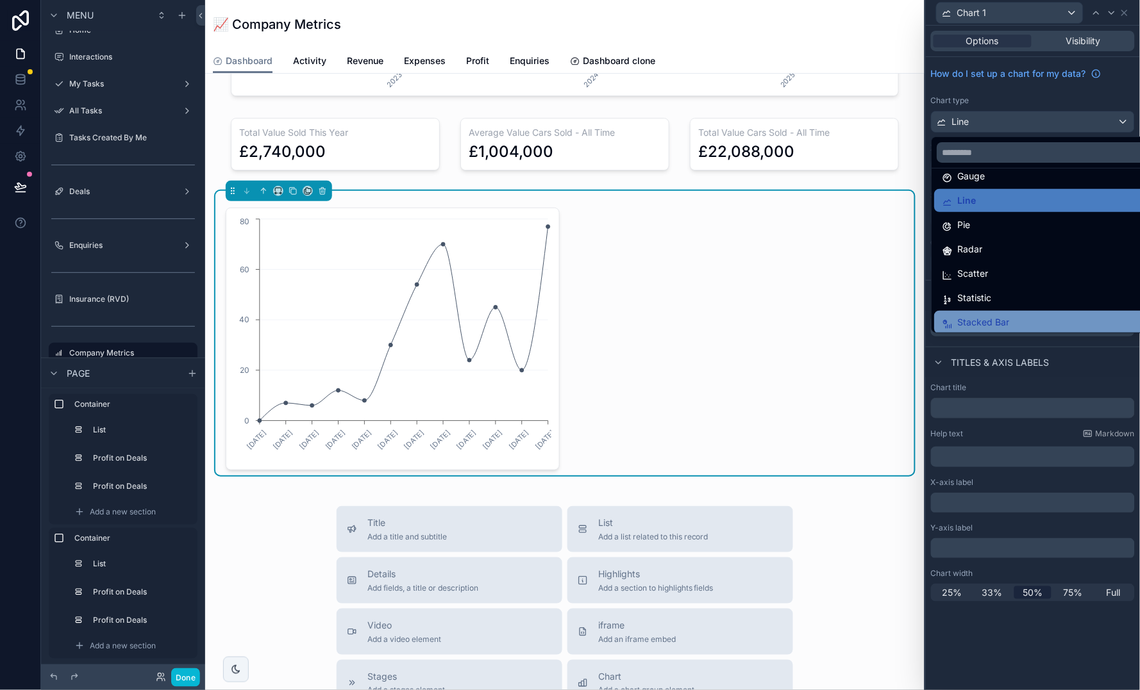
click at [1024, 317] on div "Stacked Bar" at bounding box center [1048, 322] width 212 height 15
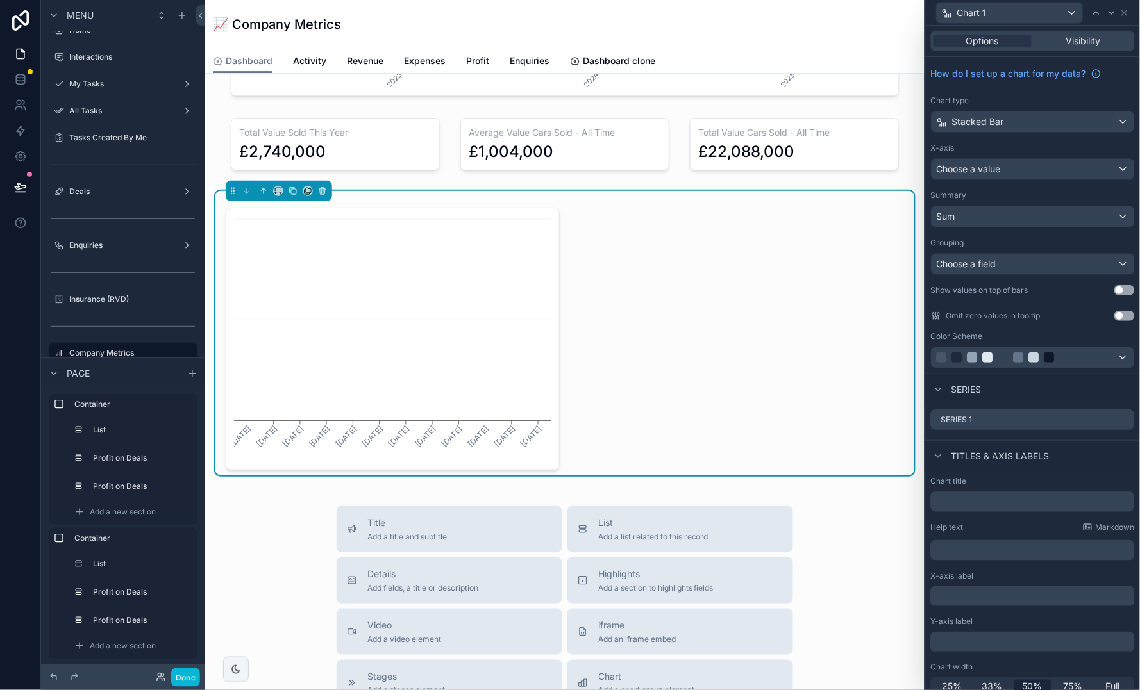
click at [1033, 169] on div "Choose a value" at bounding box center [1032, 169] width 203 height 21
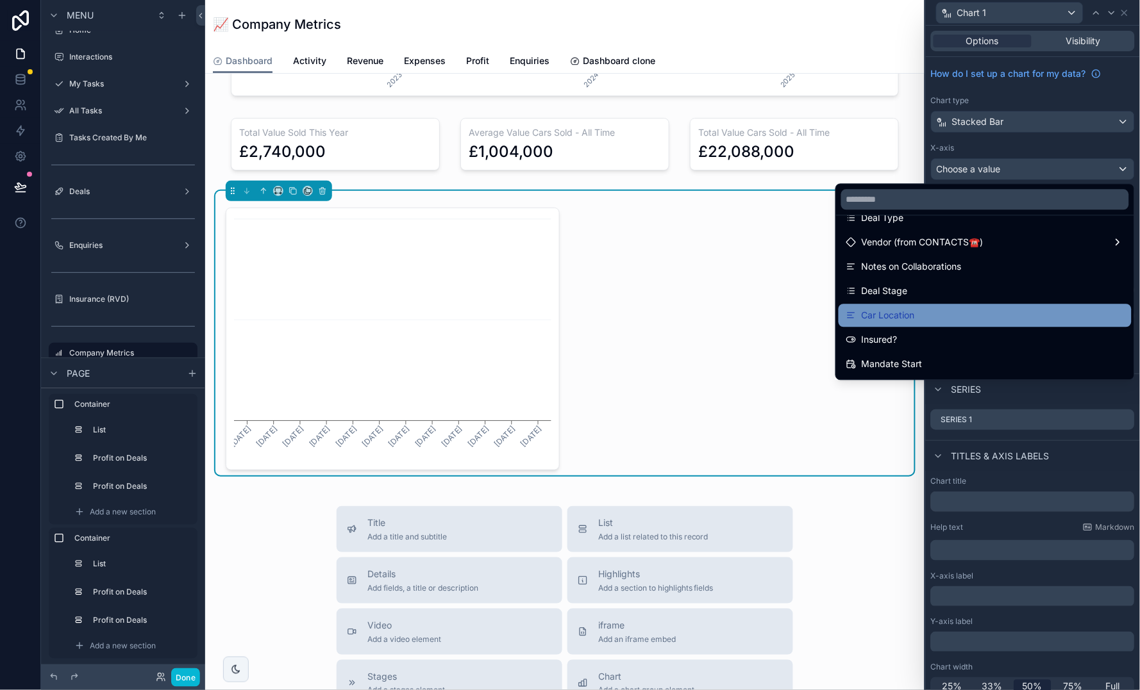
scroll to position [202, 0]
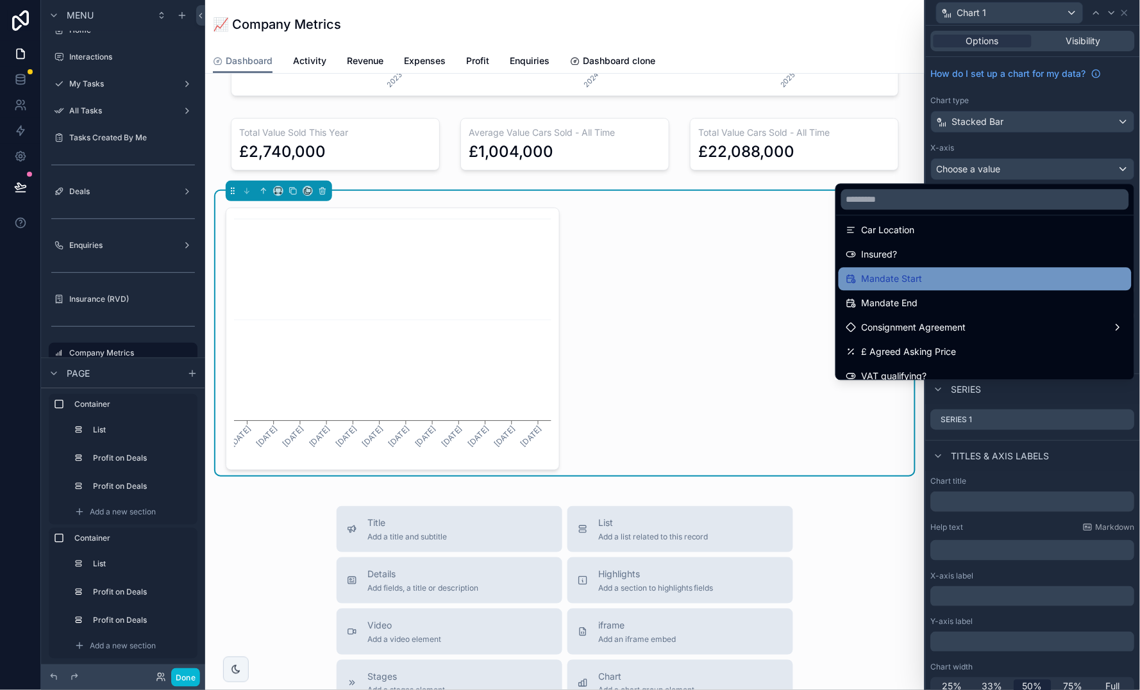
click at [958, 283] on div "Mandate Start" at bounding box center [985, 279] width 278 height 15
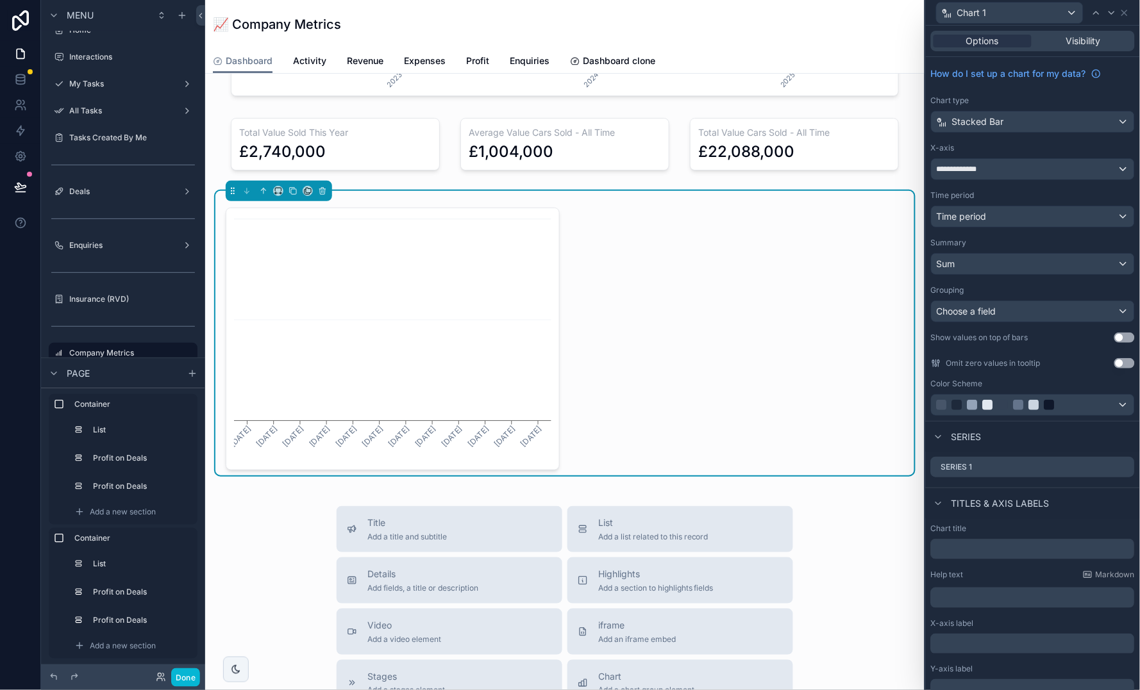
click at [1039, 223] on div "Time period" at bounding box center [1032, 216] width 203 height 21
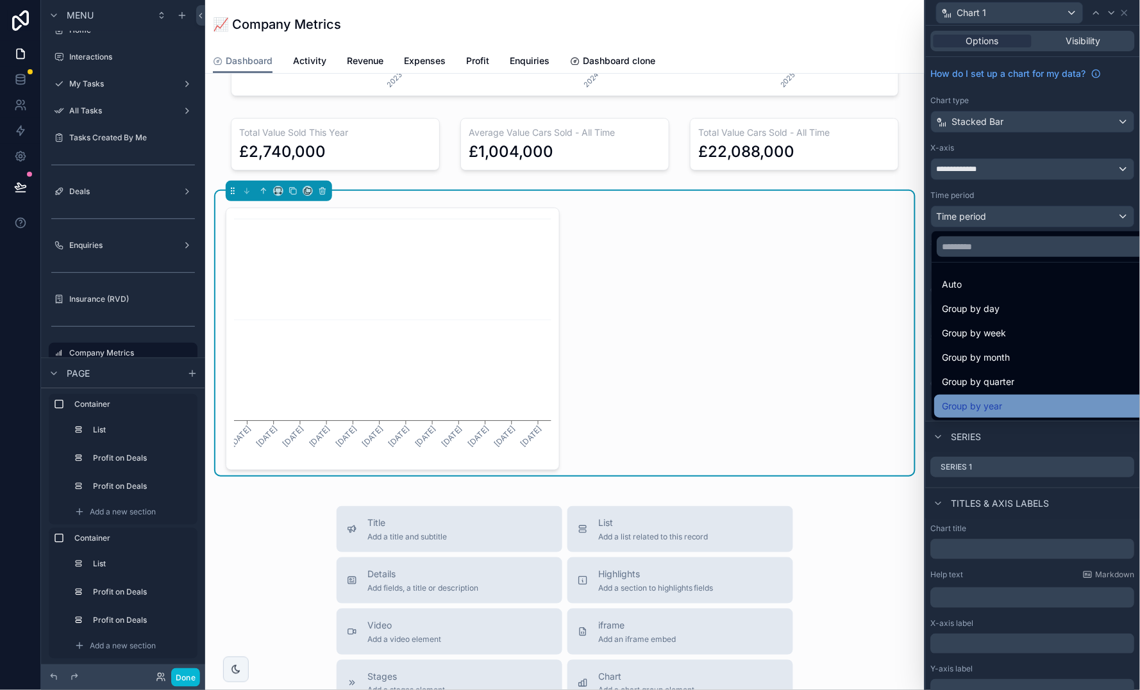
click at [1010, 396] on div "Group by year" at bounding box center [1047, 406] width 227 height 23
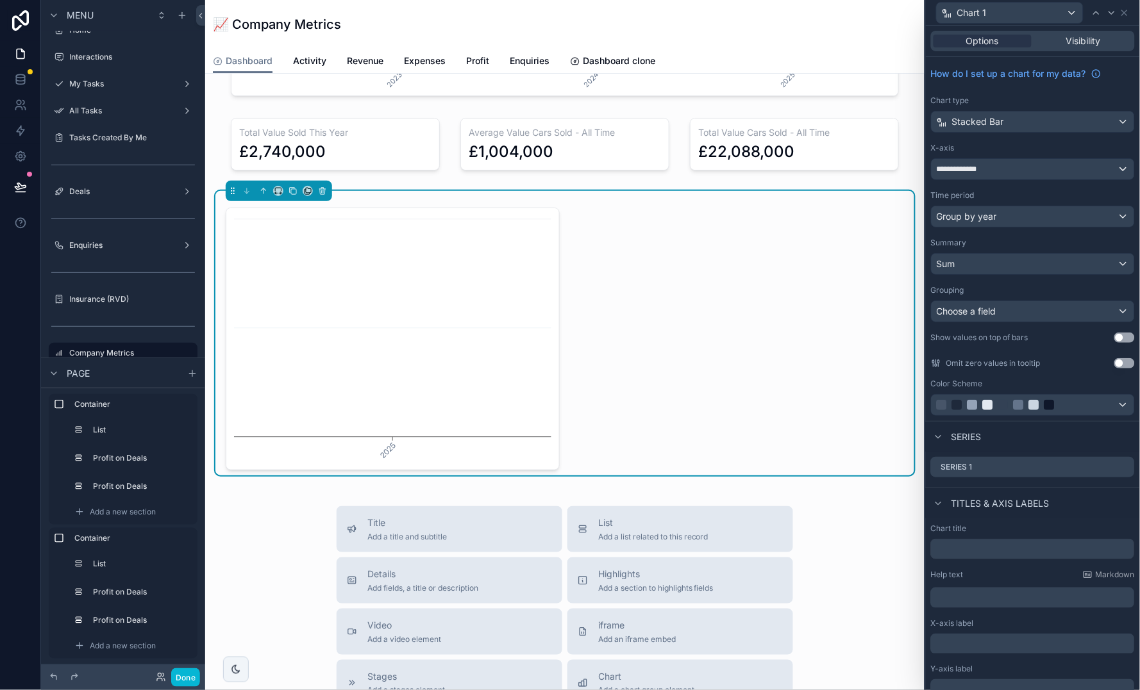
scroll to position [18, 0]
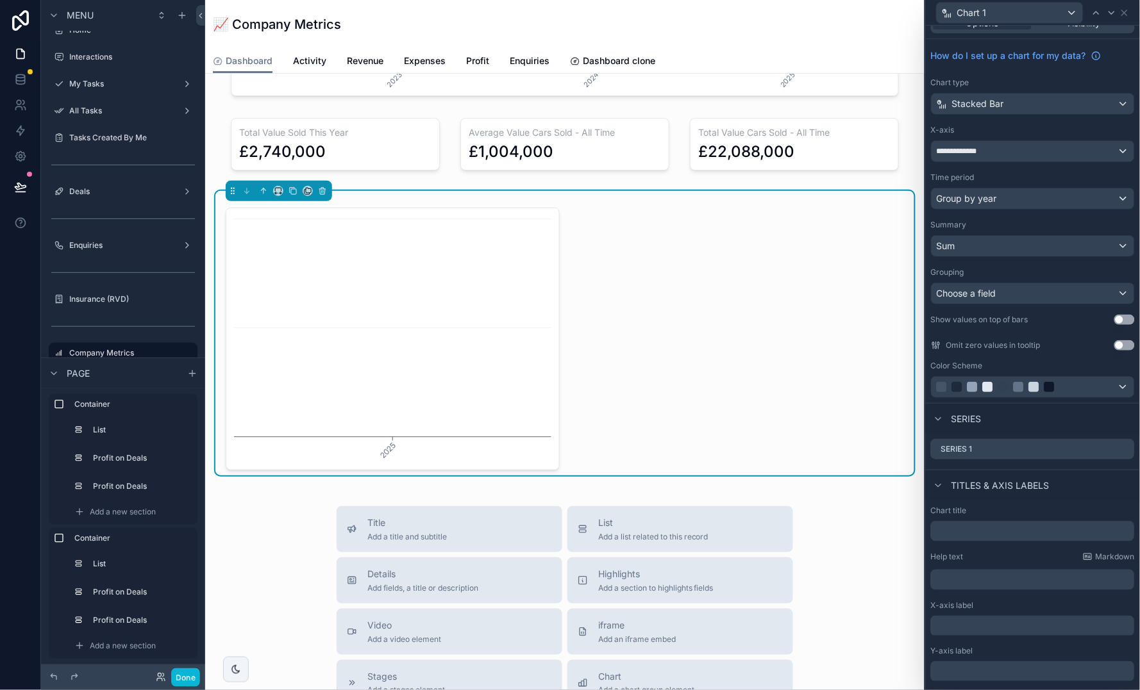
click at [1024, 247] on div "Sum" at bounding box center [1032, 246] width 203 height 21
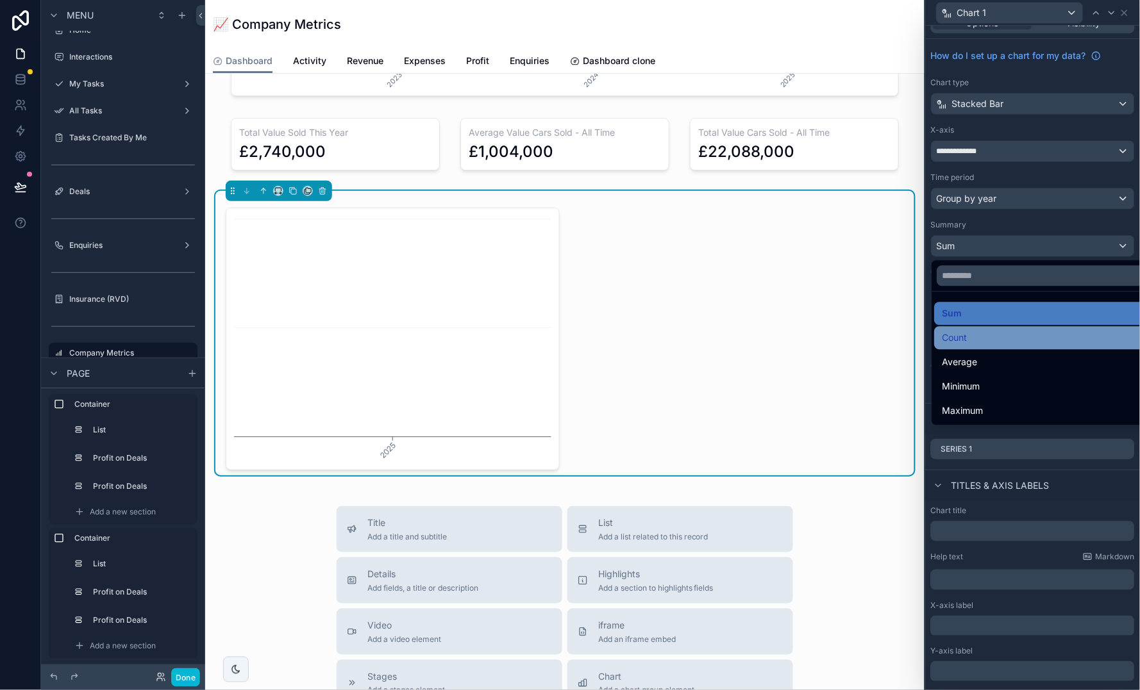
click at [1014, 339] on div "Count" at bounding box center [1048, 338] width 212 height 15
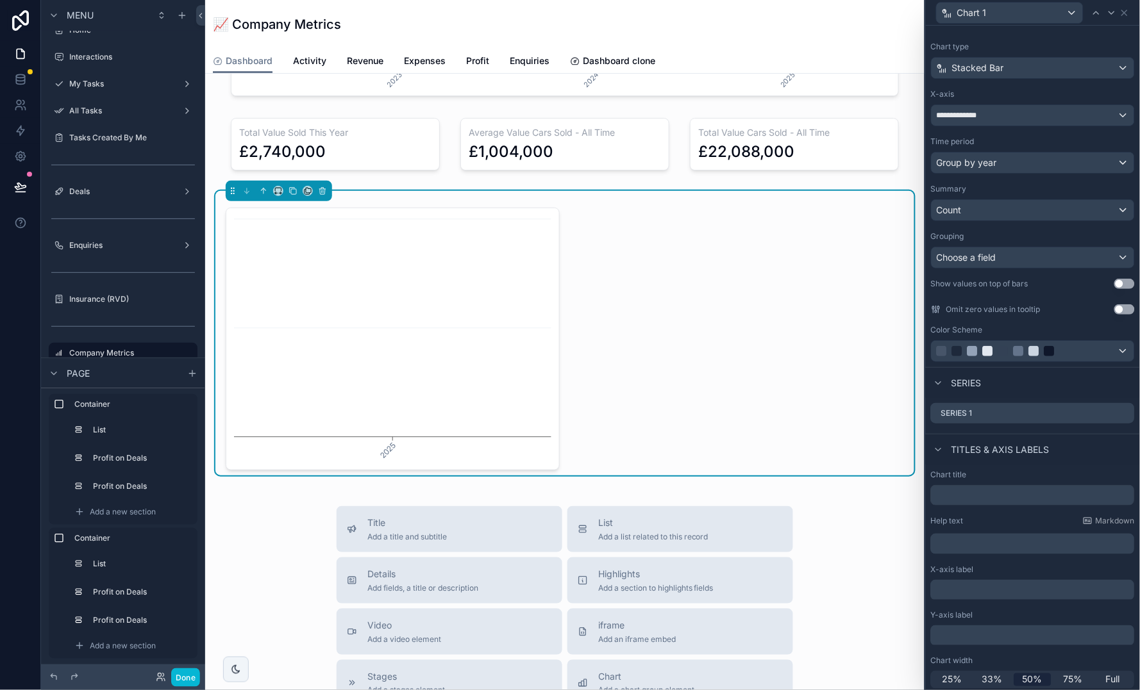
scroll to position [53, 0]
click at [1041, 258] on div "Choose a field" at bounding box center [1032, 258] width 203 height 21
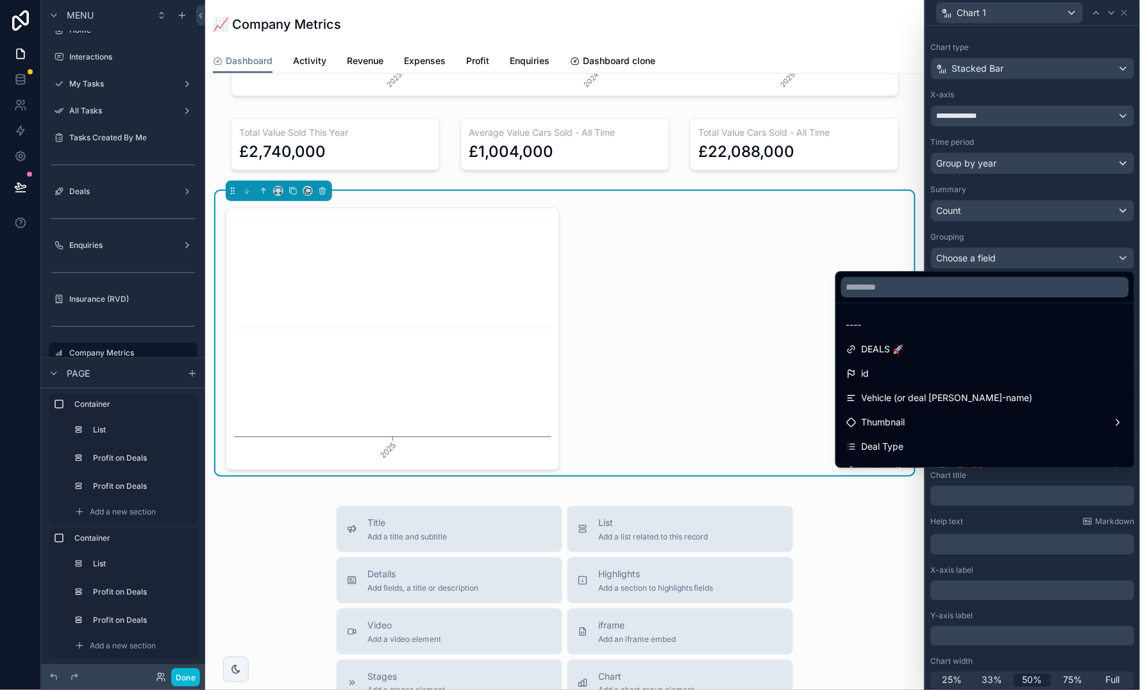
click at [1040, 237] on div at bounding box center [1033, 345] width 214 height 690
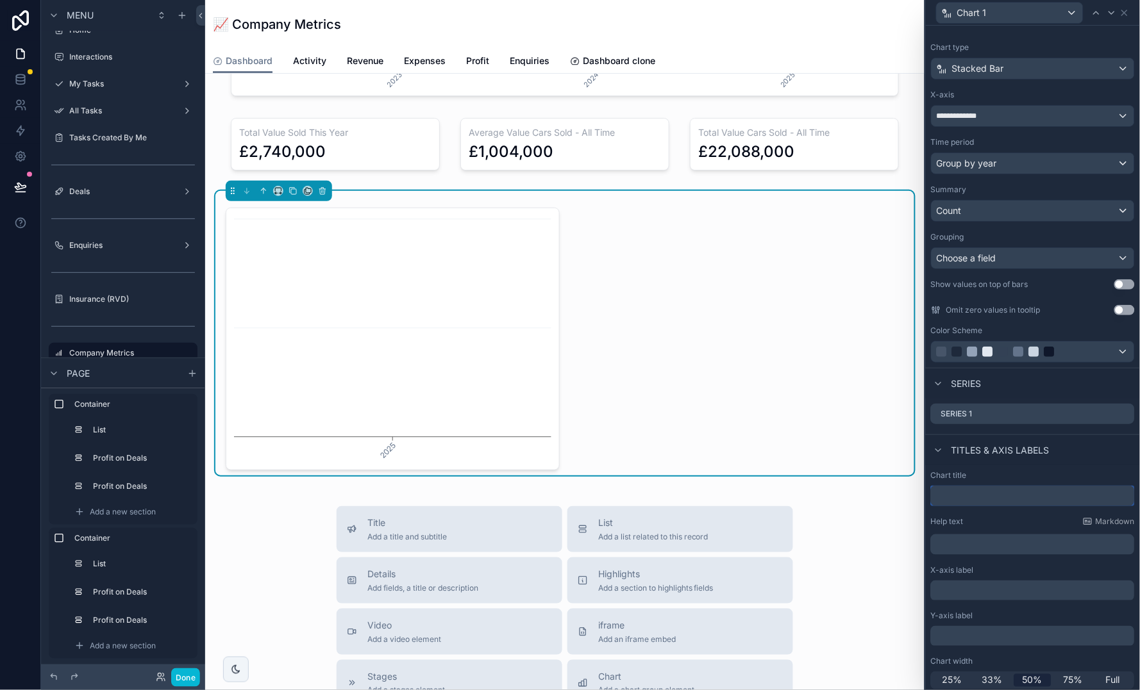
click at [1043, 490] on input "text" at bounding box center [1033, 496] width 204 height 21
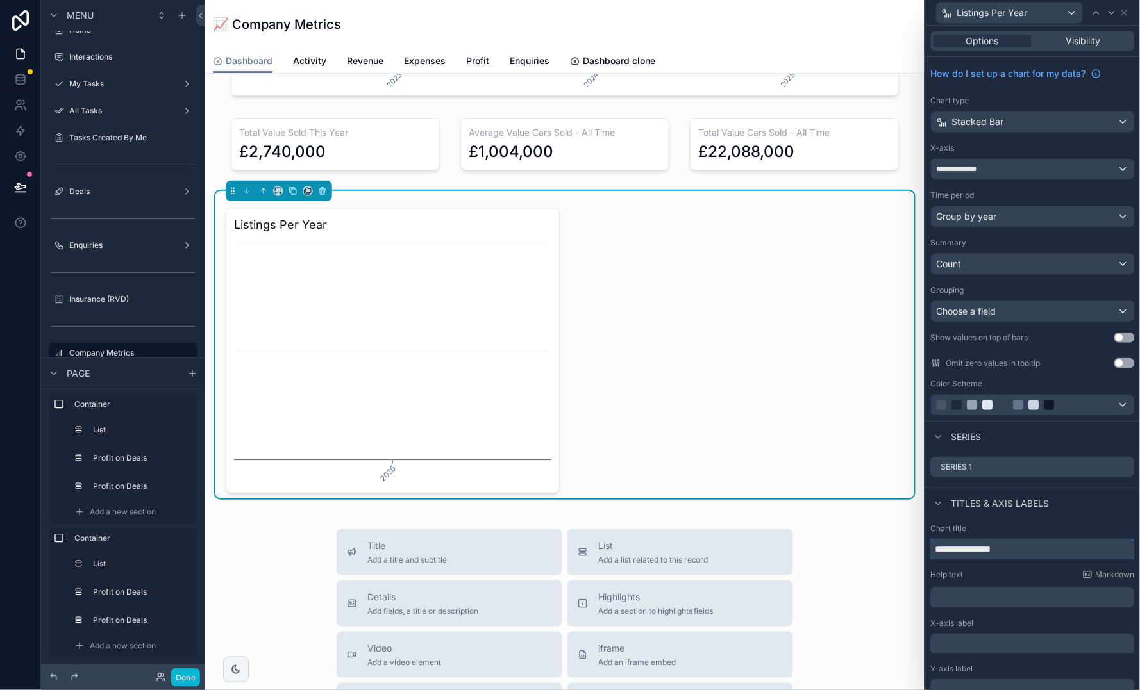
scroll to position [0, 0]
type input "**********"
click at [1115, 469] on div "Series 1" at bounding box center [1033, 467] width 204 height 21
click at [1125, 468] on icon at bounding box center [1124, 467] width 10 height 10
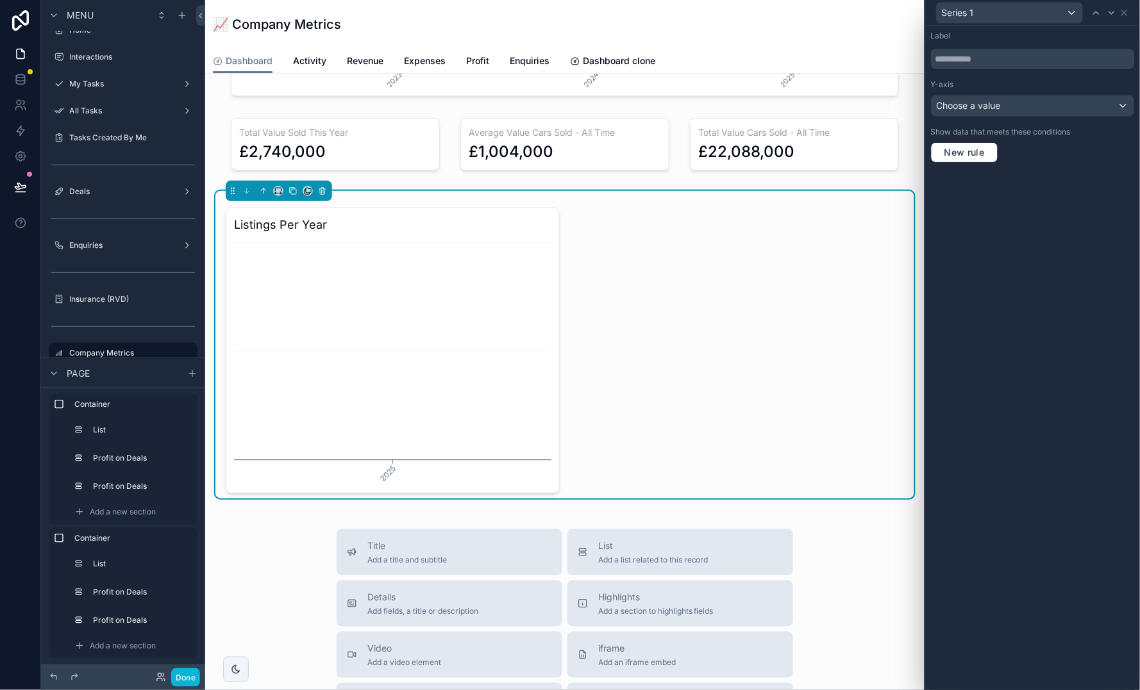
click at [1117, 108] on div "Choose a value" at bounding box center [1032, 105] width 203 height 21
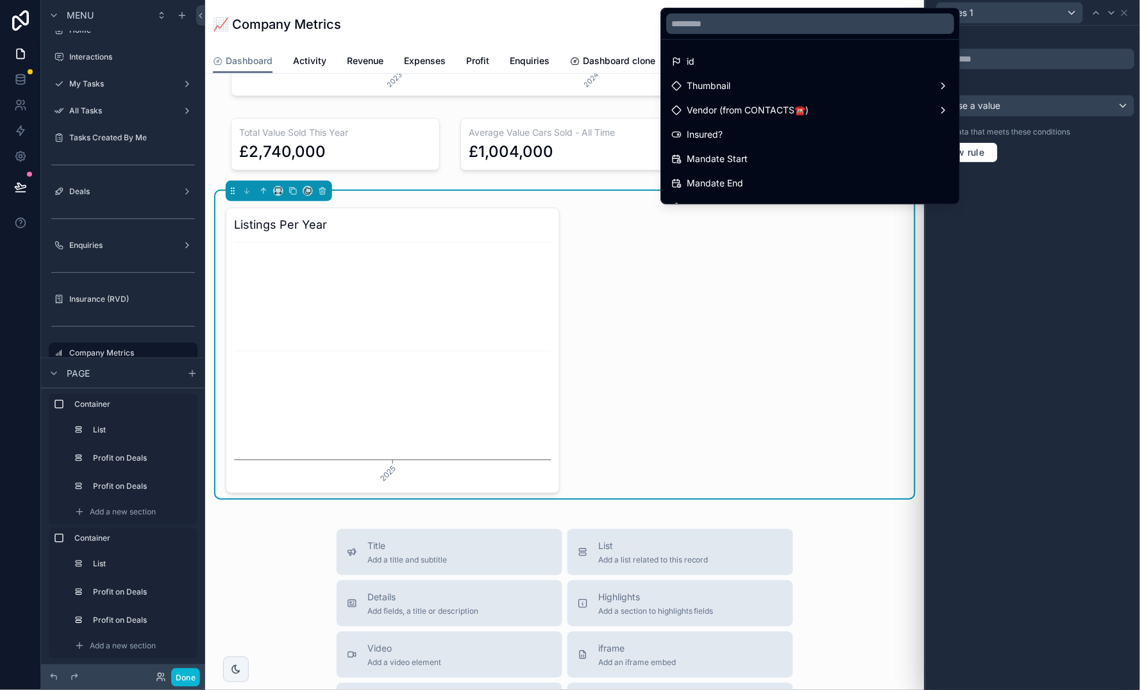
click at [1100, 71] on div at bounding box center [1033, 345] width 214 height 690
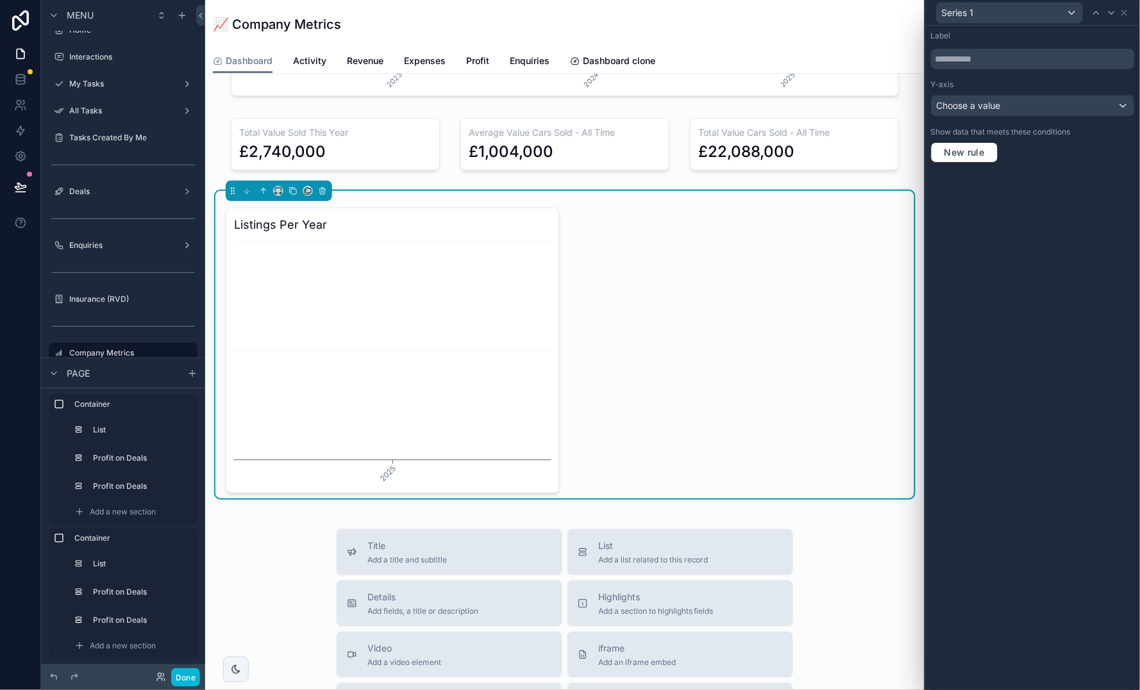
click at [1124, 108] on div "Choose a value" at bounding box center [1032, 105] width 203 height 21
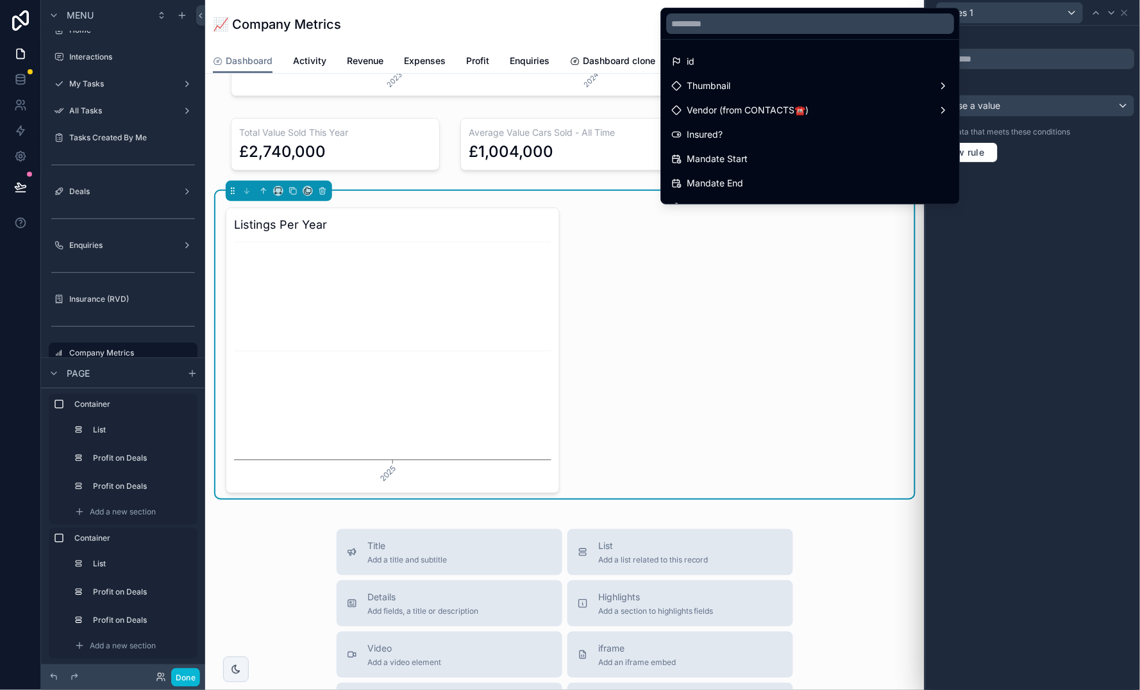
click at [1073, 89] on div at bounding box center [1033, 345] width 214 height 690
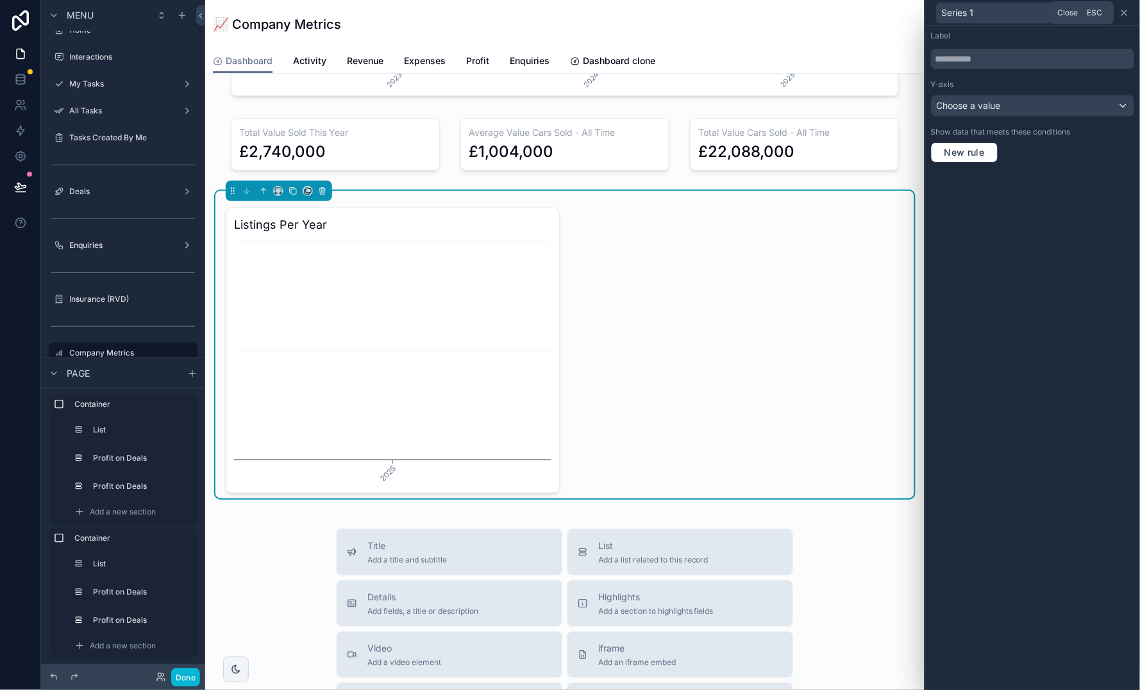
click at [1126, 13] on icon at bounding box center [1124, 13] width 10 height 10
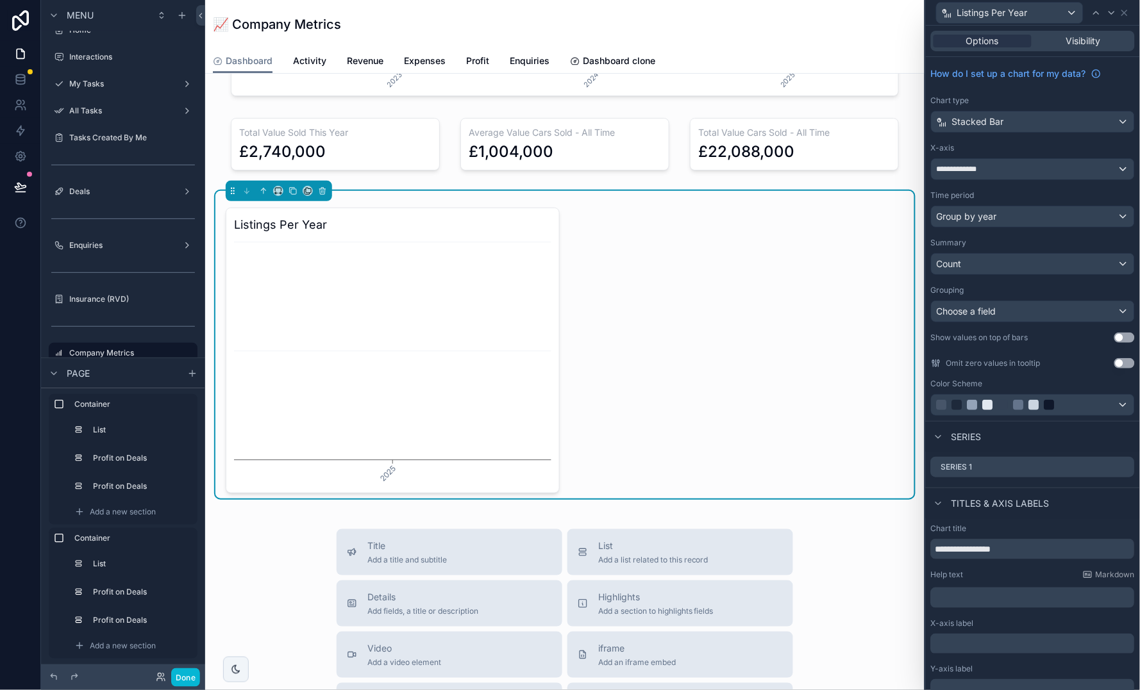
click at [1006, 262] on div "Count" at bounding box center [1032, 264] width 203 height 21
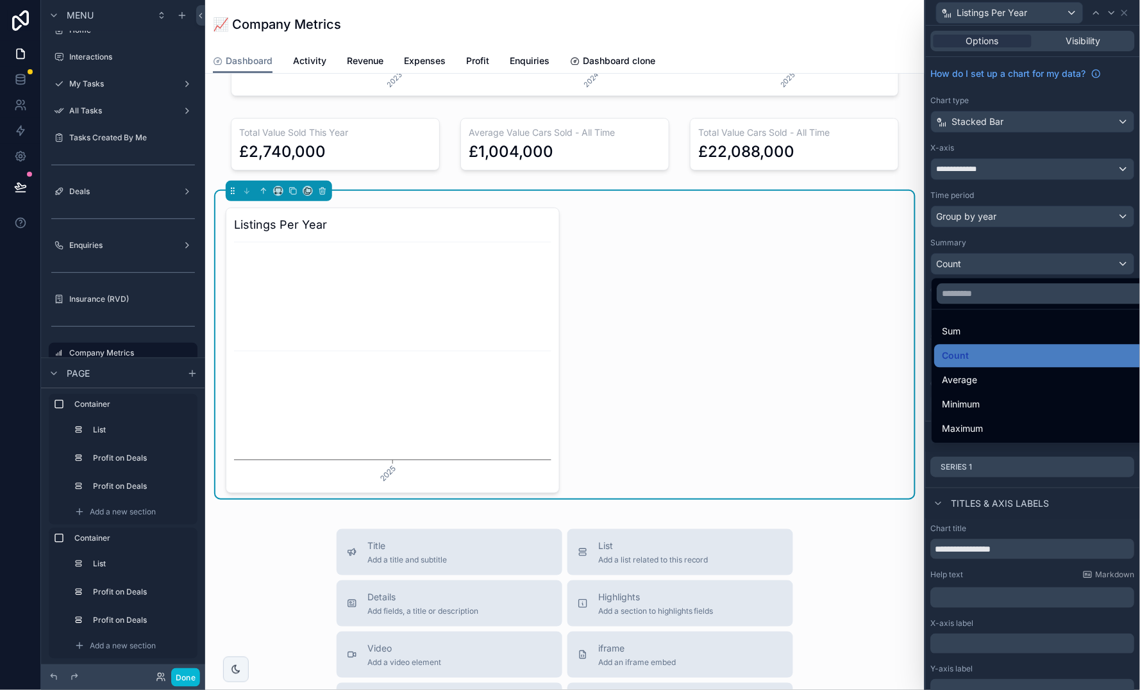
click at [1026, 238] on div at bounding box center [1033, 345] width 214 height 690
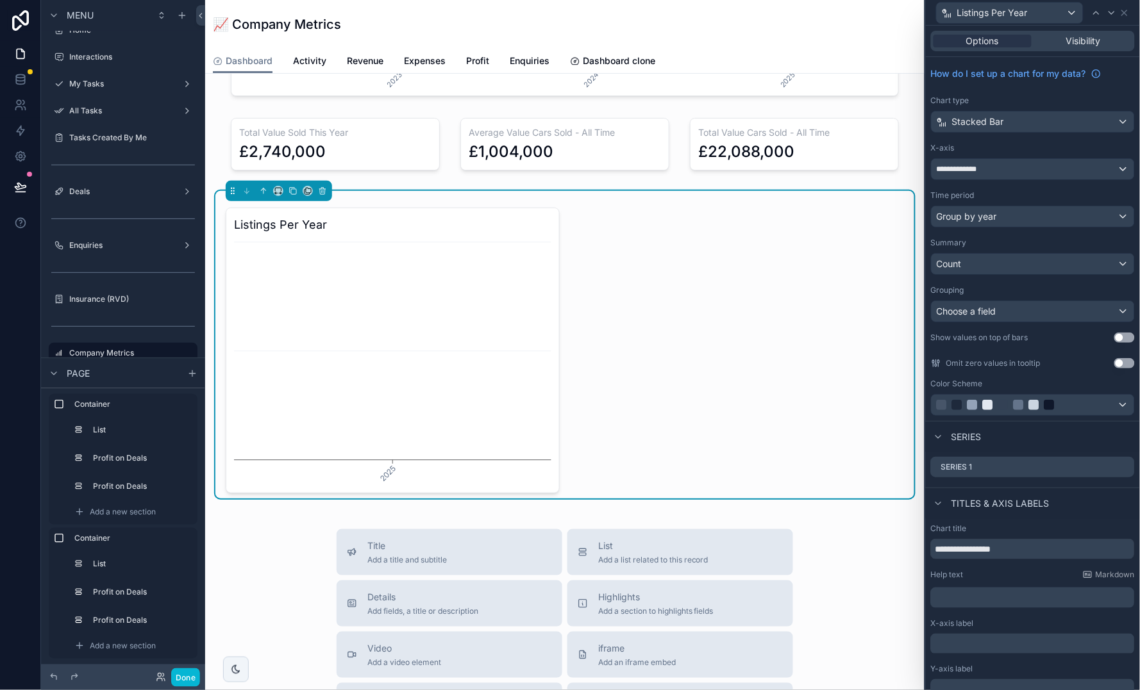
click at [1121, 338] on button "Use setting" at bounding box center [1124, 338] width 21 height 10
click at [997, 41] on span "Options" at bounding box center [982, 41] width 33 height 13
click at [1122, 10] on icon at bounding box center [1124, 12] width 5 height 5
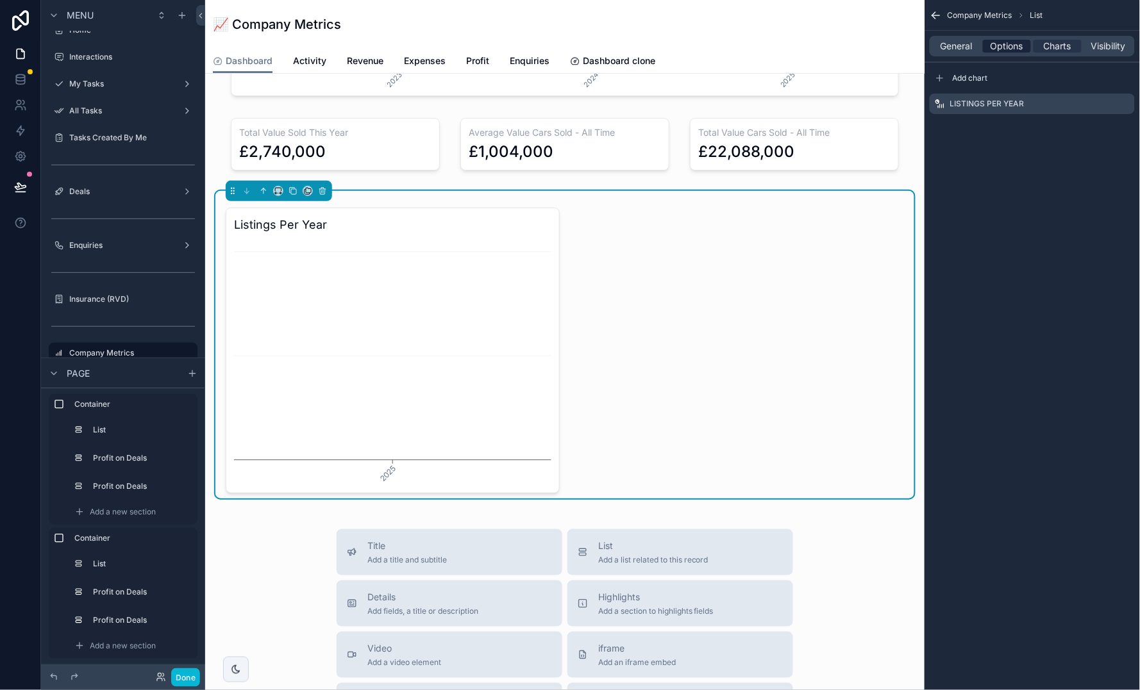
click at [1013, 44] on span "Options" at bounding box center [1006, 46] width 33 height 13
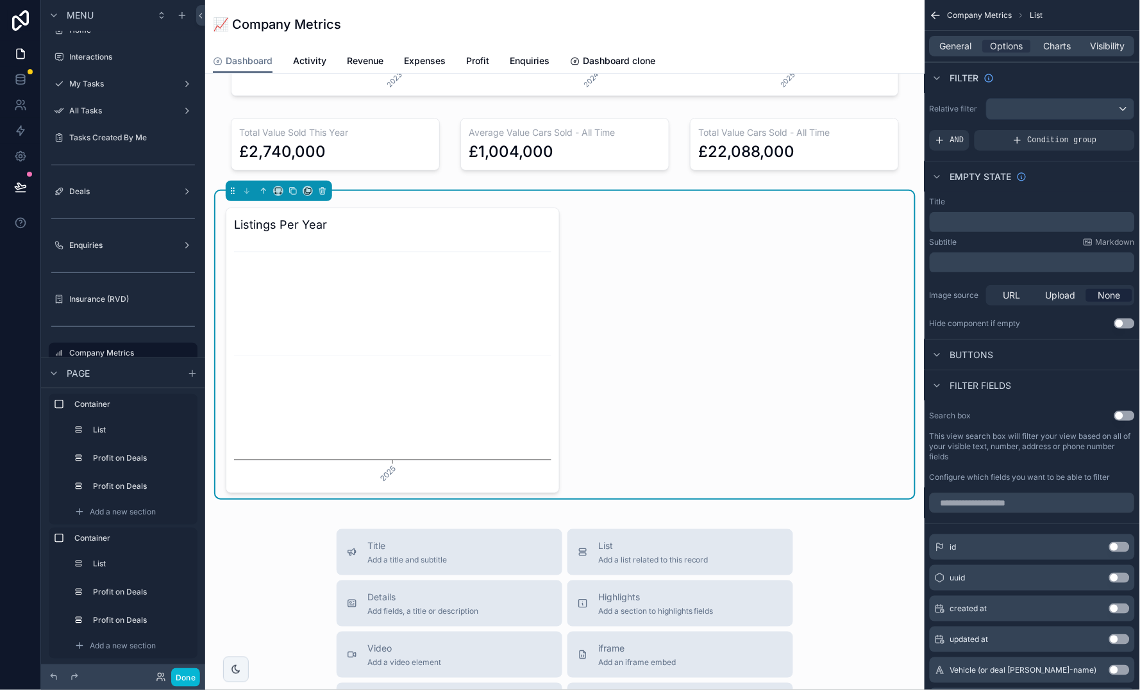
click at [958, 37] on div "General Options Charts Visibility" at bounding box center [1031, 46] width 205 height 21
click at [959, 47] on span "General" at bounding box center [956, 46] width 32 height 13
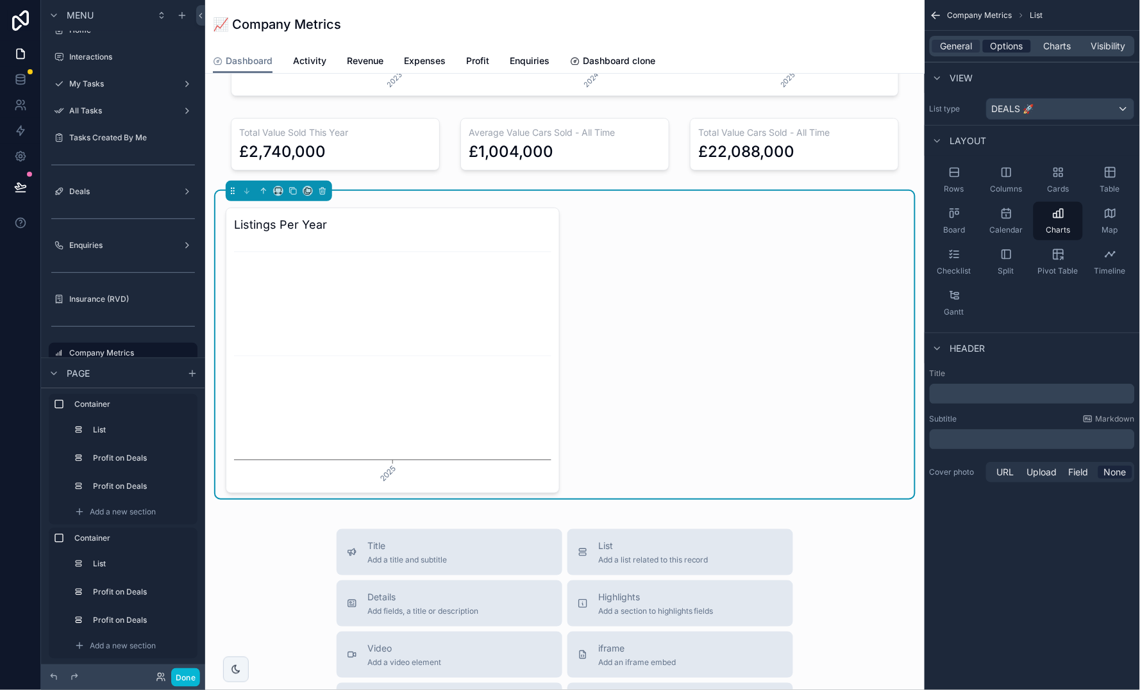
click at [1014, 44] on span "Options" at bounding box center [1006, 46] width 33 height 13
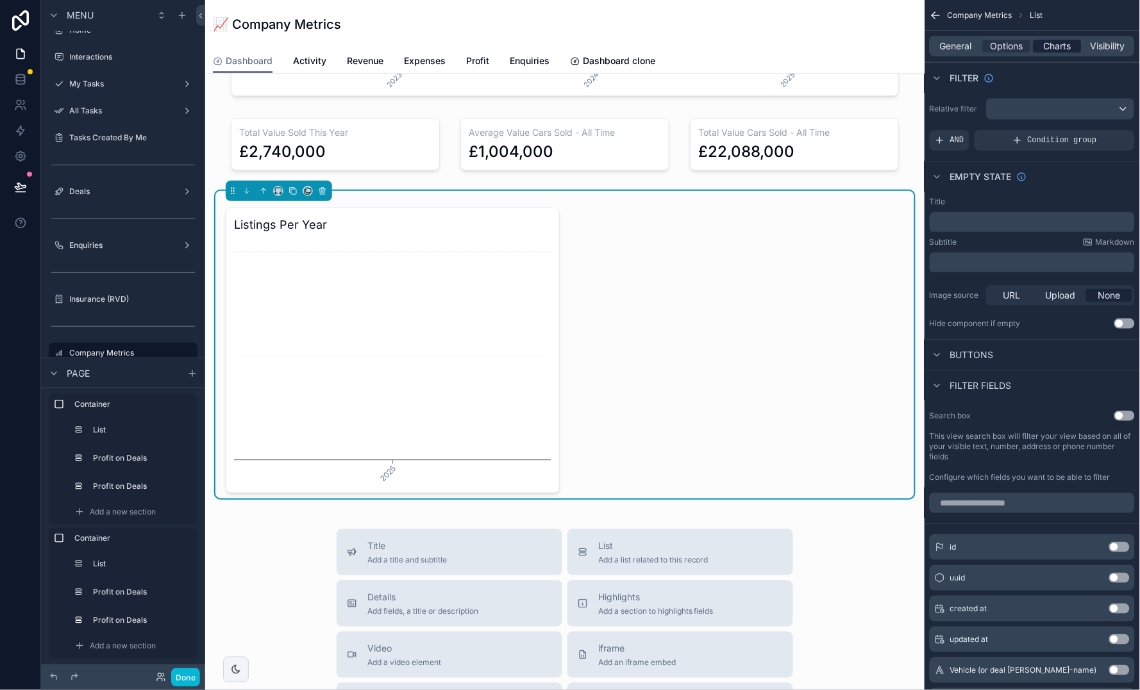
click at [1063, 47] on span "Charts" at bounding box center [1057, 46] width 28 height 13
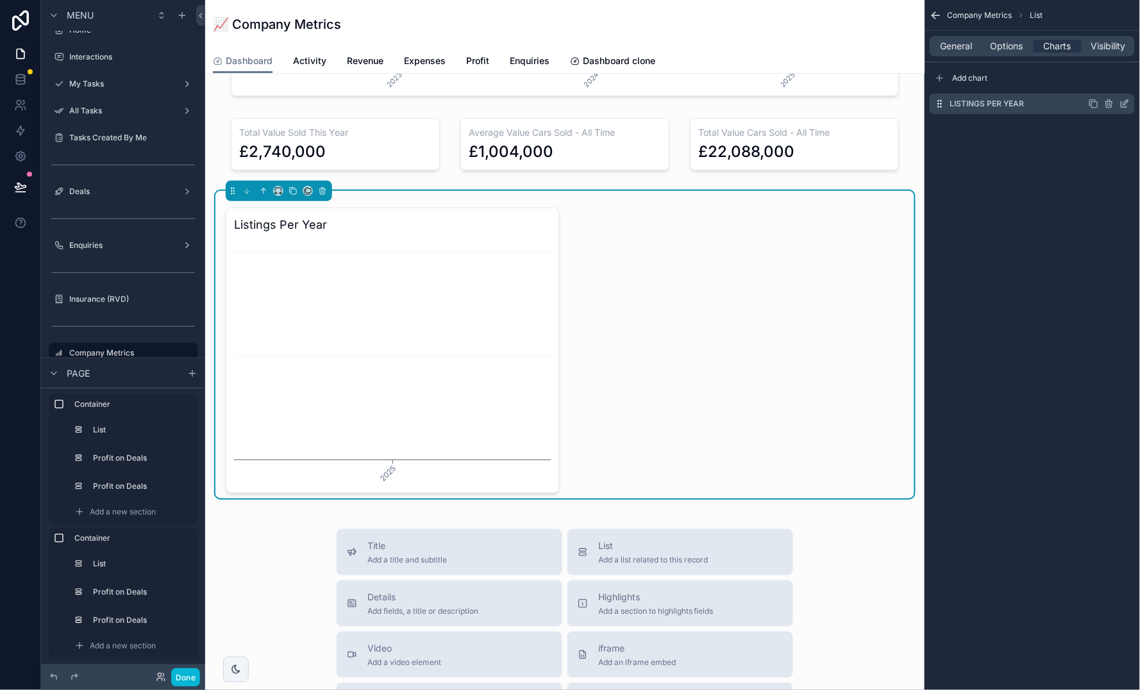
click at [1124, 102] on icon "scrollable content" at bounding box center [1124, 104] width 10 height 10
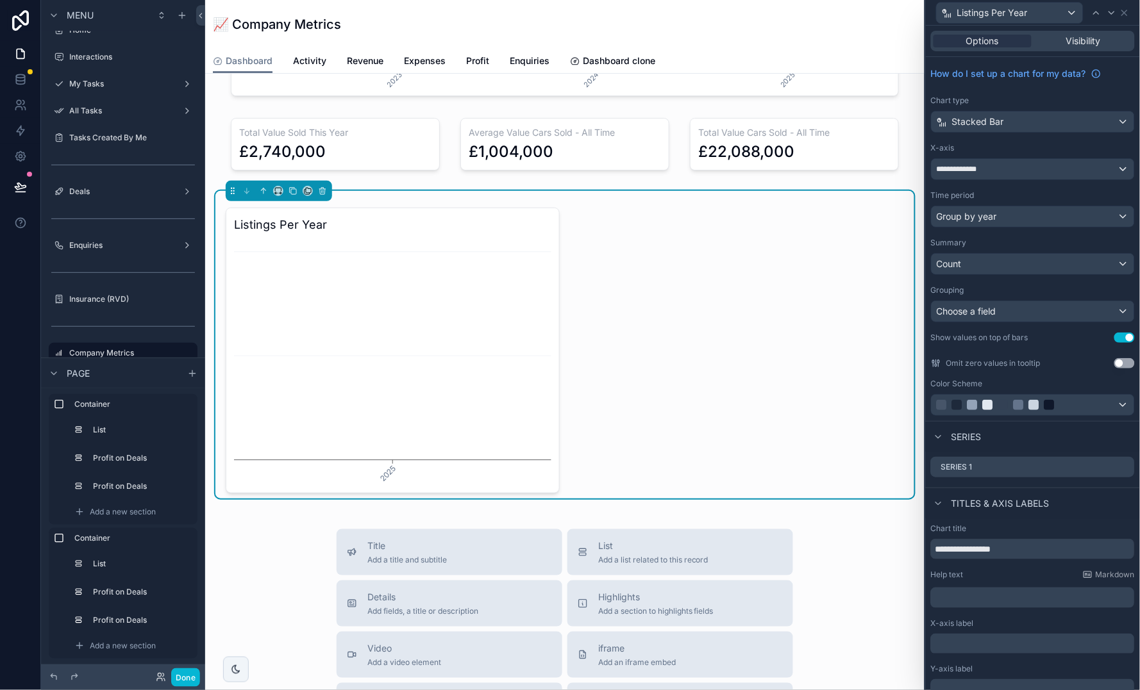
click at [1022, 173] on div "**********" at bounding box center [1032, 169] width 203 height 21
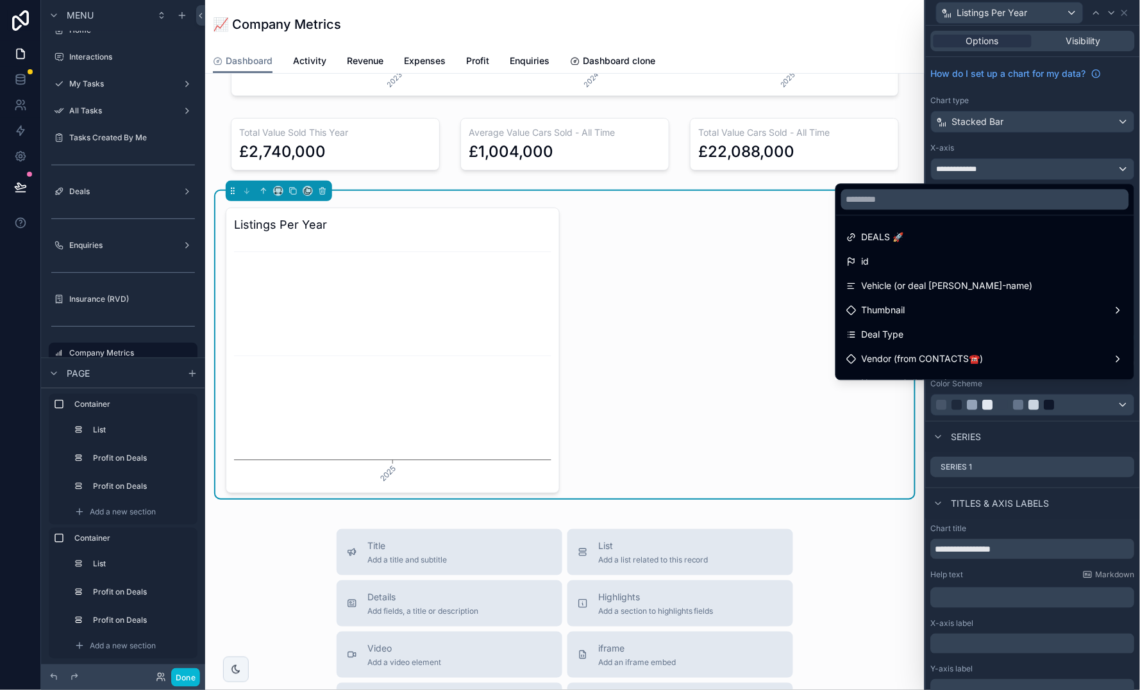
click at [1036, 147] on div at bounding box center [1033, 345] width 214 height 690
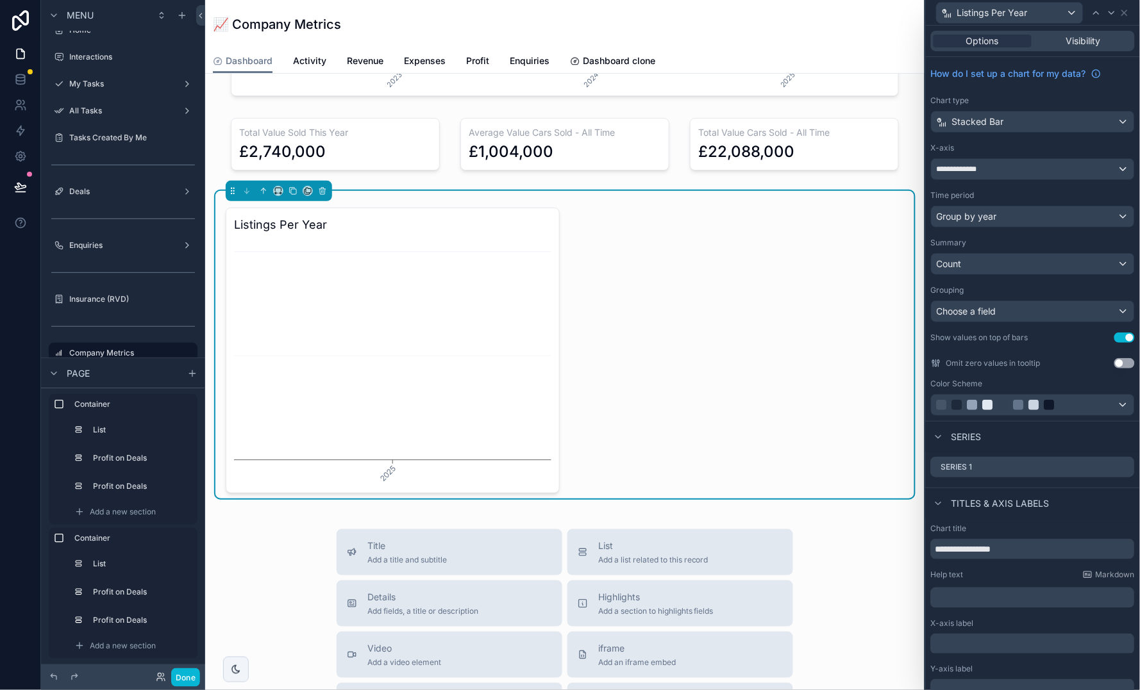
click at [1016, 261] on div "Count" at bounding box center [1032, 264] width 203 height 21
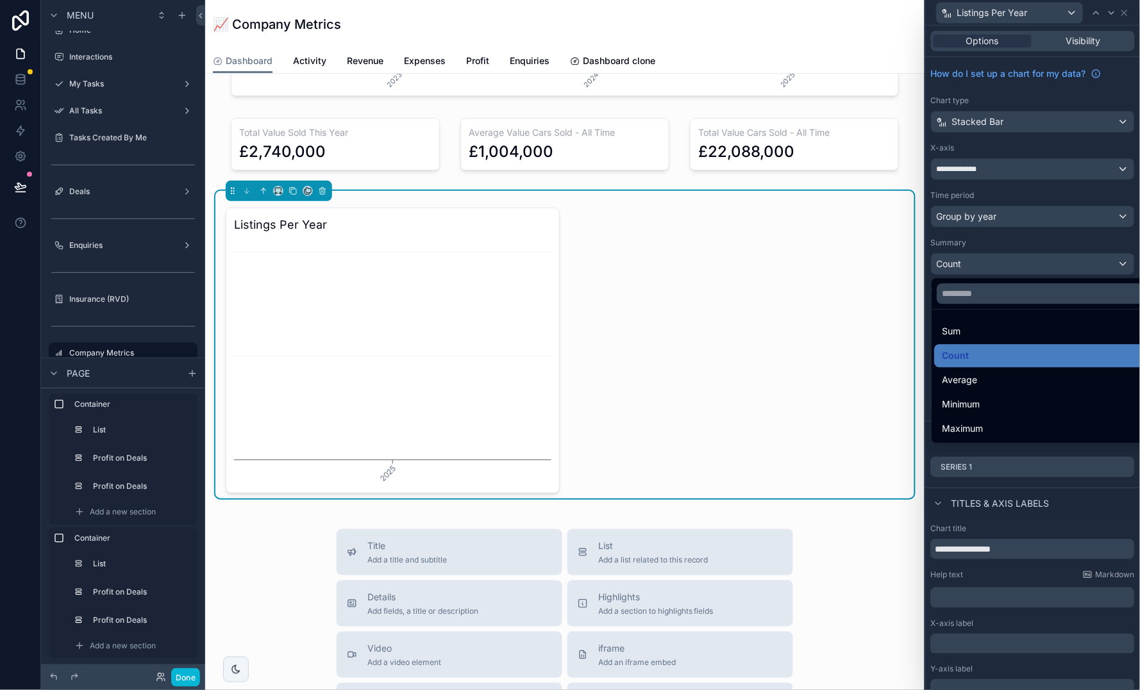
click at [1028, 245] on div at bounding box center [1033, 345] width 214 height 690
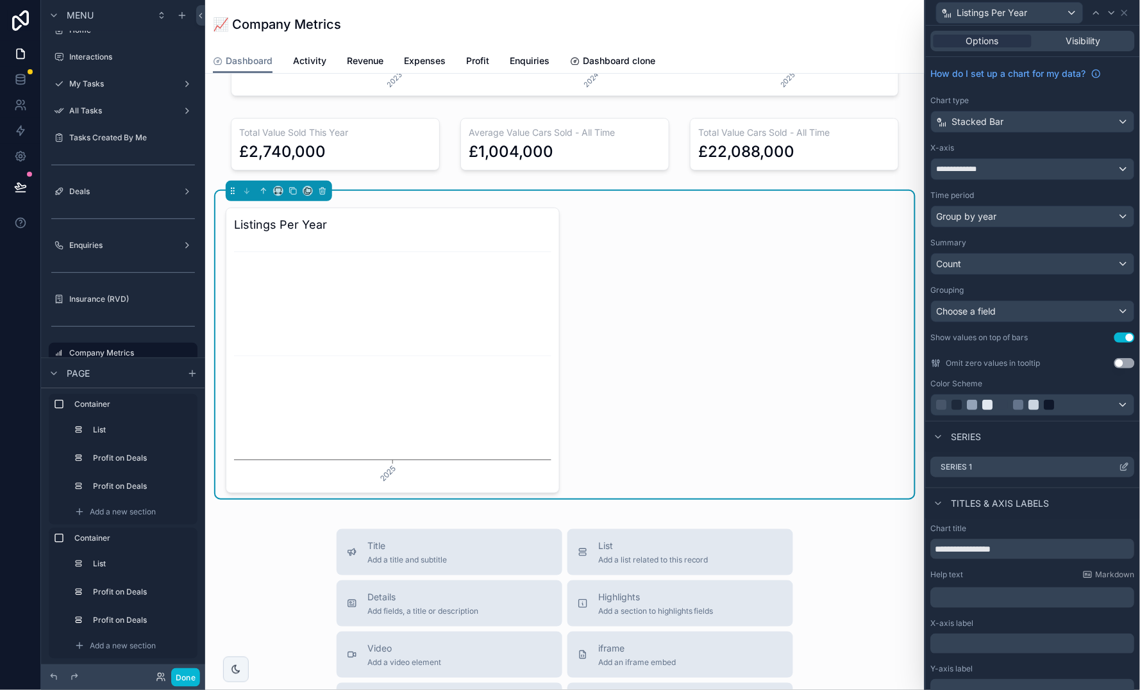
click at [1122, 464] on icon at bounding box center [1124, 467] width 10 height 10
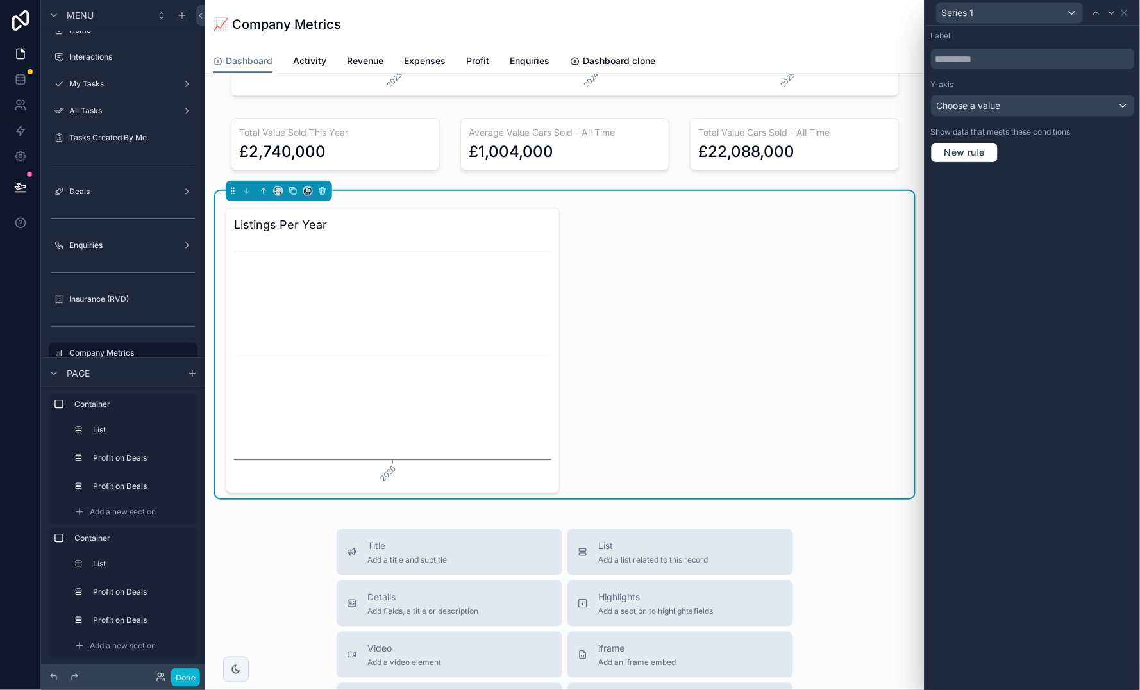
click at [1075, 108] on div "Choose a value" at bounding box center [1032, 105] width 203 height 21
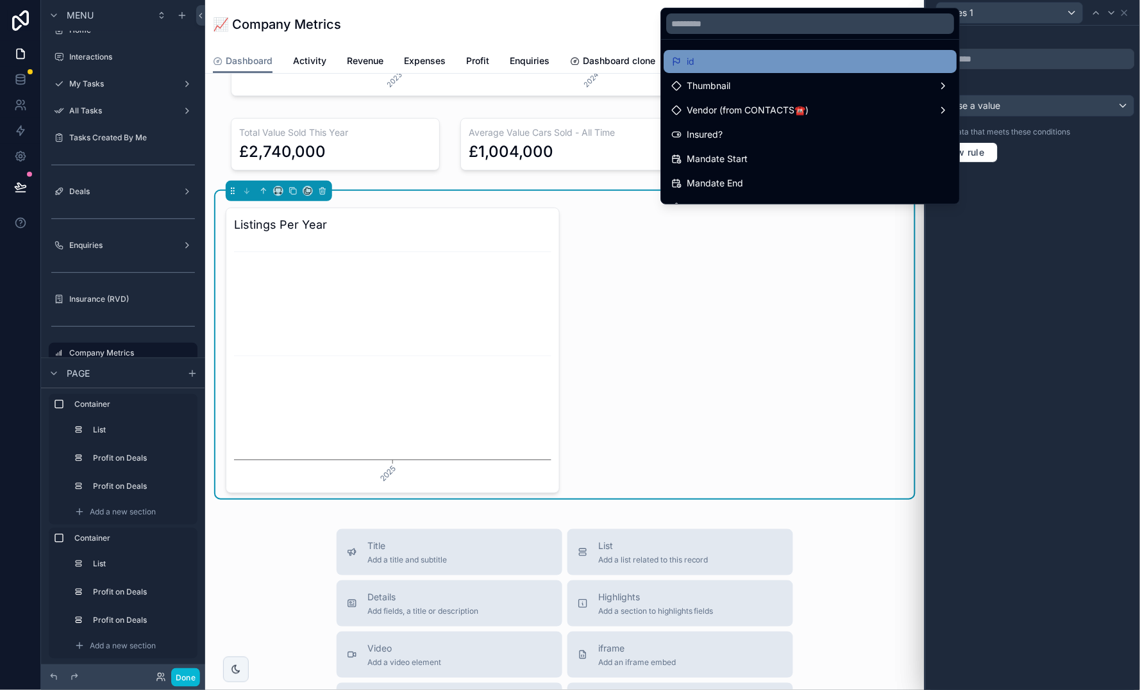
click at [768, 63] on div "id" at bounding box center [811, 61] width 278 height 15
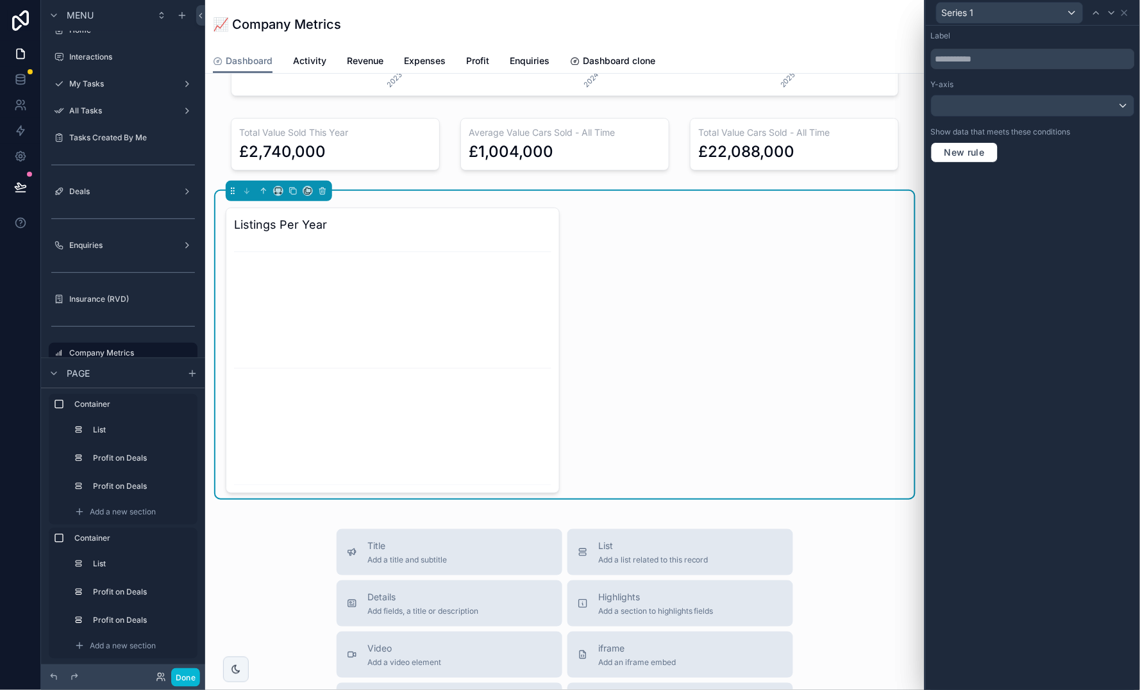
click at [1024, 112] on div at bounding box center [1032, 105] width 203 height 21
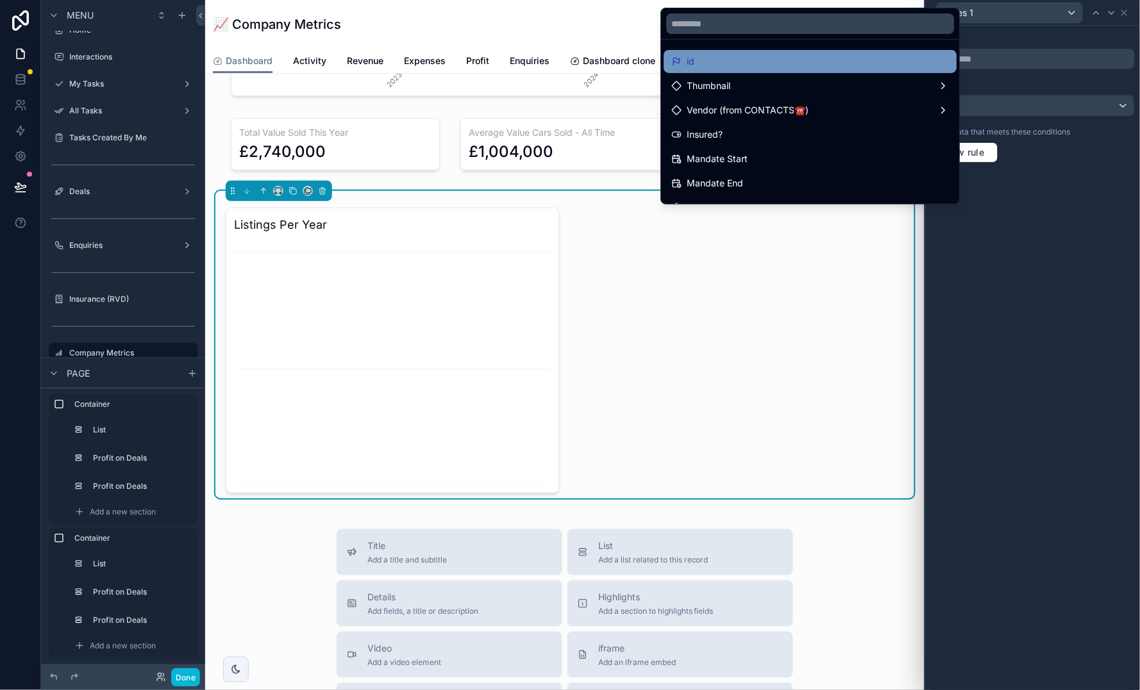
click at [854, 62] on div "id" at bounding box center [811, 61] width 278 height 15
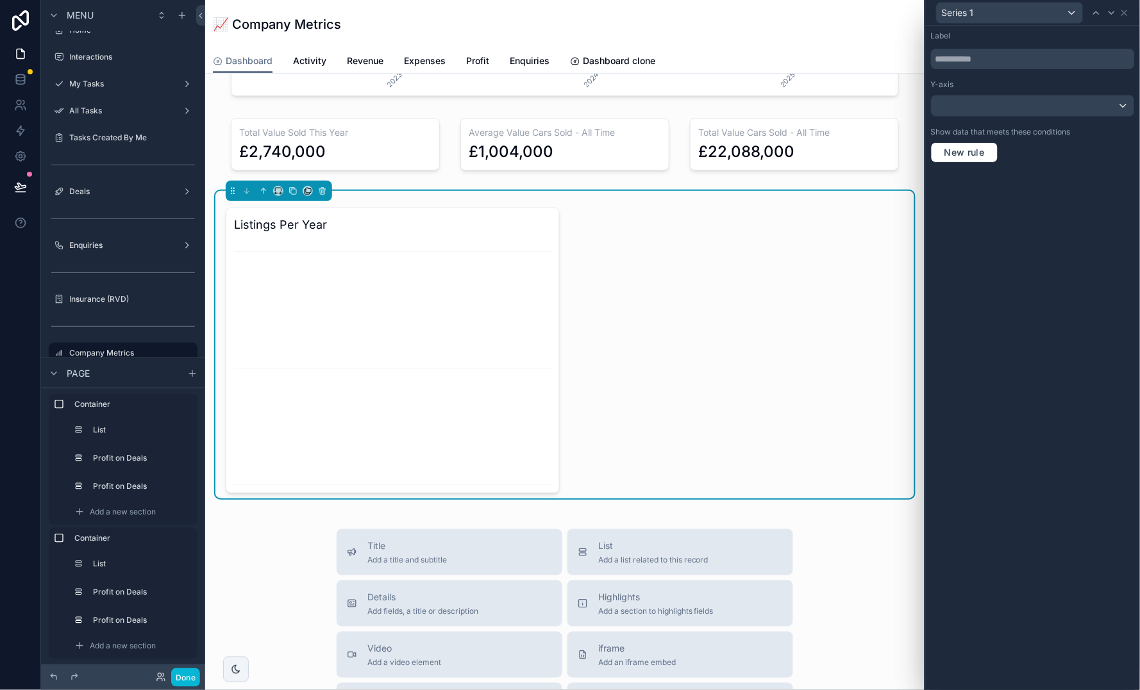
click at [1002, 105] on div at bounding box center [1032, 105] width 203 height 21
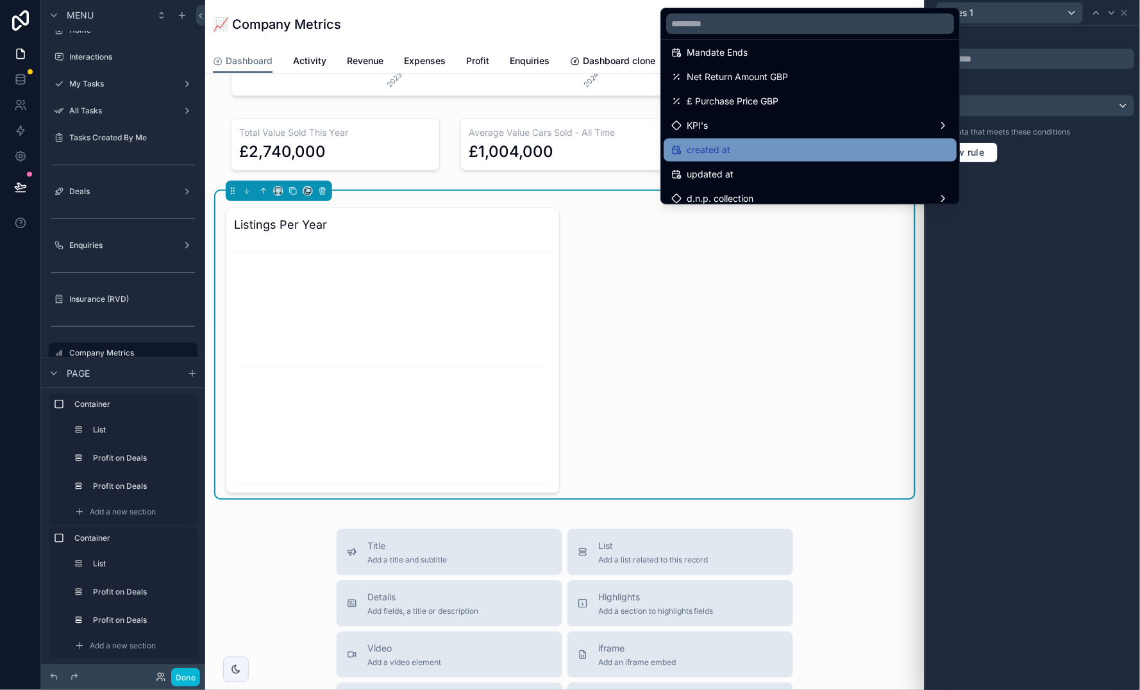
scroll to position [1698, 0]
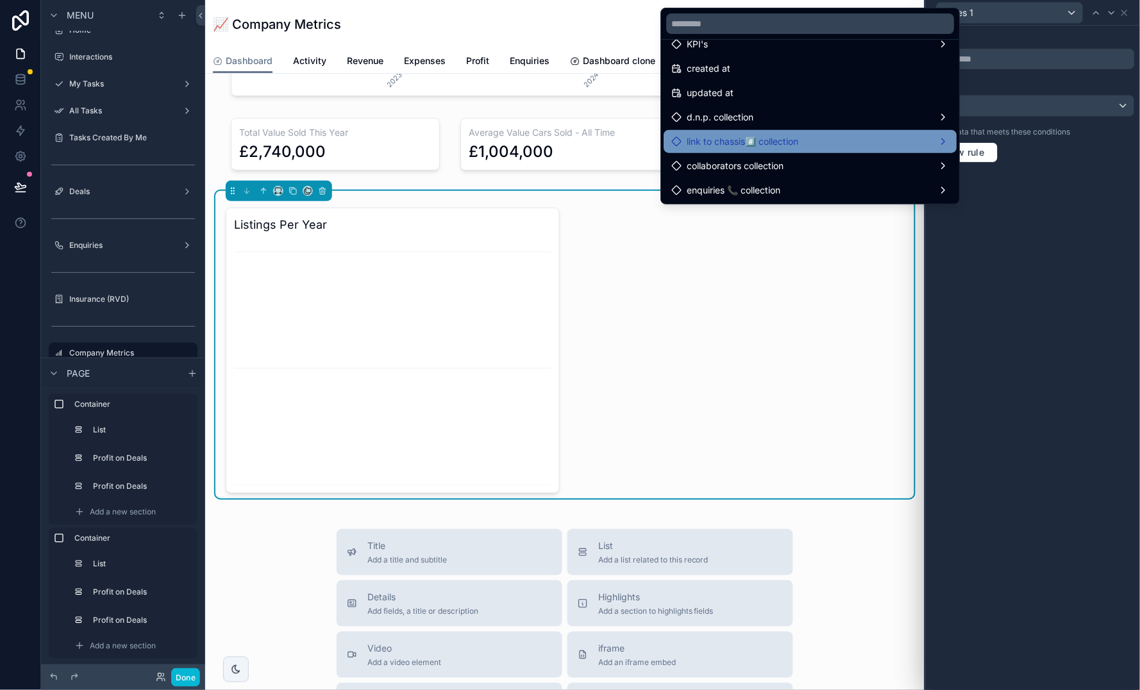
click at [831, 134] on div "link to chassis#️⃣ collection" at bounding box center [811, 141] width 278 height 15
click at [1101, 271] on div at bounding box center [1033, 345] width 214 height 690
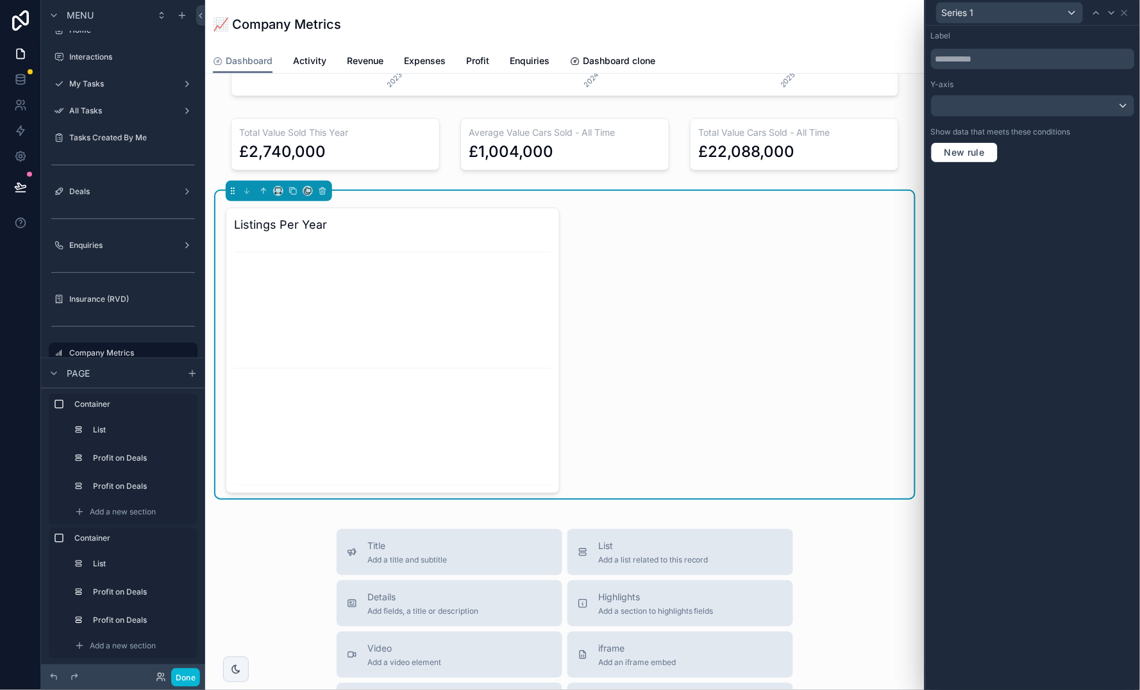
click at [1002, 102] on div at bounding box center [1032, 105] width 203 height 21
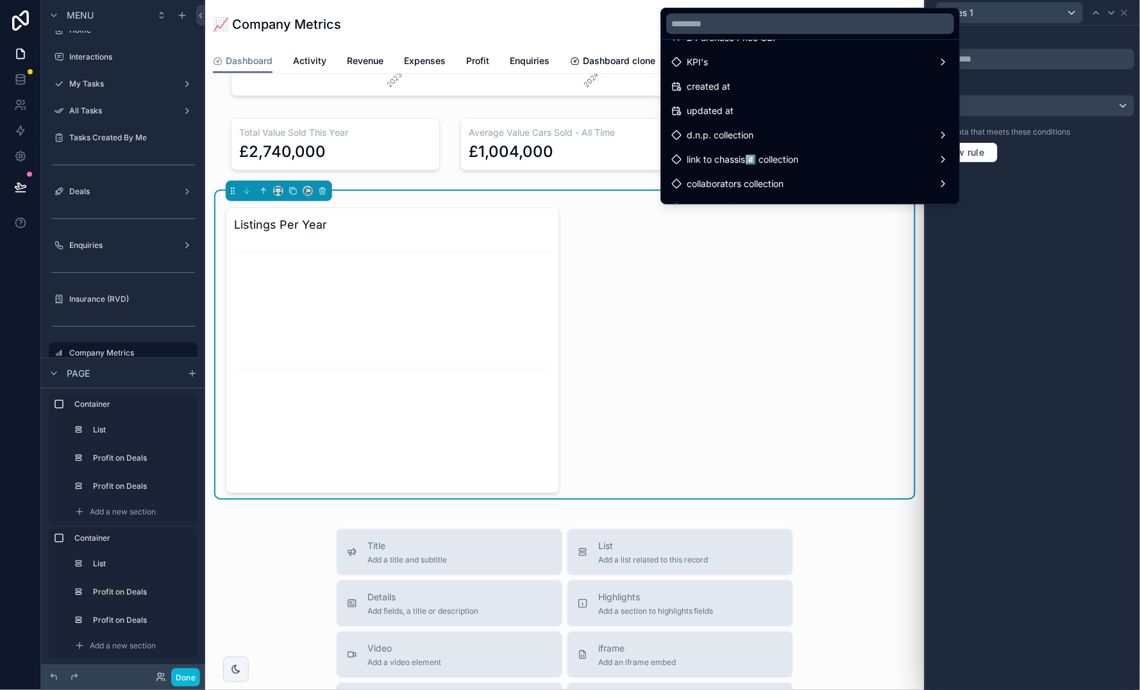
scroll to position [1661, 0]
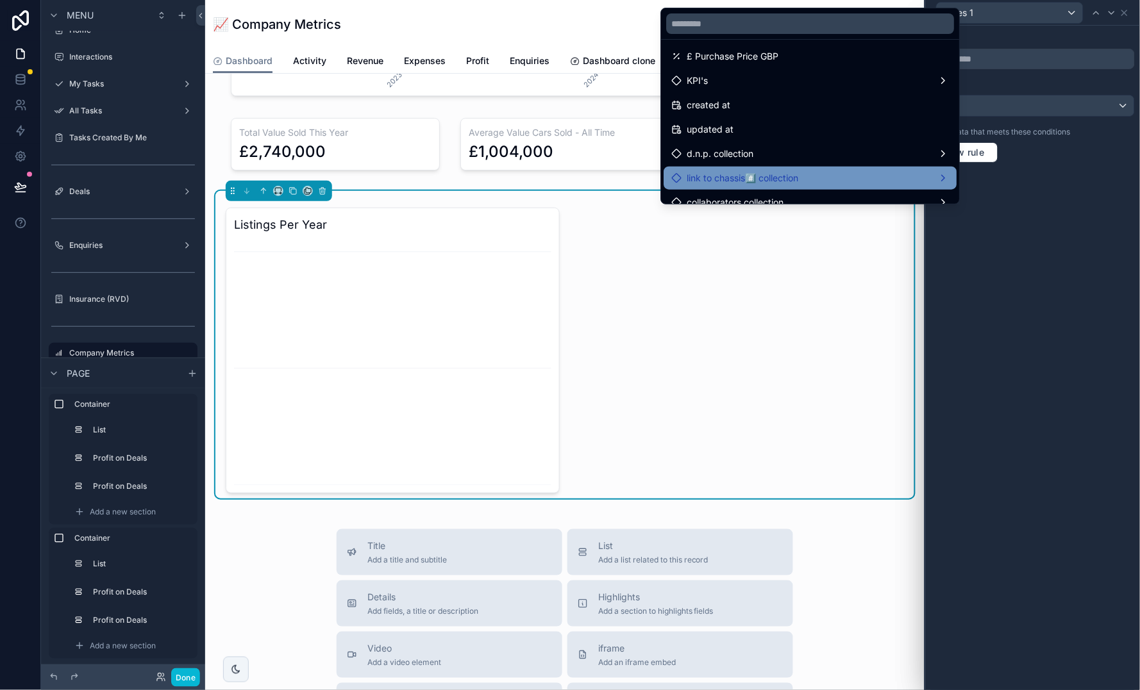
click at [912, 170] on div "link to chassis#️⃣ collection" at bounding box center [811, 177] width 278 height 15
click at [1027, 159] on span "link to chassis#️⃣ collection count" at bounding box center [1053, 155] width 138 height 15
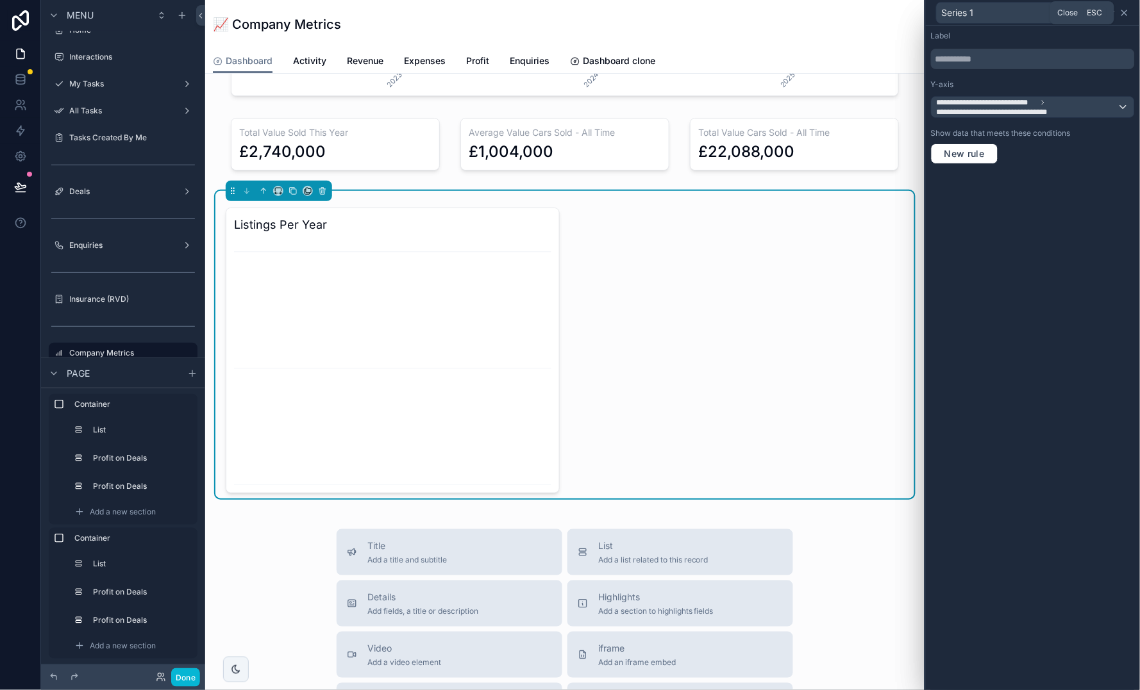
click at [1126, 12] on icon at bounding box center [1124, 13] width 10 height 10
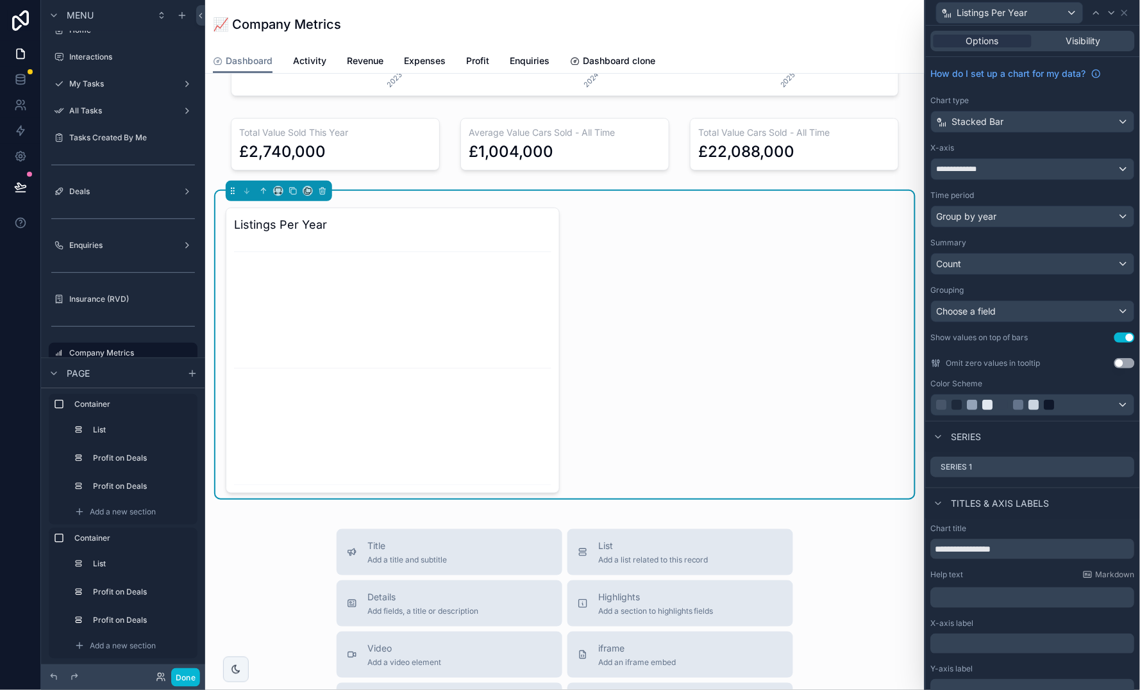
click at [1039, 311] on div "Choose a field" at bounding box center [1032, 311] width 203 height 21
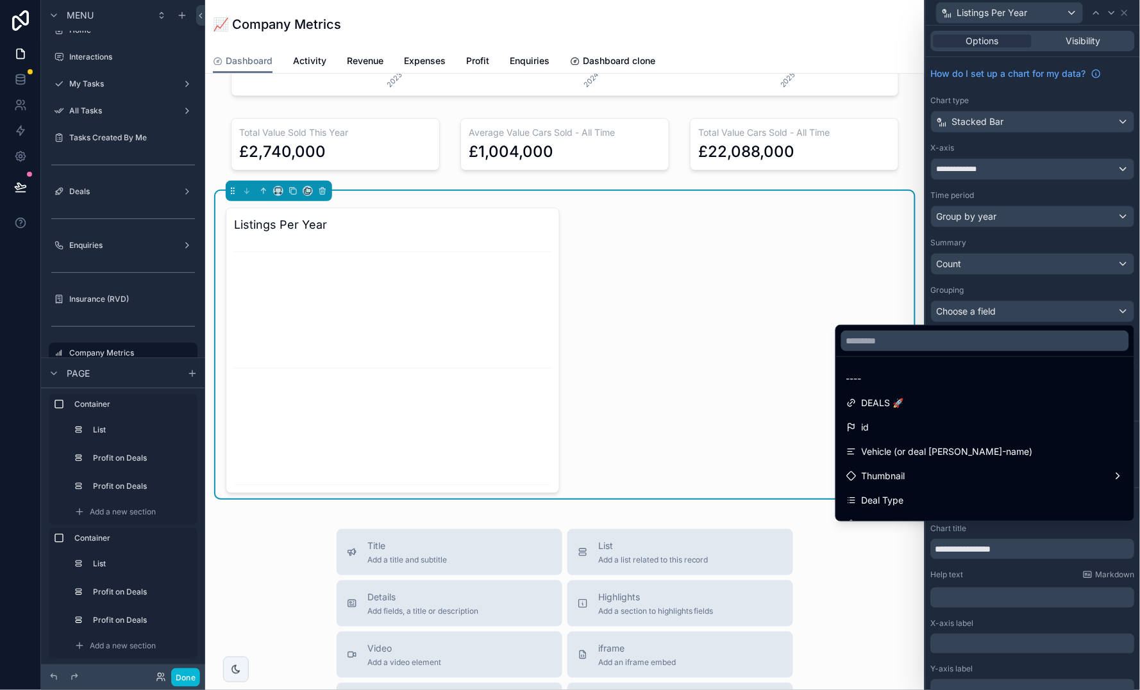
click at [1037, 284] on div at bounding box center [1033, 345] width 214 height 690
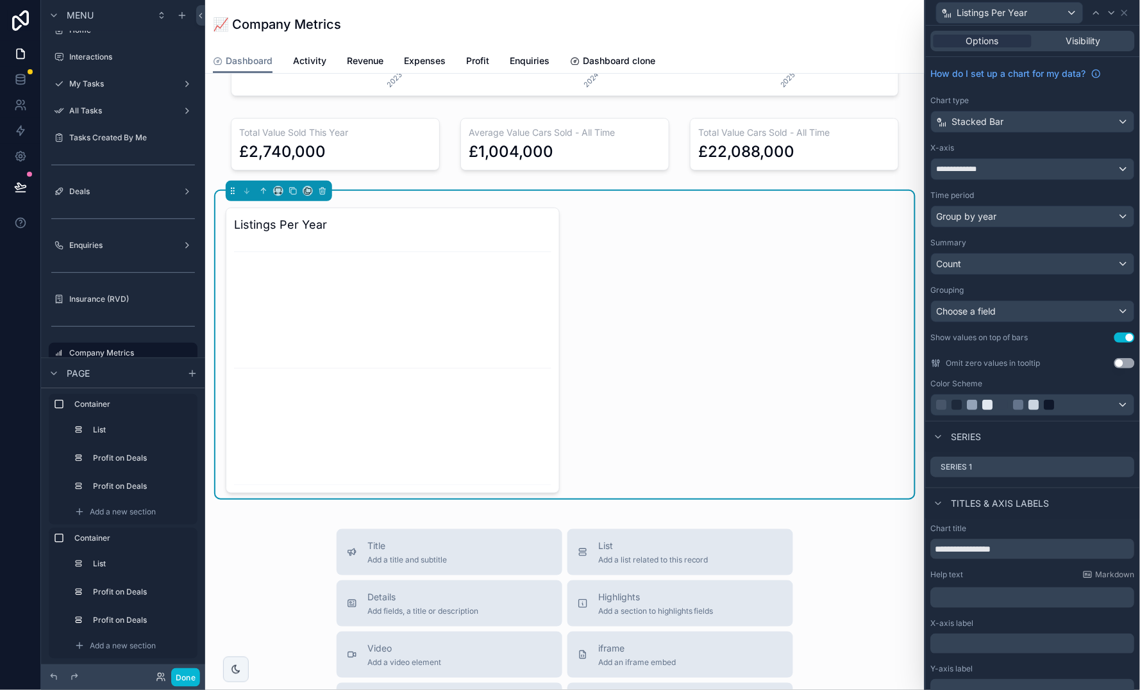
click at [1036, 319] on div "Choose a field" at bounding box center [1032, 311] width 203 height 21
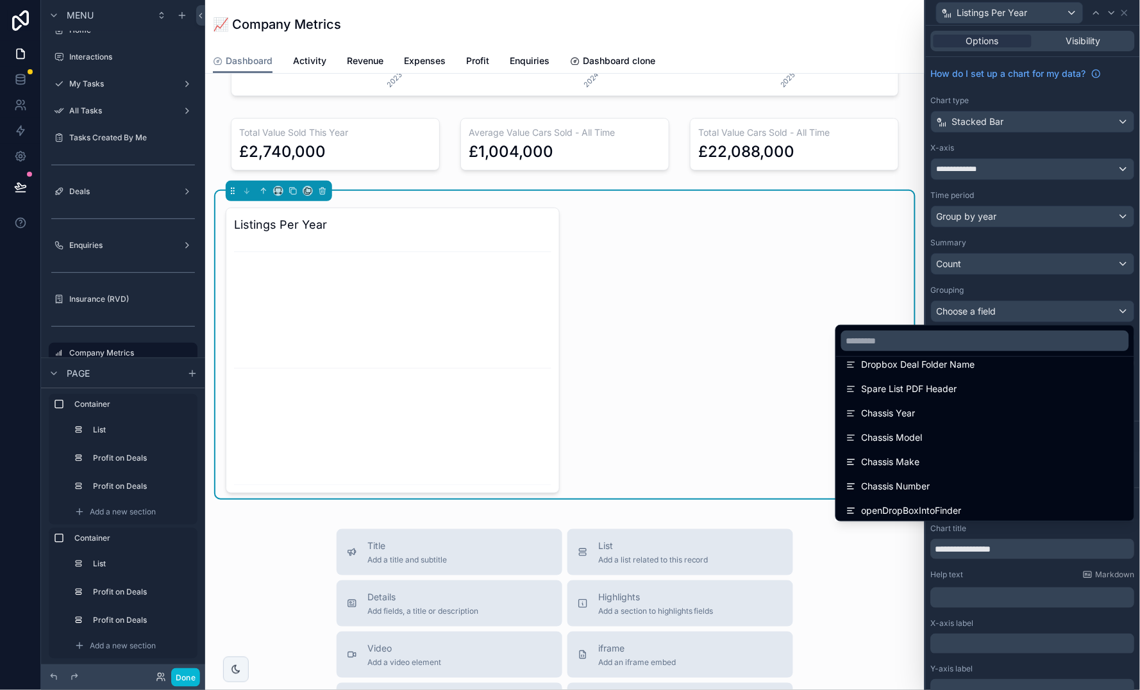
scroll to position [4009, 0]
click at [1032, 339] on input "text" at bounding box center [985, 341] width 288 height 21
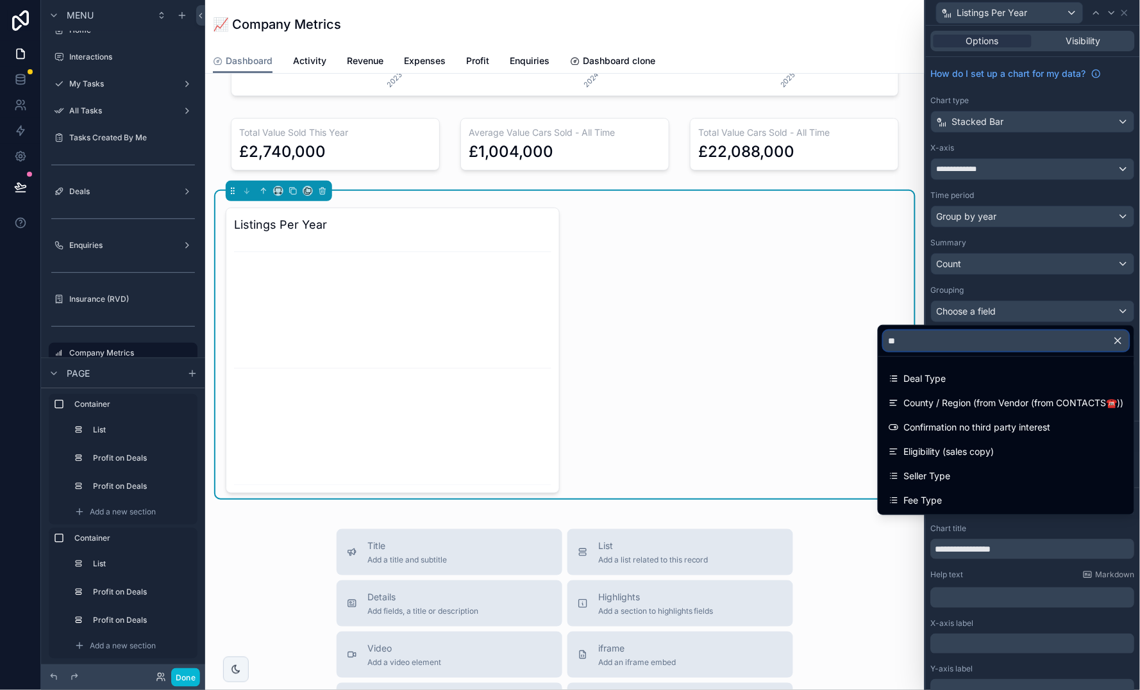
scroll to position [0, 0]
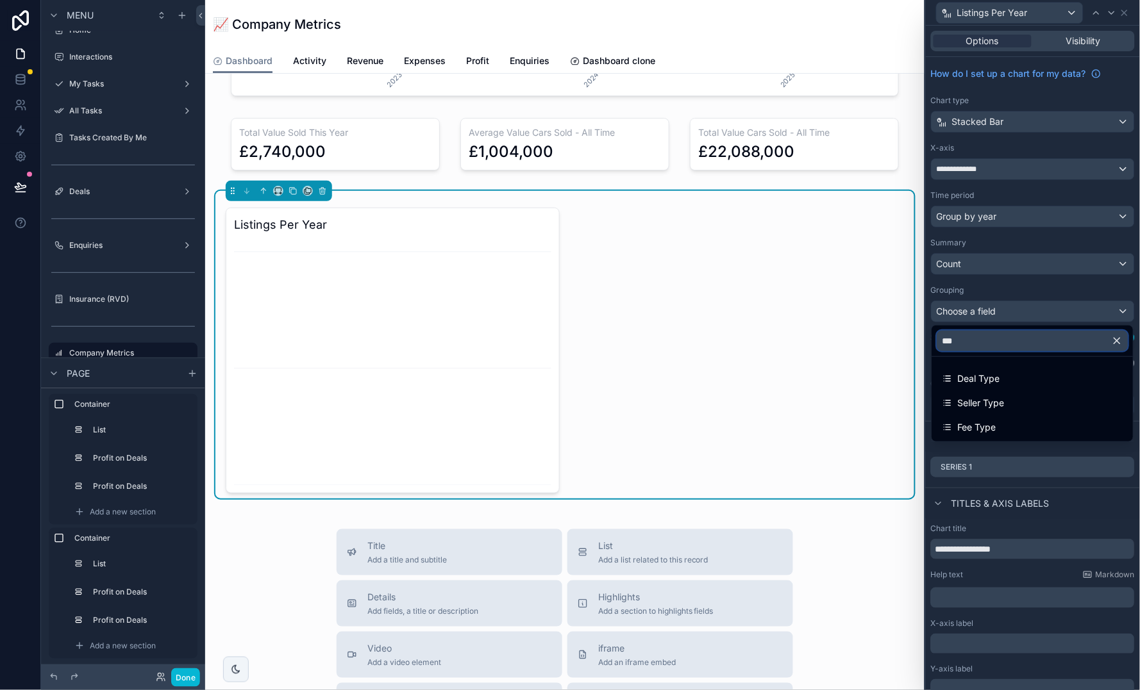
type input "****"
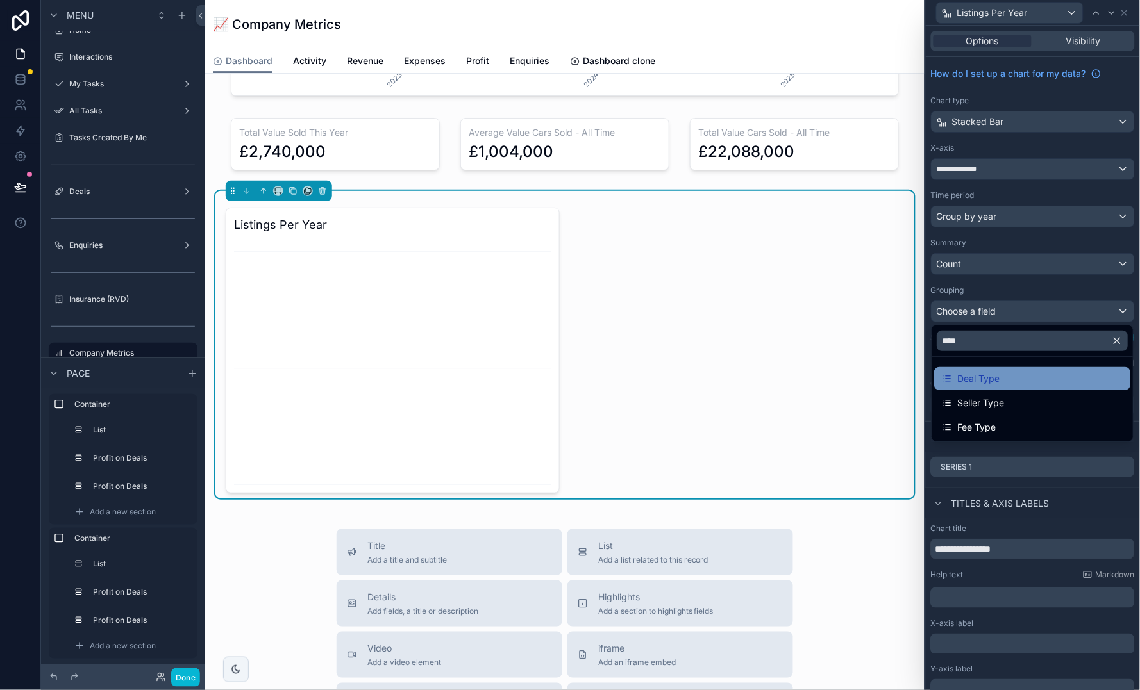
click at [1003, 386] on div "Deal Type" at bounding box center [1032, 378] width 181 height 15
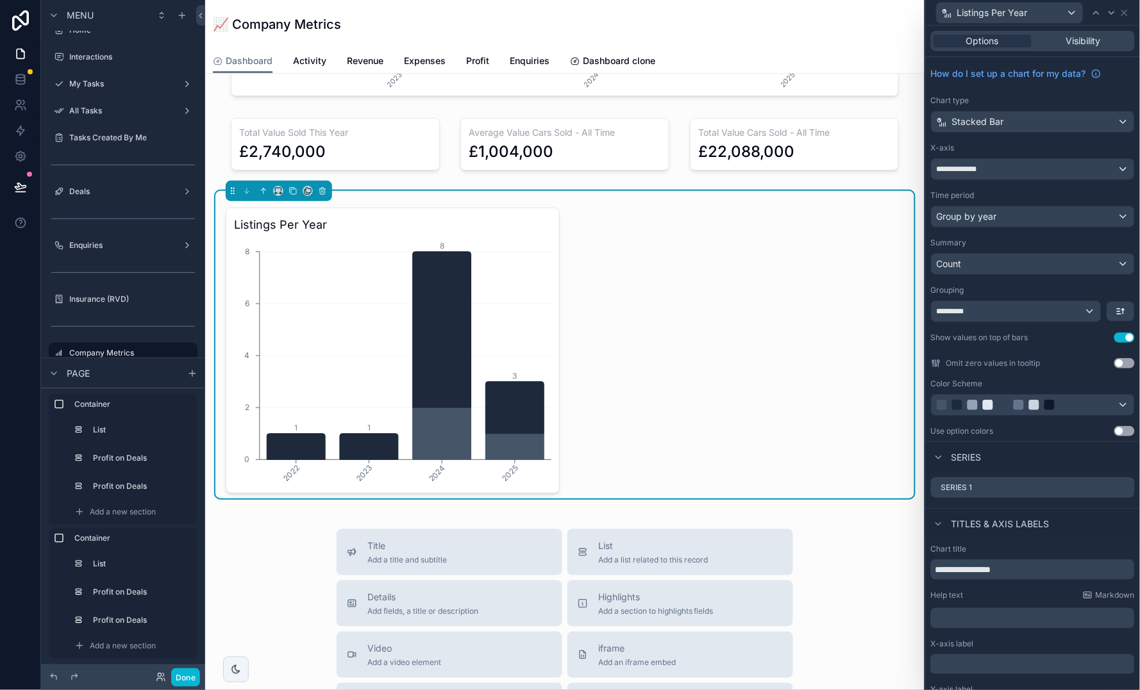
click at [1032, 403] on div at bounding box center [1034, 405] width 10 height 10
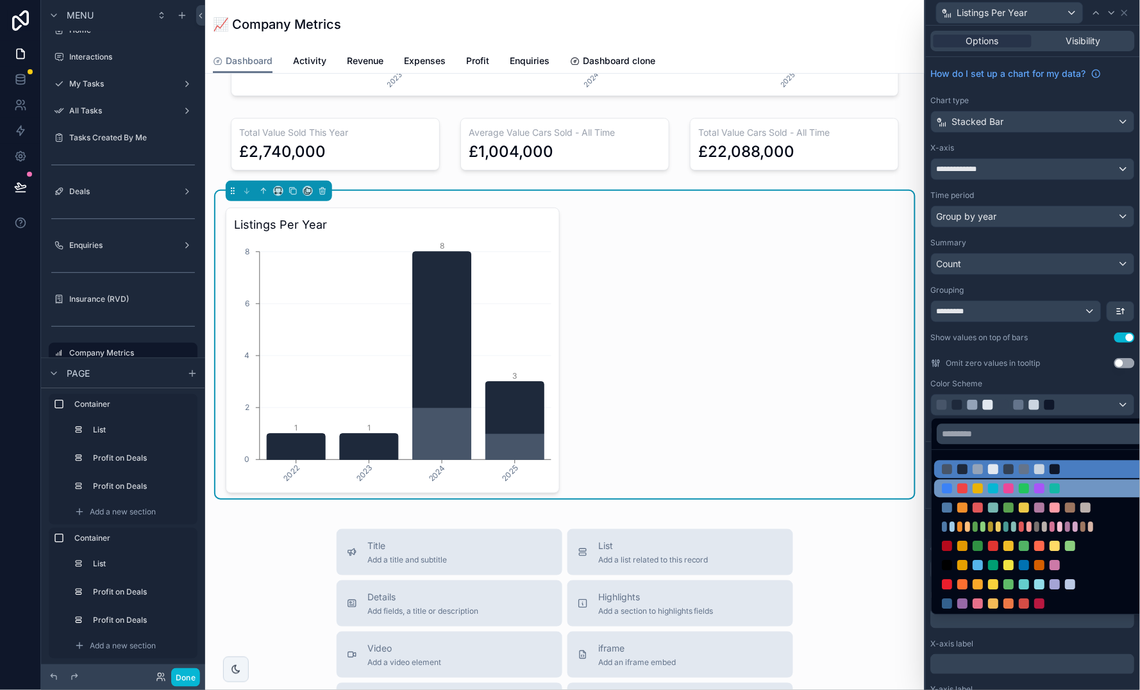
click at [1027, 496] on div at bounding box center [1047, 489] width 227 height 18
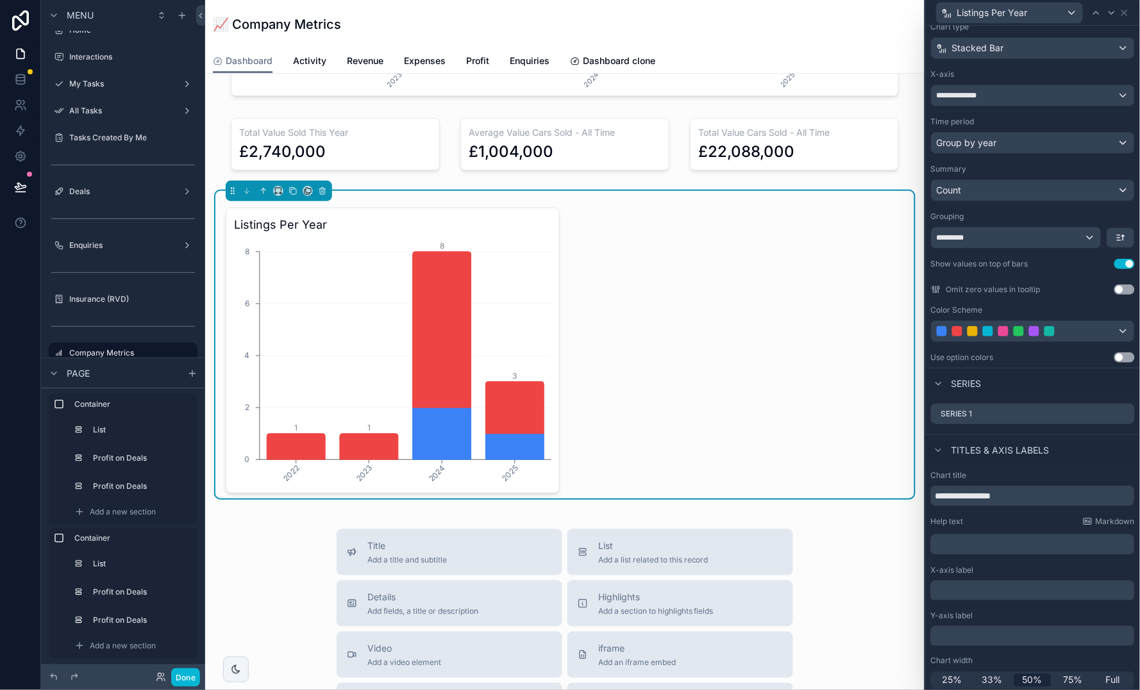
scroll to position [73, 0]
click at [1015, 540] on p "﻿" at bounding box center [1034, 545] width 196 height 13
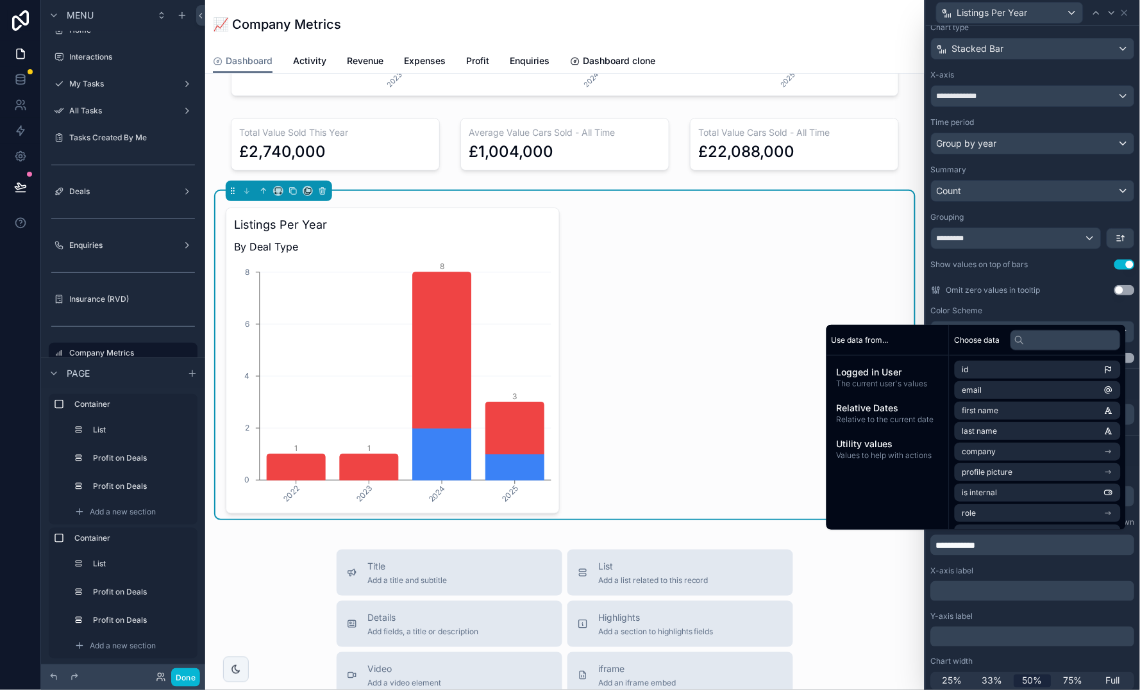
click at [1092, 574] on div "X-axis label ﻿" at bounding box center [1033, 583] width 204 height 35
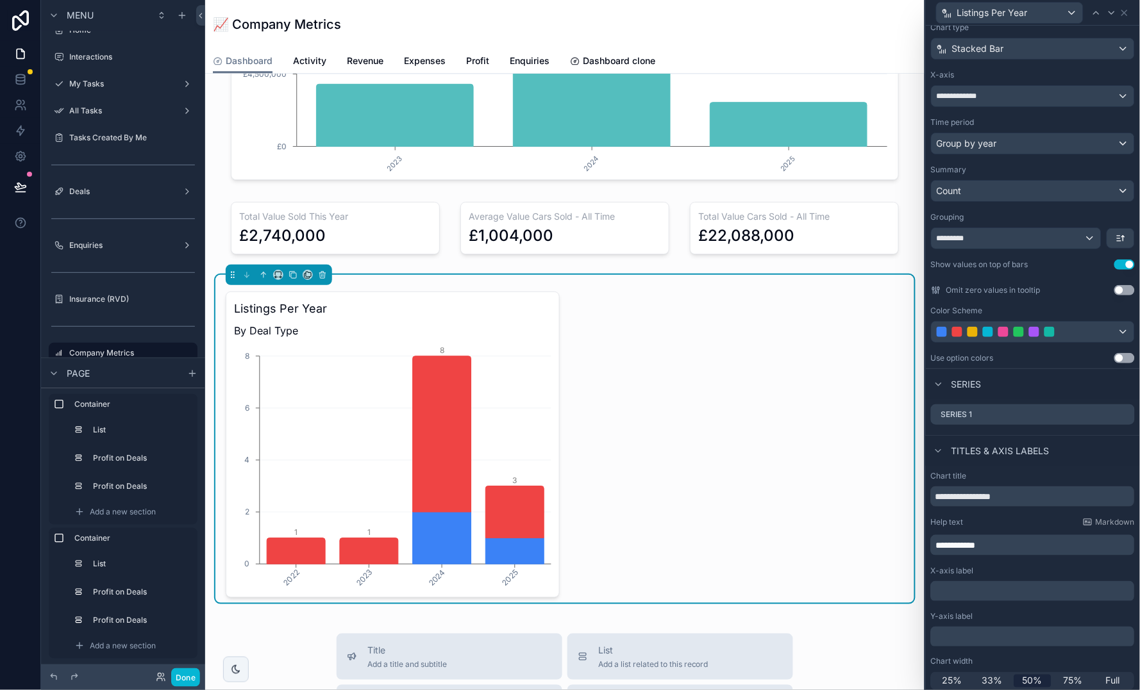
scroll to position [1077, 0]
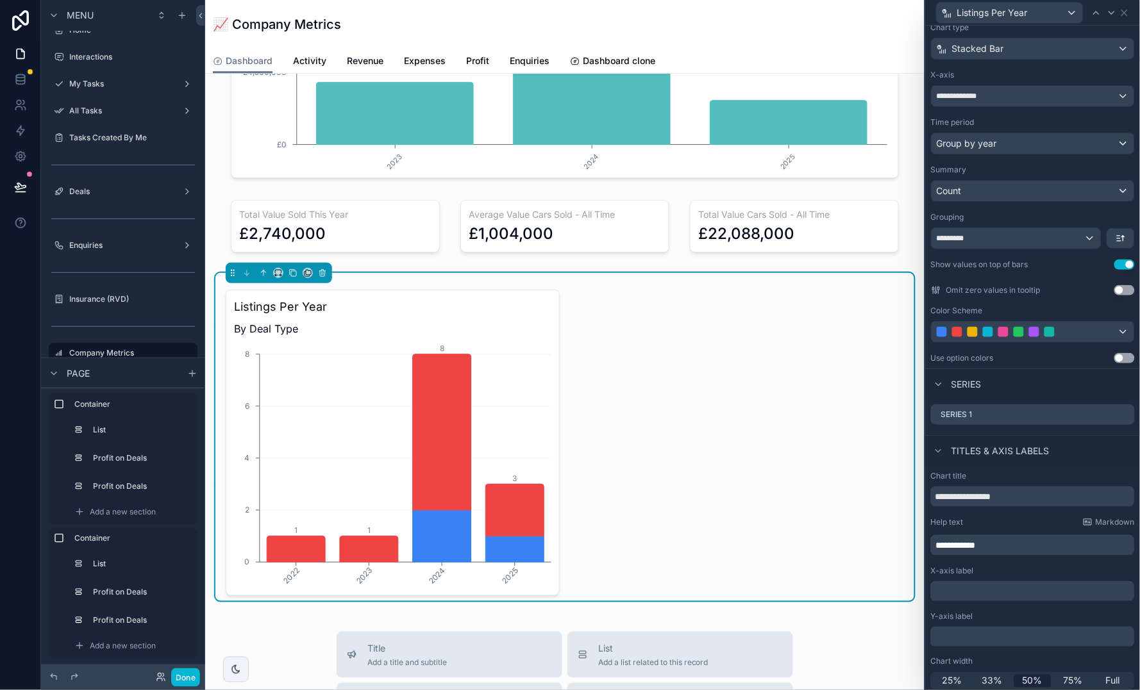
click at [1082, 328] on div at bounding box center [1018, 332] width 164 height 10
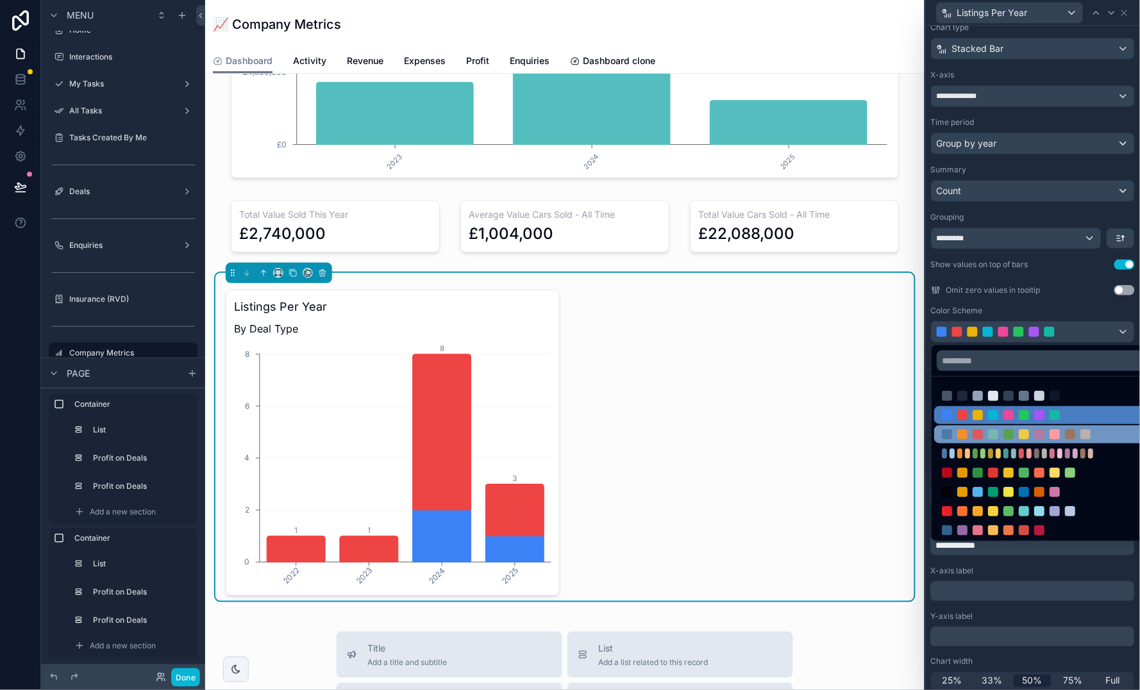
click at [1075, 436] on div at bounding box center [1070, 434] width 10 height 10
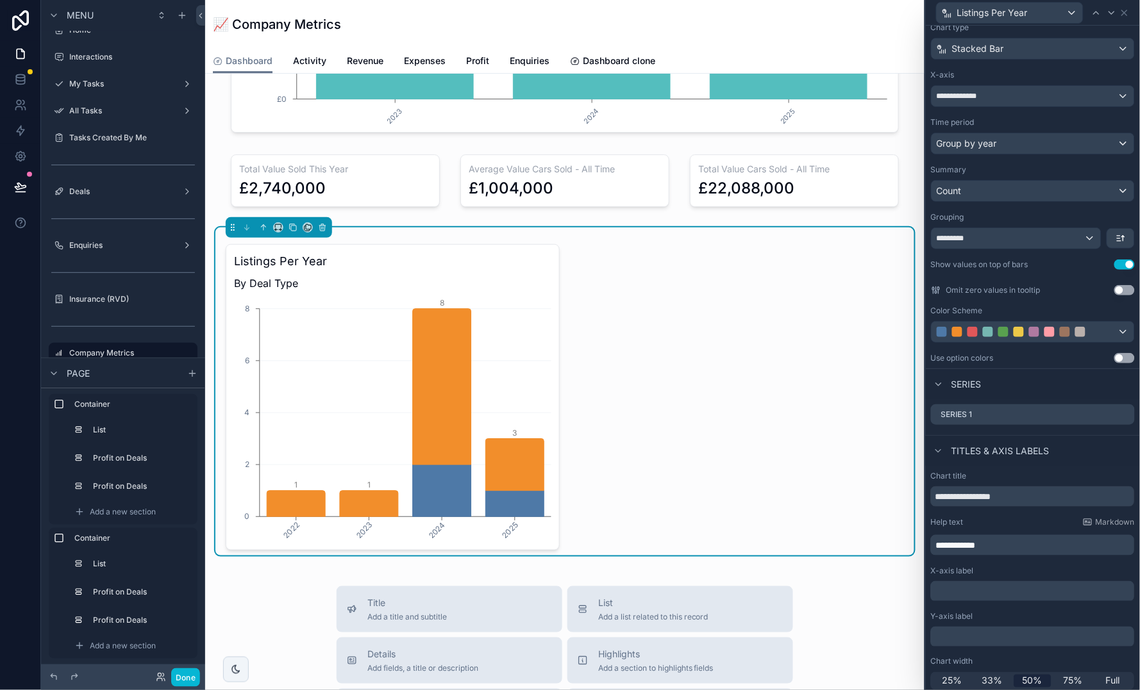
scroll to position [1115, 0]
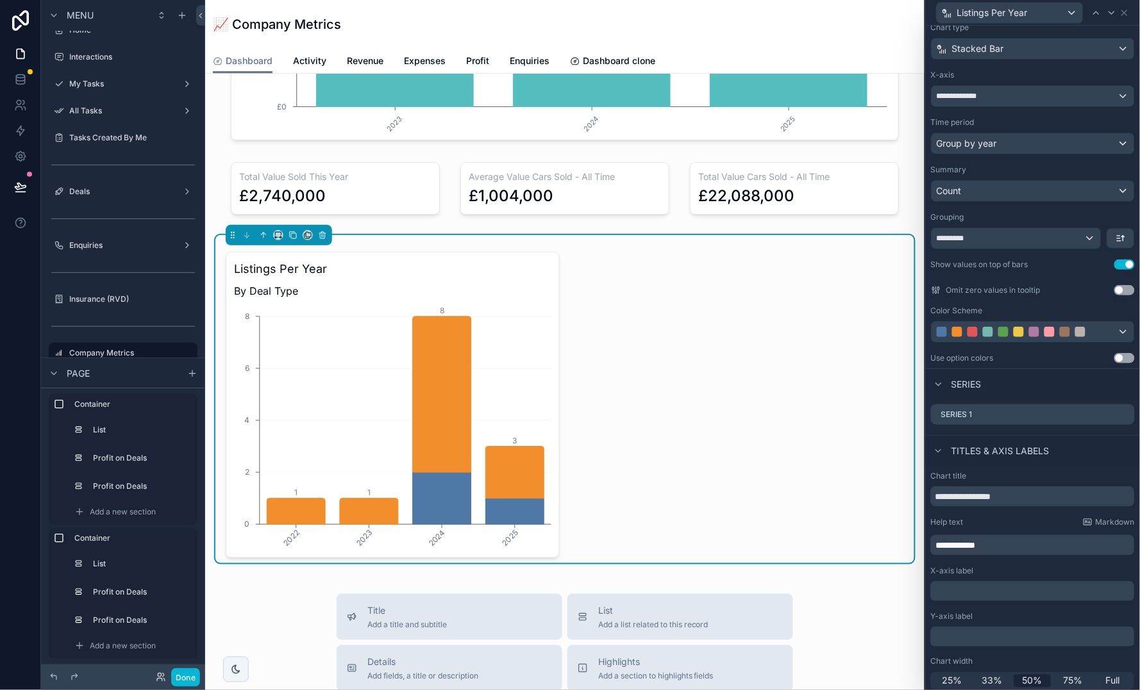
click at [1075, 322] on div at bounding box center [1032, 332] width 203 height 21
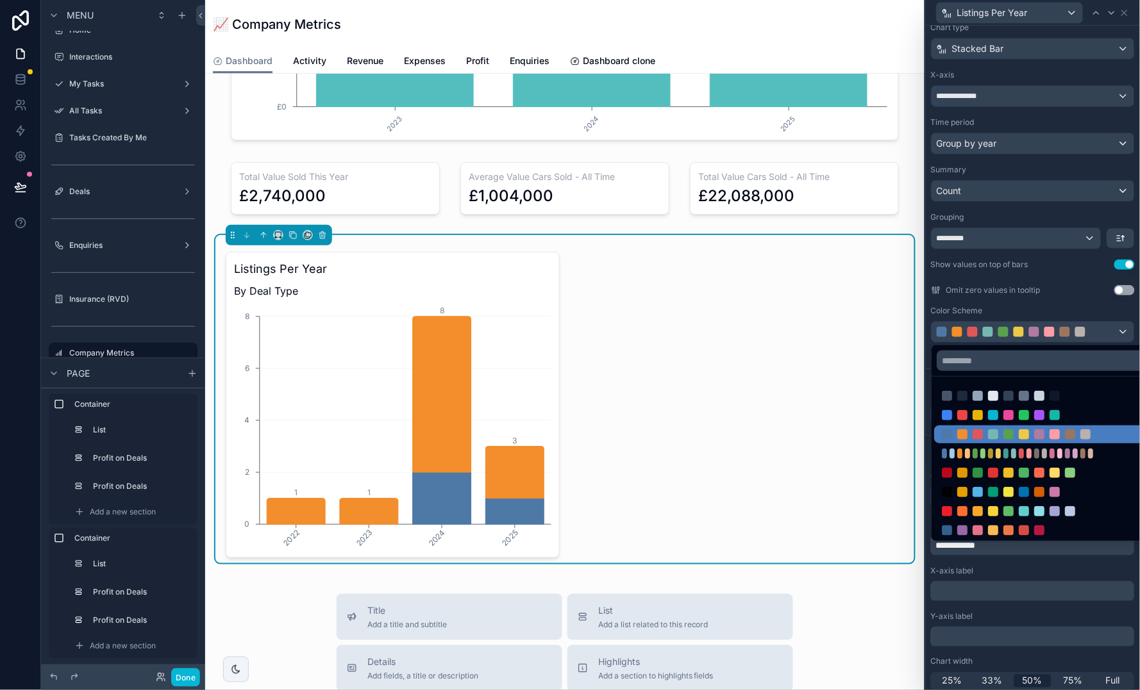
click at [1070, 325] on div at bounding box center [1033, 345] width 214 height 690
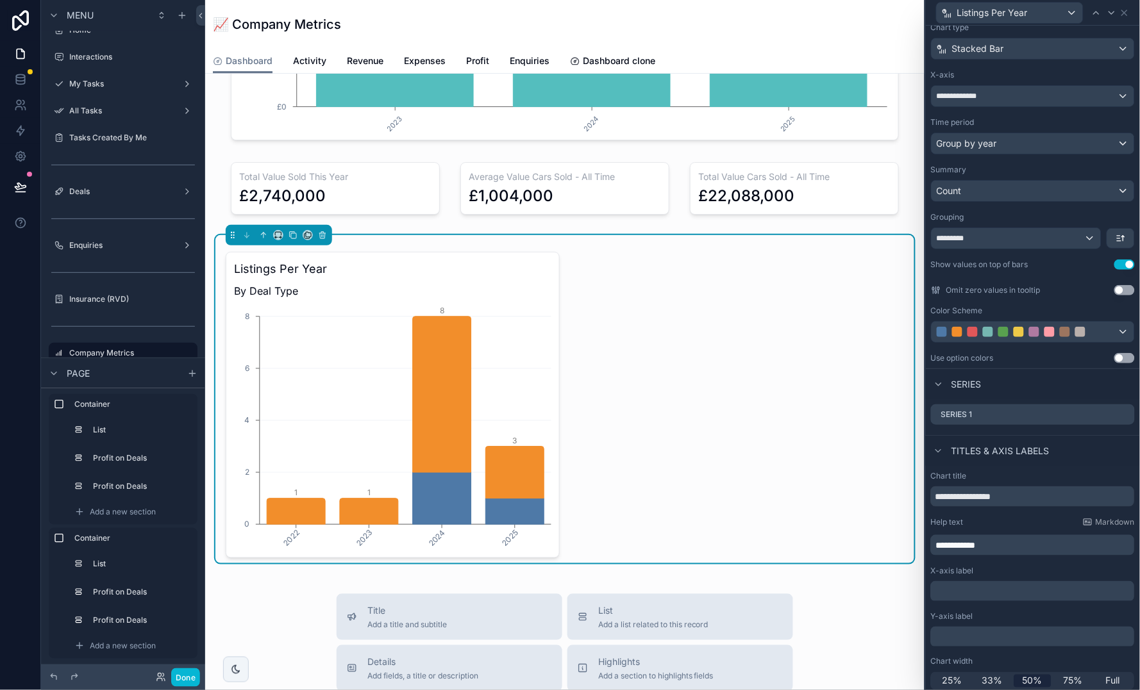
click at [1070, 327] on div at bounding box center [1018, 332] width 164 height 10
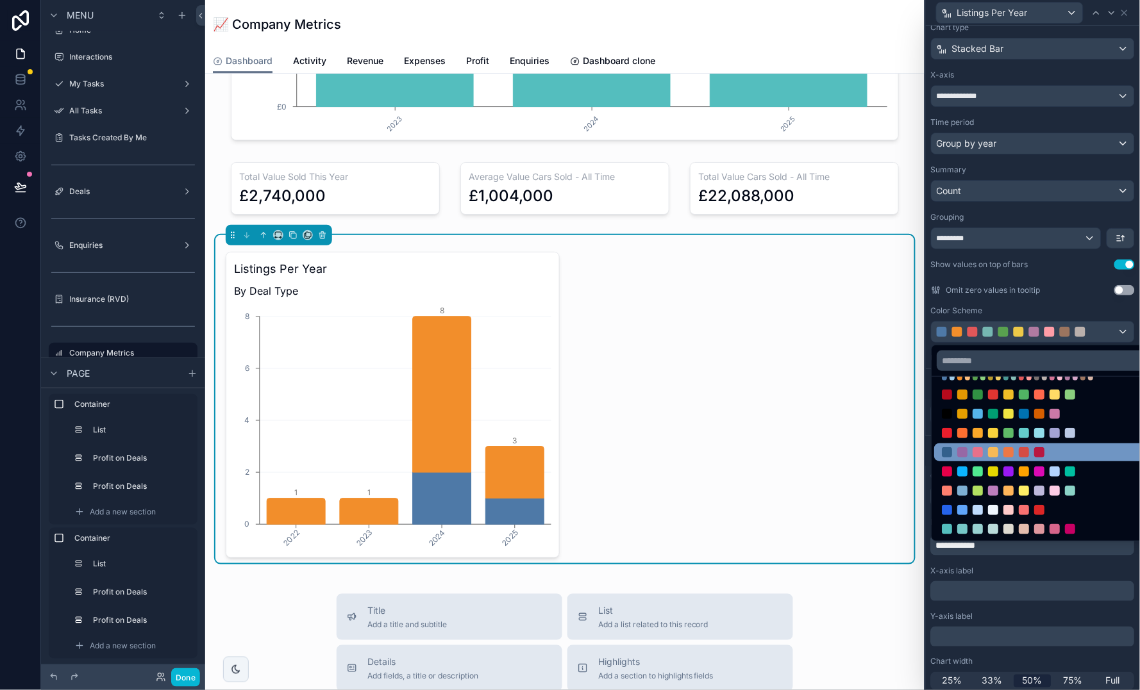
scroll to position [78, 0]
click at [1015, 456] on div at bounding box center [1024, 453] width 164 height 10
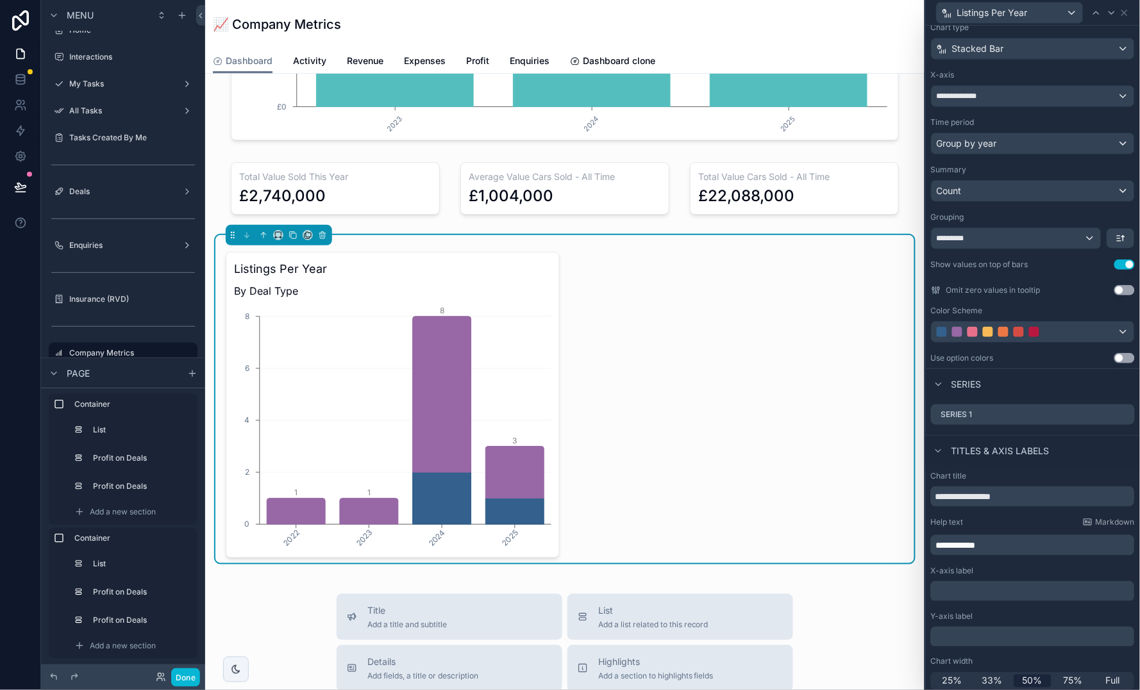
click at [1079, 331] on div at bounding box center [1018, 332] width 164 height 10
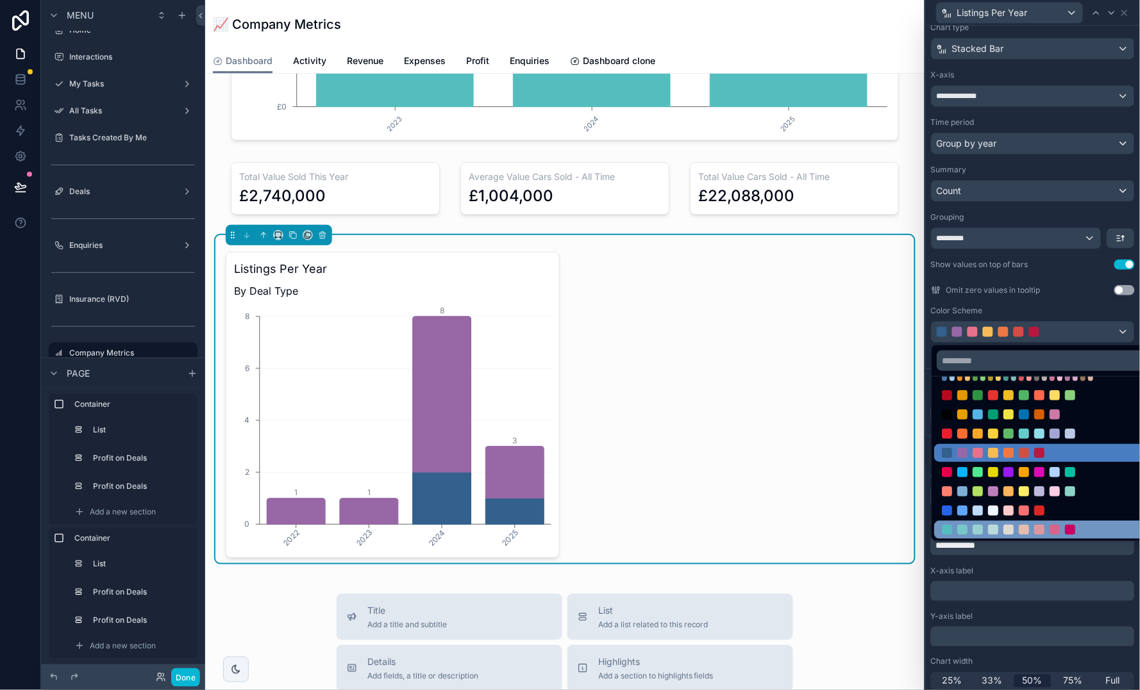
click at [990, 524] on div at bounding box center [1047, 530] width 227 height 18
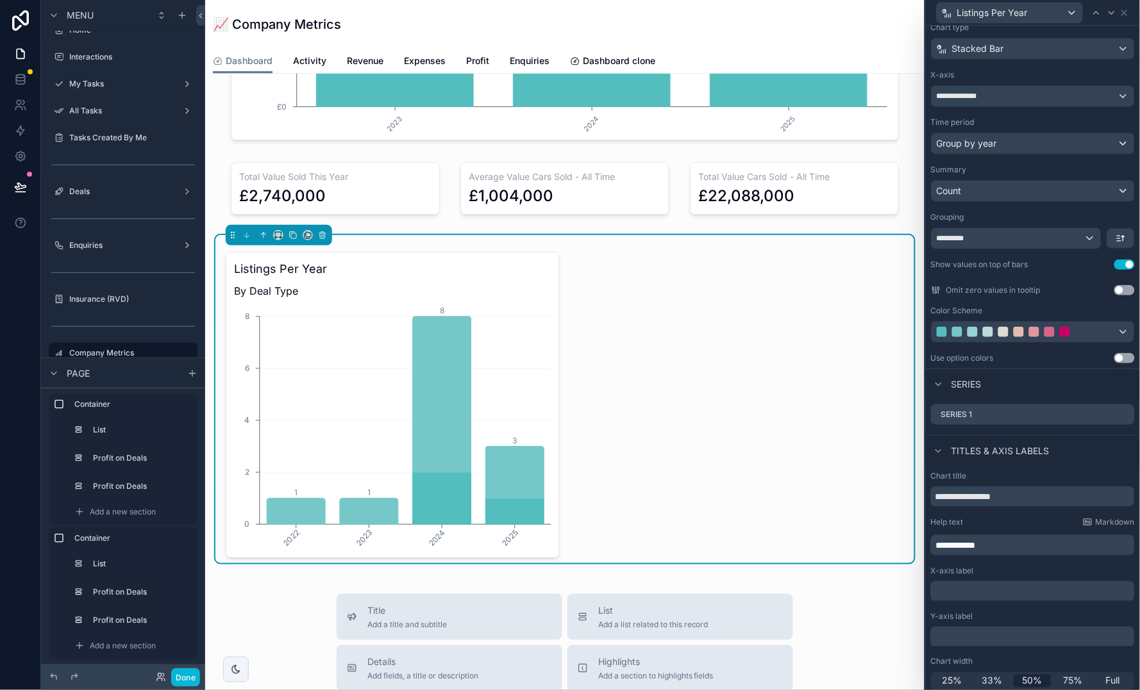
click at [1038, 327] on div at bounding box center [1034, 332] width 10 height 10
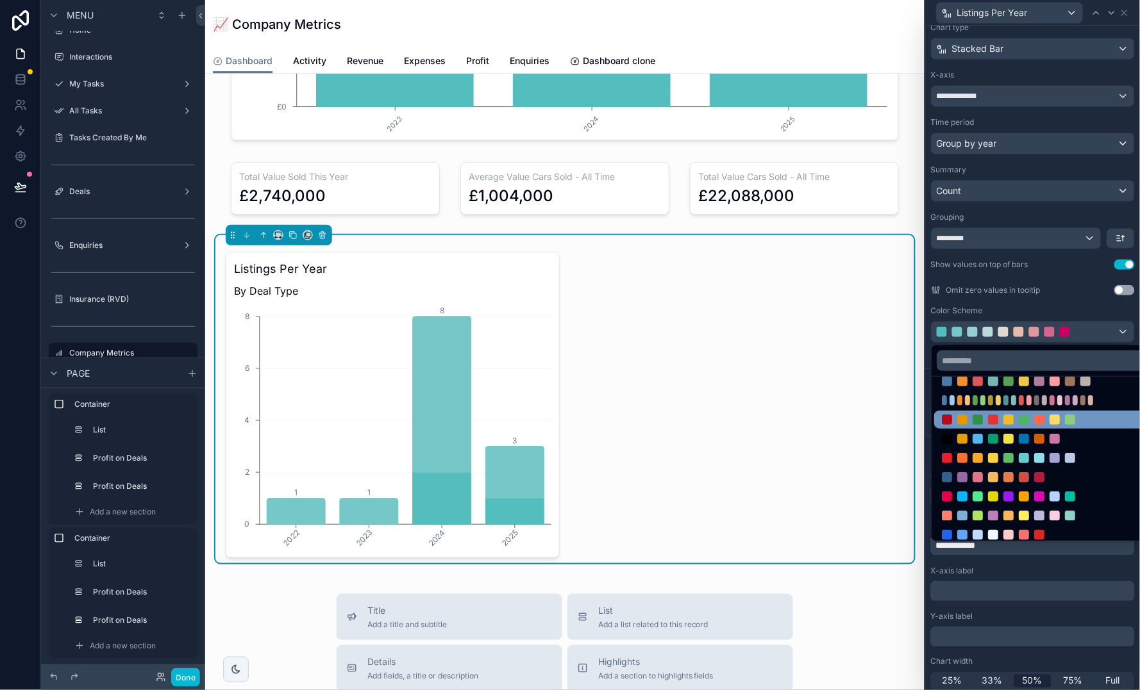
scroll to position [76, 0]
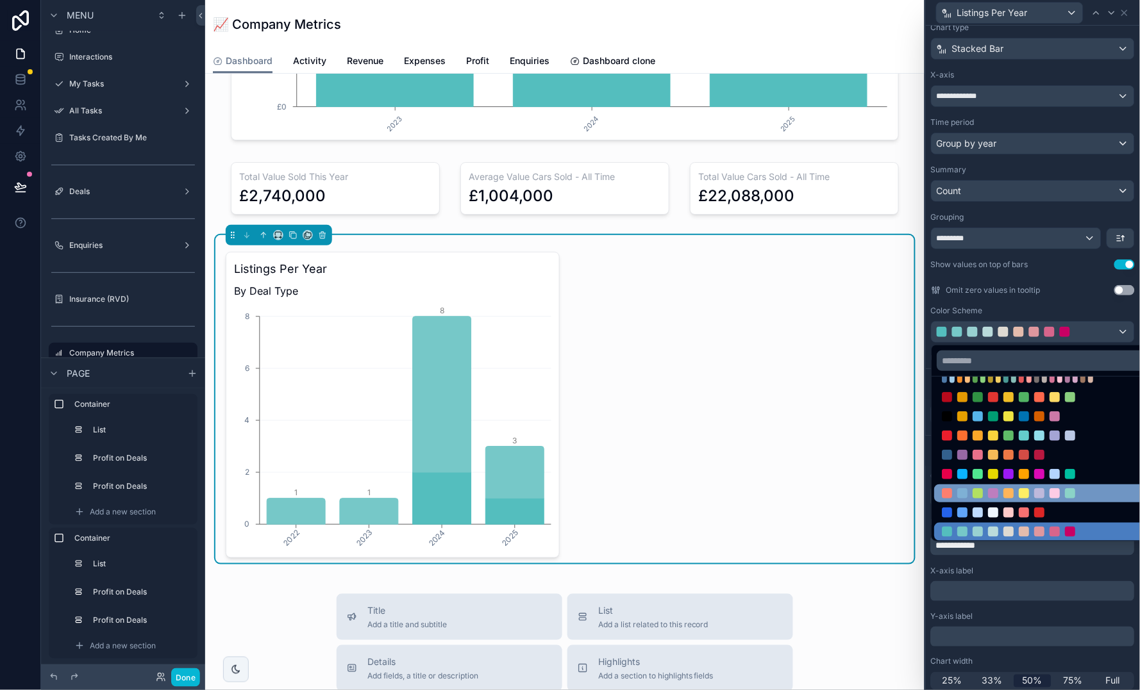
click at [998, 486] on div at bounding box center [1047, 494] width 227 height 18
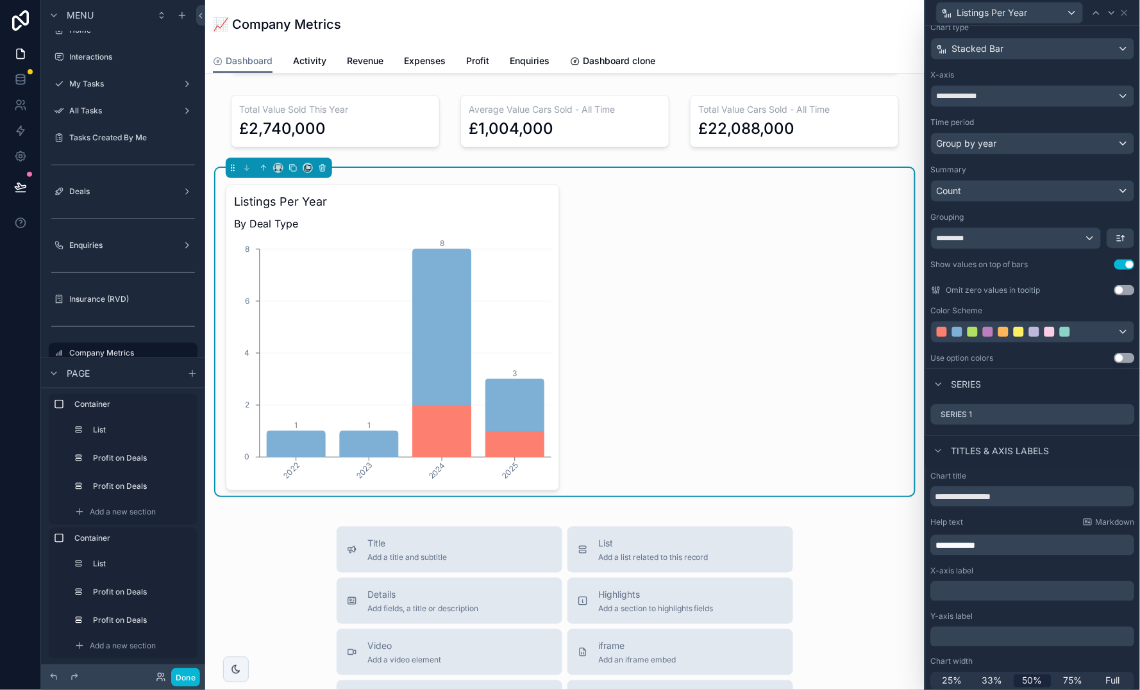
scroll to position [1184, 0]
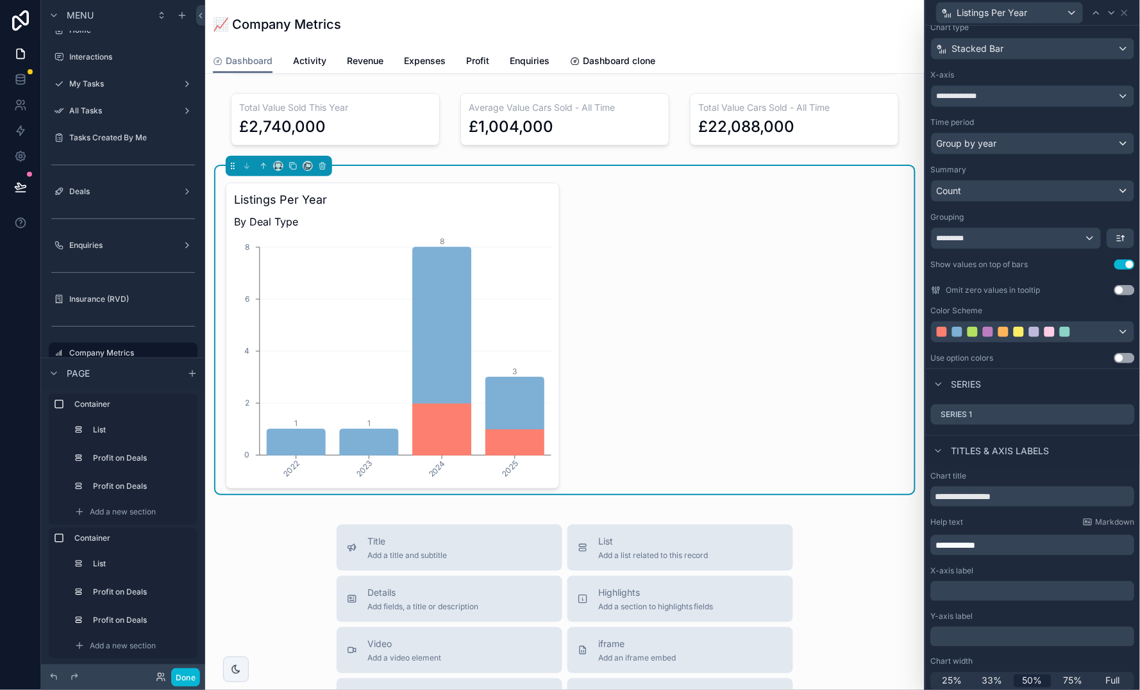
click at [979, 333] on div at bounding box center [1018, 332] width 164 height 10
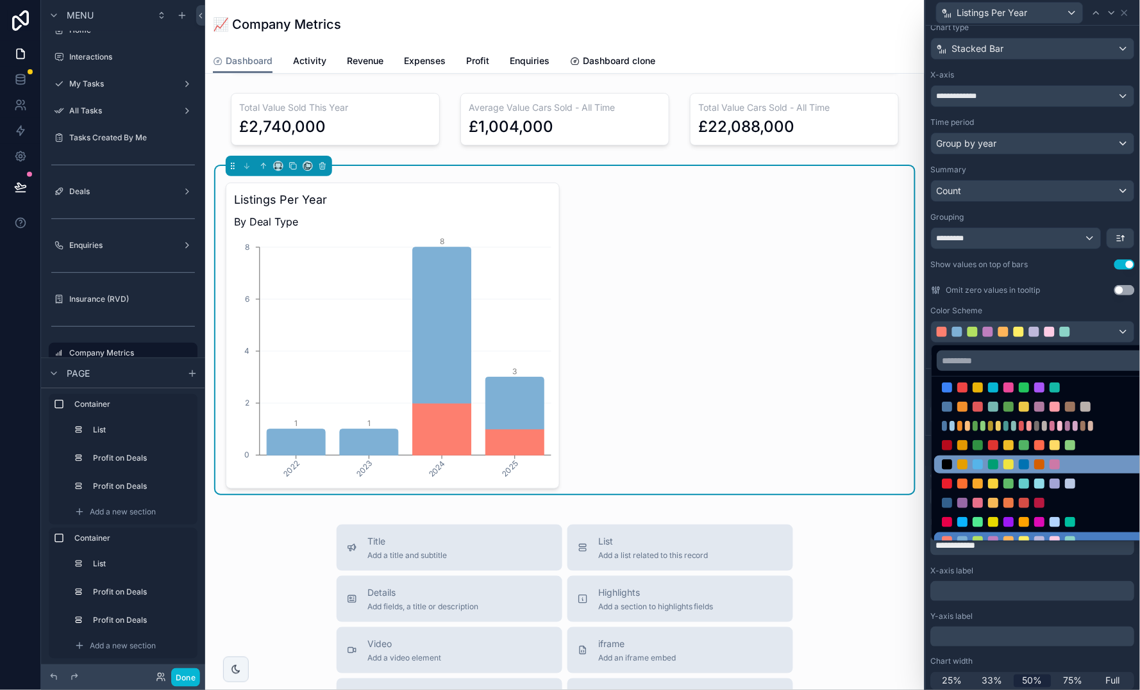
scroll to position [36, 0]
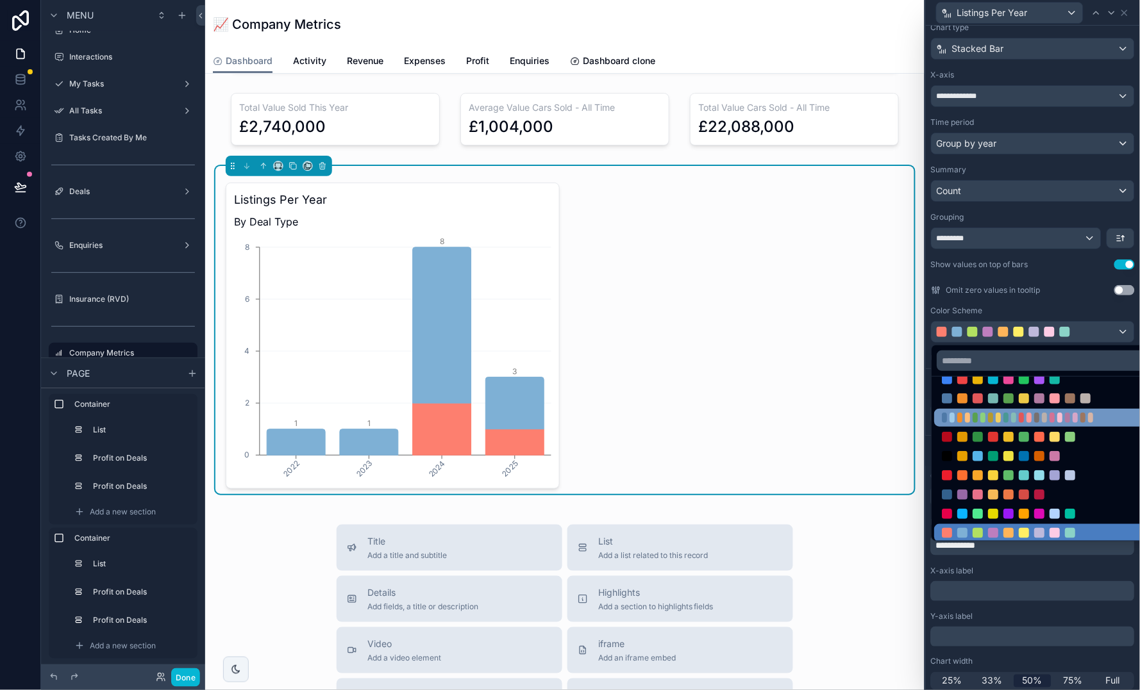
click at [970, 417] on div at bounding box center [1024, 418] width 164 height 10
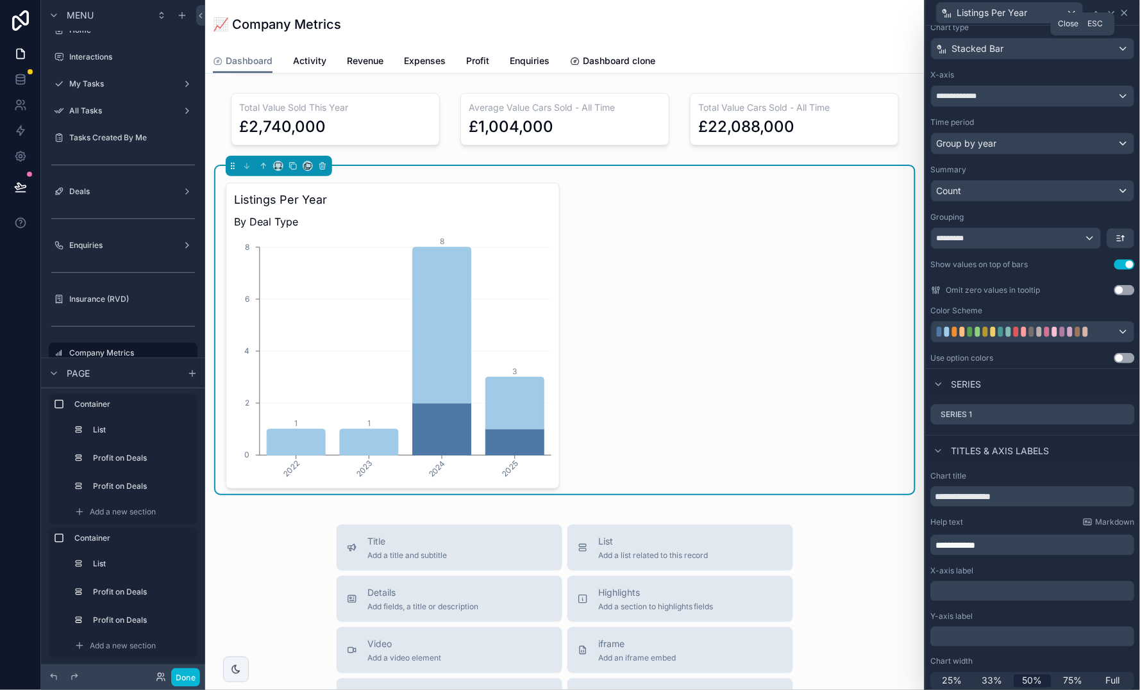
click at [1129, 12] on icon at bounding box center [1124, 13] width 10 height 10
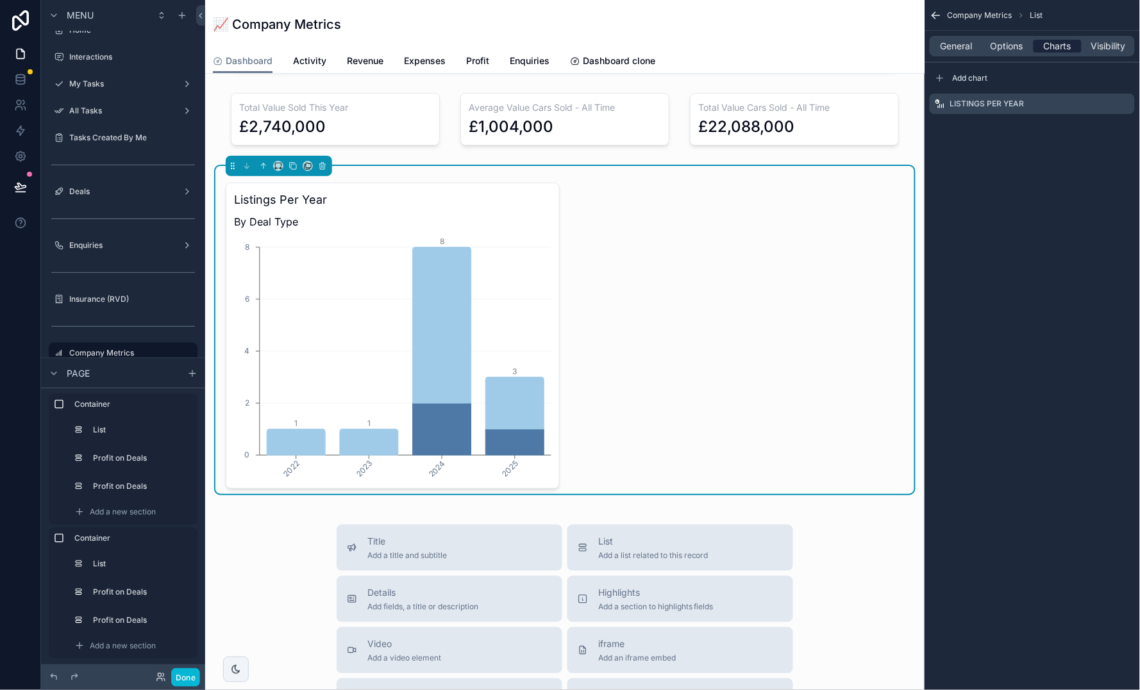
click at [1049, 44] on span "Charts" at bounding box center [1057, 46] width 28 height 13
click at [1005, 46] on span "Options" at bounding box center [1006, 46] width 33 height 13
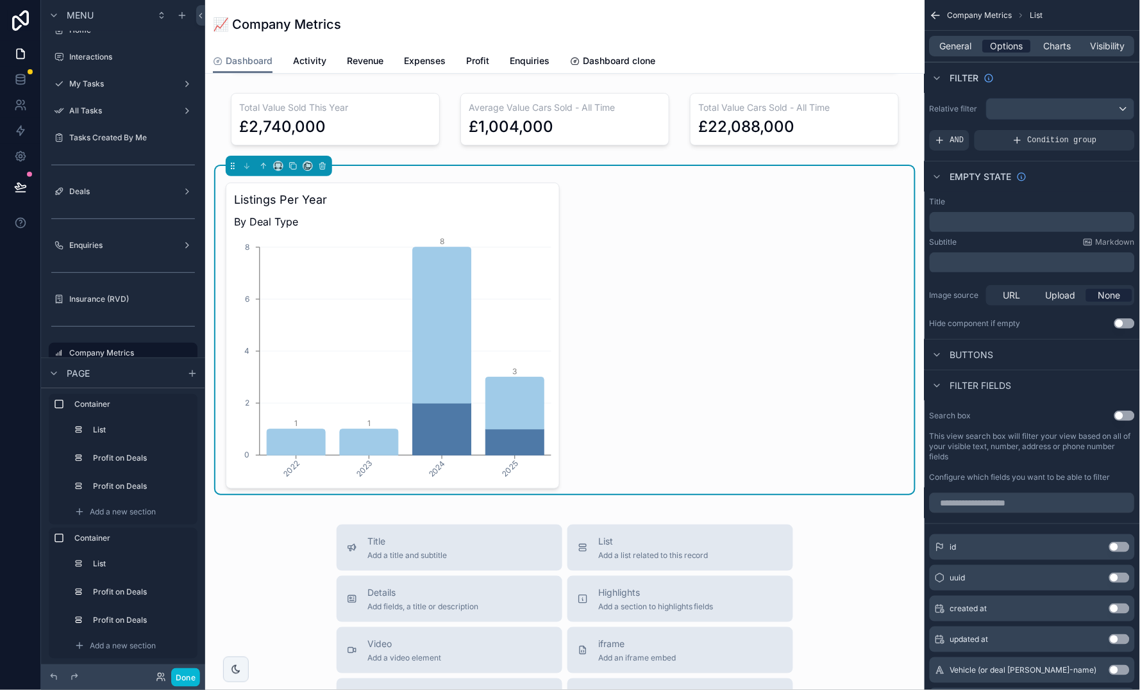
click at [1001, 44] on span "Options" at bounding box center [1006, 46] width 33 height 13
click at [1029, 134] on div "Condition group" at bounding box center [1054, 140] width 160 height 21
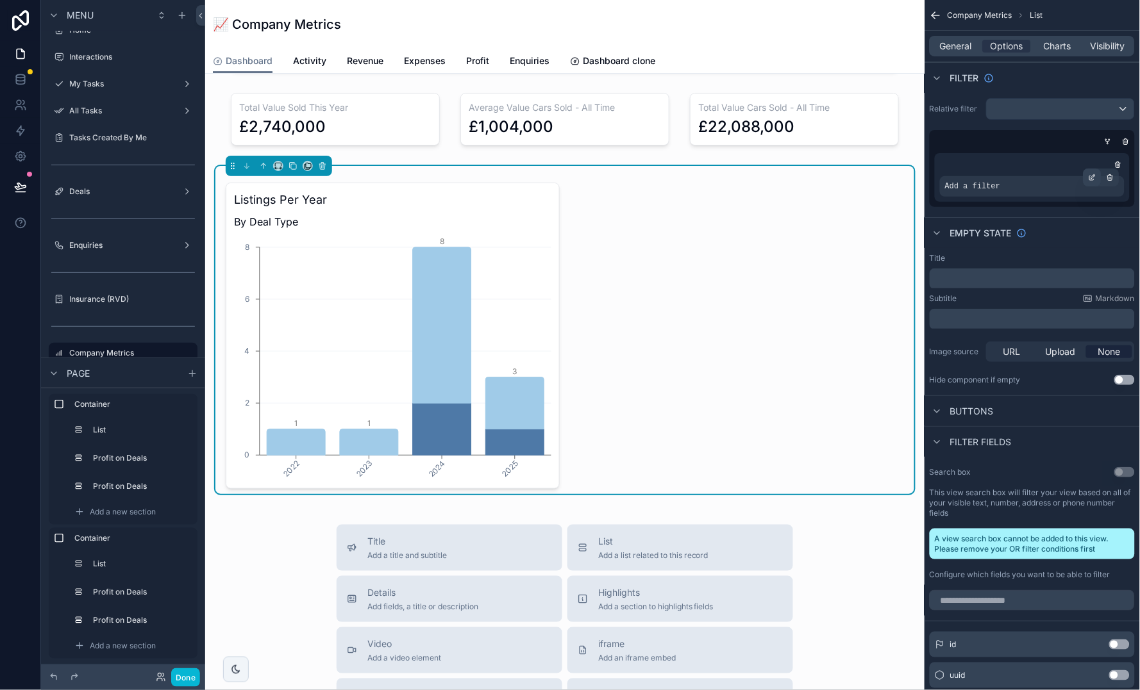
click at [1094, 178] on icon "scrollable content" at bounding box center [1092, 178] width 8 height 8
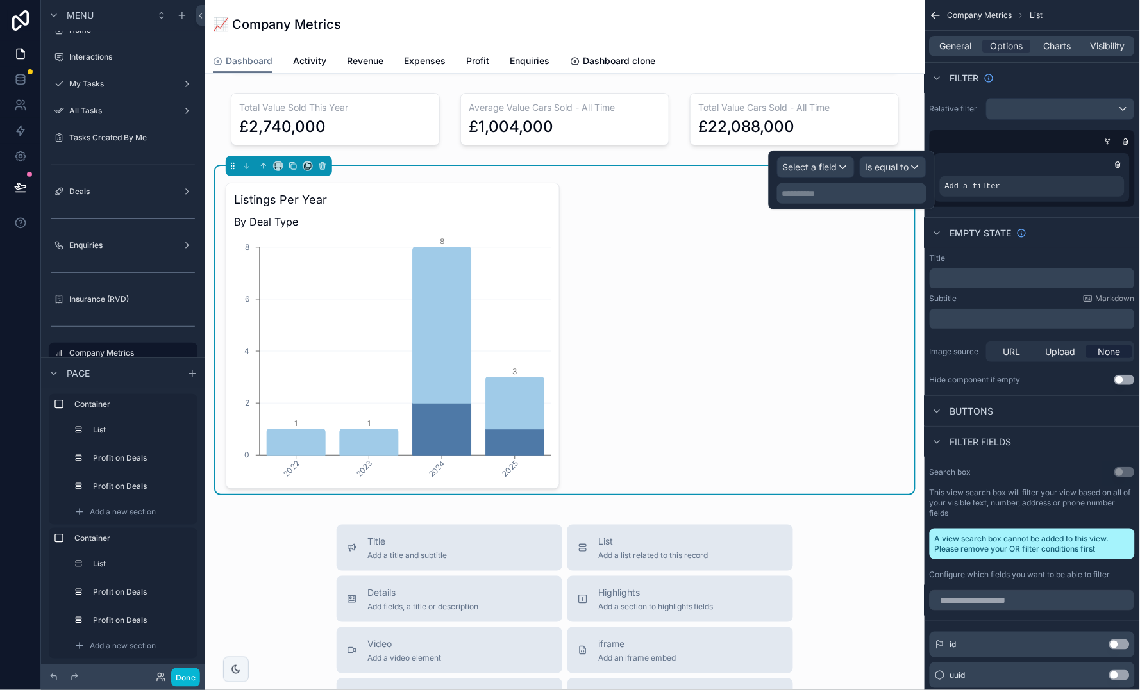
click at [840, 166] on div "Select a field" at bounding box center [815, 167] width 76 height 21
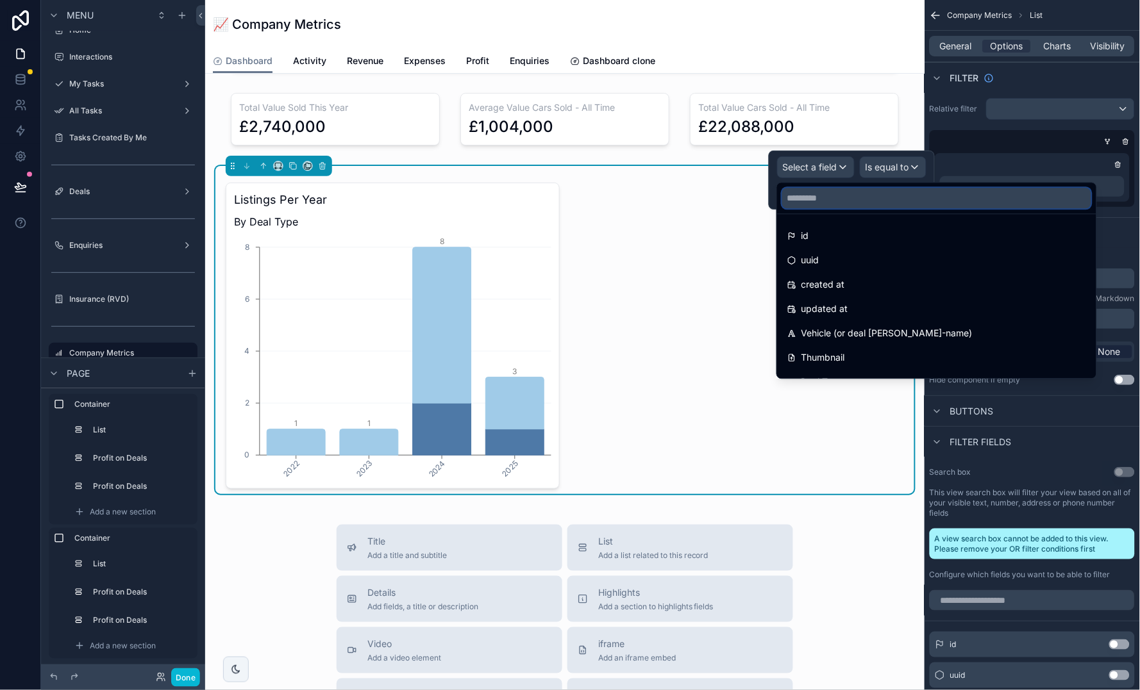
click at [865, 198] on input "text" at bounding box center [936, 198] width 309 height 21
type input "**"
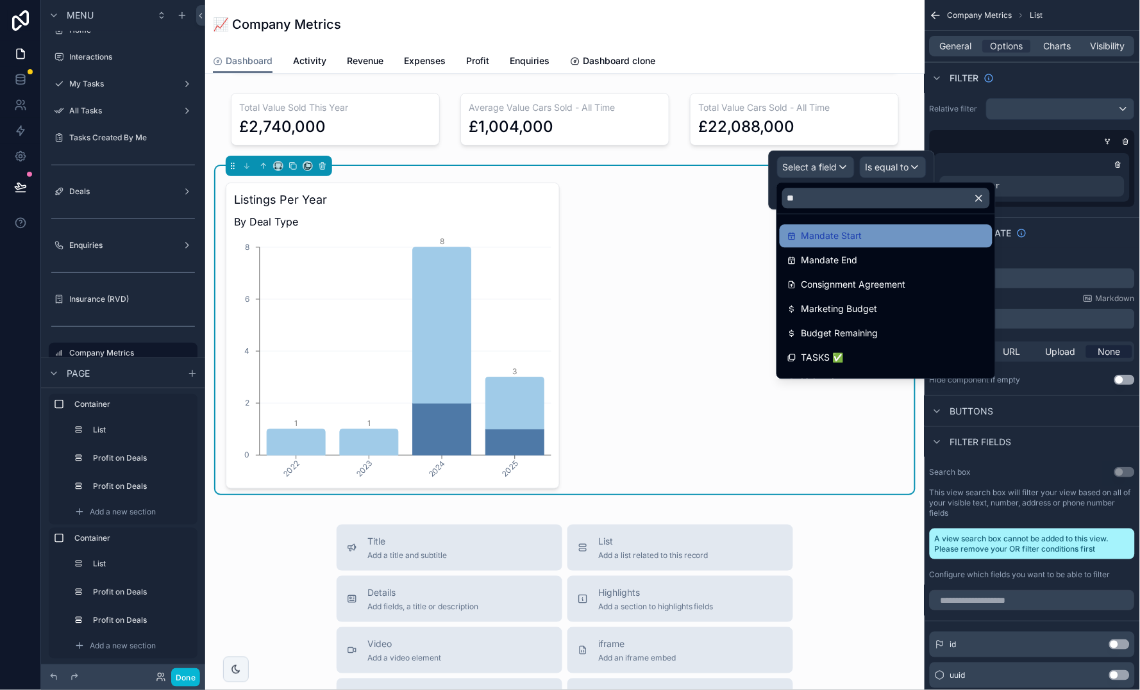
click at [855, 235] on span "Mandate Start" at bounding box center [831, 236] width 61 height 15
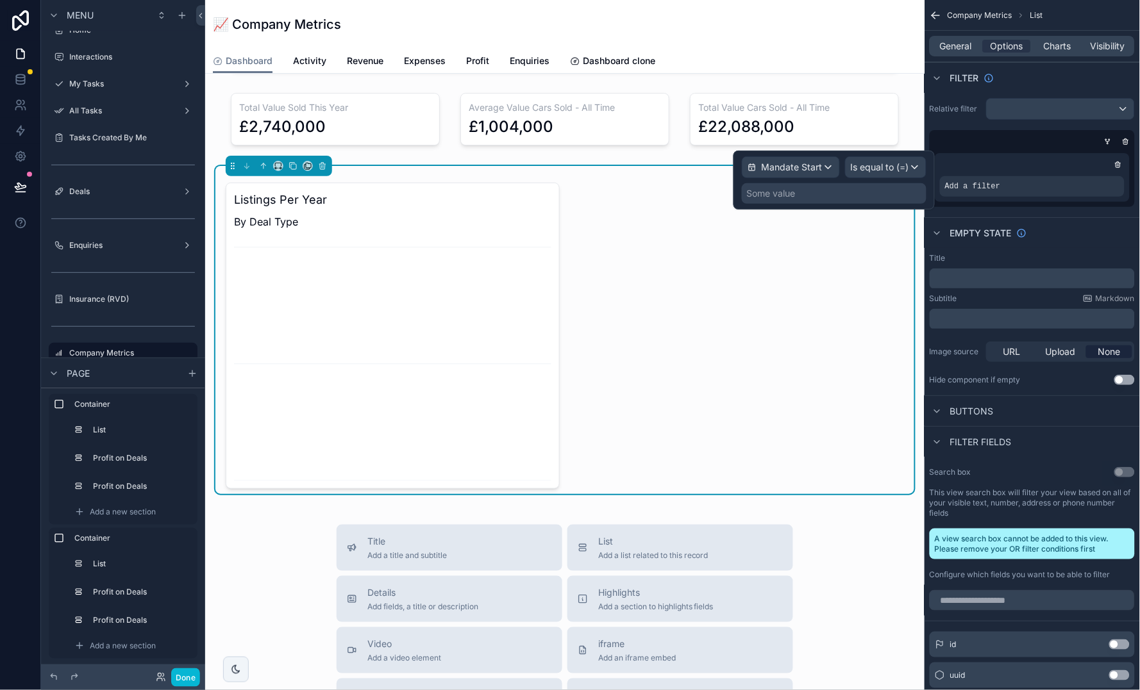
click at [887, 163] on span "Is equal to (=)" at bounding box center [880, 167] width 58 height 13
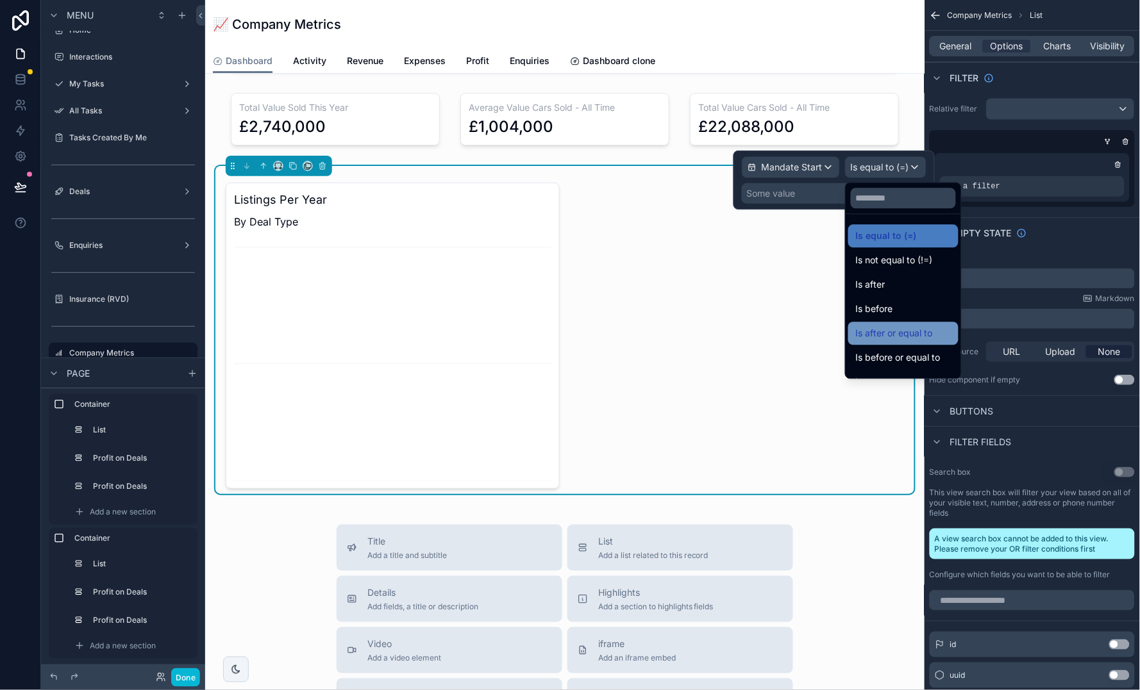
click at [913, 327] on span "Is after or equal to" at bounding box center [894, 333] width 77 height 15
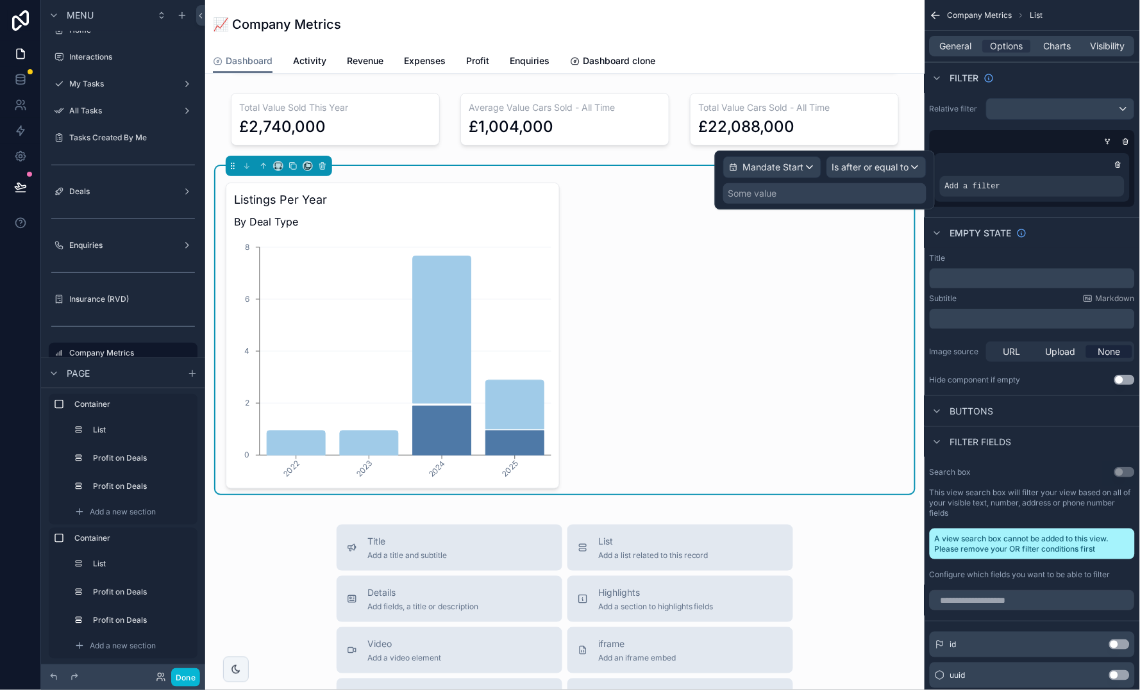
click at [807, 200] on div "Some value" at bounding box center [824, 193] width 203 height 21
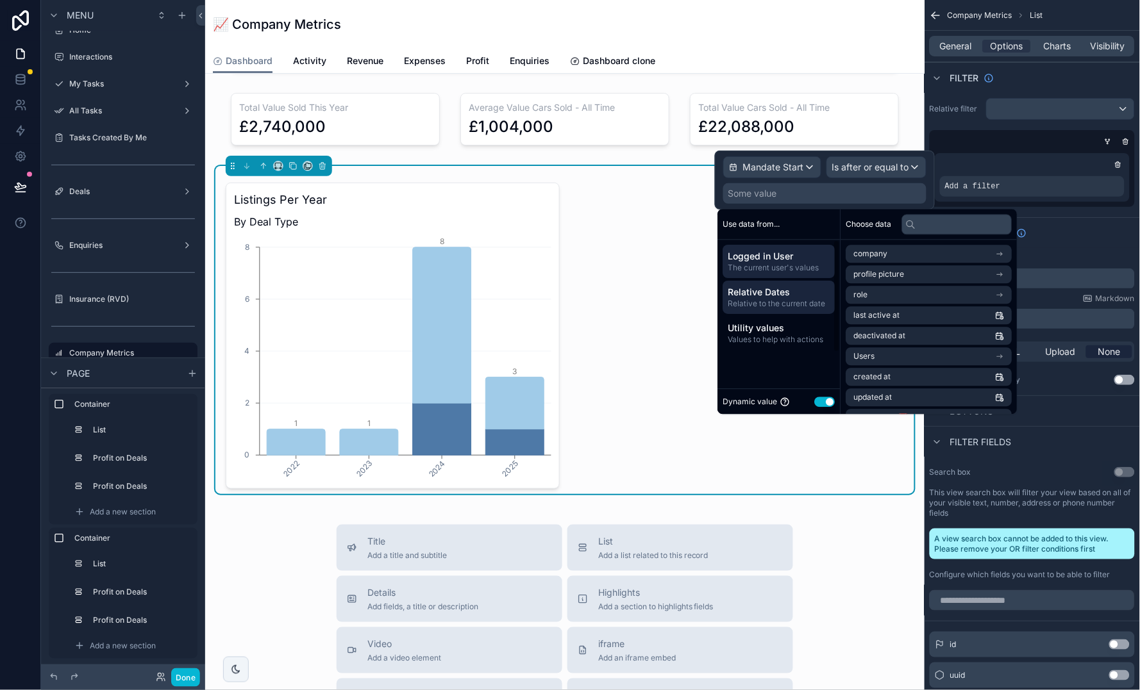
click at [741, 286] on span "Relative Dates" at bounding box center [779, 292] width 102 height 13
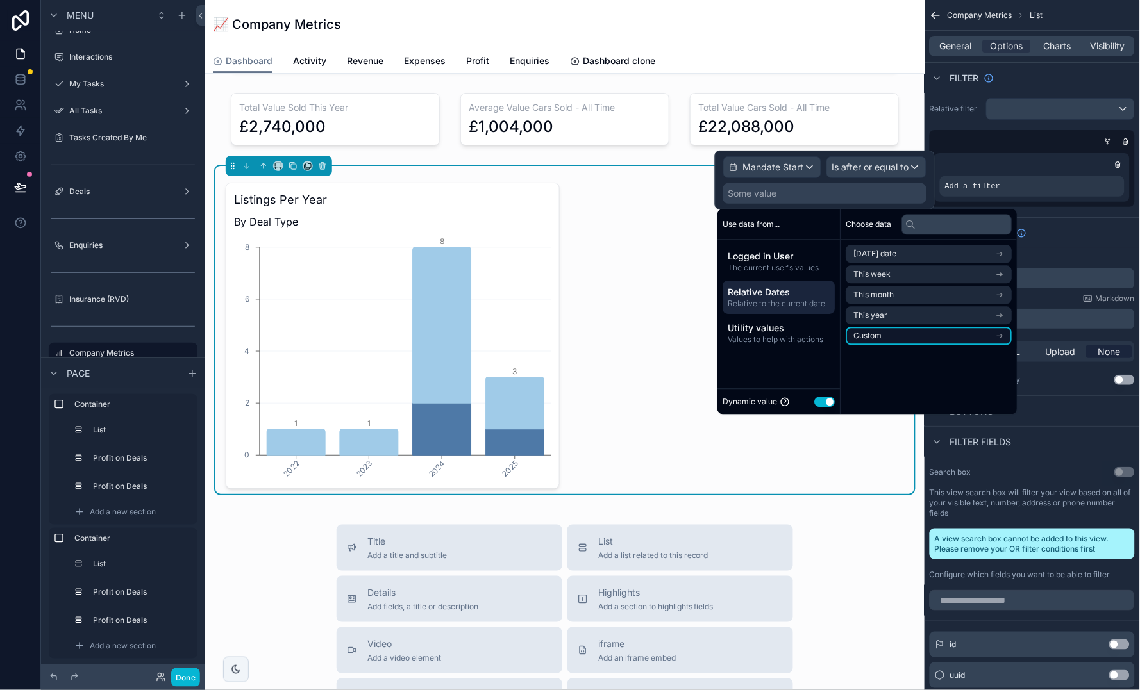
click at [917, 336] on li "Custom" at bounding box center [929, 337] width 166 height 18
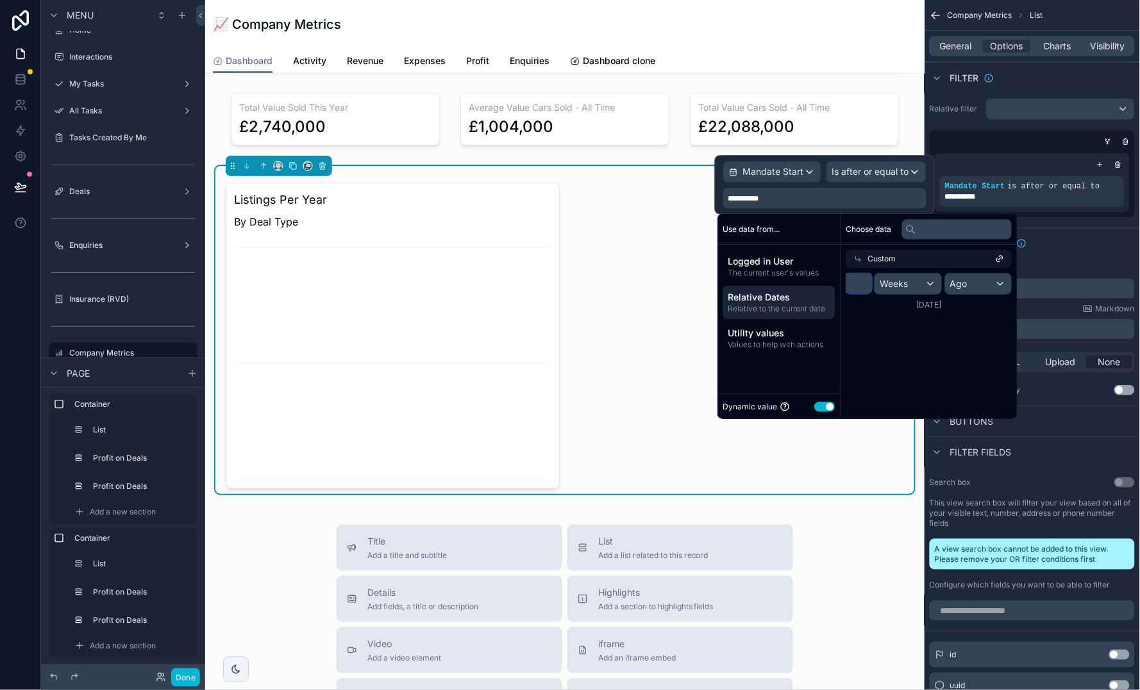
click at [864, 281] on input "*" at bounding box center [859, 283] width 26 height 21
type input "*"
click at [919, 289] on div "Weeks" at bounding box center [910, 284] width 70 height 21
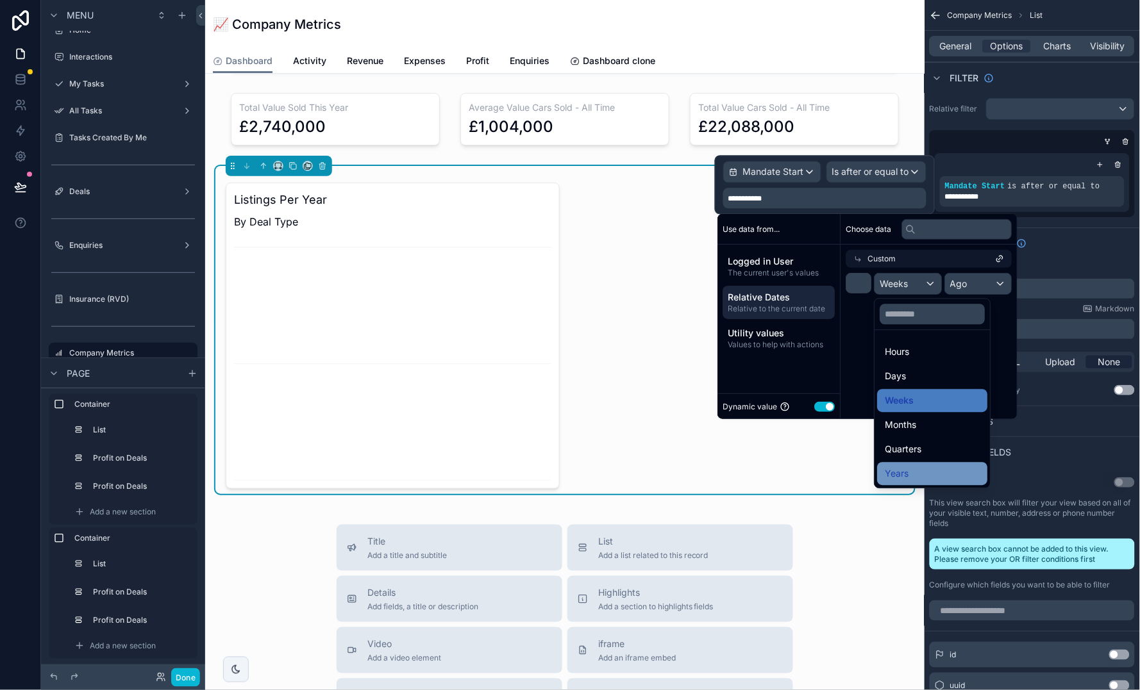
click at [918, 463] on div "Years" at bounding box center [932, 474] width 110 height 23
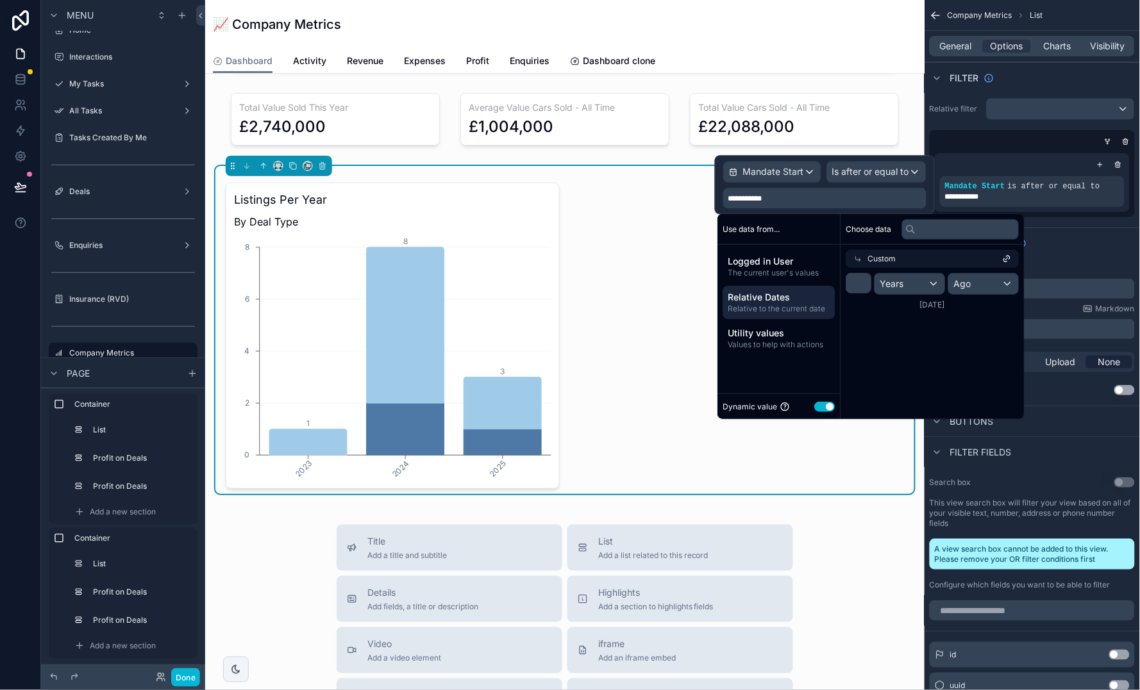
click at [897, 44] on div "📈 Company Metrics" at bounding box center [565, 24] width 704 height 49
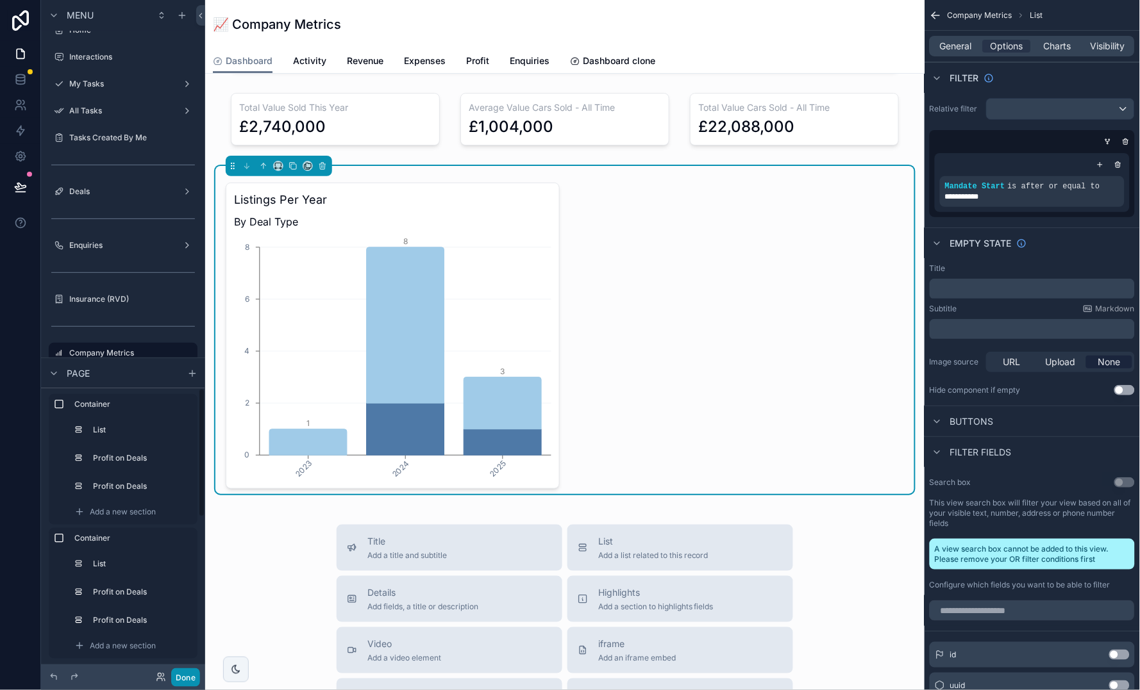
click at [187, 684] on button "Done" at bounding box center [185, 677] width 29 height 19
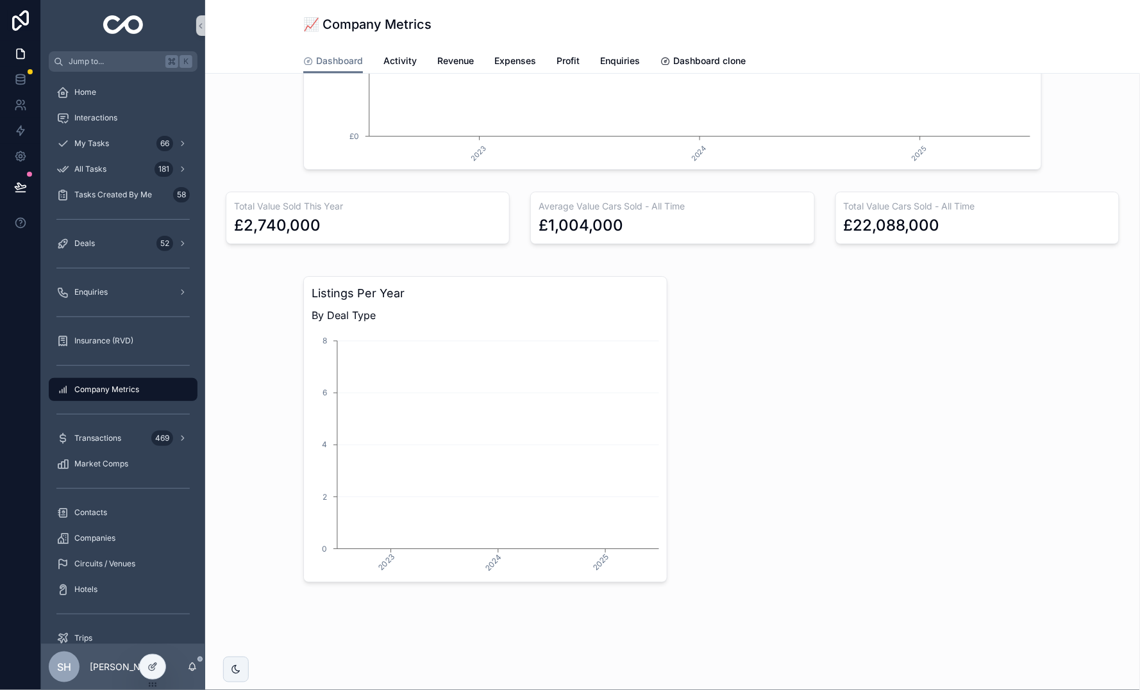
scroll to position [1056, 0]
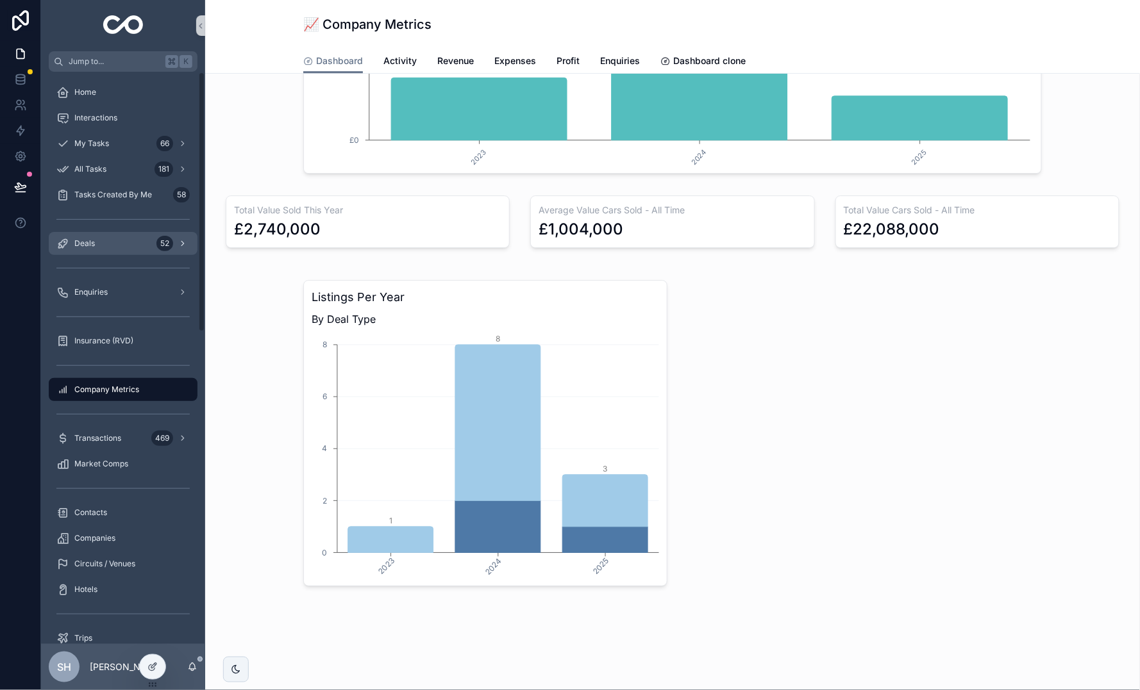
click at [94, 250] on div "Deals 52" at bounding box center [122, 243] width 133 height 21
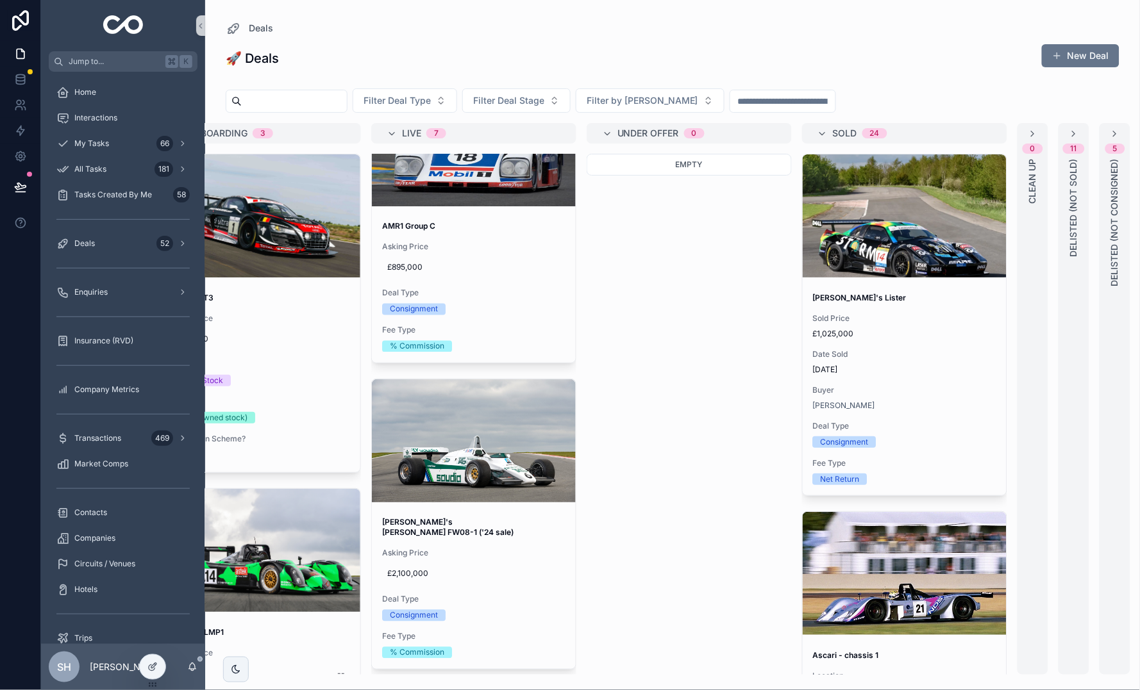
scroll to position [656, 0]
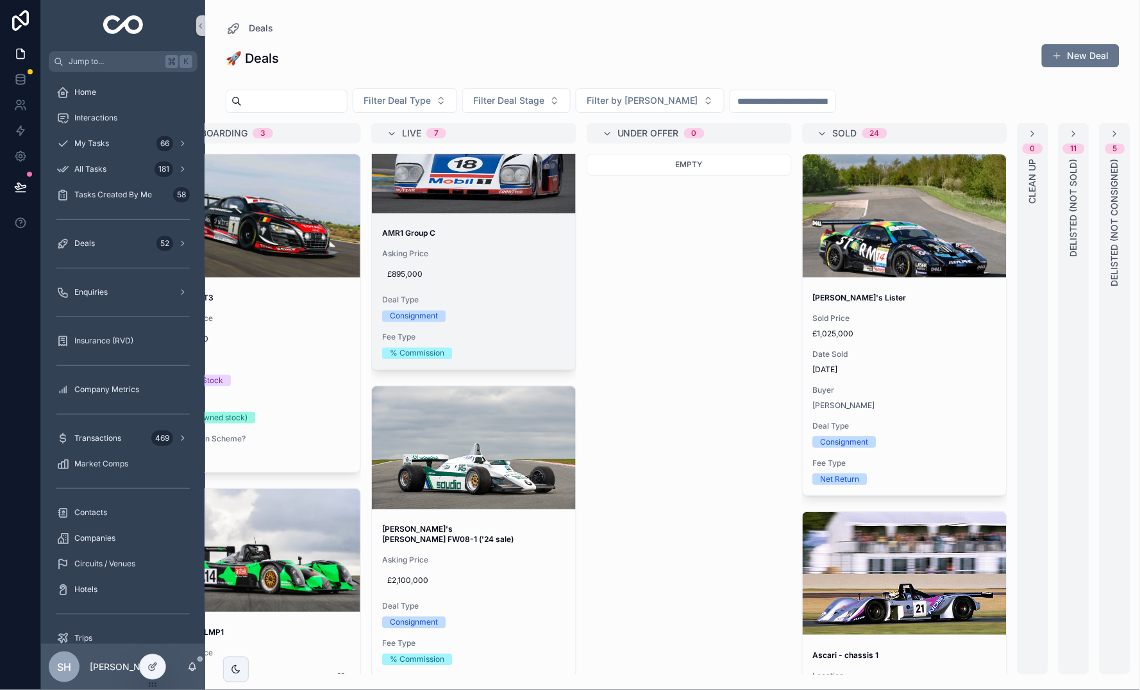
click at [517, 254] on div "Asking Price £895,000" at bounding box center [473, 267] width 183 height 36
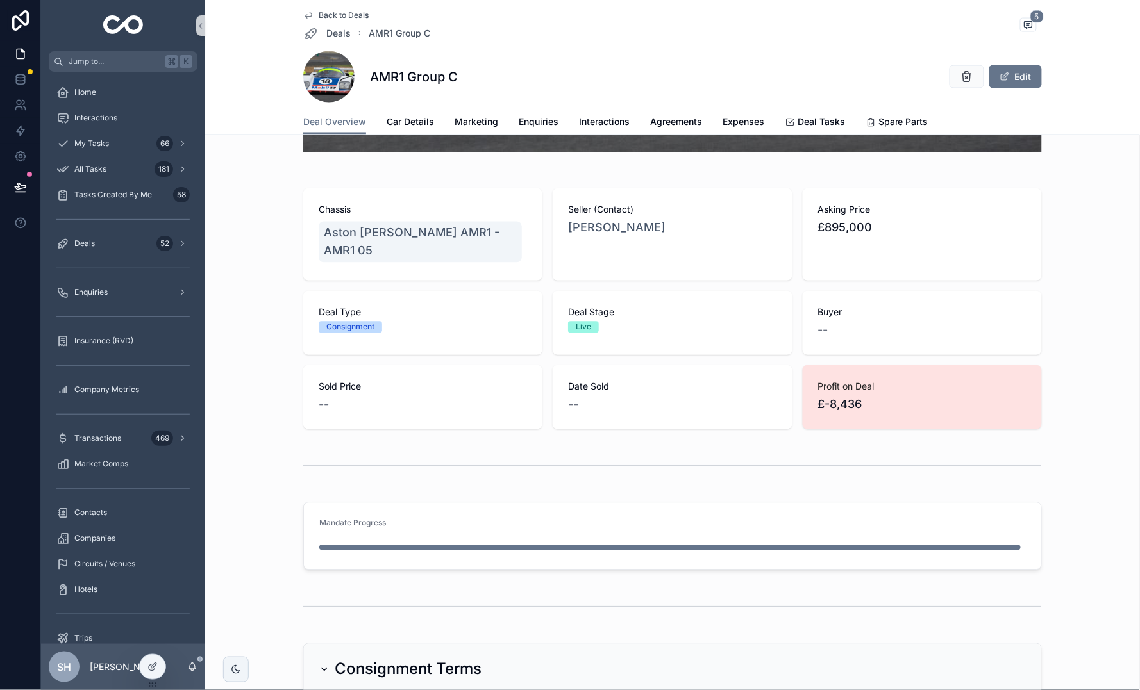
scroll to position [1207, 0]
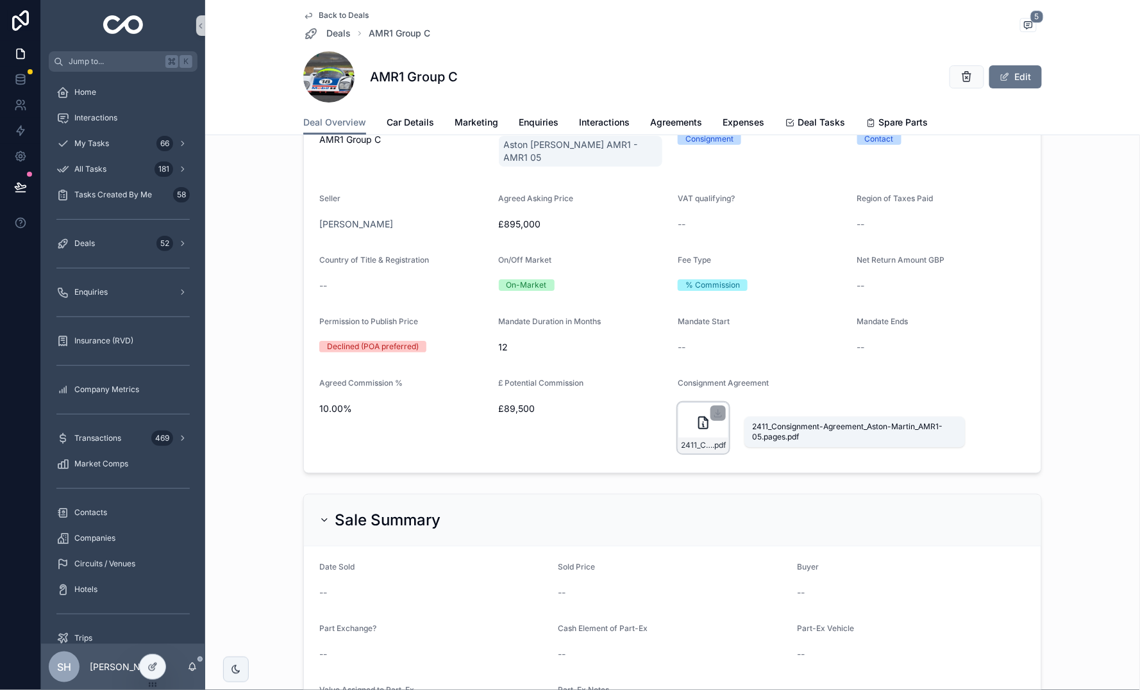
click at [689, 440] on span "2411_Consignment-Agreement_Aston-Martin_AMR1-05.pages" at bounding box center [696, 445] width 31 height 10
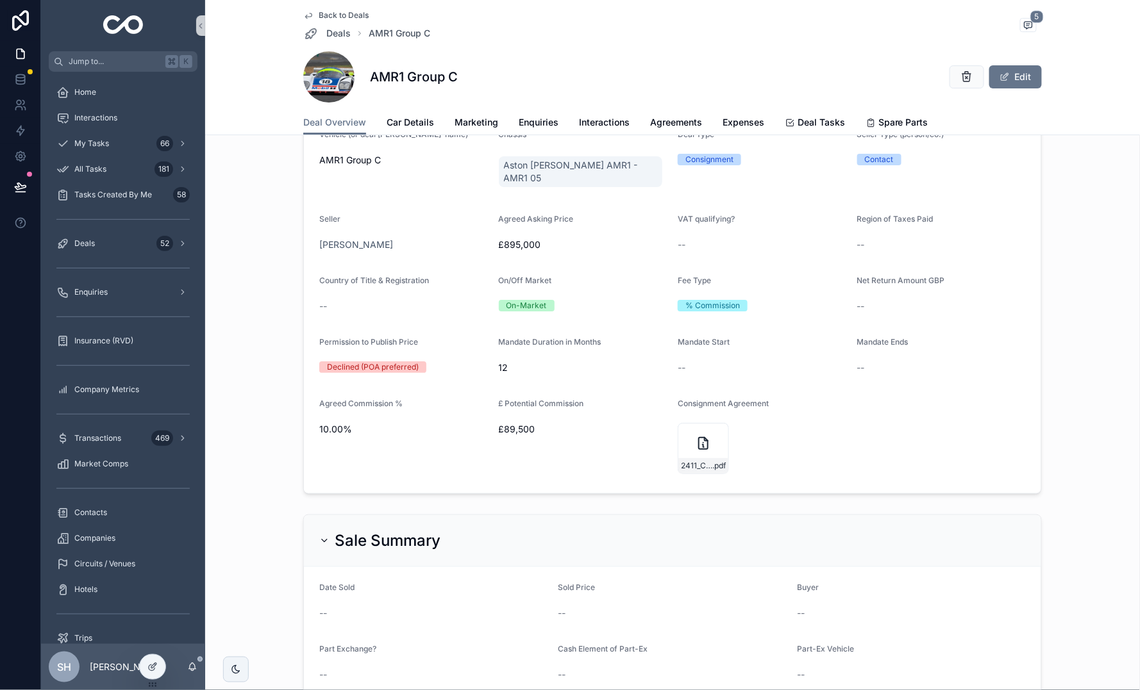
scroll to position [1177, 0]
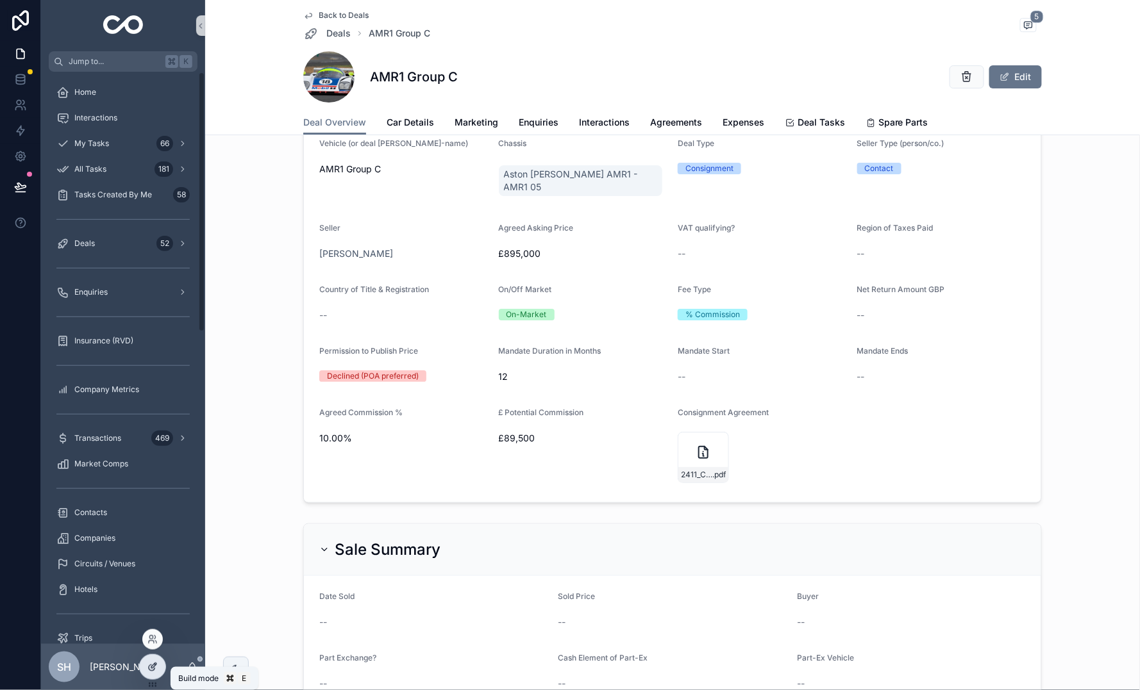
click at [156, 663] on icon at bounding box center [153, 665] width 5 height 5
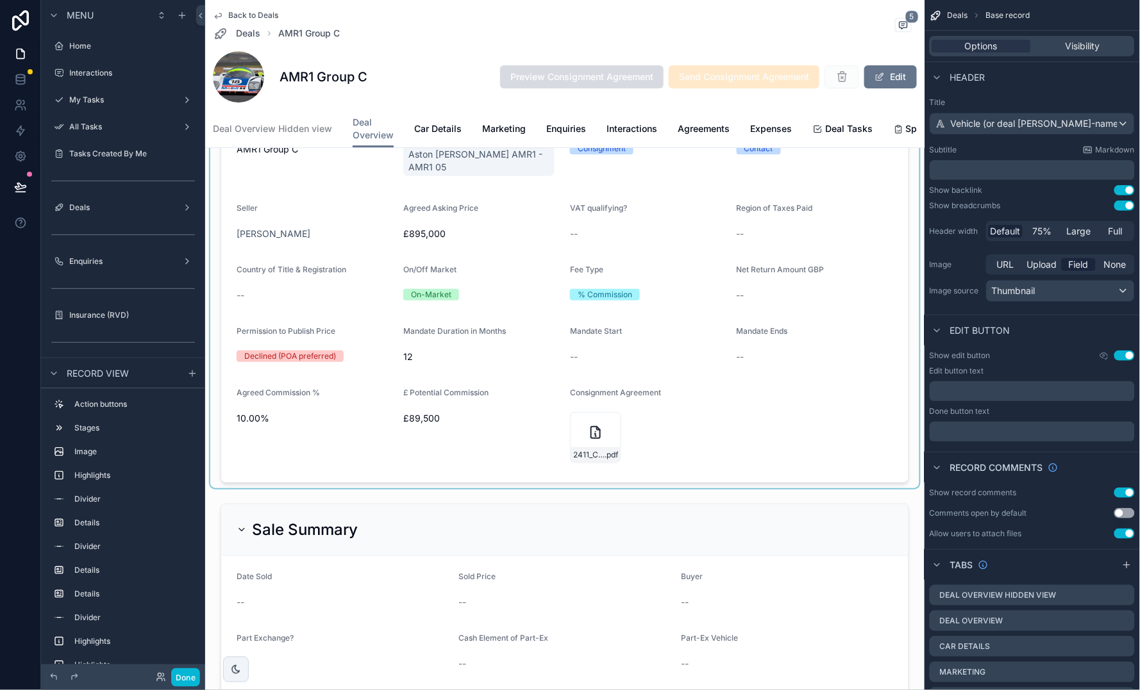
click at [682, 322] on div "scrollable content" at bounding box center [564, 267] width 709 height 443
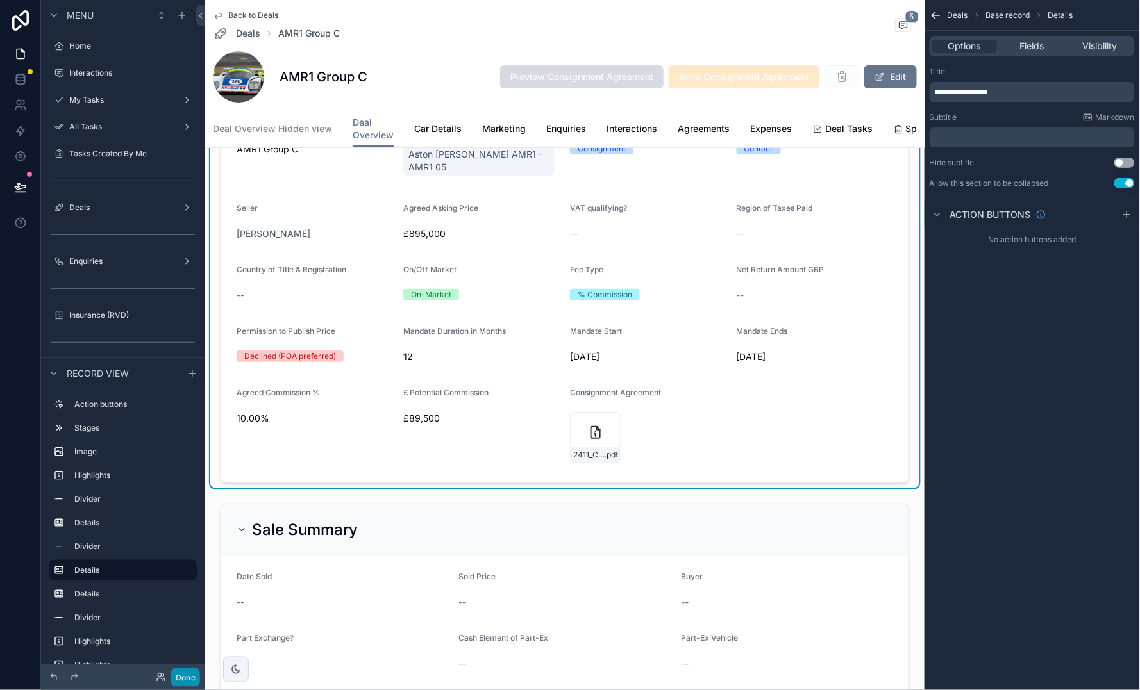
click at [185, 677] on button "Done" at bounding box center [185, 677] width 29 height 19
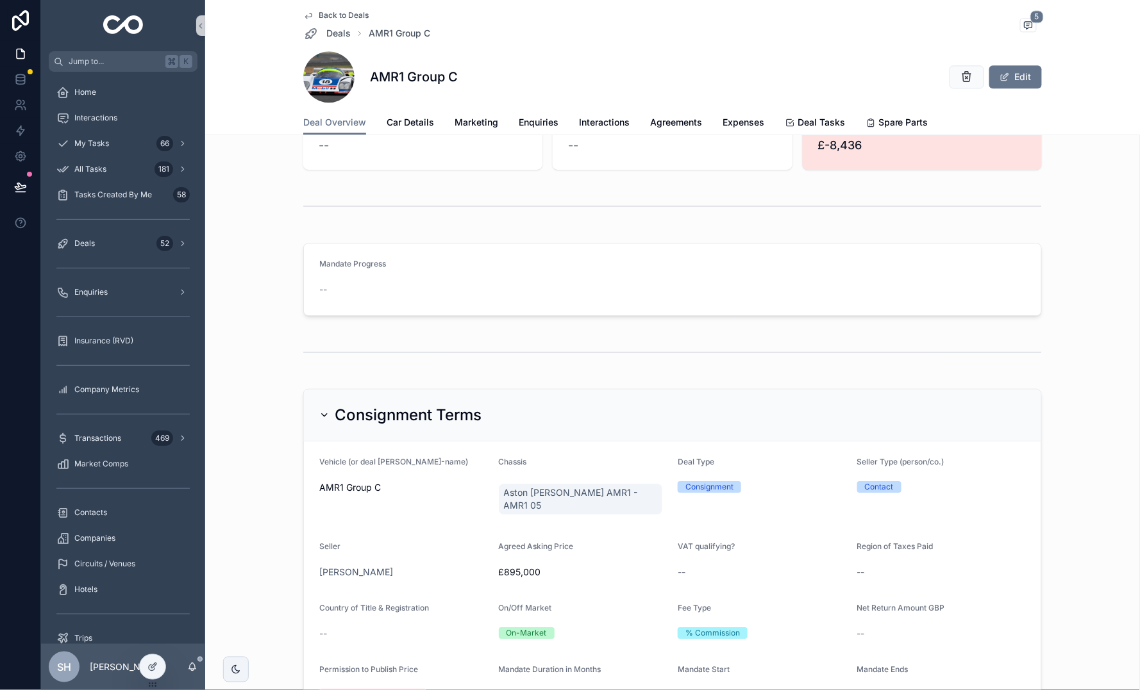
scroll to position [863, 0]
click at [1022, 73] on button "Edit" at bounding box center [1015, 76] width 53 height 23
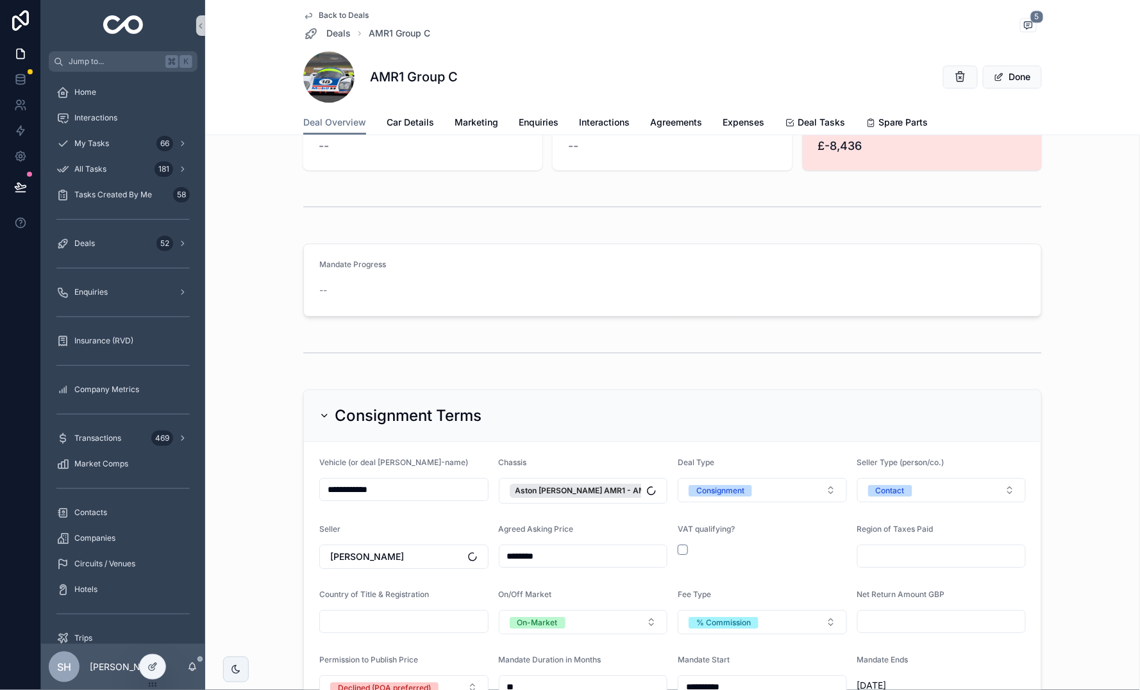
click at [574, 260] on div "Mandate Progress" at bounding box center [672, 267] width 706 height 15
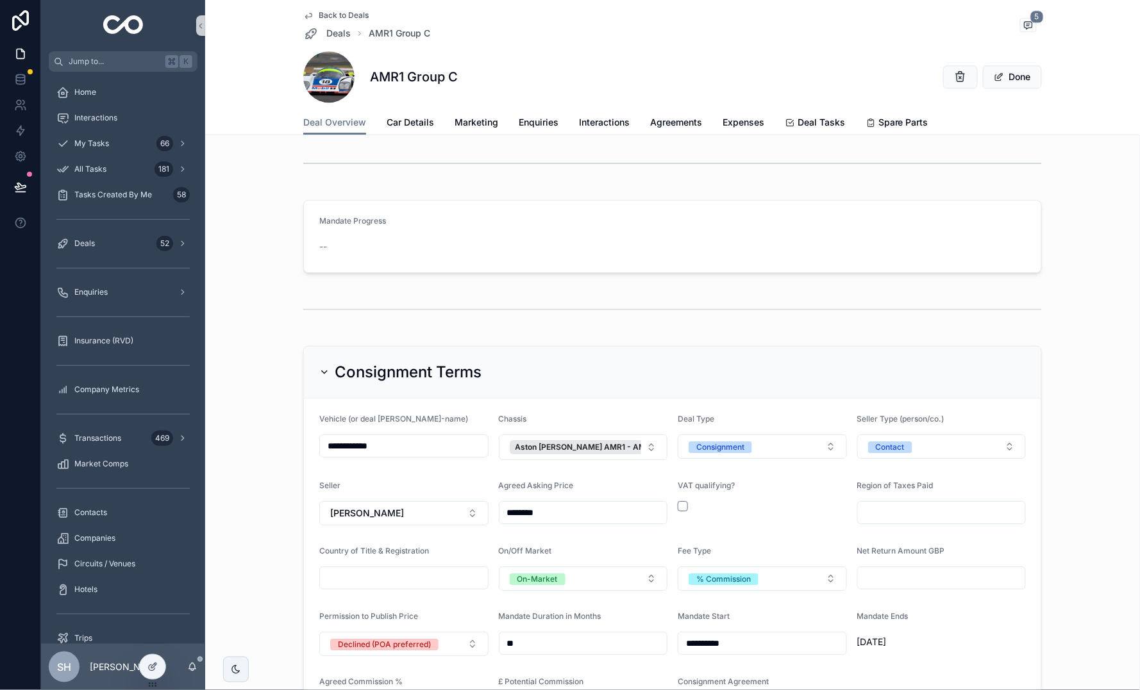
scroll to position [905, 0]
click at [561, 242] on div "--" at bounding box center [672, 248] width 706 height 13
click at [274, 365] on div "**********" at bounding box center [672, 557] width 924 height 429
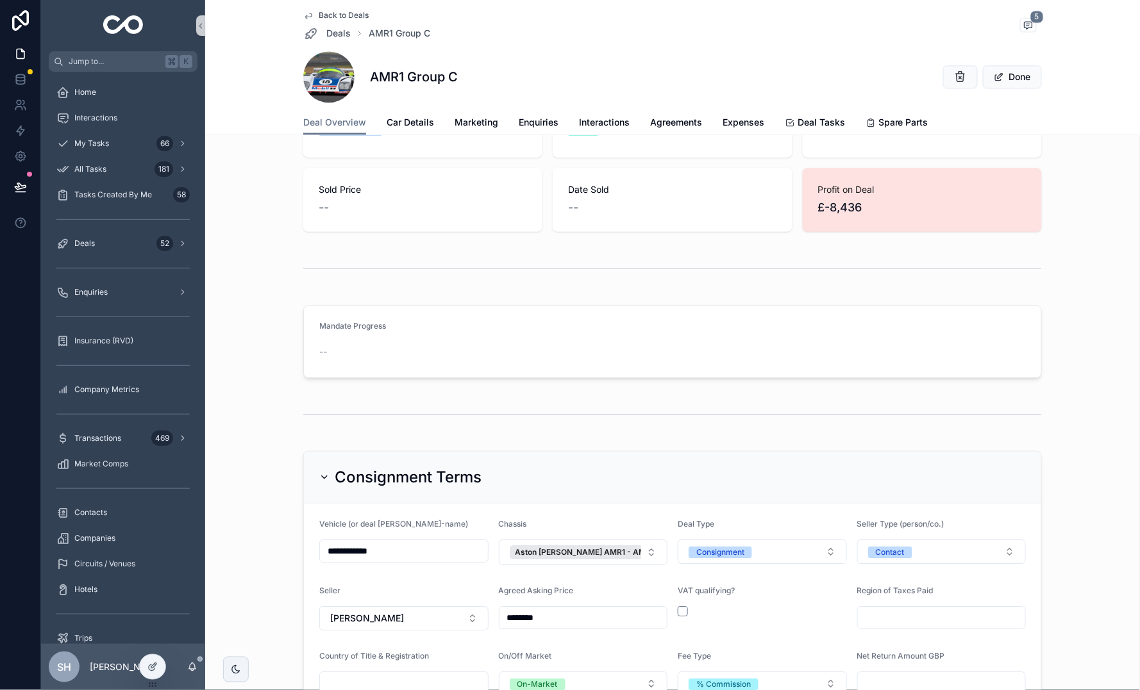
scroll to position [801, 0]
click at [1027, 86] on button "Done" at bounding box center [1012, 76] width 59 height 23
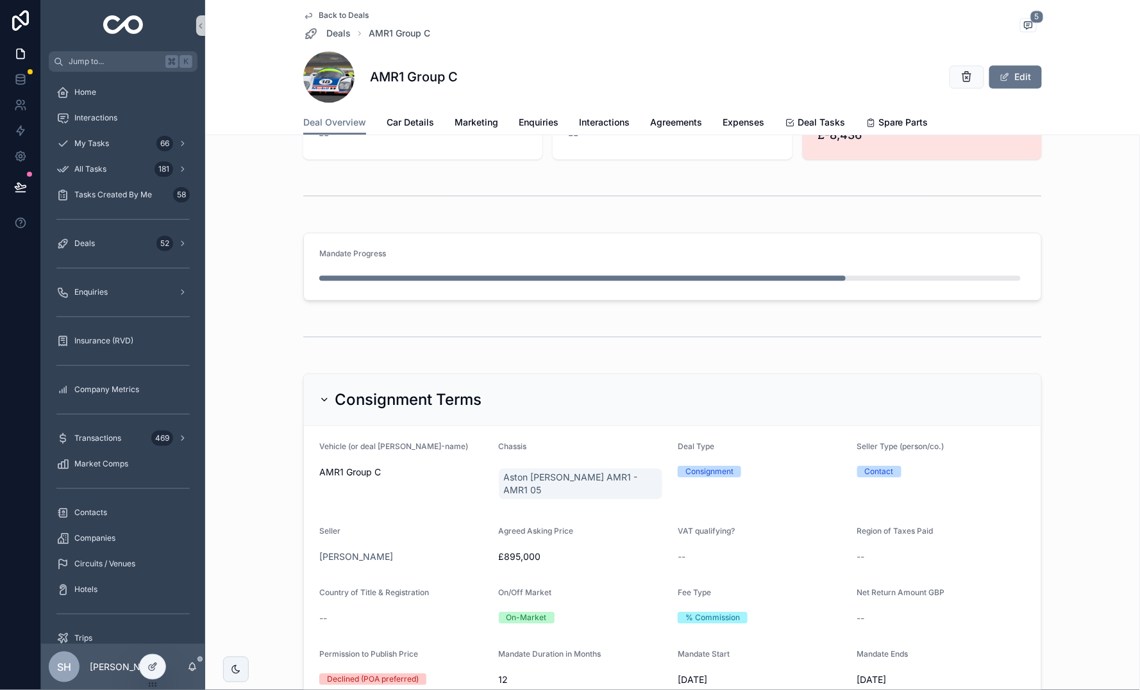
scroll to position [861, 0]
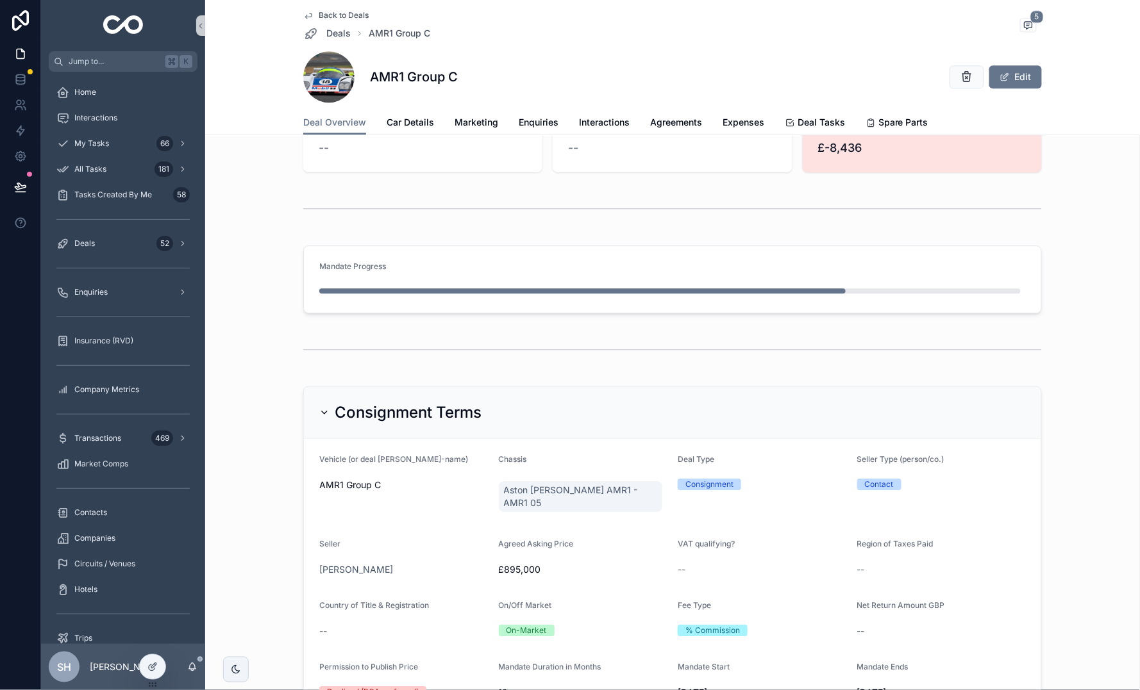
click at [353, 15] on span "Back to Deals" at bounding box center [344, 15] width 50 height 10
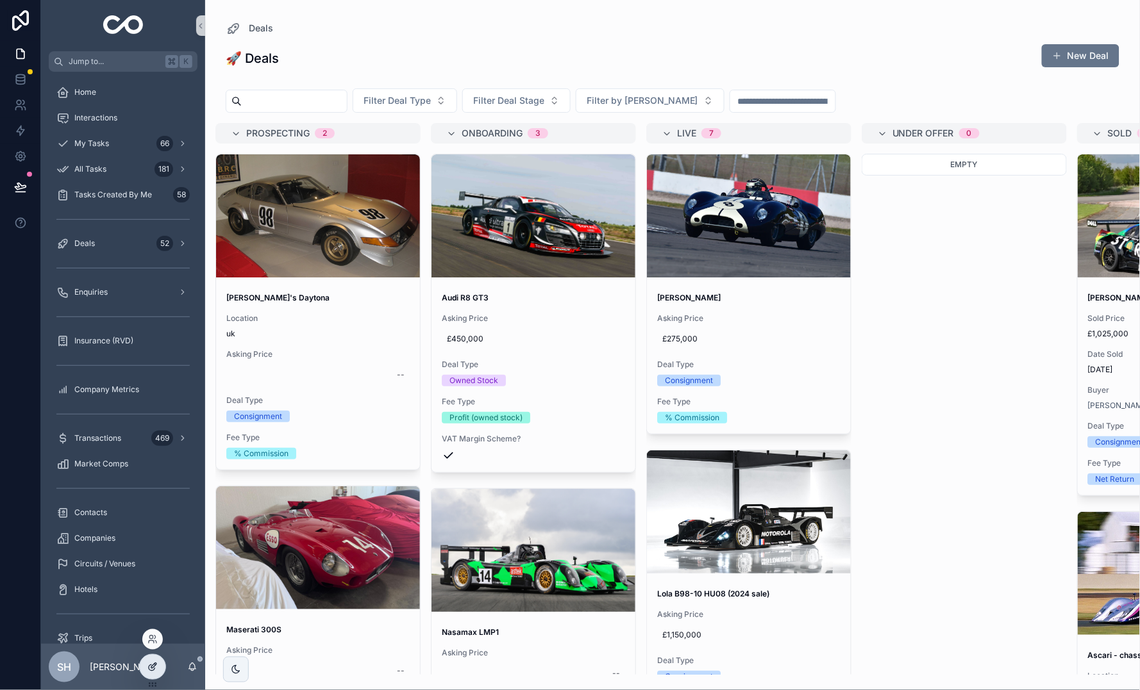
click at [149, 668] on icon at bounding box center [152, 667] width 10 height 10
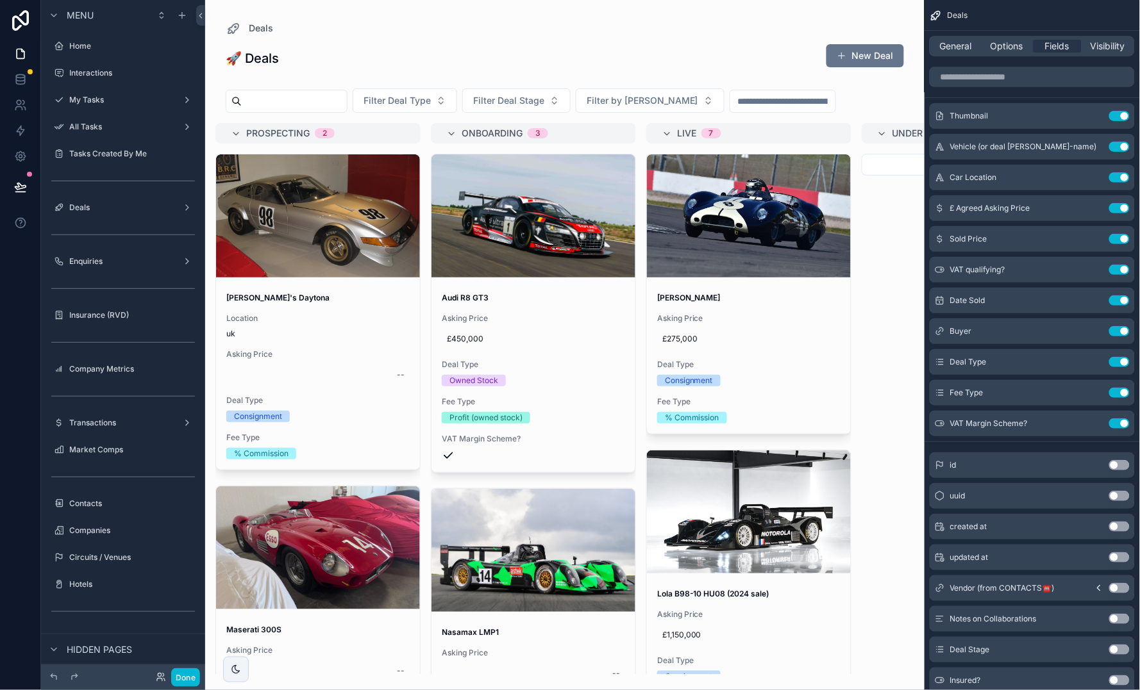
click at [559, 353] on div "scrollable content" at bounding box center [564, 345] width 719 height 690
click at [1043, 74] on input "scrollable content" at bounding box center [1031, 77] width 205 height 21
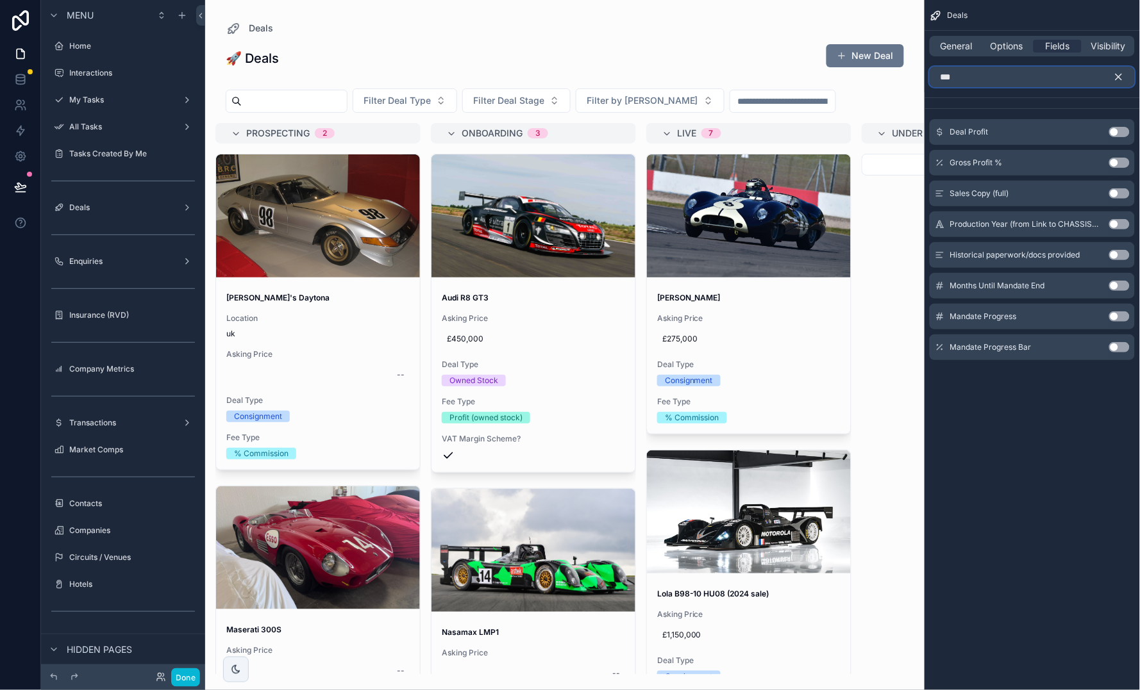
type input "***"
click at [1117, 317] on button "Use setting" at bounding box center [1119, 316] width 21 height 10
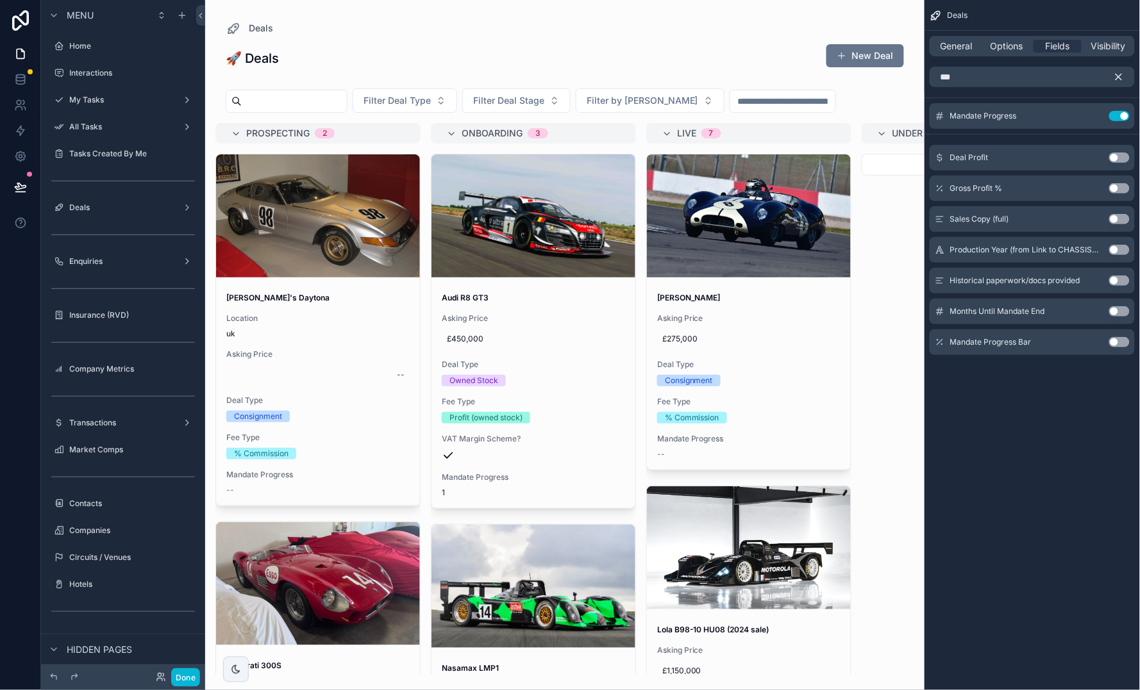
click at [1118, 344] on button "Use setting" at bounding box center [1119, 342] width 21 height 10
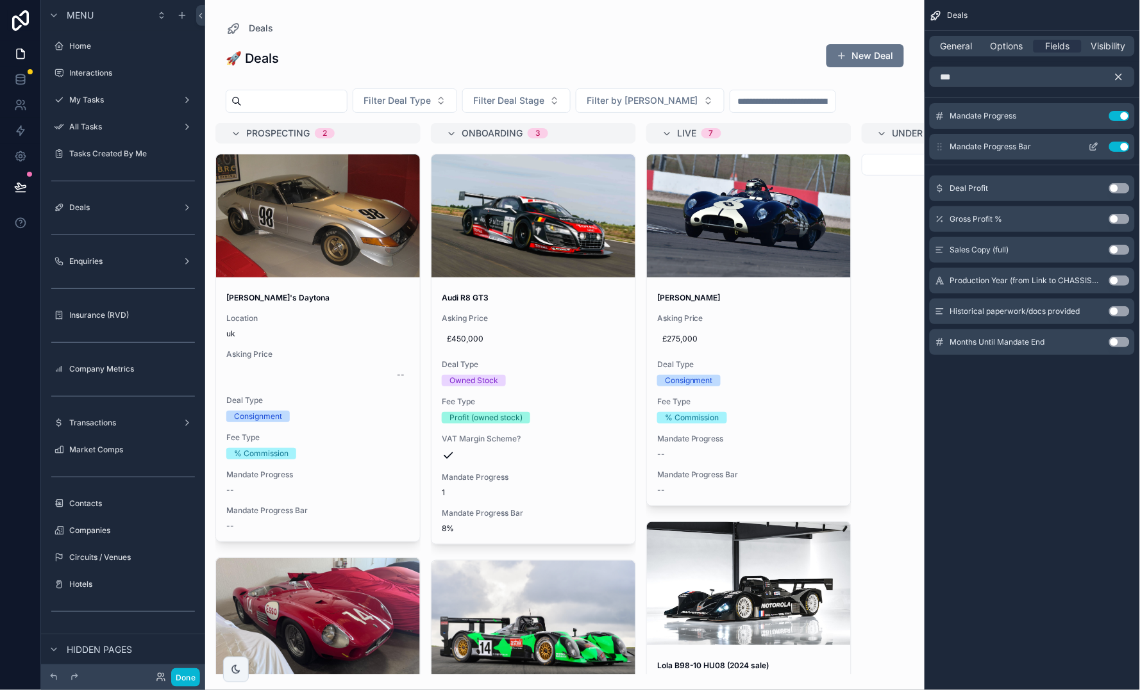
click at [1120, 144] on button "Use setting" at bounding box center [1119, 147] width 21 height 10
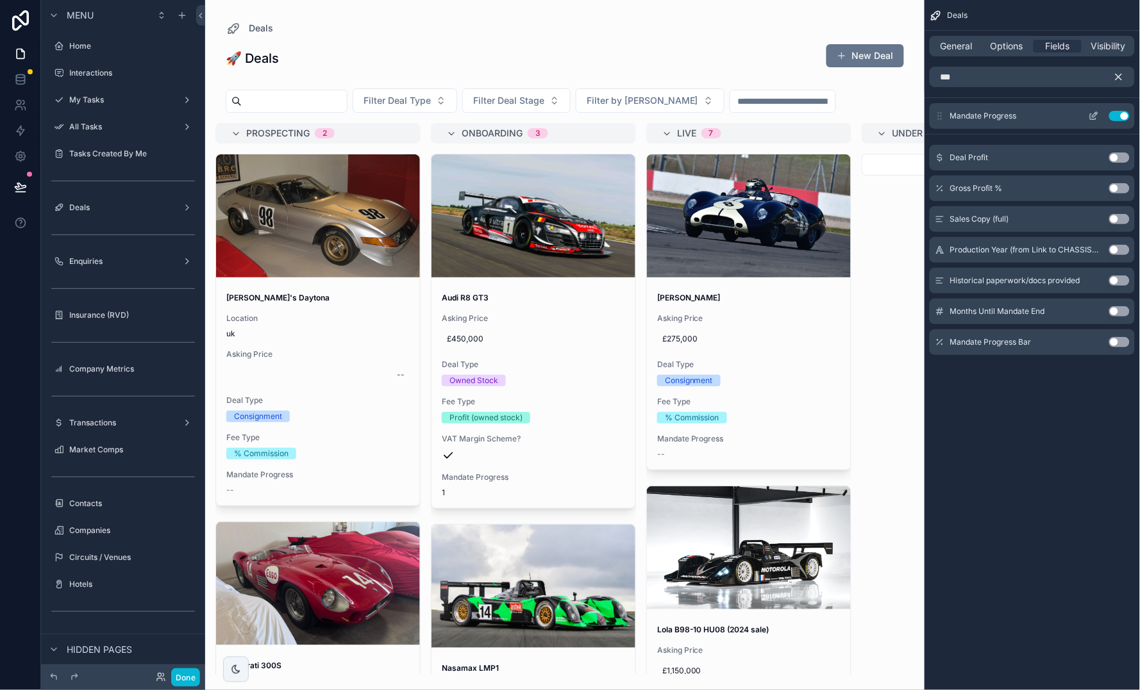
click at [1118, 116] on button "Use setting" at bounding box center [1119, 116] width 21 height 10
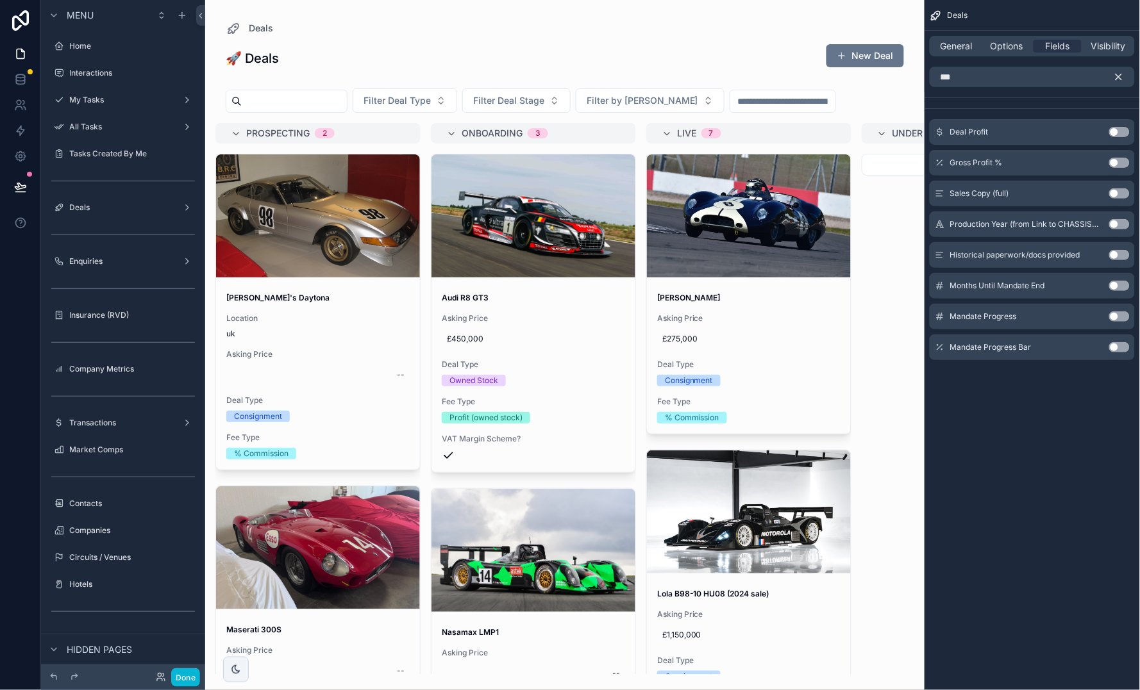
click at [1116, 76] on icon "scrollable content" at bounding box center [1119, 77] width 12 height 12
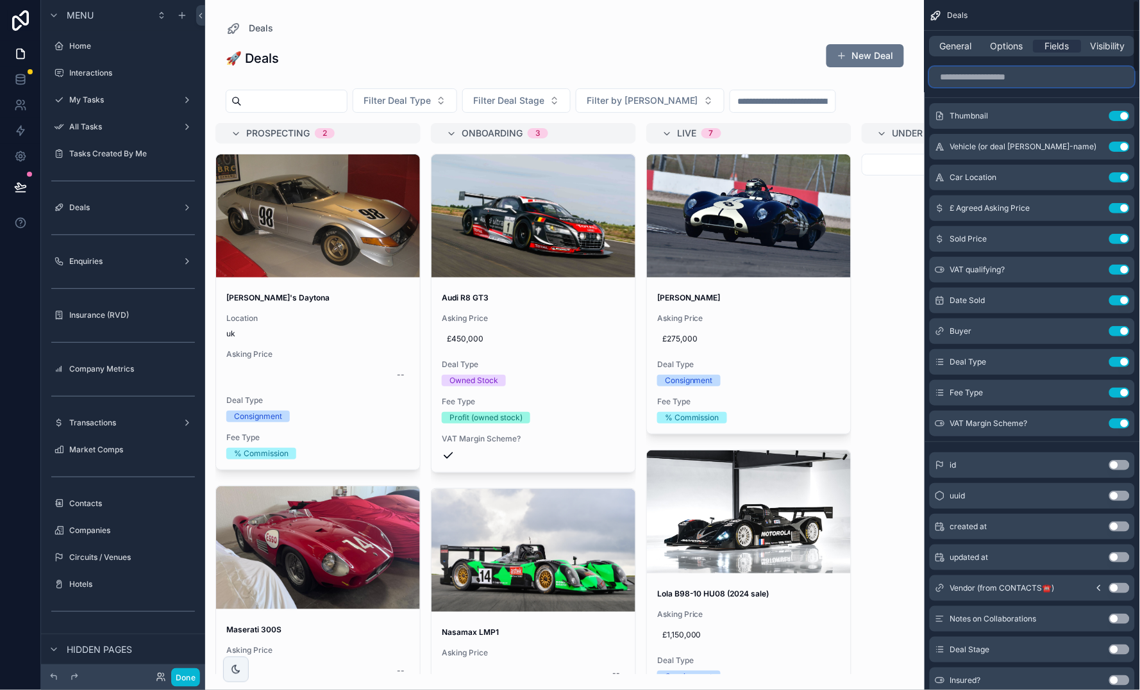
click at [1073, 74] on input "scrollable content" at bounding box center [1031, 77] width 205 height 21
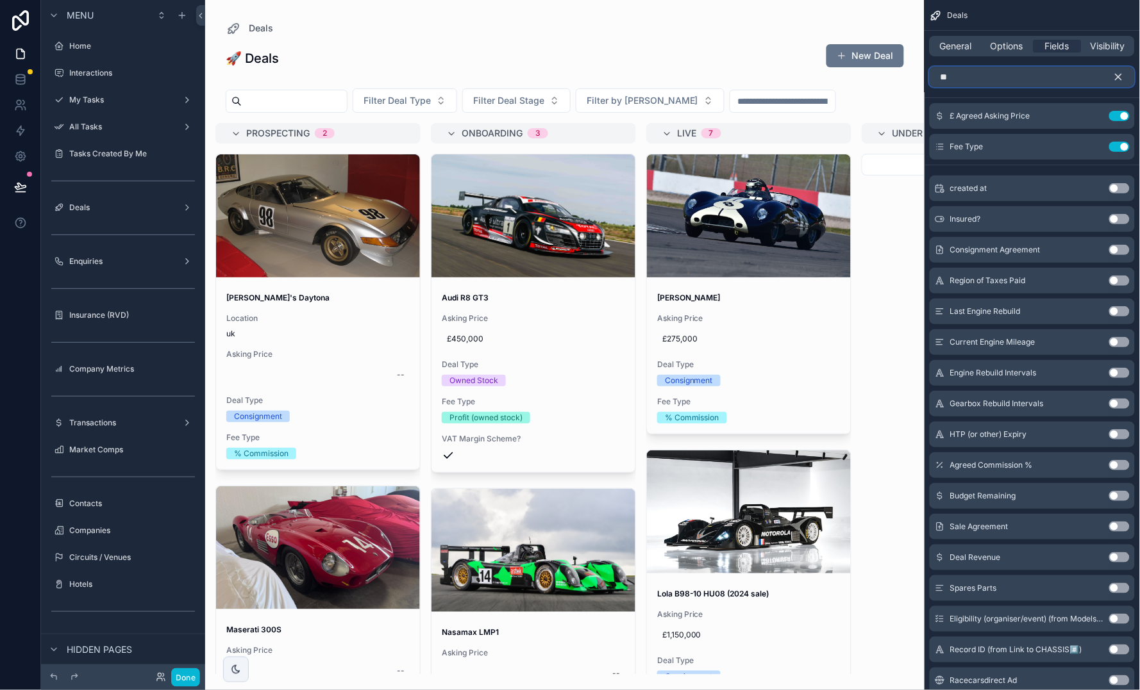
type input "*"
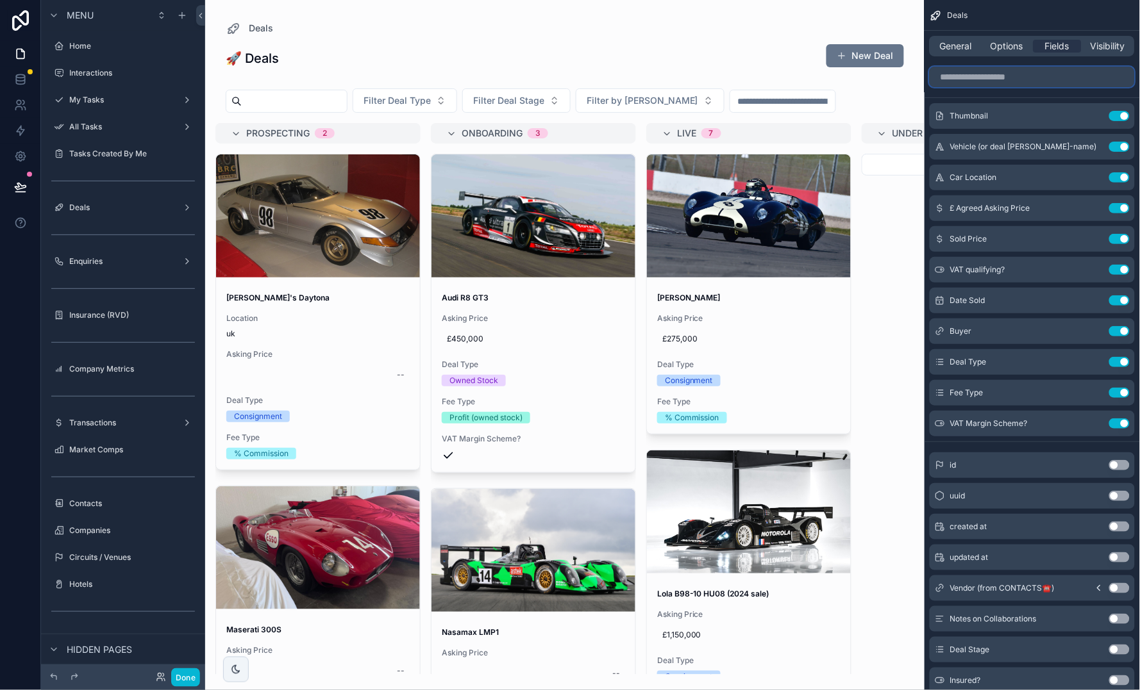
type input "*"
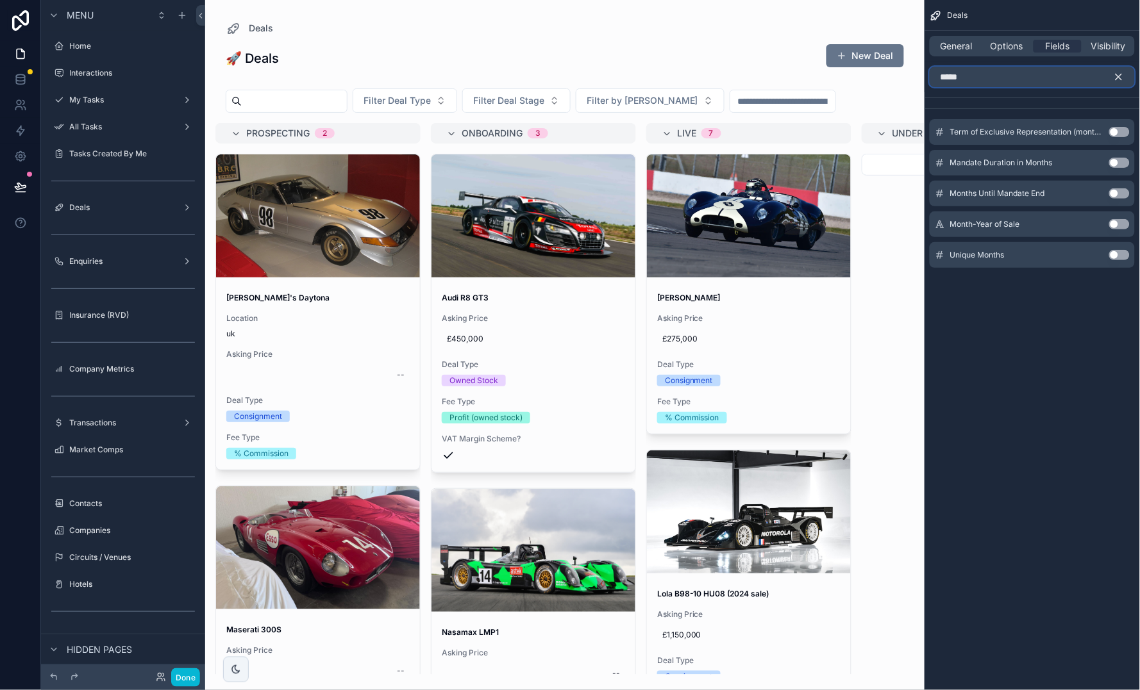
type input "*****"
click at [1121, 194] on button "Use setting" at bounding box center [1119, 193] width 21 height 10
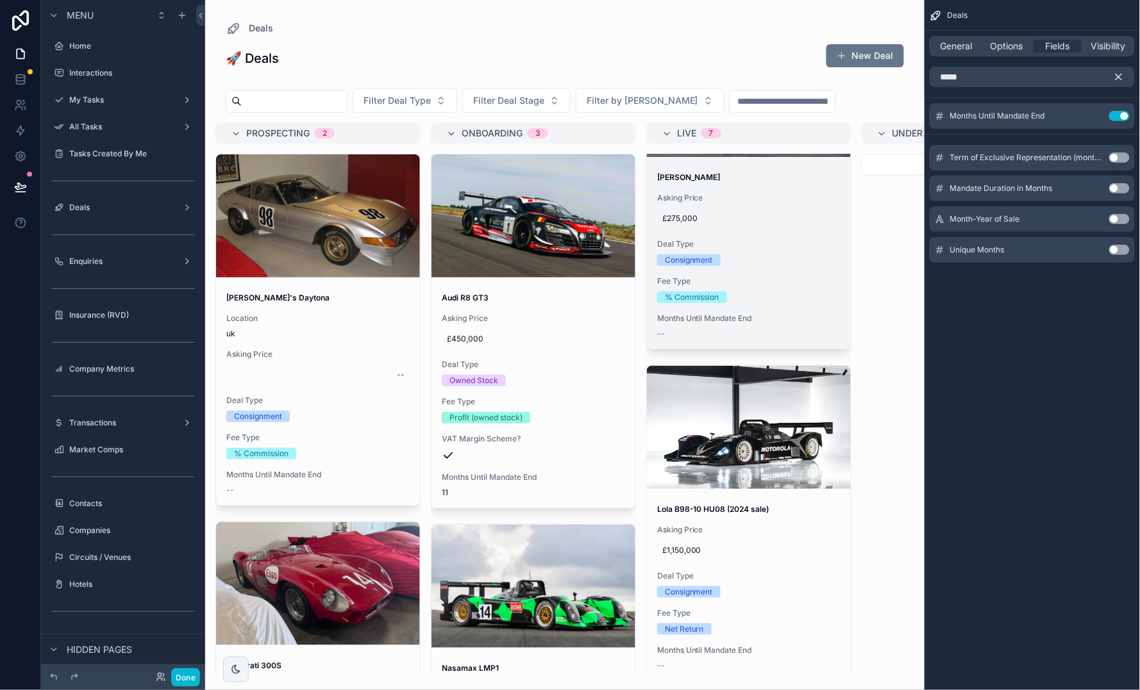
scroll to position [124, 0]
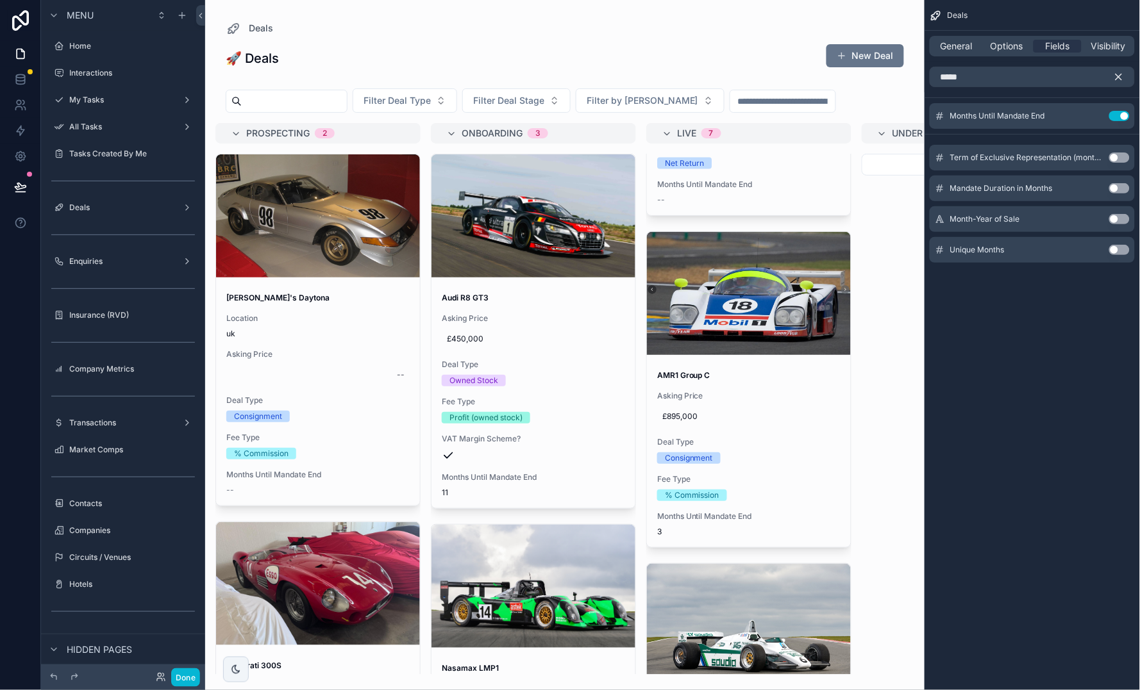
scroll to position [576, 0]
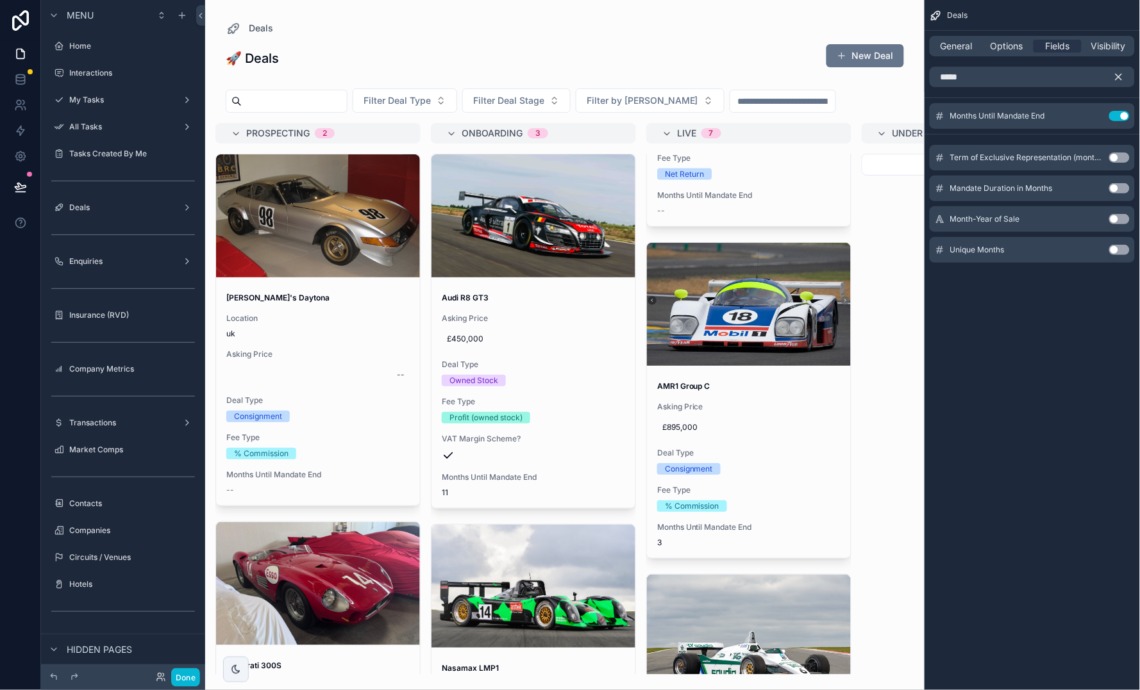
click at [454, 19] on div "Deals 🚀 Deals New Deal Filter Deal Type Filter Deal Stage Filter by Chassis Pro…" at bounding box center [564, 337] width 719 height 675
click at [190, 680] on button "Done" at bounding box center [185, 677] width 29 height 19
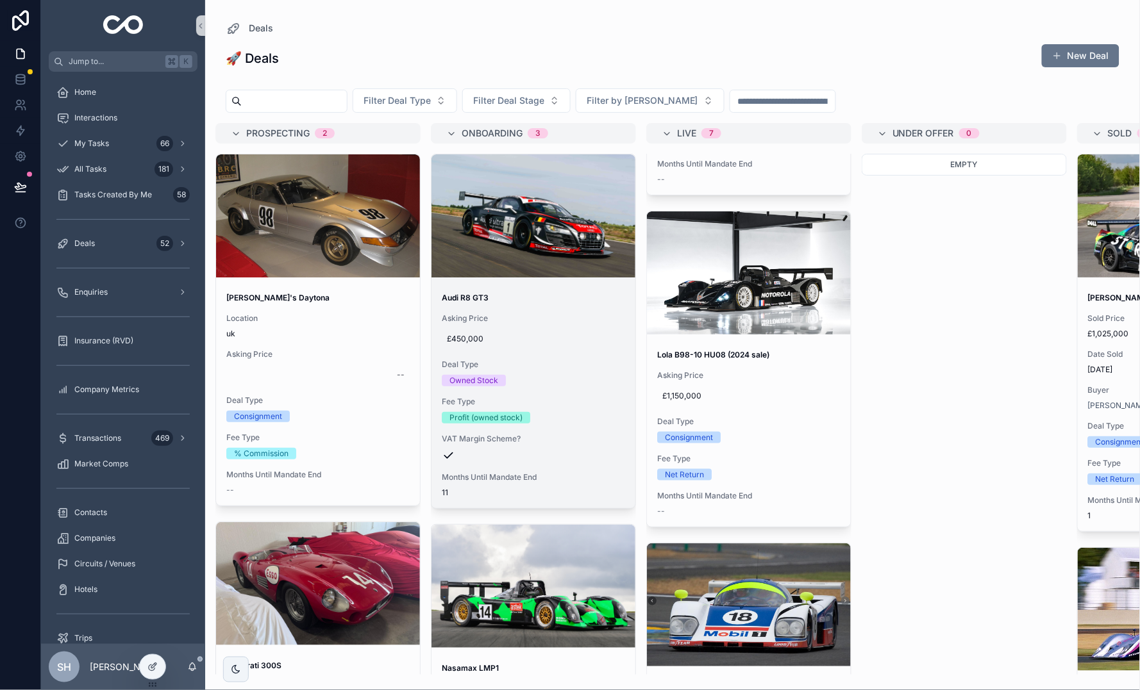
scroll to position [0, 0]
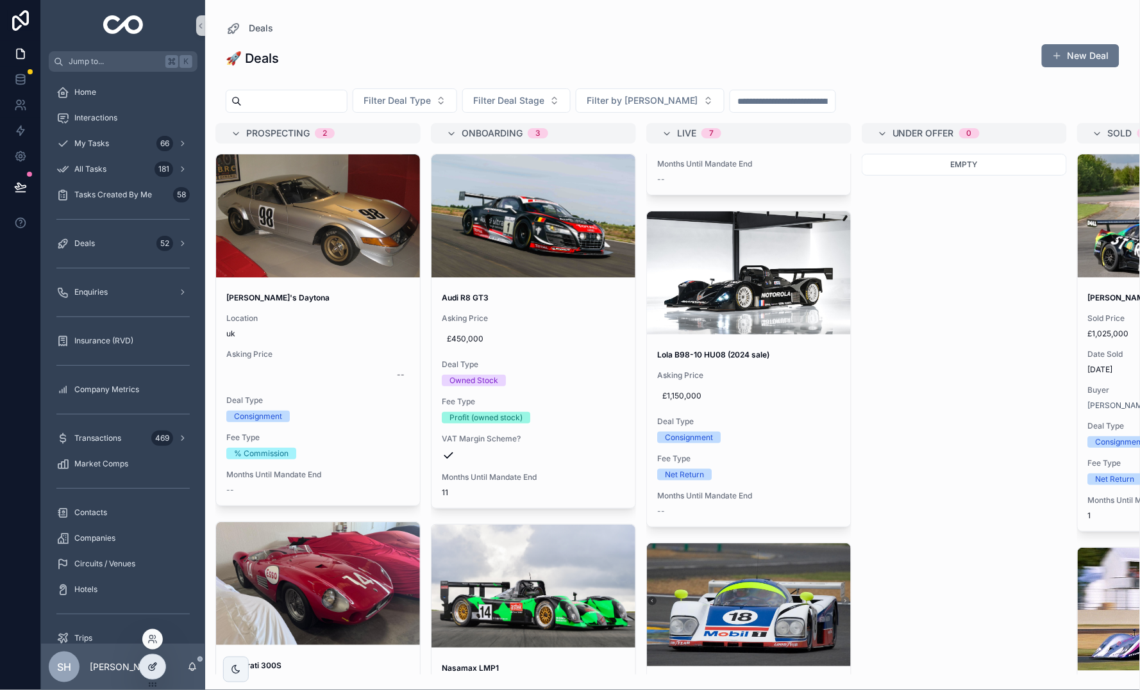
click at [154, 666] on icon at bounding box center [153, 665] width 5 height 5
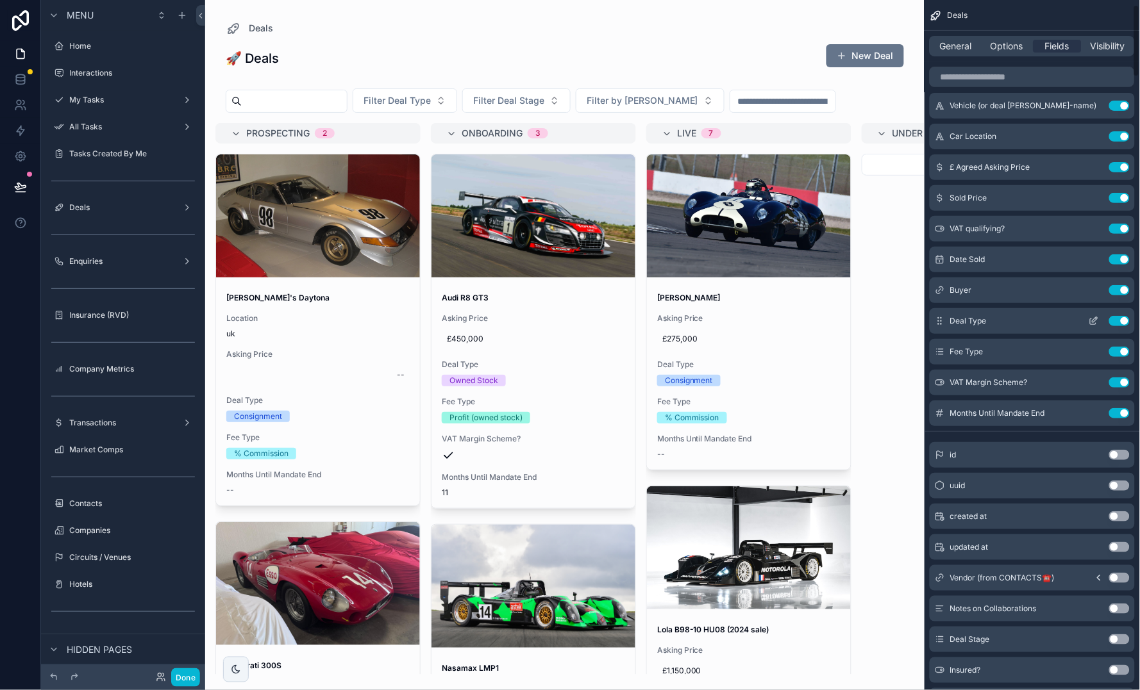
scroll to position [50, 0]
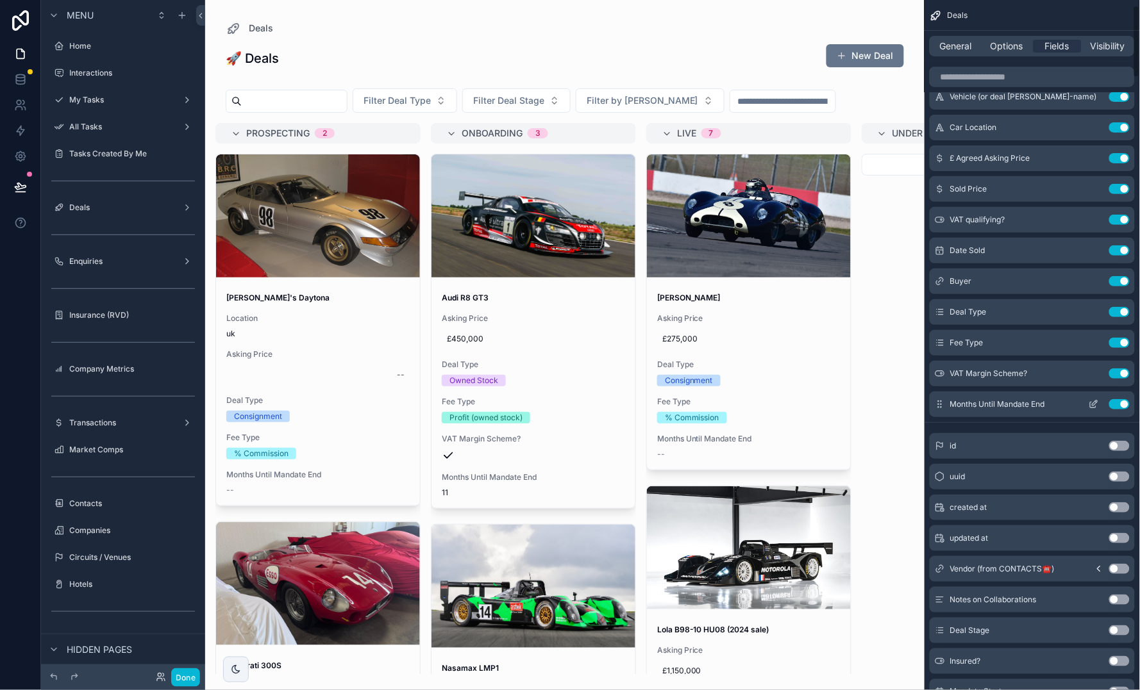
click at [1088, 401] on icon "scrollable content" at bounding box center [1093, 404] width 10 height 10
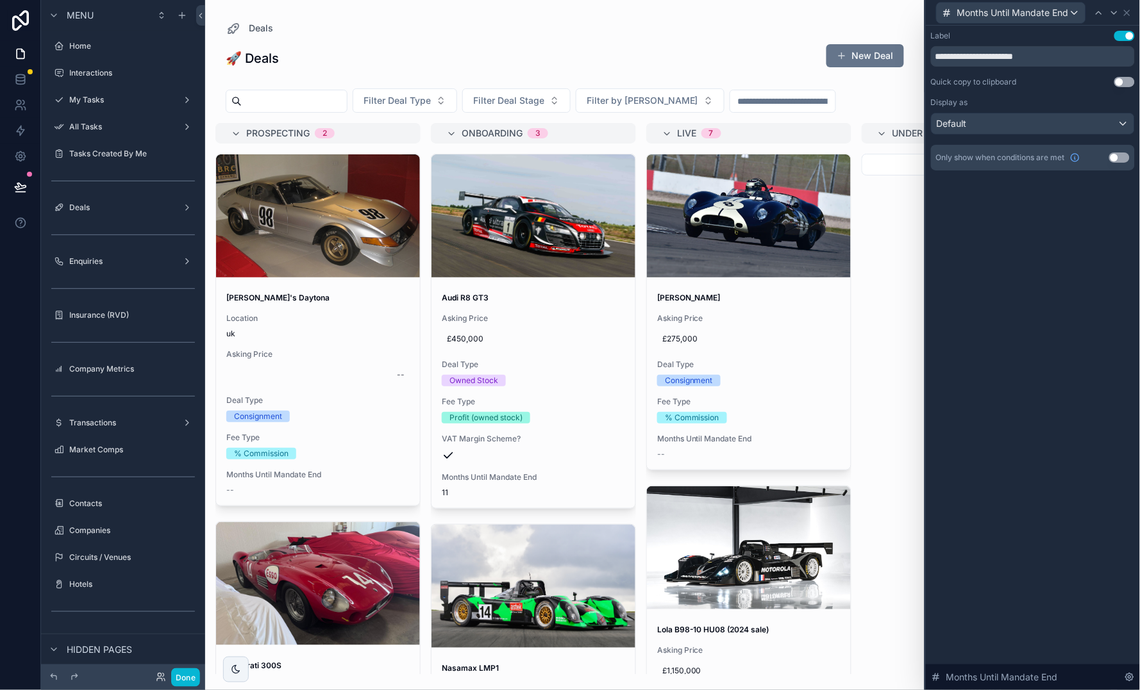
click at [1118, 159] on button "Use setting" at bounding box center [1119, 158] width 21 height 10
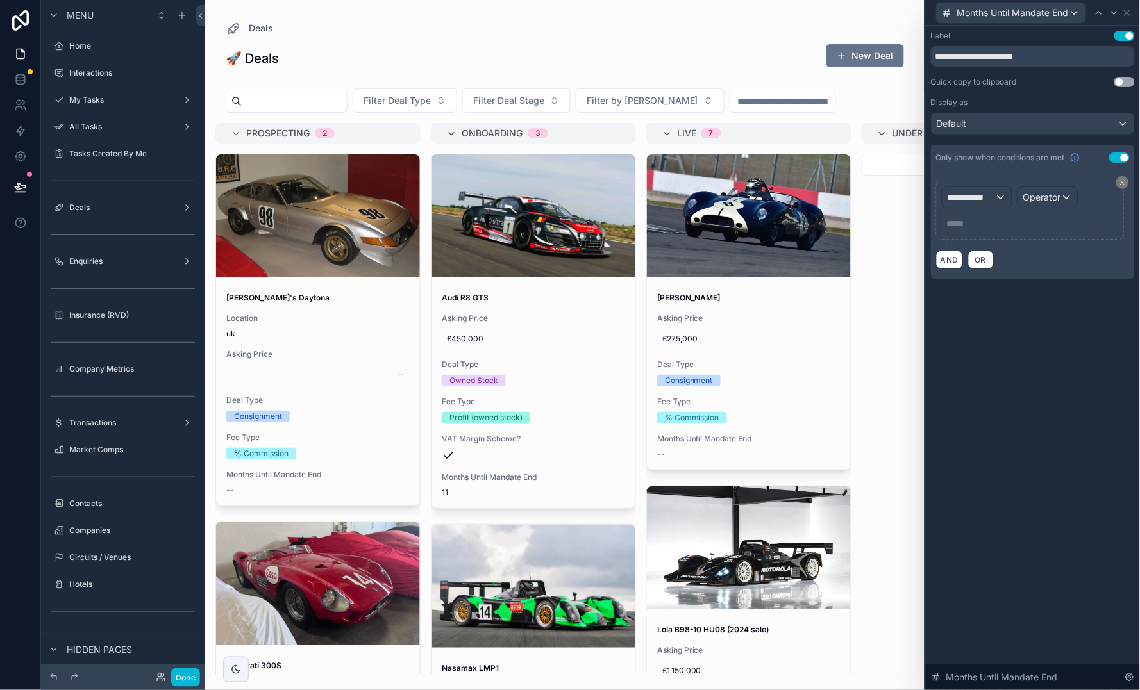
click at [958, 197] on span "**********" at bounding box center [970, 197] width 47 height 13
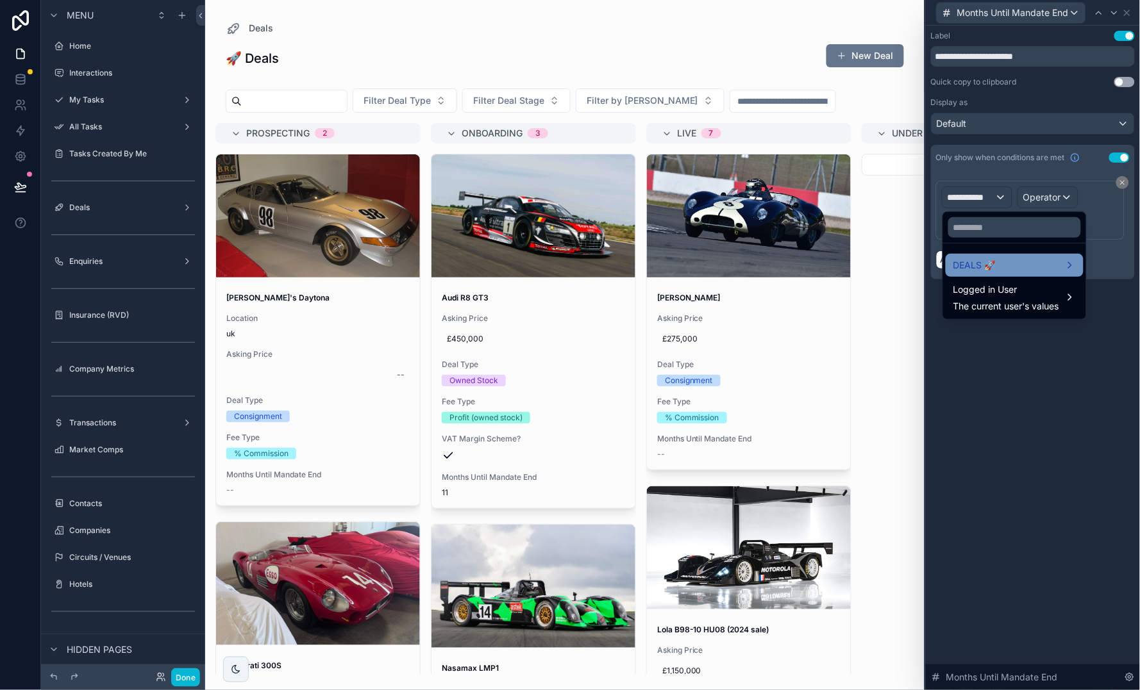
click at [1030, 260] on div "DEALS 🚀" at bounding box center [1014, 265] width 122 height 15
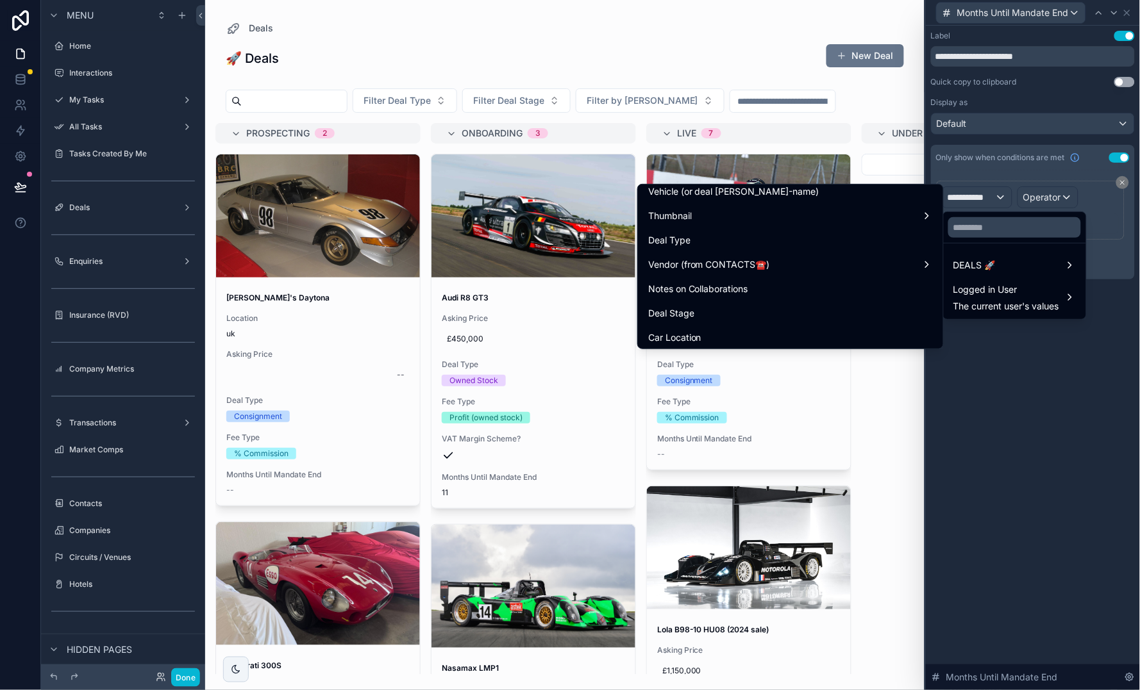
scroll to position [112, 0]
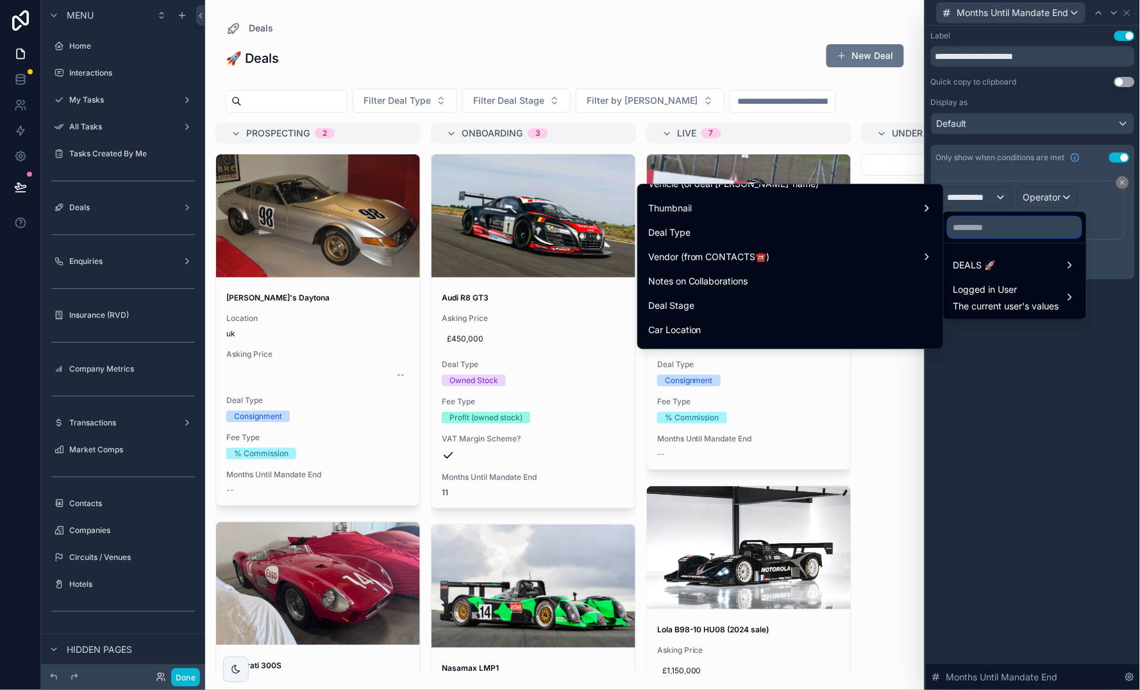
click at [1020, 224] on input "text" at bounding box center [1014, 227] width 133 height 21
type input "***"
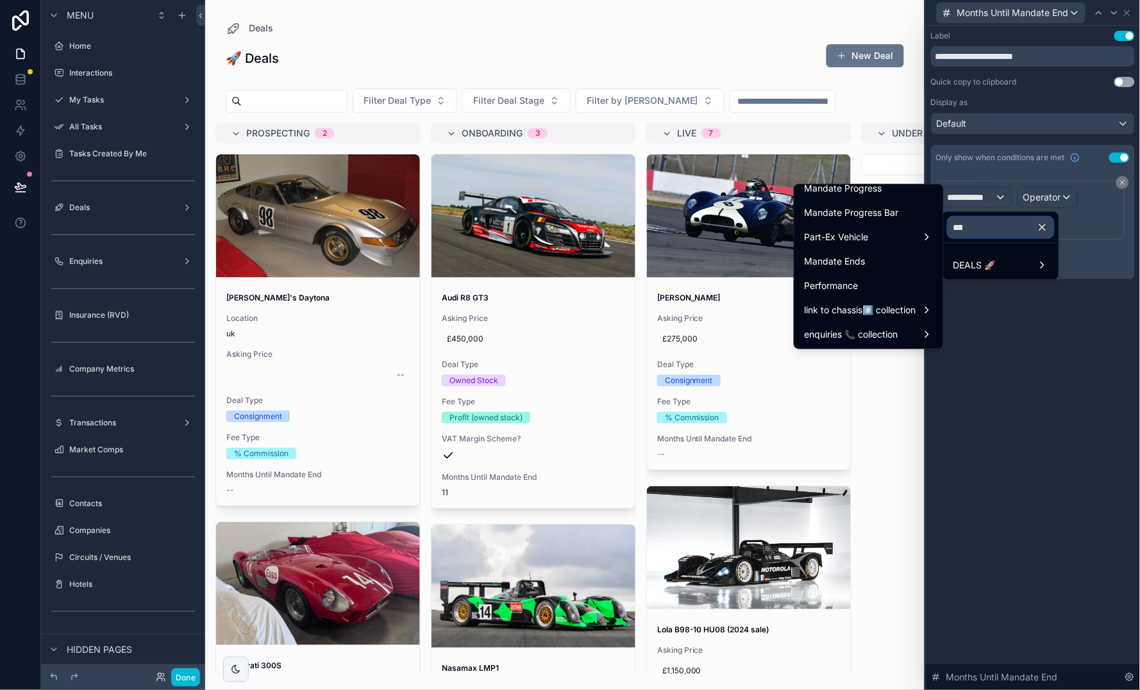
scroll to position [104, 0]
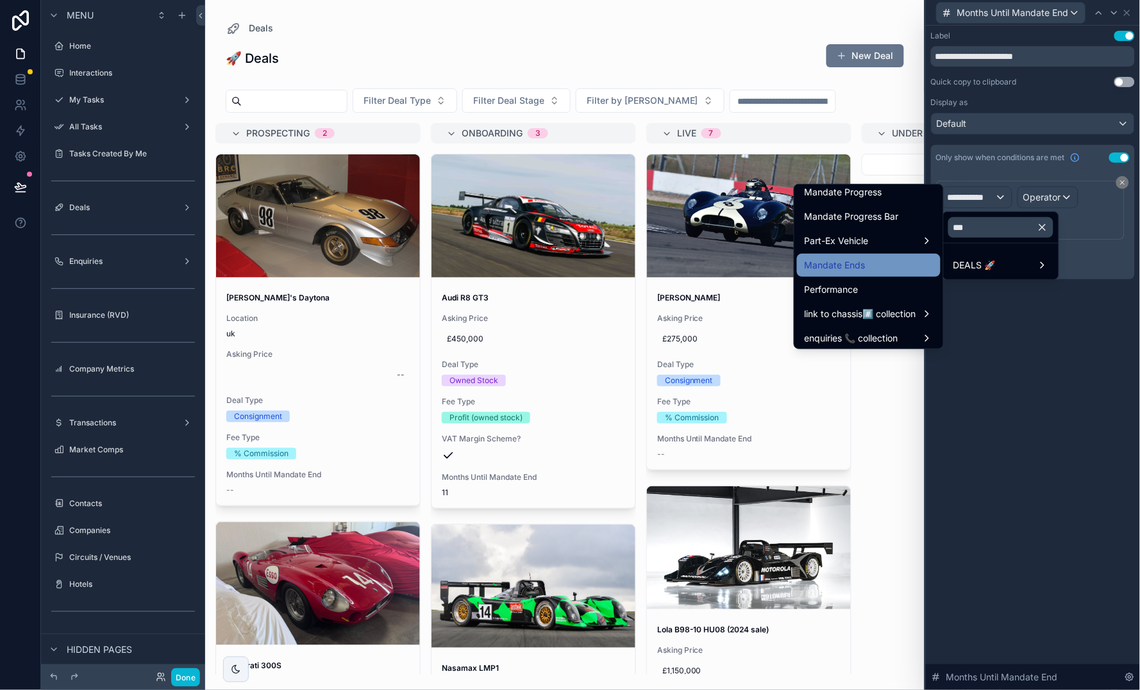
click at [854, 258] on span "Mandate Ends" at bounding box center [834, 265] width 61 height 15
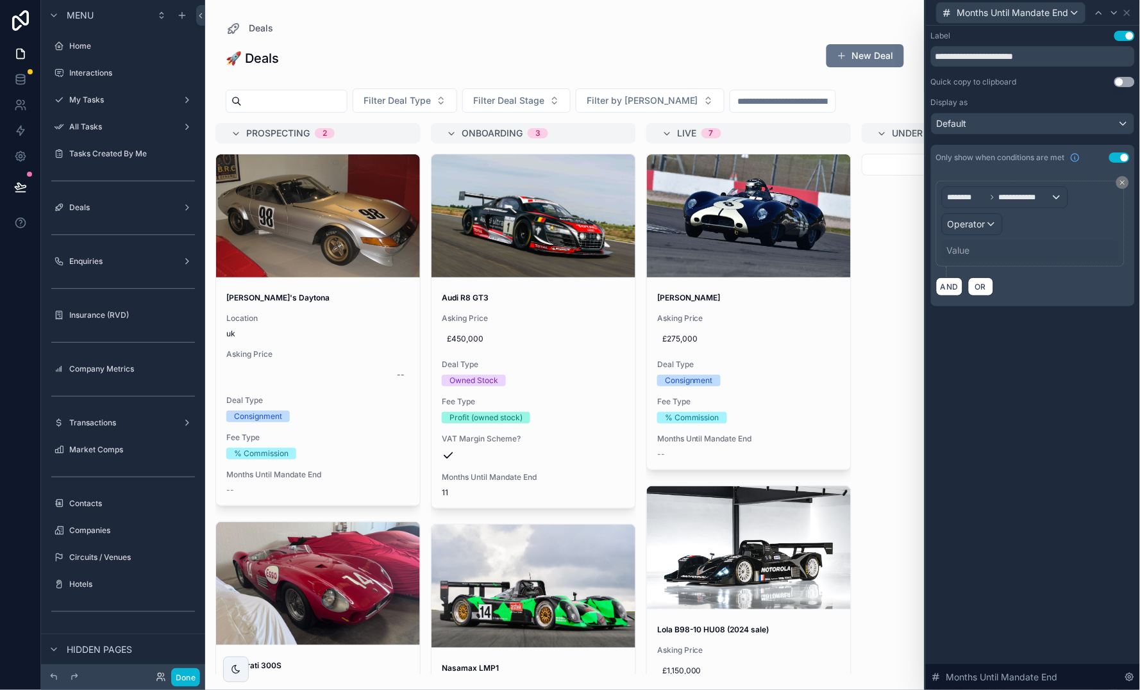
click at [983, 223] on span "Operator" at bounding box center [966, 224] width 38 height 11
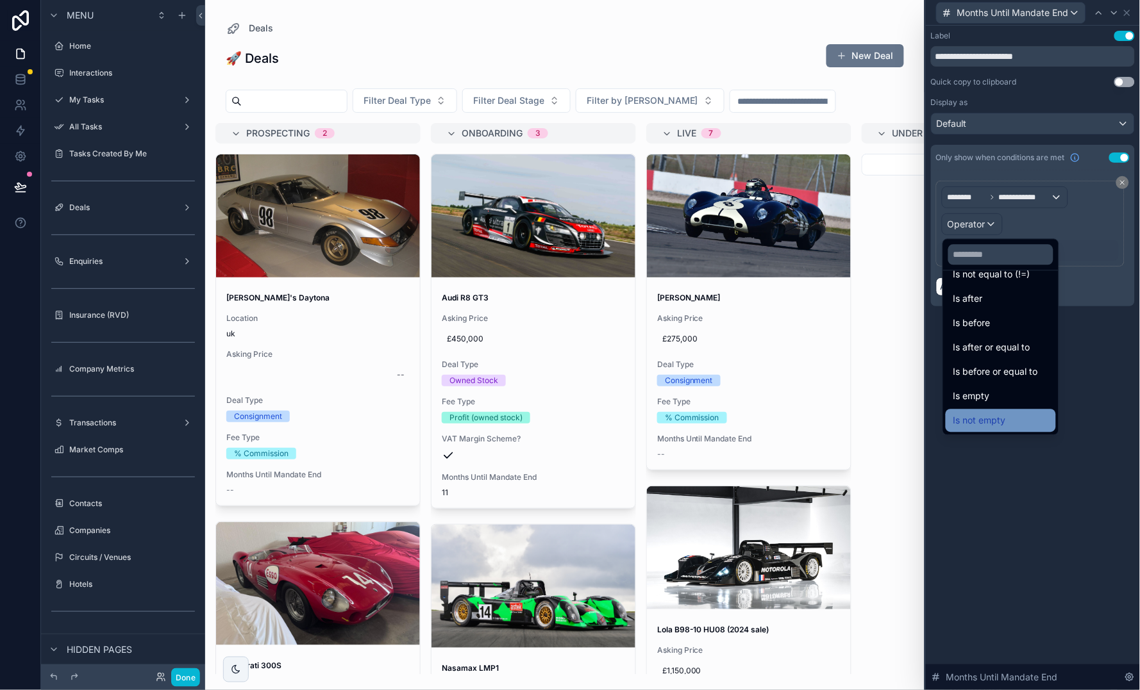
scroll to position [39, 0]
click at [1007, 420] on div "Is not empty" at bounding box center [1000, 424] width 95 height 15
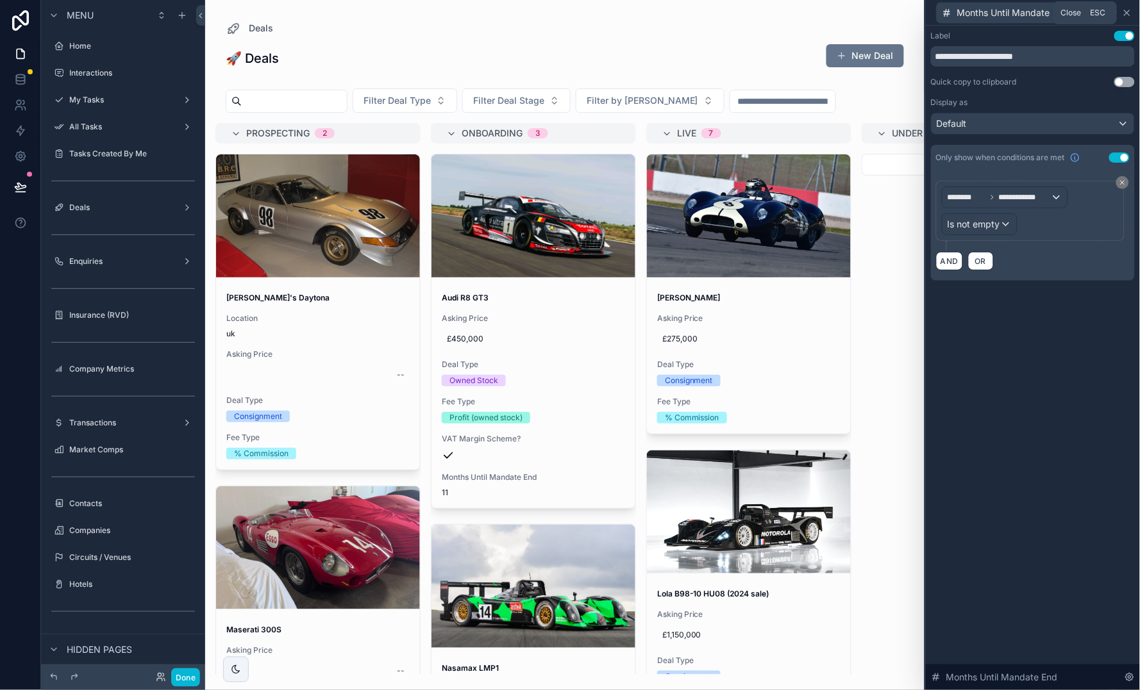
click at [1129, 15] on icon at bounding box center [1127, 13] width 10 height 10
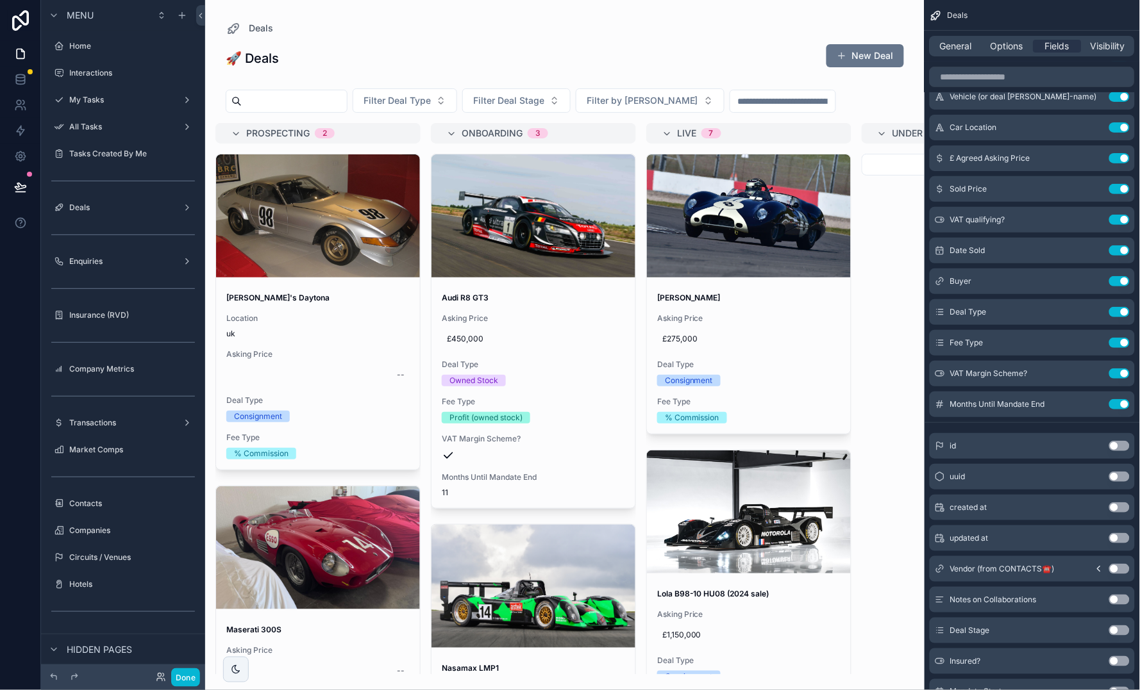
click at [720, 37] on div "scrollable content" at bounding box center [564, 345] width 719 height 690
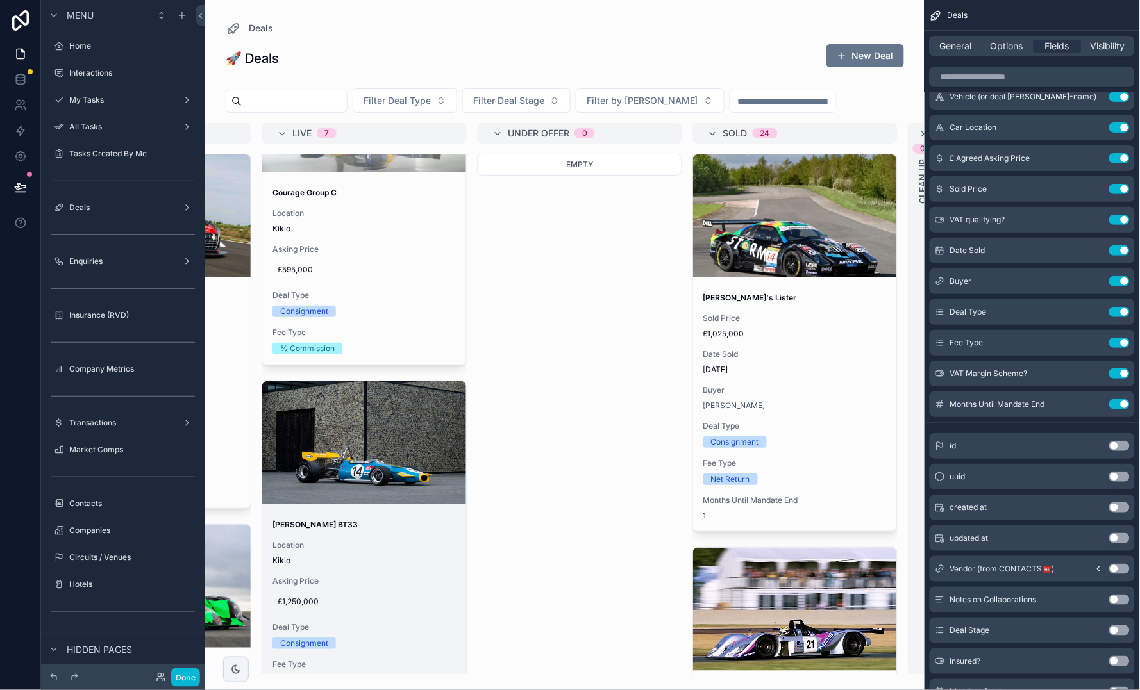
scroll to position [1703, 0]
click at [408, 592] on div "£1,250,000" at bounding box center [363, 602] width 183 height 21
click at [407, 540] on div "Brabham BT33 Location Kiklo Asking Price £1,250,000 Deal Type Consignment Fee T…" at bounding box center [364, 603] width 204 height 187
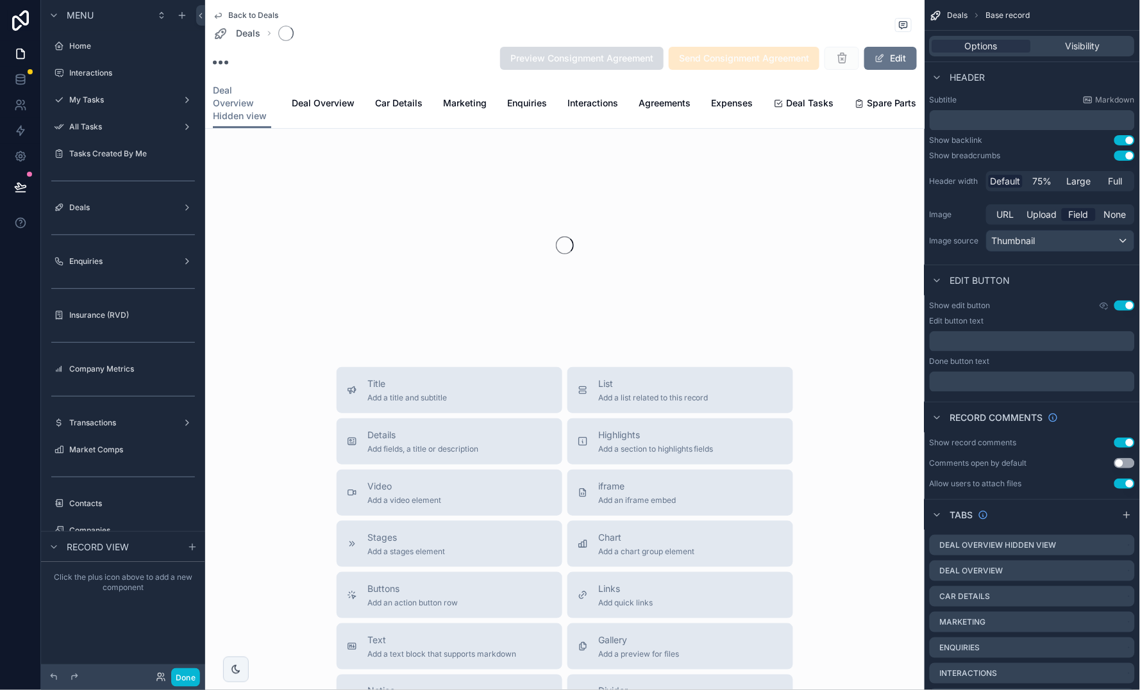
click at [407, 540] on span "Stages" at bounding box center [406, 537] width 78 height 13
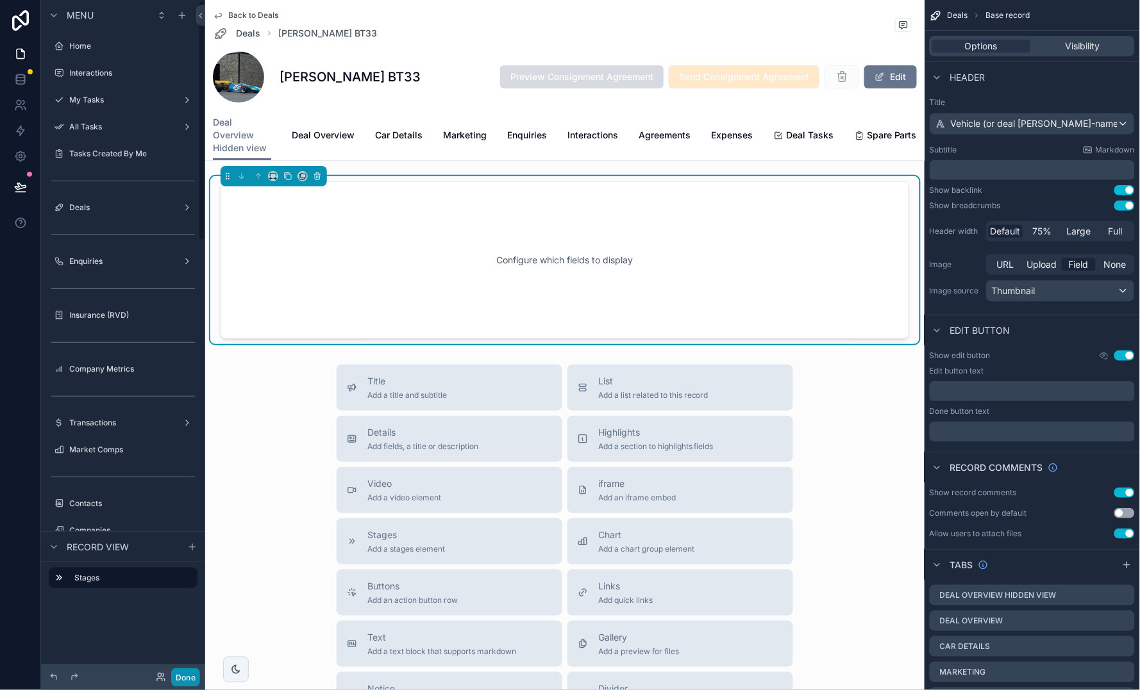
click at [187, 672] on button "Done" at bounding box center [185, 677] width 29 height 19
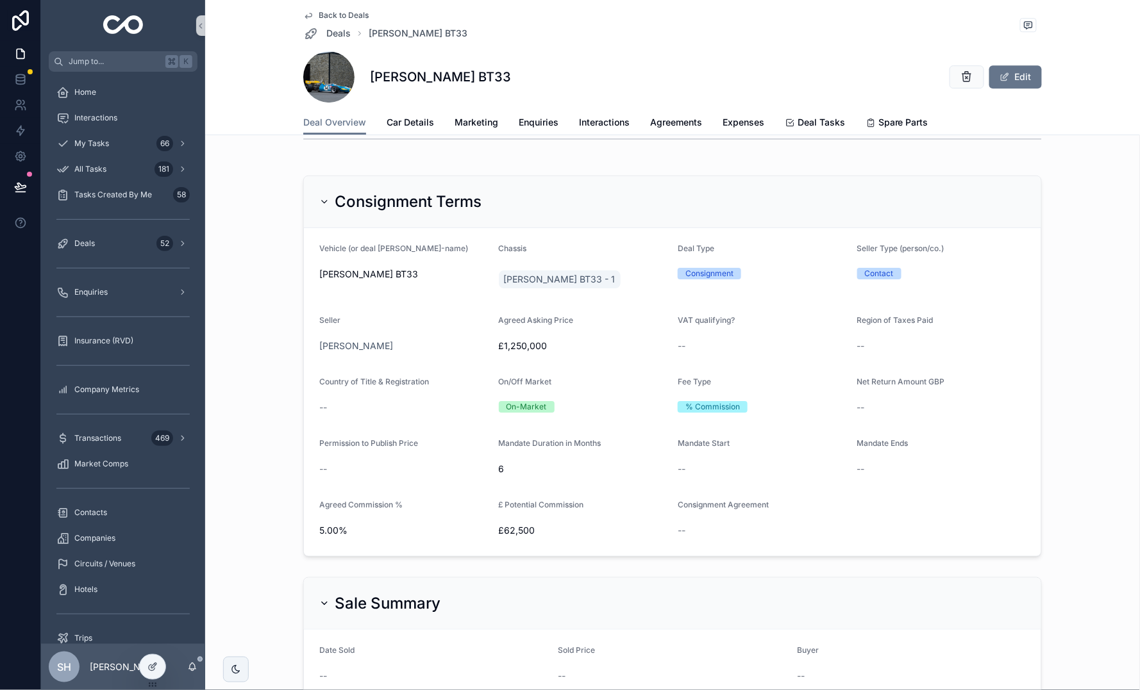
scroll to position [1066, 0]
click at [118, 401] on div "Company Metrics" at bounding box center [123, 390] width 164 height 26
click at [126, 390] on span "Company Metrics" at bounding box center [106, 390] width 65 height 10
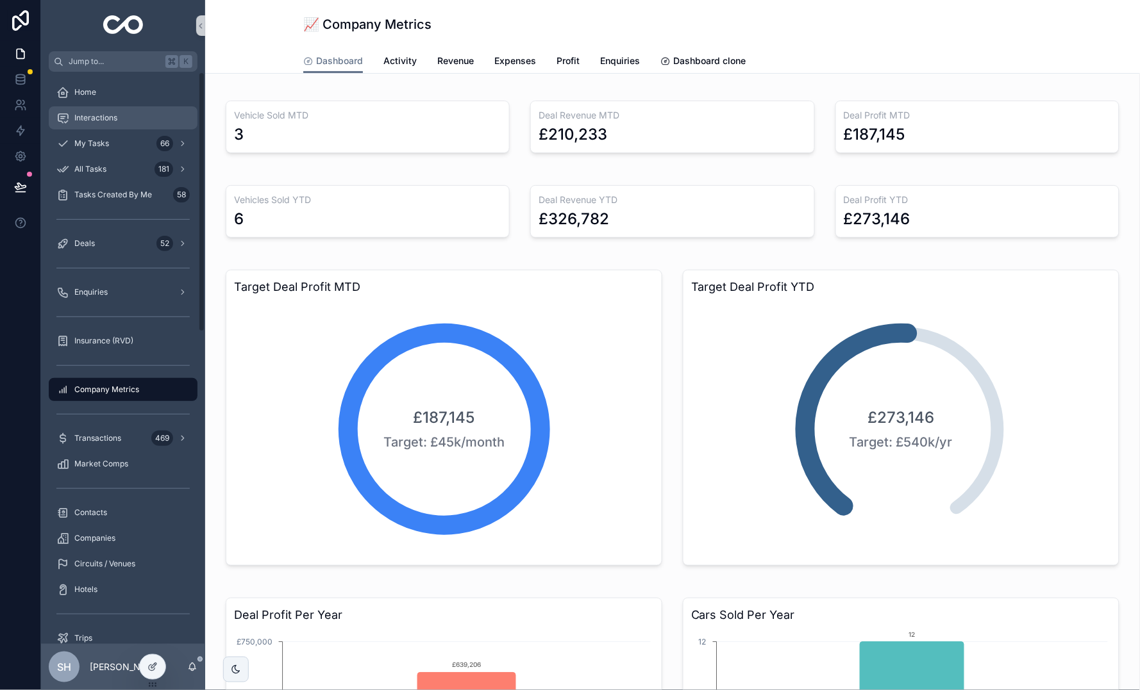
click at [104, 108] on div "Interactions" at bounding box center [122, 118] width 133 height 21
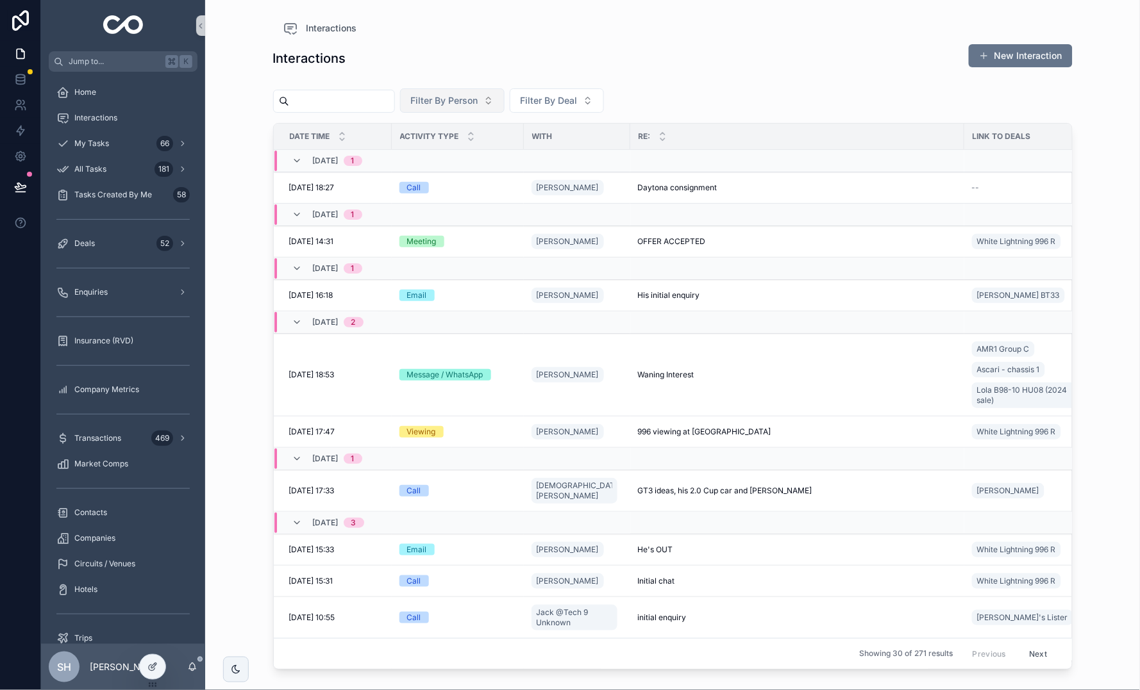
click at [467, 91] on button "Filter By Person" at bounding box center [452, 100] width 104 height 24
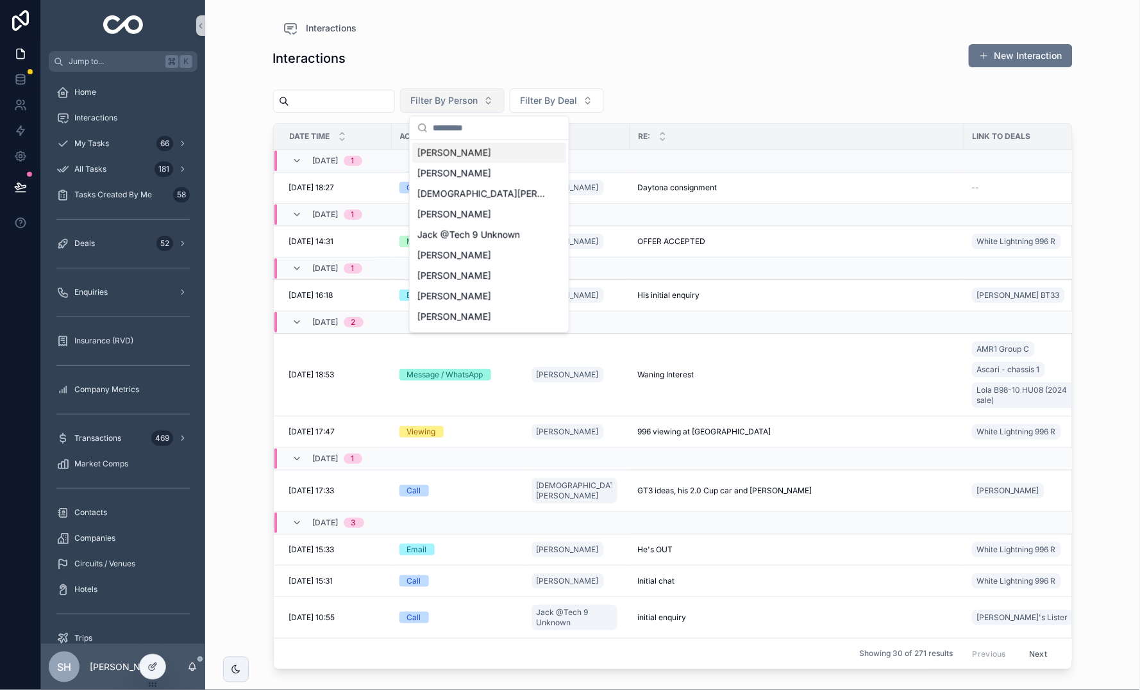
type input "*"
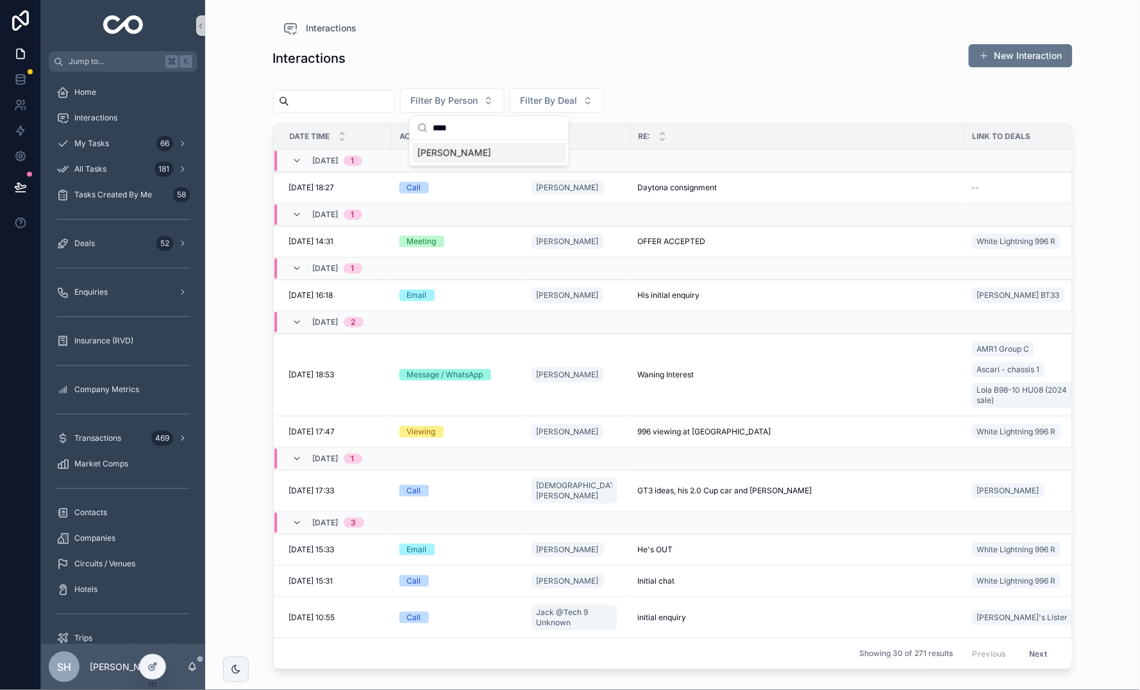
type input "****"
click at [462, 159] on span "Kristoffer Cartenian" at bounding box center [454, 153] width 74 height 13
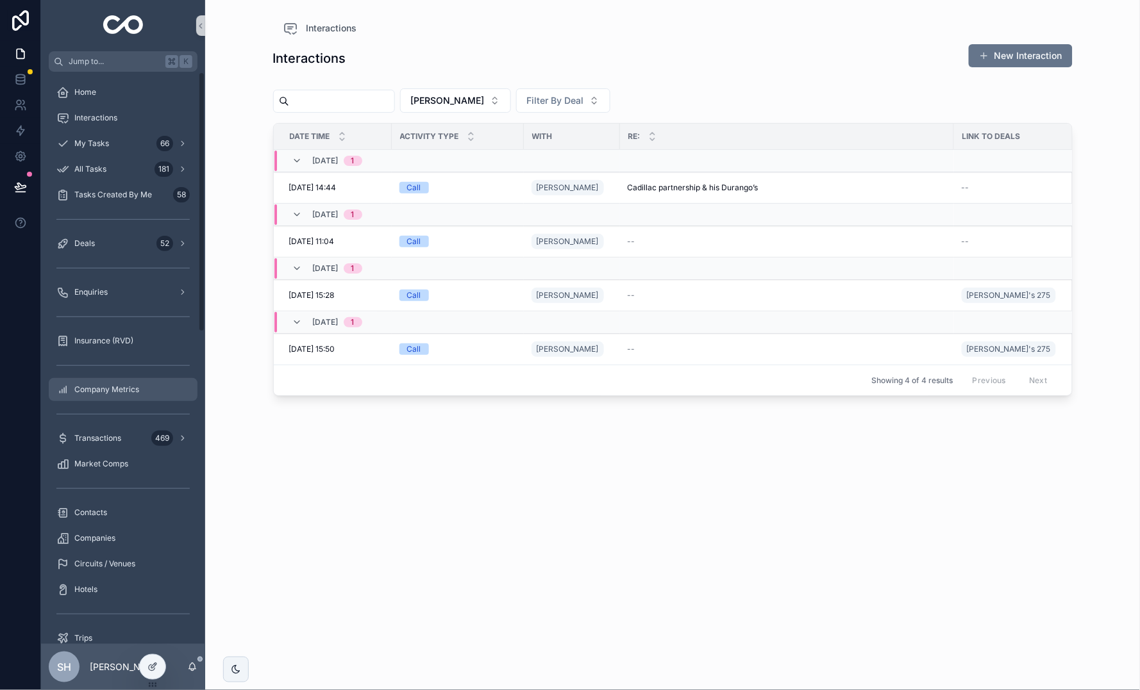
click at [109, 386] on span "Company Metrics" at bounding box center [106, 390] width 65 height 10
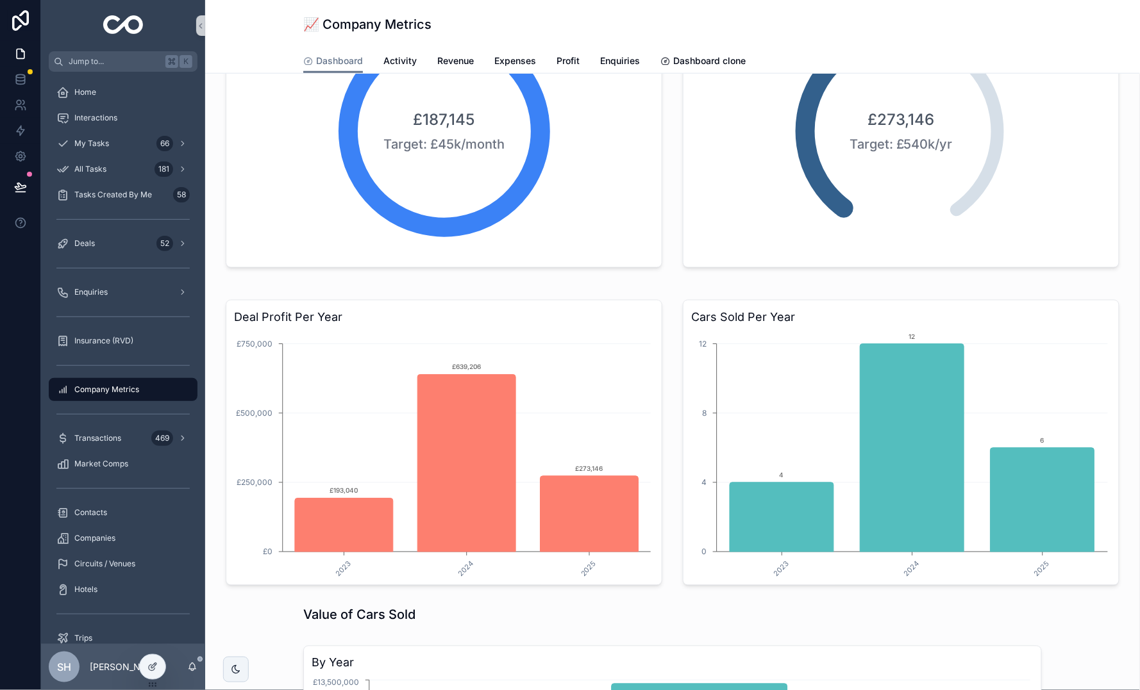
scroll to position [498, 0]
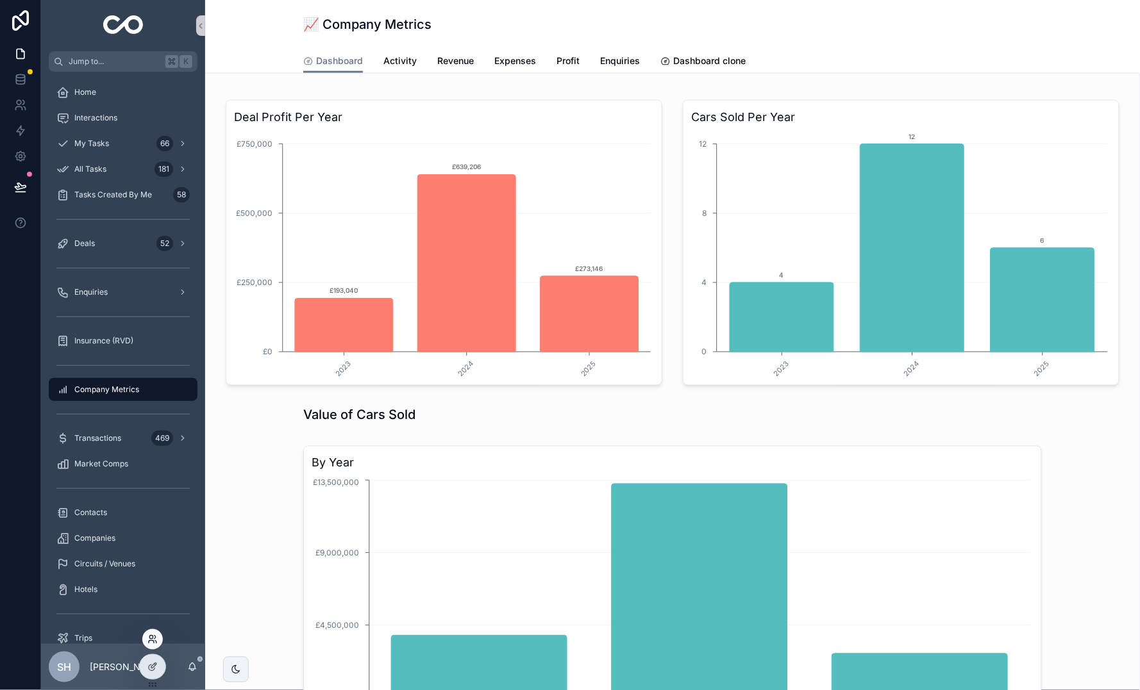
click at [153, 636] on icon at bounding box center [152, 640] width 10 height 10
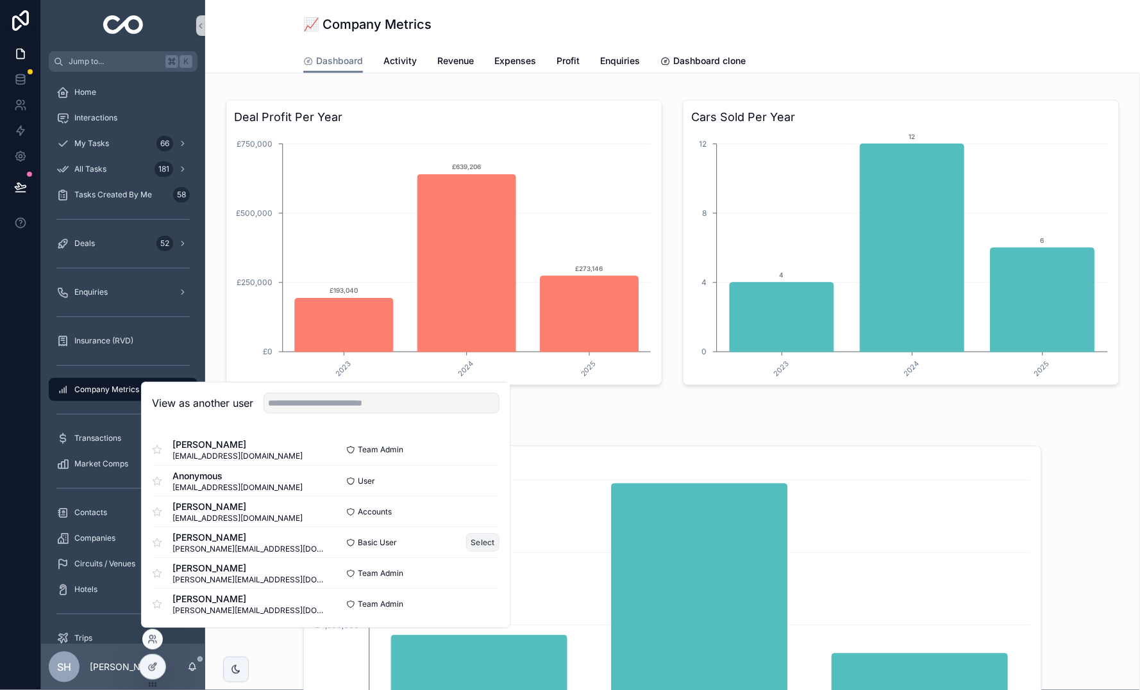
click at [484, 542] on button "Select" at bounding box center [482, 542] width 33 height 19
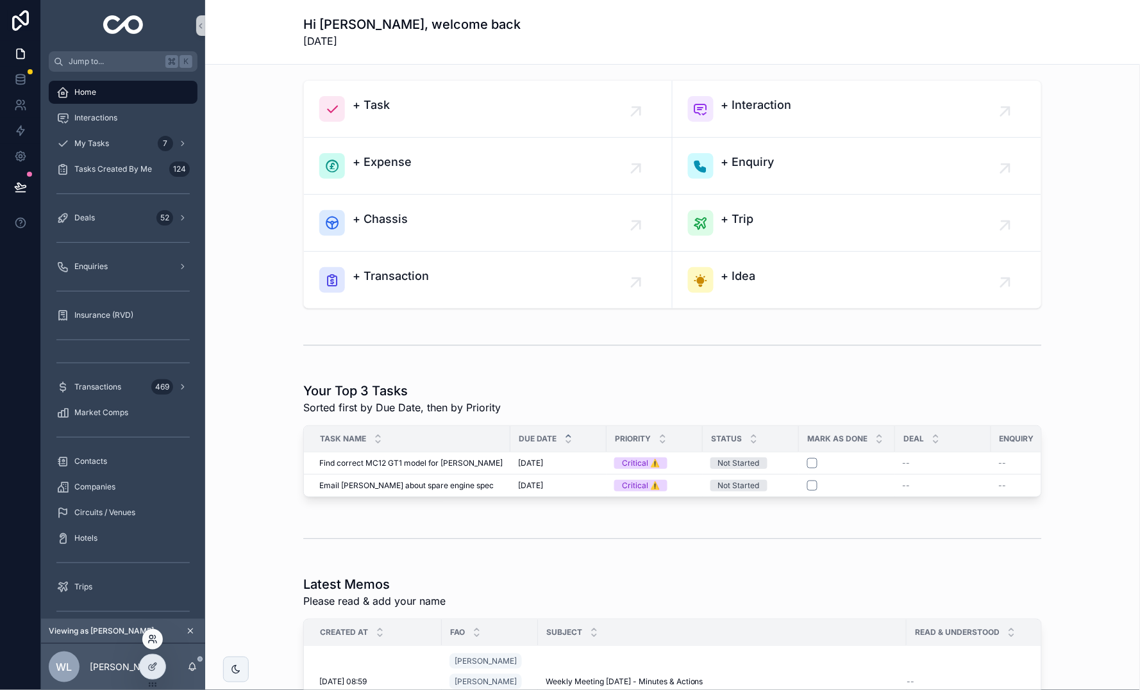
click at [153, 643] on icon at bounding box center [152, 640] width 10 height 10
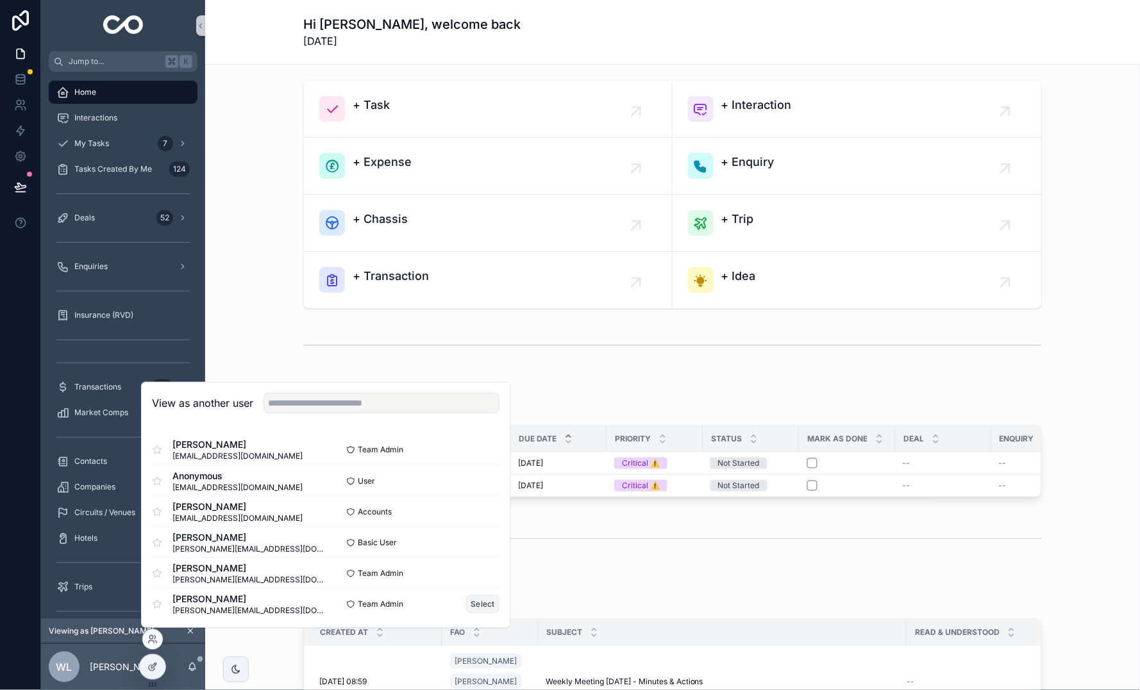
click at [485, 603] on button "Select" at bounding box center [482, 604] width 33 height 19
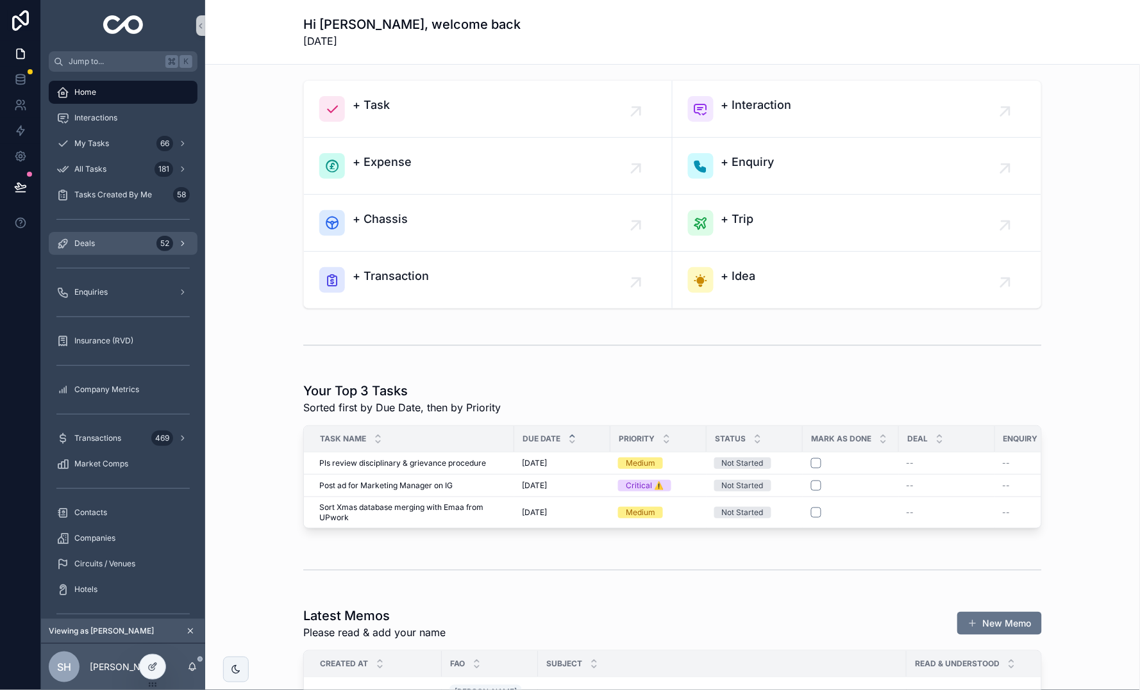
click at [104, 236] on div "Deals 52" at bounding box center [122, 243] width 133 height 21
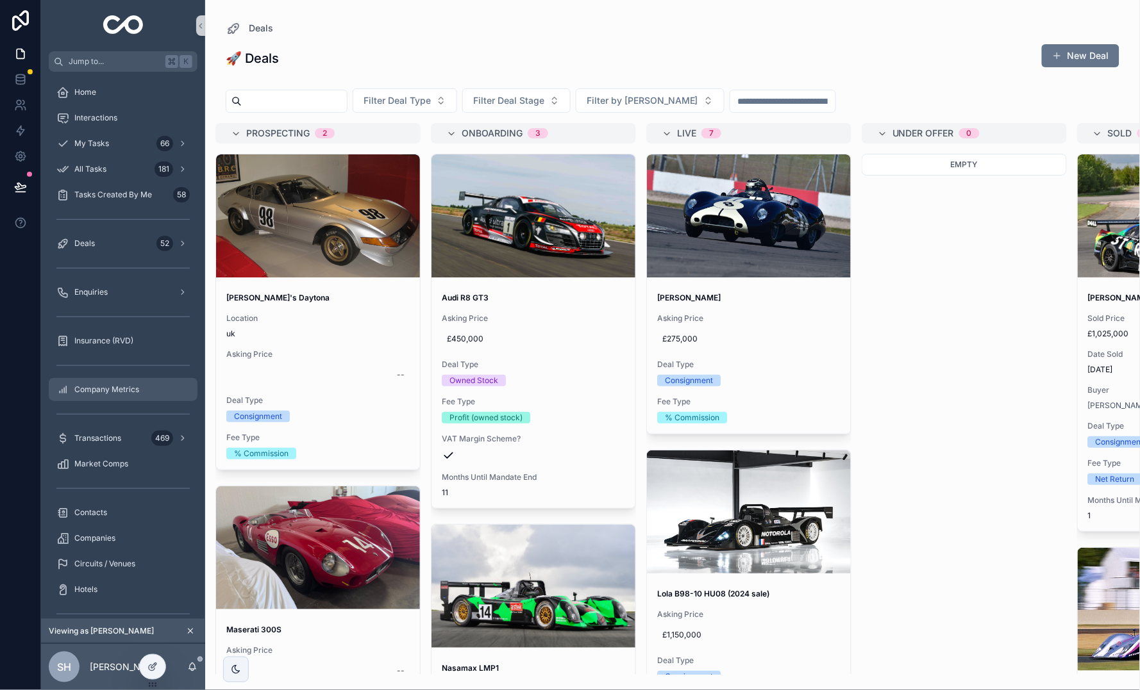
click at [113, 385] on span "Company Metrics" at bounding box center [106, 390] width 65 height 10
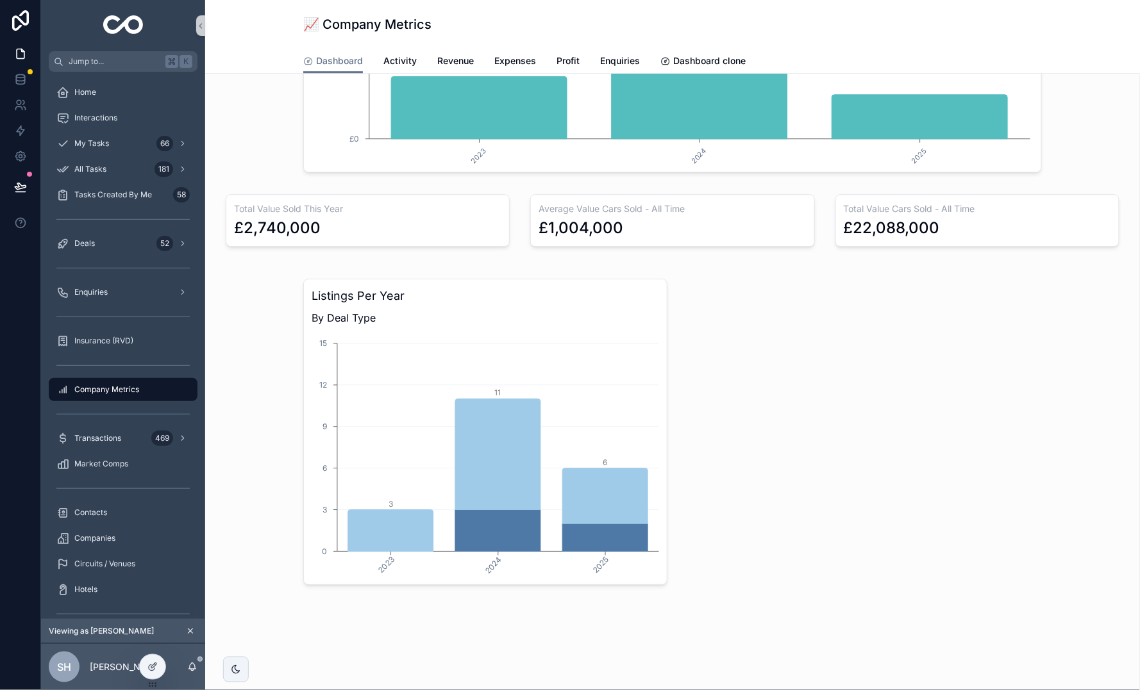
scroll to position [1056, 0]
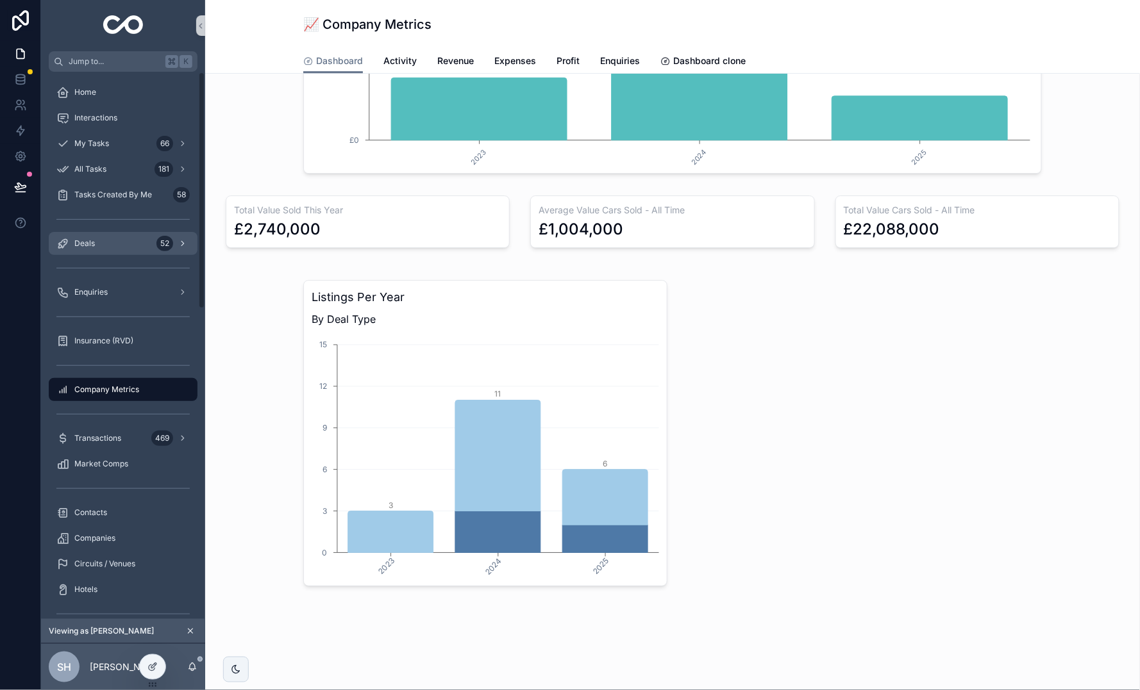
click at [82, 238] on span "Deals" at bounding box center [84, 243] width 21 height 10
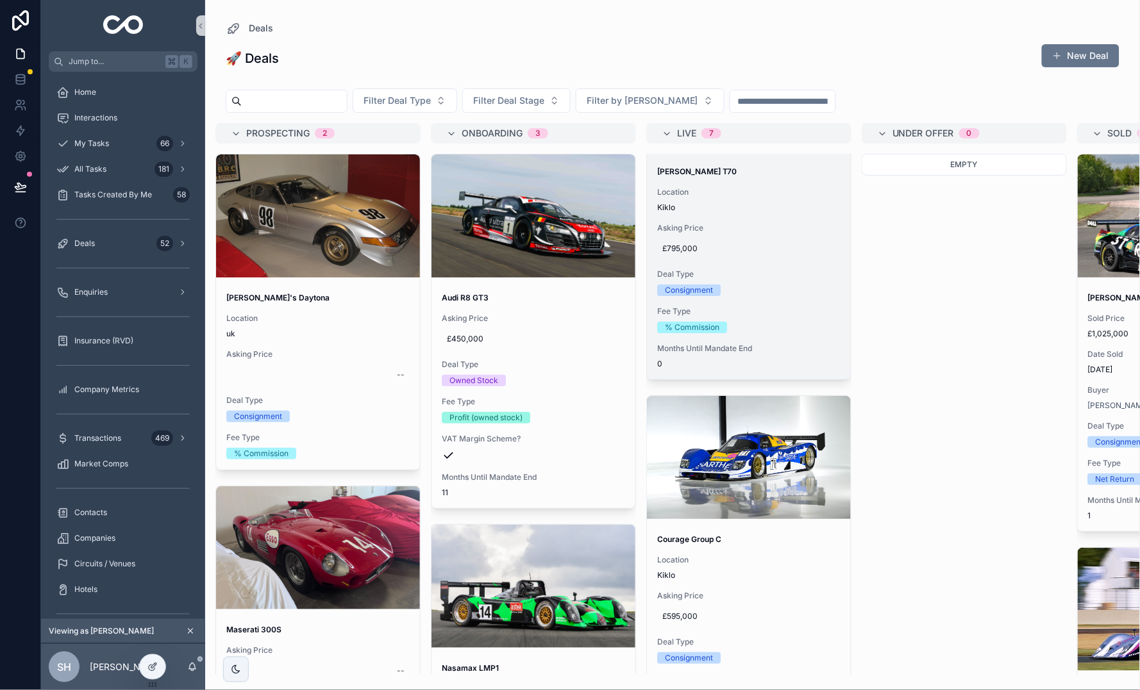
scroll to position [1365, 0]
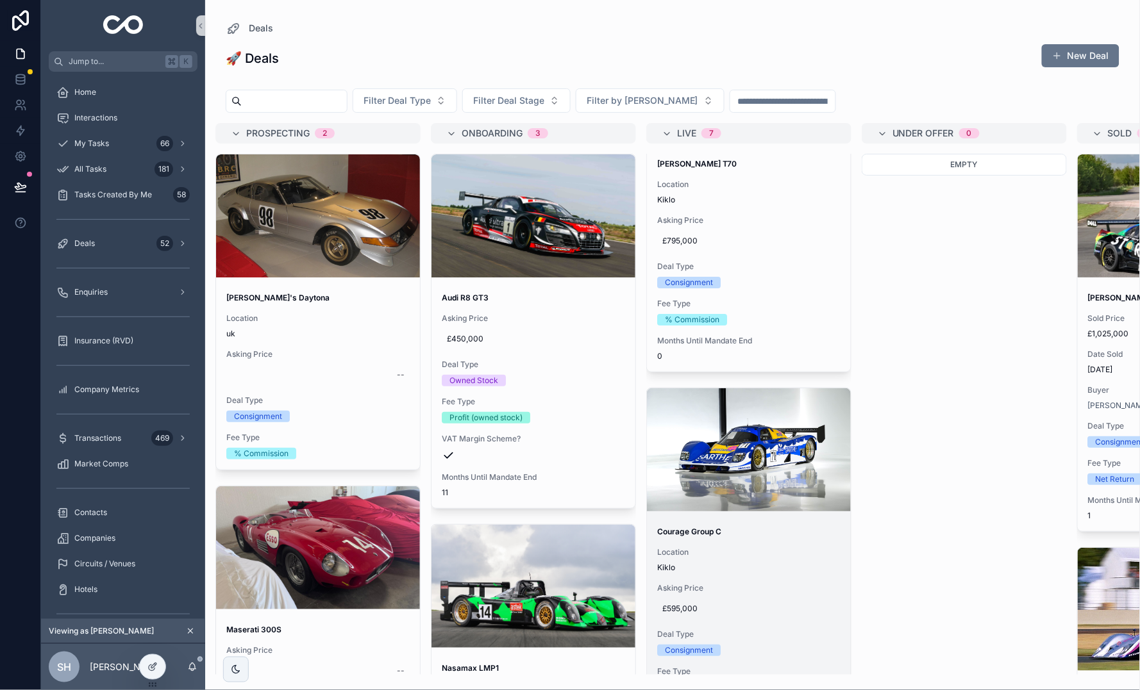
click at [761, 583] on span "Asking Price" at bounding box center [748, 588] width 183 height 10
click at [761, 558] on div "Deals 🚀 Deals New Deal Filter Deal Type Filter Deal Stage Filter by Chassis Pro…" at bounding box center [672, 345] width 934 height 690
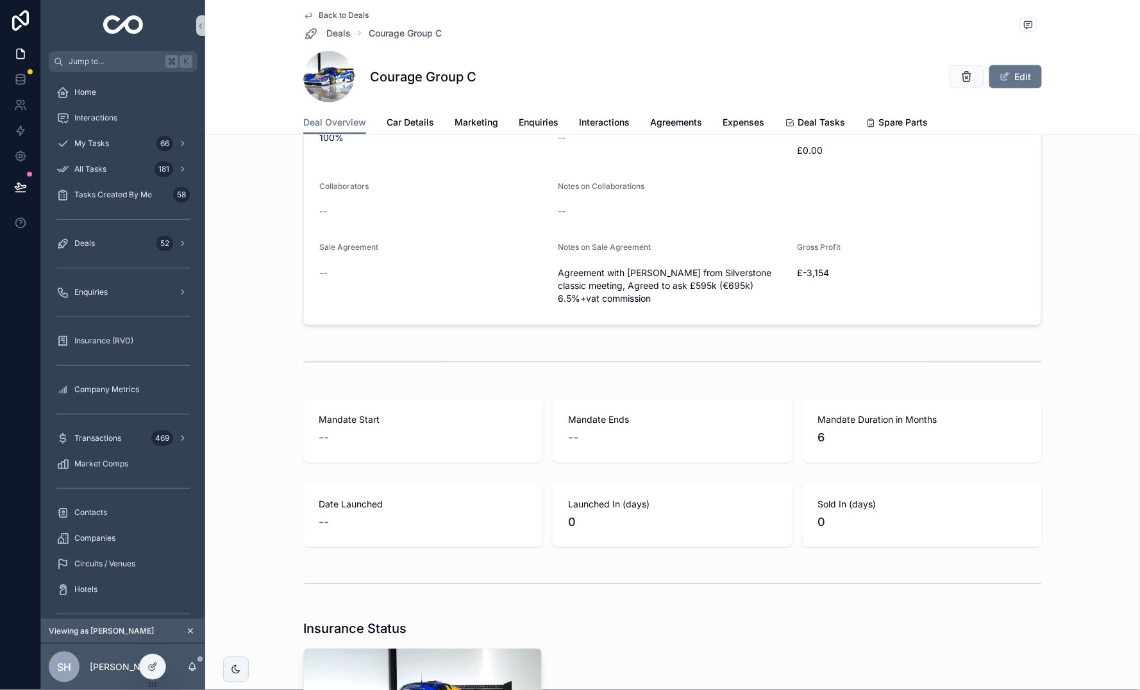
scroll to position [1859, 0]
click at [1033, 78] on button "Edit" at bounding box center [1015, 76] width 53 height 23
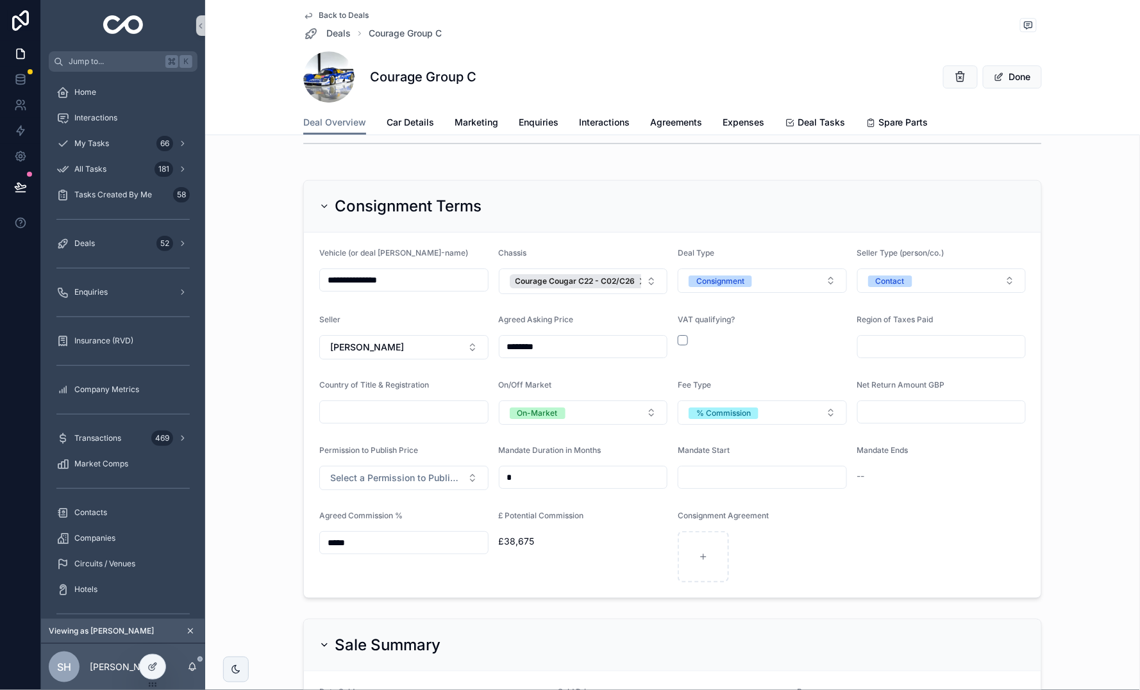
scroll to position [1118, 0]
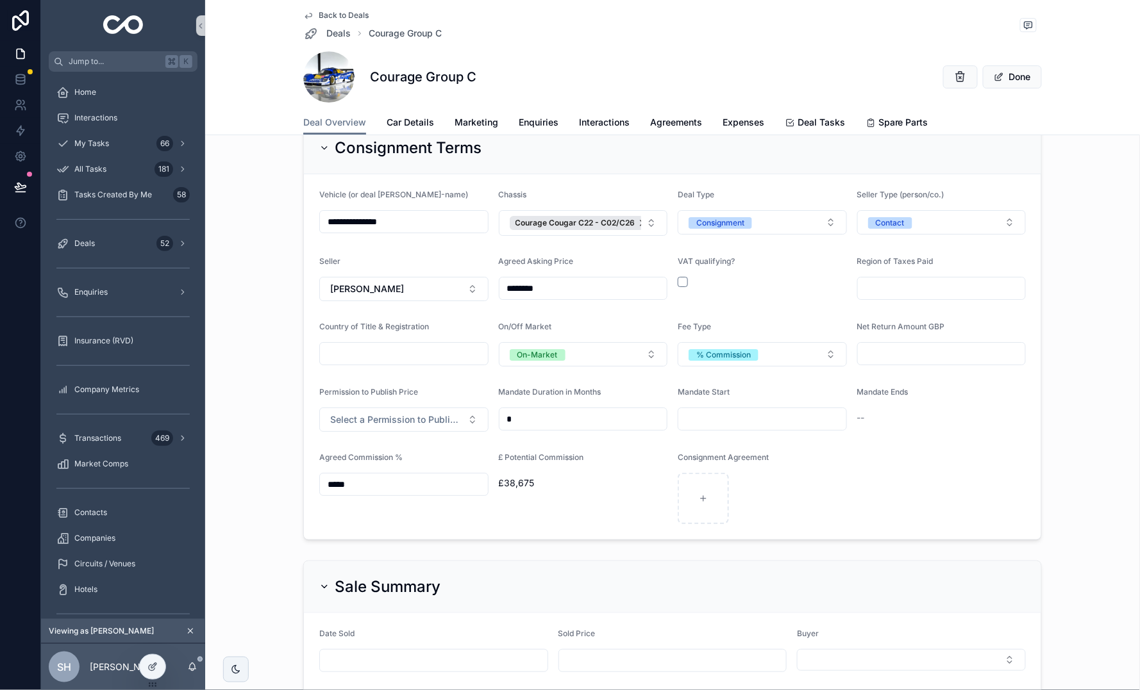
click at [724, 415] on input "scrollable content" at bounding box center [762, 419] width 168 height 18
click at [812, 471] on html "**********" at bounding box center [570, 345] width 1140 height 690
click at [820, 602] on button "27" at bounding box center [831, 606] width 23 height 23
type input "**********"
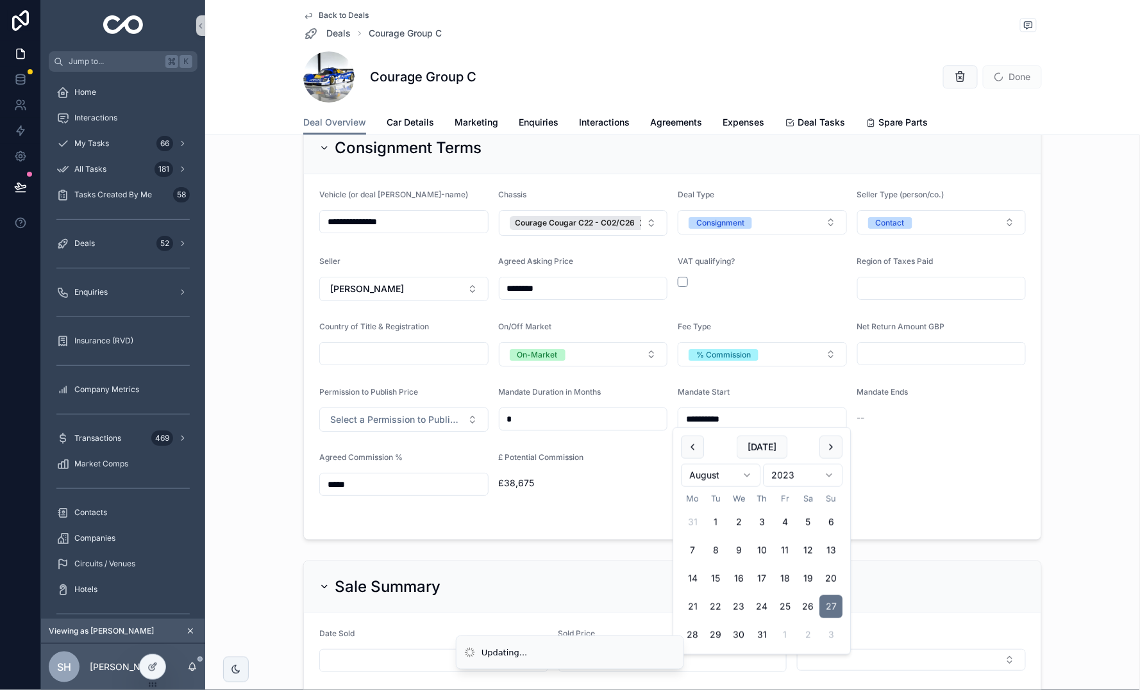
click at [959, 447] on form "**********" at bounding box center [672, 356] width 737 height 365
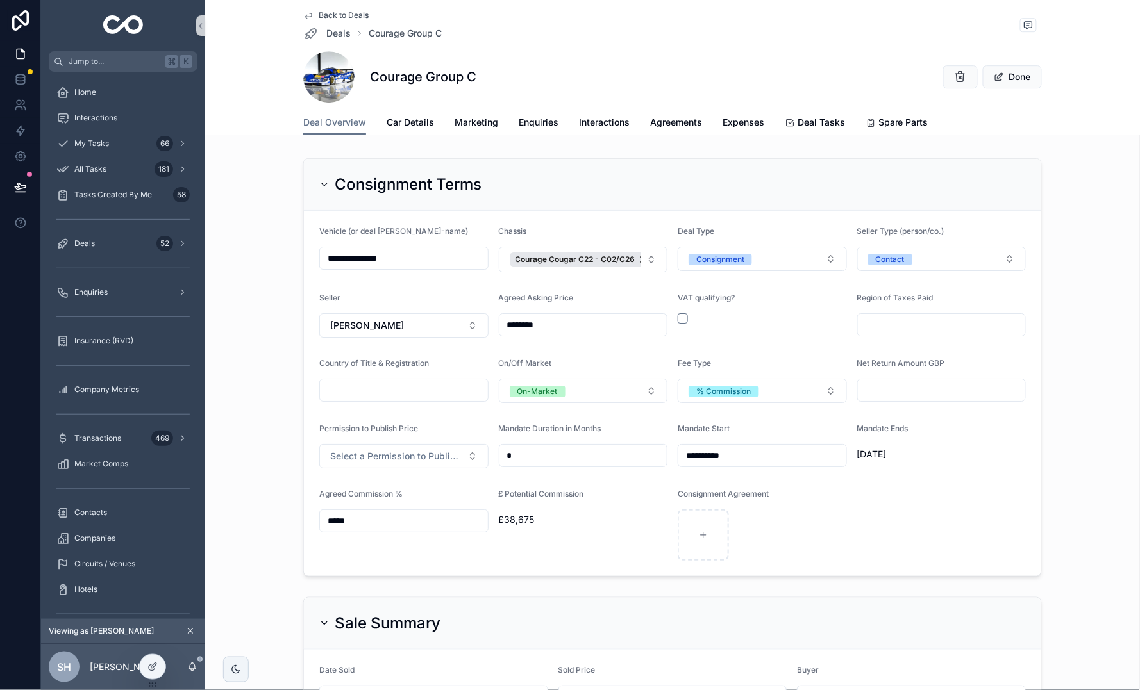
scroll to position [1067, 0]
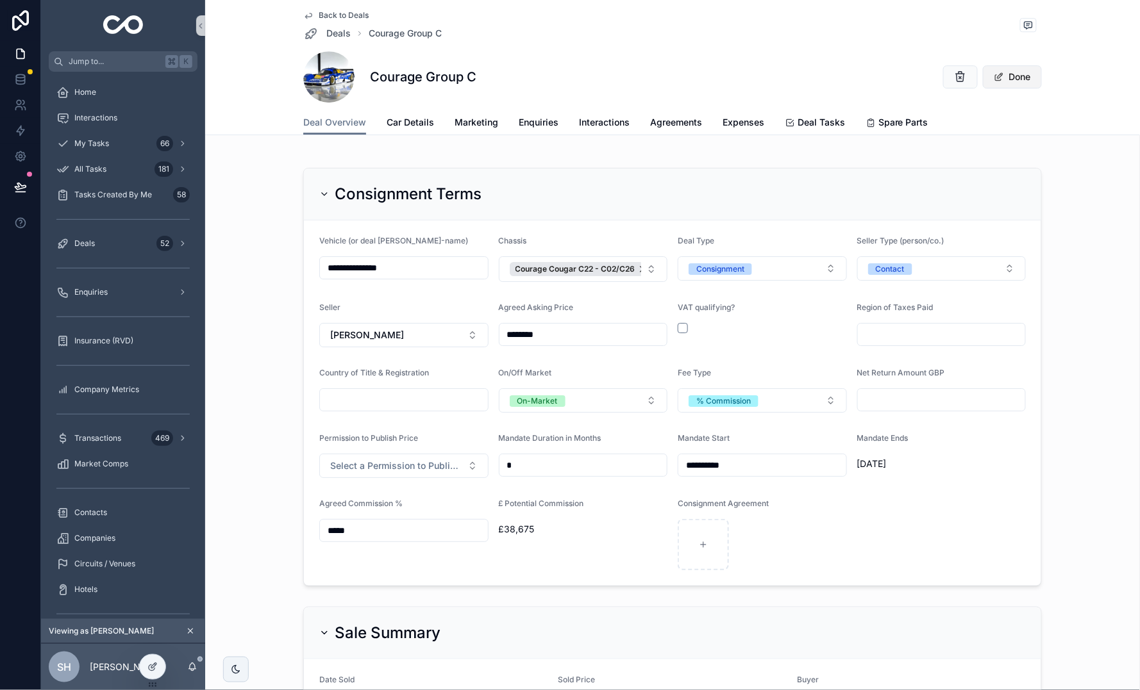
click at [1027, 76] on button "Done" at bounding box center [1012, 76] width 59 height 23
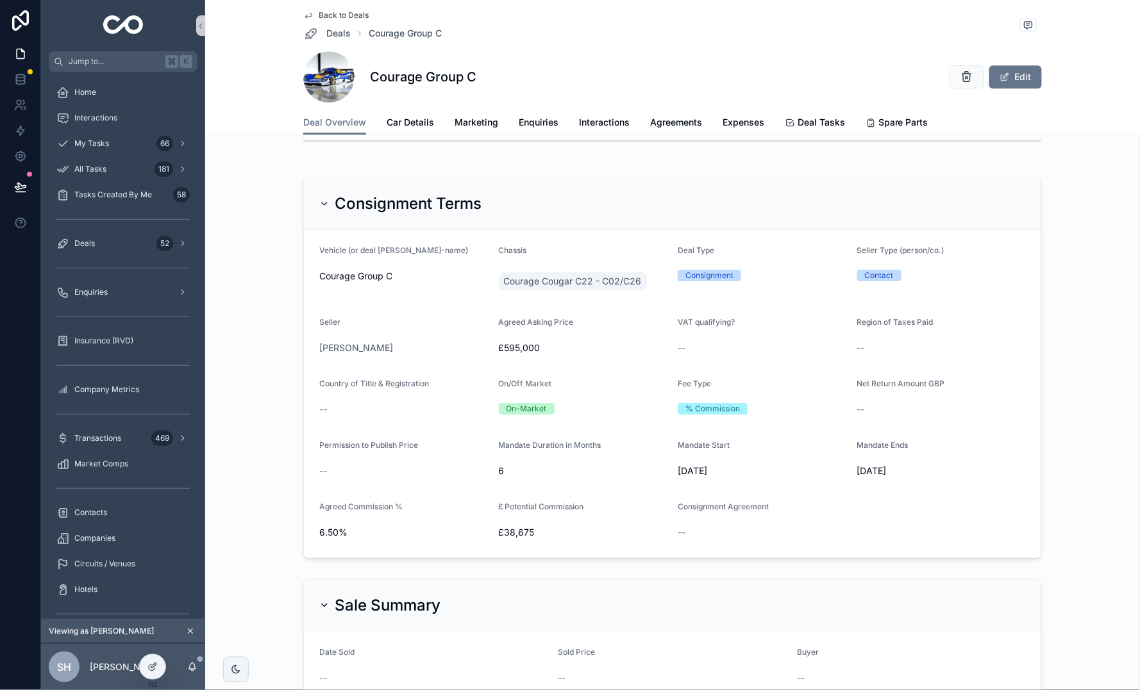
scroll to position [1074, 0]
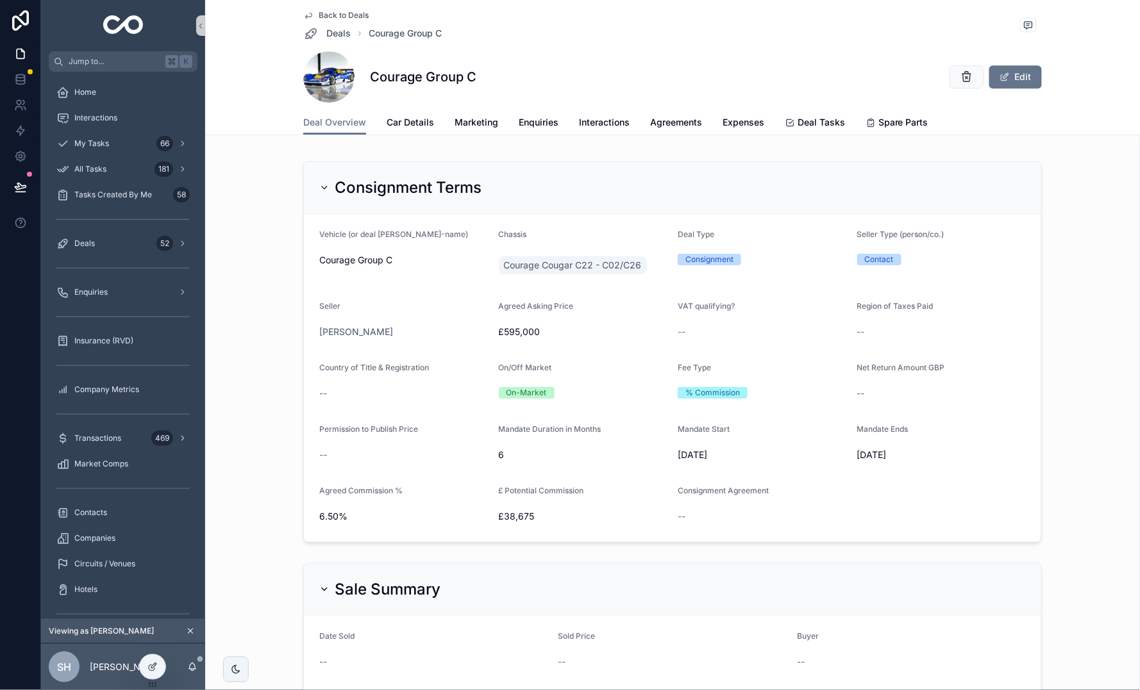
click at [95, 105] on div "Interactions" at bounding box center [123, 118] width 164 height 26
click at [95, 108] on div "Interactions" at bounding box center [122, 118] width 133 height 21
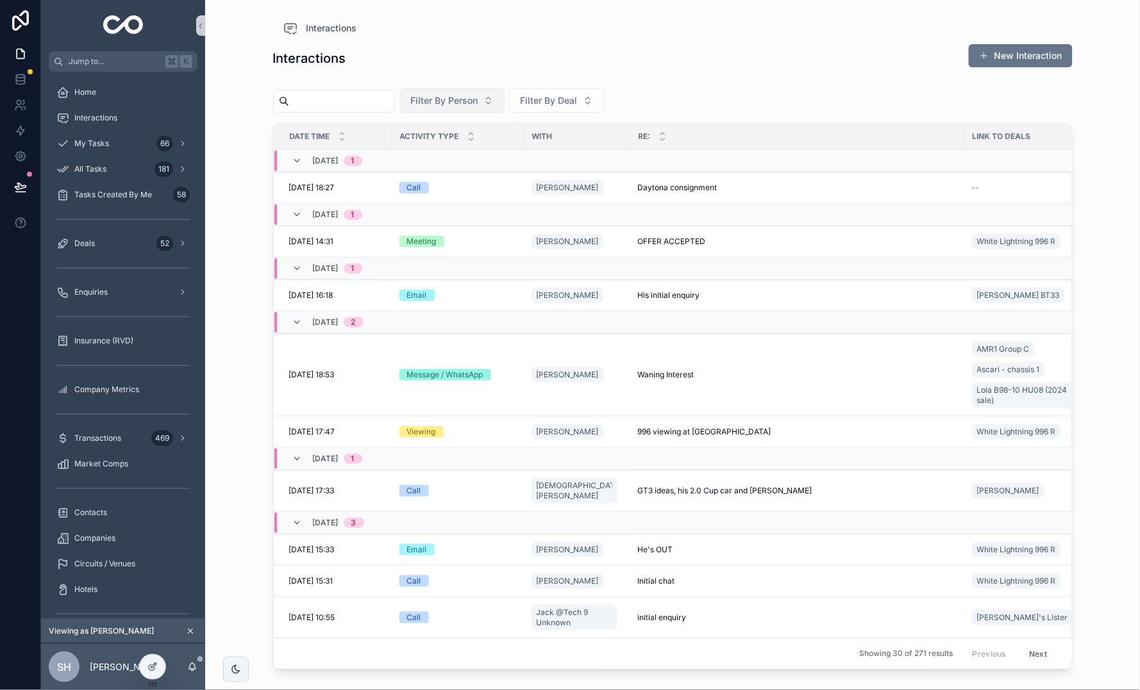
click at [478, 100] on span "Filter By Person" at bounding box center [444, 100] width 67 height 13
type input "****"
click at [450, 167] on span "[PERSON_NAME]" at bounding box center [454, 173] width 74 height 13
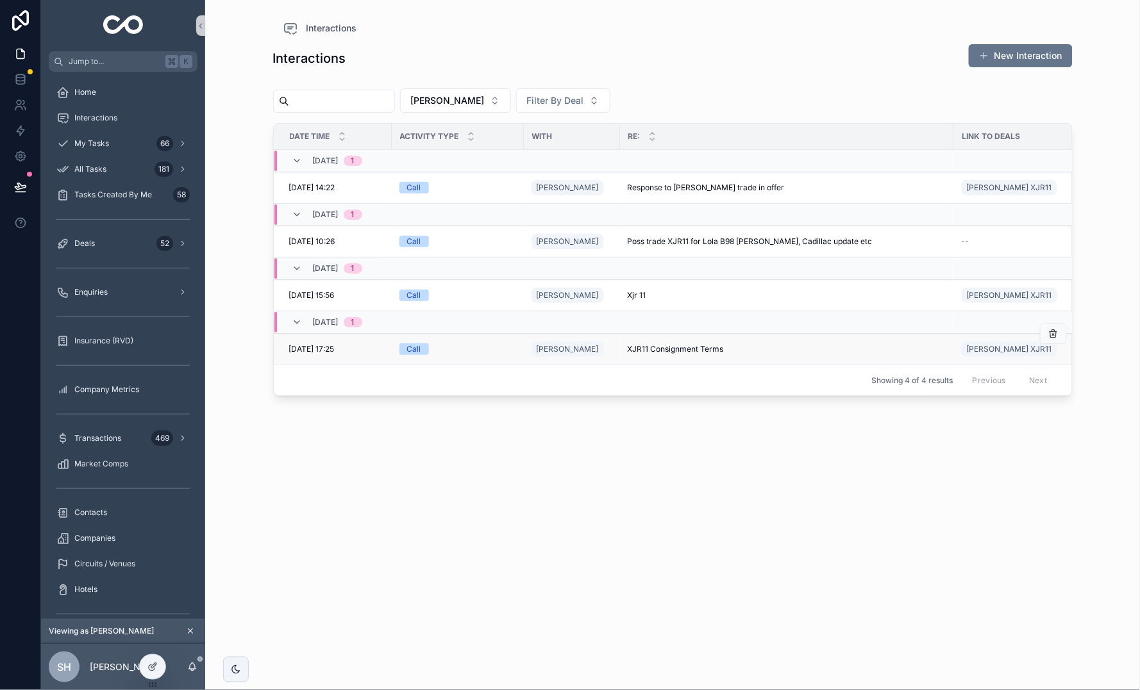
click at [761, 349] on div "XJR11 Consignment Terms XJR11 Consignment Terms" at bounding box center [786, 349] width 319 height 10
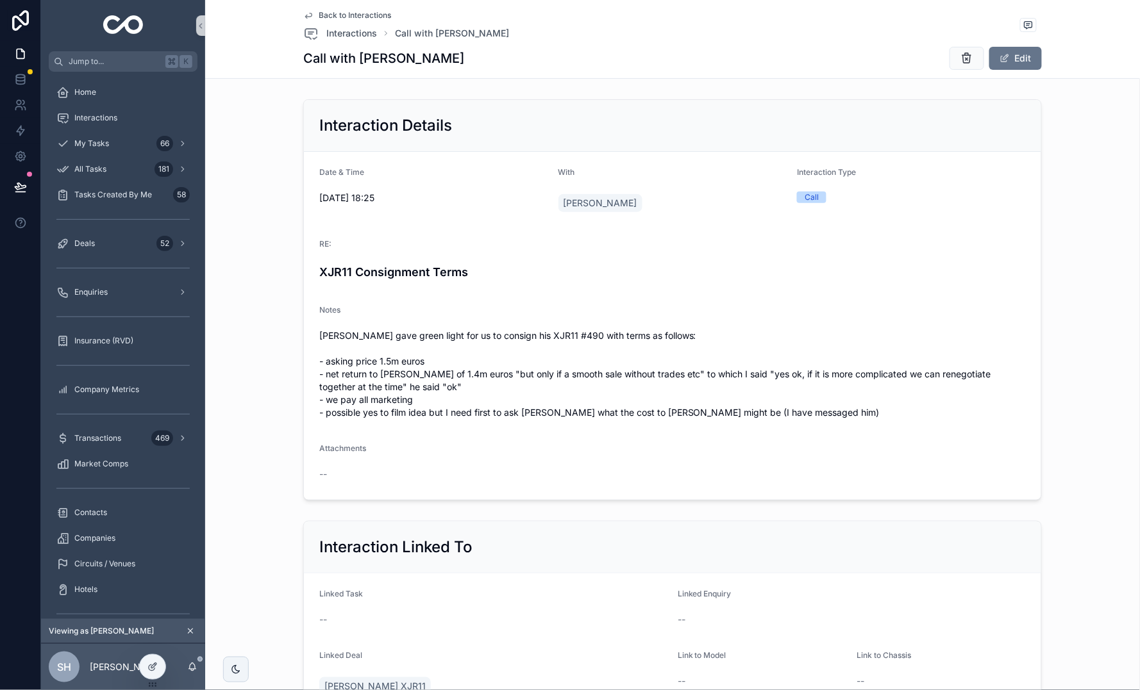
click at [358, 19] on span "Back to Interactions" at bounding box center [355, 15] width 72 height 10
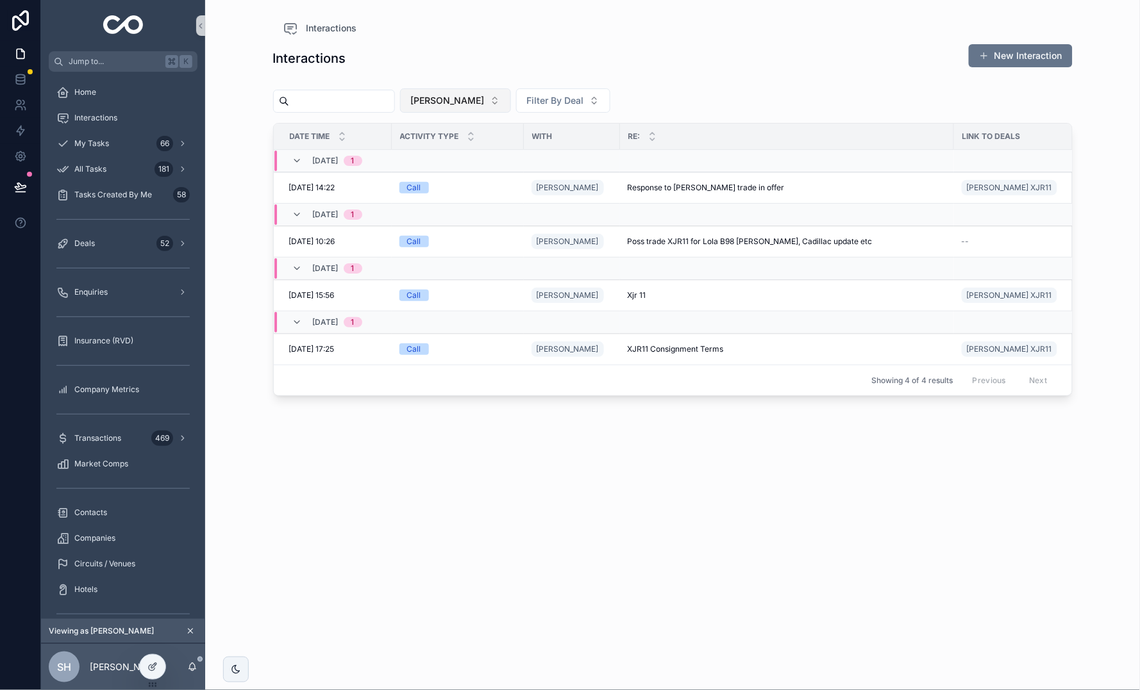
click at [498, 104] on button "[PERSON_NAME]" at bounding box center [455, 100] width 111 height 24
type input "******"
click at [445, 153] on span "Max Girardo" at bounding box center [443, 153] width 74 height 13
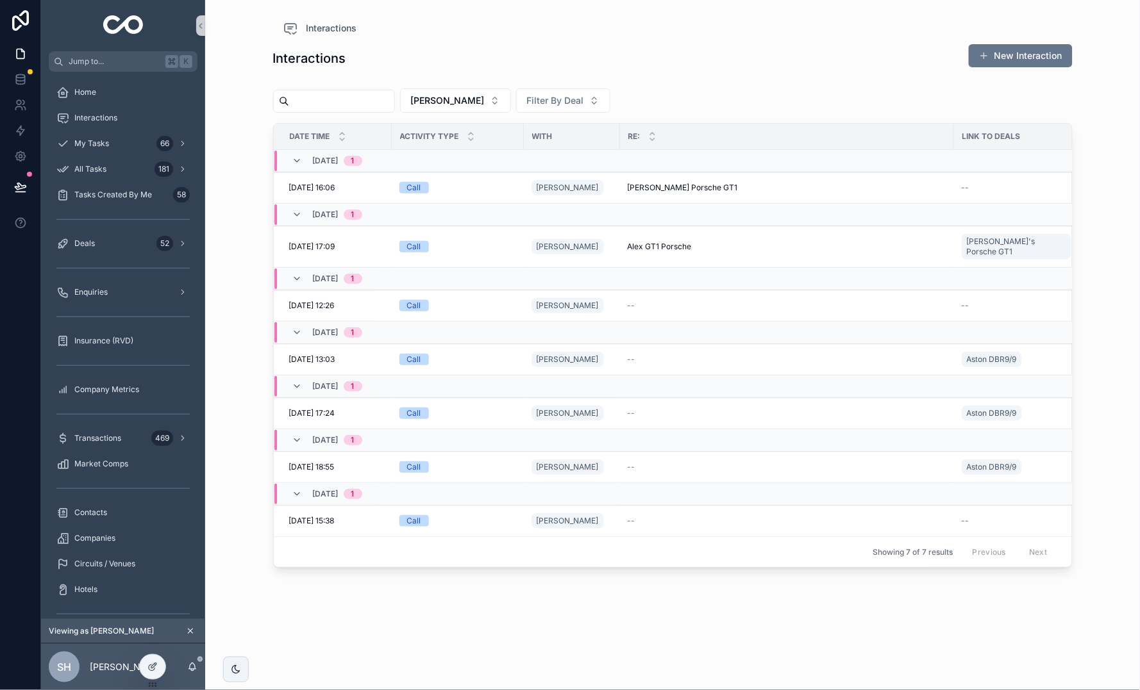
scroll to position [0, 1]
click at [101, 248] on div "Deals 52" at bounding box center [122, 243] width 133 height 21
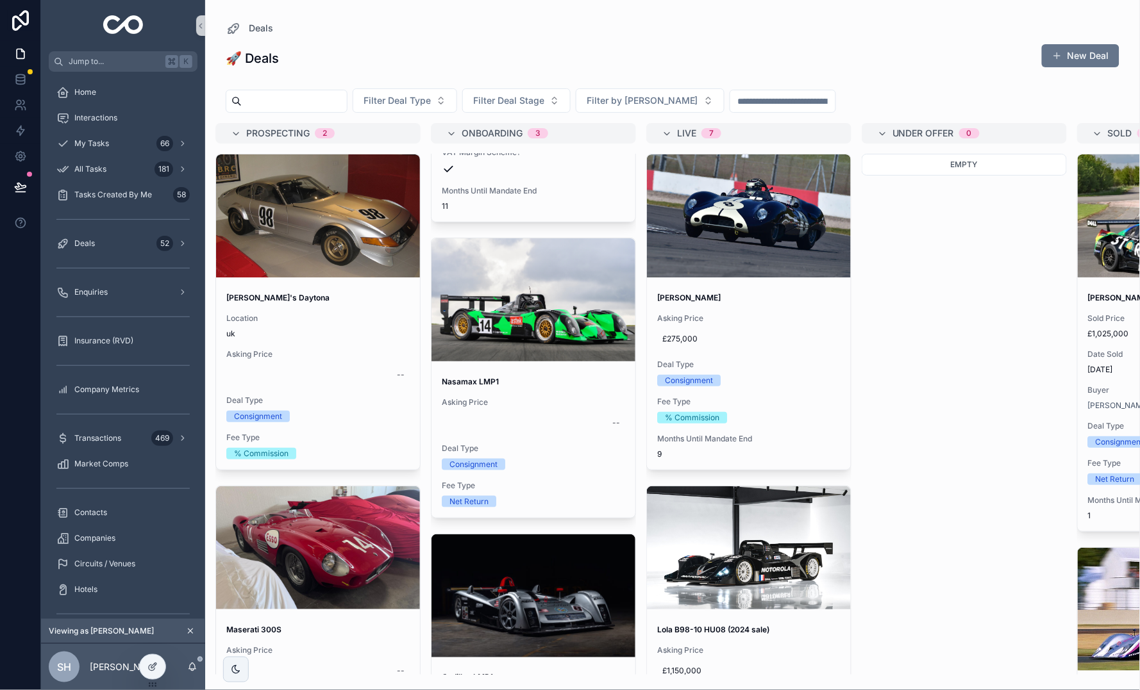
scroll to position [289, 0]
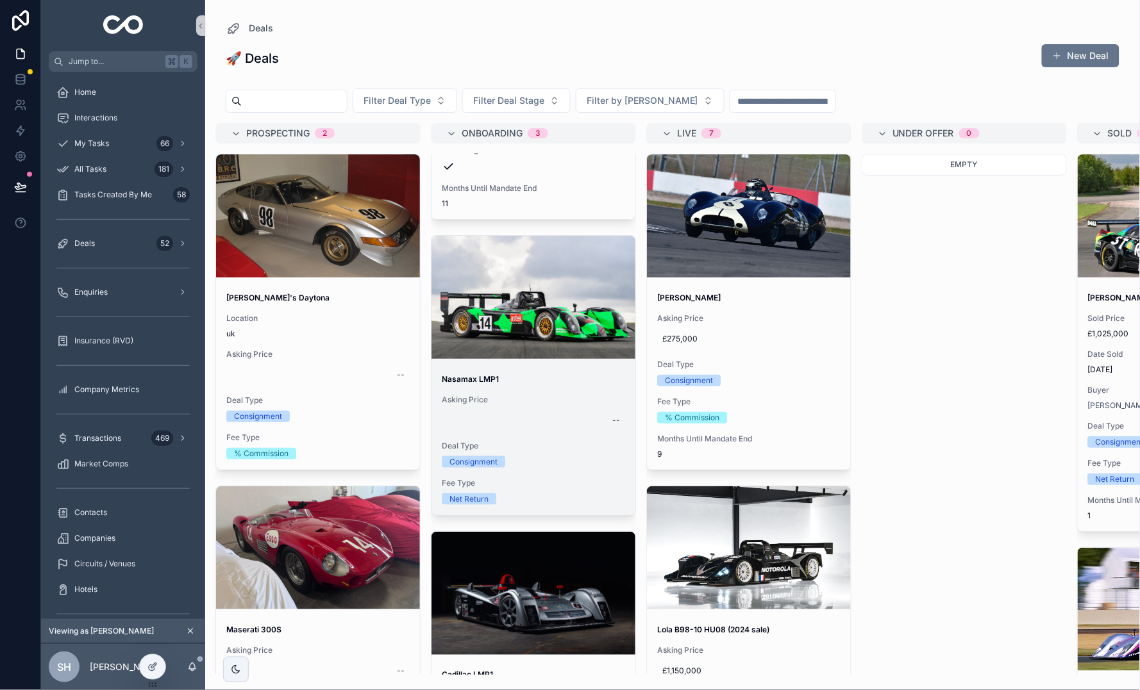
click at [558, 383] on div "Nasamax LMP1 Asking Price -- Deal Type Consignment Fee Type Net Return" at bounding box center [533, 439] width 204 height 151
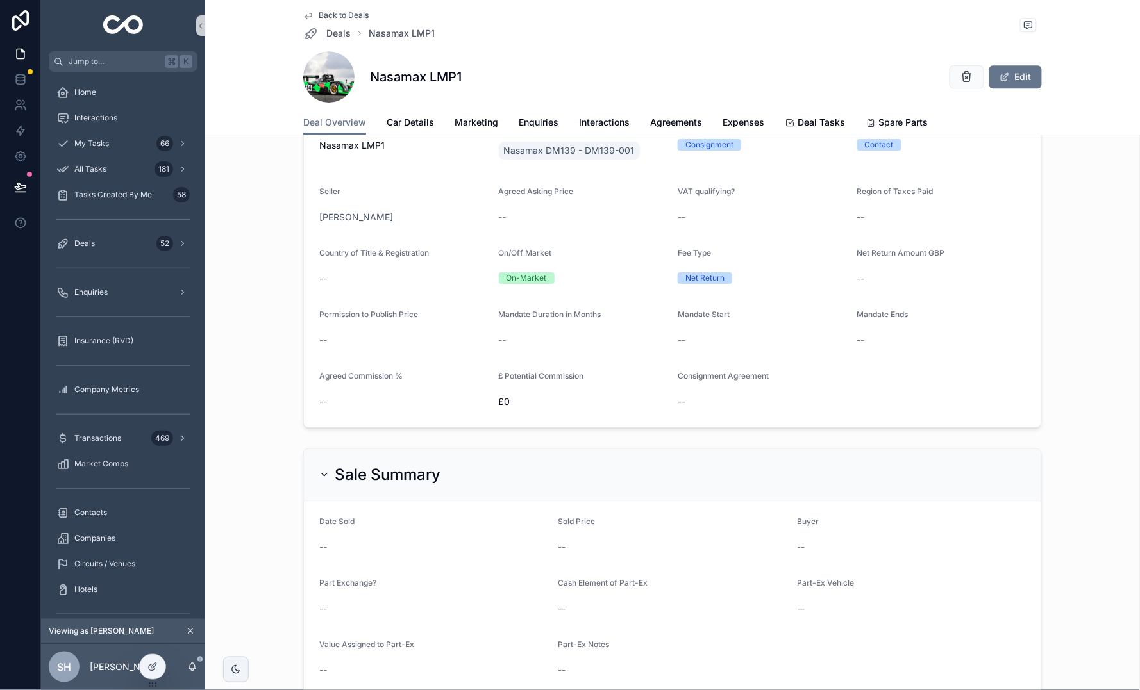
scroll to position [972, 0]
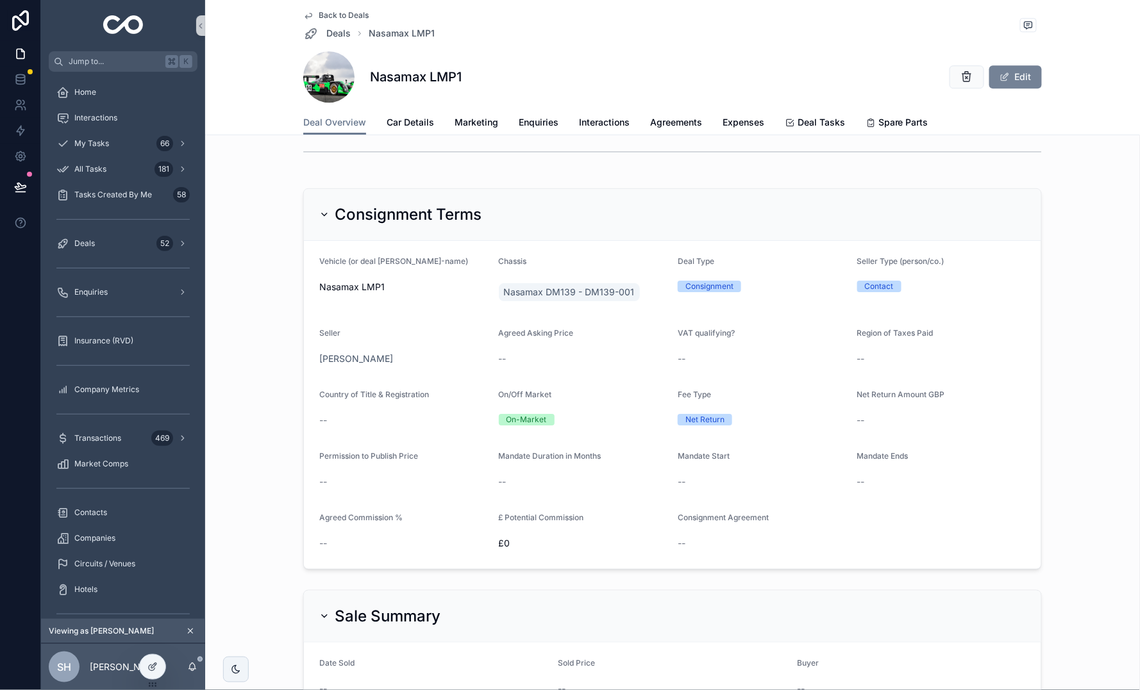
click at [1024, 74] on button "Edit" at bounding box center [1015, 76] width 53 height 23
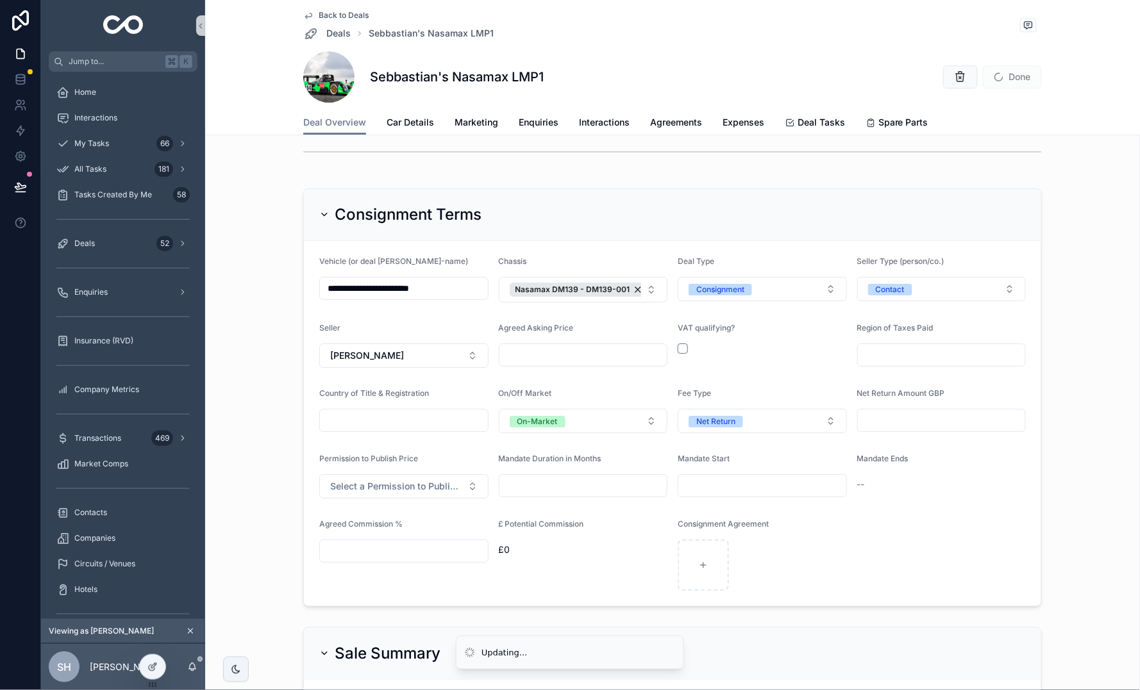
type input "**********"
click at [1033, 74] on span "Done" at bounding box center [1012, 76] width 59 height 23
click at [1033, 74] on button "Done" at bounding box center [1012, 76] width 59 height 23
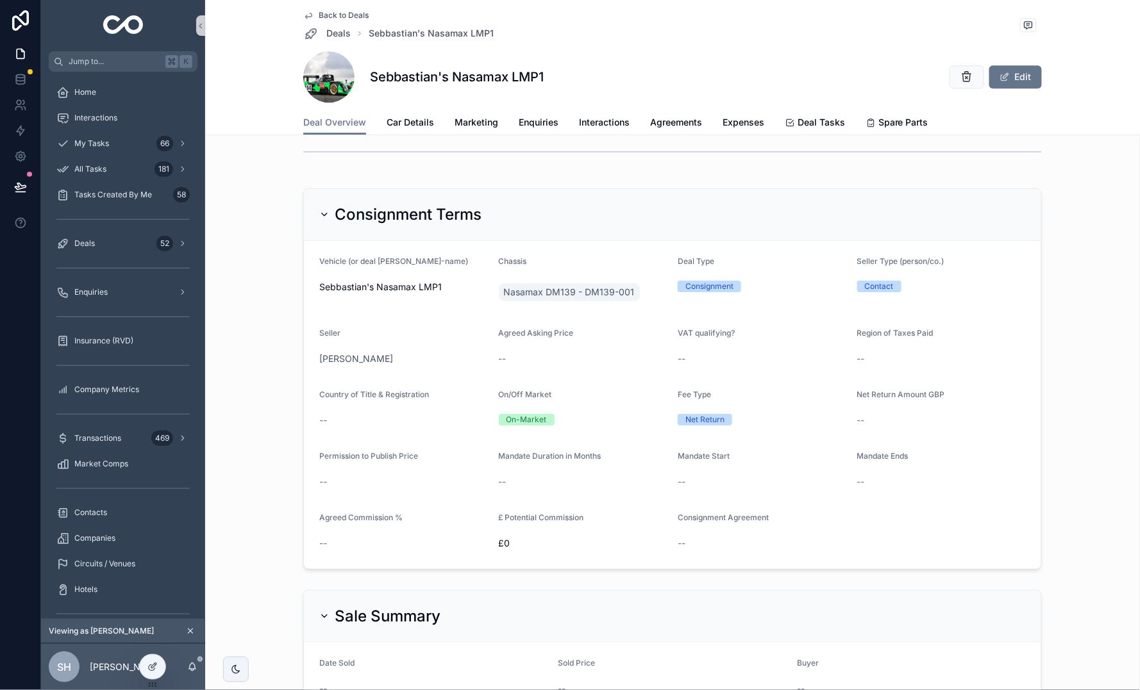
scroll to position [1011, 0]
